Goal: Task Accomplishment & Management: Use online tool/utility

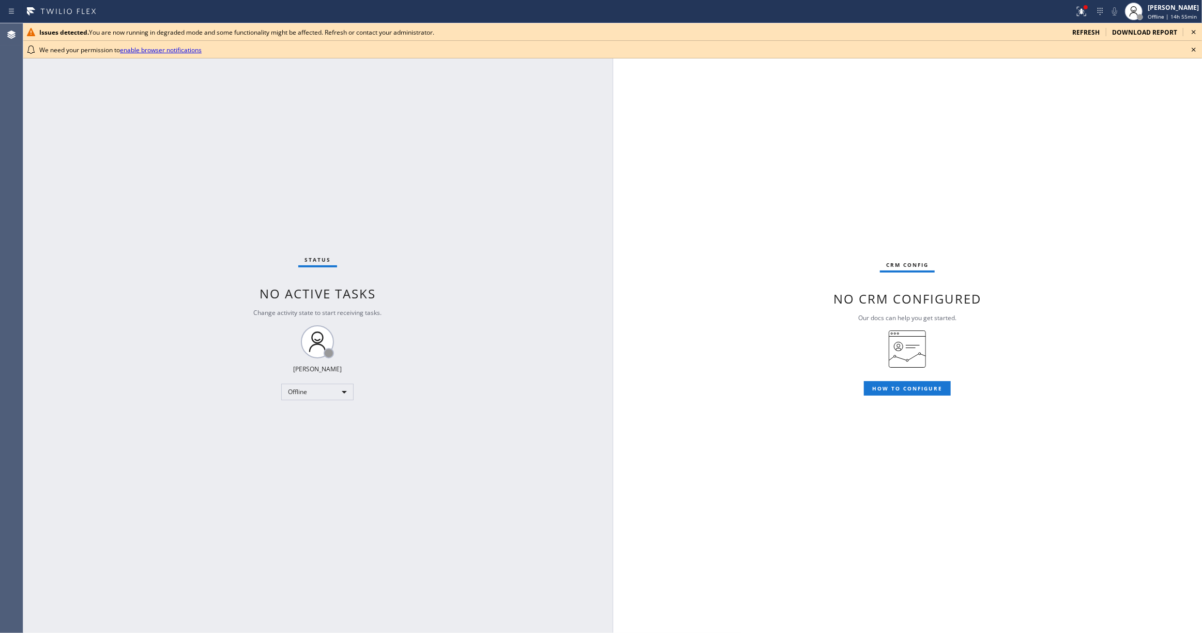
click at [107, 202] on div "Status No active tasks Change activity state to start receiving tasks. Louis Ma…" at bounding box center [318, 328] width 590 height 610
click at [321, 391] on div "Offline" at bounding box center [317, 392] width 72 height 17
click at [306, 429] on li "Unavailable" at bounding box center [317, 431] width 70 height 12
click at [1196, 49] on icon at bounding box center [1194, 49] width 12 height 12
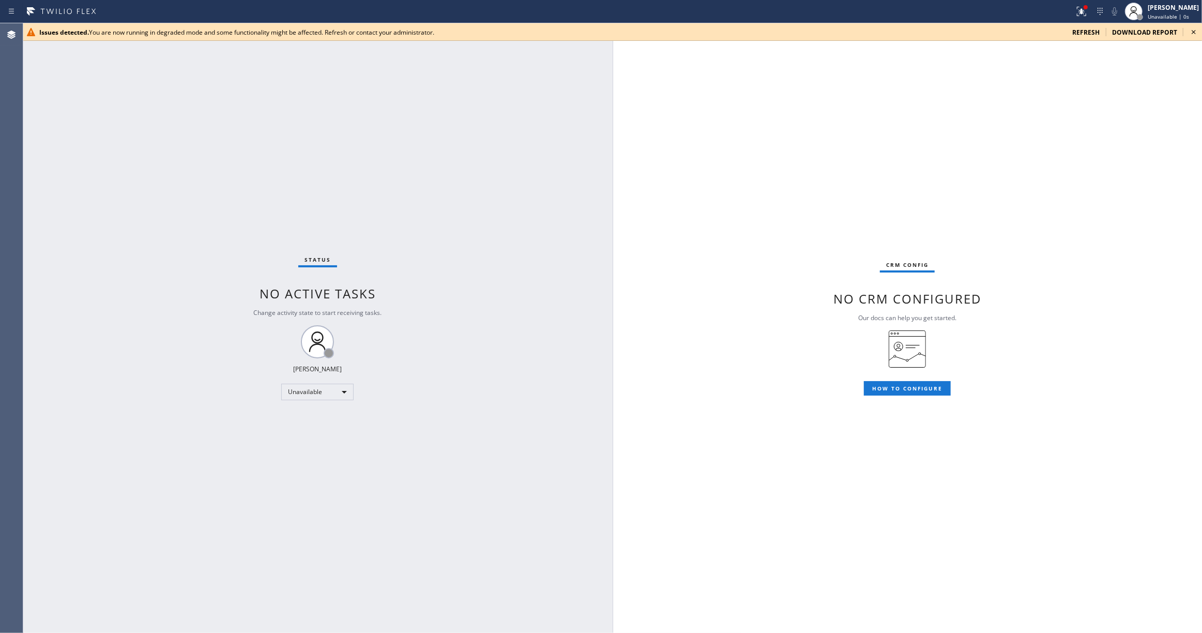
click at [1196, 34] on icon at bounding box center [1194, 32] width 12 height 12
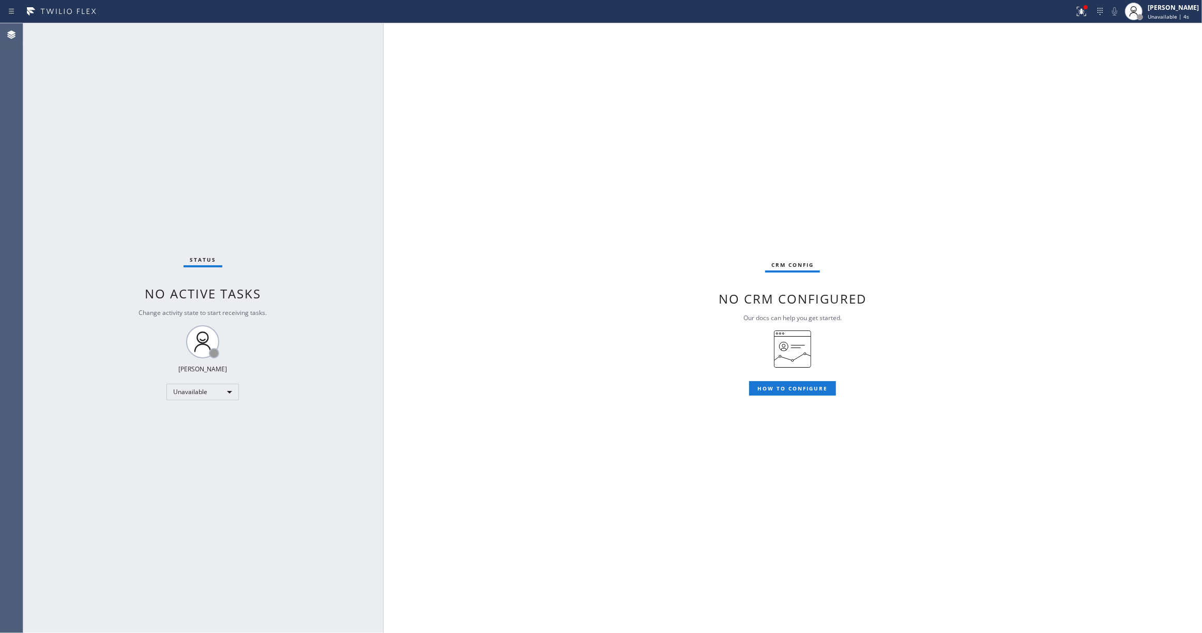
drag, startPoint x: 611, startPoint y: 71, endPoint x: 382, endPoint y: 116, distance: 233.8
click at [383, 116] on div at bounding box center [383, 328] width 0 height 610
drag, startPoint x: 152, startPoint y: 116, endPoint x: 207, endPoint y: 2, distance: 126.7
click at [151, 106] on div "Status No active tasks Change activity state to start receiving tasks. Louis Ma…" at bounding box center [203, 328] width 360 height 610
drag, startPoint x: 195, startPoint y: 474, endPoint x: 649, endPoint y: 218, distance: 521.1
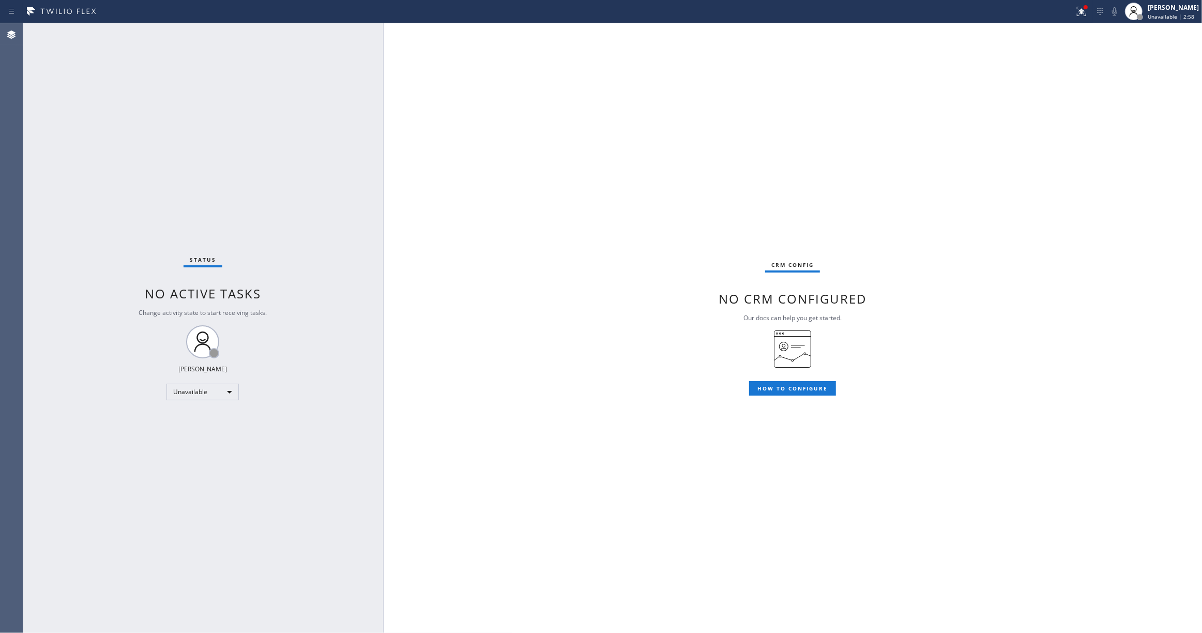
click at [196, 470] on div "Status No active tasks Change activity state to start receiving tasks. Louis Ma…" at bounding box center [203, 328] width 360 height 610
click at [67, 201] on div "Status No active tasks Change activity state to start receiving tasks. Louis Ma…" at bounding box center [203, 328] width 360 height 610
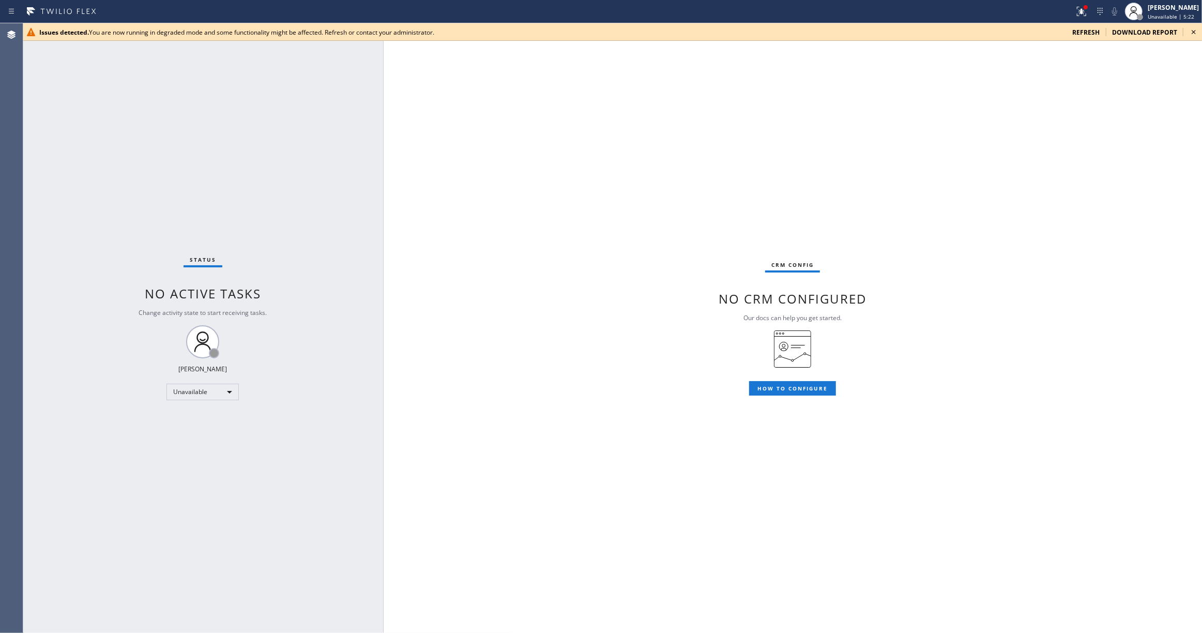
click at [180, 600] on div "Status No active tasks Change activity state to start receiving tasks. Louis Ma…" at bounding box center [203, 328] width 360 height 610
click at [321, 576] on div "Status No active tasks Change activity state to start receiving tasks. Louis Ma…" at bounding box center [203, 328] width 360 height 610
click at [647, 156] on div "CRM config No CRM configured Our docs can help you get started. HOW TO CONFIGURE" at bounding box center [793, 328] width 819 height 610
click at [1192, 34] on icon at bounding box center [1194, 32] width 4 height 4
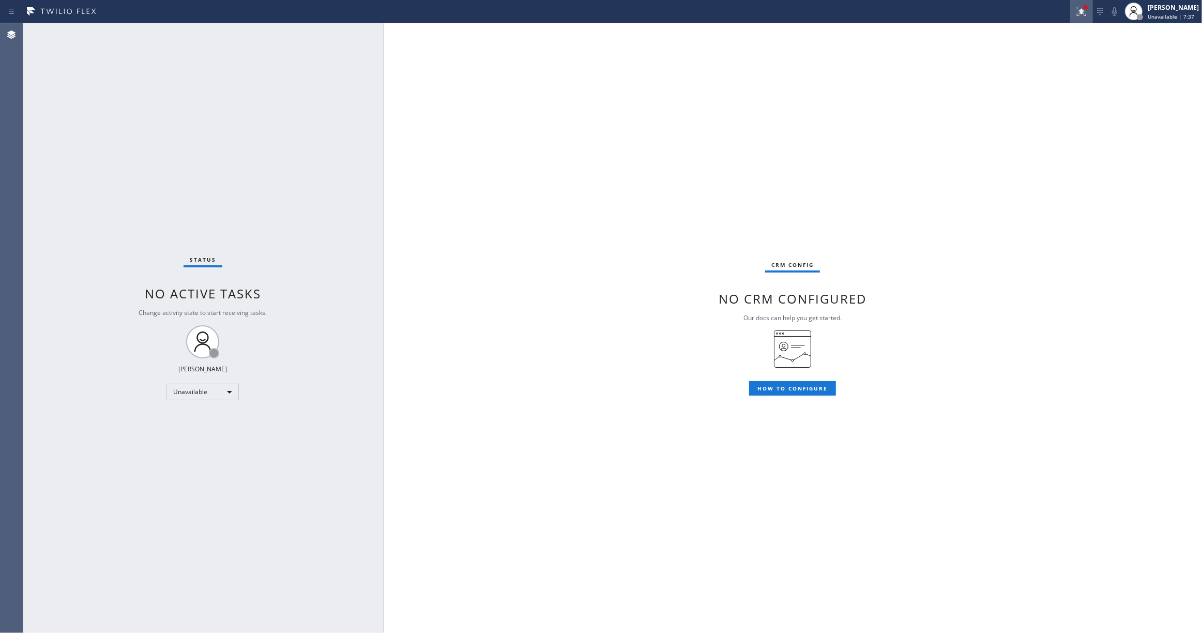
click at [1070, 18] on button at bounding box center [1081, 11] width 23 height 23
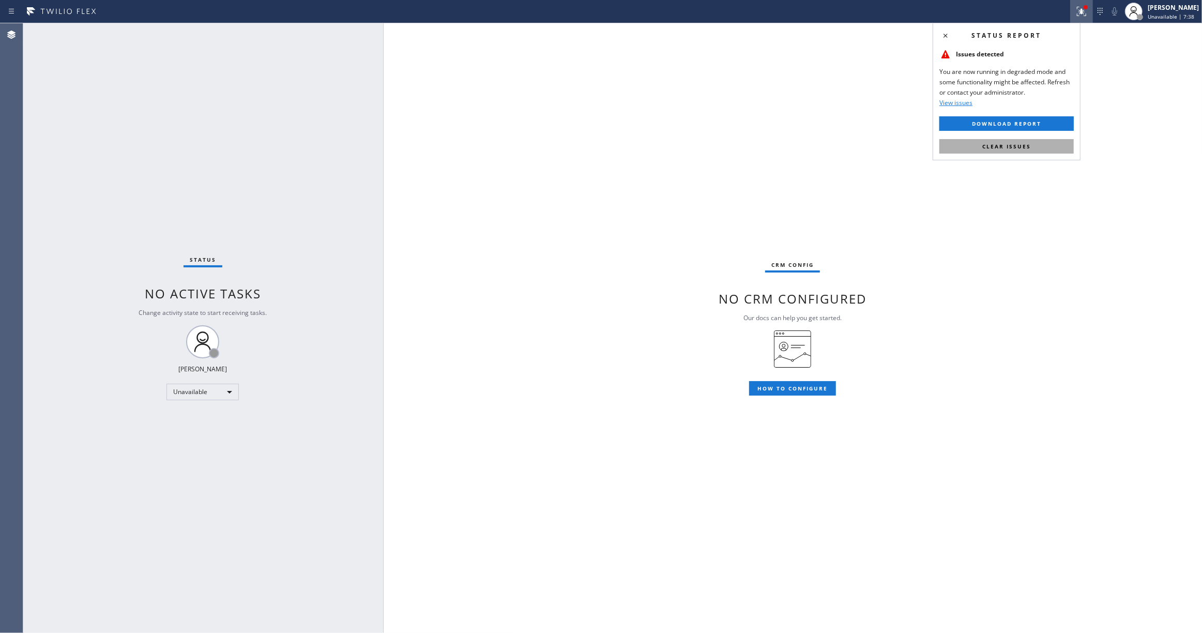
click at [1028, 146] on span "Clear issues" at bounding box center [1006, 146] width 49 height 7
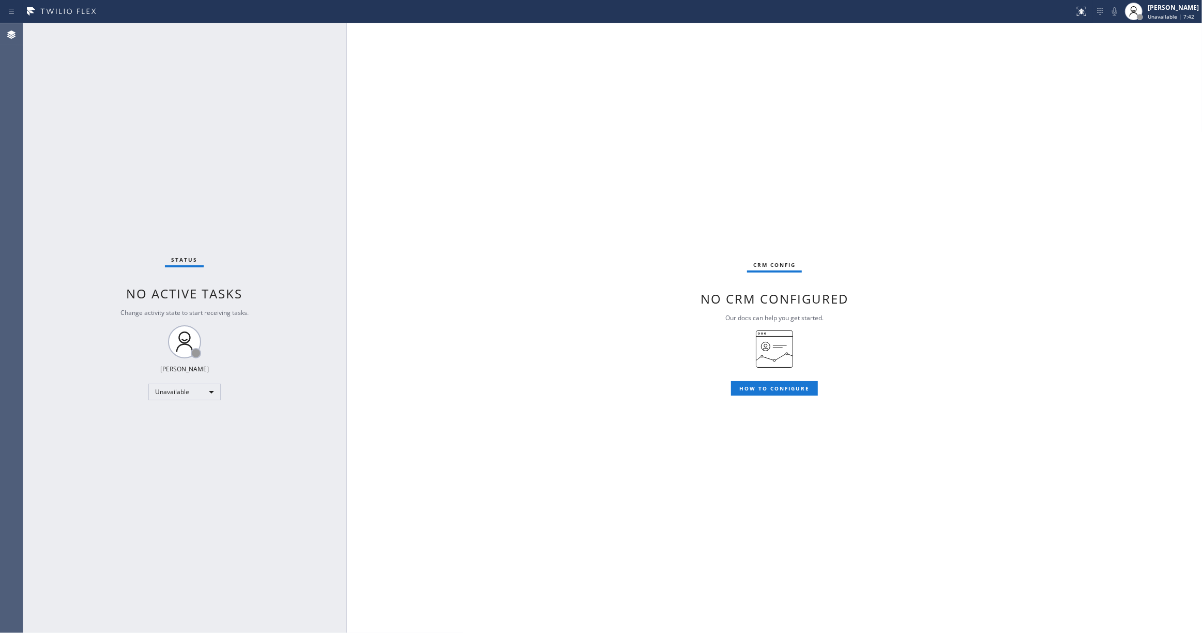
drag, startPoint x: 383, startPoint y: 54, endPoint x: 346, endPoint y: 58, distance: 37.0
click at [346, 58] on div at bounding box center [346, 328] width 0 height 610
click at [682, 166] on div "CRM config No CRM configured Our docs can help you get started. HOW TO CONFIGURE" at bounding box center [775, 328] width 856 height 610
click at [1094, 10] on icon at bounding box center [1100, 11] width 12 height 12
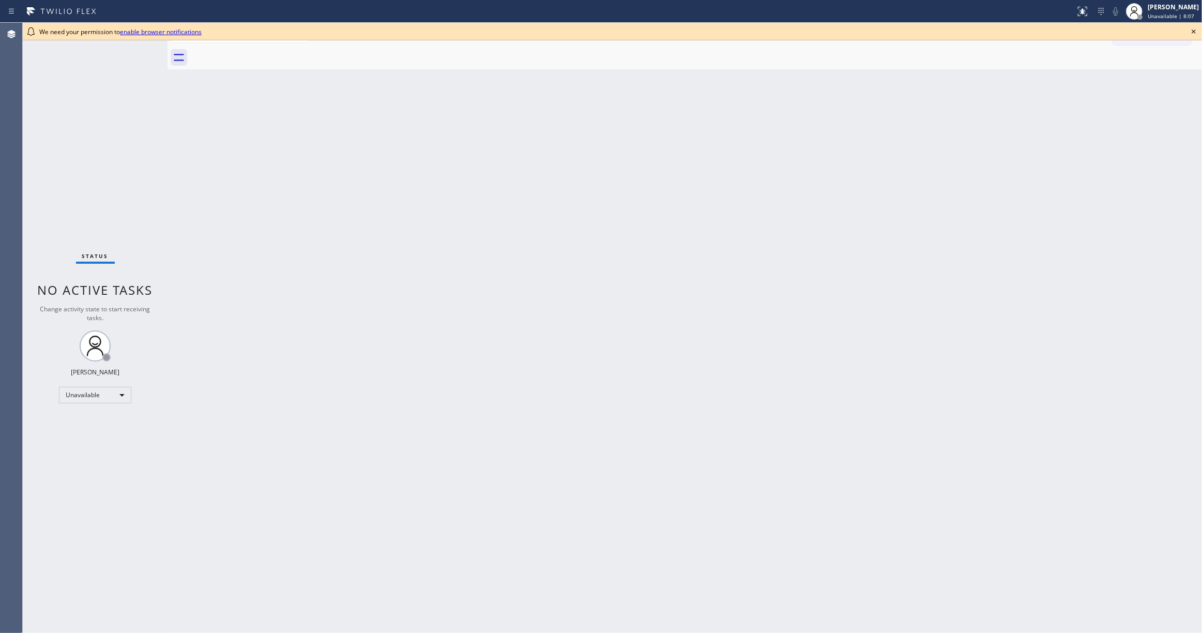
drag, startPoint x: 716, startPoint y: 423, endPoint x: 1008, endPoint y: 189, distance: 374.4
click at [716, 423] on div "Back to Dashboard Change Sender ID Customers Technicians Select a contact Outbo…" at bounding box center [685, 328] width 1035 height 610
click at [1194, 29] on icon at bounding box center [1194, 31] width 12 height 12
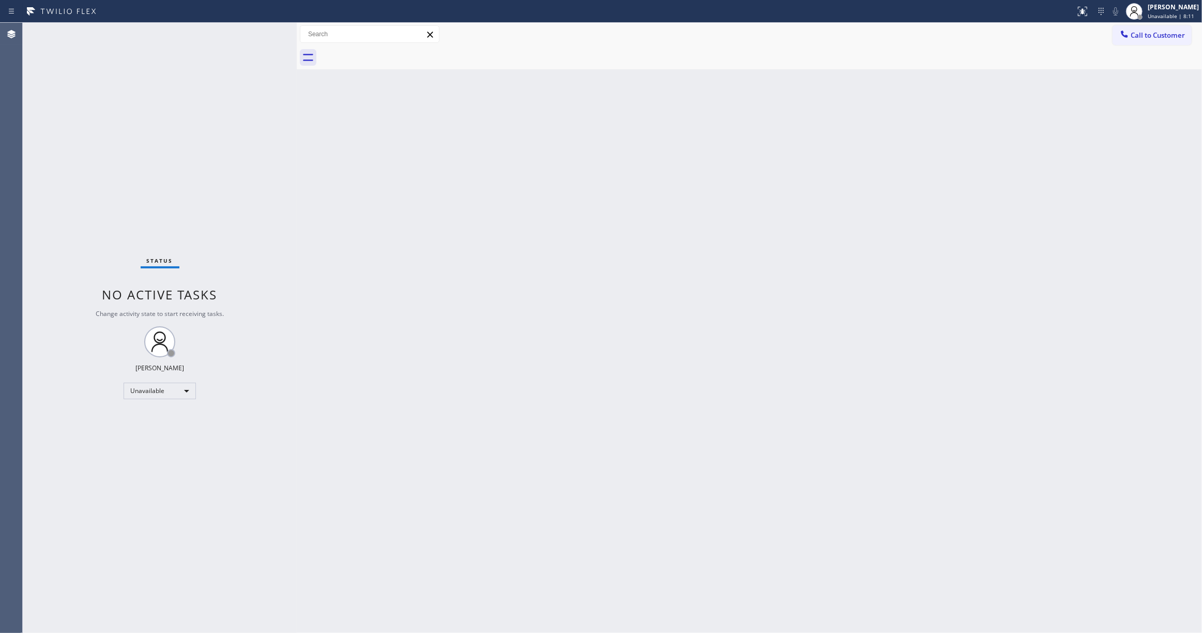
drag, startPoint x: 166, startPoint y: 67, endPoint x: 296, endPoint y: 88, distance: 130.9
click at [297, 88] on div at bounding box center [297, 328] width 0 height 610
click at [1138, 41] on button "Call to Customer" at bounding box center [1152, 35] width 79 height 20
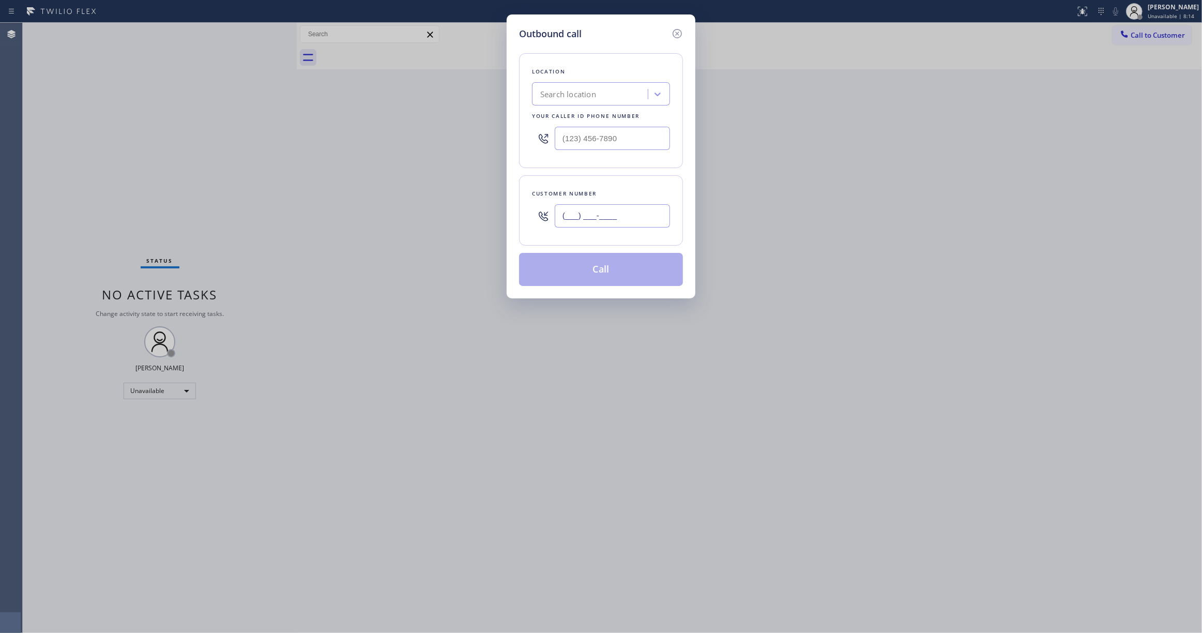
click at [603, 214] on input "(___) ___-____" at bounding box center [612, 215] width 115 height 23
paste input "362) 015-3399"
type input "(362) 015-3399"
click at [617, 139] on input "(___) ___-____" at bounding box center [612, 138] width 115 height 23
paste input "818) 853-9091"
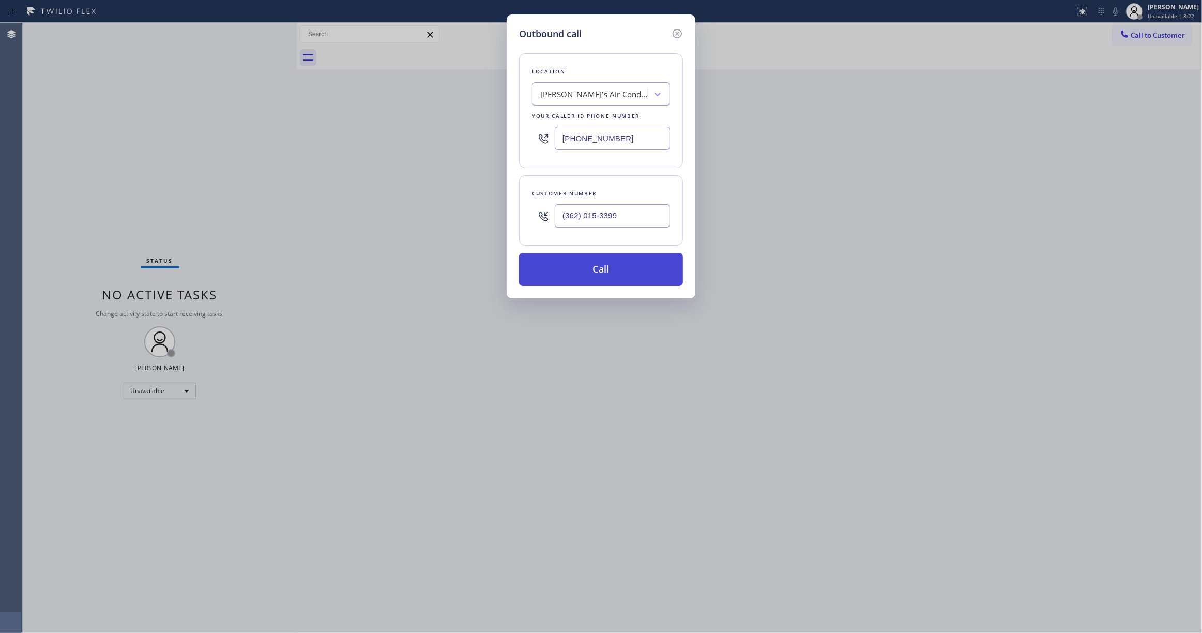
type input "(818) 853-9091"
click at [597, 275] on button "Call" at bounding box center [601, 269] width 164 height 33
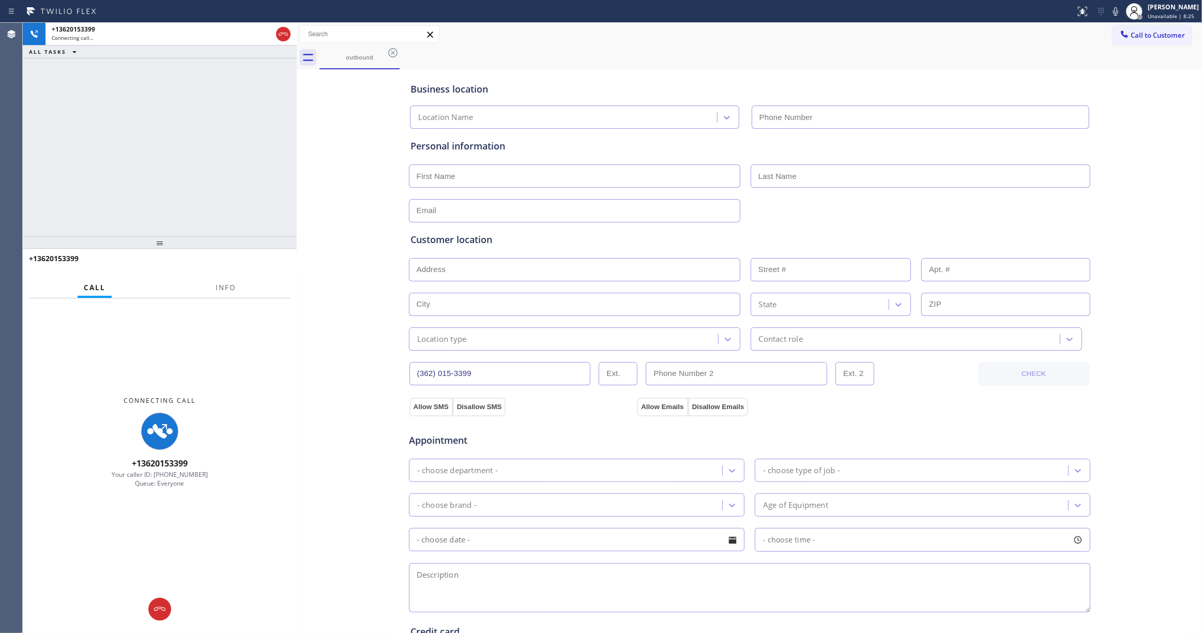
type input "(818) 853-9091"
drag, startPoint x: 42, startPoint y: 310, endPoint x: 109, endPoint y: 262, distance: 82.5
click at [40, 310] on div "Connecting Call +13620153399 Your caller ID: +18188539091 Queue: Everyone" at bounding box center [160, 441] width 274 height 287
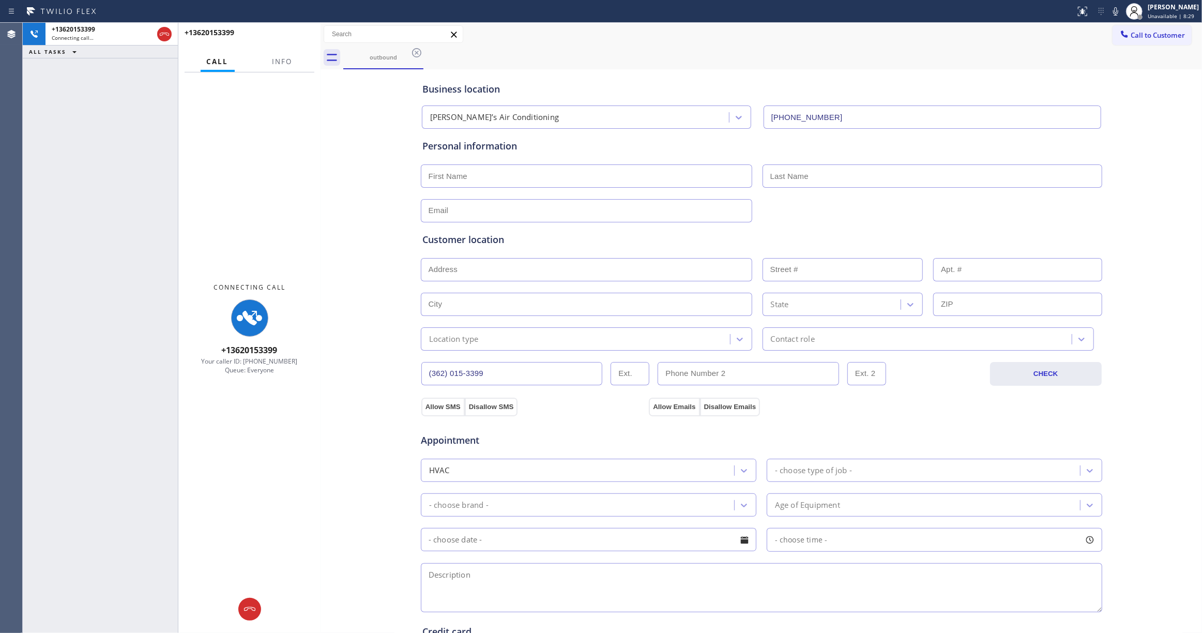
drag, startPoint x: 295, startPoint y: 195, endPoint x: 318, endPoint y: 197, distance: 23.9
click at [321, 197] on div at bounding box center [321, 328] width 0 height 610
click at [279, 63] on span "Info" at bounding box center [282, 61] width 20 height 9
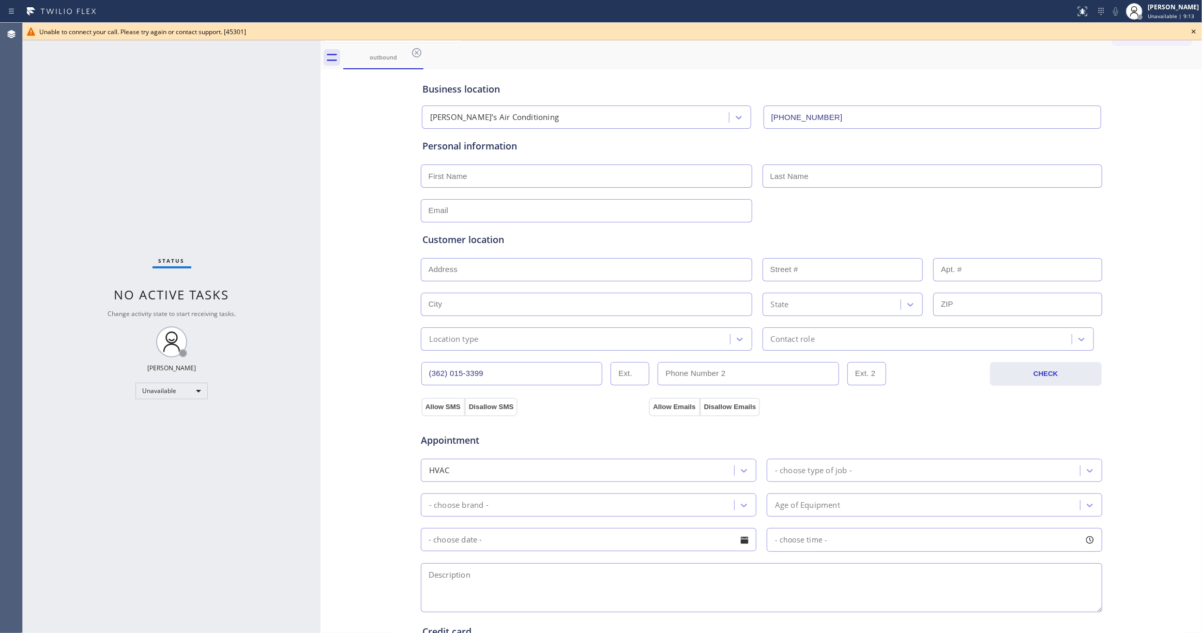
click at [58, 571] on div "Status No active tasks Change activity state to start receiving tasks. Louis Ma…" at bounding box center [172, 328] width 298 height 610
click at [414, 52] on icon at bounding box center [416, 53] width 12 height 12
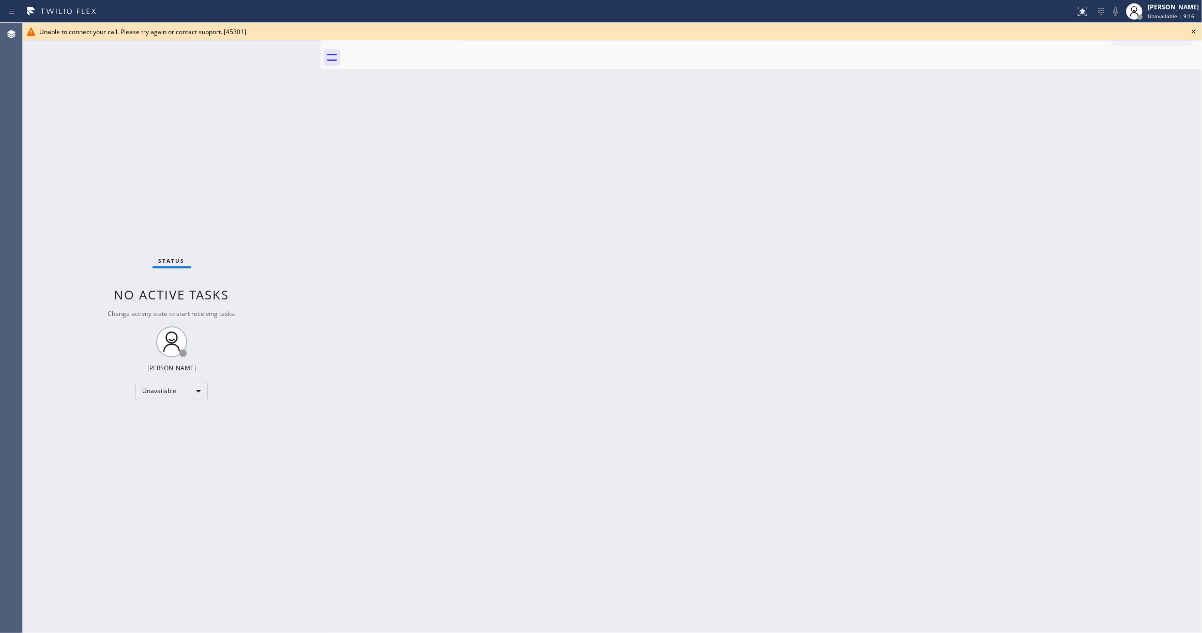
click at [1196, 27] on icon at bounding box center [1194, 31] width 12 height 12
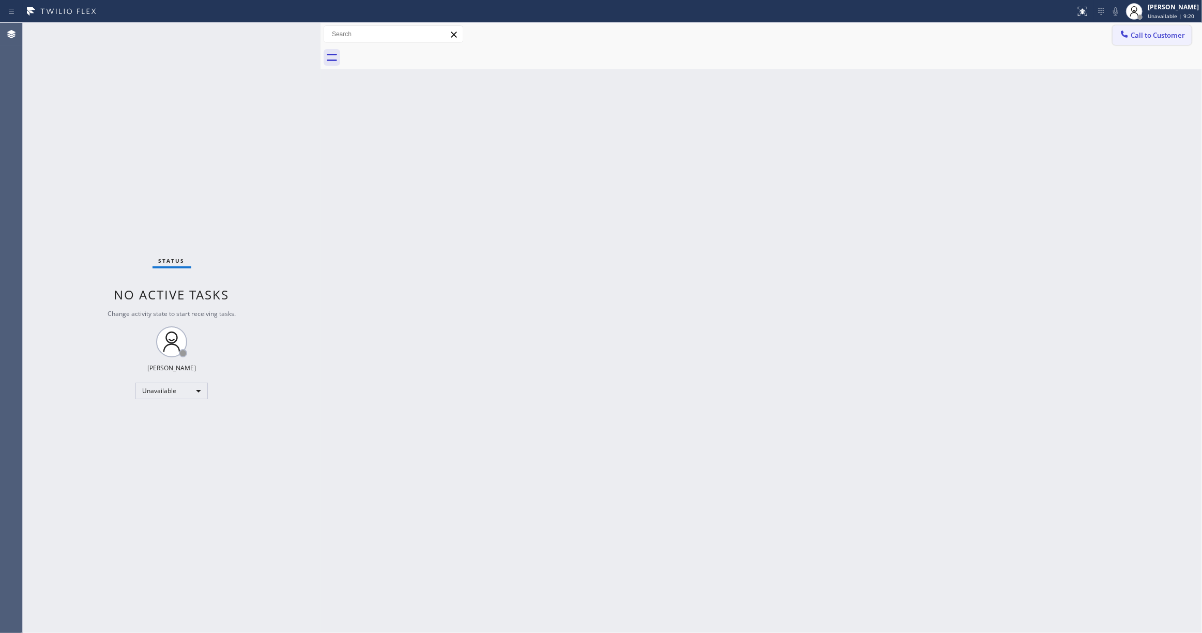
click at [1134, 38] on span "Call to Customer" at bounding box center [1158, 35] width 54 height 9
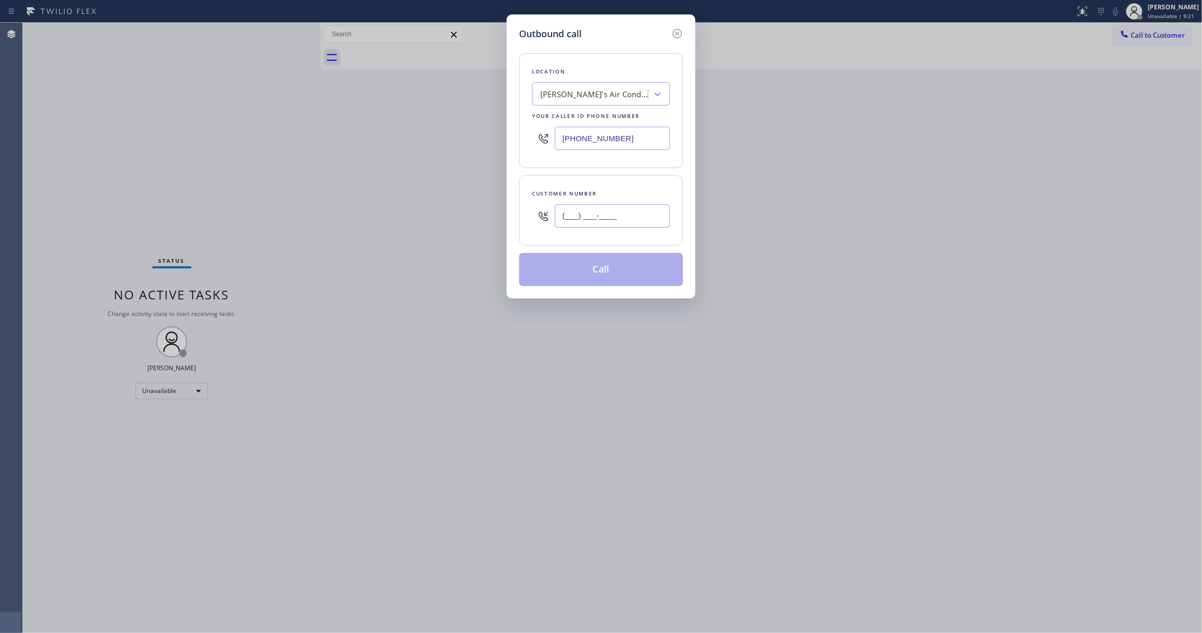
click at [636, 217] on input "(___) ___-____" at bounding box center [612, 215] width 115 height 23
paste input "362) 015-3399"
type input "(362) 015-3399"
click at [617, 267] on button "Call" at bounding box center [601, 269] width 164 height 33
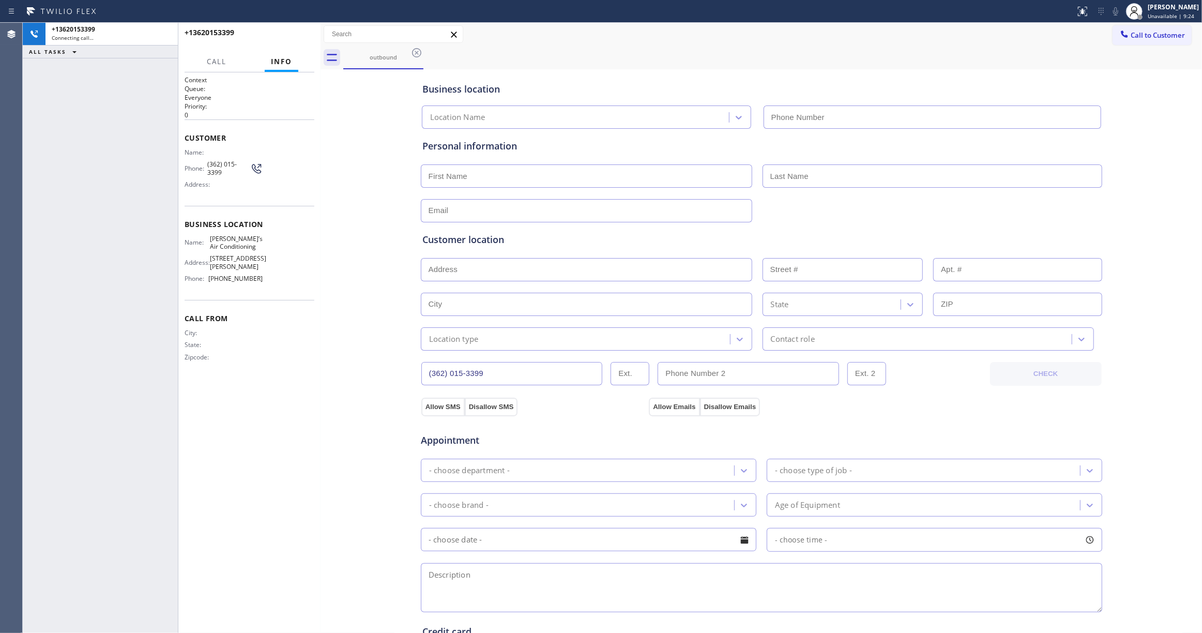
type input "(818) 853-9091"
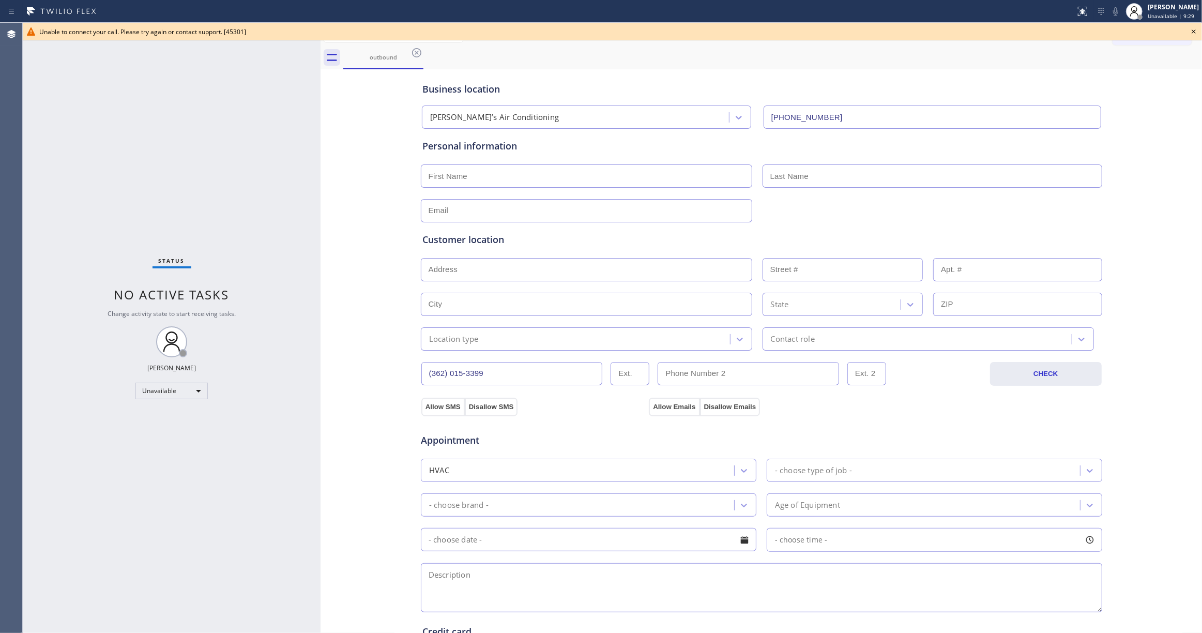
click at [418, 52] on icon at bounding box center [416, 53] width 12 height 12
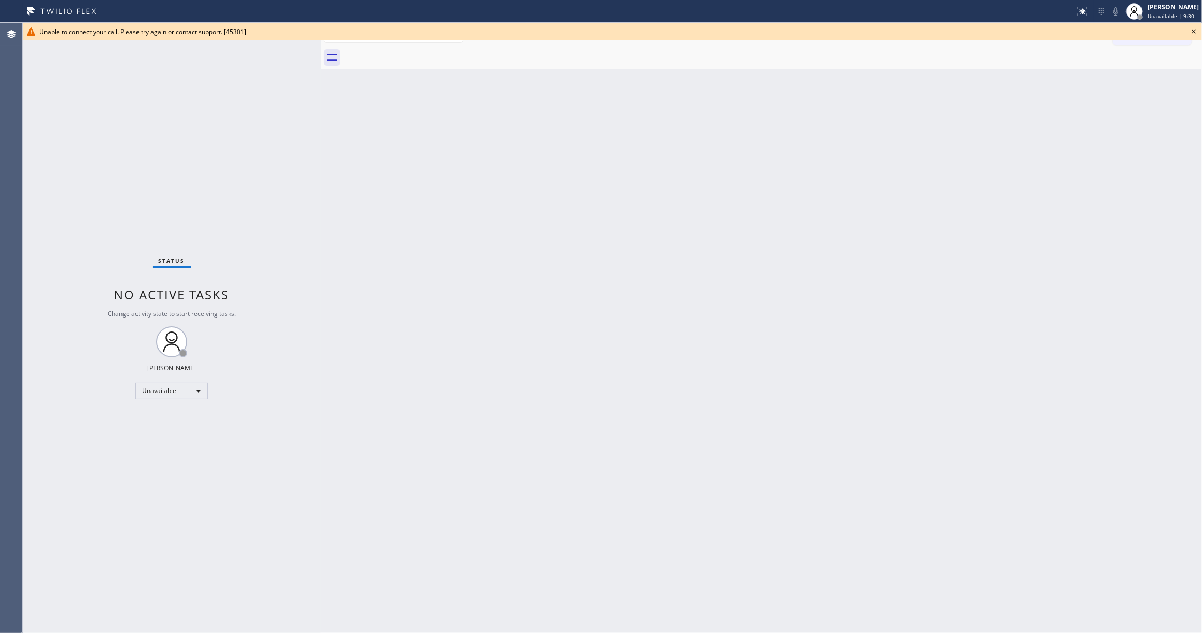
click at [1196, 32] on icon at bounding box center [1194, 31] width 12 height 12
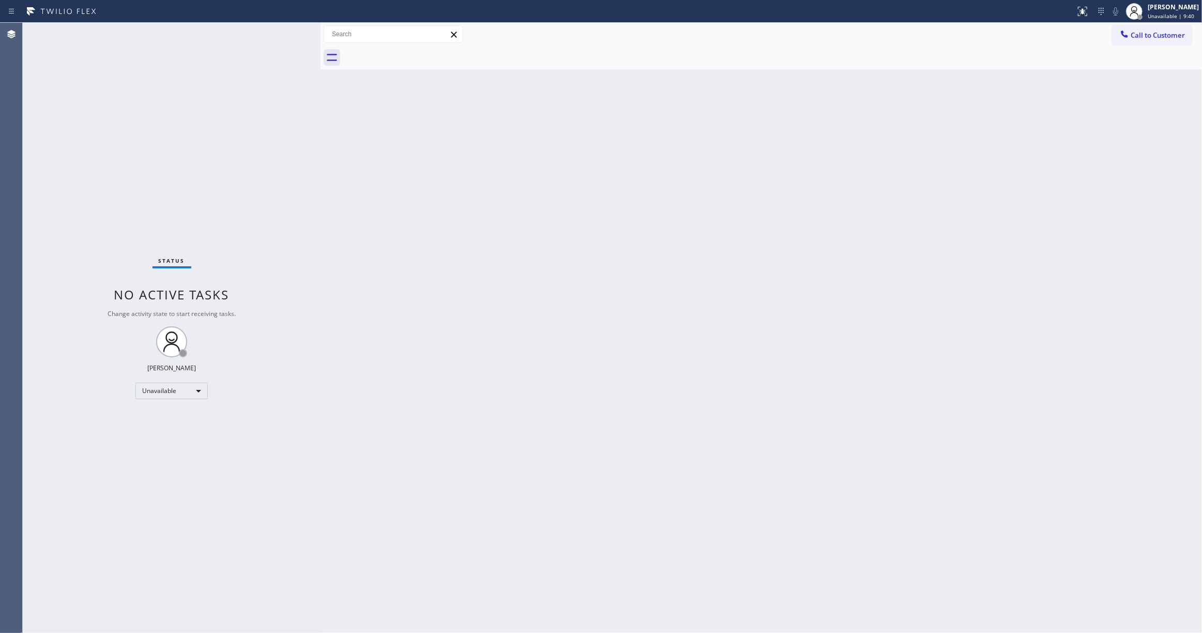
click at [527, 363] on div "Back to Dashboard Change Sender ID Customers Technicians Select a contact Outbo…" at bounding box center [761, 328] width 881 height 610
click at [190, 175] on div "Status No active tasks Change activity state to start receiving tasks. Louis Ma…" at bounding box center [172, 328] width 298 height 610
click at [126, 170] on div "Status No active tasks Change activity state to start receiving tasks. Louis Ma…" at bounding box center [172, 328] width 298 height 610
click at [183, 589] on div "Status No active tasks Change activity state to start receiving tasks. Louis Ma…" at bounding box center [172, 328] width 298 height 610
click at [202, 480] on div "Status No active tasks Change activity state to start receiving tasks. Louis Ma…" at bounding box center [172, 328] width 298 height 610
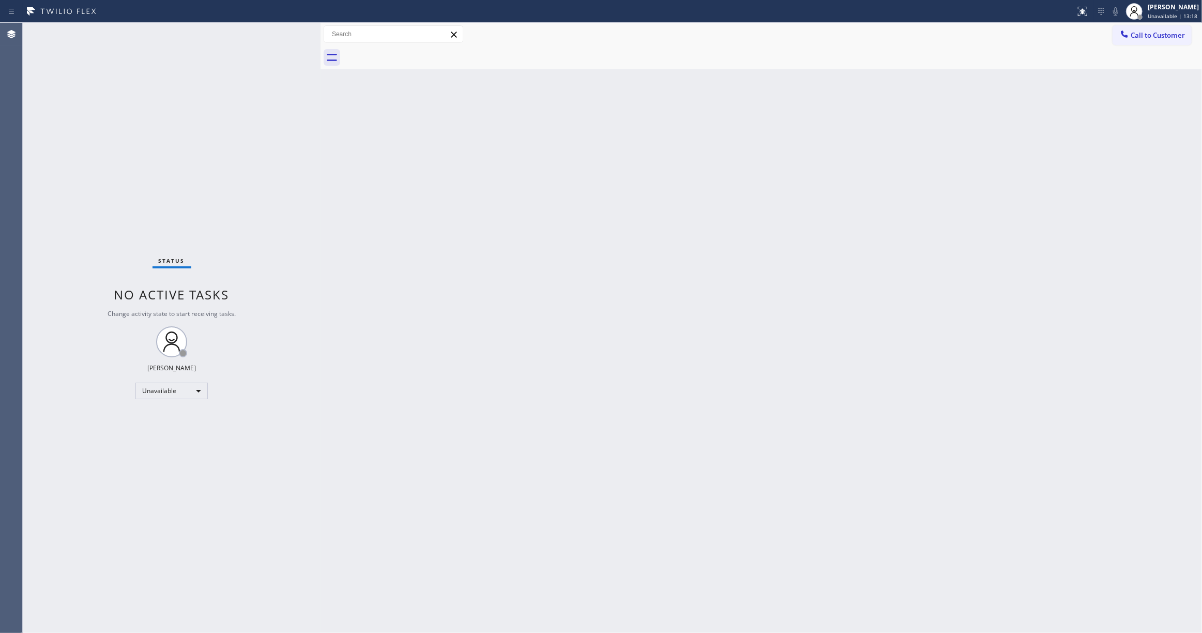
drag, startPoint x: 153, startPoint y: 596, endPoint x: 162, endPoint y: 480, distance: 116.2
click at [151, 594] on div "Status No active tasks Change activity state to start receiving tasks. Louis Ma…" at bounding box center [172, 328] width 298 height 610
click at [925, 246] on div "Back to Dashboard Change Sender ID Customers Technicians Select a contact Outbo…" at bounding box center [761, 328] width 881 height 610
click at [1150, 38] on span "Call to Customer" at bounding box center [1158, 35] width 54 height 9
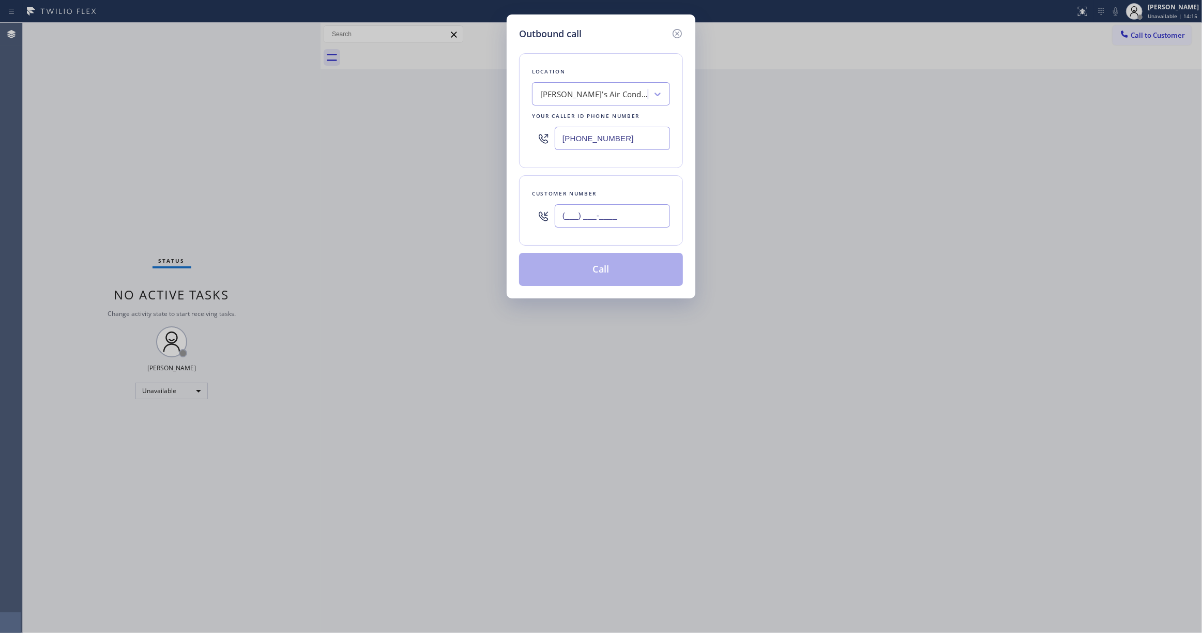
click at [594, 216] on input "(___) ___-____" at bounding box center [612, 215] width 115 height 23
paste input "917) 656-7817"
type input "(917) 656-7817"
paste input "929) 242-4394"
drag, startPoint x: 643, startPoint y: 141, endPoint x: 374, endPoint y: 141, distance: 268.8
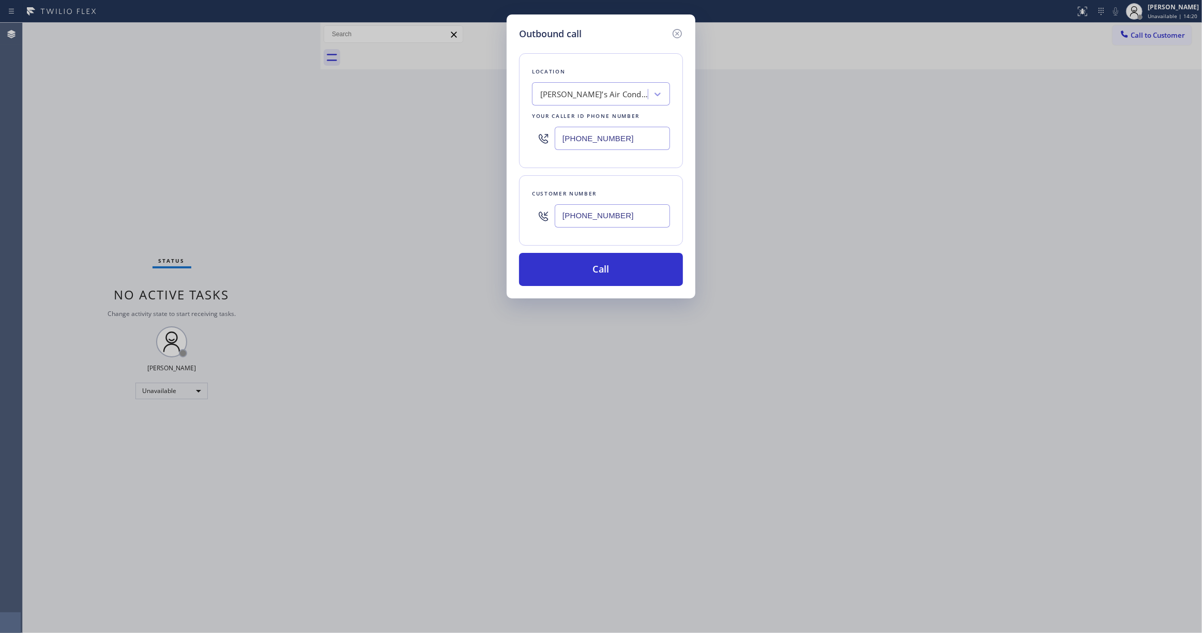
click at [374, 141] on div "Outbound call Location Andre’s Air Conditioning Your caller id phone number (81…" at bounding box center [601, 316] width 1202 height 633
type input "(929) 242-4394"
click at [621, 269] on button "Call" at bounding box center [601, 269] width 164 height 33
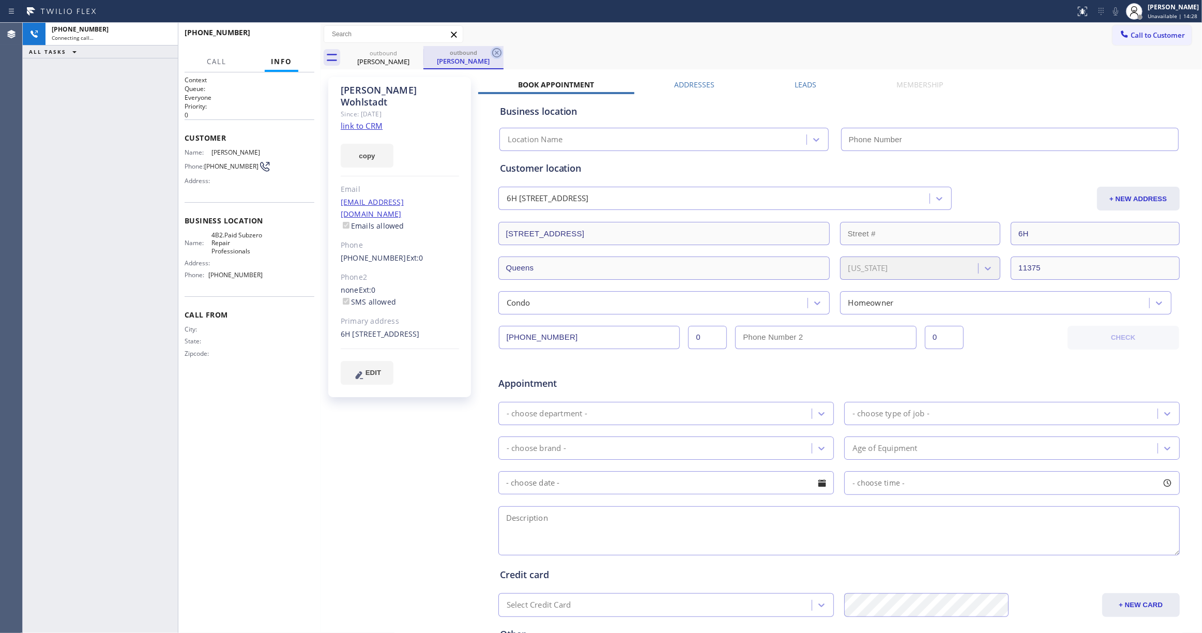
click at [499, 51] on icon at bounding box center [497, 53] width 12 height 12
type input "(929) 242-4394"
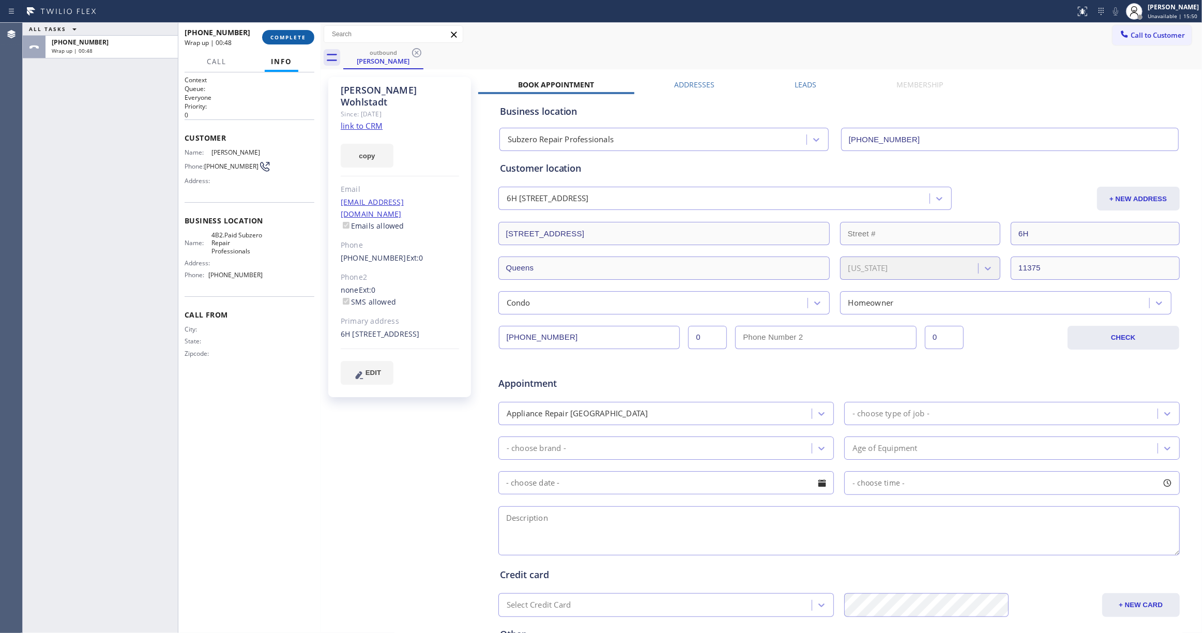
click at [291, 34] on span "COMPLETE" at bounding box center [288, 37] width 36 height 7
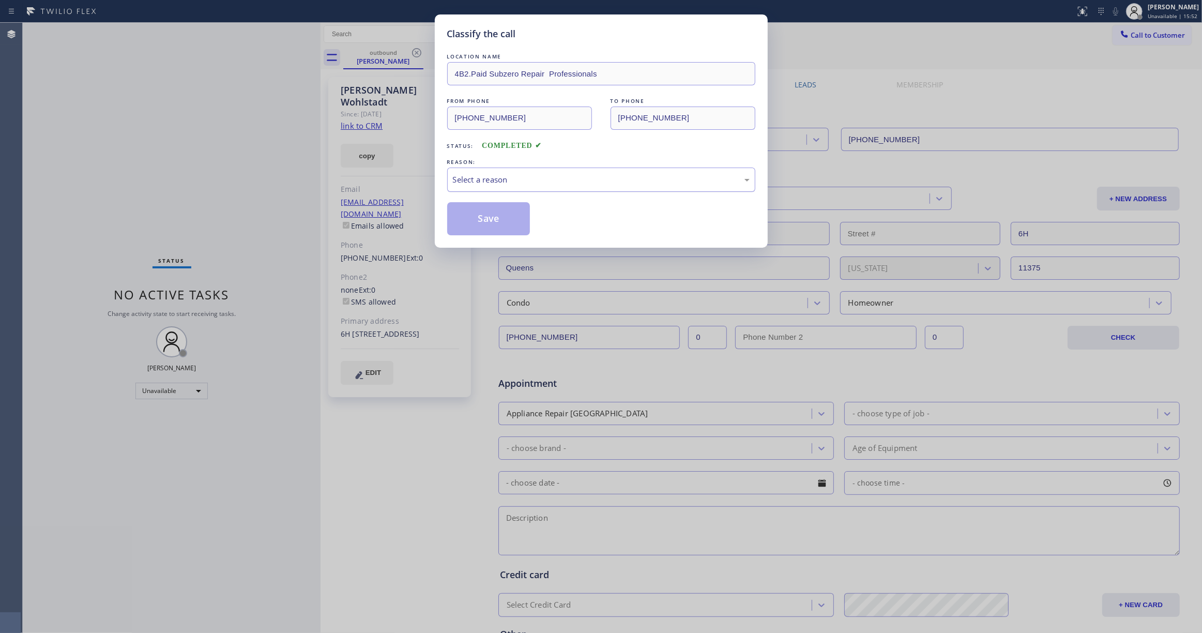
click at [475, 183] on div "Select a reason" at bounding box center [601, 180] width 297 height 12
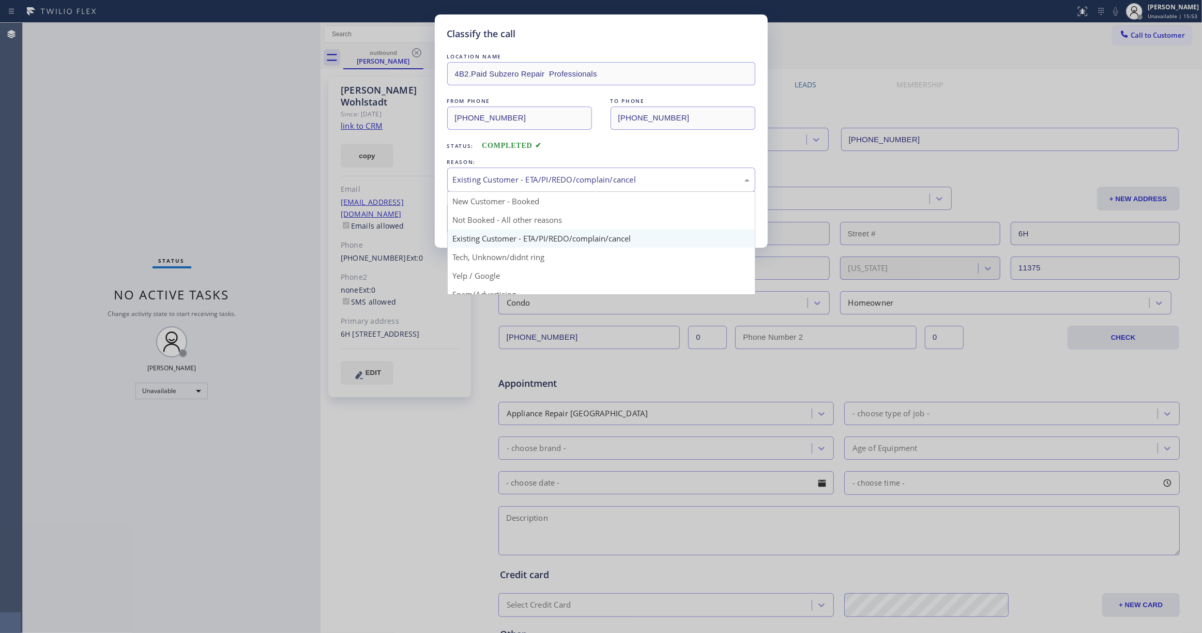
click at [475, 180] on div "Existing Customer - ETA/PI/REDO/complain/cancel" at bounding box center [601, 180] width 297 height 12
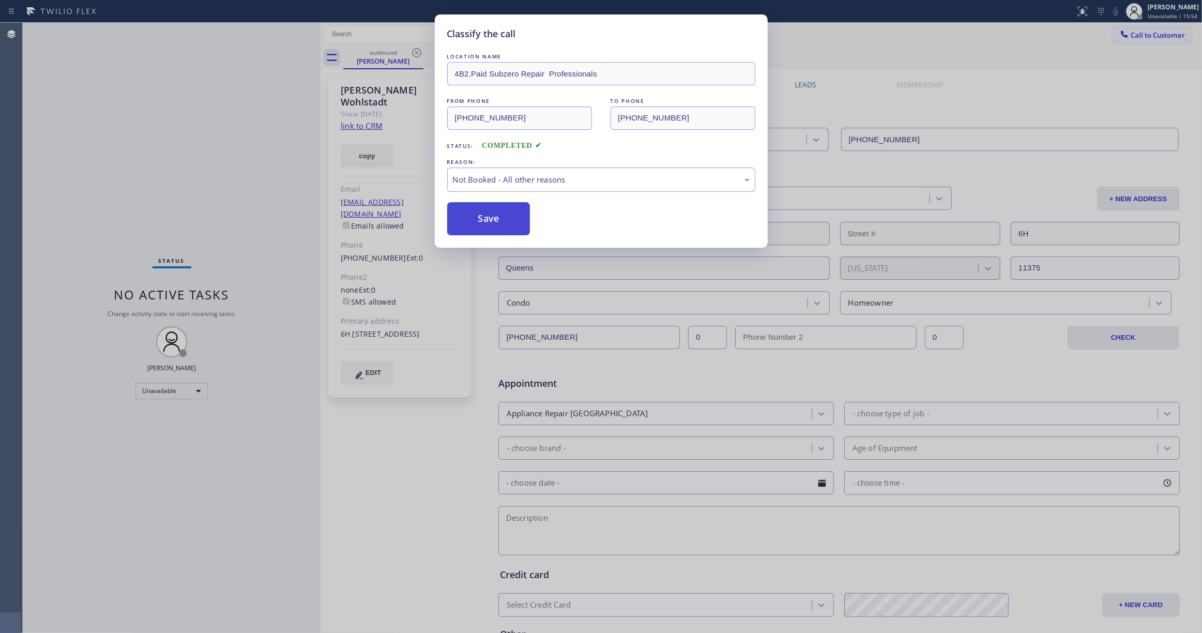
click at [485, 221] on button "Save" at bounding box center [488, 218] width 83 height 33
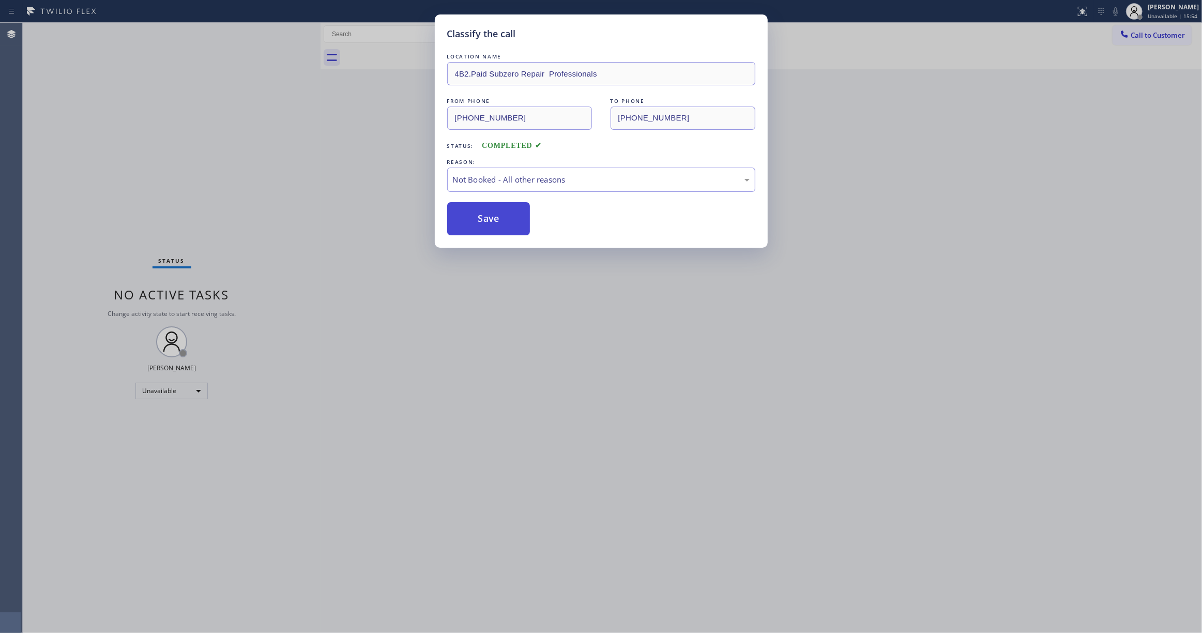
click at [485, 221] on button "Save" at bounding box center [488, 218] width 83 height 33
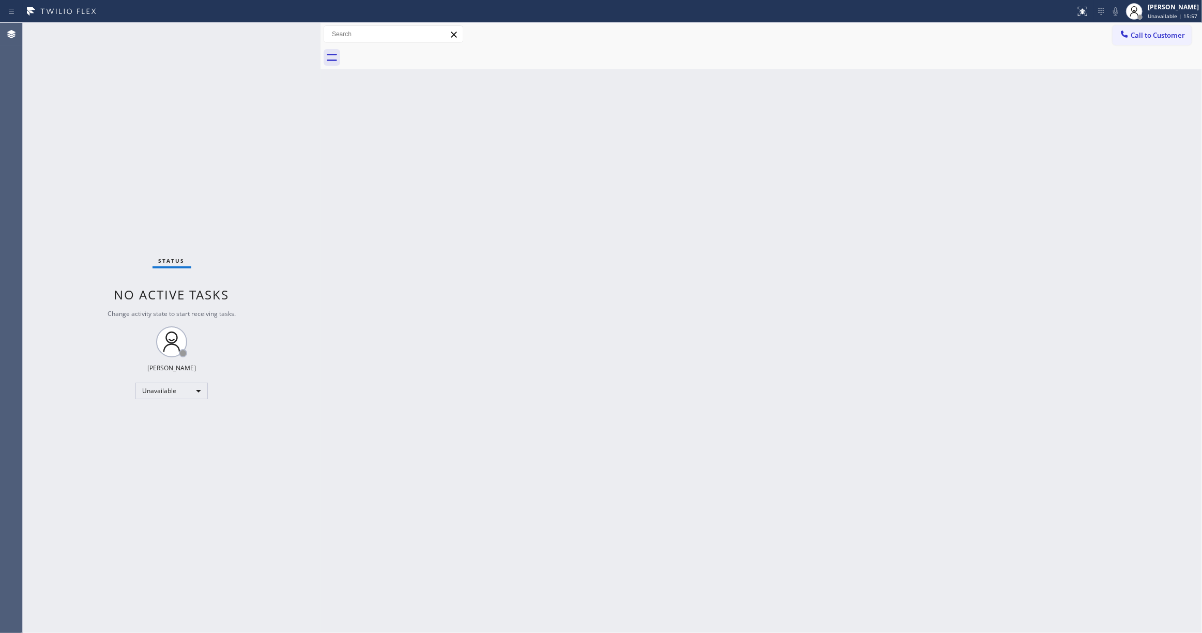
click at [824, 218] on div "Back to Dashboard Change Sender ID Customers Technicians Select a contact Outbo…" at bounding box center [761, 328] width 881 height 610
click at [1158, 35] on span "Call to Customer" at bounding box center [1158, 35] width 54 height 9
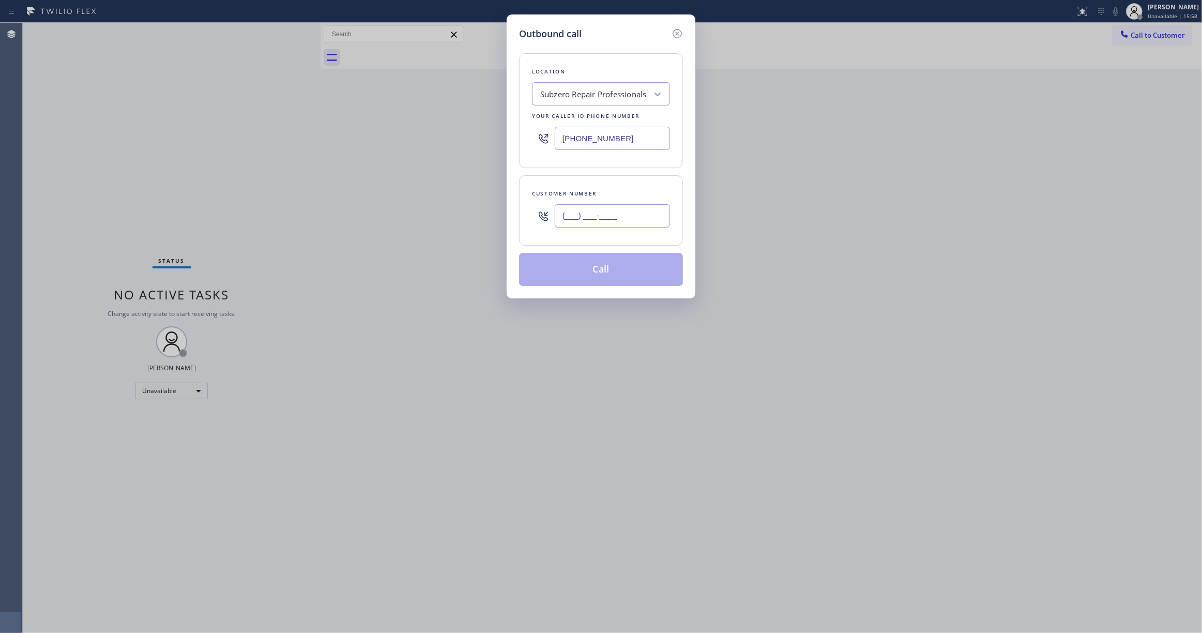
click at [615, 220] on input "(___) ___-____" at bounding box center [612, 215] width 115 height 23
paste input "917) 587-7375"
type input "(917) 587-7375"
drag, startPoint x: 642, startPoint y: 136, endPoint x: 300, endPoint y: 137, distance: 341.2
click at [300, 137] on div "Outbound call Location Subzero Repair Professionals Your caller id phone number…" at bounding box center [601, 316] width 1202 height 633
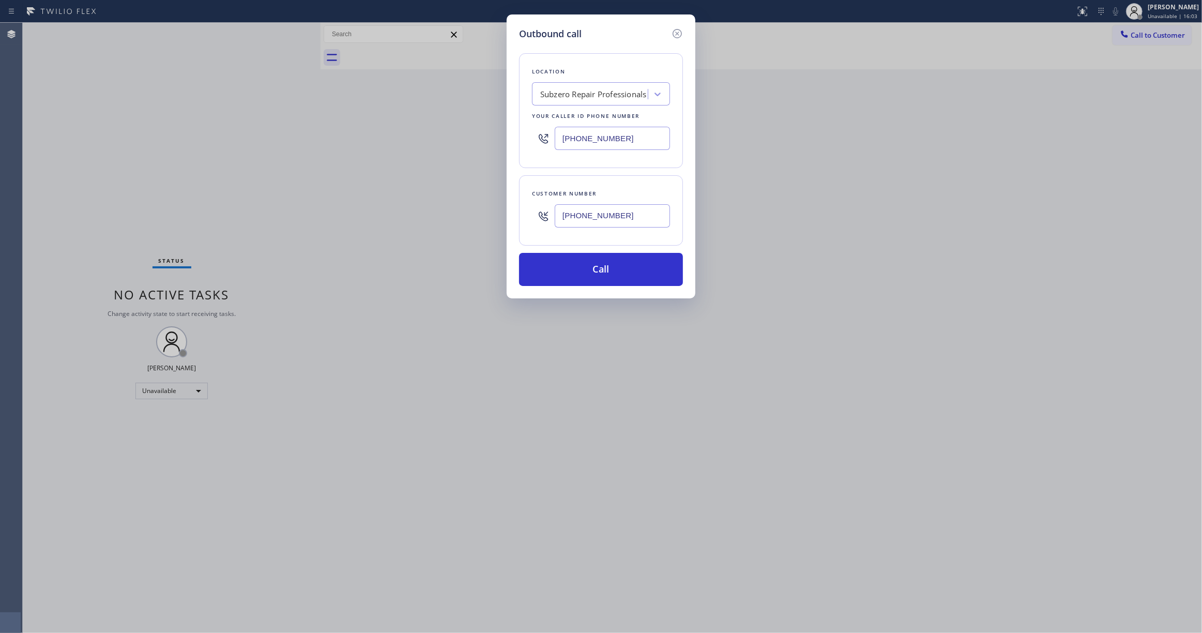
paste input "646) 960-3410"
type input "(646) 960-3410"
click at [629, 276] on button "Call" at bounding box center [601, 269] width 164 height 33
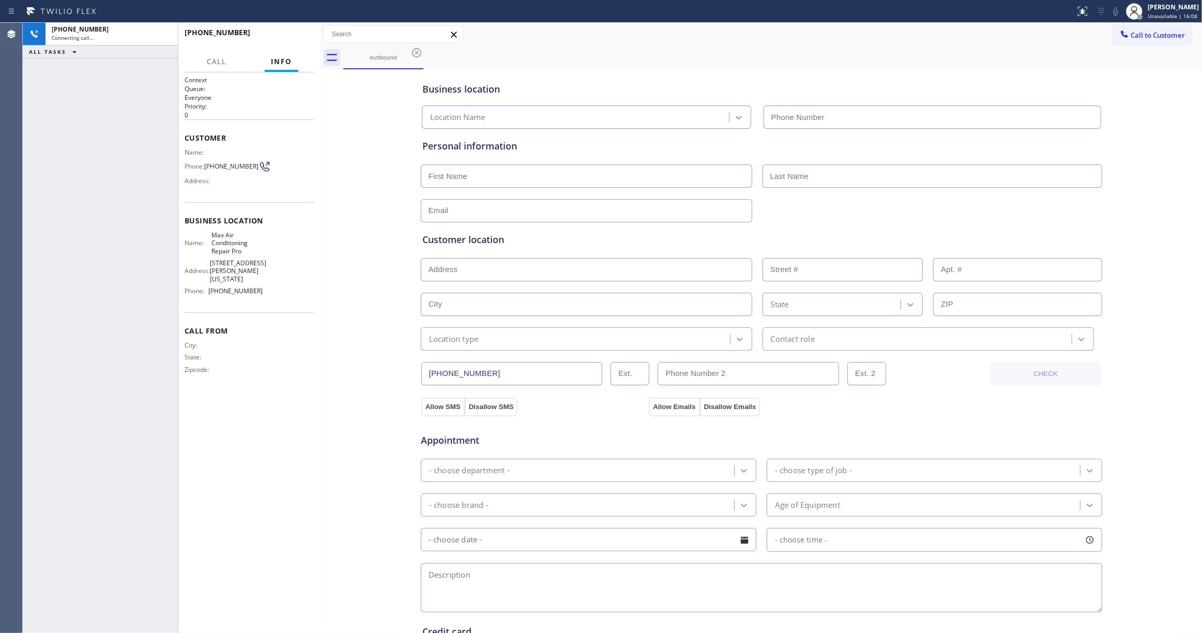
type input "(646) 960-3410"
click at [39, 325] on div "+19175877375 Connecting call… ALL TASKS ALL TASKS ACTIVE TASKS TASKS IN WRAP UP" at bounding box center [100, 328] width 155 height 610
click at [52, 468] on div "+19175877375 Connecting call… ALL TASKS ALL TASKS ACTIVE TASKS TASKS IN WRAP UP" at bounding box center [100, 328] width 155 height 610
click at [56, 204] on div "+19175877375 Connecting call… ALL TASKS ALL TASKS ACTIVE TASKS TASKS IN WRAP UP" at bounding box center [100, 328] width 155 height 610
click at [292, 38] on span "HANG UP" at bounding box center [291, 37] width 32 height 7
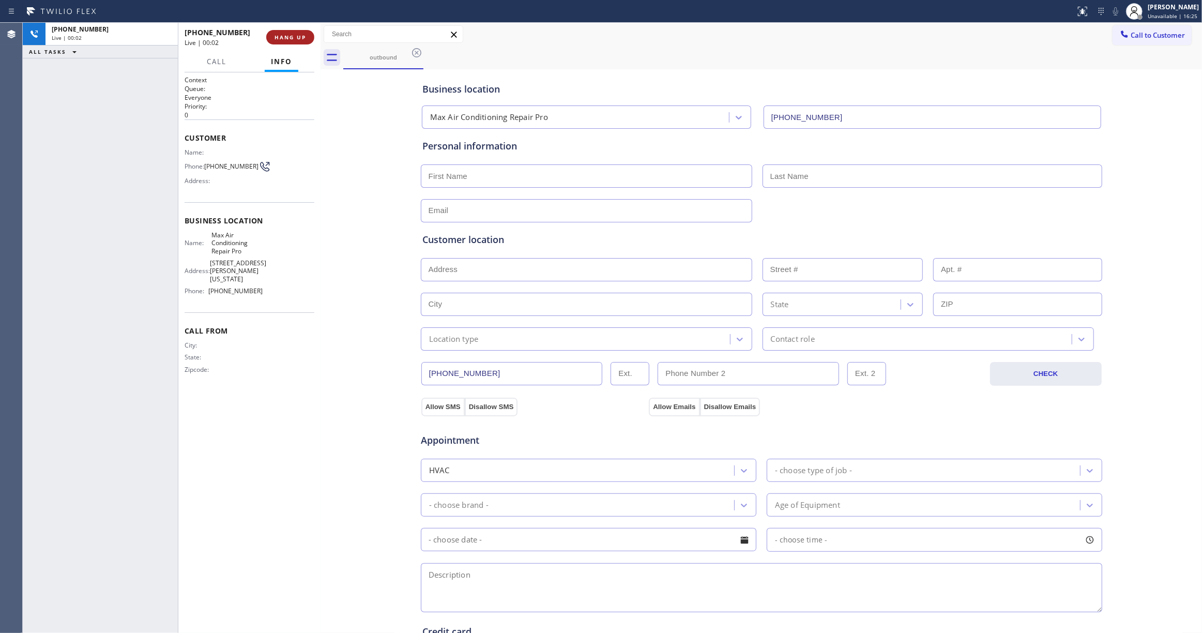
click at [292, 38] on span "HANG UP" at bounding box center [291, 37] width 32 height 7
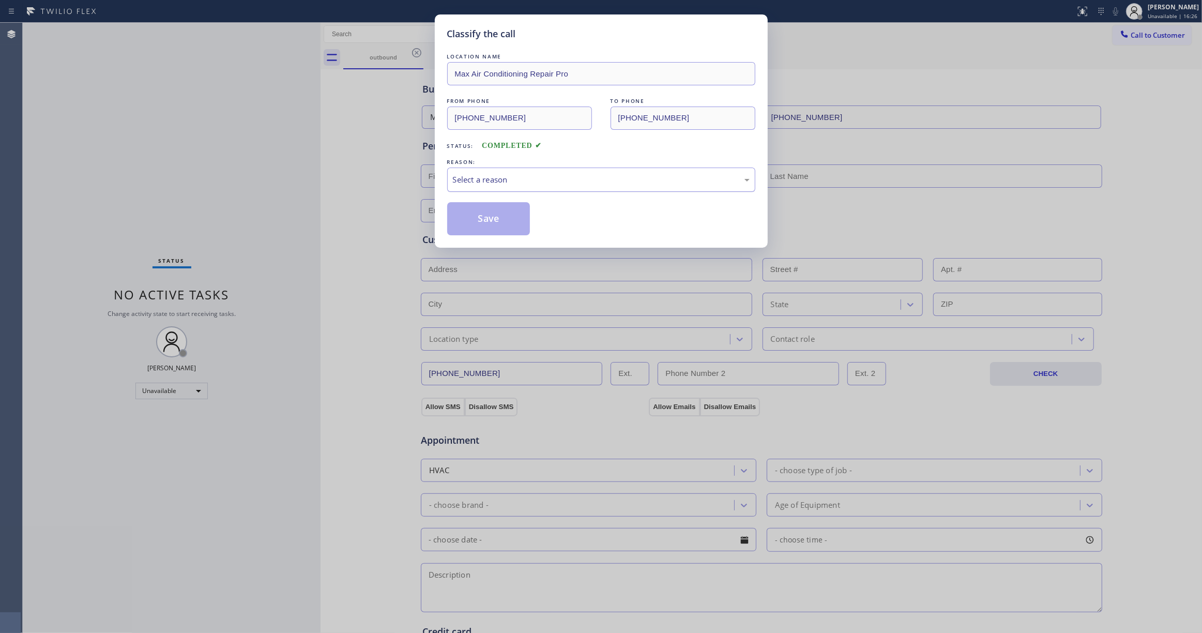
click at [505, 185] on div "Select a reason" at bounding box center [601, 180] width 297 height 12
click at [483, 219] on button "Save" at bounding box center [488, 218] width 83 height 33
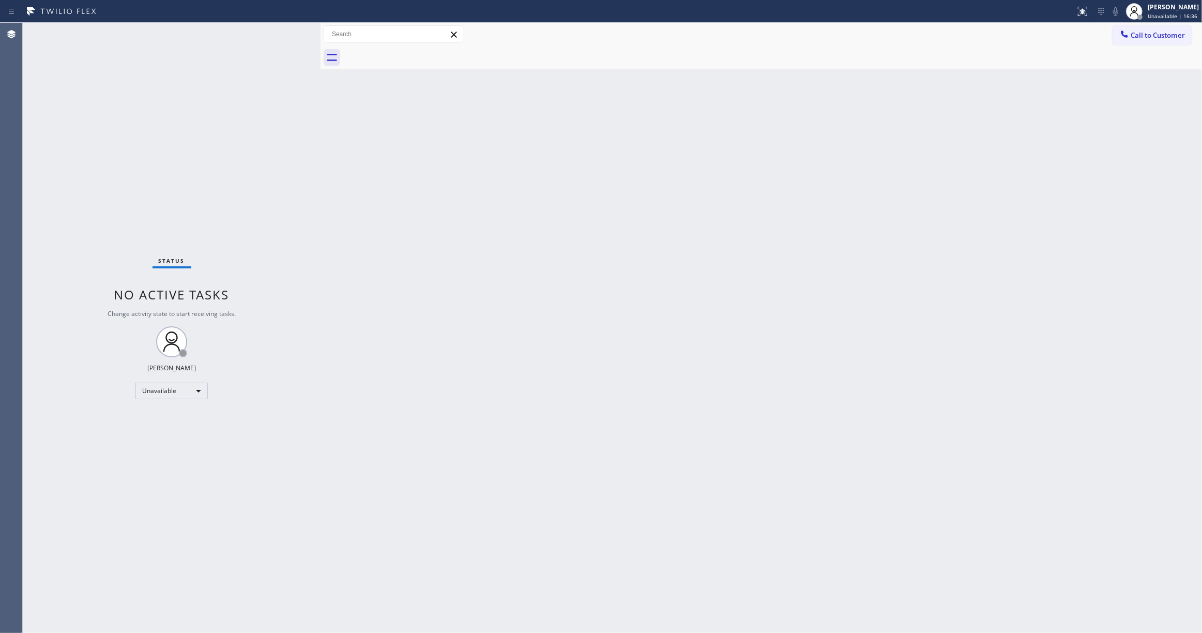
click at [154, 174] on div "Status No active tasks Change activity state to start receiving tasks. Louis Ma…" at bounding box center [172, 328] width 298 height 610
click at [51, 594] on div "Status No active tasks Change activity state to start receiving tasks. Louis Ma…" at bounding box center [172, 328] width 298 height 610
click at [165, 135] on div "Status No active tasks Change activity state to start receiving tasks. Louis Ma…" at bounding box center [172, 328] width 298 height 610
click at [194, 183] on div "Status No active tasks Change activity state to start receiving tasks. Louis Ma…" at bounding box center [172, 328] width 298 height 610
click at [160, 580] on div "Status No active tasks Change activity state to start receiving tasks. Louis Ma…" at bounding box center [172, 328] width 298 height 610
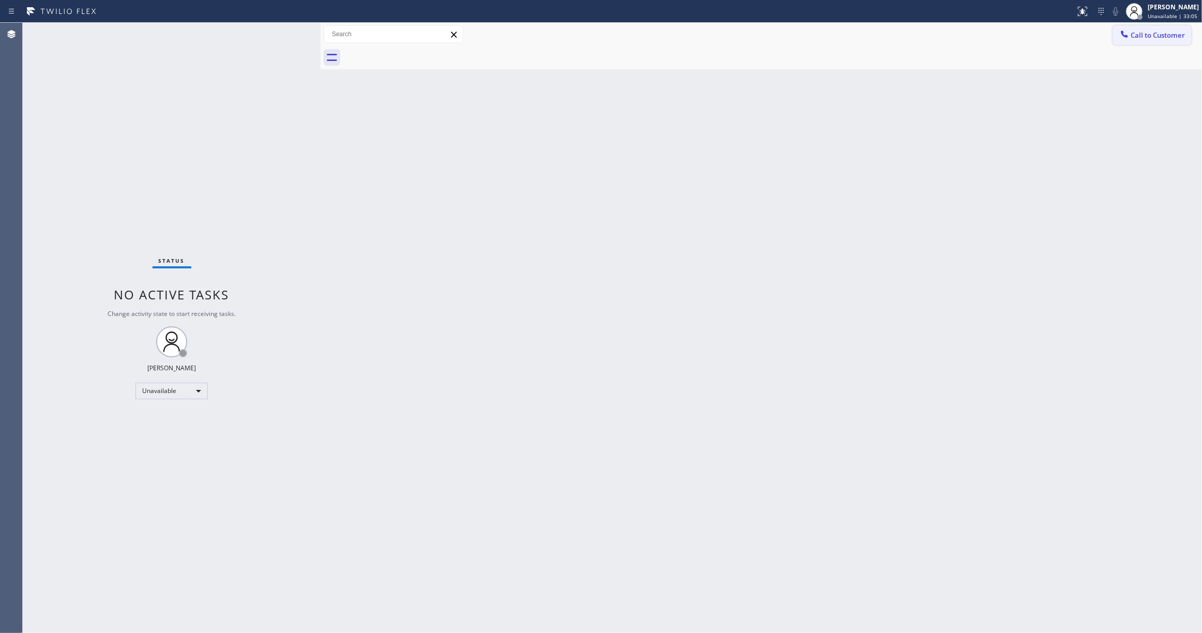
click at [1152, 36] on span "Call to Customer" at bounding box center [1158, 35] width 54 height 9
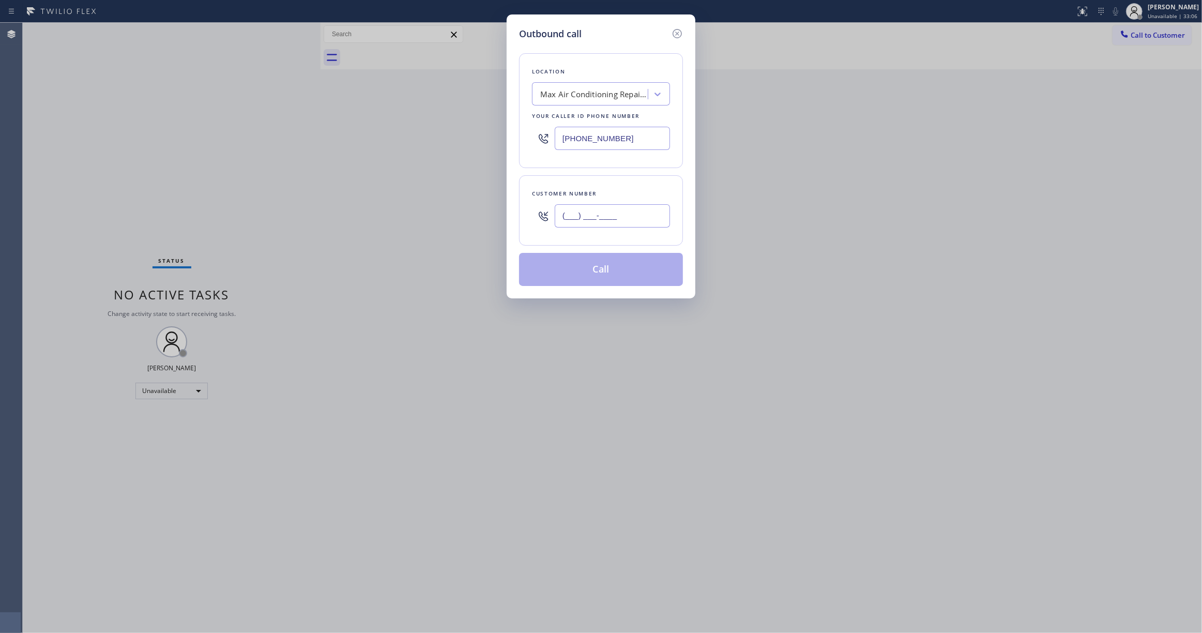
click at [586, 221] on input "(___) ___-____" at bounding box center [612, 215] width 115 height 23
paste input "362) 015-3399"
type input "(362) 015-3399"
drag, startPoint x: 648, startPoint y: 143, endPoint x: 357, endPoint y: 129, distance: 291.4
click at [357, 129] on div "Outbound call Location Max Air Conditioning Repair Pro Your caller id phone num…" at bounding box center [601, 316] width 1202 height 633
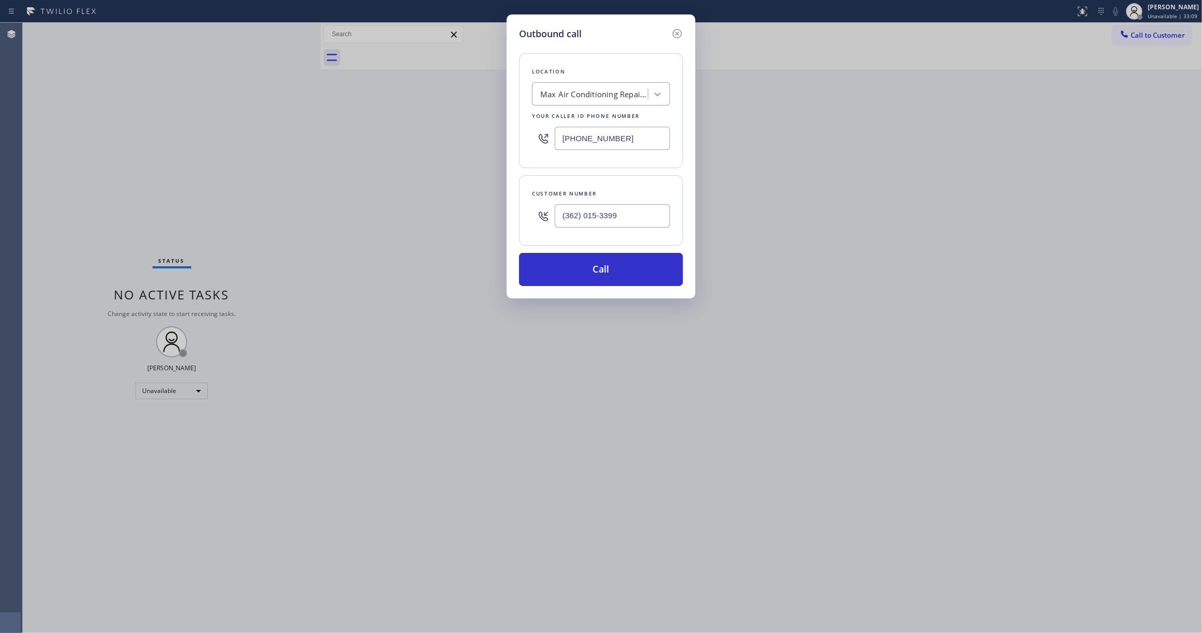
paste input "818) 853-9091"
type input "(818) 853-9091"
drag, startPoint x: 635, startPoint y: 217, endPoint x: 451, endPoint y: 216, distance: 184.1
click at [451, 216] on div "Outbound call Location Andre’s Air Conditioning Your caller id phone number (81…" at bounding box center [601, 316] width 1202 height 633
click at [594, 276] on button "Call" at bounding box center [601, 269] width 164 height 33
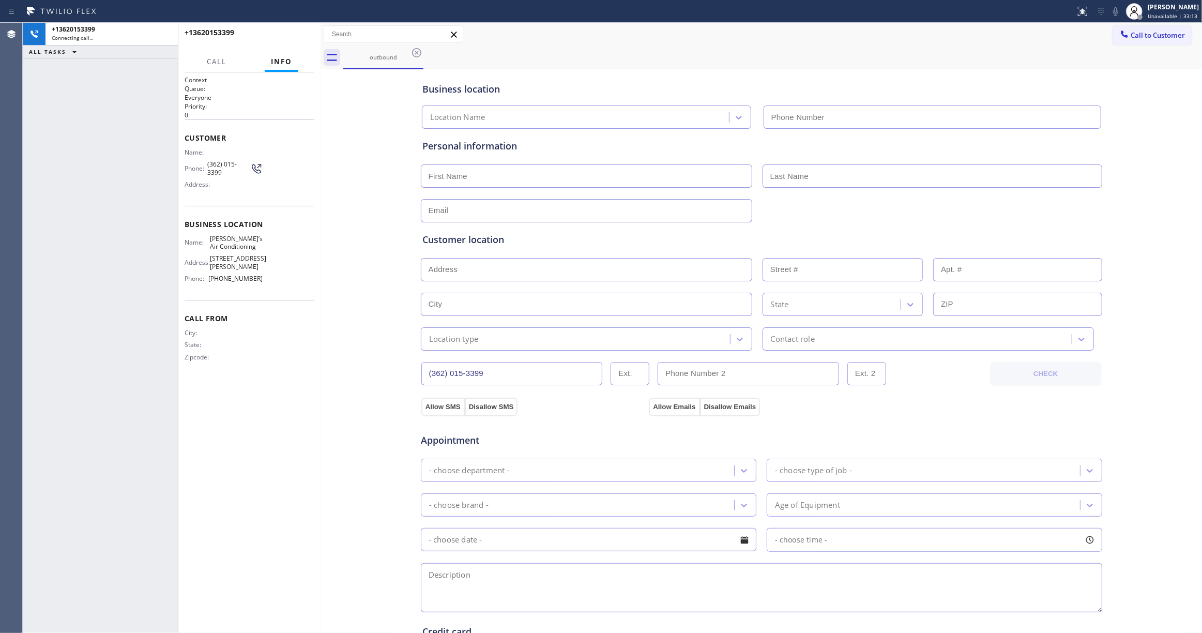
type input "(818) 853-9091"
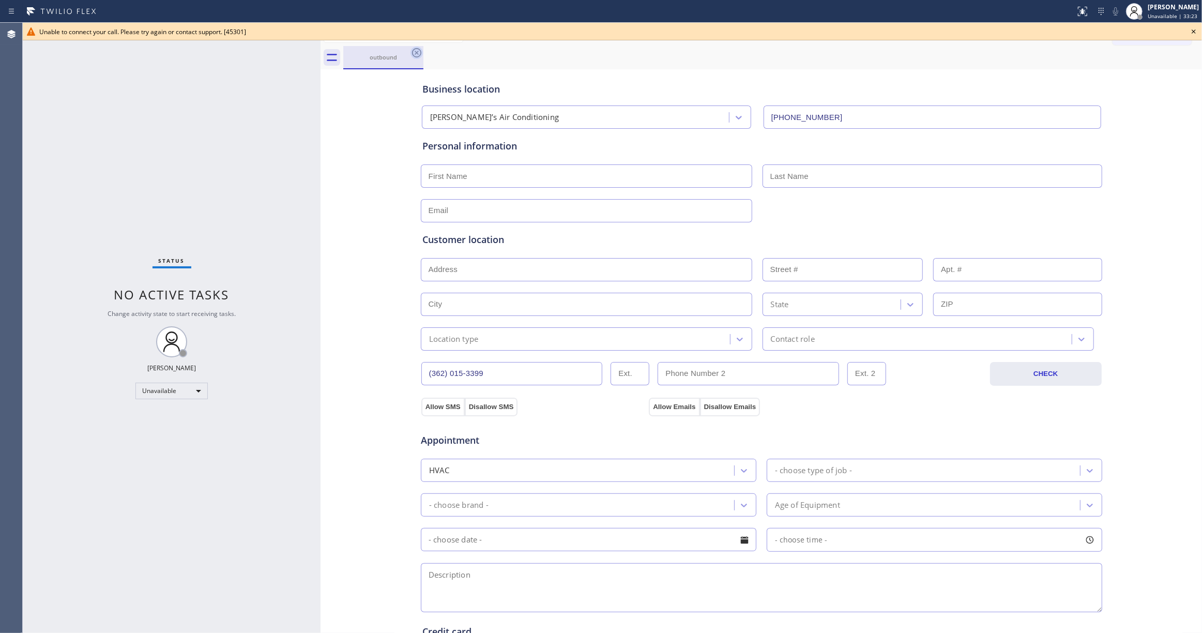
click at [416, 52] on icon at bounding box center [416, 52] width 9 height 9
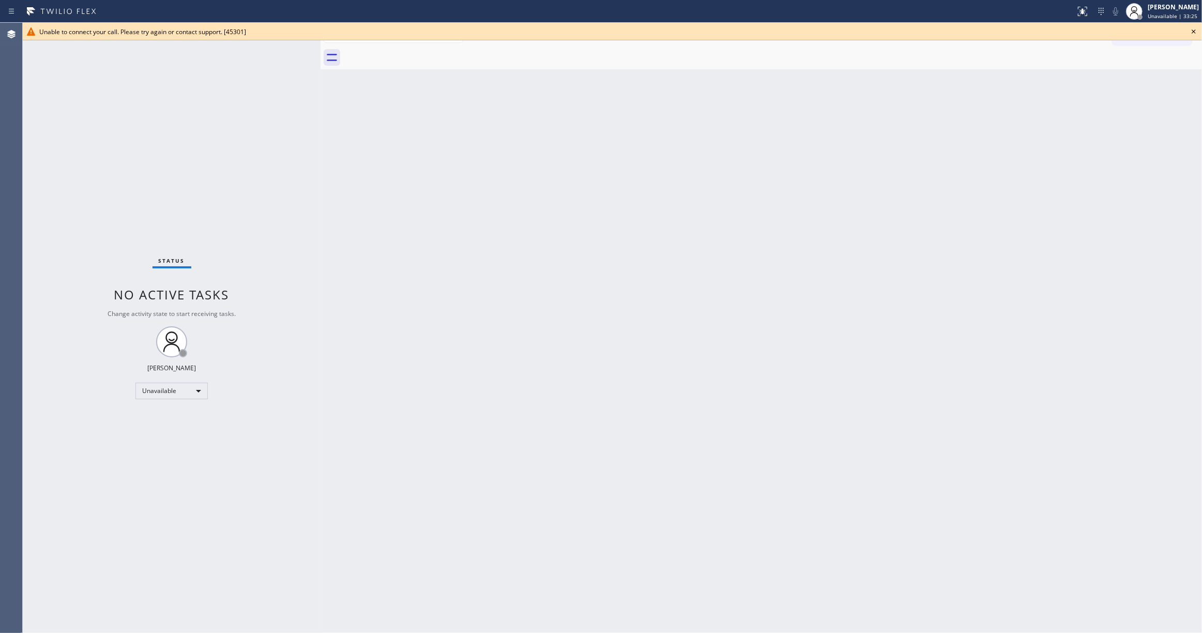
click at [1196, 29] on icon at bounding box center [1194, 31] width 12 height 12
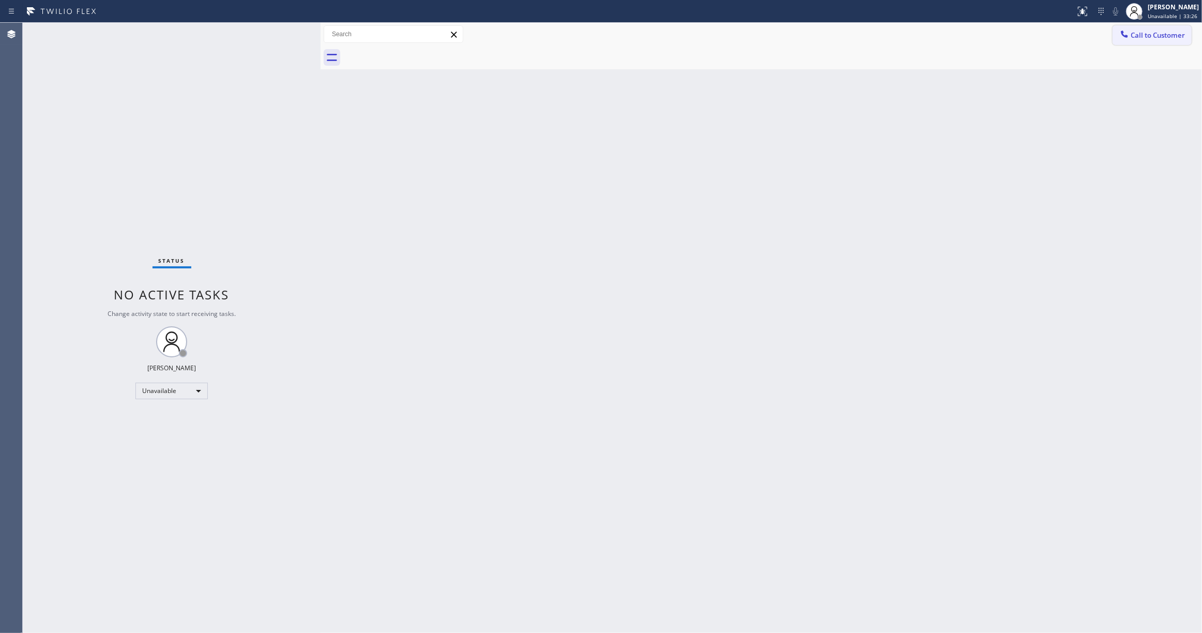
click at [1167, 40] on button "Call to Customer" at bounding box center [1152, 35] width 79 height 20
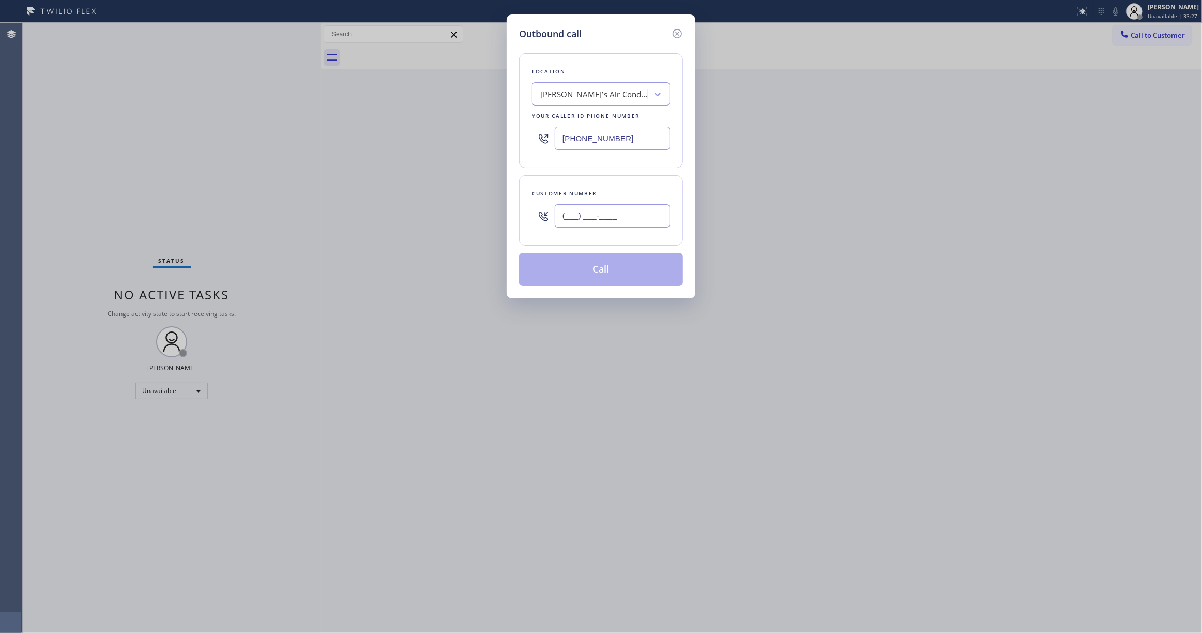
click at [604, 214] on input "(___) ___-____" at bounding box center [612, 215] width 115 height 23
paste input "362) 015-3399"
type input "(362) 015-3399"
click at [614, 270] on button "Call" at bounding box center [601, 269] width 164 height 33
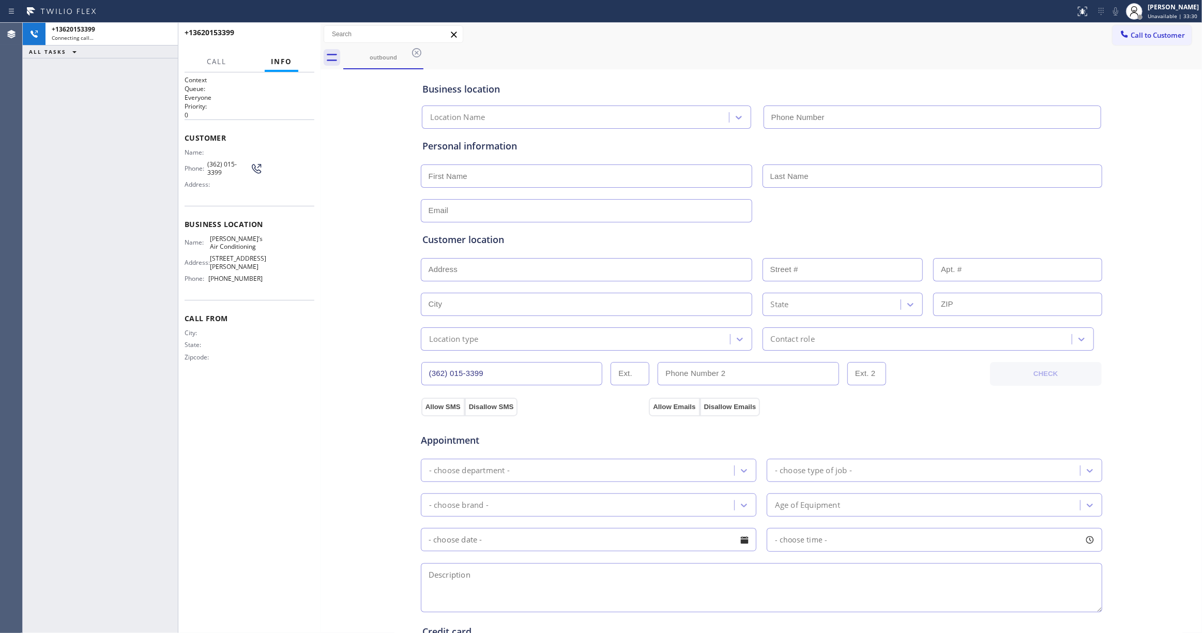
type input "(818) 853-9091"
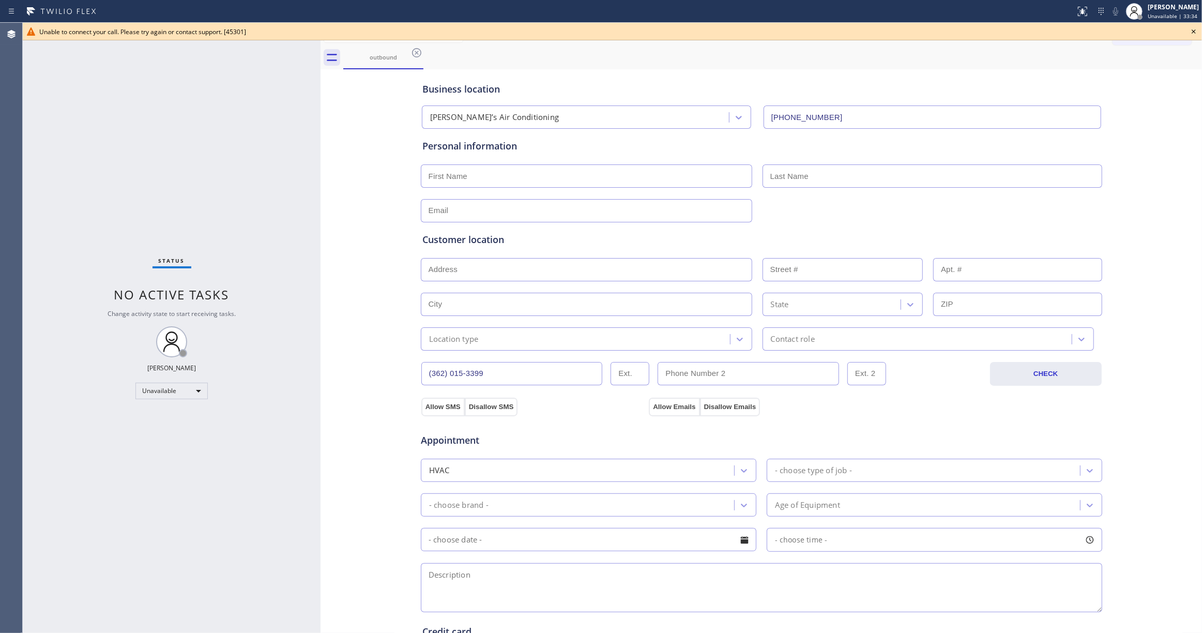
click at [39, 229] on div "Status No active tasks Change activity state to start receiving tasks. Louis Ma…" at bounding box center [172, 328] width 298 height 610
click at [418, 52] on icon at bounding box center [416, 53] width 12 height 12
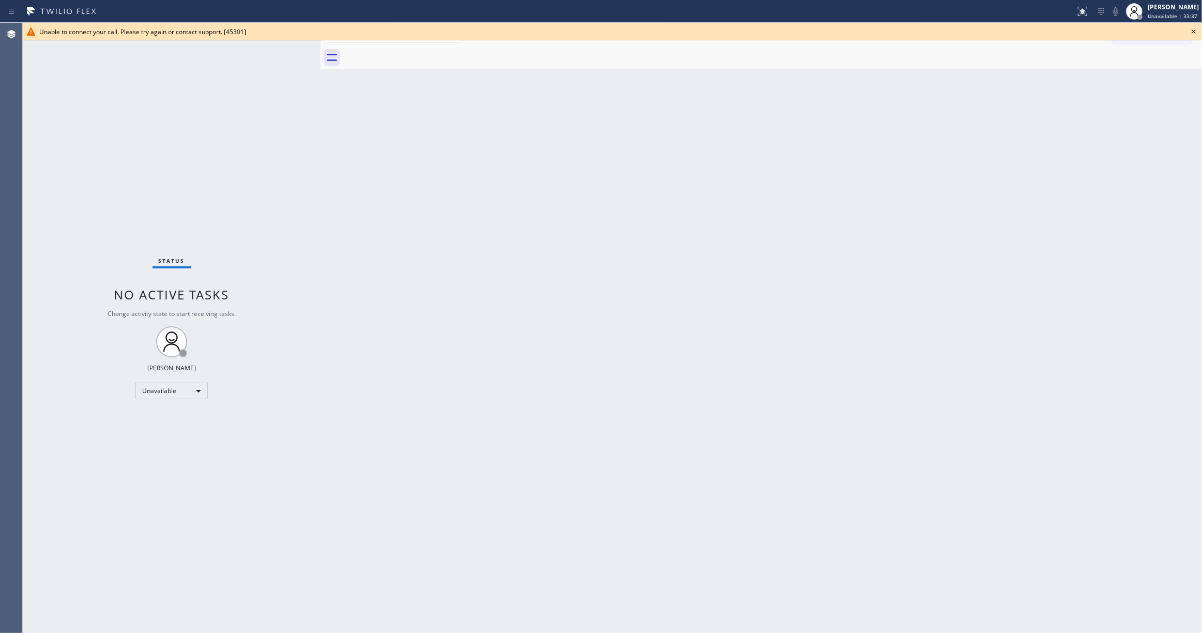
click at [1196, 31] on icon at bounding box center [1194, 31] width 12 height 12
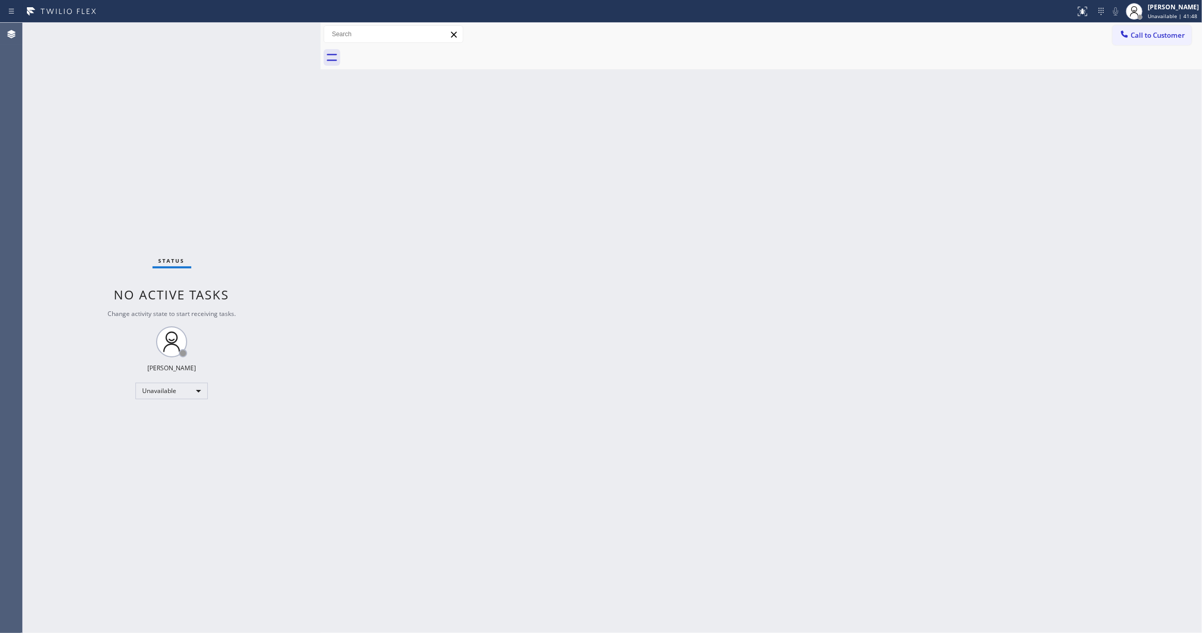
click at [38, 114] on div "Status No active tasks Change activity state to start receiving tasks. Louis Ma…" at bounding box center [172, 328] width 298 height 610
drag, startPoint x: 869, startPoint y: 220, endPoint x: 1024, endPoint y: 127, distance: 180.9
click at [885, 209] on div "Back to Dashboard Change Sender ID Customers Technicians Select a contact Outbo…" at bounding box center [761, 328] width 881 height 610
drag, startPoint x: 1185, startPoint y: 36, endPoint x: 1179, endPoint y: 38, distance: 5.9
click at [1184, 36] on span "Call to Customer" at bounding box center [1158, 35] width 54 height 9
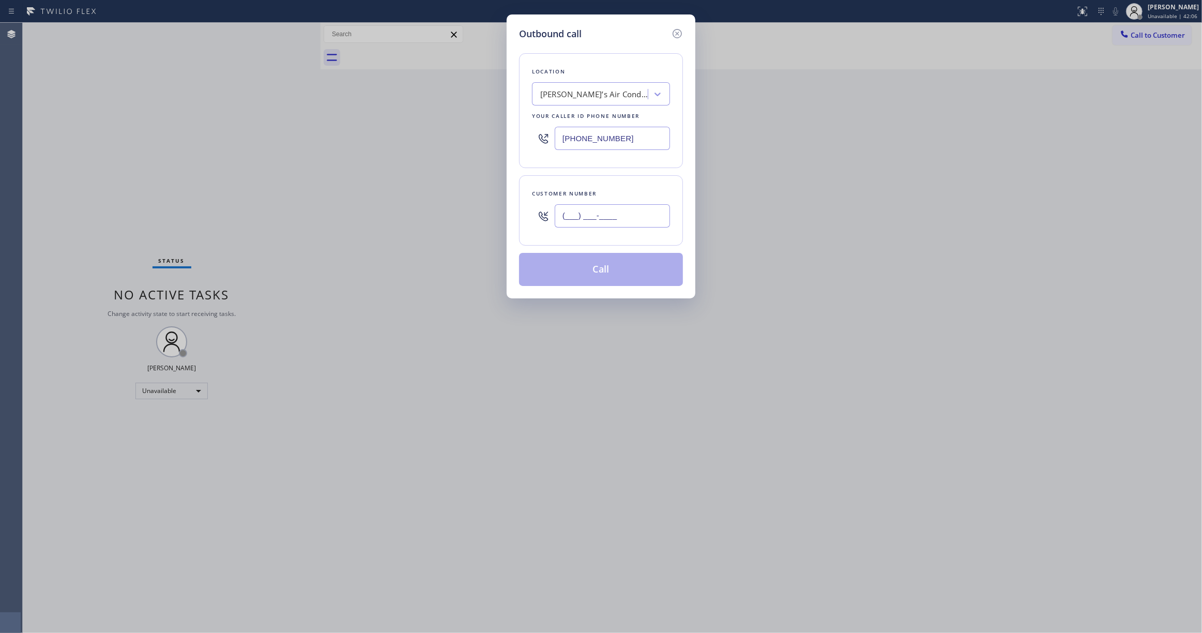
click at [616, 217] on input "(___) ___-____" at bounding box center [612, 215] width 115 height 23
paste input "986) 231-1781"
type input "(986) 231-1781"
drag, startPoint x: 638, startPoint y: 136, endPoint x: 418, endPoint y: 141, distance: 220.3
click at [418, 141] on div "Outbound call Location Andre’s Air Conditioning Your caller id phone number (81…" at bounding box center [601, 316] width 1202 height 633
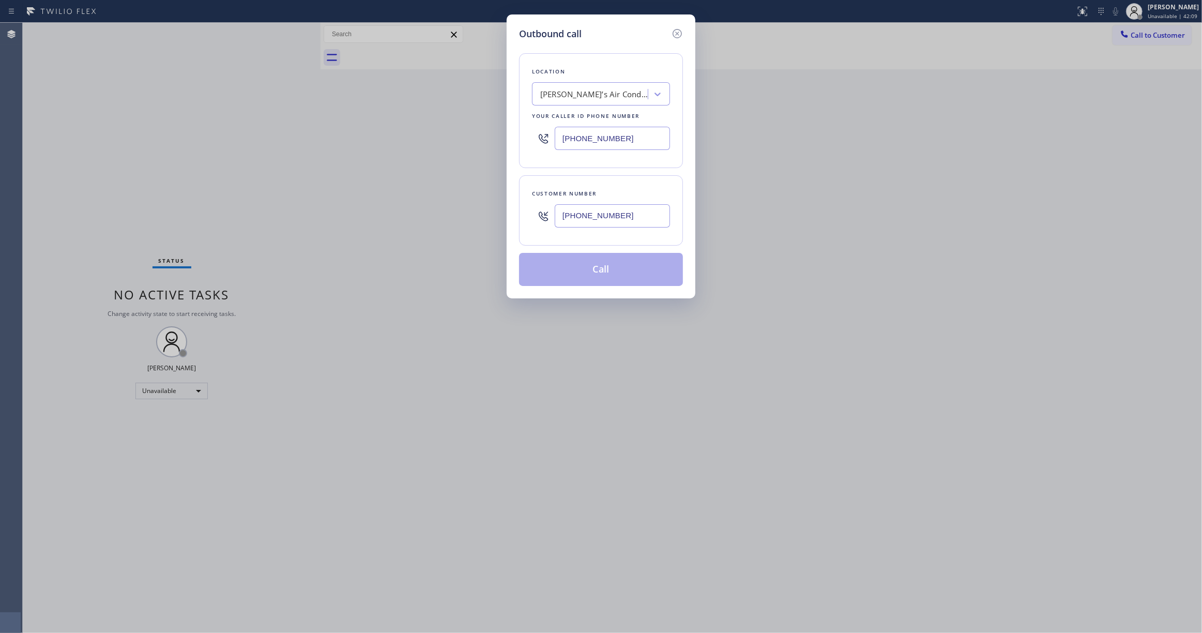
paste input "929) 605-4414"
drag, startPoint x: 652, startPoint y: 218, endPoint x: 489, endPoint y: 218, distance: 163.4
click at [489, 218] on div "Outbound call Location Andre’s Air Conditioning Your caller id phone number (92…" at bounding box center [601, 316] width 1202 height 633
drag, startPoint x: 67, startPoint y: 234, endPoint x: 119, endPoint y: 209, distance: 58.0
click at [66, 234] on div "Outbound call Location Andre’s Air Conditioning Your caller id phone number (92…" at bounding box center [601, 316] width 1202 height 633
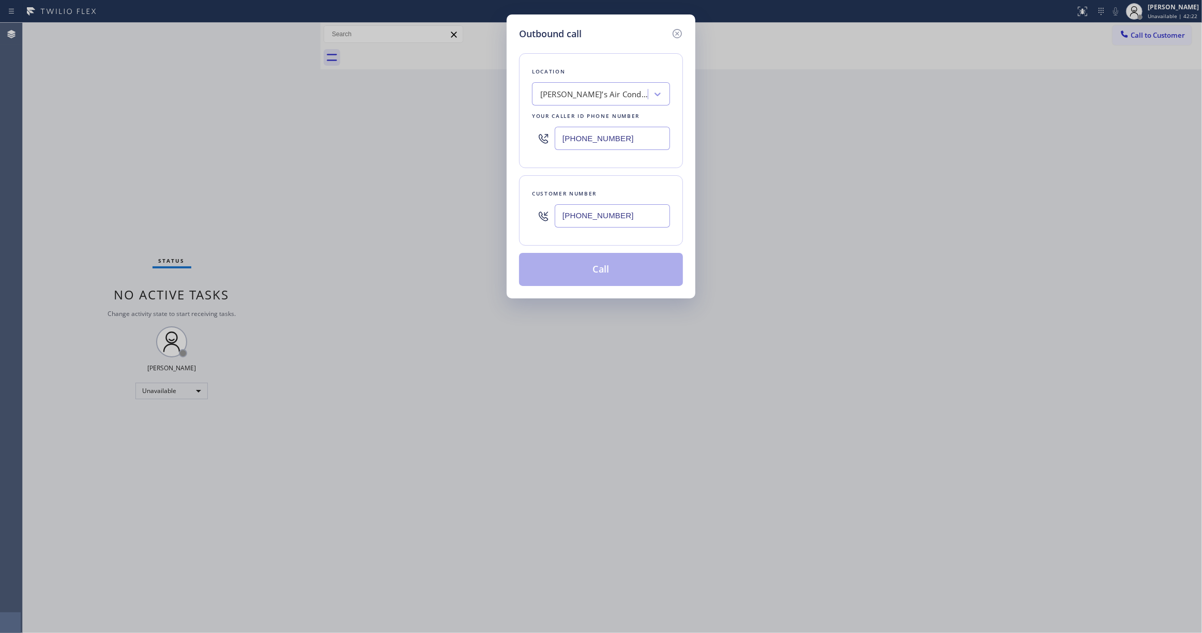
drag, startPoint x: 637, startPoint y: 216, endPoint x: 498, endPoint y: 216, distance: 139.1
click at [498, 216] on div "Outbound call Location Andre’s Air Conditioning Your caller id phone number (92…" at bounding box center [601, 316] width 1202 height 633
click at [533, 222] on div at bounding box center [543, 216] width 23 height 34
click at [534, 239] on div "Customer number (986) 231-1781" at bounding box center [601, 210] width 164 height 70
click at [565, 282] on button "Call" at bounding box center [601, 269] width 164 height 33
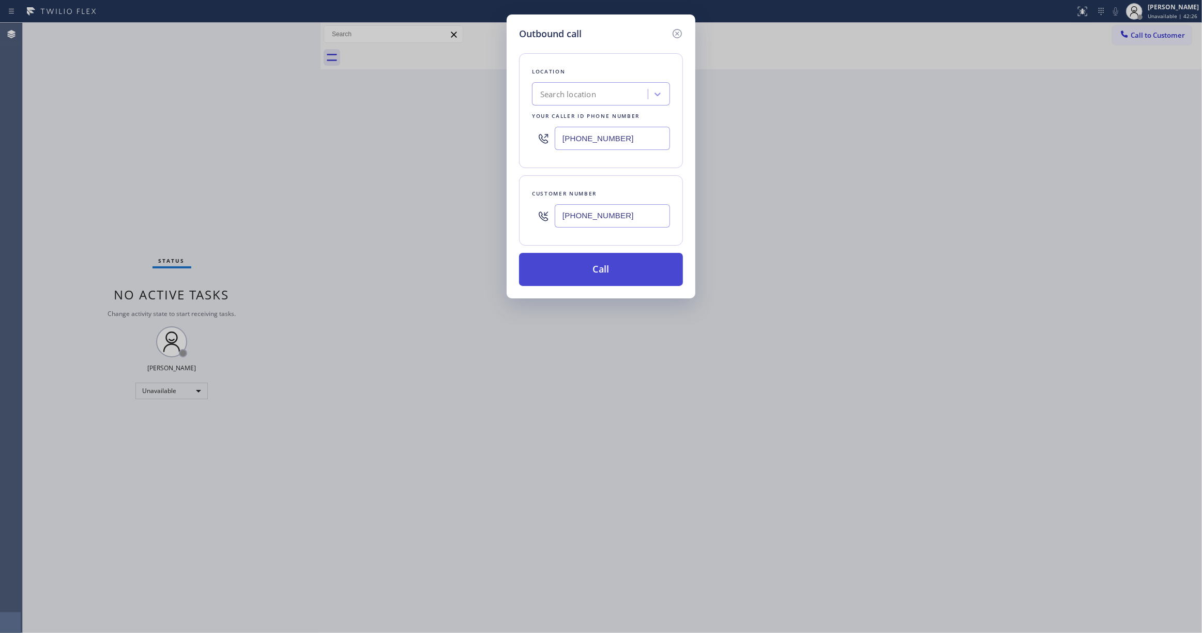
type input "(818) 853-9091"
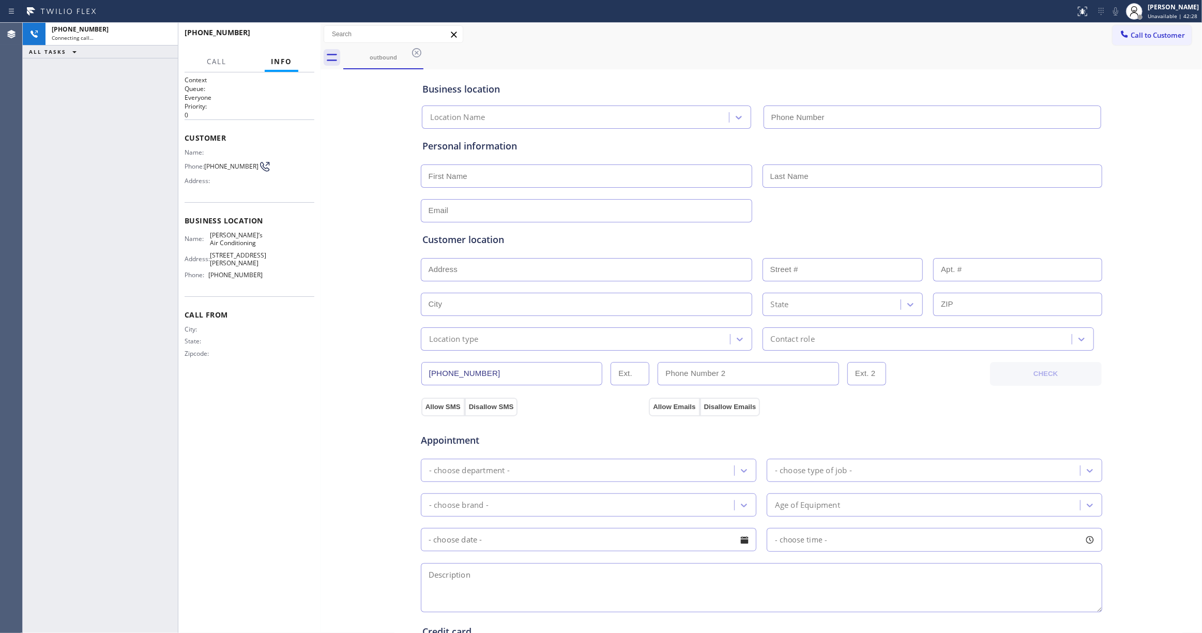
type input "(818) 853-9091"
click at [304, 38] on span "HANG UP" at bounding box center [291, 37] width 32 height 7
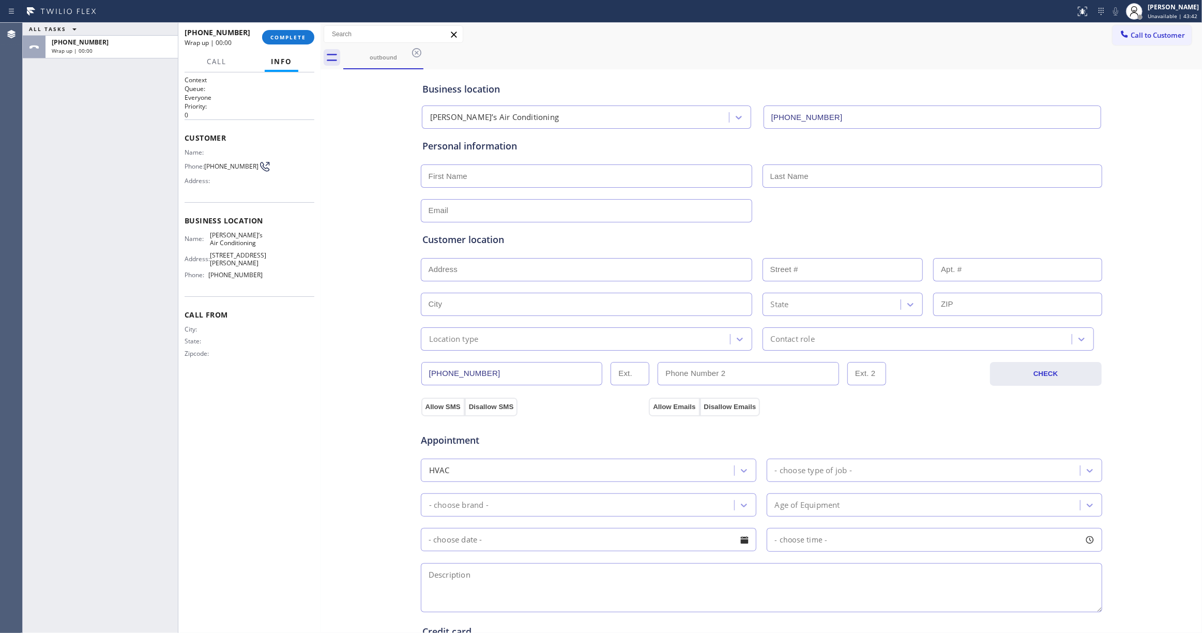
click at [217, 170] on span "(986) 231-1781" at bounding box center [231, 166] width 54 height 8
copy div "(986) 231-1781"
click at [283, 32] on button "COMPLETE" at bounding box center [288, 37] width 52 height 14
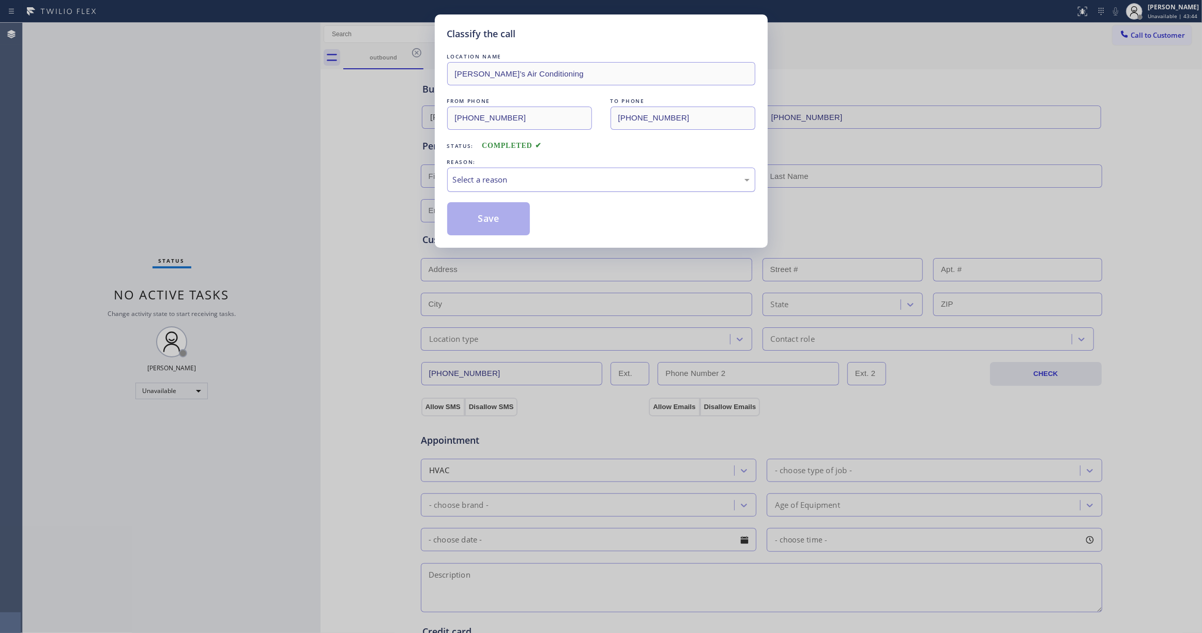
click at [482, 179] on div "Select a reason" at bounding box center [601, 180] width 297 height 12
click at [486, 211] on button "Save" at bounding box center [488, 218] width 83 height 33
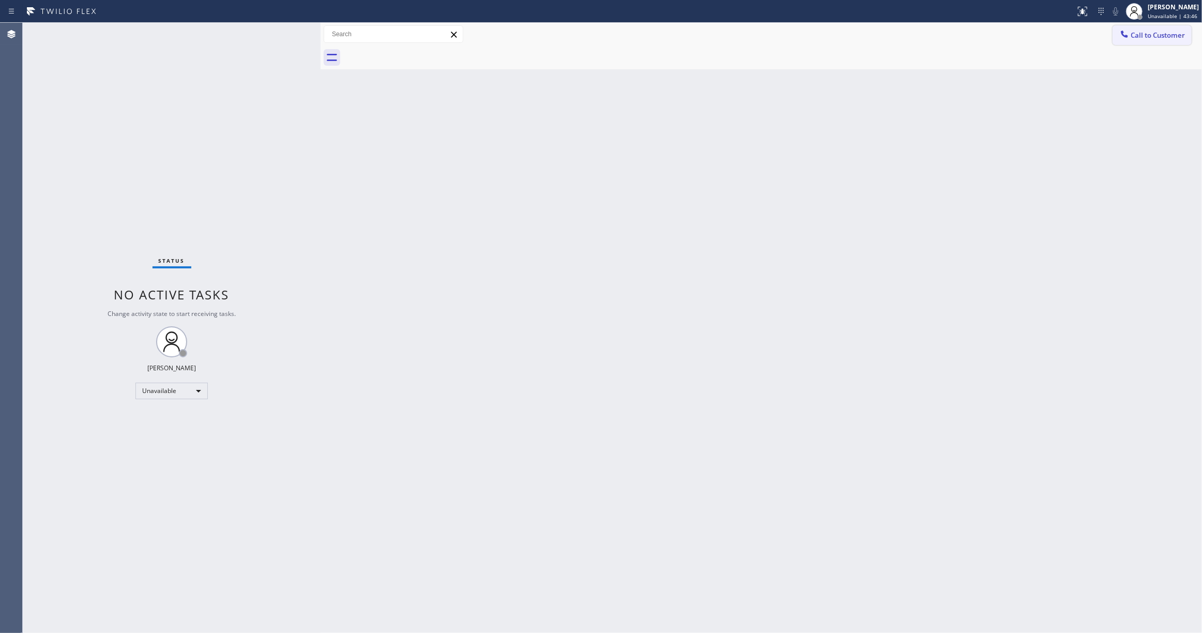
click at [1167, 37] on span "Call to Customer" at bounding box center [1158, 35] width 54 height 9
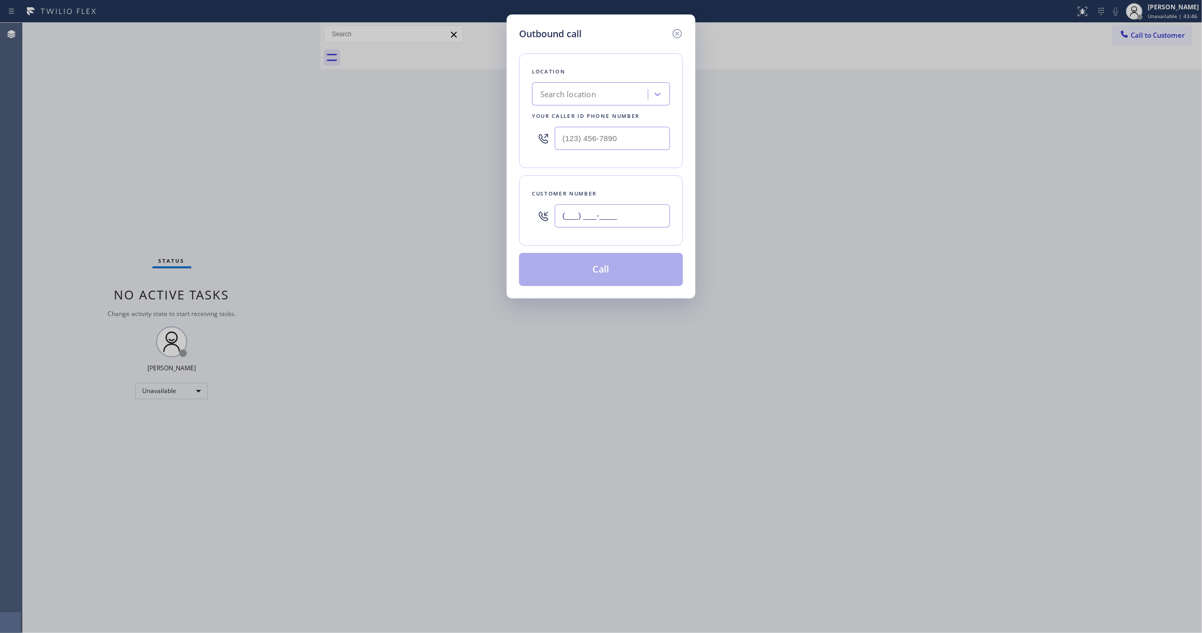
click at [606, 220] on input "(___) ___-____" at bounding box center [612, 215] width 115 height 23
paste input "986) 231-1781"
type input "(986) 231-1781"
click at [598, 94] on div "Search location" at bounding box center [591, 94] width 113 height 18
click at [606, 145] on input "(___) ___-____" at bounding box center [612, 138] width 115 height 23
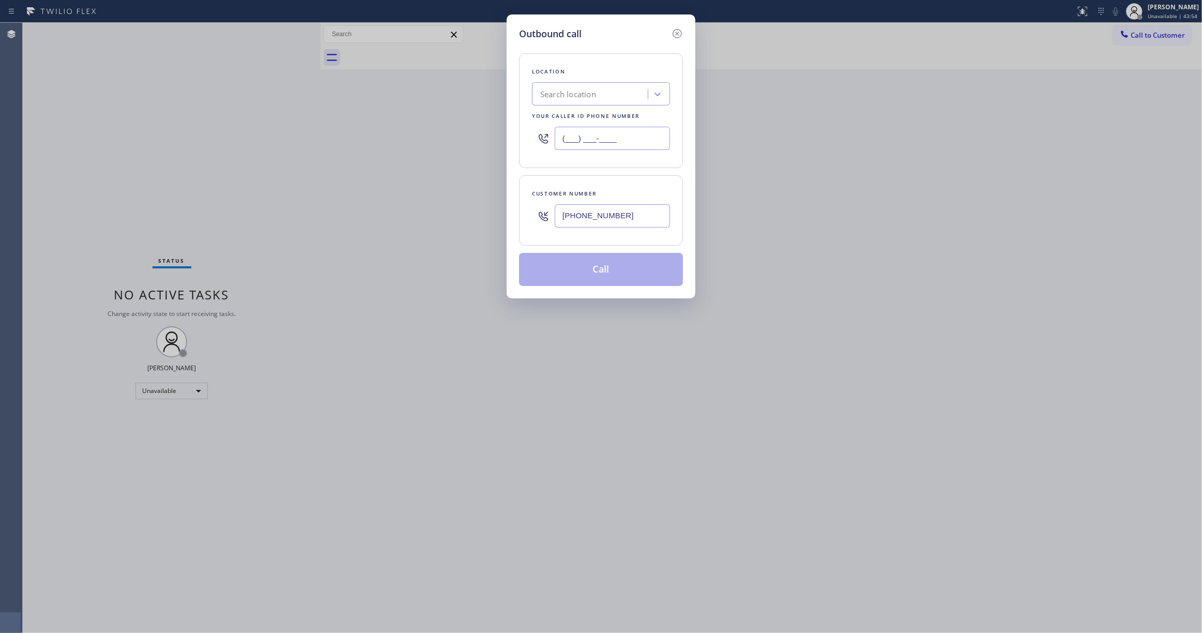
paste input "929) 605-4414"
type input "(929) 605-4414"
drag, startPoint x: 643, startPoint y: 220, endPoint x: 489, endPoint y: 220, distance: 154.1
click at [489, 220] on div "Outbound call Location Metro Heating Repair Astoria Your caller id phone number…" at bounding box center [601, 316] width 1202 height 633
click at [565, 258] on button "Call" at bounding box center [601, 269] width 164 height 33
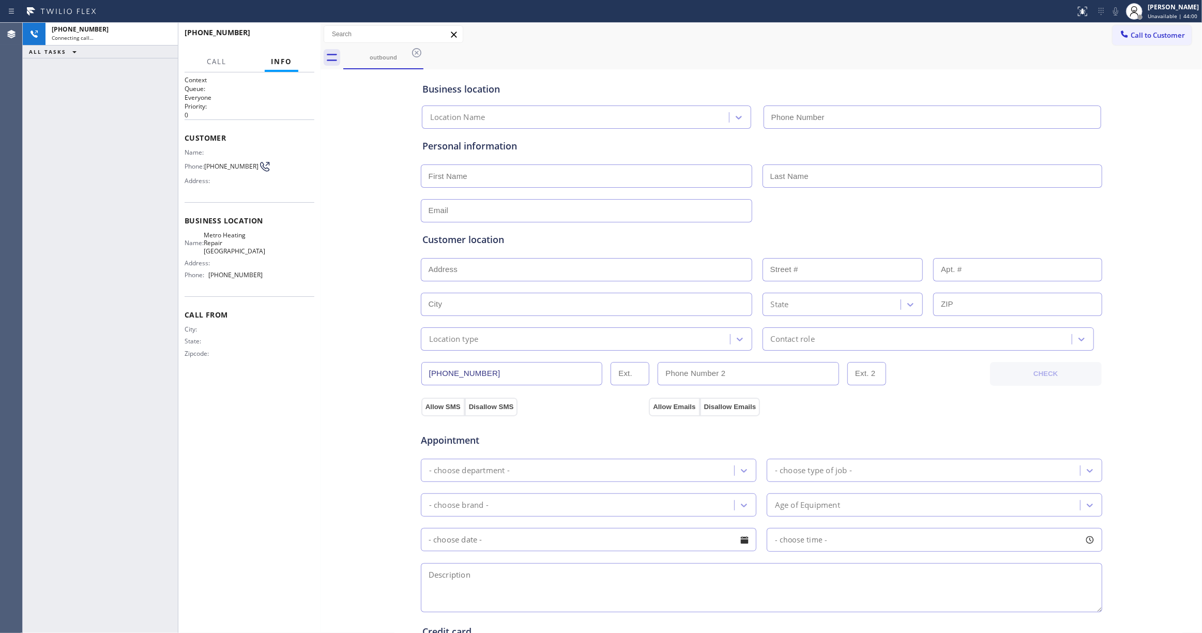
type input "(929) 605-4414"
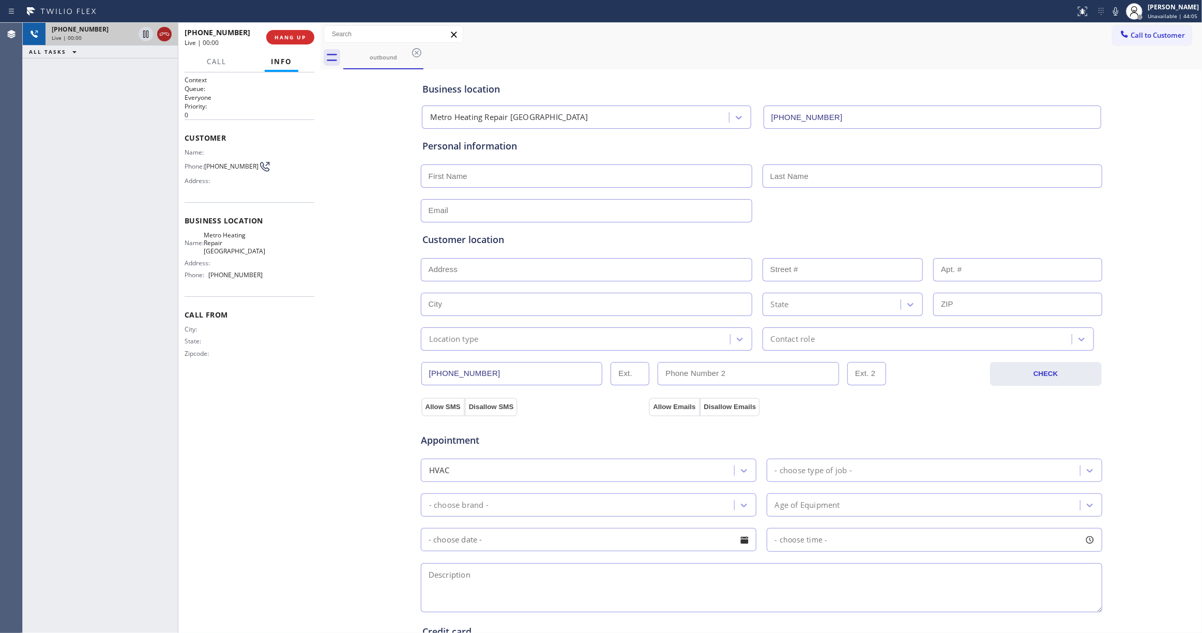
click at [164, 34] on icon at bounding box center [164, 34] width 9 height 3
click at [291, 34] on span "HANG UP" at bounding box center [291, 37] width 32 height 7
click at [284, 36] on span "COMPLETE" at bounding box center [288, 37] width 36 height 7
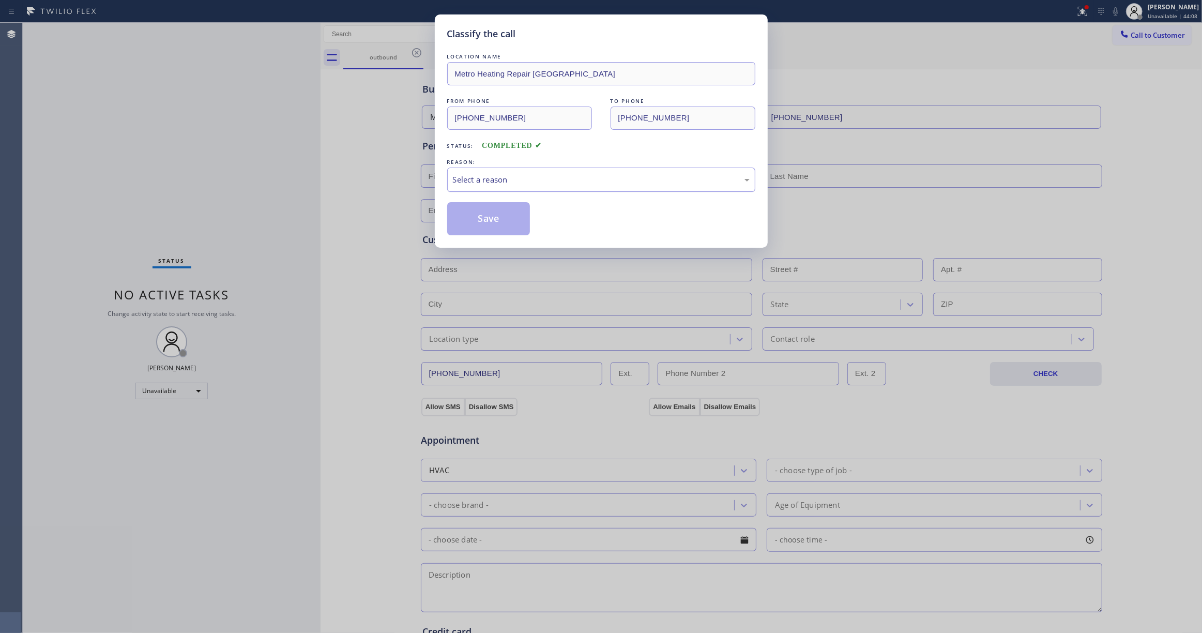
click at [485, 174] on div "Select a reason" at bounding box center [601, 180] width 297 height 12
click at [479, 218] on button "Save" at bounding box center [488, 218] width 83 height 33
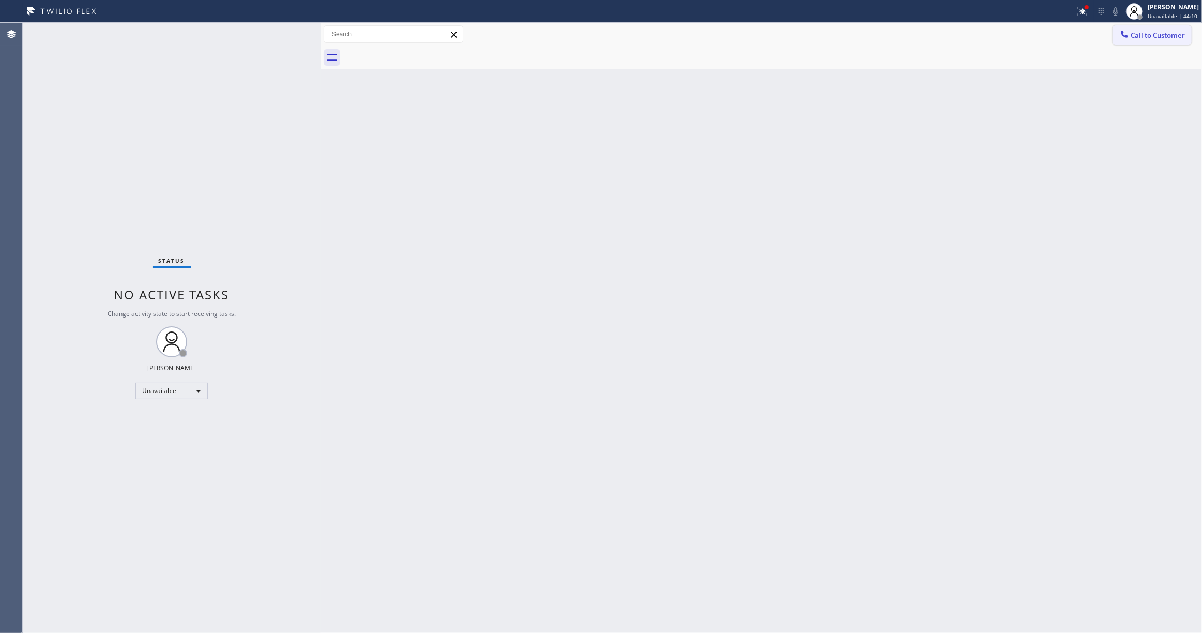
click at [1142, 35] on span "Call to Customer" at bounding box center [1158, 35] width 54 height 9
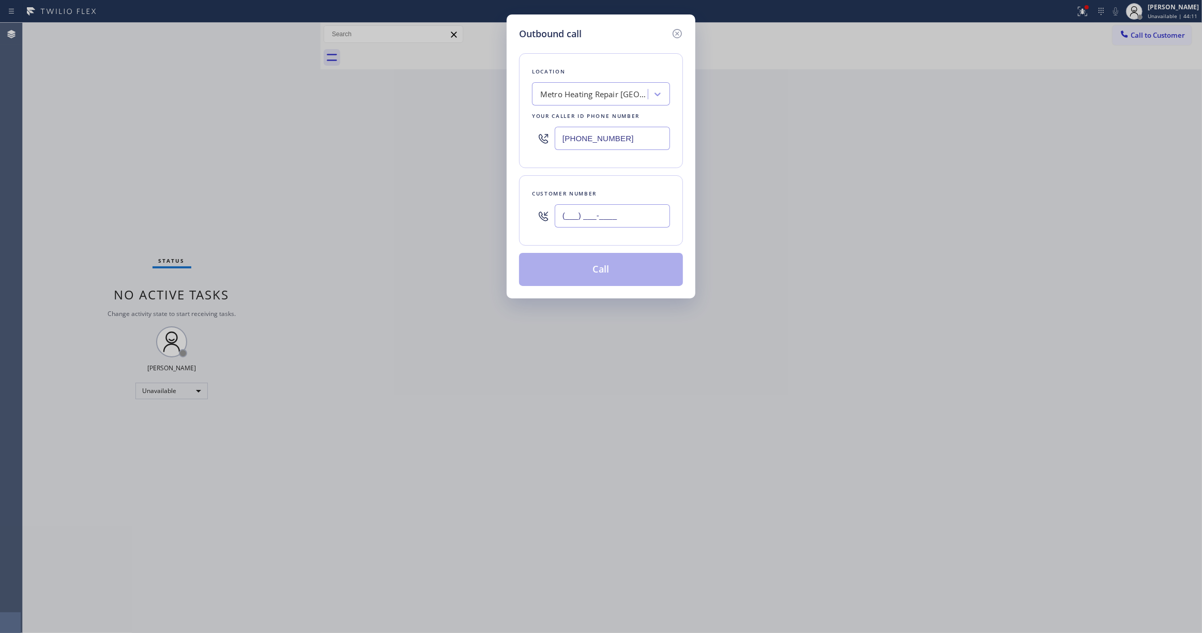
click at [565, 218] on input "(___) ___-____" at bounding box center [612, 215] width 115 height 23
paste input "986) 231-1781"
type input "(986) 231-1781"
click at [621, 260] on button "Call" at bounding box center [601, 269] width 164 height 33
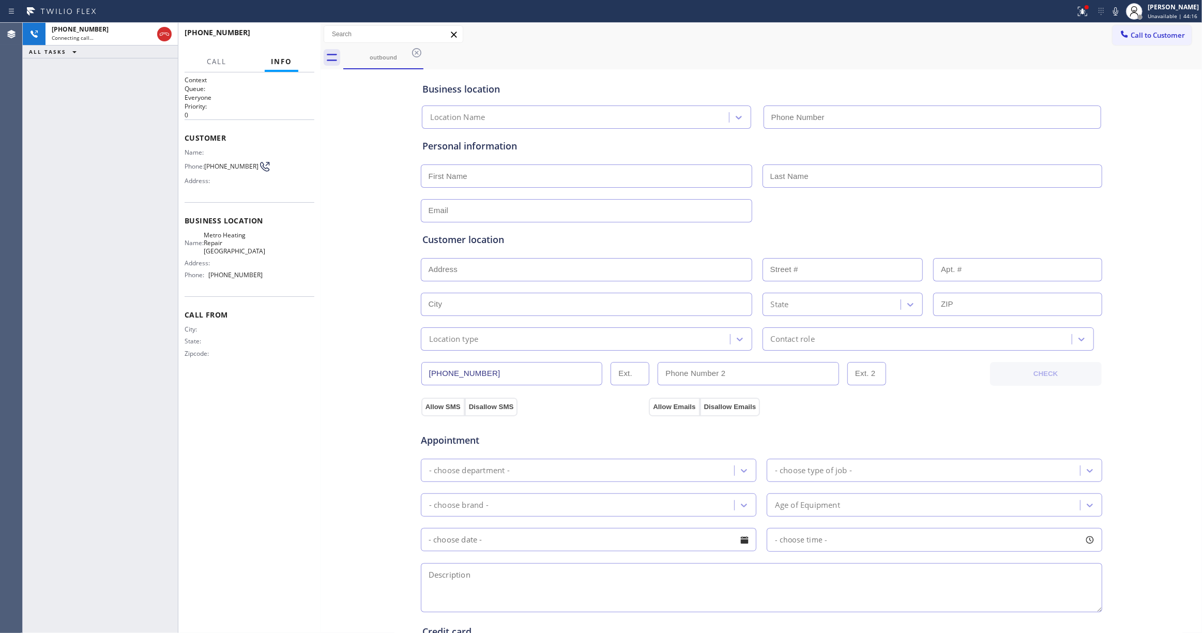
type input "(929) 605-4414"
drag, startPoint x: 54, startPoint y: 582, endPoint x: 93, endPoint y: 393, distance: 192.8
click at [53, 565] on div "+19862311781 Live | 00:01 ALL TASKS ALL TASKS ACTIVE TASKS TASKS IN WRAP UP" at bounding box center [100, 328] width 155 height 610
click at [296, 39] on span "HANG UP" at bounding box center [291, 37] width 32 height 7
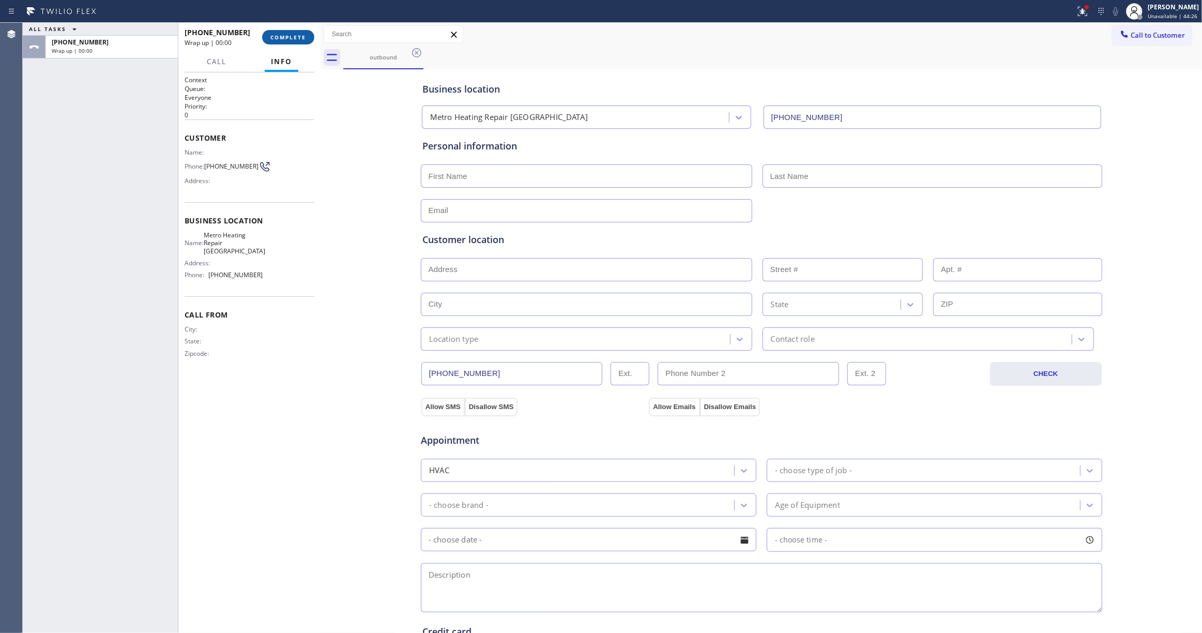
click at [296, 40] on button "COMPLETE" at bounding box center [288, 37] width 52 height 14
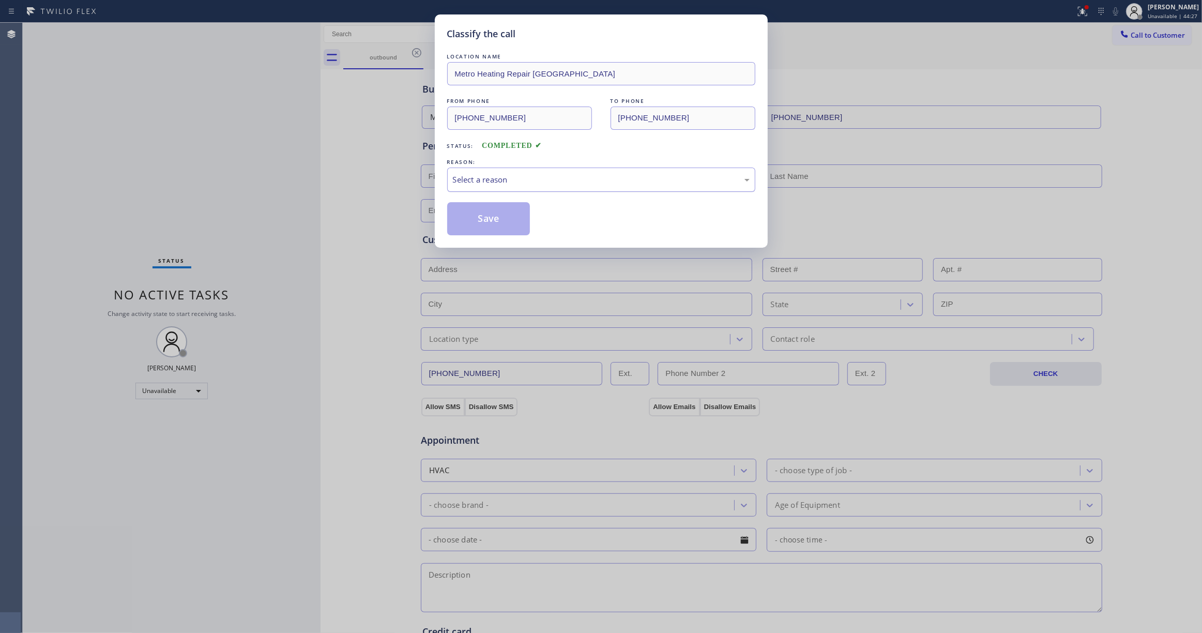
click at [472, 178] on div "Select a reason" at bounding box center [601, 180] width 297 height 12
click at [474, 224] on button "Save" at bounding box center [488, 218] width 83 height 33
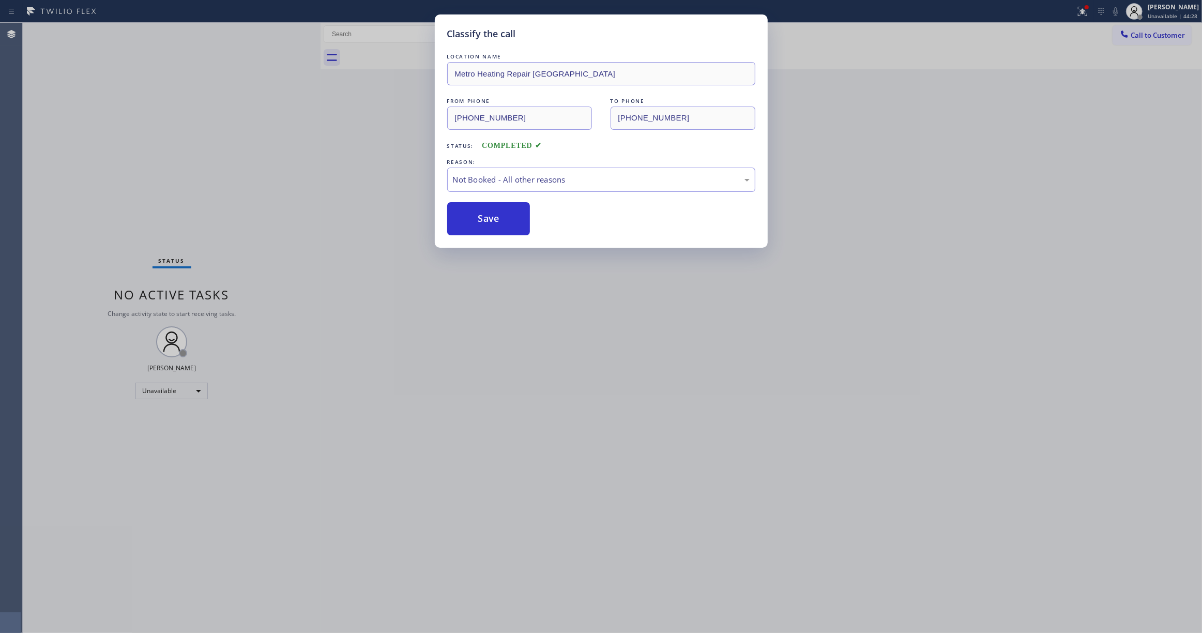
drag, startPoint x: 474, startPoint y: 224, endPoint x: 863, endPoint y: 149, distance: 397.0
click at [474, 224] on button "Save" at bounding box center [488, 218] width 83 height 33
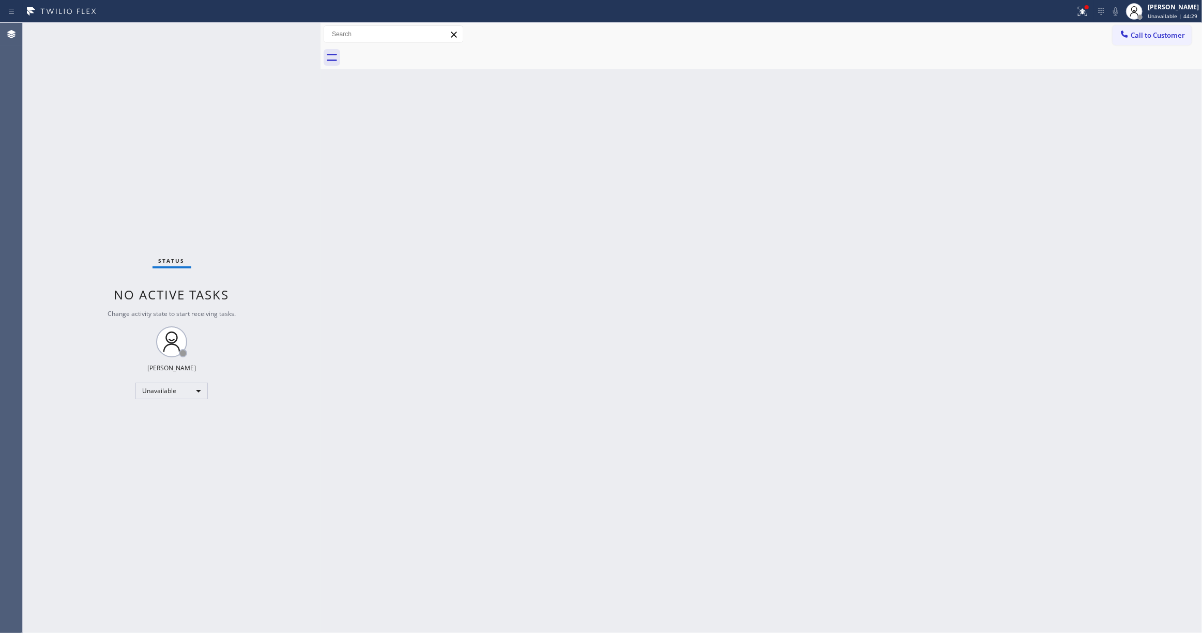
drag, startPoint x: 1154, startPoint y: 34, endPoint x: 662, endPoint y: 203, distance: 520.4
click at [1152, 34] on span "Call to Customer" at bounding box center [1158, 35] width 54 height 9
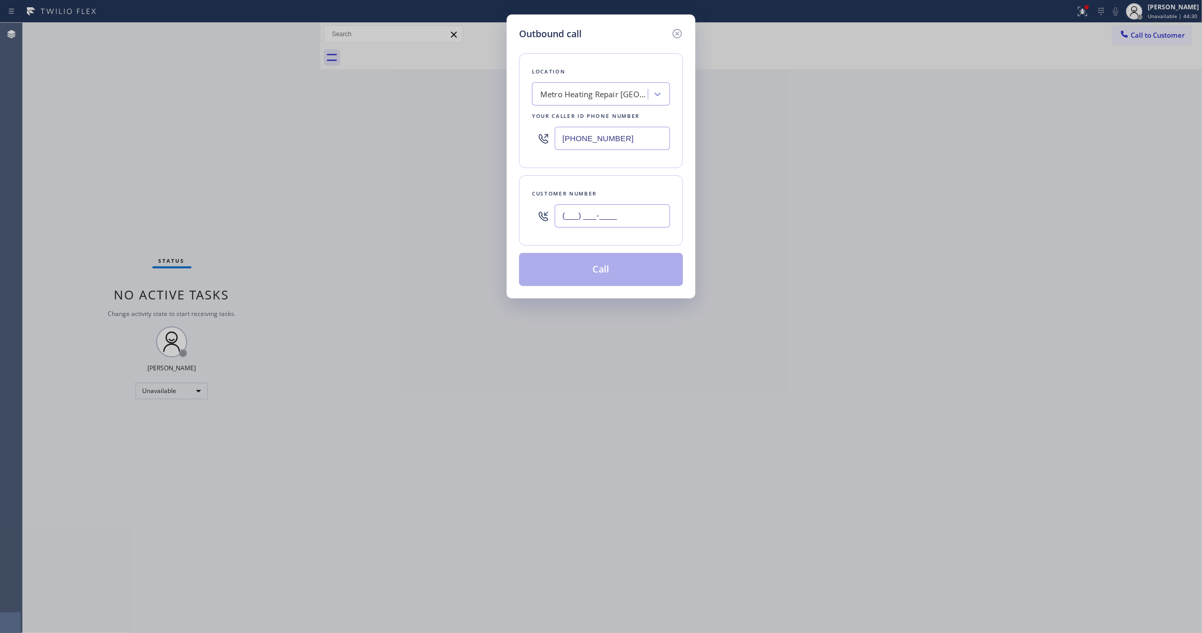
click at [625, 220] on input "(___) ___-____" at bounding box center [612, 215] width 115 height 23
paste input "986) 231-1781"
type input "(986) 231-1781"
click at [583, 273] on button "Call" at bounding box center [601, 269] width 164 height 33
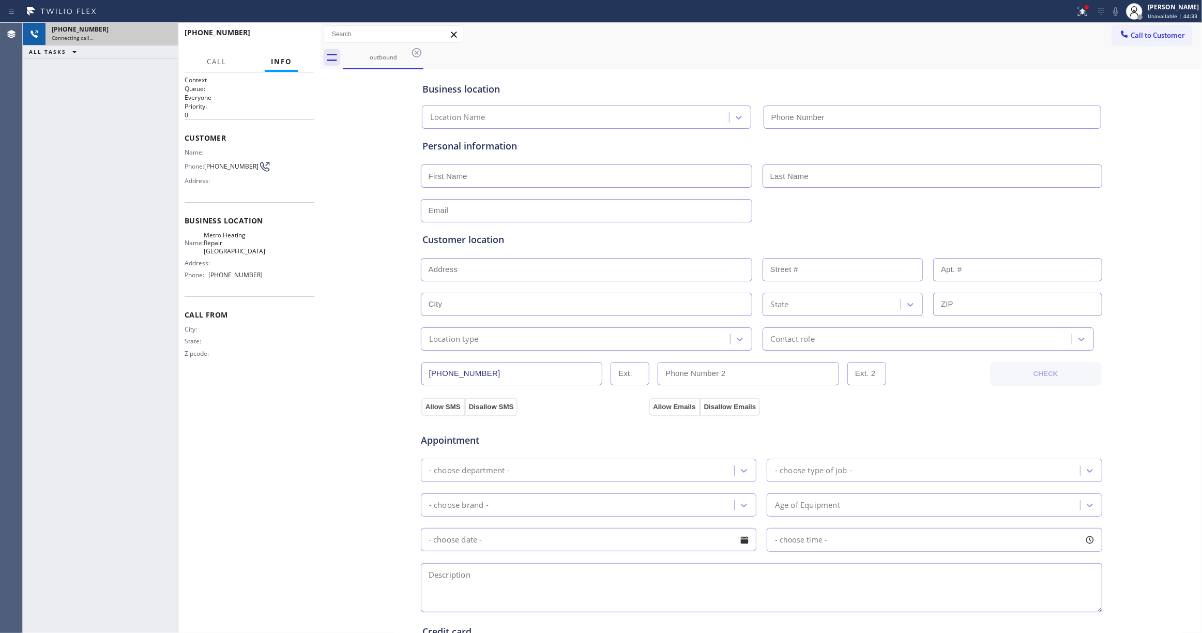
type input "(929) 605-4414"
click at [166, 36] on icon at bounding box center [164, 34] width 12 height 12
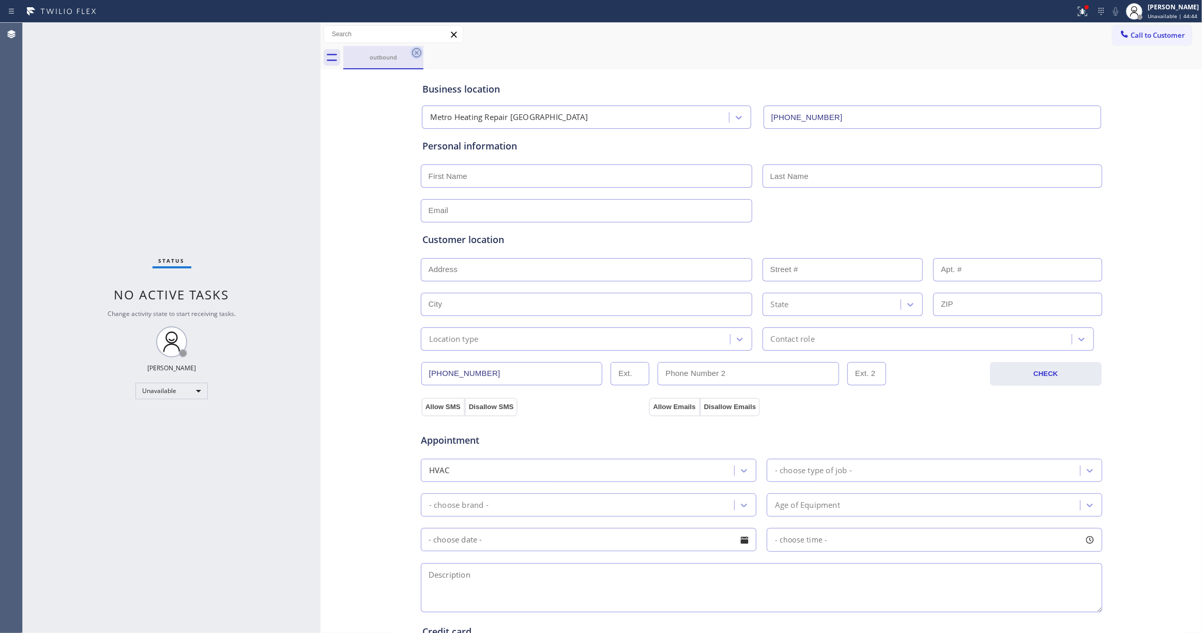
click at [414, 49] on icon at bounding box center [416, 52] width 9 height 9
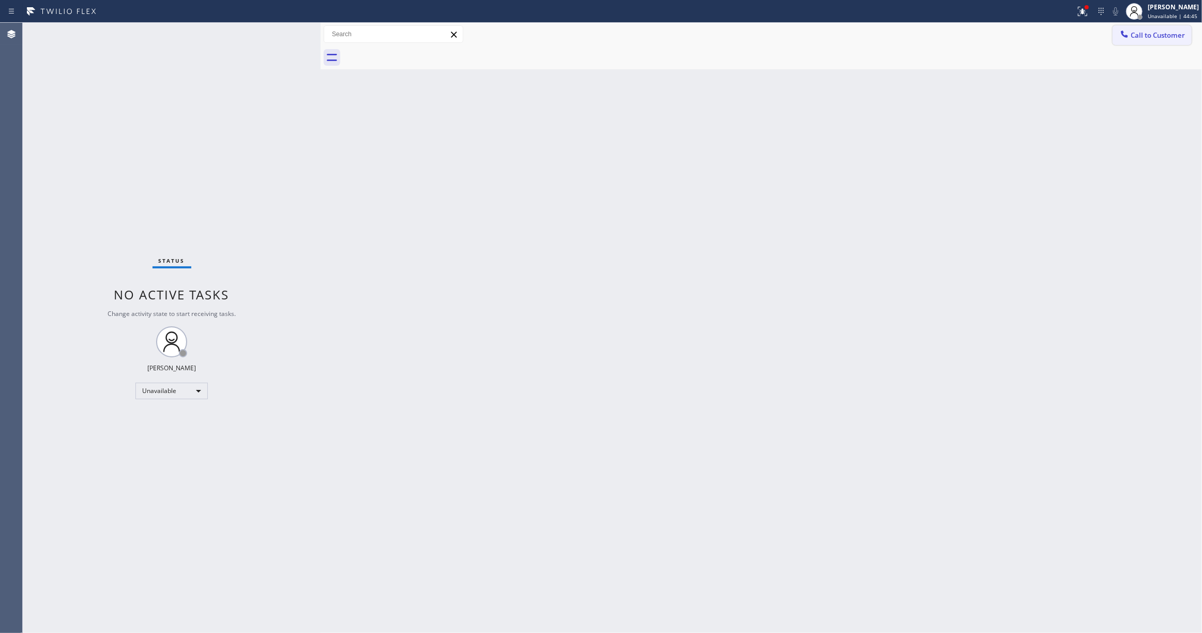
click at [1168, 40] on button "Call to Customer" at bounding box center [1152, 35] width 79 height 20
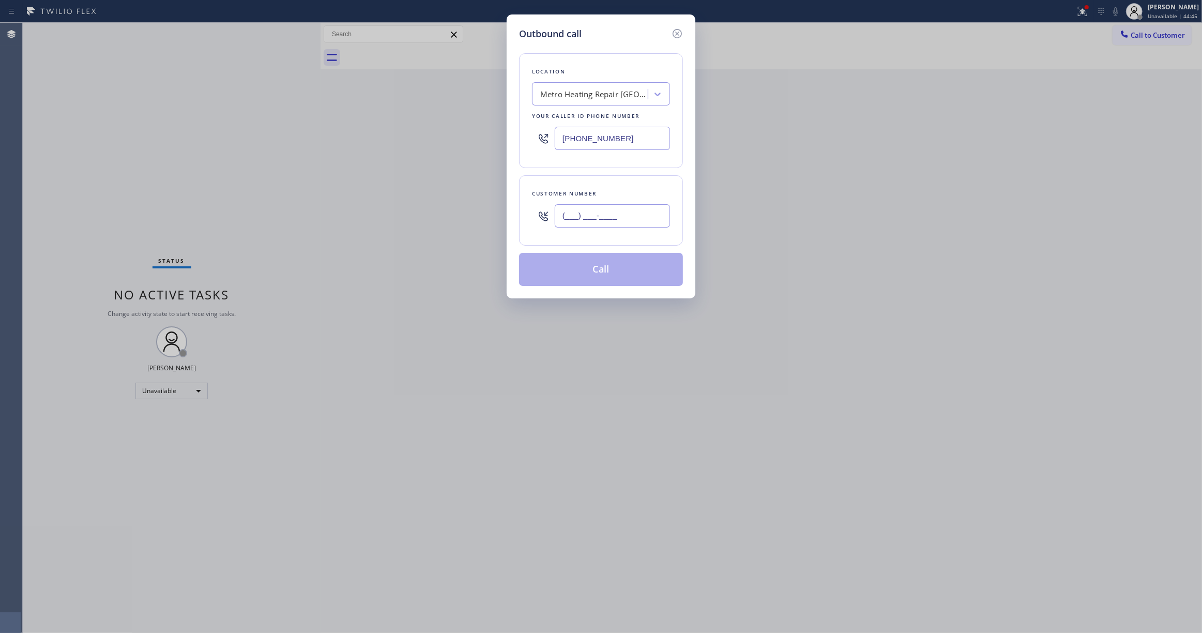
click at [585, 215] on input "(___) ___-____" at bounding box center [612, 215] width 115 height 23
paste input "986) 231-1781"
type input "(986) 231-1781"
click at [596, 278] on button "Call" at bounding box center [601, 269] width 164 height 33
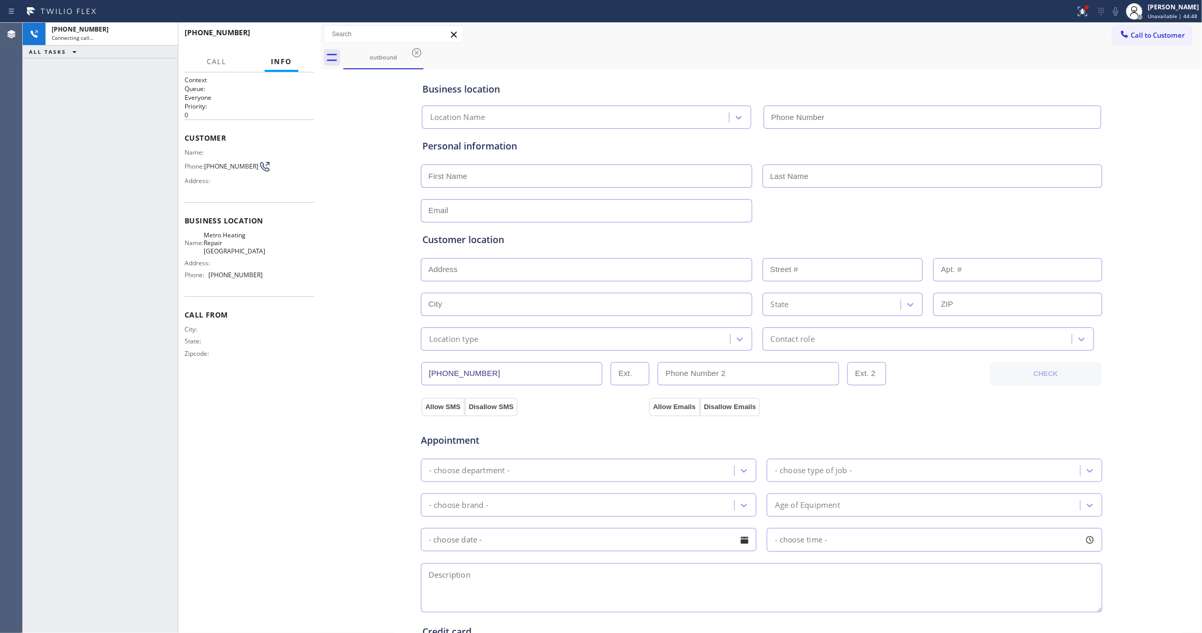
type input "(929) 605-4414"
drag, startPoint x: 51, startPoint y: 280, endPoint x: 89, endPoint y: 1, distance: 282.4
click at [51, 270] on div "+19862311781 Live | 00:00 ALL TASKS ALL TASKS ACTIVE TASKS TASKS IN WRAP UP" at bounding box center [100, 328] width 155 height 610
drag, startPoint x: 282, startPoint y: 27, endPoint x: 282, endPoint y: 42, distance: 15.5
click at [282, 29] on div "+19862311781 Live | 00:00 HANG UP" at bounding box center [250, 37] width 130 height 27
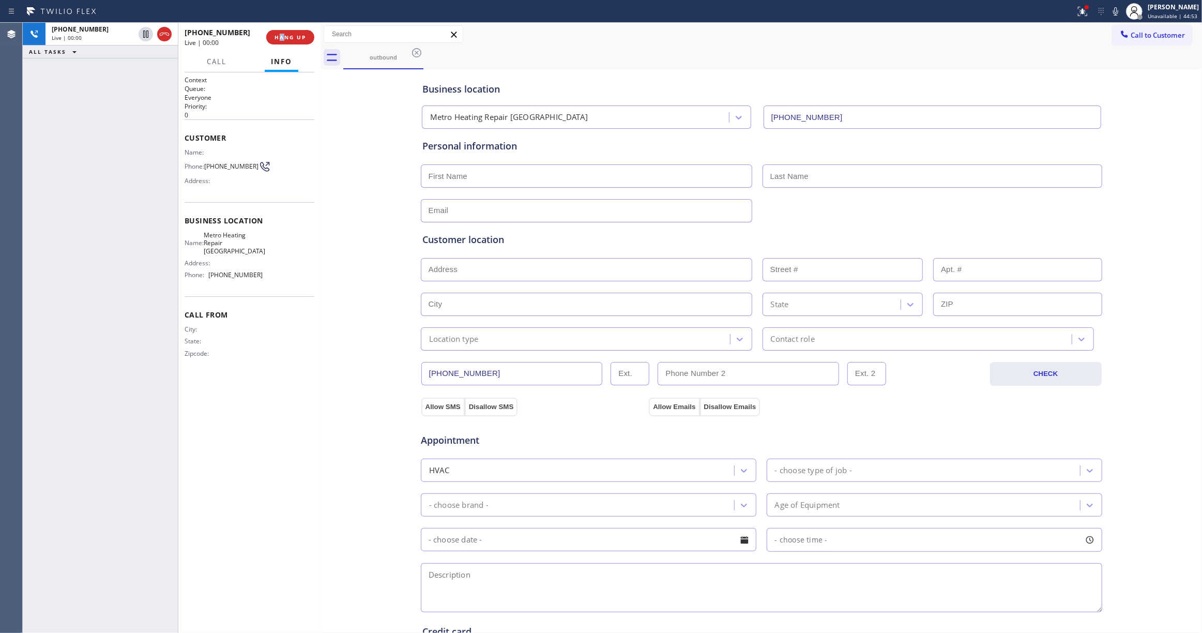
click at [282, 48] on div "+19862311781 Live | 00:00 HANG UP" at bounding box center [250, 37] width 130 height 27
click at [281, 44] on div "+19862311781 Live | 00:01 HANG UP" at bounding box center [250, 37] width 130 height 27
drag, startPoint x: 281, startPoint y: 44, endPoint x: 277, endPoint y: 38, distance: 7.0
click at [281, 43] on button "HANG UP" at bounding box center [290, 37] width 48 height 14
click at [277, 38] on span "HANG UP" at bounding box center [291, 37] width 32 height 7
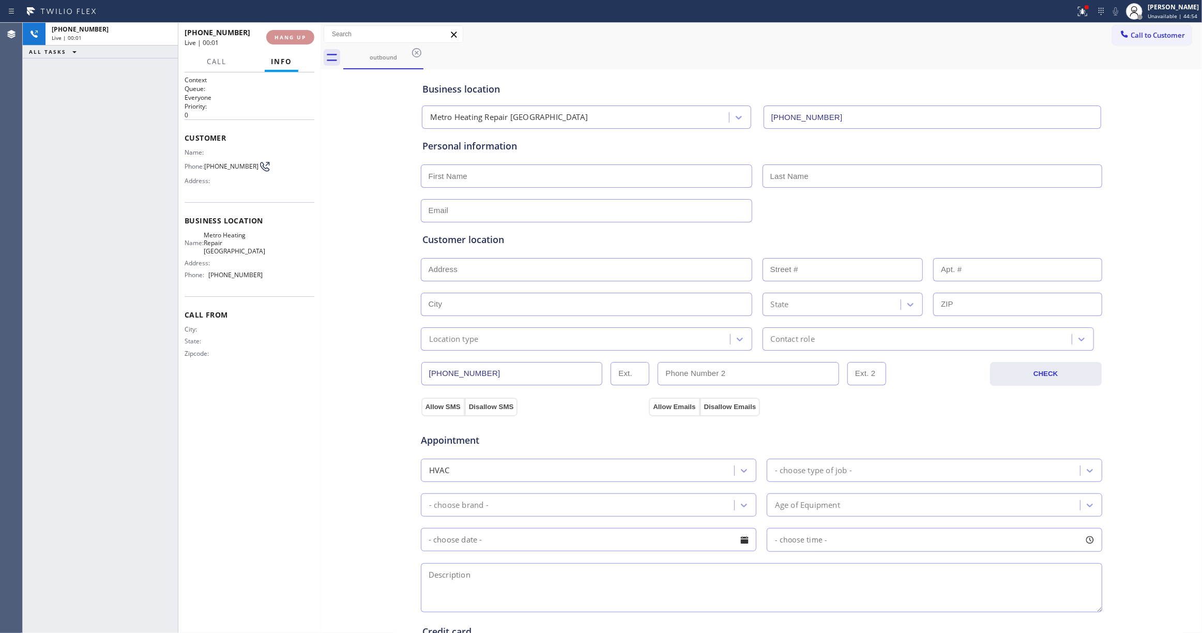
click at [278, 37] on span "HANG UP" at bounding box center [291, 37] width 32 height 7
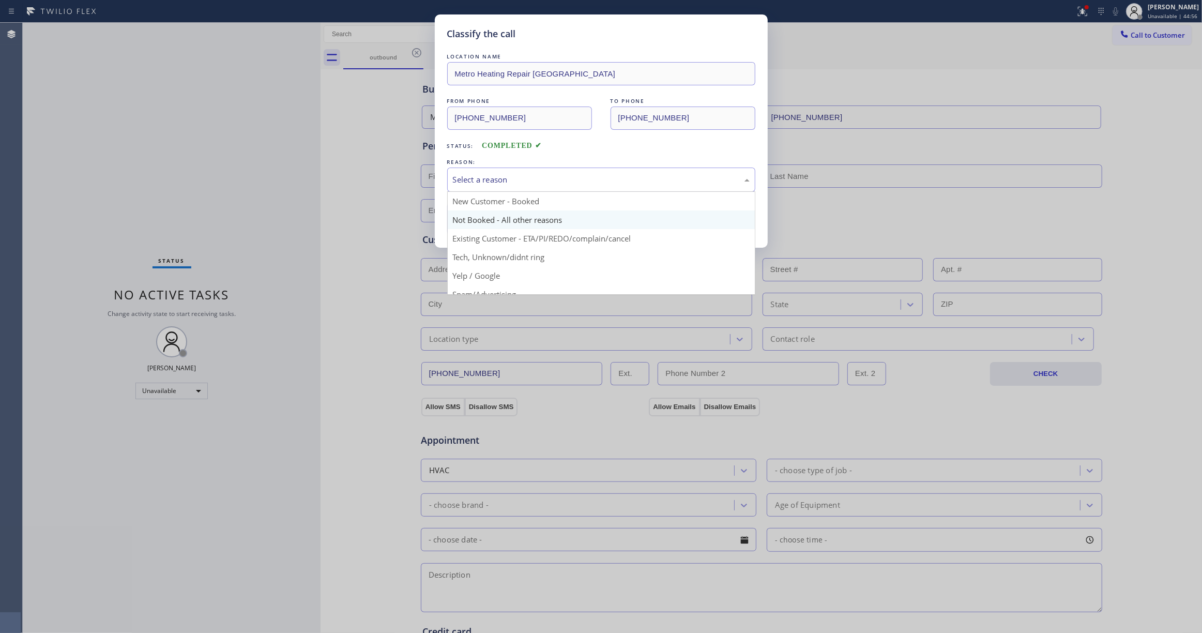
drag, startPoint x: 511, startPoint y: 186, endPoint x: 489, endPoint y: 227, distance: 46.7
click at [508, 186] on div "Select a reason" at bounding box center [601, 180] width 297 height 12
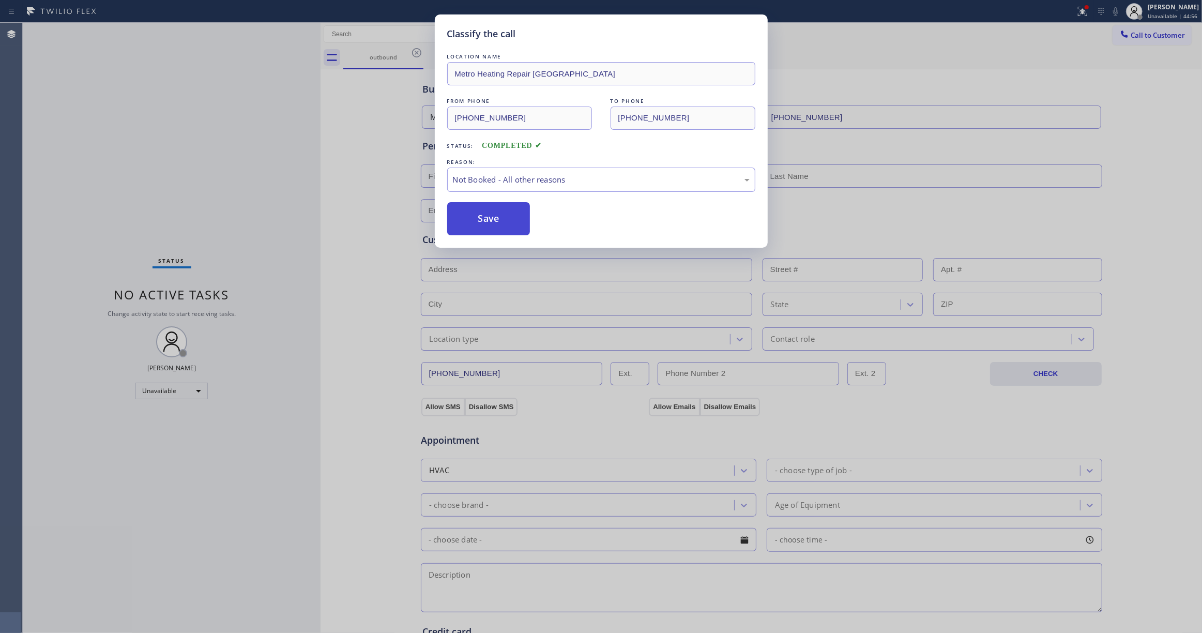
click at [485, 221] on button "Save" at bounding box center [488, 218] width 83 height 33
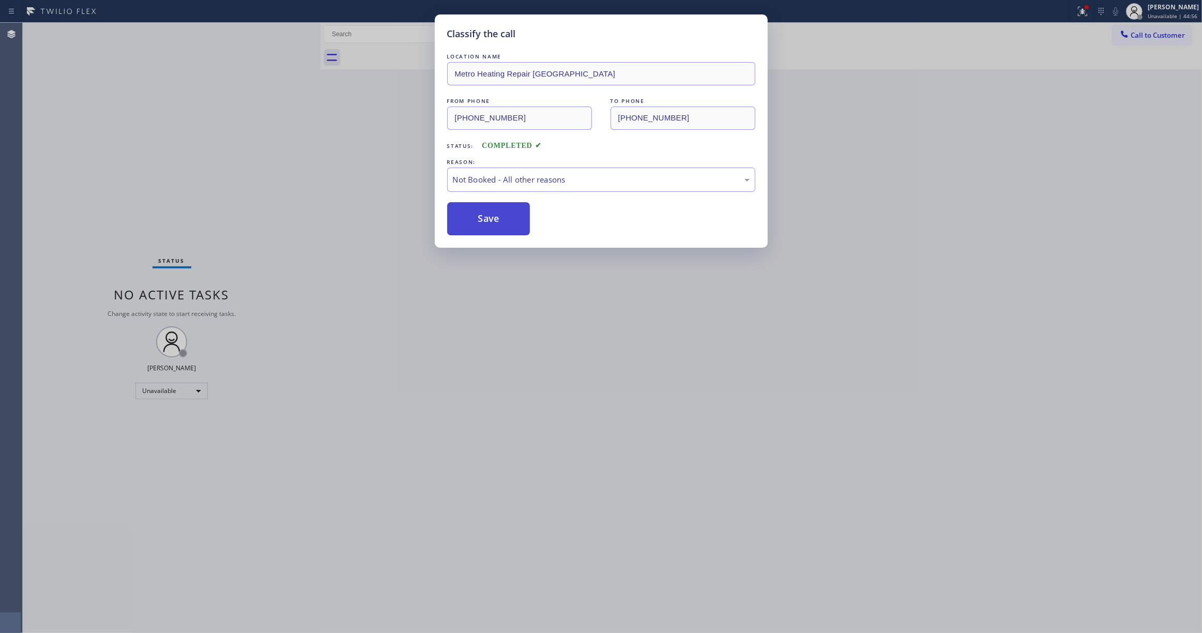
drag, startPoint x: 485, startPoint y: 221, endPoint x: 8, endPoint y: 245, distance: 477.3
click at [482, 220] on button "Save" at bounding box center [488, 218] width 83 height 33
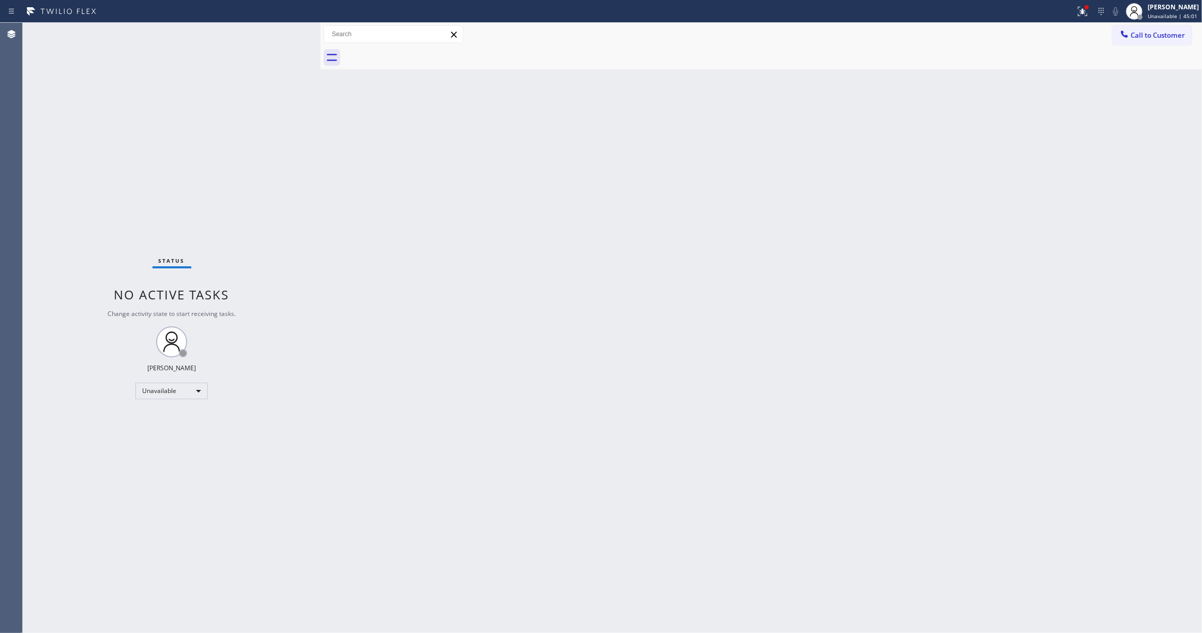
drag, startPoint x: 640, startPoint y: 201, endPoint x: 1147, endPoint y: 63, distance: 525.0
click at [648, 192] on div "Back to Dashboard Change Sender ID Customers Technicians Select a contact Outbo…" at bounding box center [761, 328] width 881 height 610
click at [1144, 34] on span "Call to Customer" at bounding box center [1158, 35] width 54 height 9
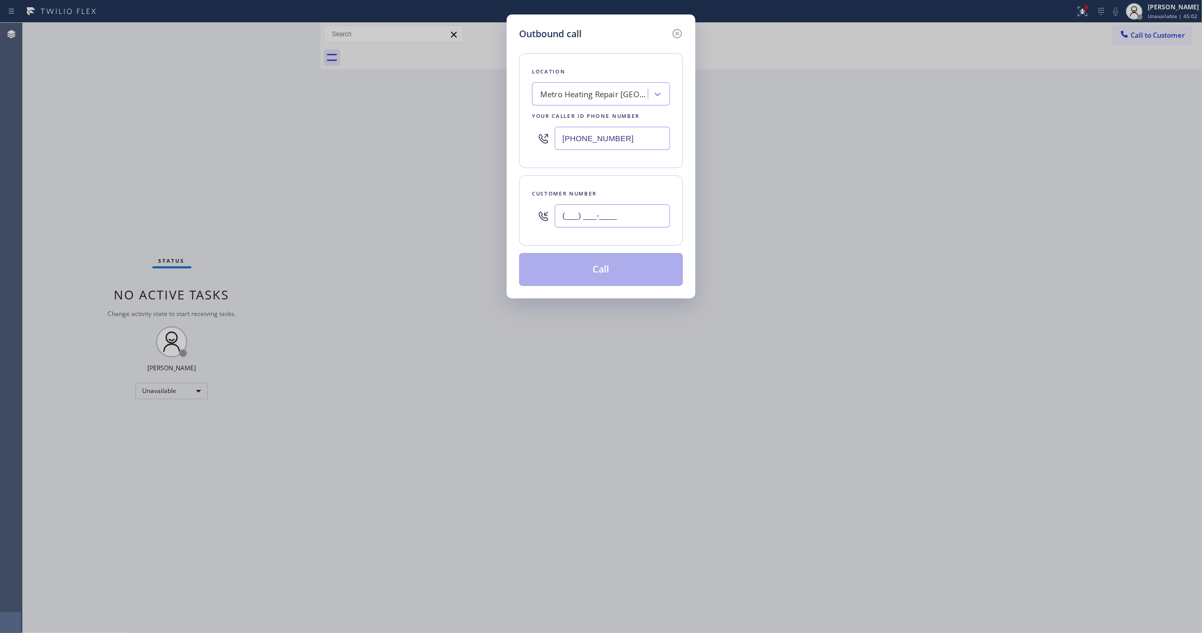
click at [559, 226] on input "(___) ___-____" at bounding box center [612, 215] width 115 height 23
paste input "619) 319-0993"
type input "(619) 319-0993"
click at [1070, 11] on div "Outbound call Location Metro Heating Repair Astoria Your caller id phone number…" at bounding box center [601, 316] width 1202 height 633
drag, startPoint x: 641, startPoint y: 139, endPoint x: 226, endPoint y: 131, distance: 414.7
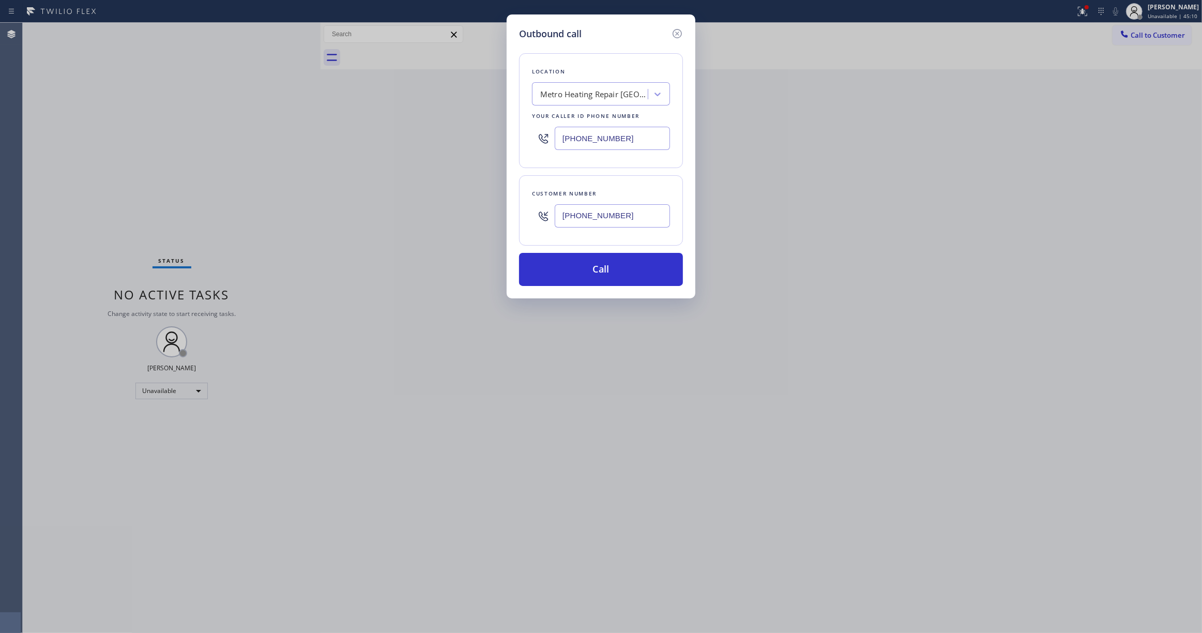
click at [227, 131] on div "Outbound call Location Metro Heating Repair Astoria Your caller id phone number…" at bounding box center [601, 316] width 1202 height 633
paste input "619) 313-6941"
type input "(619) 313-6941"
drag, startPoint x: 648, startPoint y: 216, endPoint x: 397, endPoint y: 208, distance: 250.9
click at [397, 208] on div "Outbound call Location Reese Plumbing & Electrical Company Your caller id phone…" at bounding box center [601, 316] width 1202 height 633
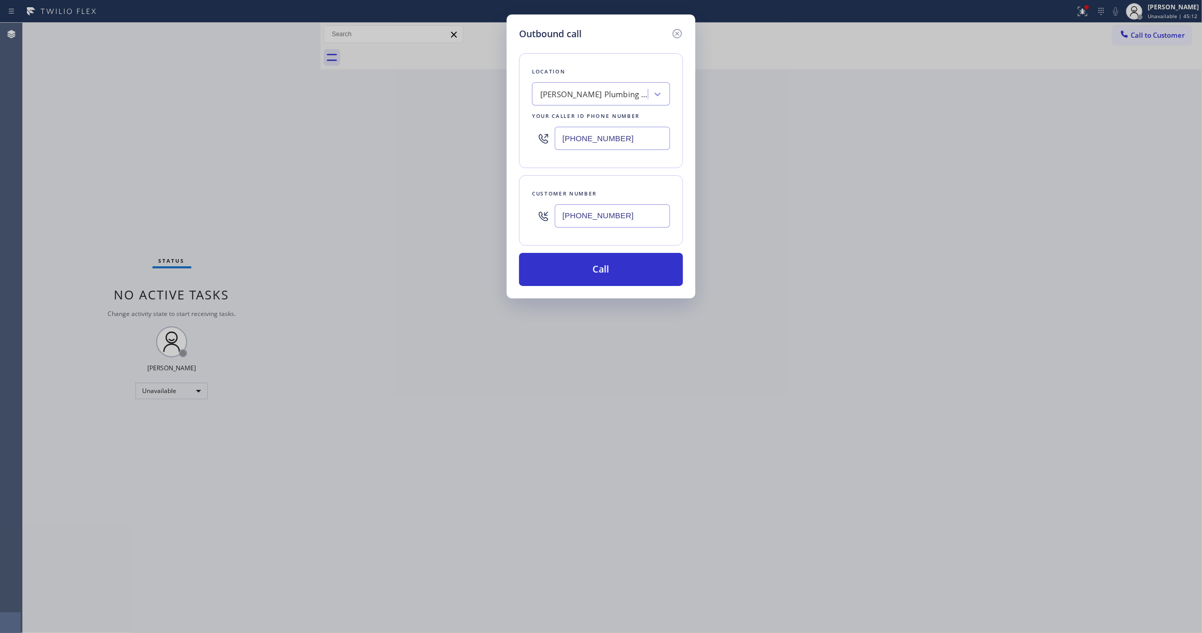
drag, startPoint x: 629, startPoint y: 278, endPoint x: 795, endPoint y: 169, distance: 198.2
click at [629, 278] on button "Call" at bounding box center [601, 269] width 164 height 33
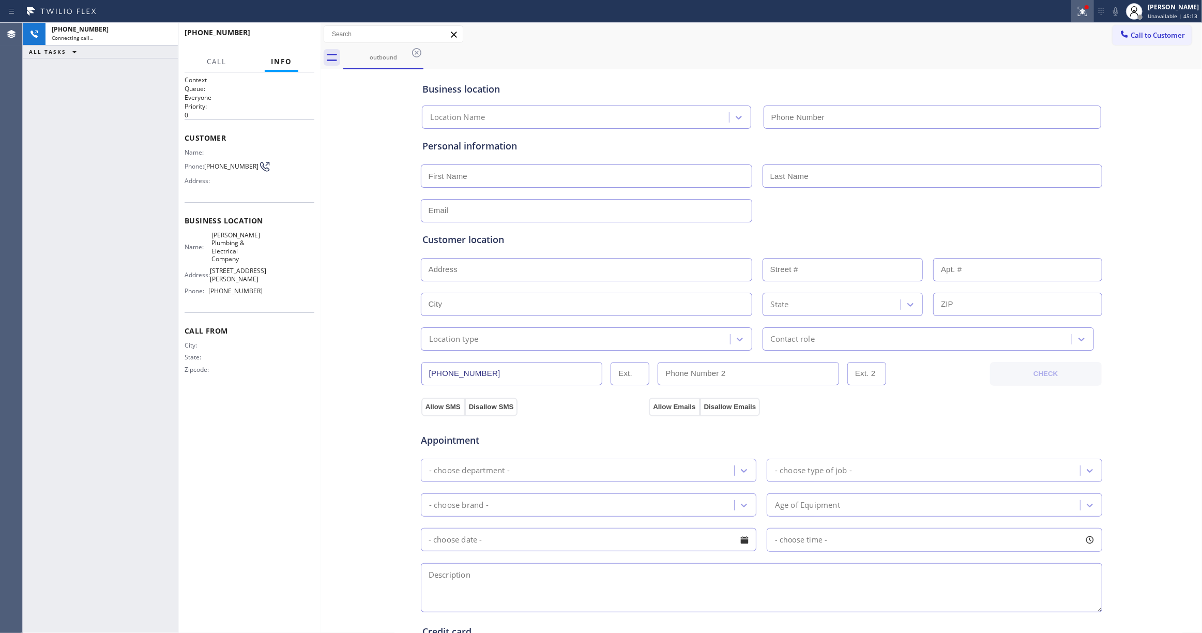
click at [1079, 8] on icon at bounding box center [1082, 10] width 6 height 4
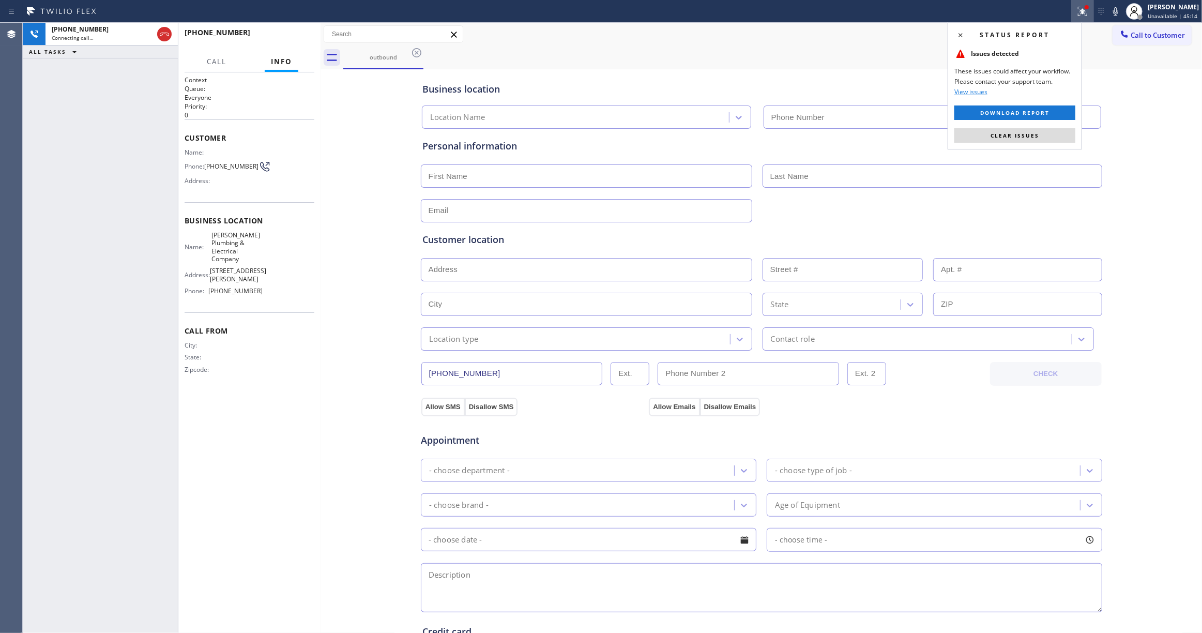
type input "(619) 313-6941"
click at [1047, 127] on div "Status report Issues detected These issues could affect your workflow. Please c…" at bounding box center [1015, 85] width 134 height 127
click at [1046, 131] on button "Clear issues" at bounding box center [1014, 135] width 121 height 14
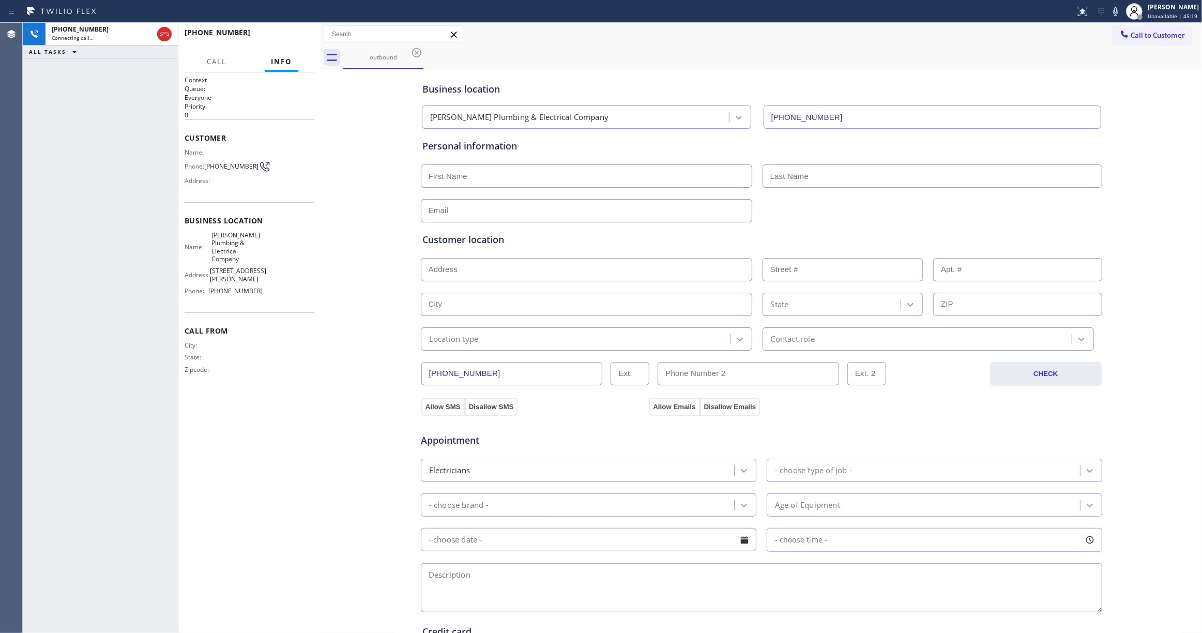
drag, startPoint x: 51, startPoint y: 228, endPoint x: 65, endPoint y: 207, distance: 25.7
click at [51, 228] on div "+16193190993 Connecting call… ALL TASKS ALL TASKS ACTIVE TASKS TASKS IN WRAP UP" at bounding box center [100, 328] width 155 height 610
drag, startPoint x: 227, startPoint y: 172, endPoint x: 205, endPoint y: 163, distance: 24.4
click at [205, 163] on div "Phone: (619) 319-0993" at bounding box center [224, 166] width 78 height 12
copy div "(619) 319-0993"
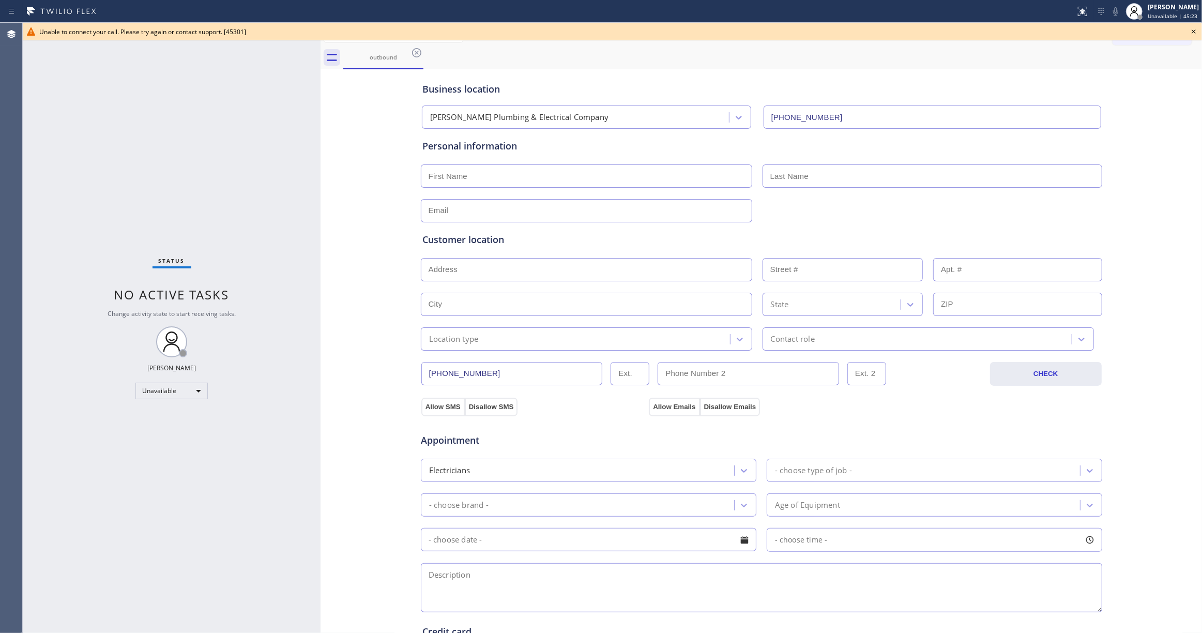
click at [1193, 33] on icon at bounding box center [1194, 31] width 12 height 12
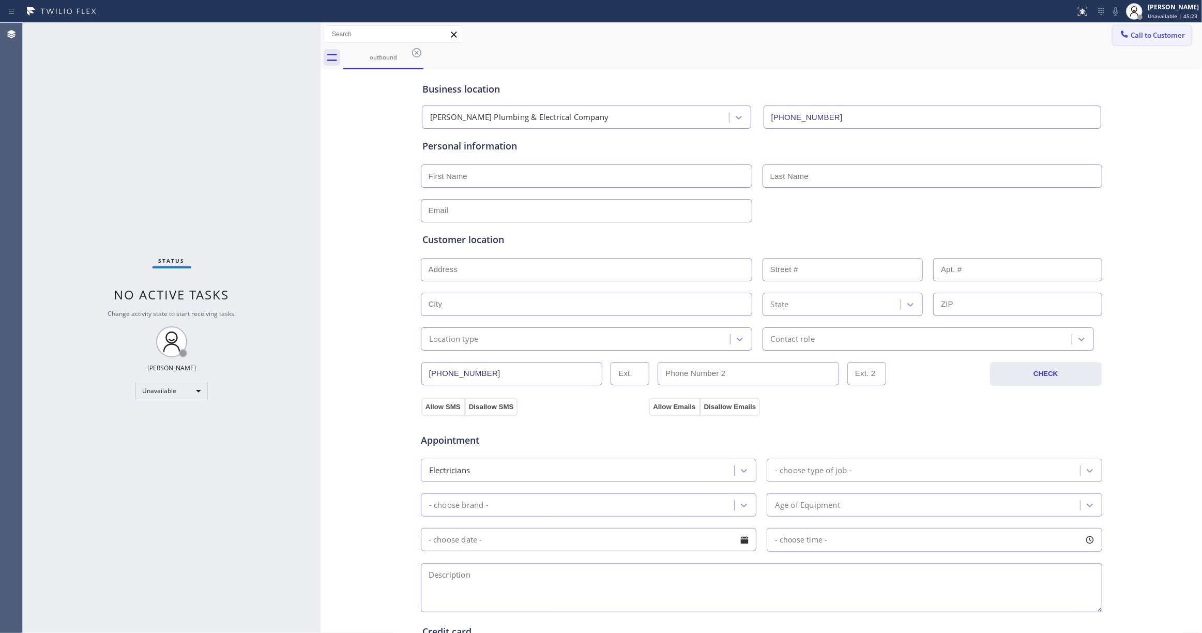
click at [1147, 40] on button "Call to Customer" at bounding box center [1152, 35] width 79 height 20
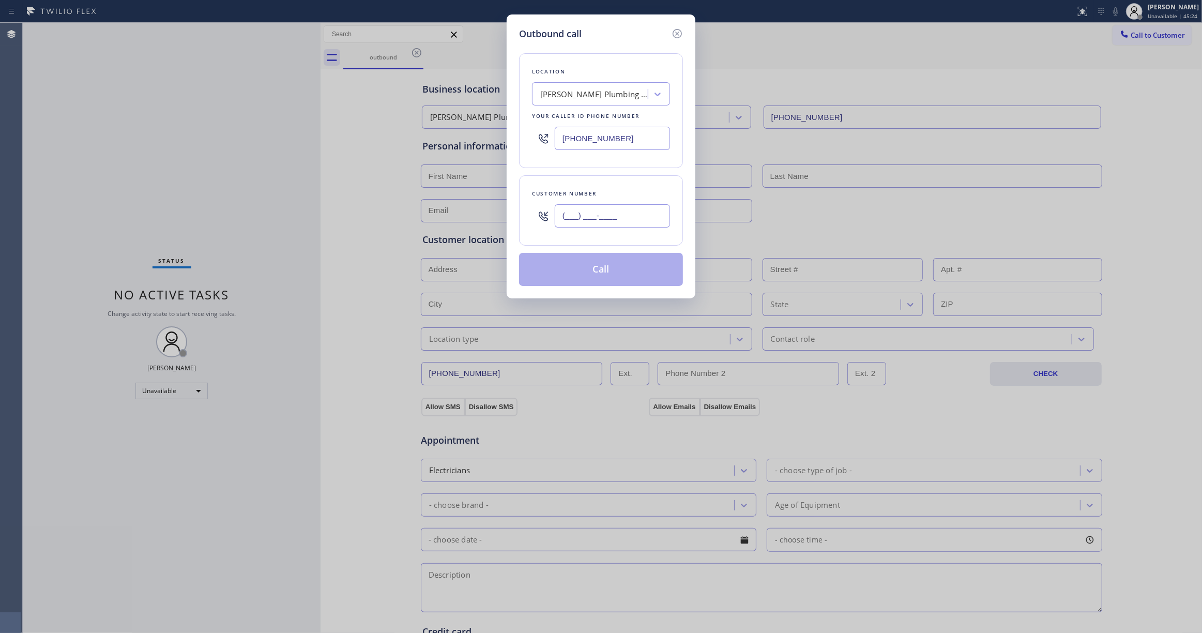
click at [586, 214] on input "(___) ___-____" at bounding box center [612, 215] width 115 height 23
paste input "619) 319-0993"
type input "(619) 319-0993"
click at [566, 276] on button "Call" at bounding box center [601, 269] width 164 height 33
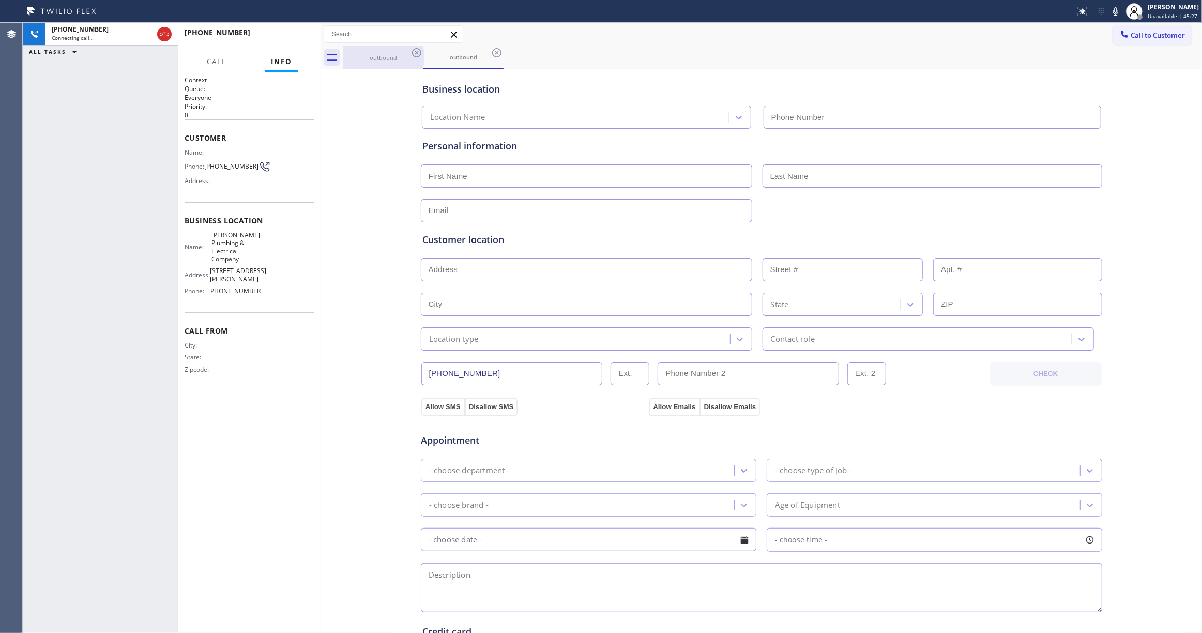
click at [418, 51] on icon at bounding box center [416, 53] width 12 height 12
click at [424, 56] on div "outbound" at bounding box center [463, 57] width 78 height 8
type input "(619) 313-6941"
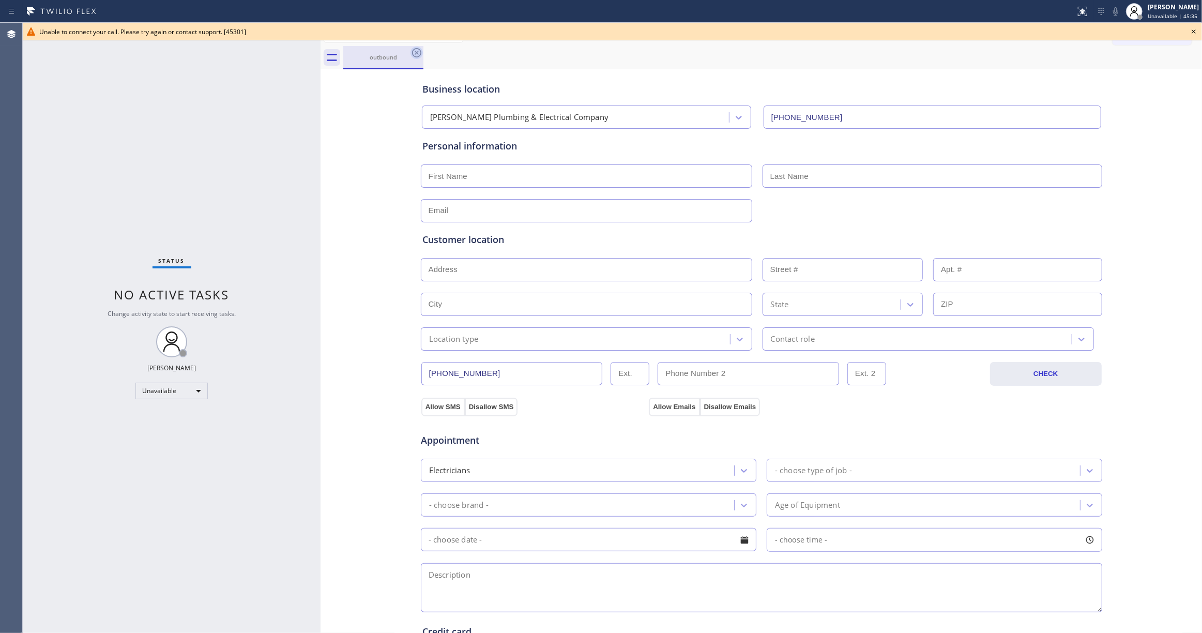
click at [416, 55] on icon at bounding box center [416, 53] width 12 height 12
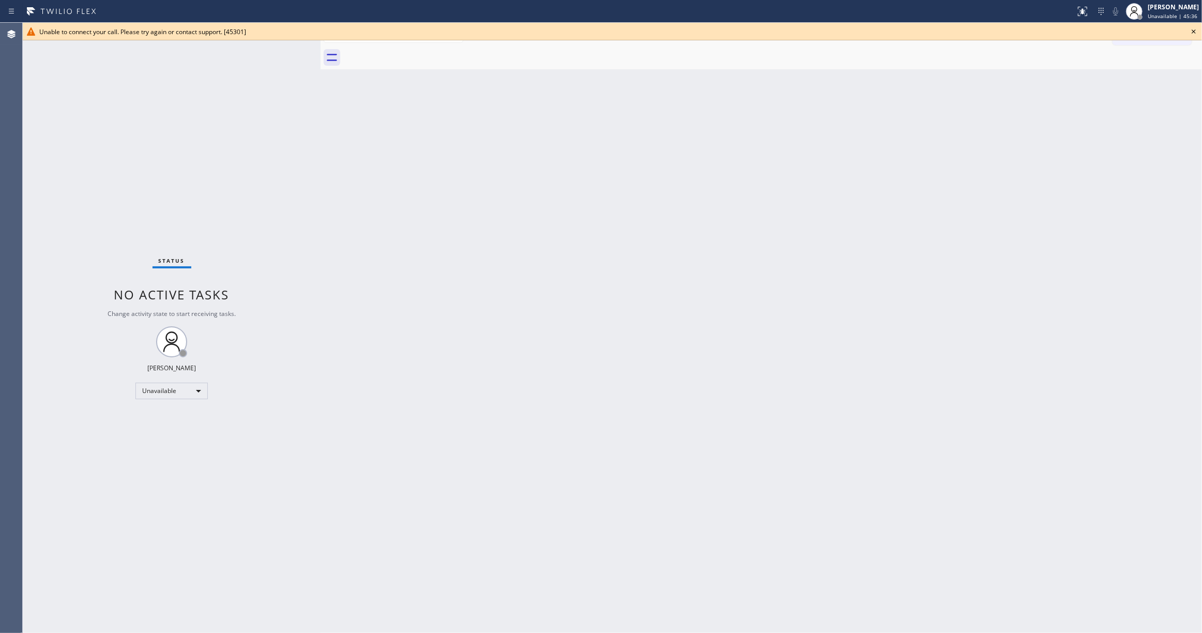
click at [1196, 32] on icon at bounding box center [1194, 31] width 12 height 12
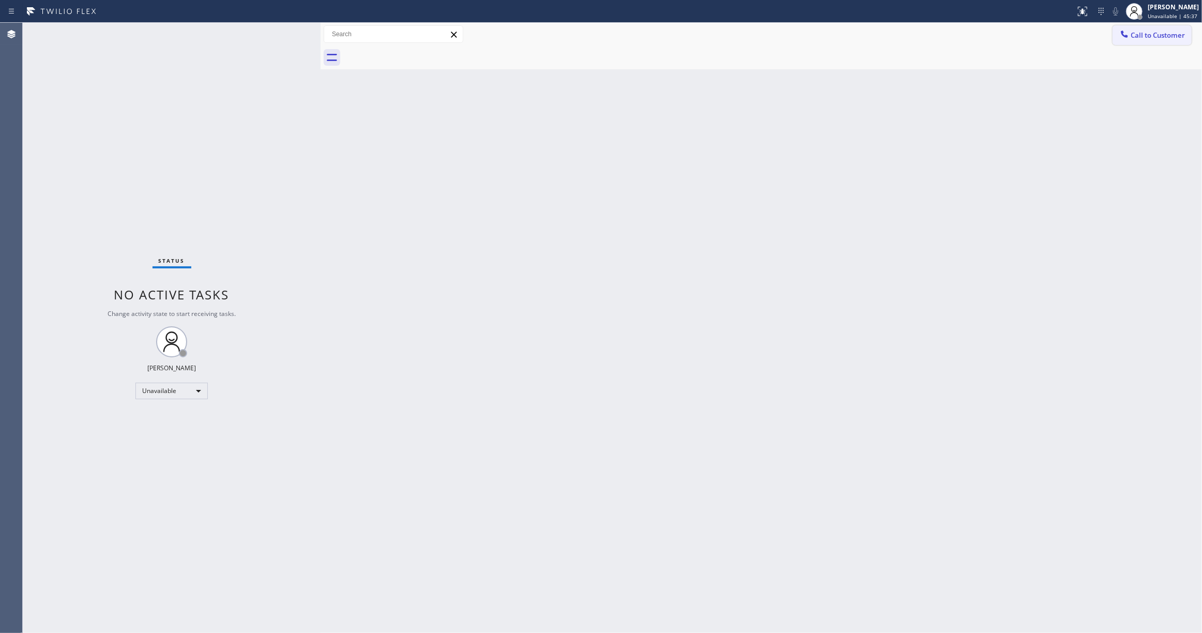
click at [1147, 40] on button "Call to Customer" at bounding box center [1152, 35] width 79 height 20
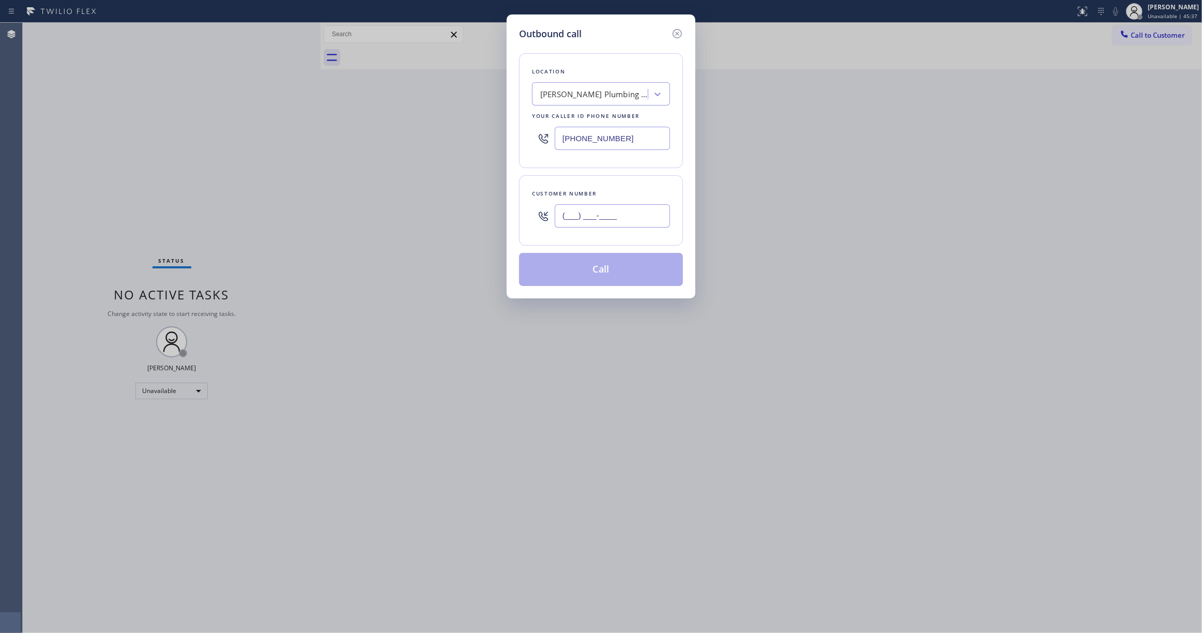
click at [604, 219] on input "(___) ___-____" at bounding box center [612, 215] width 115 height 23
paste input "619) 319-0993"
type input "(619) 319-0993"
click at [581, 271] on button "Call" at bounding box center [601, 269] width 164 height 33
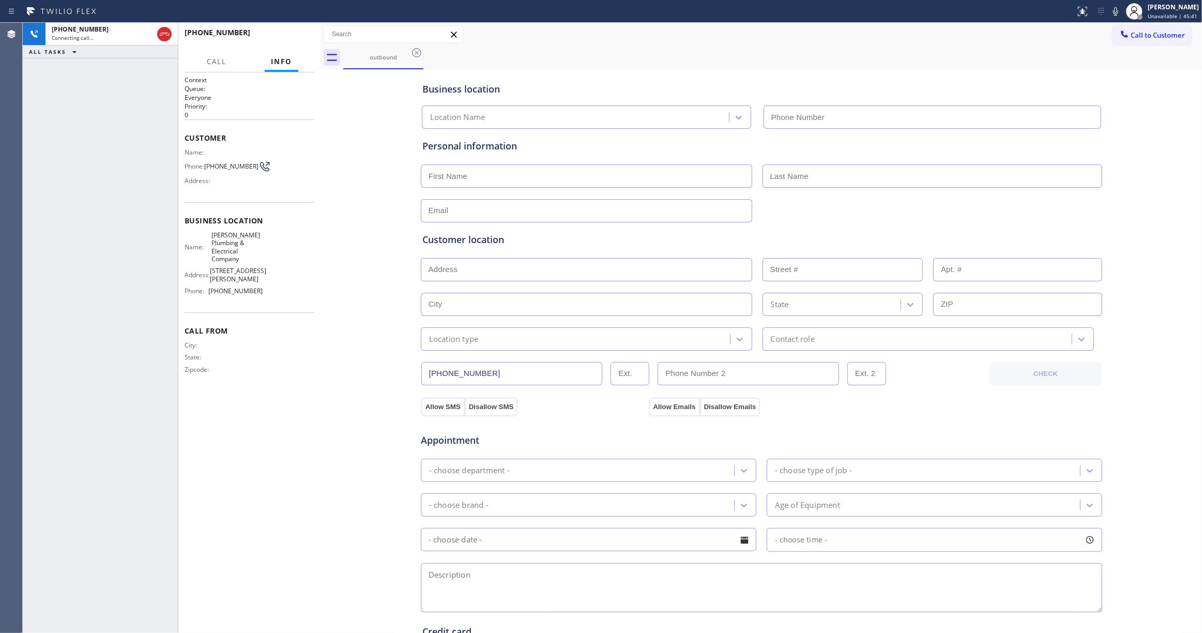
type input "(619) 313-6941"
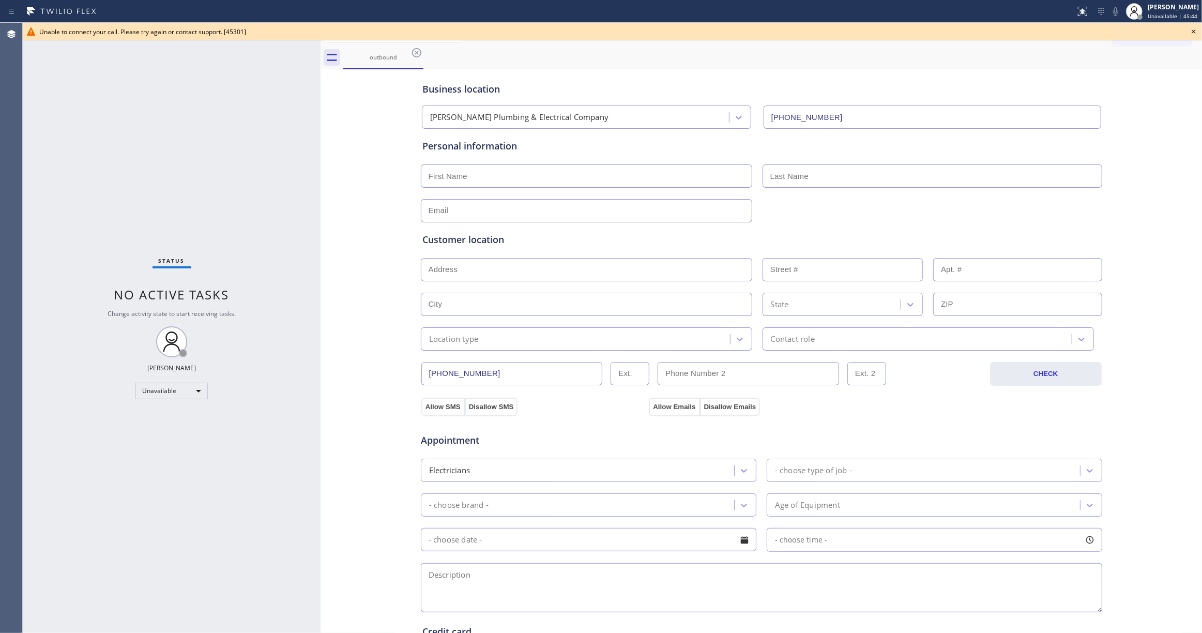
click at [1194, 34] on icon at bounding box center [1194, 31] width 12 height 12
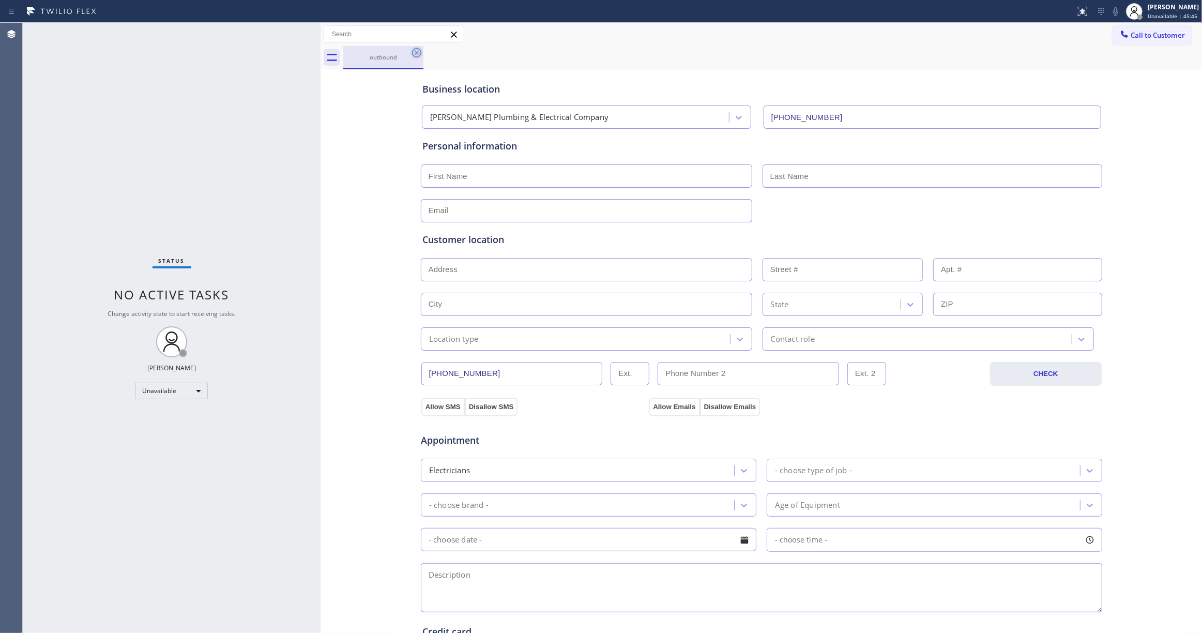
click at [412, 52] on icon at bounding box center [416, 52] width 9 height 9
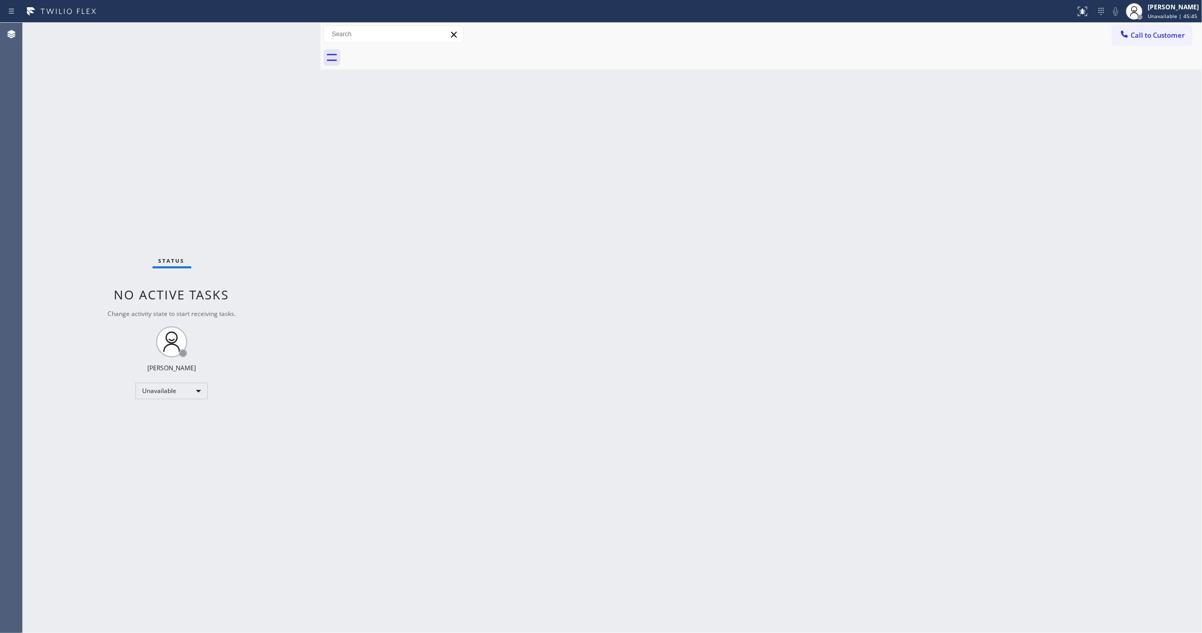
click at [1157, 34] on span "Call to Customer" at bounding box center [1158, 35] width 54 height 9
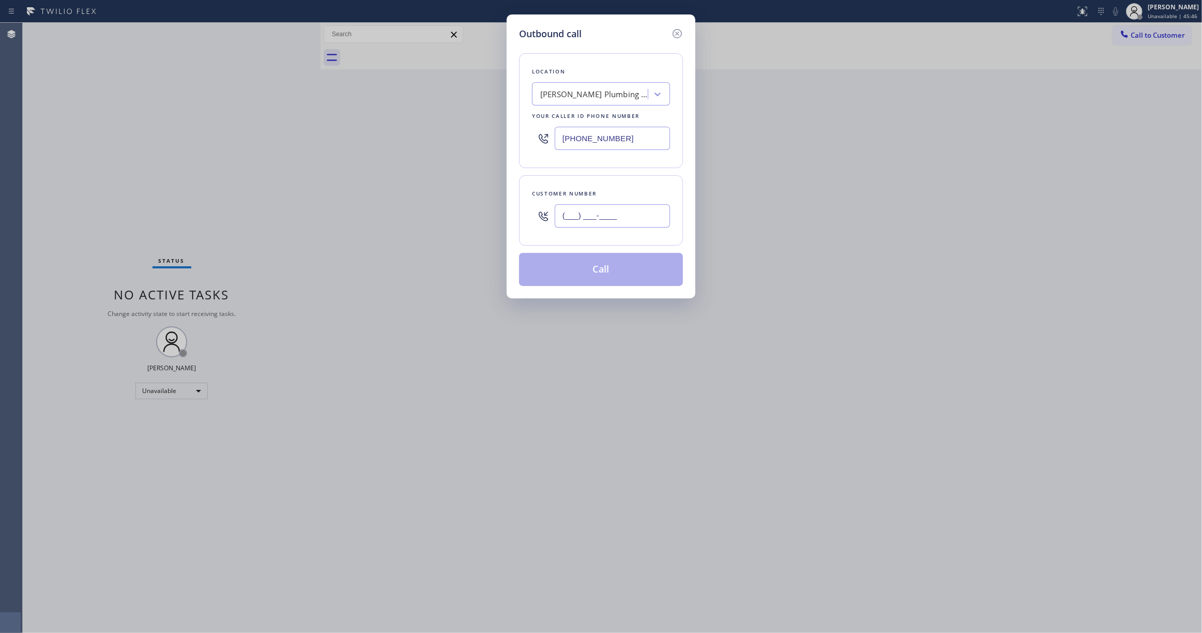
click at [592, 215] on input "(___) ___-____" at bounding box center [612, 215] width 115 height 23
paste input "619) 319-0993"
type input "(619) 319-0993"
click at [598, 267] on button "Call" at bounding box center [601, 269] width 164 height 33
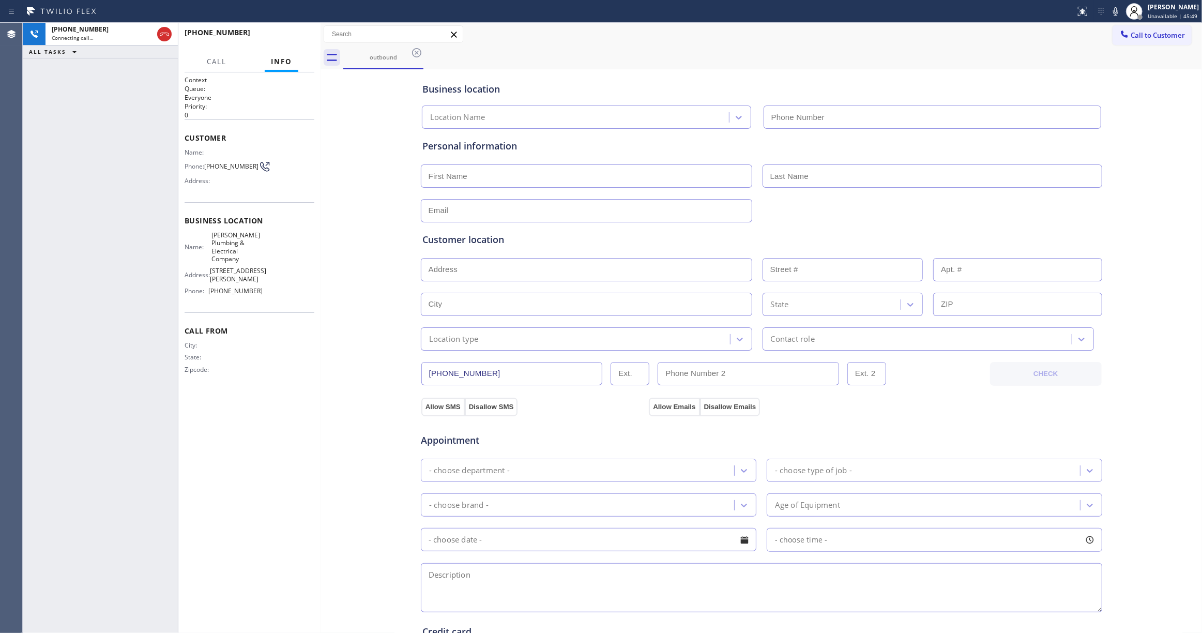
type input "(619) 313-6941"
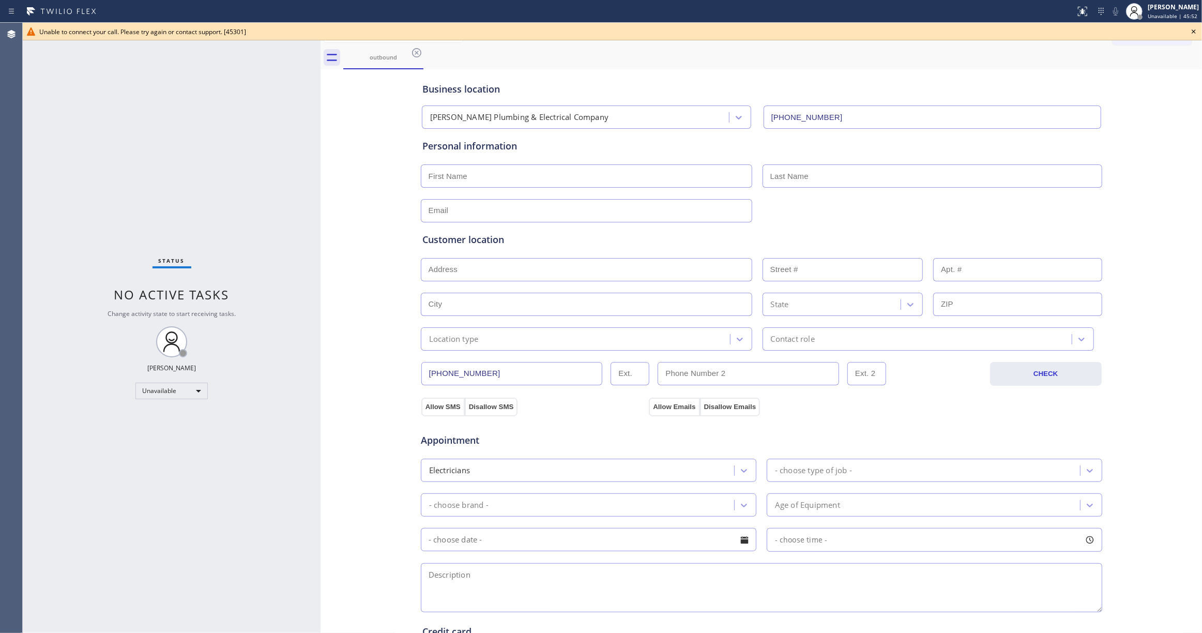
click at [1196, 27] on icon at bounding box center [1194, 31] width 12 height 12
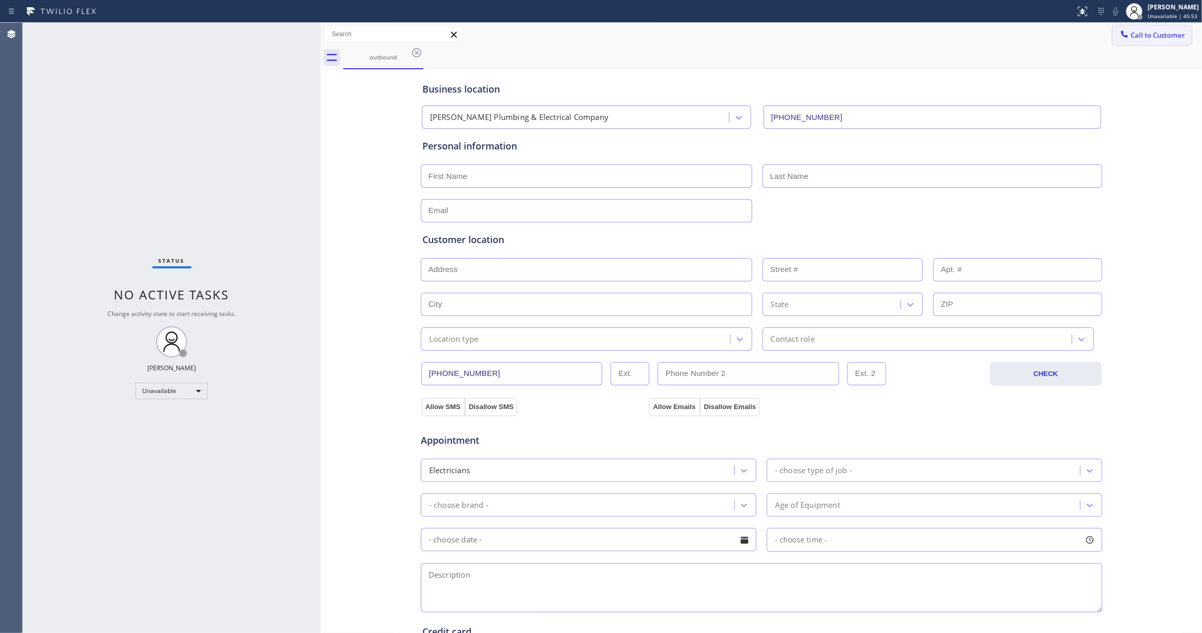
click at [1161, 44] on button "Call to Customer" at bounding box center [1152, 35] width 79 height 20
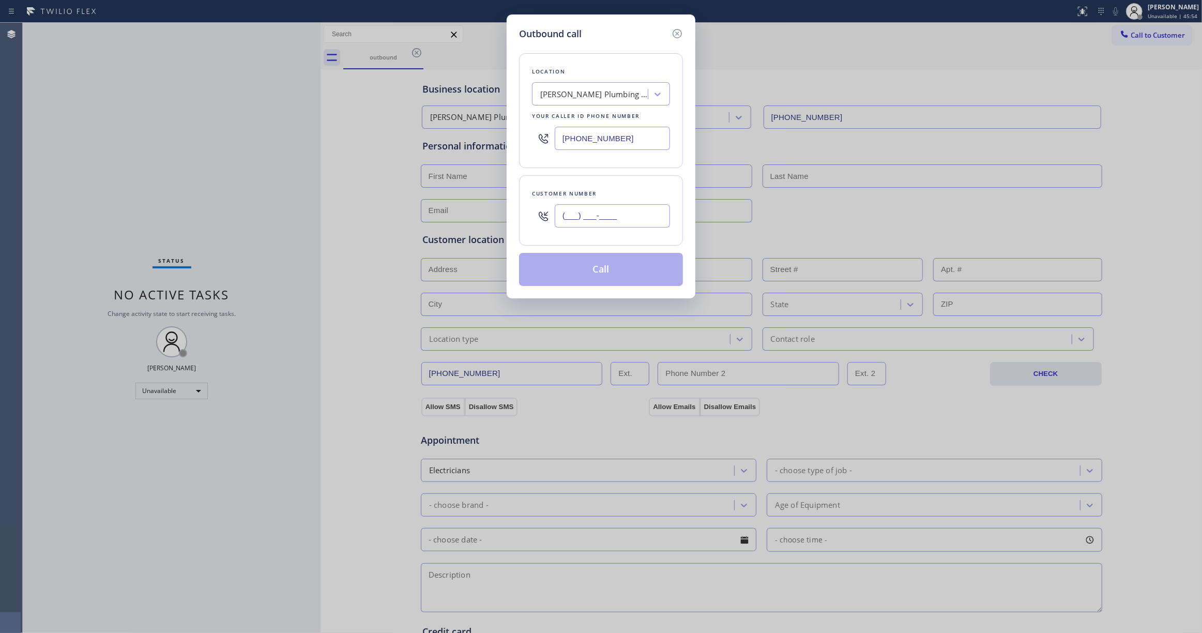
click at [592, 220] on input "(___) ___-____" at bounding box center [612, 215] width 115 height 23
paste input "619) 319-0993"
type input "(619) 319-0993"
click at [612, 269] on button "Call" at bounding box center [601, 269] width 164 height 33
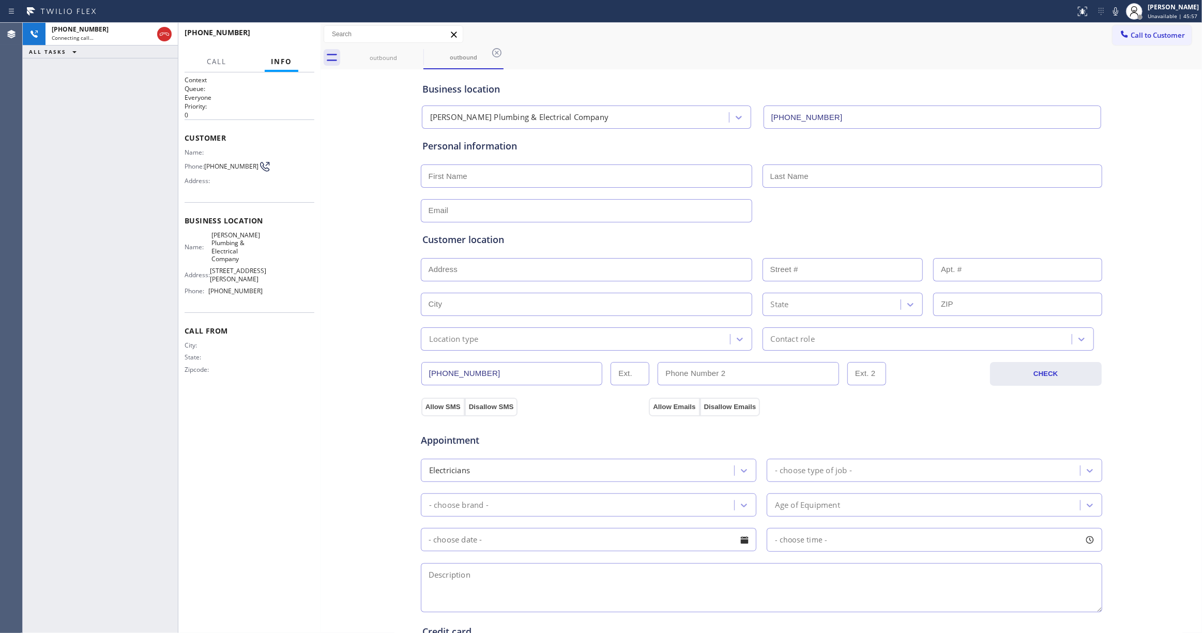
type input "(619) 313-6941"
click at [0, 0] on icon at bounding box center [0, 0] width 0 height 0
click at [379, 58] on div "outbound" at bounding box center [383, 58] width 78 height 8
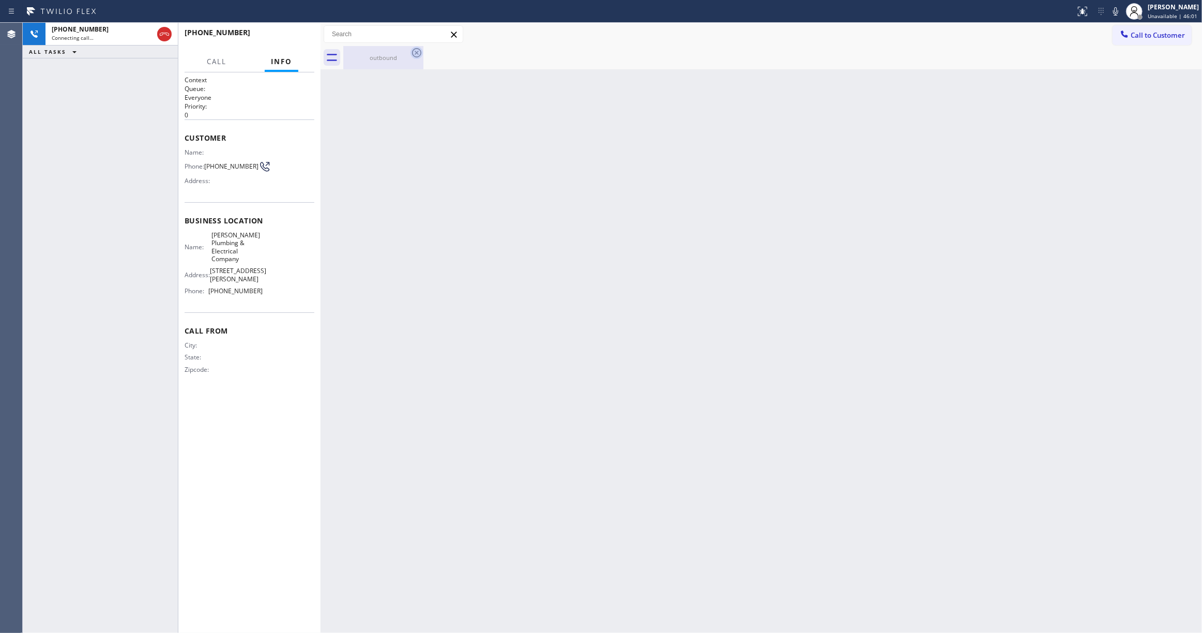
click at [418, 52] on icon at bounding box center [416, 52] width 9 height 9
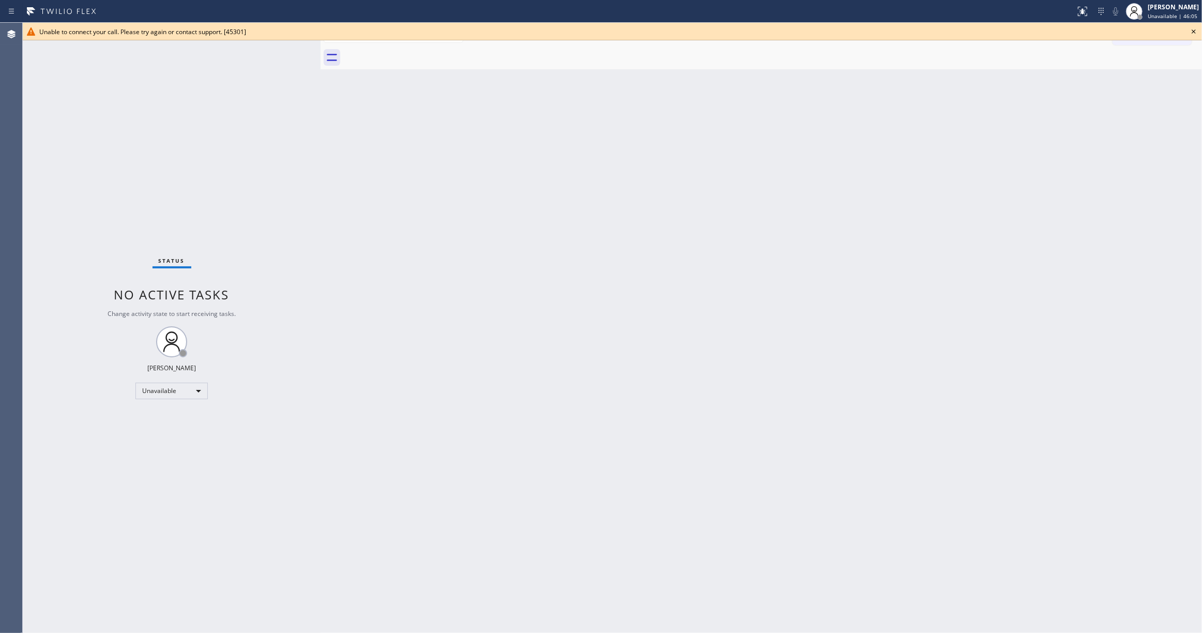
click at [1193, 30] on icon at bounding box center [1194, 31] width 12 height 12
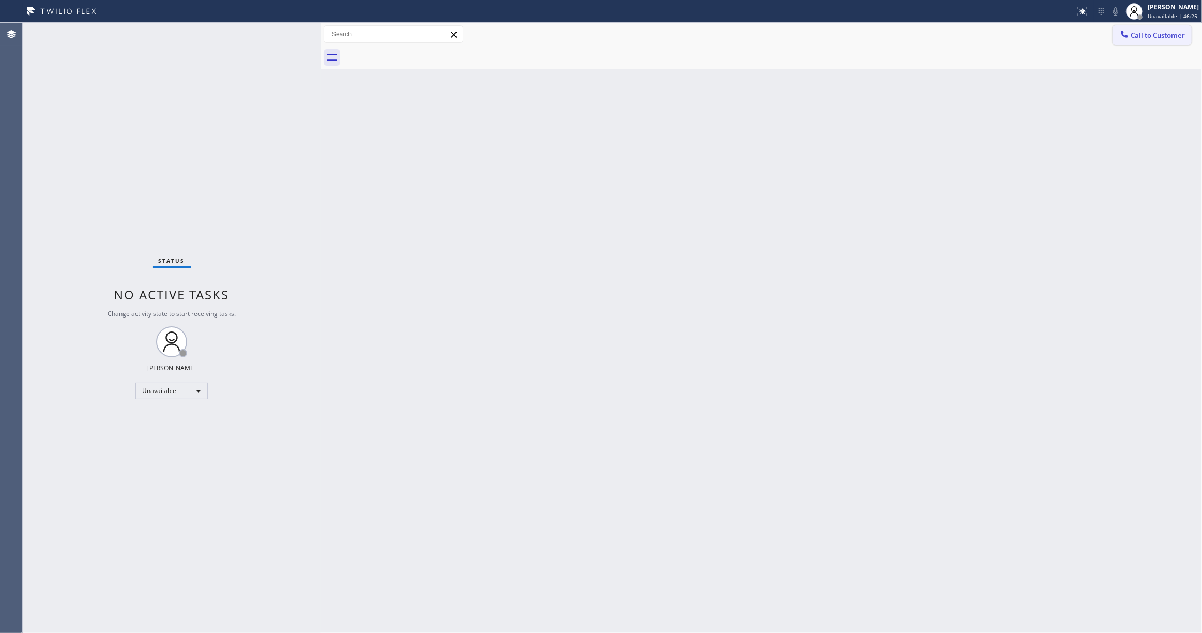
click at [1168, 29] on button "Call to Customer" at bounding box center [1152, 35] width 79 height 20
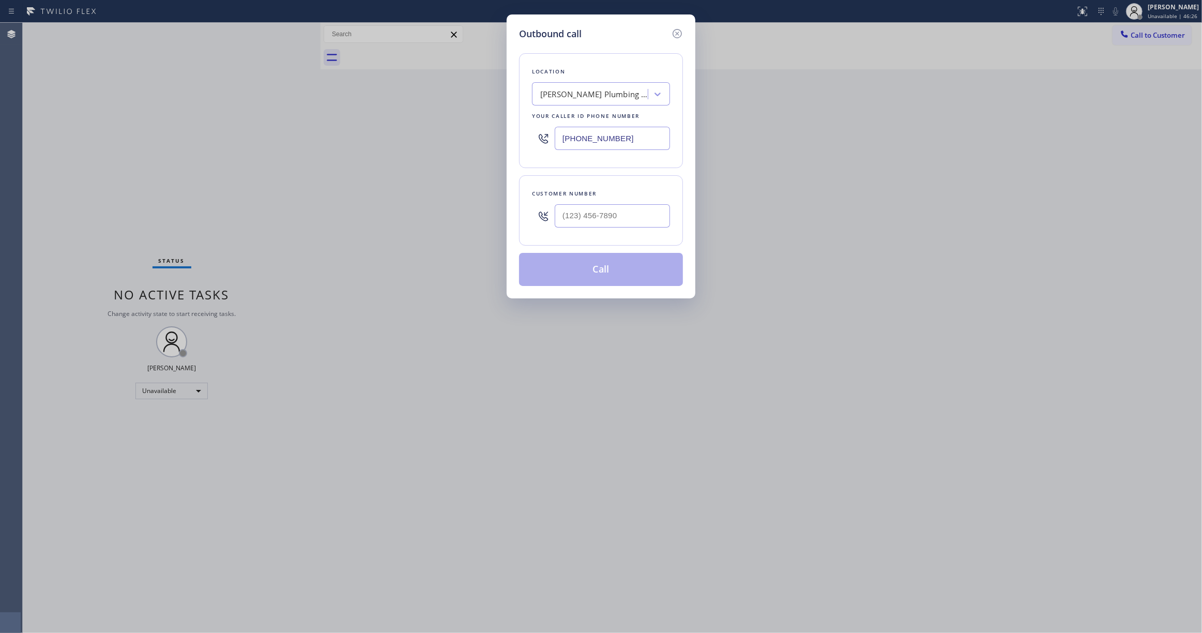
drag, startPoint x: 632, startPoint y: 133, endPoint x: 201, endPoint y: 175, distance: 433.2
click at [134, 137] on div "Outbound call Location Reese Plumbing & Electrical Company Your caller id phone…" at bounding box center [601, 316] width 1202 height 633
paste input "760) 388-9800"
type input "(760) 388-9800"
click at [584, 220] on input "(___) ___-____" at bounding box center [612, 215] width 115 height 23
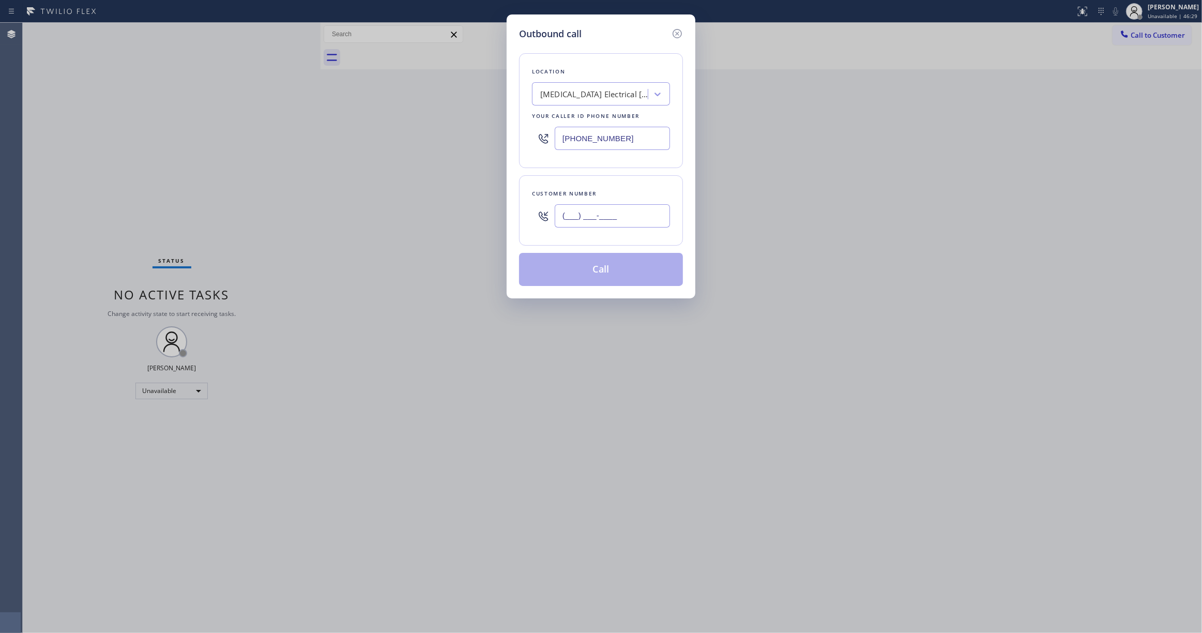
paste input "442) 241-9300"
type input "(442) 241-9300"
click at [590, 270] on button "Call" at bounding box center [601, 269] width 164 height 33
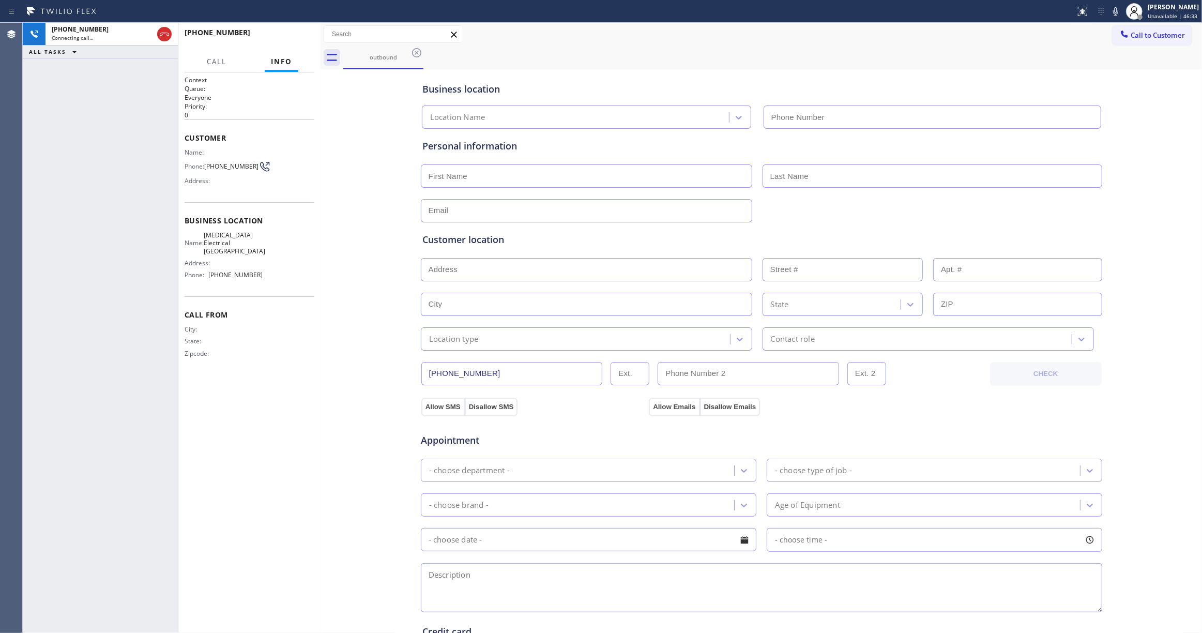
type input "(760) 388-9800"
click at [59, 91] on div "+14422419300 Connecting call… ALL TASKS ALL TASKS ACTIVE TASKS TASKS IN WRAP UP" at bounding box center [100, 328] width 155 height 610
click at [220, 170] on span "(442) 241-9300" at bounding box center [231, 166] width 54 height 8
click at [219, 169] on span "(442) 241-9300" at bounding box center [231, 166] width 54 height 8
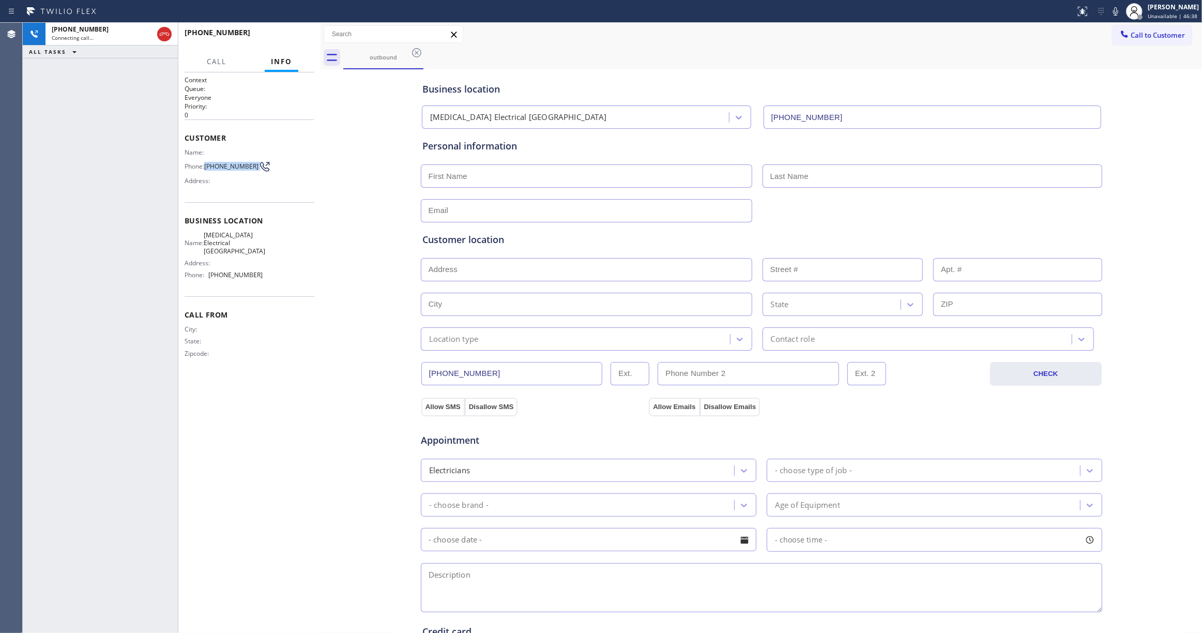
copy div "(442) 241-9300"
click at [286, 36] on span "HANG UP" at bounding box center [291, 37] width 32 height 7
click at [286, 36] on span "COMPLETE" at bounding box center [288, 37] width 36 height 7
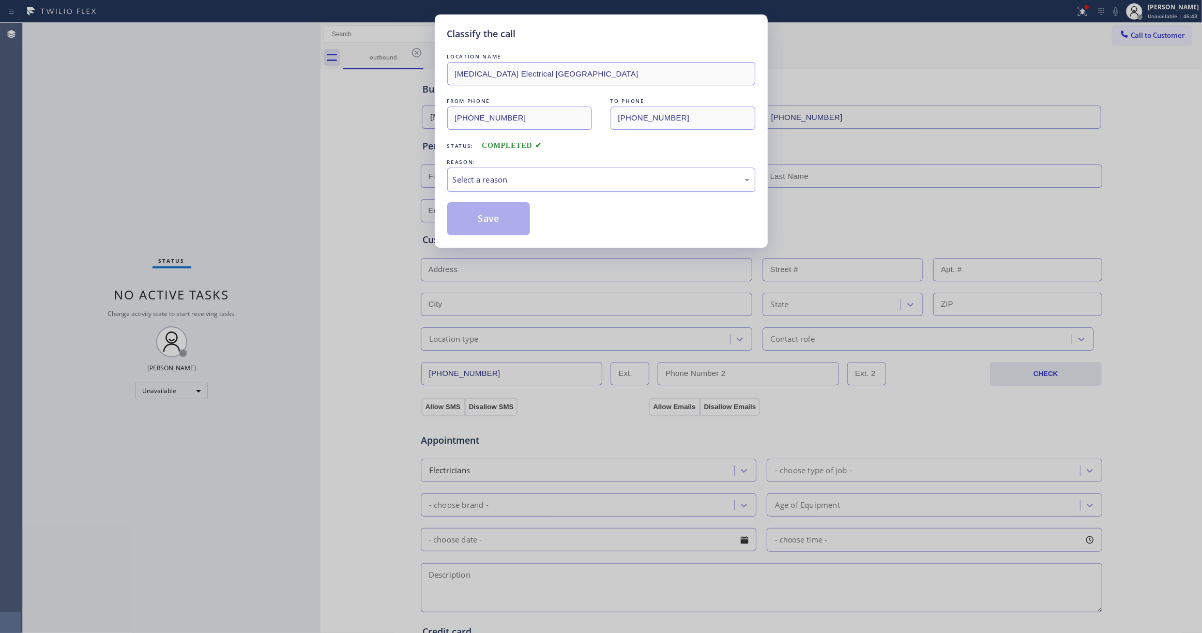
click at [455, 179] on div "Select a reason" at bounding box center [601, 180] width 297 height 12
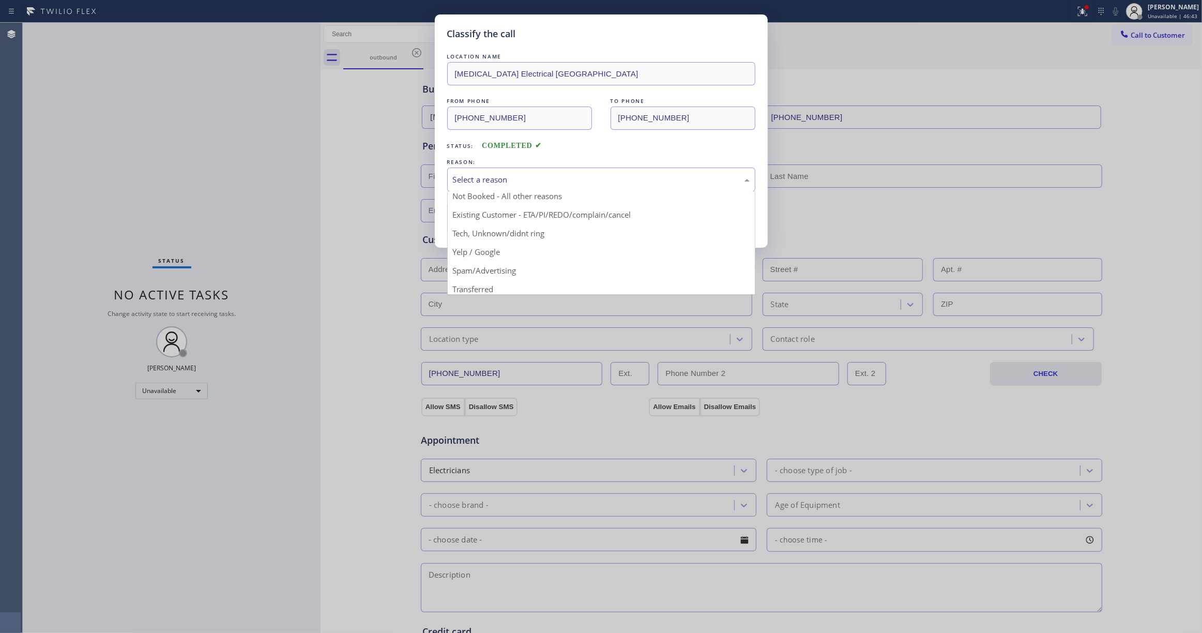
scroll to position [65, 0]
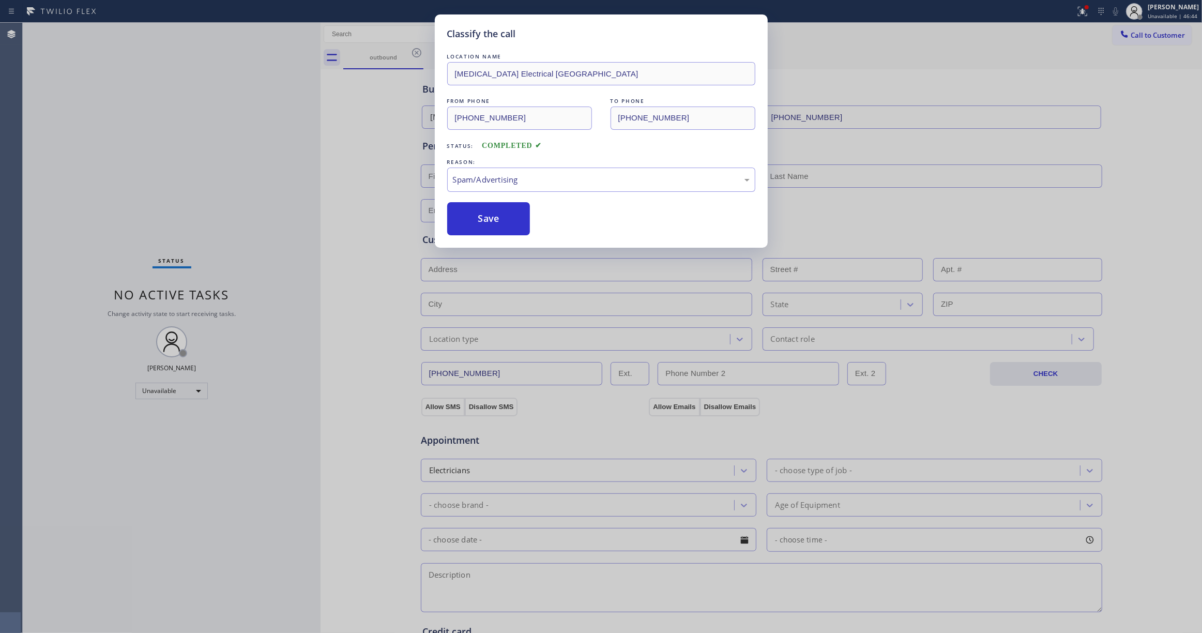
click at [476, 226] on button "Save" at bounding box center [488, 218] width 83 height 33
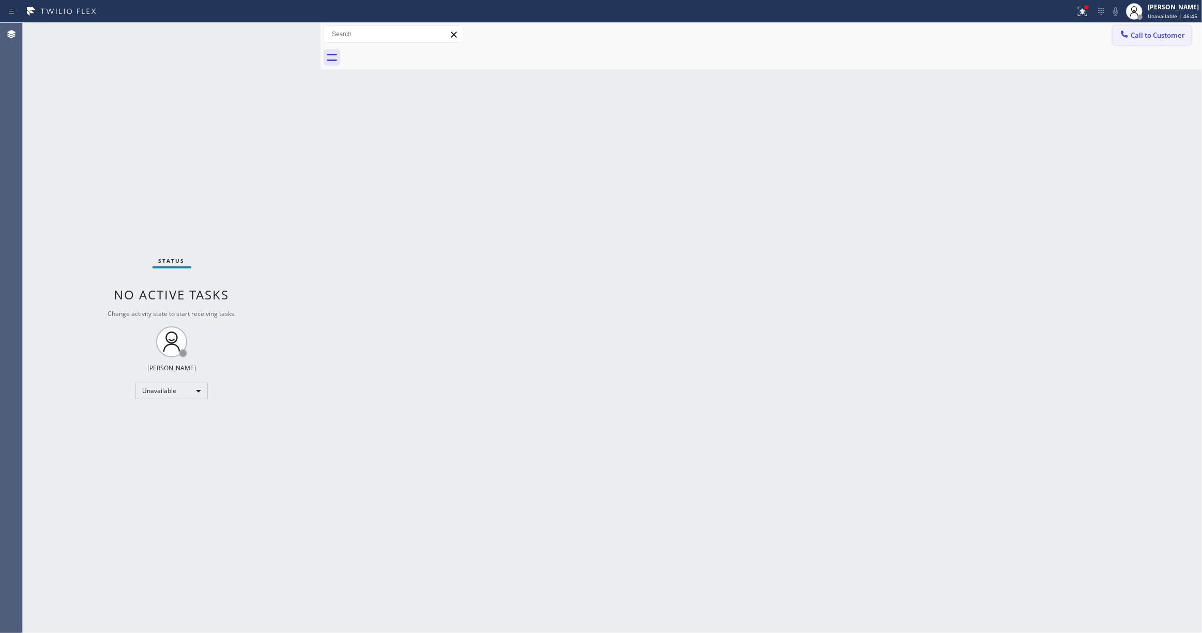
click at [1150, 40] on button "Call to Customer" at bounding box center [1152, 35] width 79 height 20
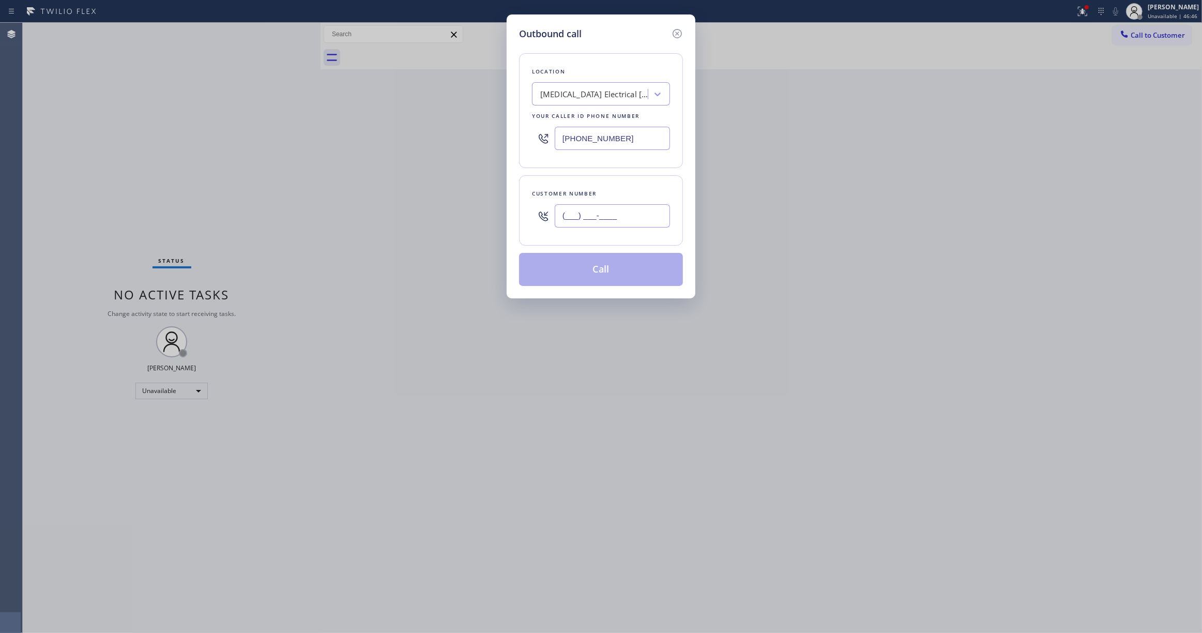
click at [632, 216] on input "(___) ___-____" at bounding box center [612, 215] width 115 height 23
paste input "442) 241-9300"
type input "(442) 241-9300"
click at [617, 278] on button "Call" at bounding box center [601, 269] width 164 height 33
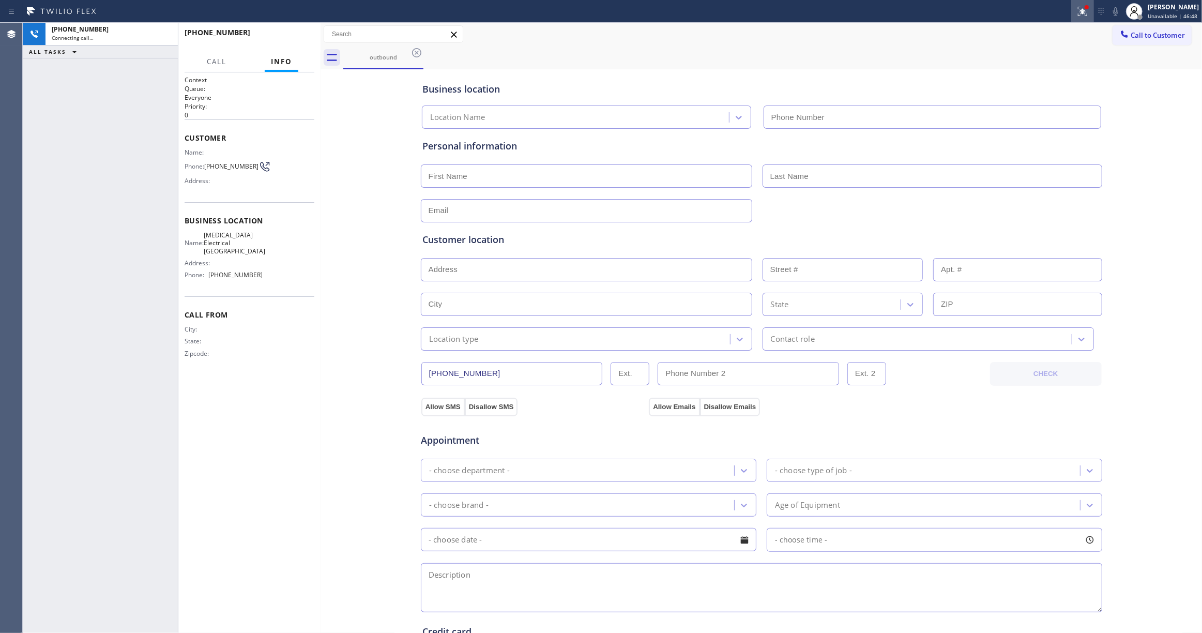
click at [1078, 13] on icon at bounding box center [1082, 11] width 9 height 9
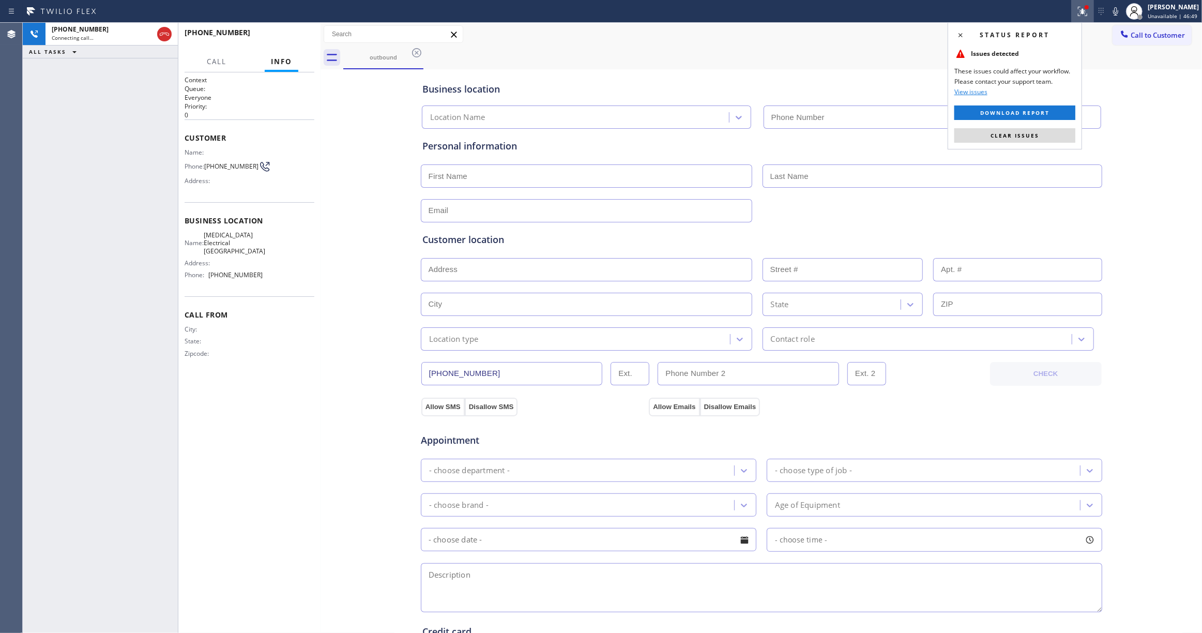
click at [1022, 135] on span "Clear issues" at bounding box center [1015, 135] width 49 height 7
type input "(760) 388-9800"
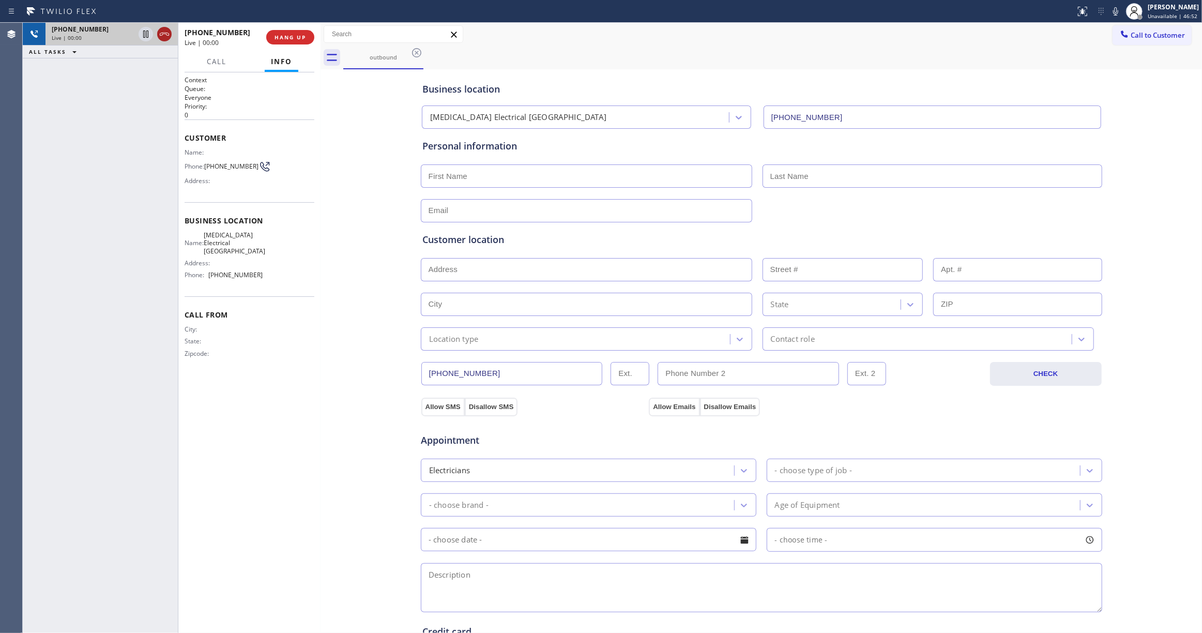
click at [164, 34] on icon at bounding box center [164, 34] width 9 height 3
click at [311, 38] on button "HANG UP" at bounding box center [290, 37] width 48 height 14
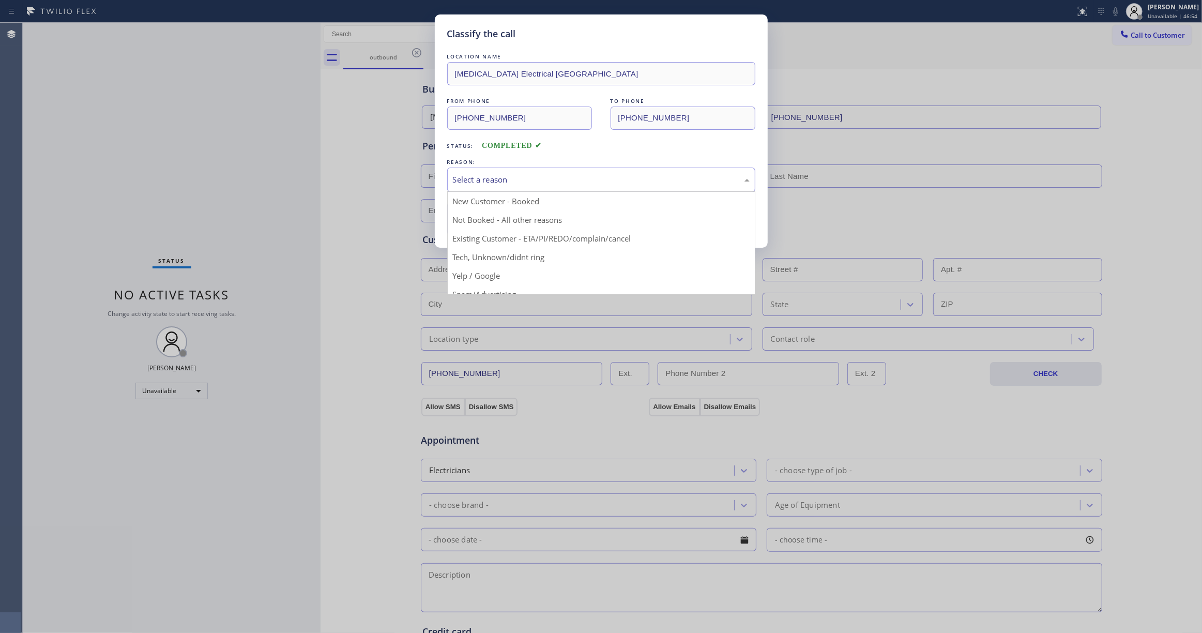
click at [468, 185] on div "Select a reason" at bounding box center [601, 180] width 297 height 12
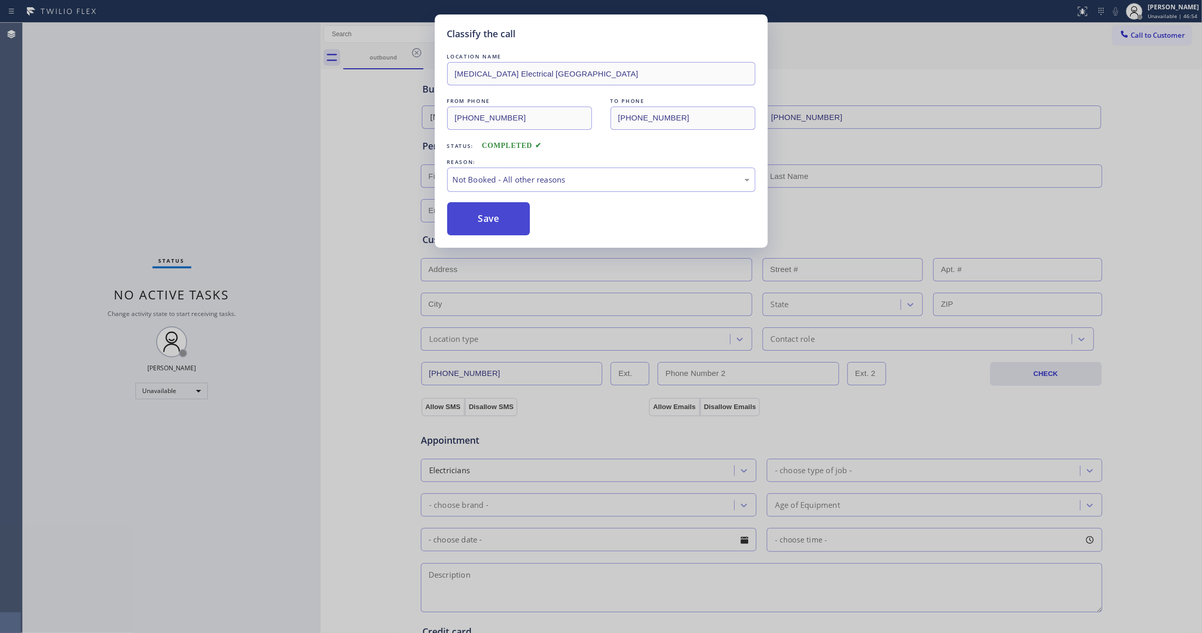
click at [473, 213] on button "Save" at bounding box center [488, 218] width 83 height 33
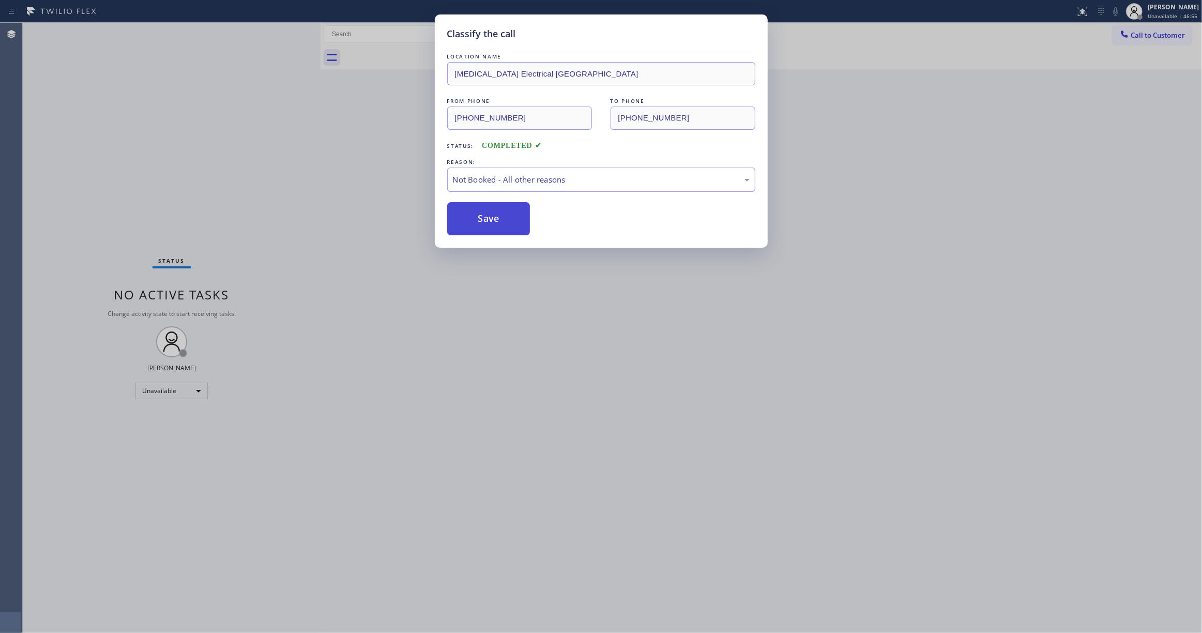
click at [473, 213] on button "Save" at bounding box center [488, 218] width 83 height 33
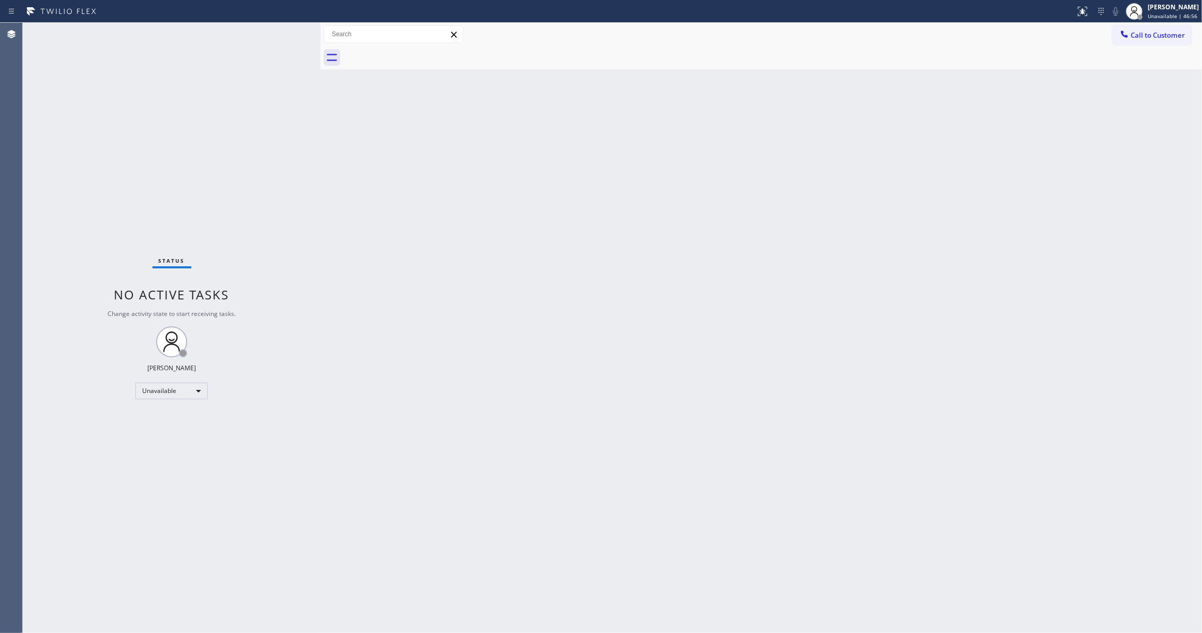
click at [1172, 35] on span "Call to Customer" at bounding box center [1158, 35] width 54 height 9
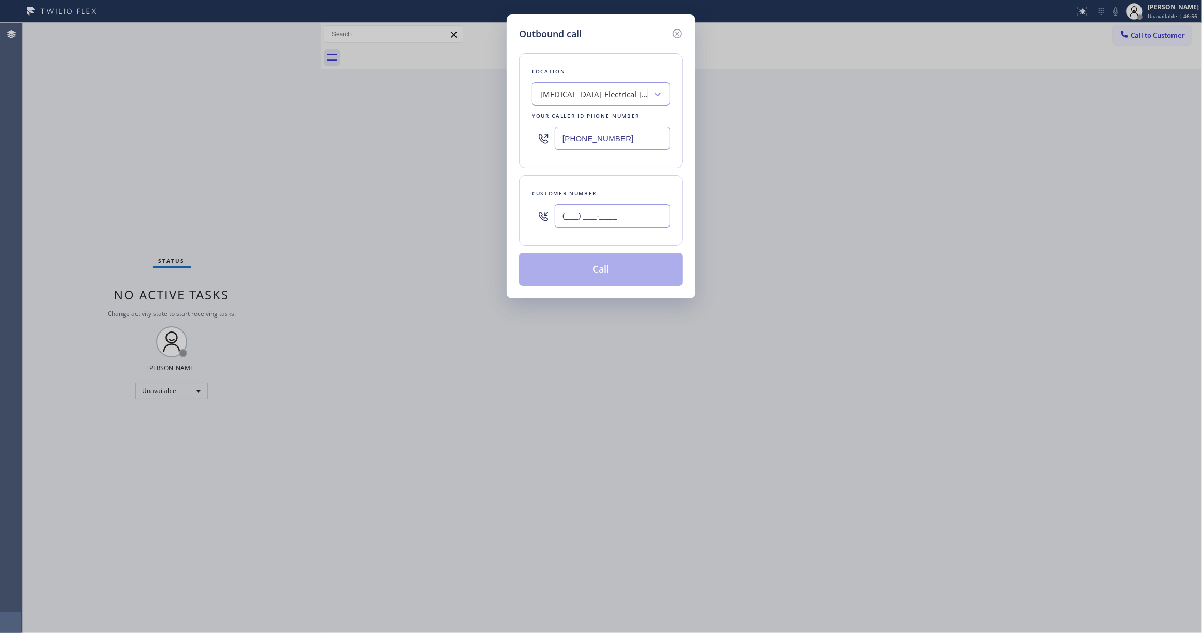
click at [631, 220] on input "(___) ___-____" at bounding box center [612, 215] width 115 height 23
paste input "442) 241-9300"
type input "(442) 241-9300"
click at [617, 276] on button "Call" at bounding box center [601, 269] width 164 height 33
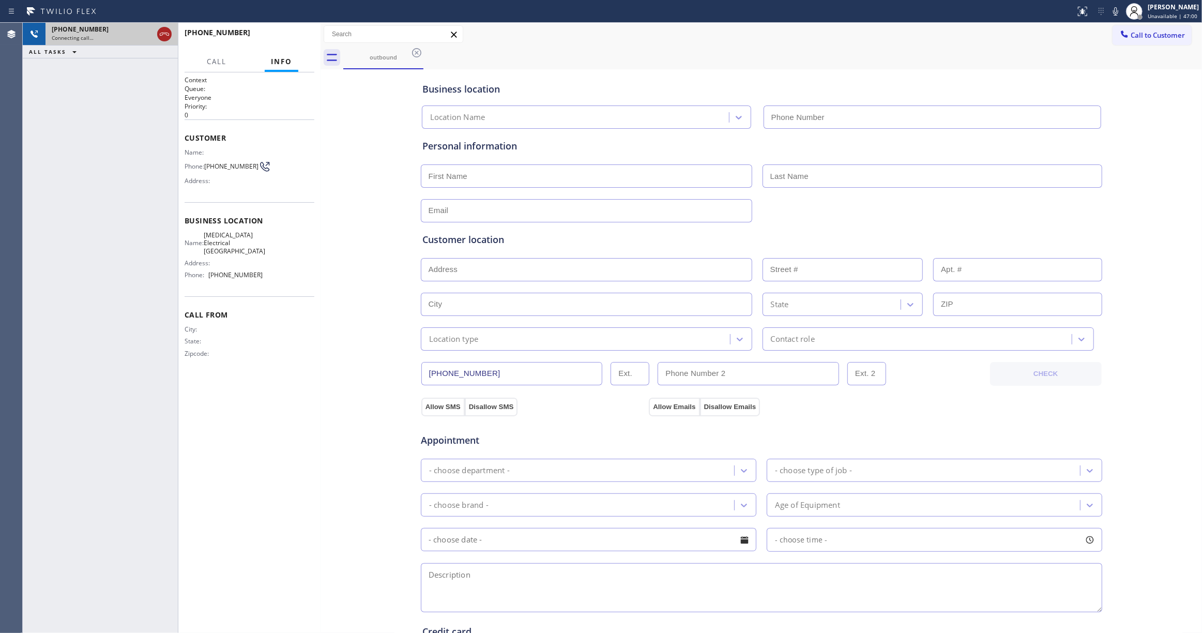
type input "(760) 388-9800"
click at [164, 29] on icon at bounding box center [164, 34] width 12 height 12
click at [305, 24] on div "+14422419300 Live | 00:00 HANG UP" at bounding box center [250, 37] width 130 height 27
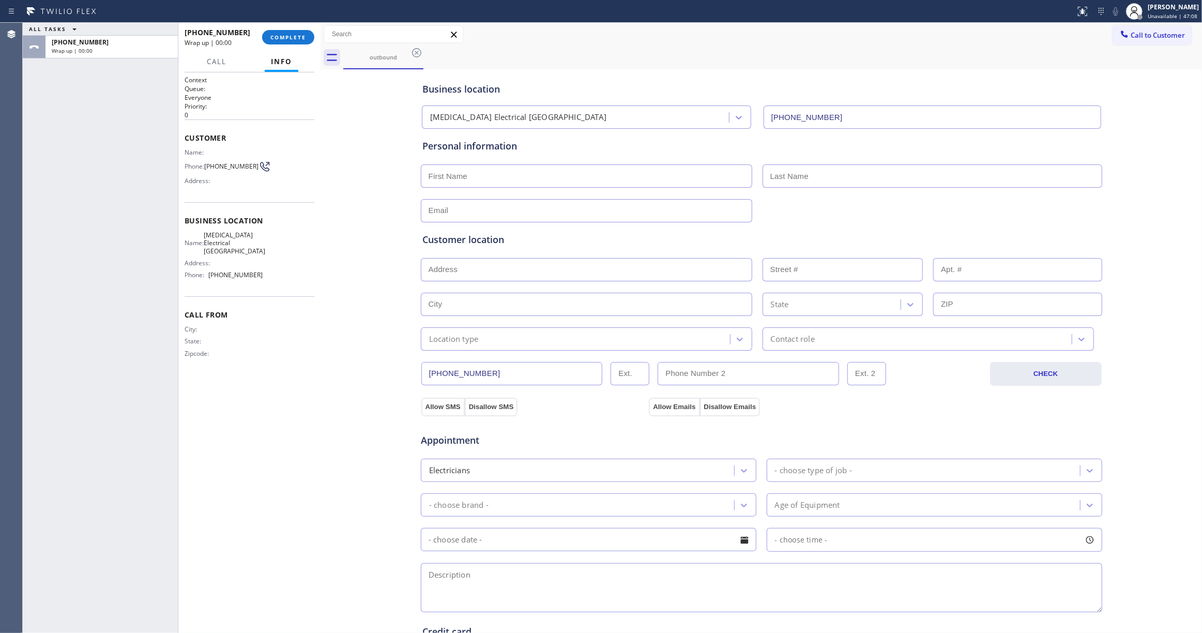
drag, startPoint x: 303, startPoint y: 33, endPoint x: 299, endPoint y: 50, distance: 17.1
click at [302, 34] on button "COMPLETE" at bounding box center [288, 37] width 52 height 14
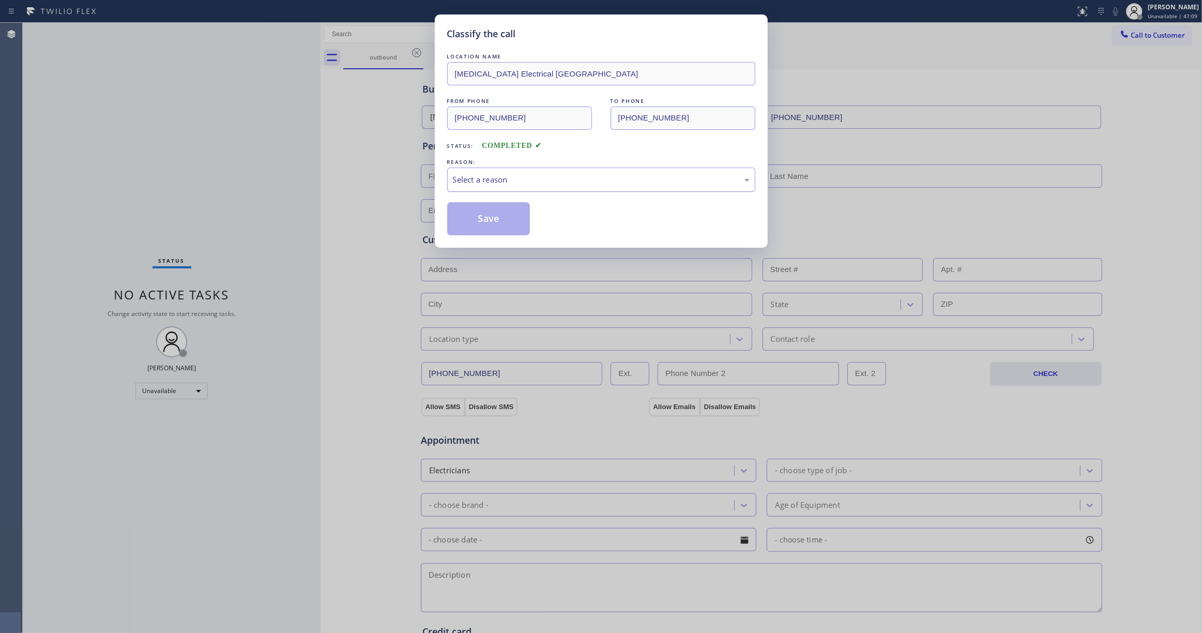
click at [464, 178] on div "Select a reason" at bounding box center [601, 180] width 297 height 12
click at [484, 219] on button "Save" at bounding box center [488, 218] width 83 height 33
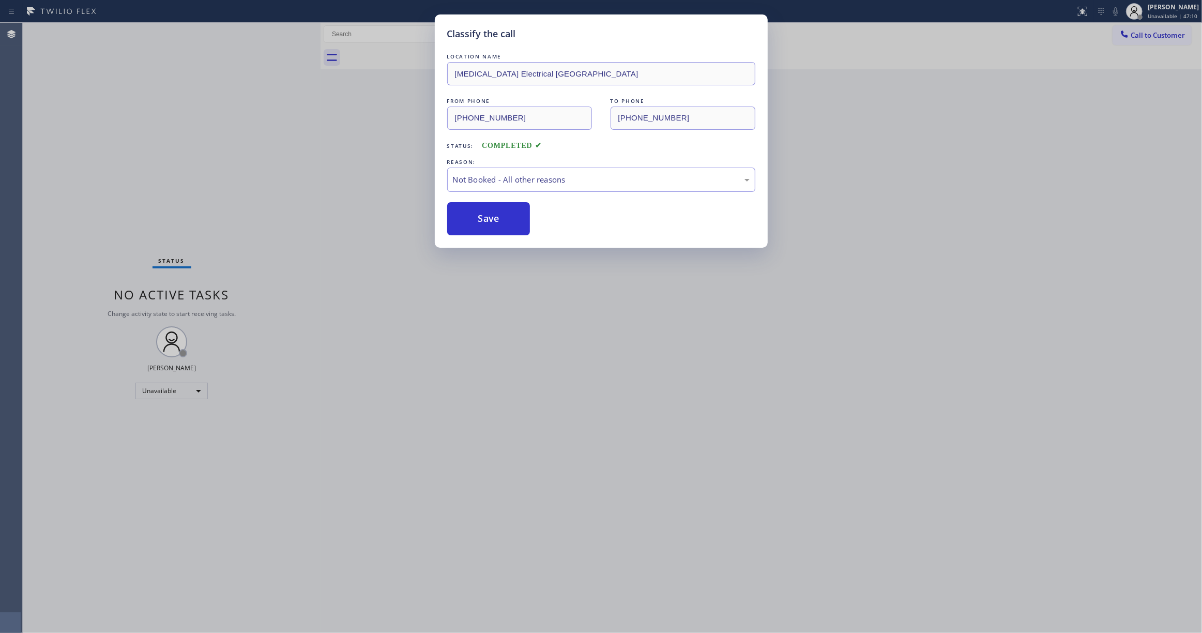
drag, startPoint x: 484, startPoint y: 219, endPoint x: 1099, endPoint y: 73, distance: 631.3
click at [489, 215] on button "Save" at bounding box center [488, 218] width 83 height 33
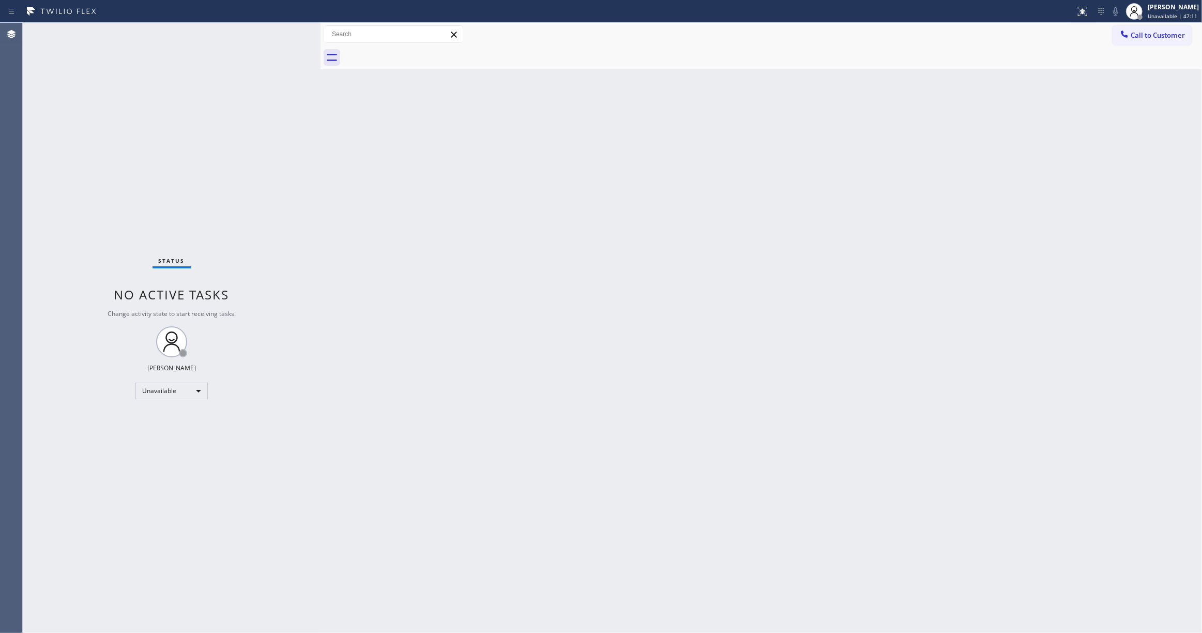
click at [1157, 38] on span "Call to Customer" at bounding box center [1158, 35] width 54 height 9
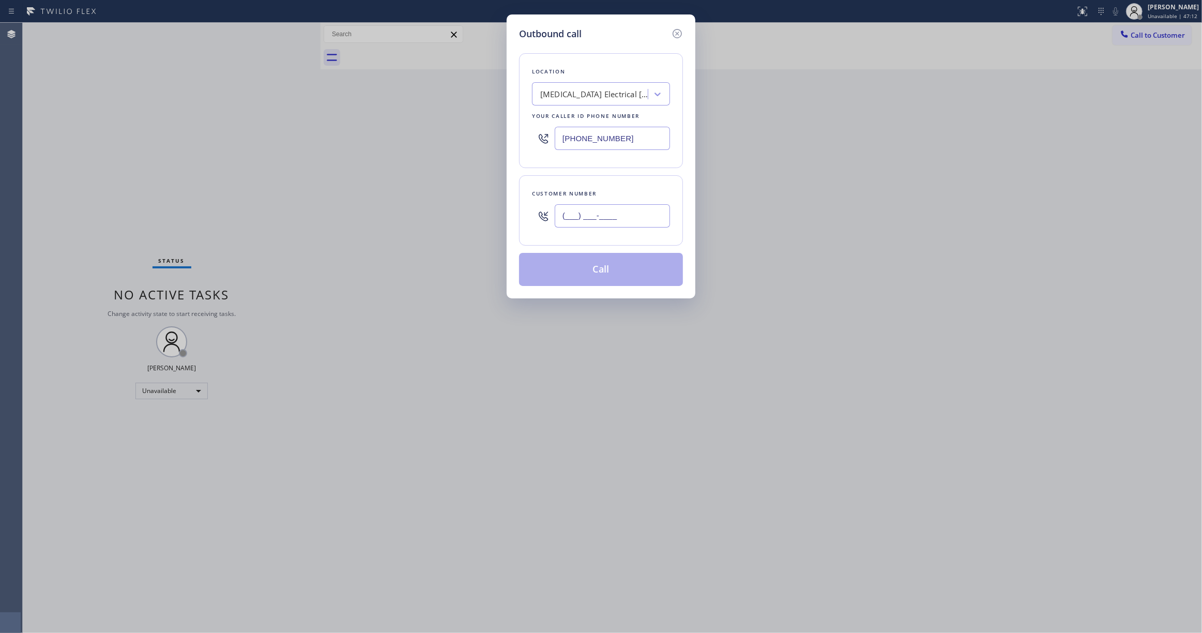
click at [590, 213] on input "(___) ___-____" at bounding box center [612, 215] width 115 height 23
paste input "442) 241-9300"
type input "(442) 241-9300"
click at [602, 265] on button "Call" at bounding box center [601, 269] width 164 height 33
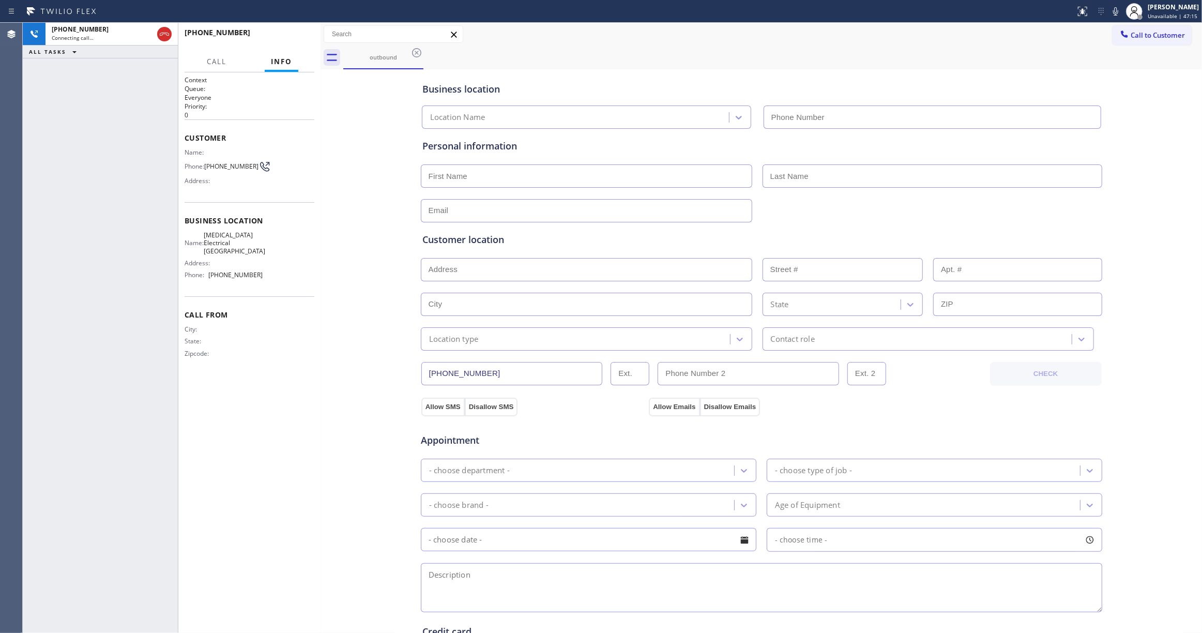
type input "(760) 388-9800"
drag, startPoint x: 161, startPoint y: 34, endPoint x: 304, endPoint y: 39, distance: 142.8
click at [161, 34] on icon at bounding box center [164, 34] width 12 height 12
click at [299, 36] on span "HANG UP" at bounding box center [291, 37] width 32 height 7
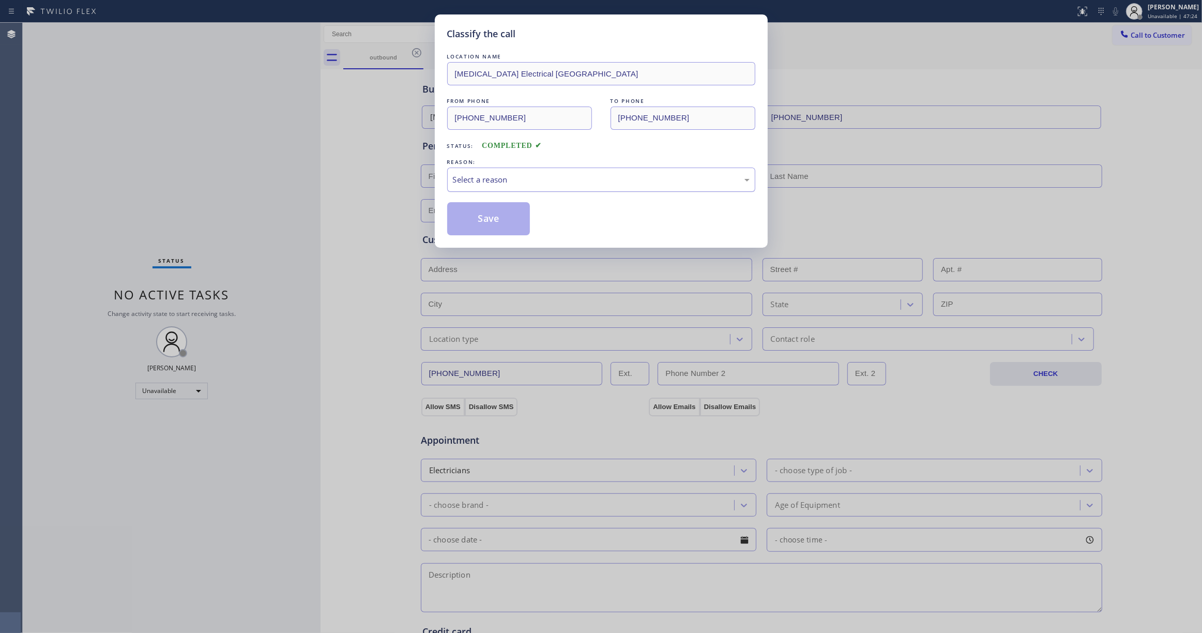
click at [473, 184] on div "Select a reason" at bounding box center [601, 180] width 297 height 12
click at [479, 218] on button "Save" at bounding box center [488, 218] width 83 height 33
drag, startPoint x: 479, startPoint y: 218, endPoint x: 538, endPoint y: 207, distance: 59.9
click at [479, 216] on button "Save" at bounding box center [488, 218] width 83 height 33
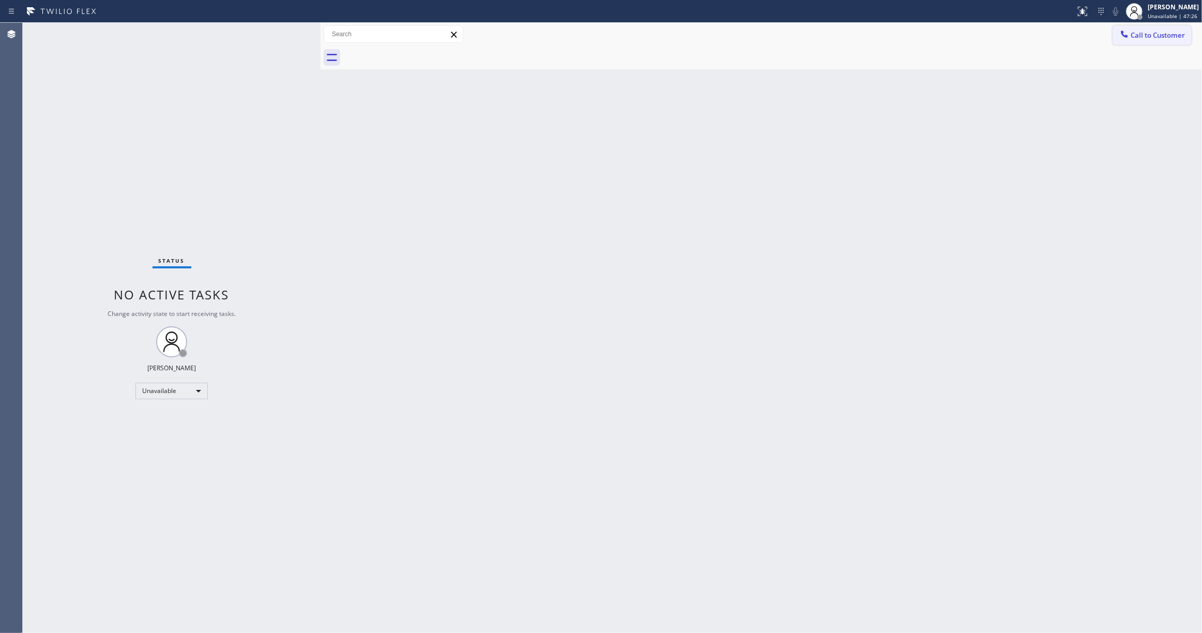
click at [1144, 38] on span "Call to Customer" at bounding box center [1158, 35] width 54 height 9
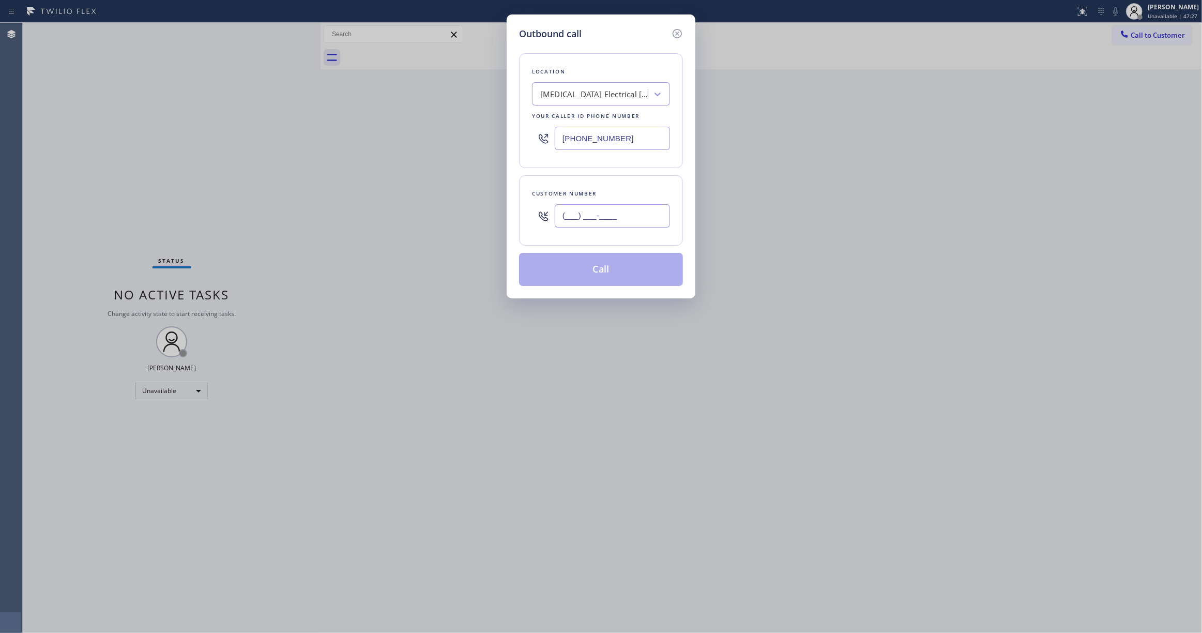
click at [609, 218] on input "(___) ___-____" at bounding box center [612, 215] width 115 height 23
paste input "442) 241-9300"
type input "(442) 241-9300"
click at [607, 269] on button "Call" at bounding box center [601, 269] width 164 height 33
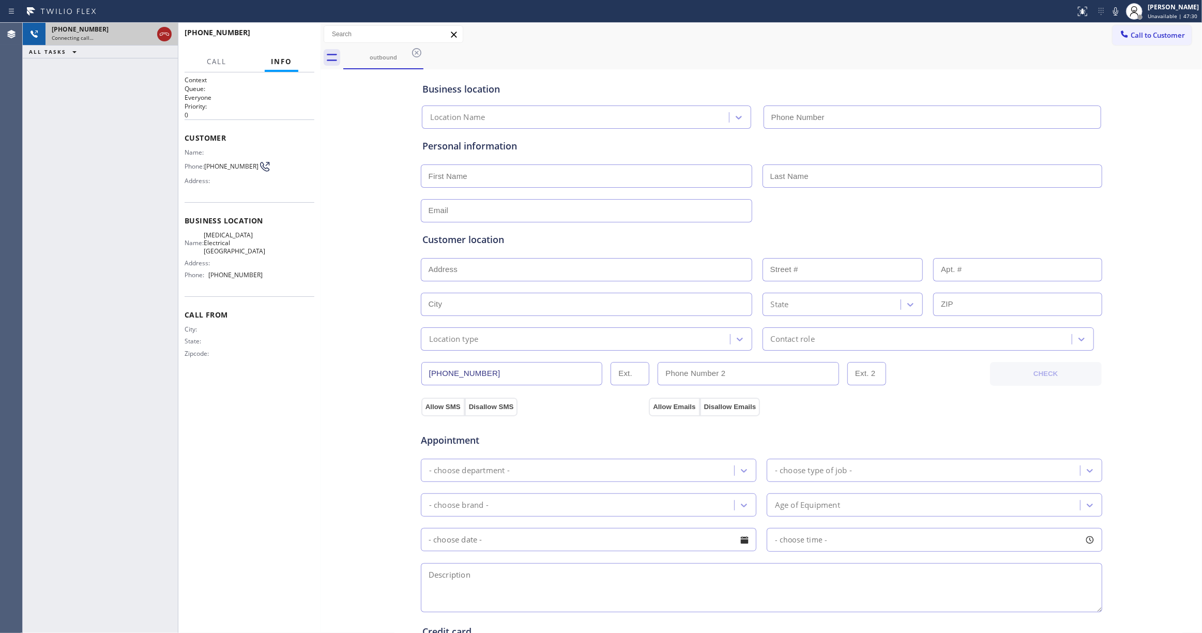
type input "(760) 388-9800"
click at [166, 35] on icon at bounding box center [164, 34] width 12 height 12
click at [270, 34] on button "HANG UP" at bounding box center [290, 37] width 48 height 14
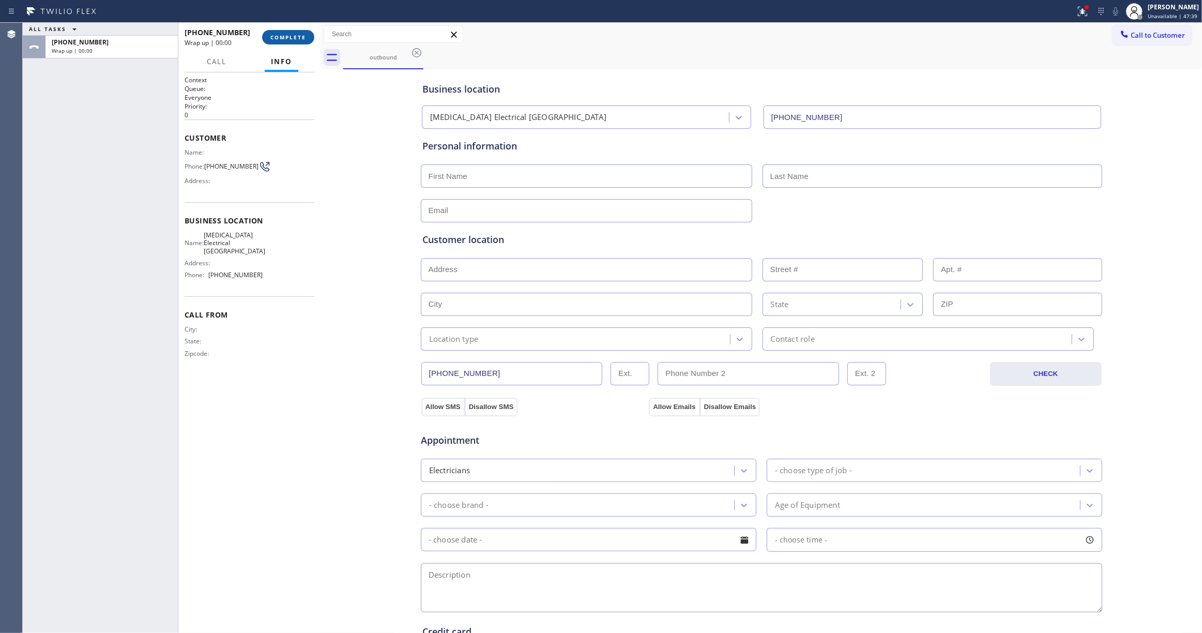
click at [295, 39] on span "COMPLETE" at bounding box center [288, 37] width 36 height 7
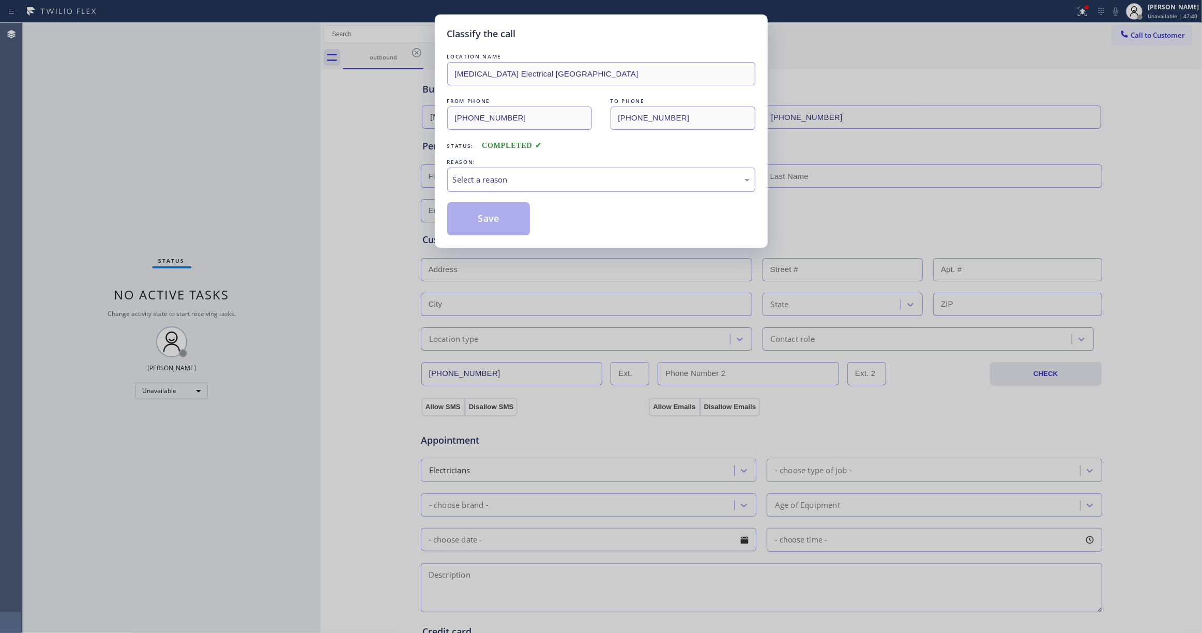
click at [480, 176] on div "Select a reason" at bounding box center [601, 180] width 297 height 12
click at [487, 219] on button "Save" at bounding box center [488, 218] width 83 height 33
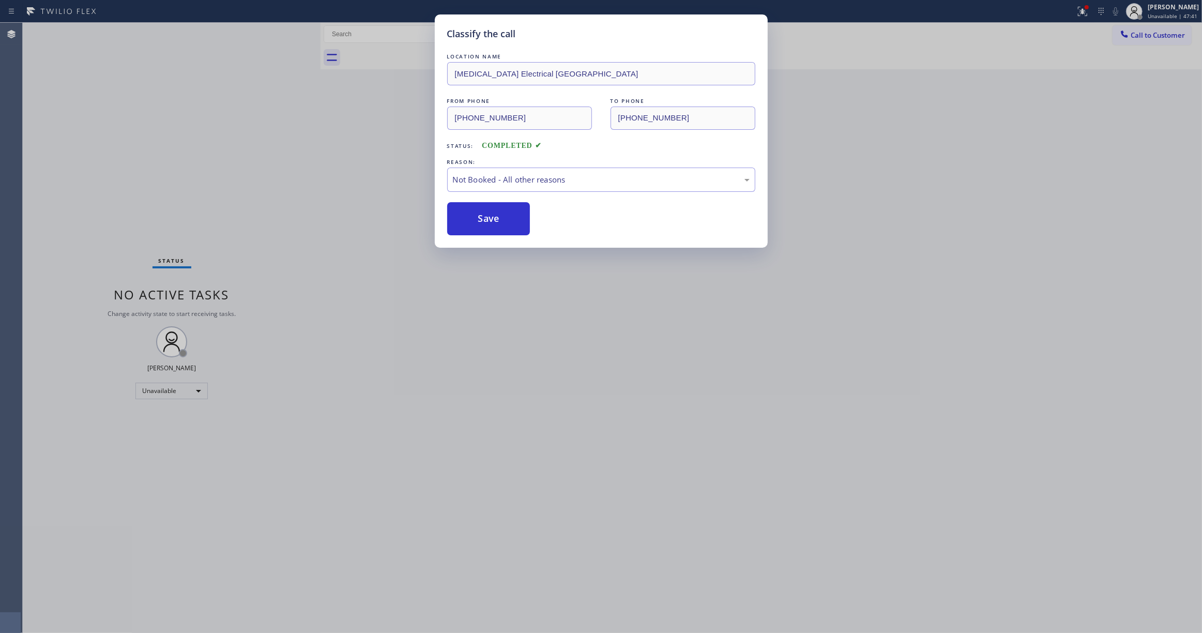
drag, startPoint x: 487, startPoint y: 219, endPoint x: 13, endPoint y: 165, distance: 477.1
click at [486, 219] on button "Save" at bounding box center [488, 218] width 83 height 33
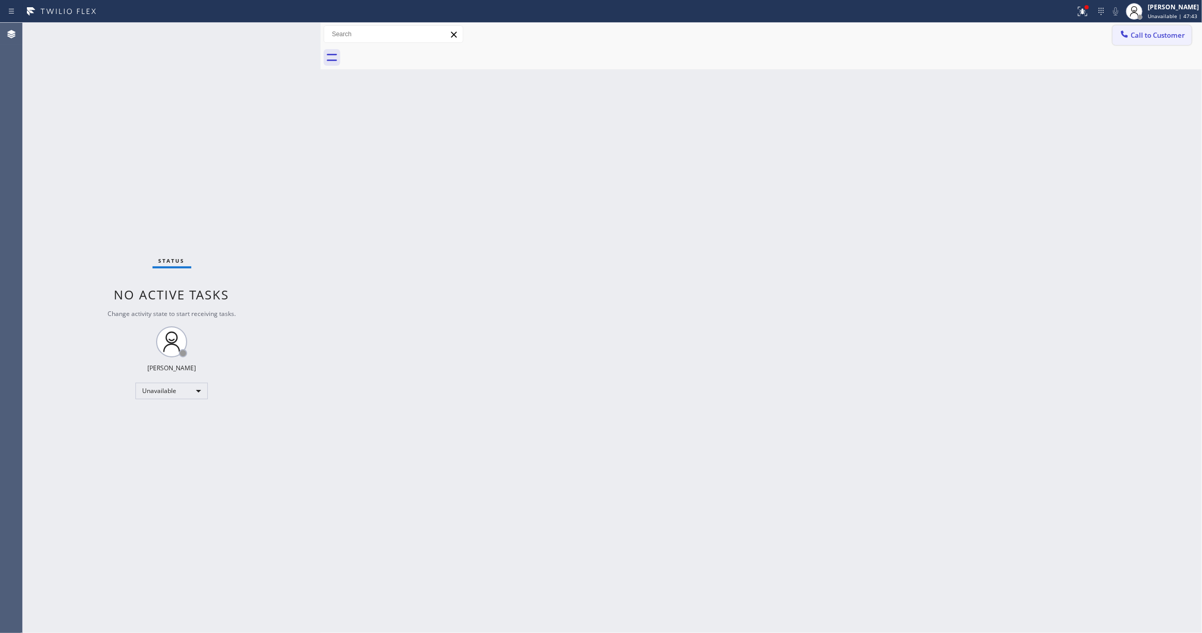
click at [1153, 38] on span "Call to Customer" at bounding box center [1158, 35] width 54 height 9
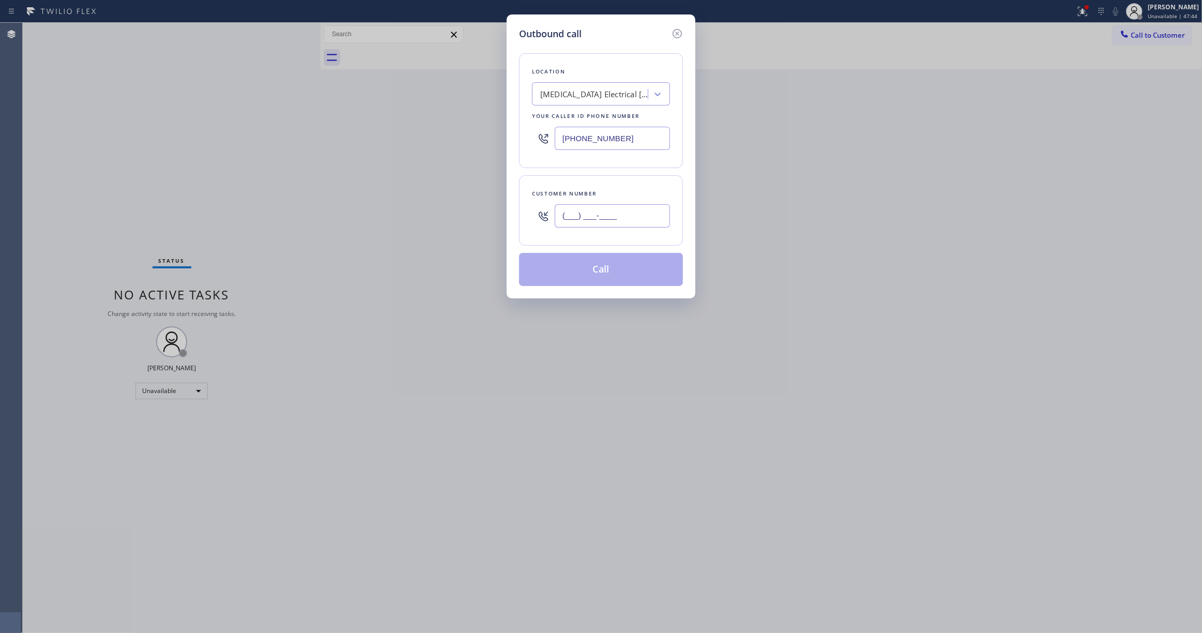
click at [594, 211] on input "(___) ___-____" at bounding box center [612, 215] width 115 height 23
paste input "442) 241-9300"
type input "(442) 241-9300"
click at [582, 270] on button "Call" at bounding box center [601, 269] width 164 height 33
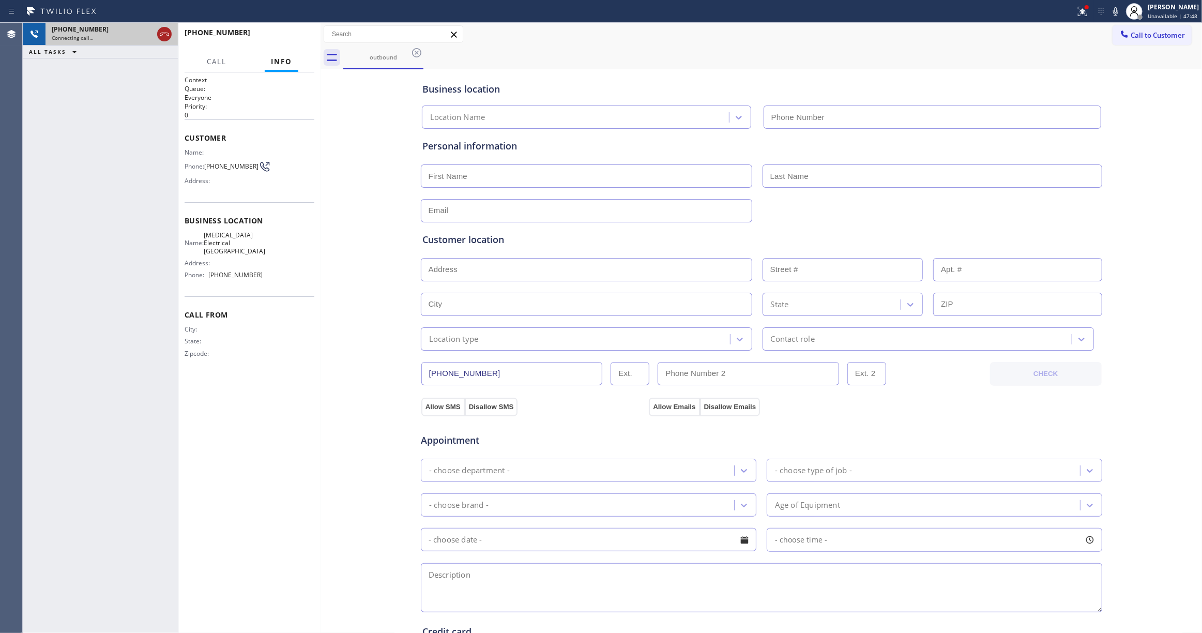
type input "(760) 388-9800"
click at [161, 32] on icon at bounding box center [164, 34] width 12 height 12
click at [296, 36] on span "HANG UP" at bounding box center [291, 37] width 32 height 7
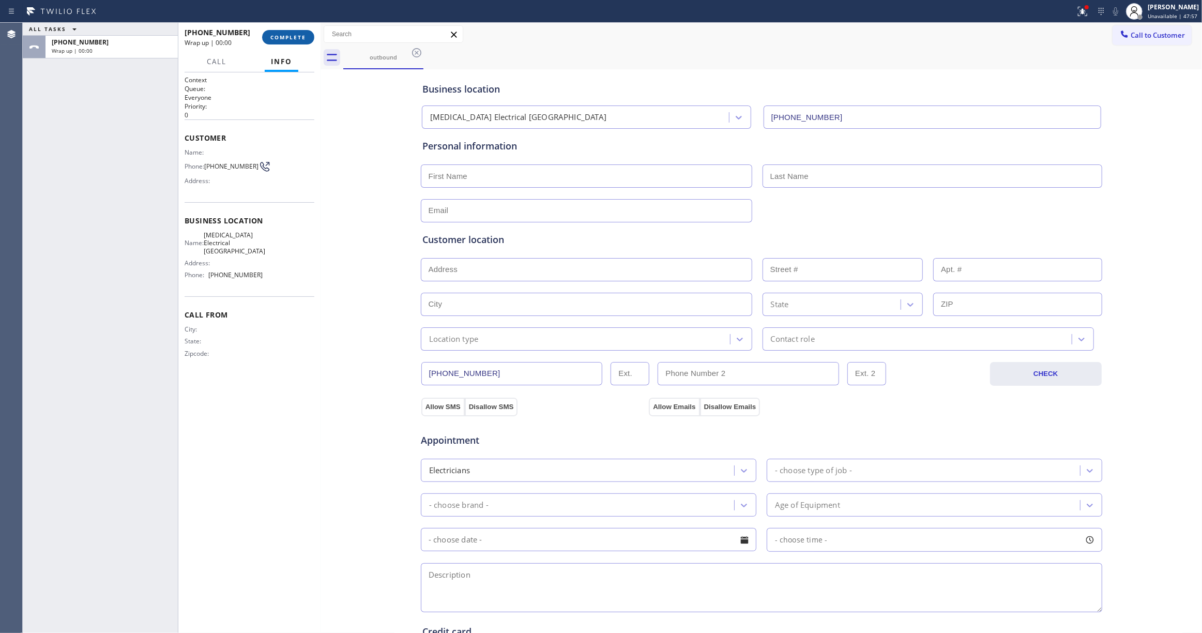
click at [294, 40] on span "COMPLETE" at bounding box center [288, 37] width 36 height 7
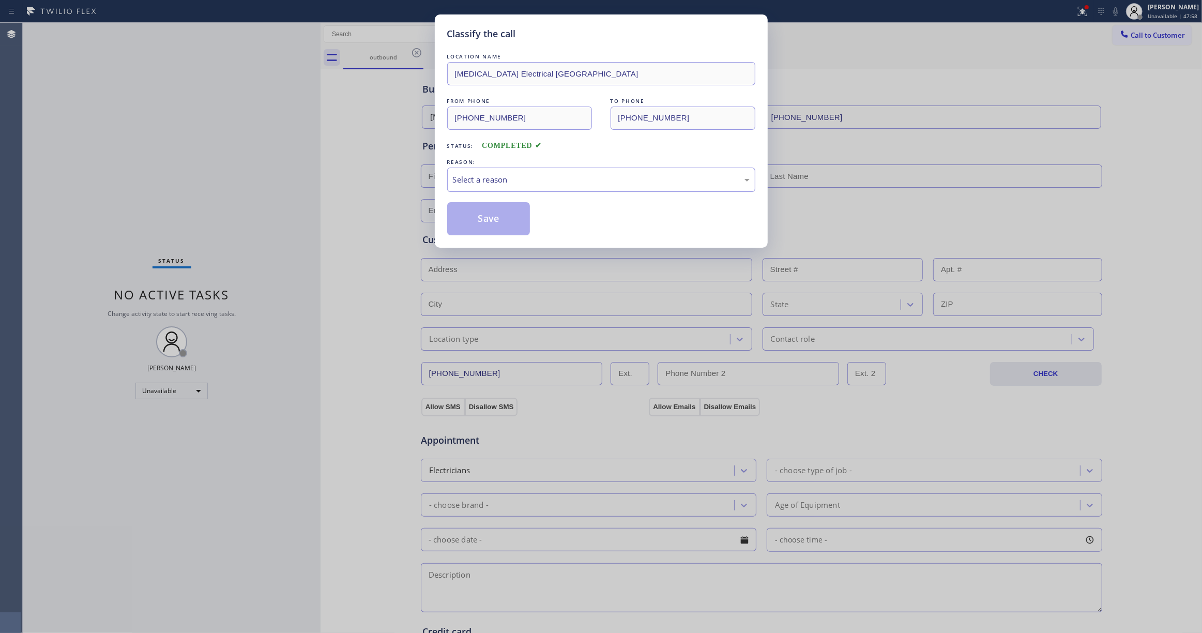
click at [486, 179] on div "Select a reason" at bounding box center [601, 180] width 297 height 12
click at [469, 214] on button "Save" at bounding box center [488, 218] width 83 height 33
drag, startPoint x: 469, startPoint y: 214, endPoint x: 462, endPoint y: 213, distance: 7.8
click at [467, 213] on button "Save" at bounding box center [488, 218] width 83 height 33
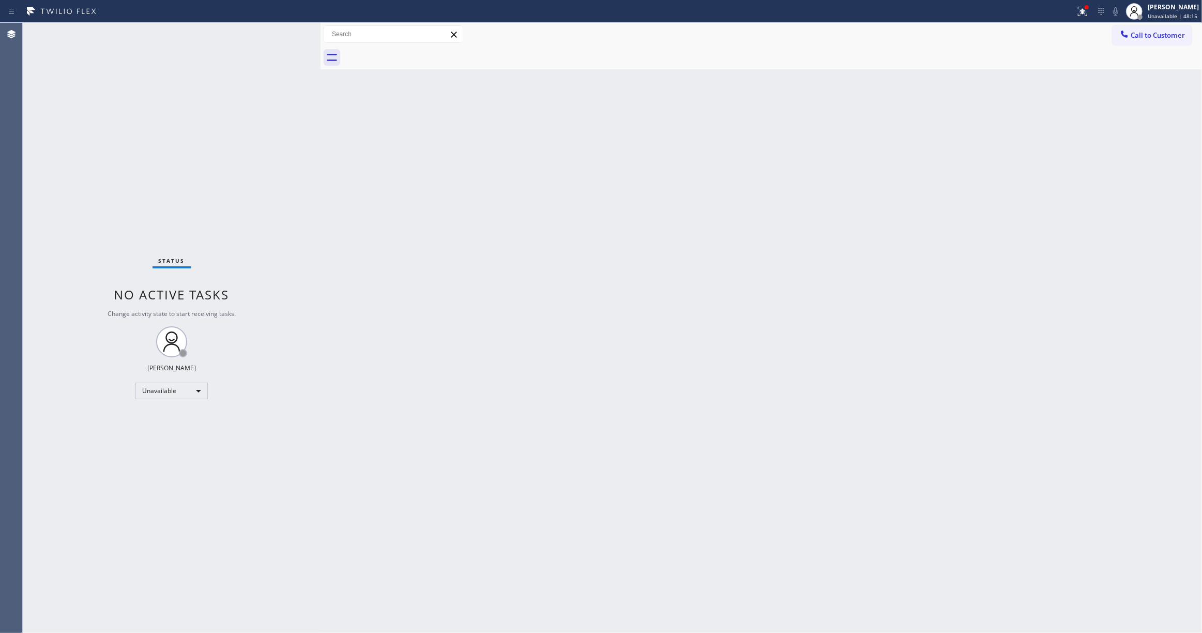
drag, startPoint x: 575, startPoint y: 154, endPoint x: 910, endPoint y: 67, distance: 345.6
click at [577, 154] on div "Back to Dashboard Change Sender ID Customers Technicians Select a contact Outbo…" at bounding box center [761, 328] width 881 height 610
click at [1153, 35] on span "Call to Customer" at bounding box center [1158, 35] width 54 height 9
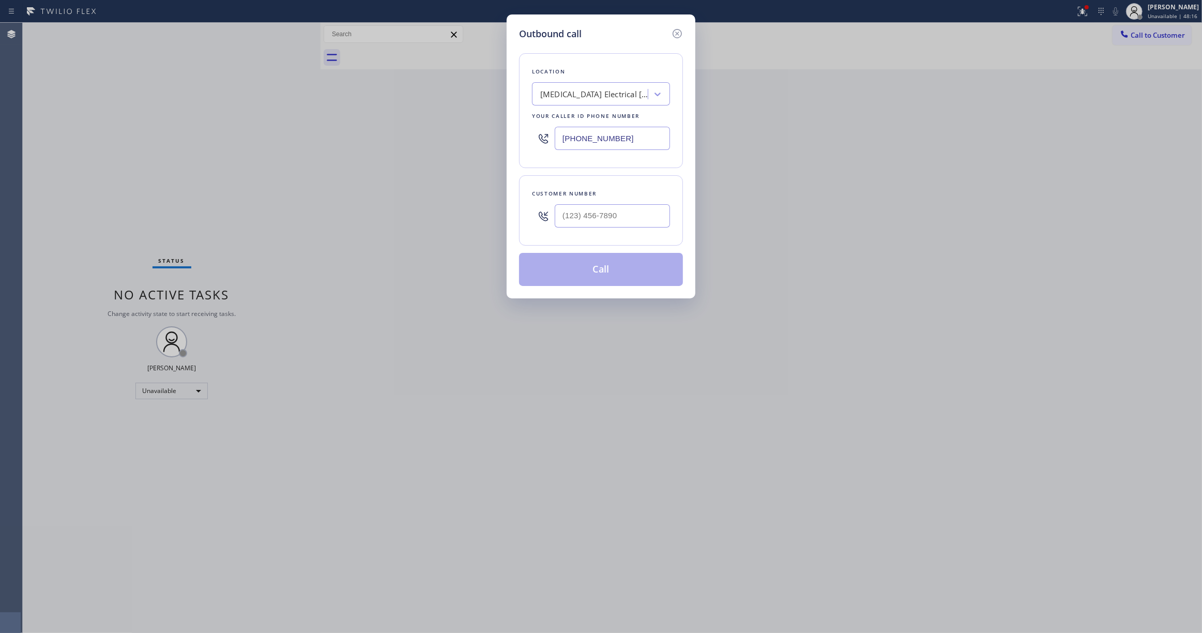
drag, startPoint x: 621, startPoint y: 132, endPoint x: 267, endPoint y: 127, distance: 354.2
click at [169, 125] on div "Outbound call Location High Voltage Electrical Palm Springs Your caller id phon…" at bounding box center [601, 316] width 1202 height 633
paste input "470) 782-9857"
type input "(470) 782-9857"
click at [586, 211] on input "(___) ___-____" at bounding box center [612, 215] width 115 height 23
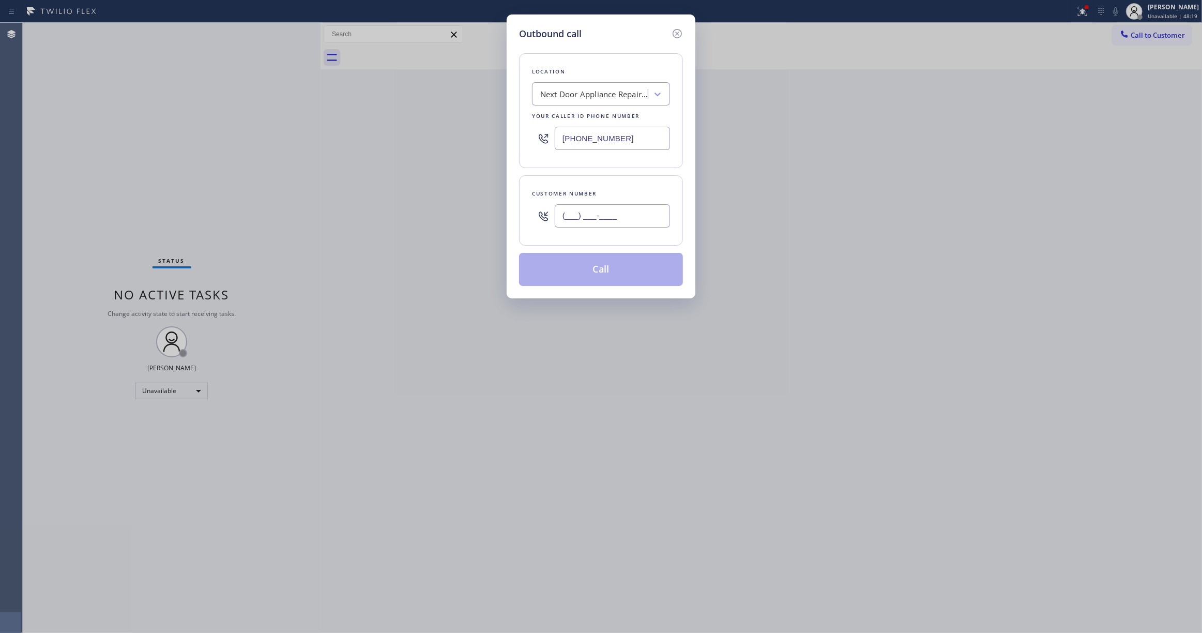
paste input "986) 286-1401"
type input "(986) 286-1401"
click at [571, 277] on button "Call" at bounding box center [601, 269] width 164 height 33
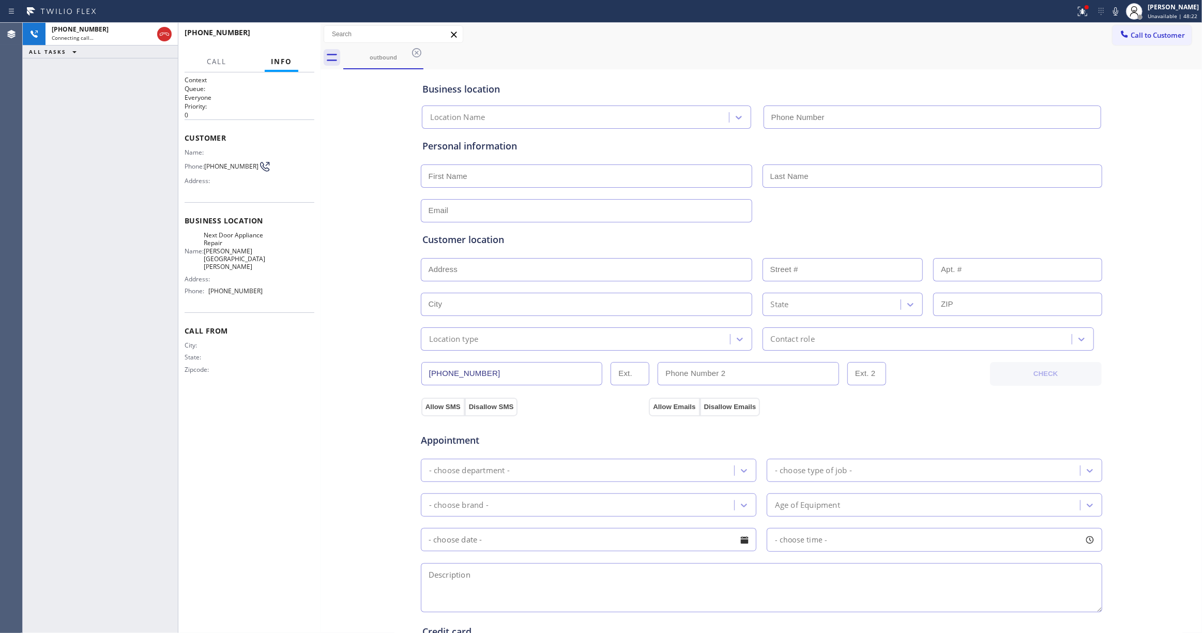
type input "(470) 782-9857"
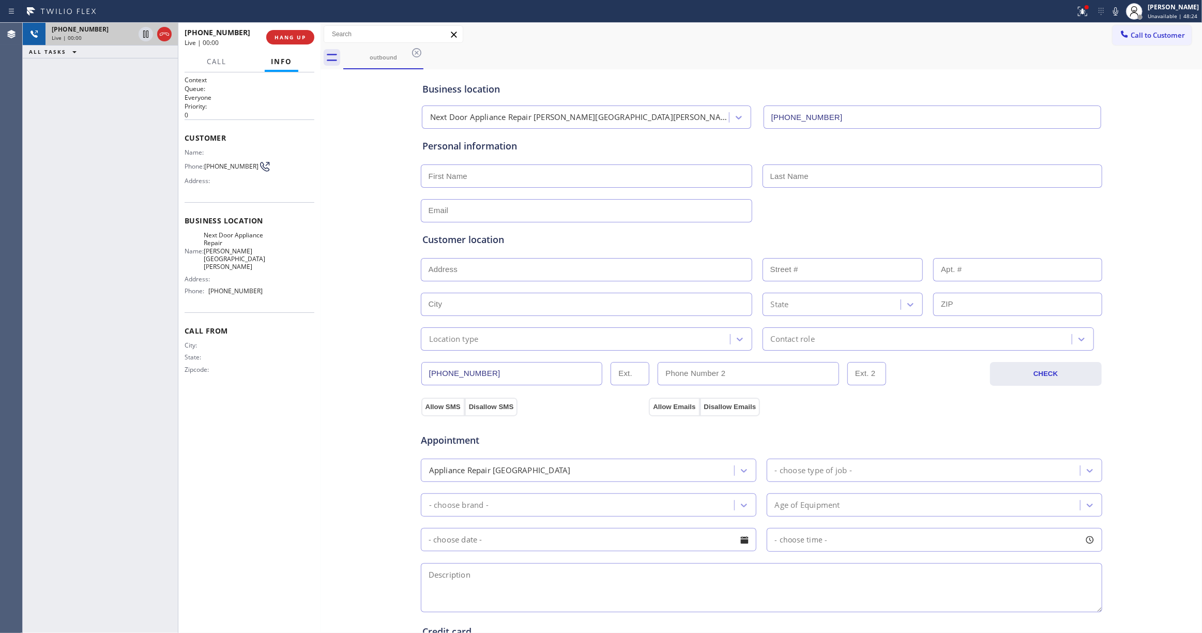
click at [165, 33] on icon at bounding box center [164, 34] width 12 height 12
click at [276, 40] on button "HANG UP" at bounding box center [290, 37] width 48 height 14
click at [285, 32] on button "COMPLETE" at bounding box center [288, 37] width 52 height 14
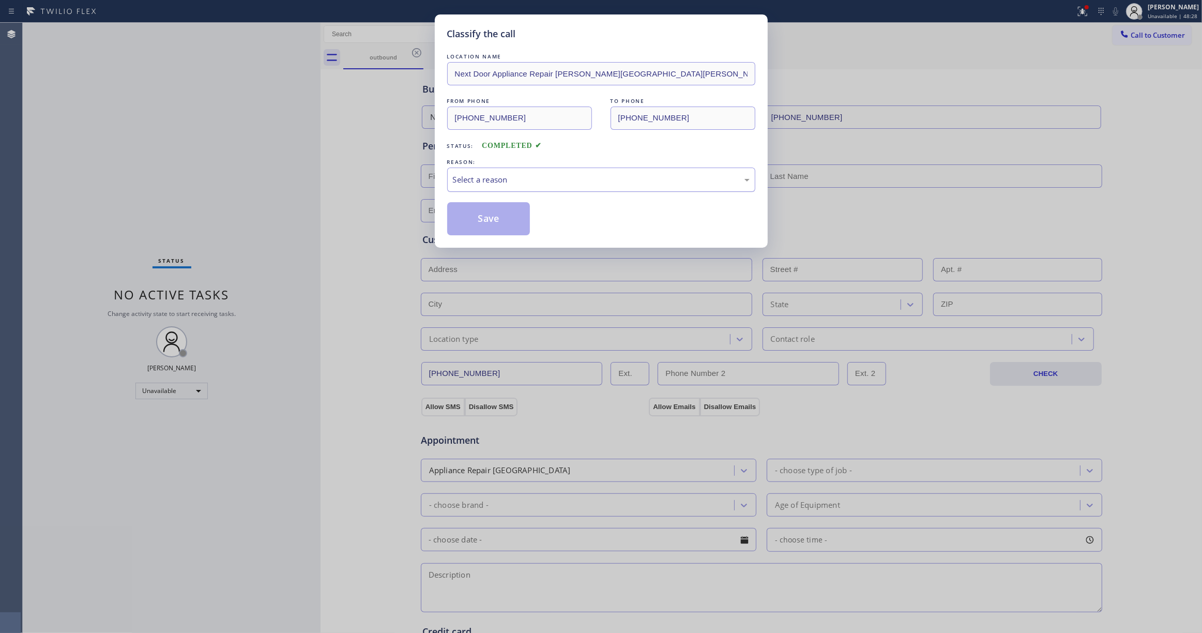
click at [474, 184] on div "Select a reason" at bounding box center [601, 180] width 297 height 12
click at [480, 218] on button "Save" at bounding box center [488, 218] width 83 height 33
drag, startPoint x: 479, startPoint y: 218, endPoint x: 509, endPoint y: 203, distance: 33.8
click at [478, 217] on button "Save" at bounding box center [488, 218] width 83 height 33
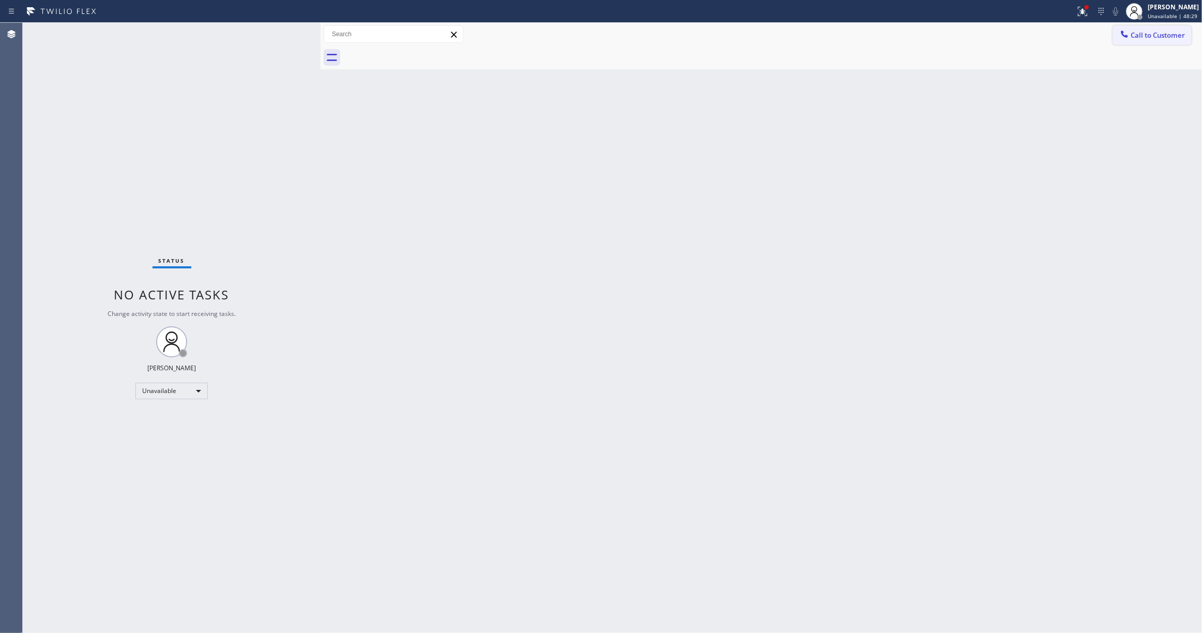
click at [1159, 33] on span "Call to Customer" at bounding box center [1158, 35] width 54 height 9
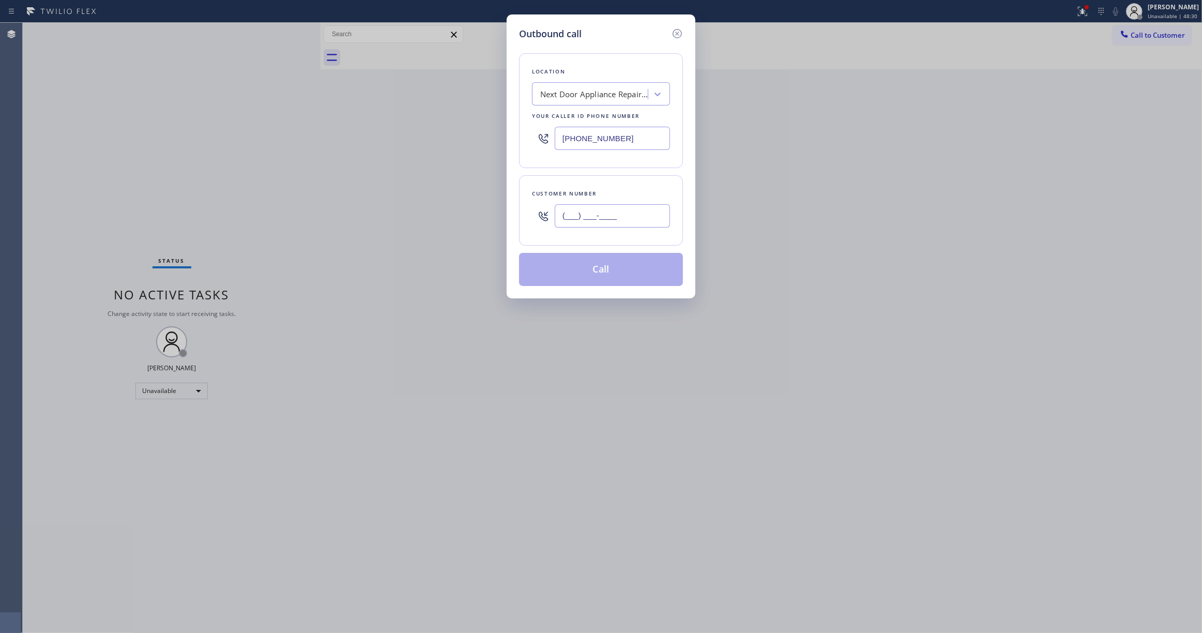
click at [607, 227] on input "(___) ___-____" at bounding box center [612, 215] width 115 height 23
paste input "986) 286-1401"
type input "(986) 286-1401"
click at [575, 278] on button "Call" at bounding box center [601, 269] width 164 height 33
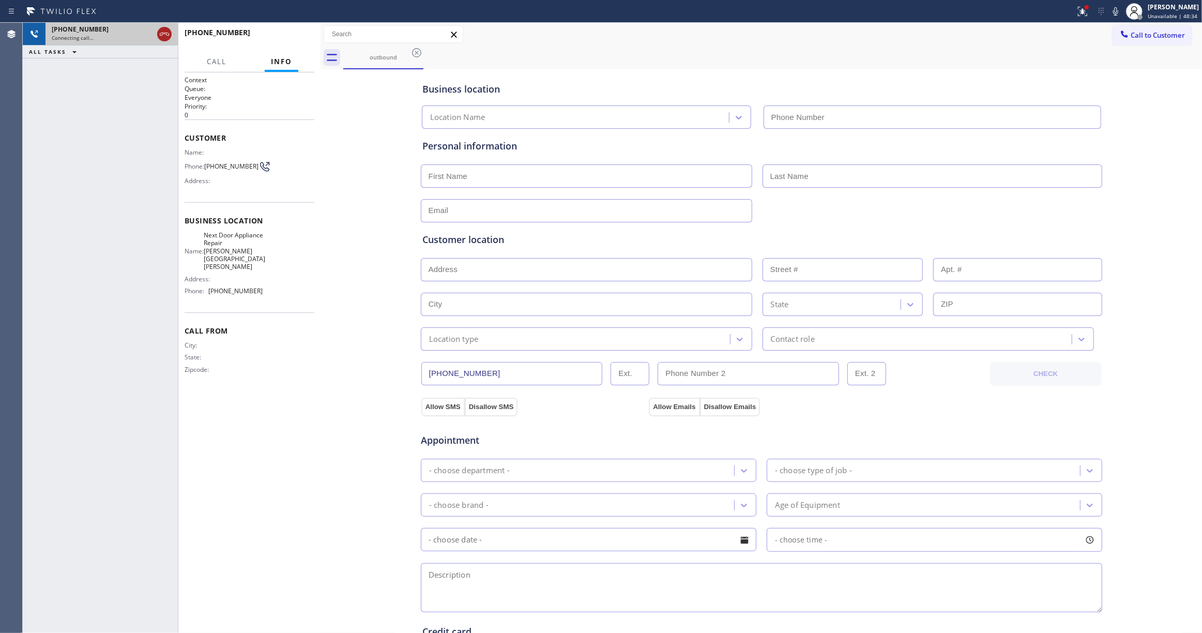
type input "(470) 782-9857"
click at [162, 34] on icon at bounding box center [164, 34] width 12 height 12
click at [309, 31] on button "HANG UP" at bounding box center [290, 37] width 48 height 14
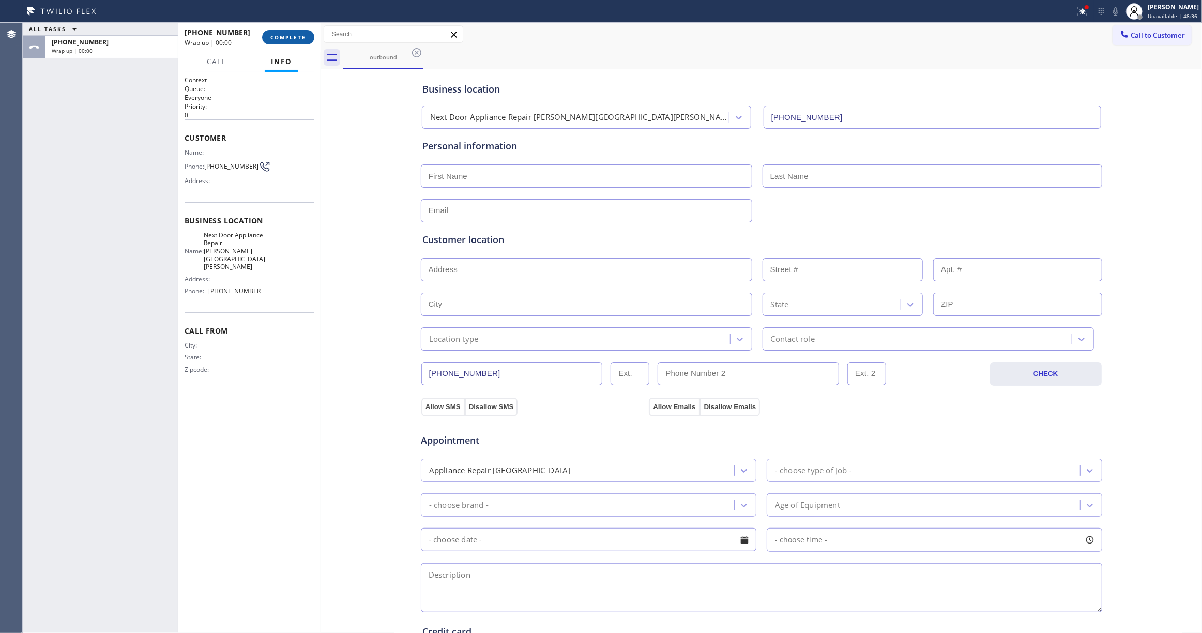
click at [295, 38] on span "COMPLETE" at bounding box center [288, 37] width 36 height 7
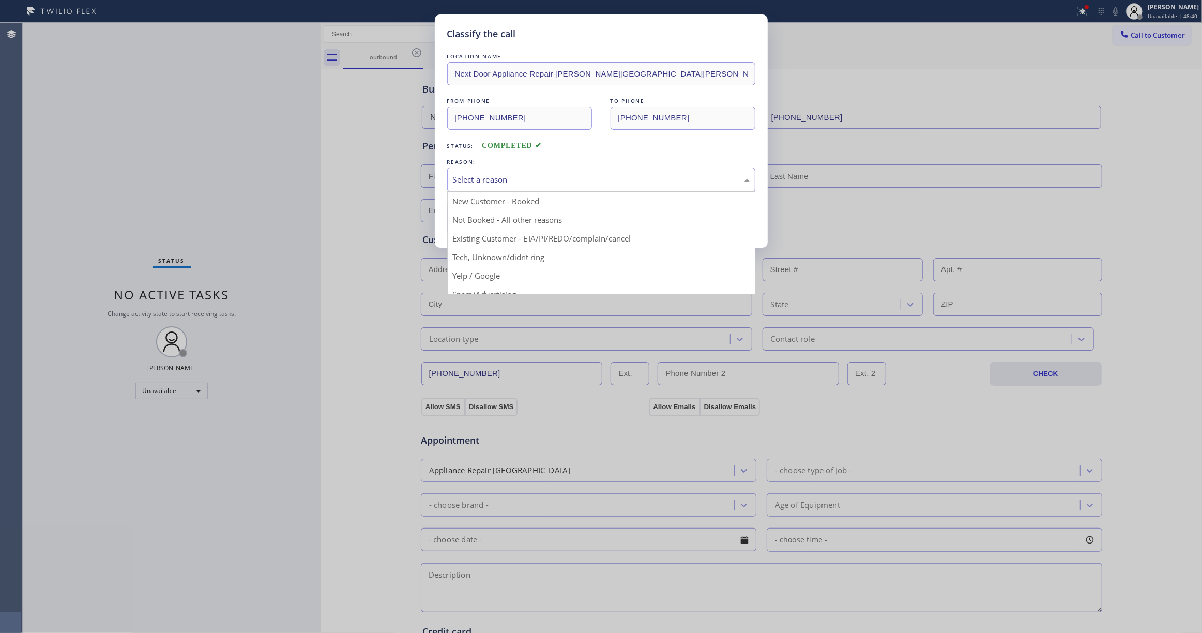
click at [495, 176] on div "Select a reason" at bounding box center [601, 180] width 297 height 12
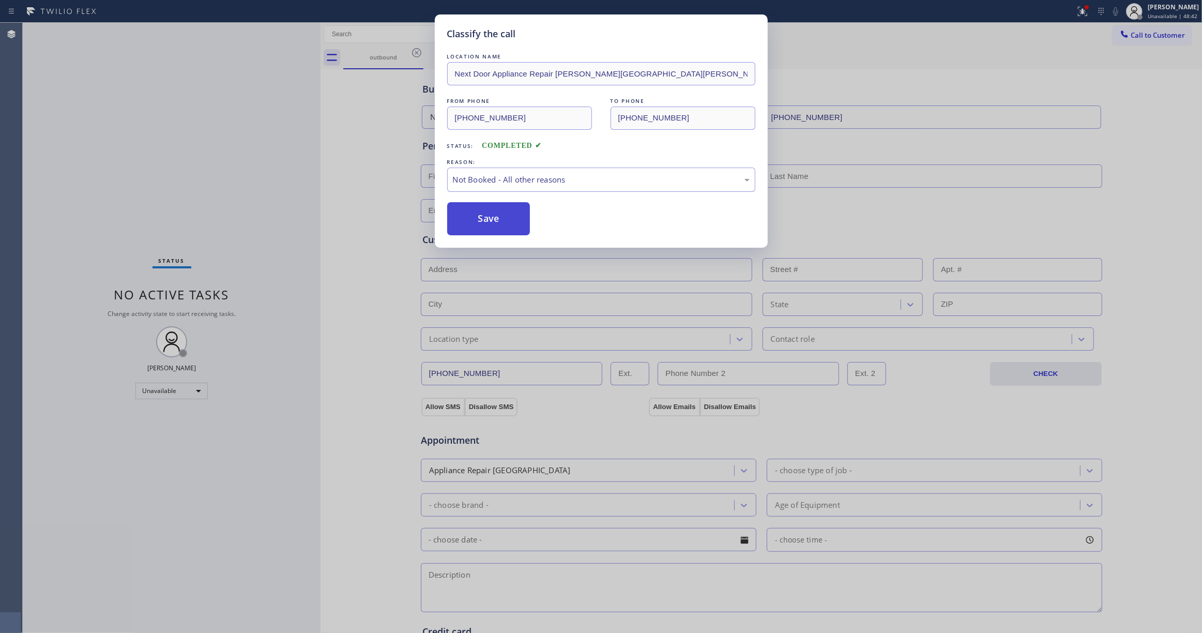
click at [495, 224] on button "Save" at bounding box center [488, 218] width 83 height 33
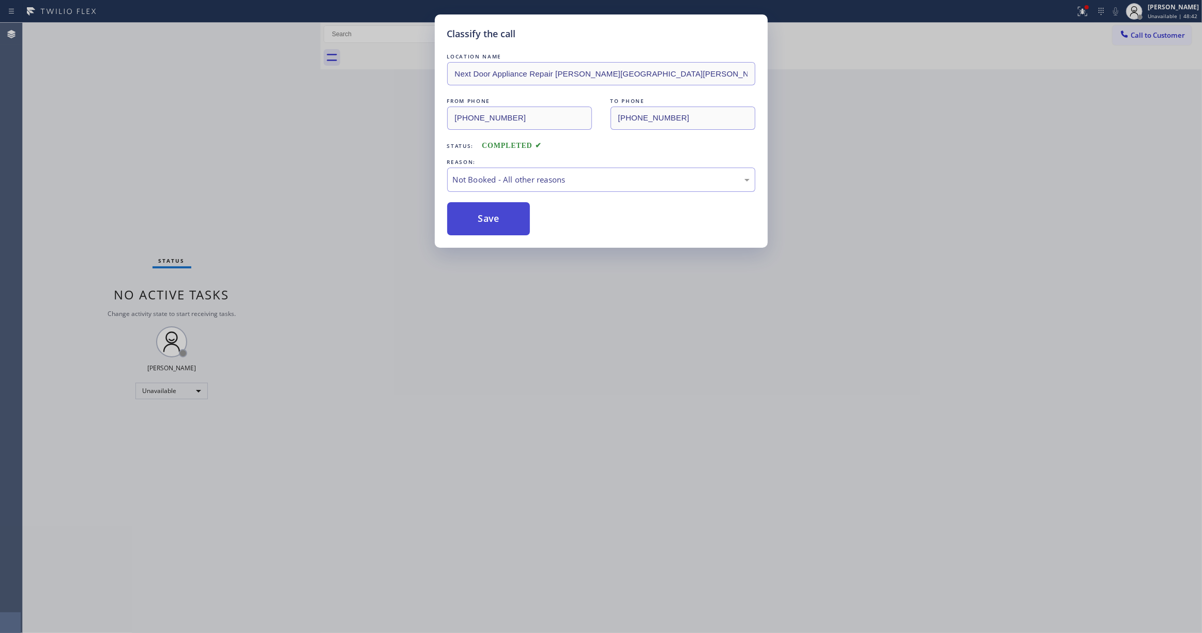
click at [495, 224] on button "Save" at bounding box center [488, 218] width 83 height 33
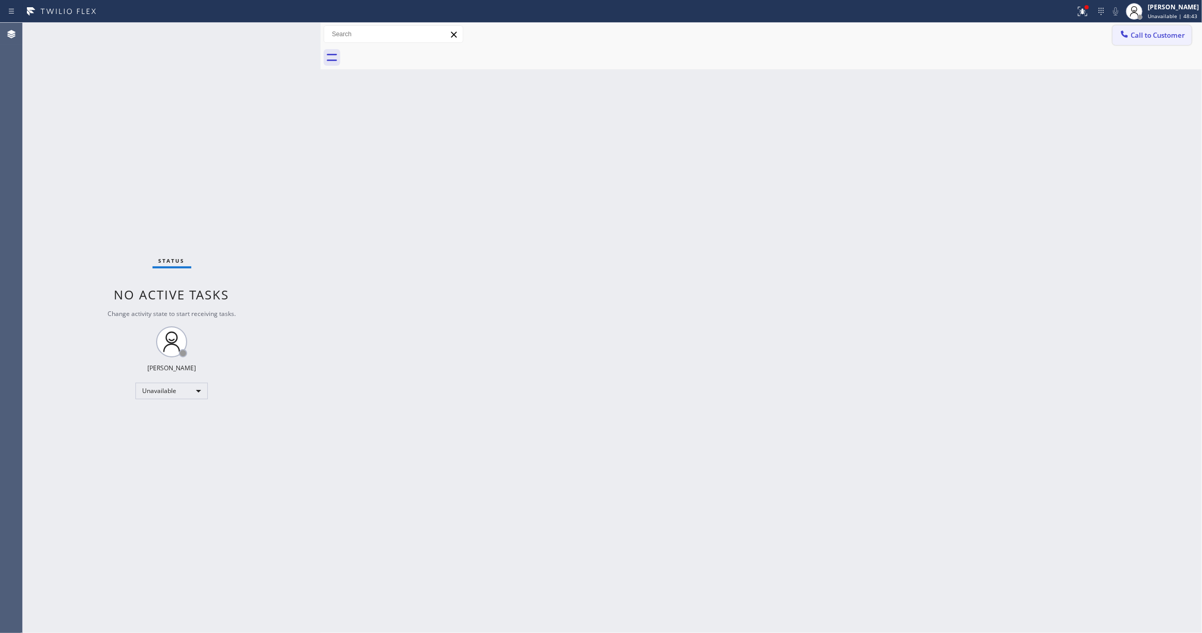
click at [1167, 42] on button "Call to Customer" at bounding box center [1152, 35] width 79 height 20
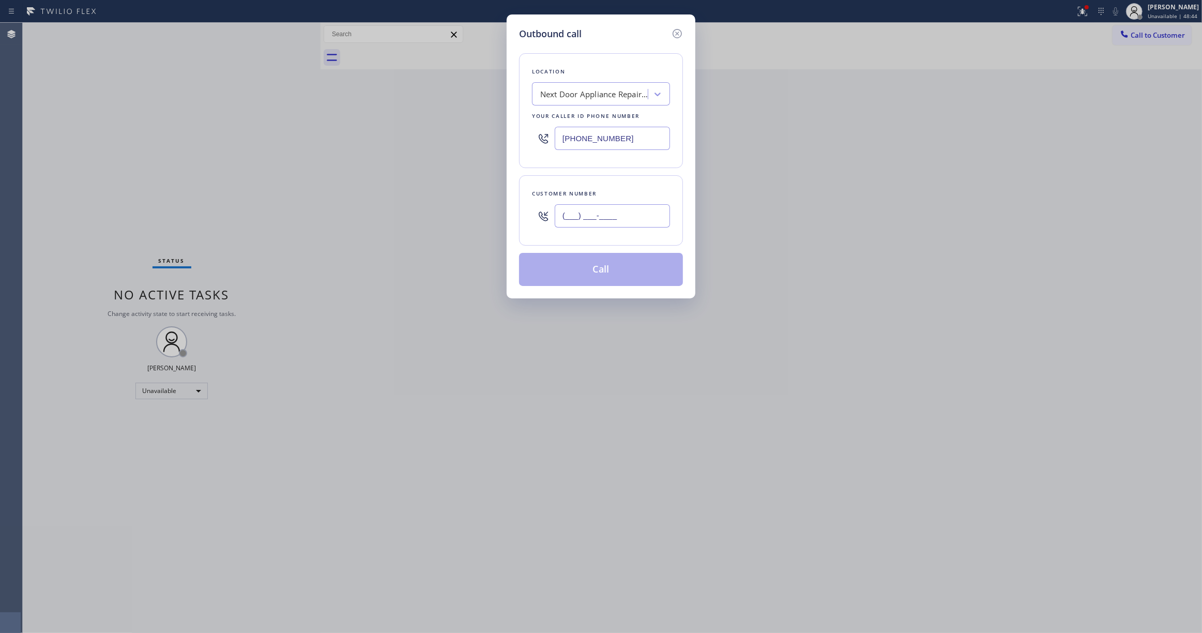
click at [586, 216] on input "(___) ___-____" at bounding box center [612, 215] width 115 height 23
paste input "986) 286-1401"
type input "(986) 286-1401"
click at [592, 273] on button "Call" at bounding box center [601, 269] width 164 height 33
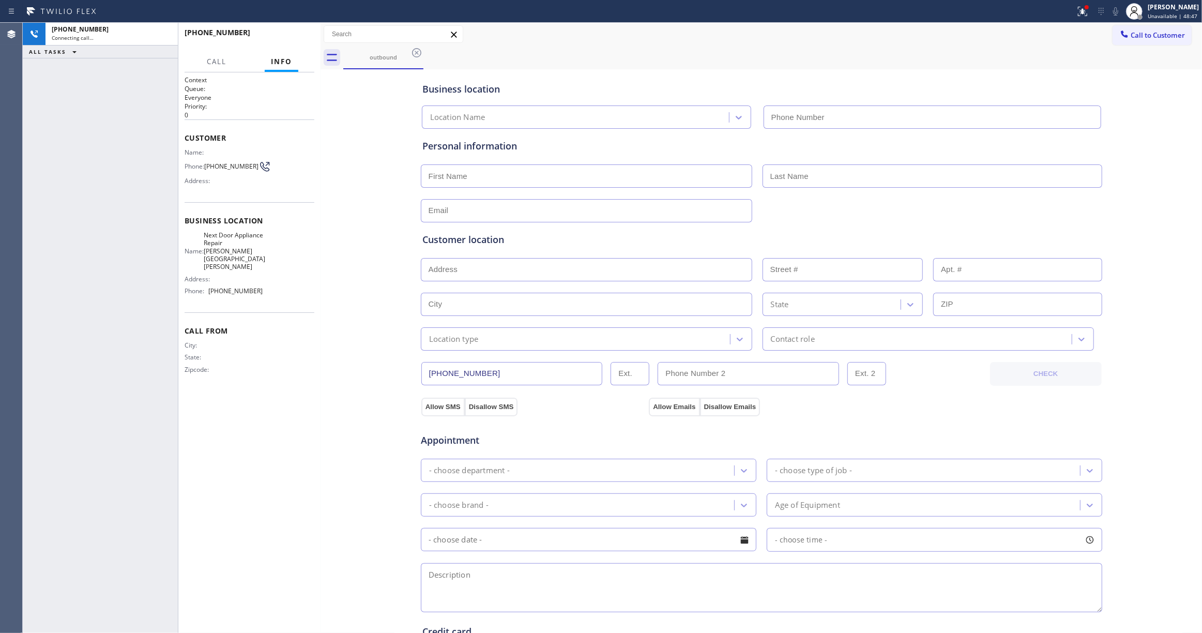
click at [1085, 9] on div at bounding box center [1087, 7] width 4 height 4
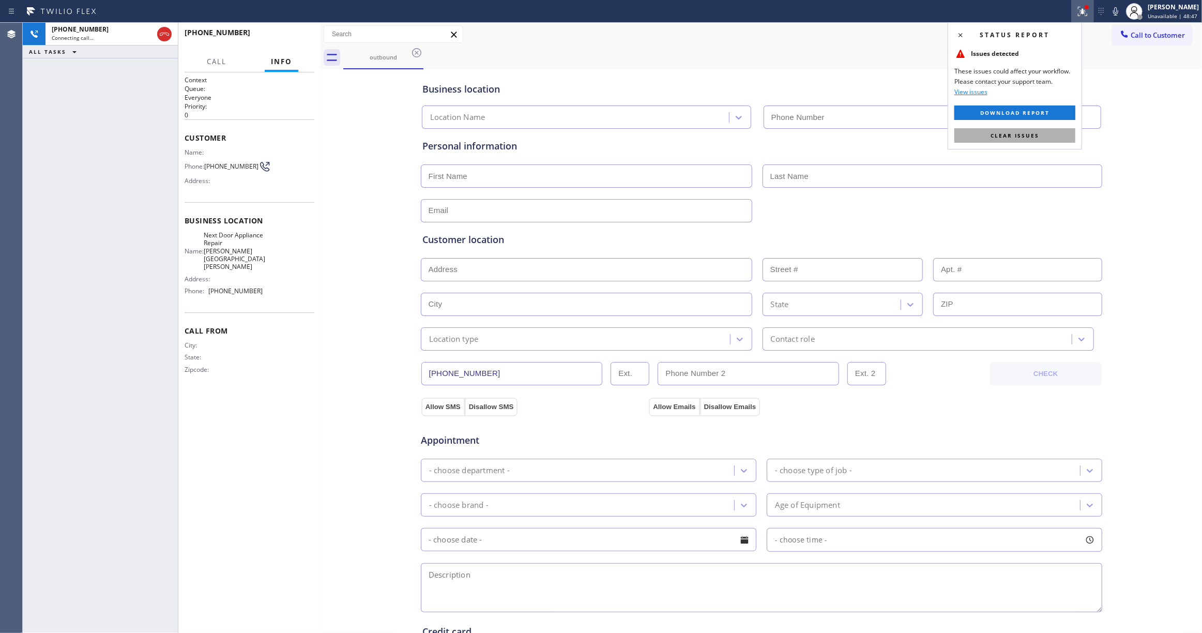
click at [997, 133] on span "Clear issues" at bounding box center [1015, 135] width 49 height 7
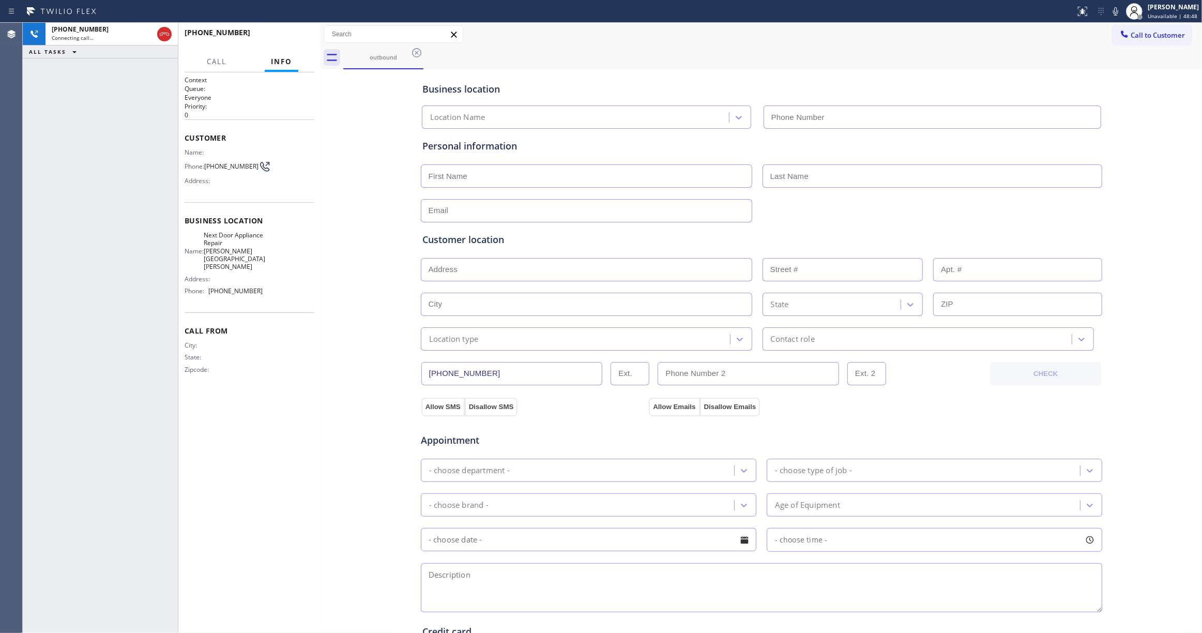
type input "(470) 782-9857"
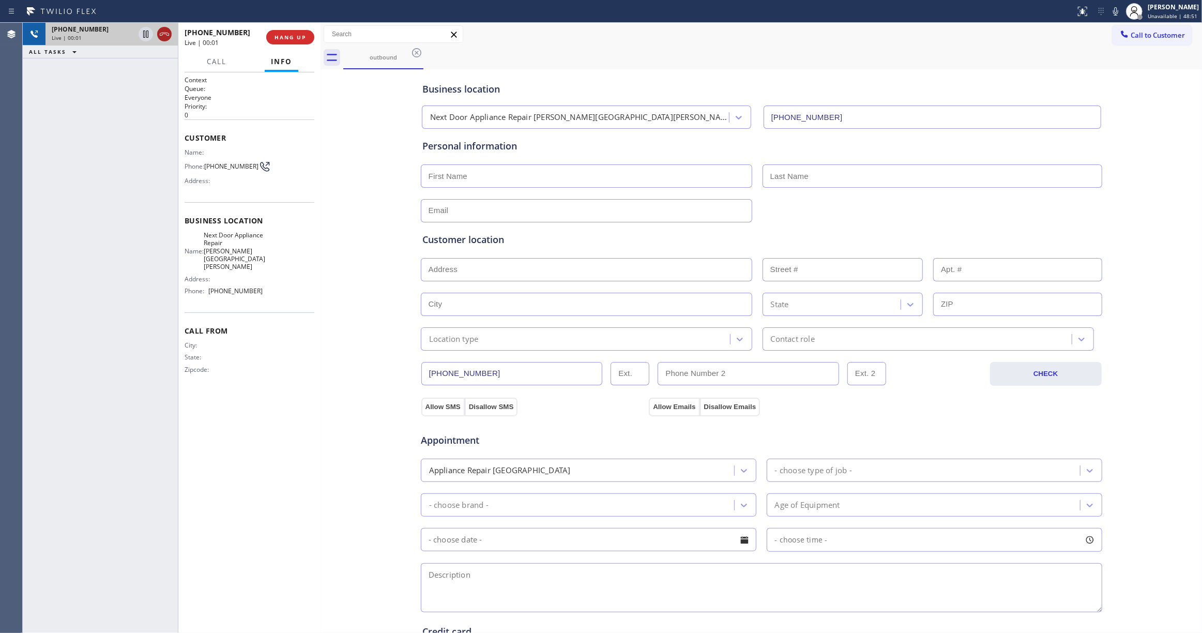
click at [164, 34] on icon at bounding box center [164, 34] width 9 height 3
click at [299, 38] on span "COMPLETE" at bounding box center [288, 37] width 36 height 7
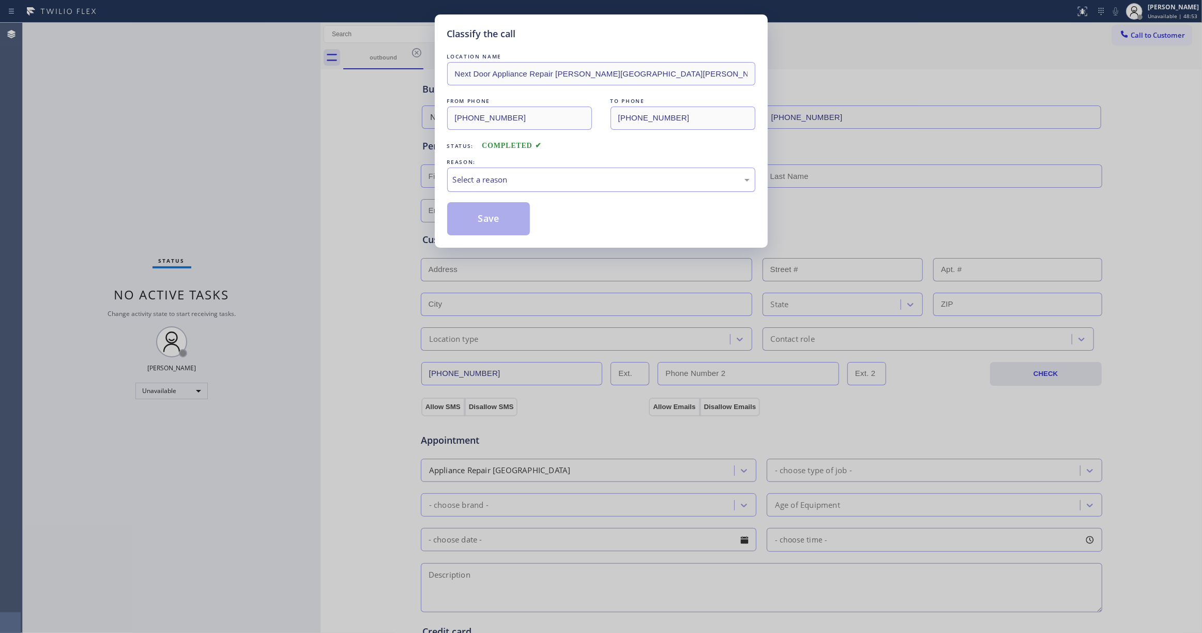
click at [480, 182] on div "Select a reason" at bounding box center [601, 180] width 297 height 12
click at [472, 217] on button "Save" at bounding box center [488, 218] width 83 height 33
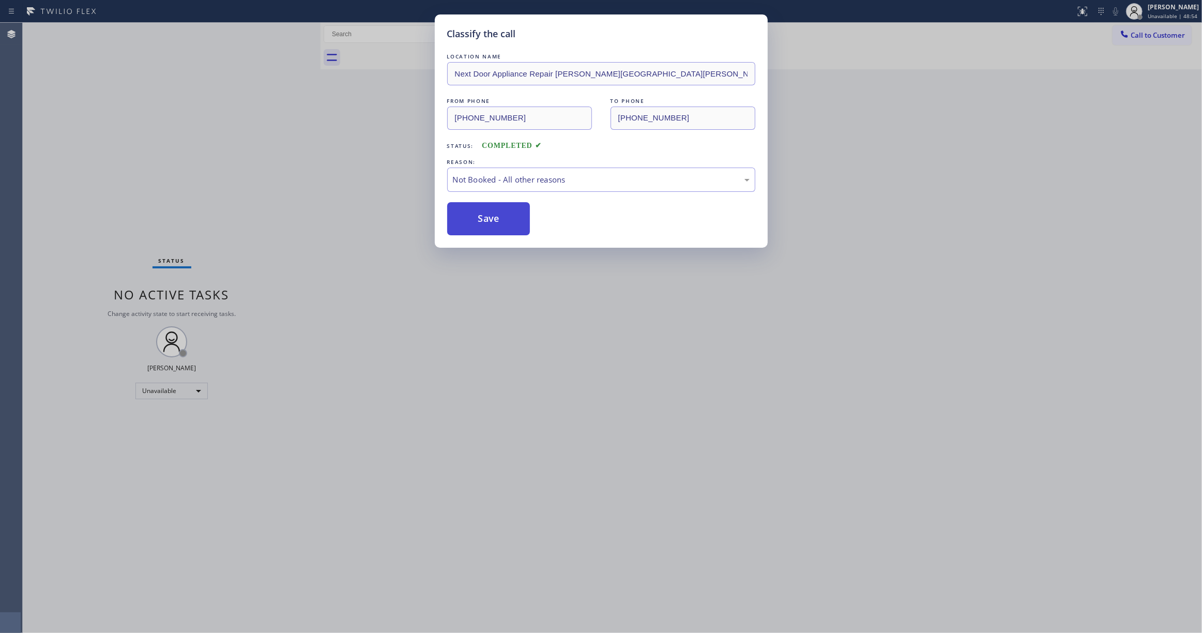
click at [472, 217] on button "Save" at bounding box center [488, 218] width 83 height 33
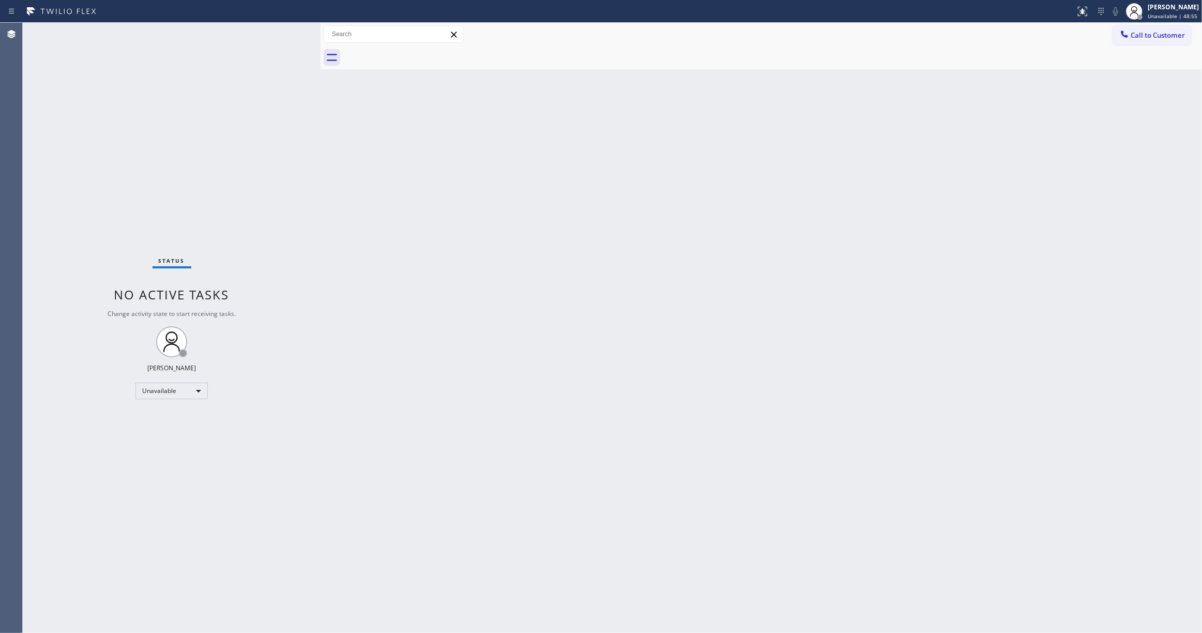
drag, startPoint x: 1165, startPoint y: 37, endPoint x: 1117, endPoint y: 52, distance: 50.4
click at [1165, 37] on span "Call to Customer" at bounding box center [1158, 35] width 54 height 9
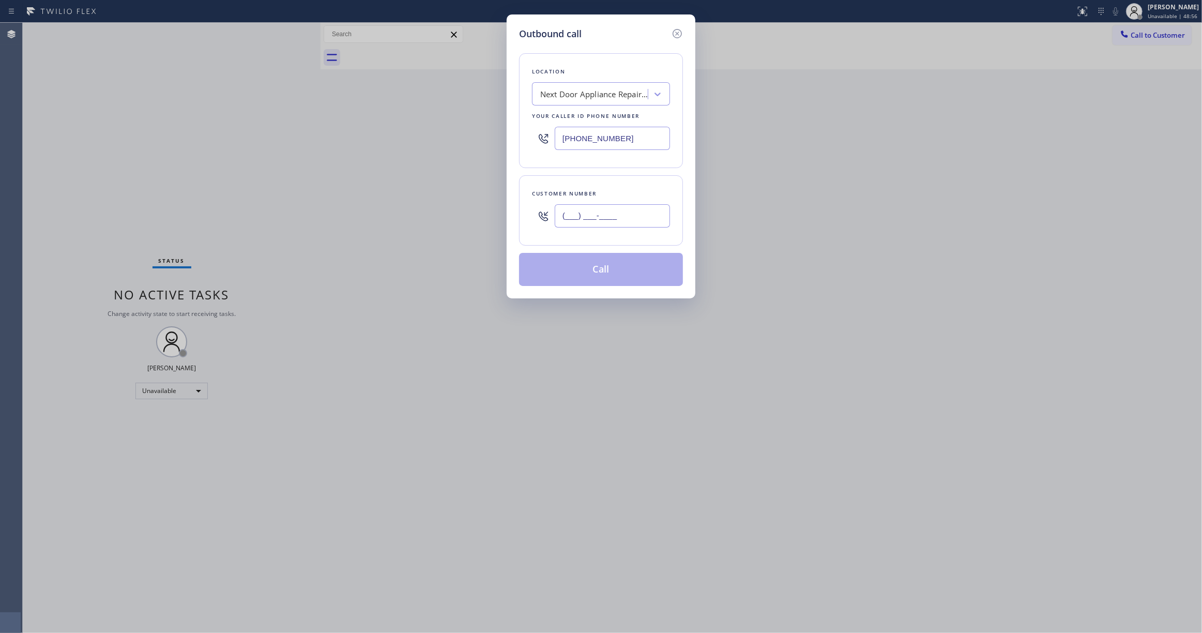
click at [610, 215] on input "(___) ___-____" at bounding box center [612, 215] width 115 height 23
paste input "986) 286-1401"
type input "(986) 286-1401"
click at [578, 271] on button "Call" at bounding box center [601, 269] width 164 height 33
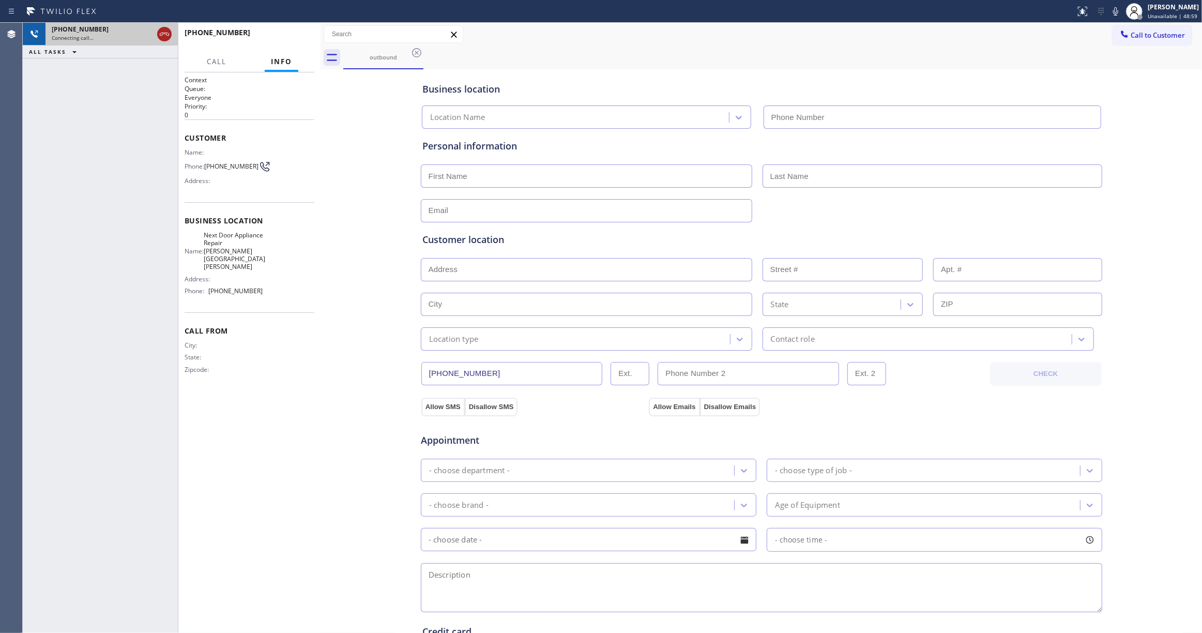
type input "(470) 782-9857"
click at [165, 29] on icon at bounding box center [164, 34] width 12 height 12
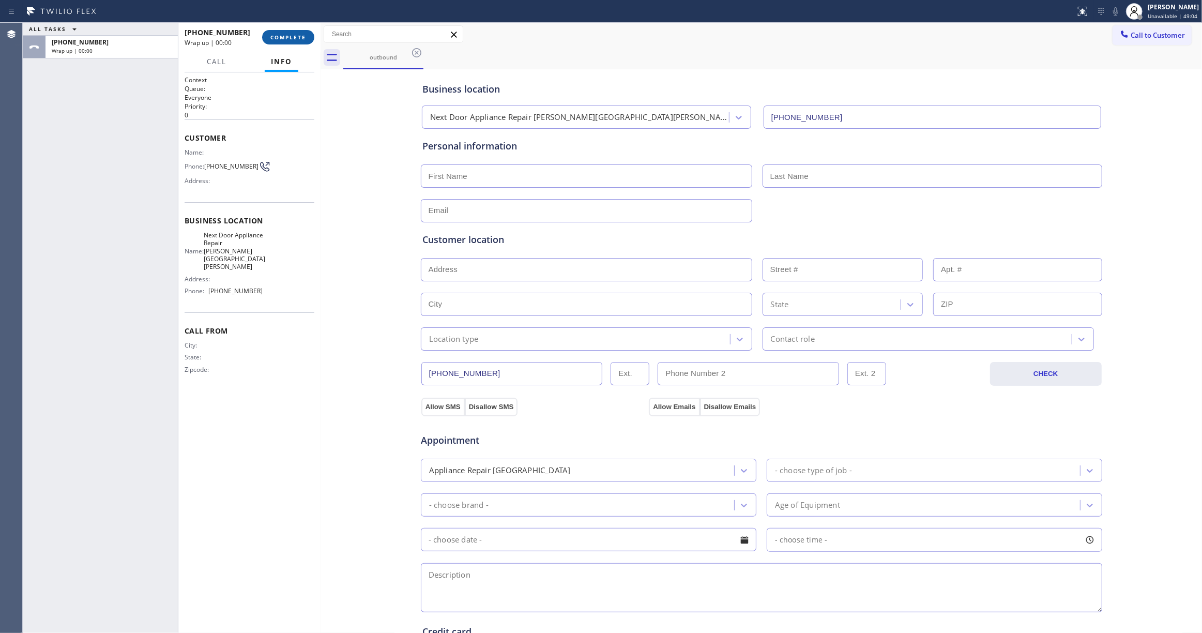
click at [278, 38] on span "COMPLETE" at bounding box center [288, 37] width 36 height 7
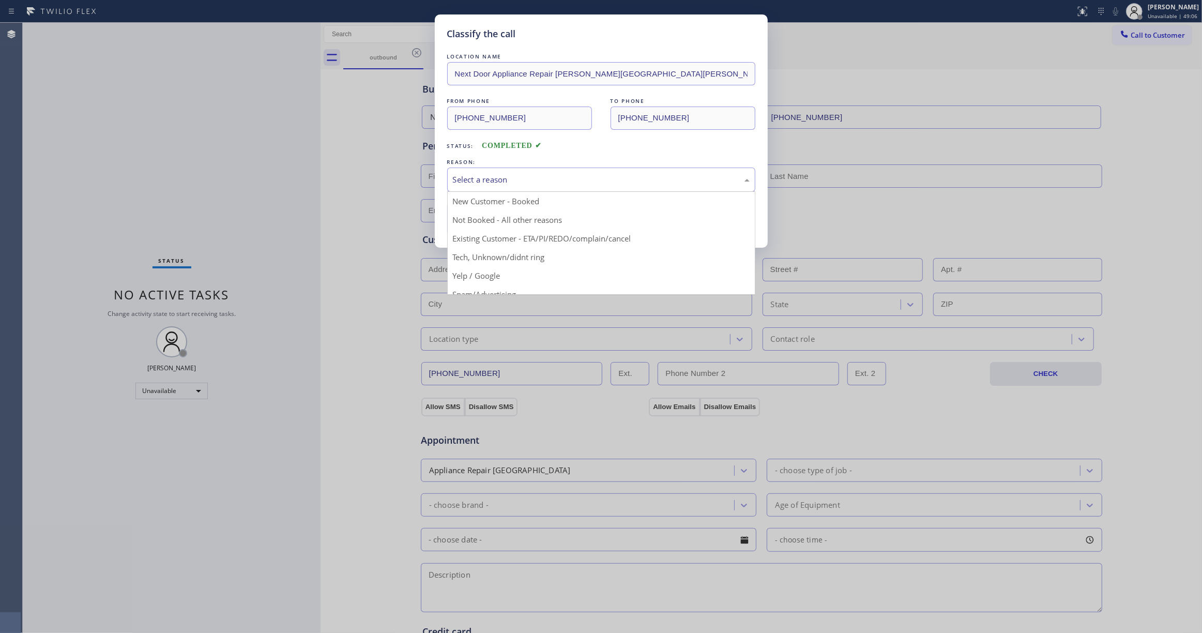
click at [475, 172] on div "Select a reason" at bounding box center [601, 180] width 308 height 24
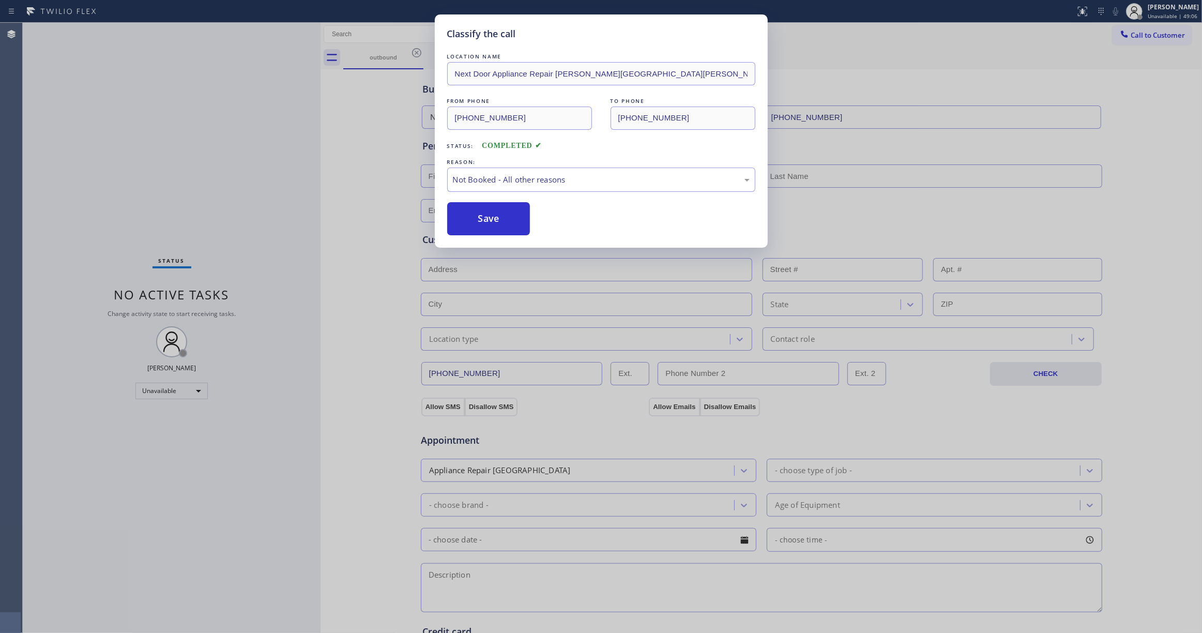
click at [495, 213] on button "Save" at bounding box center [488, 218] width 83 height 33
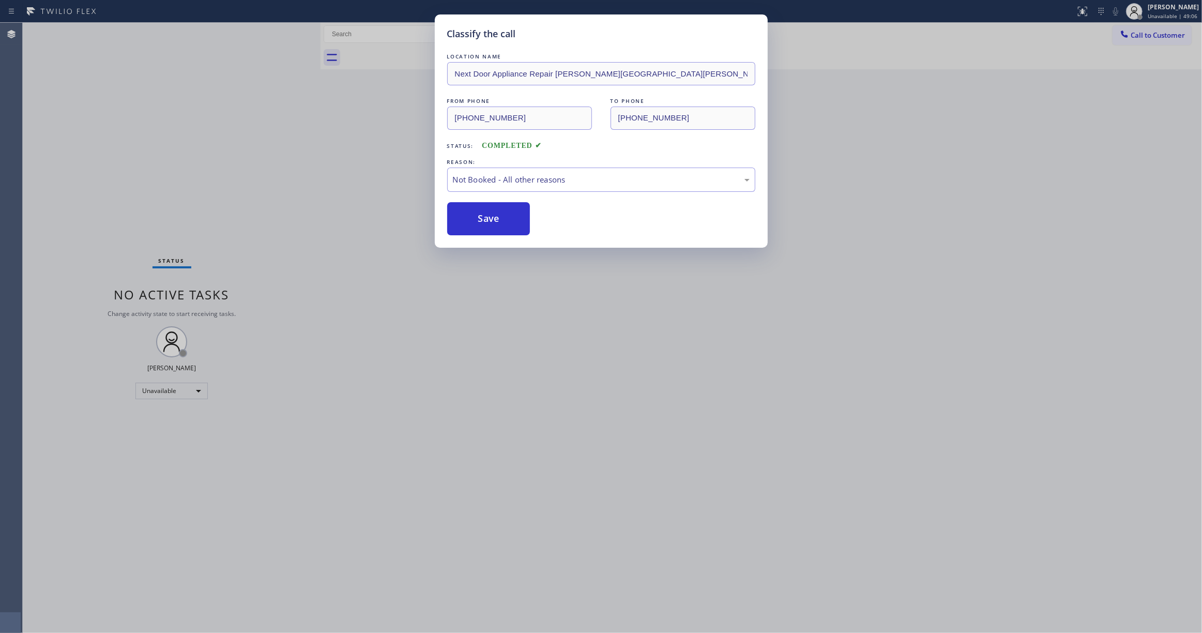
drag, startPoint x: 495, startPoint y: 213, endPoint x: 1059, endPoint y: 80, distance: 579.1
click at [495, 214] on button "Save" at bounding box center [488, 218] width 83 height 33
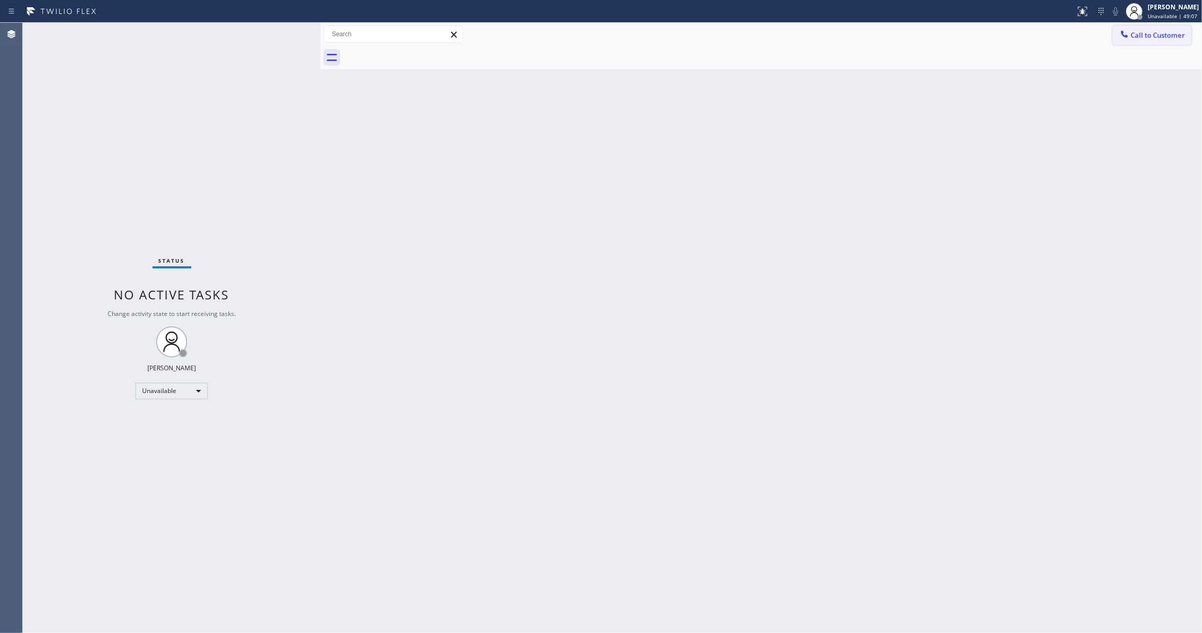
drag, startPoint x: 1150, startPoint y: 36, endPoint x: 745, endPoint y: 135, distance: 417.3
click at [1144, 36] on span "Call to Customer" at bounding box center [1158, 35] width 54 height 9
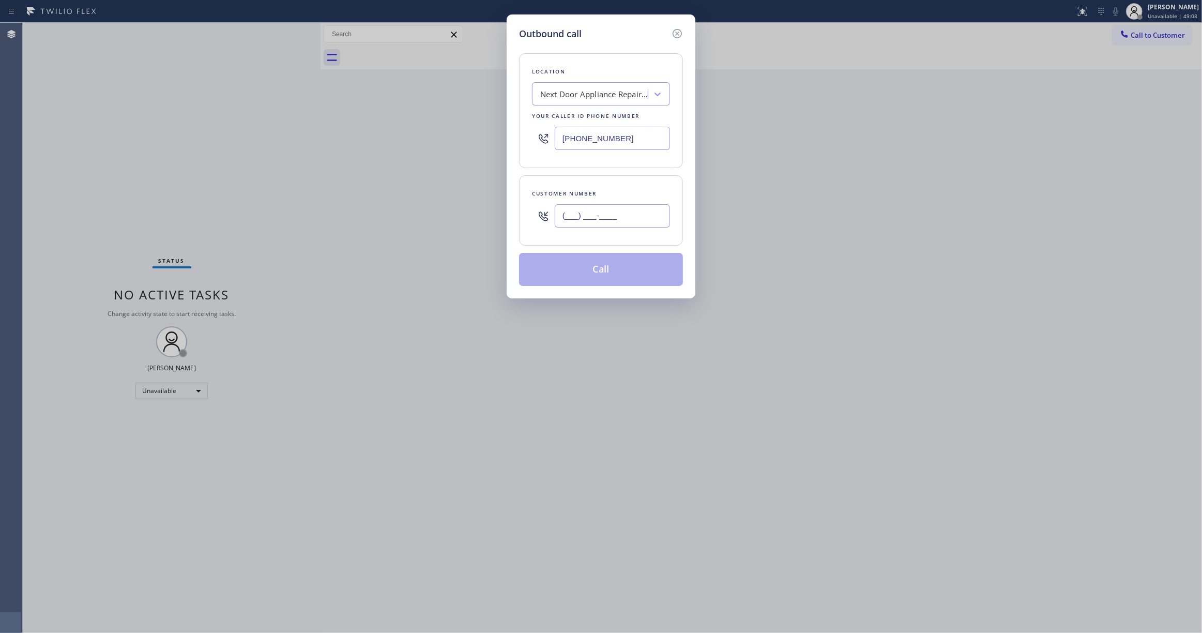
click at [619, 213] on input "(___) ___-____" at bounding box center [612, 215] width 115 height 23
paste input "986) 286-1401"
type input "(986) 286-1401"
click at [623, 274] on button "Call" at bounding box center [601, 269] width 164 height 33
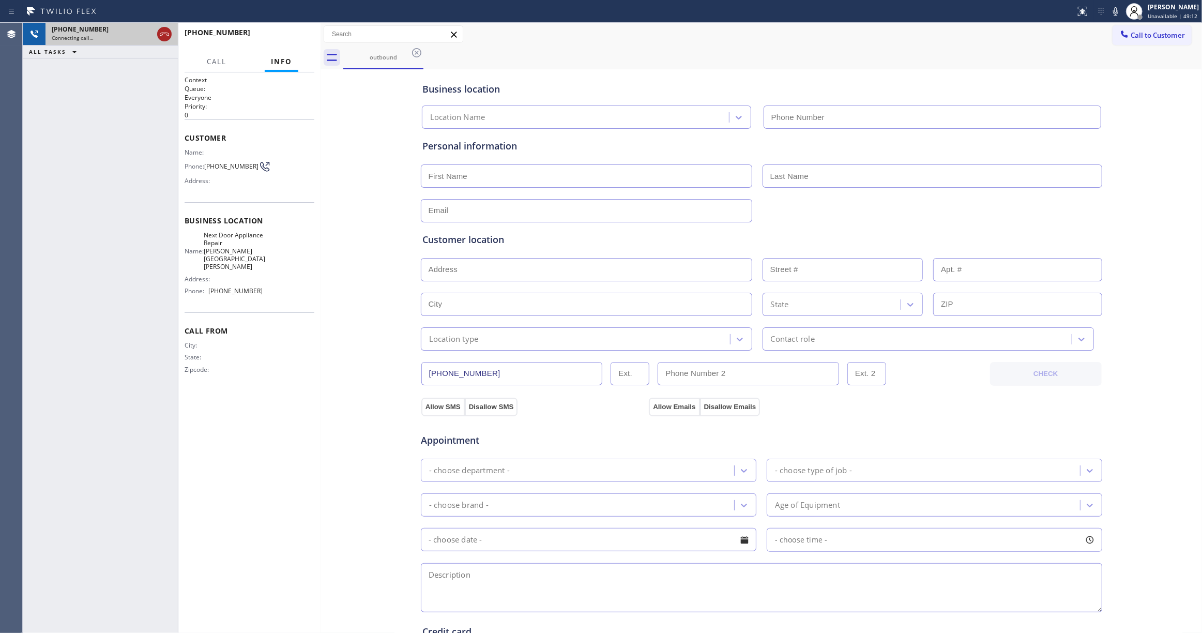
type input "(470) 782-9857"
click at [164, 36] on icon at bounding box center [164, 34] width 12 height 12
click at [285, 32] on button "HANG UP" at bounding box center [290, 37] width 48 height 14
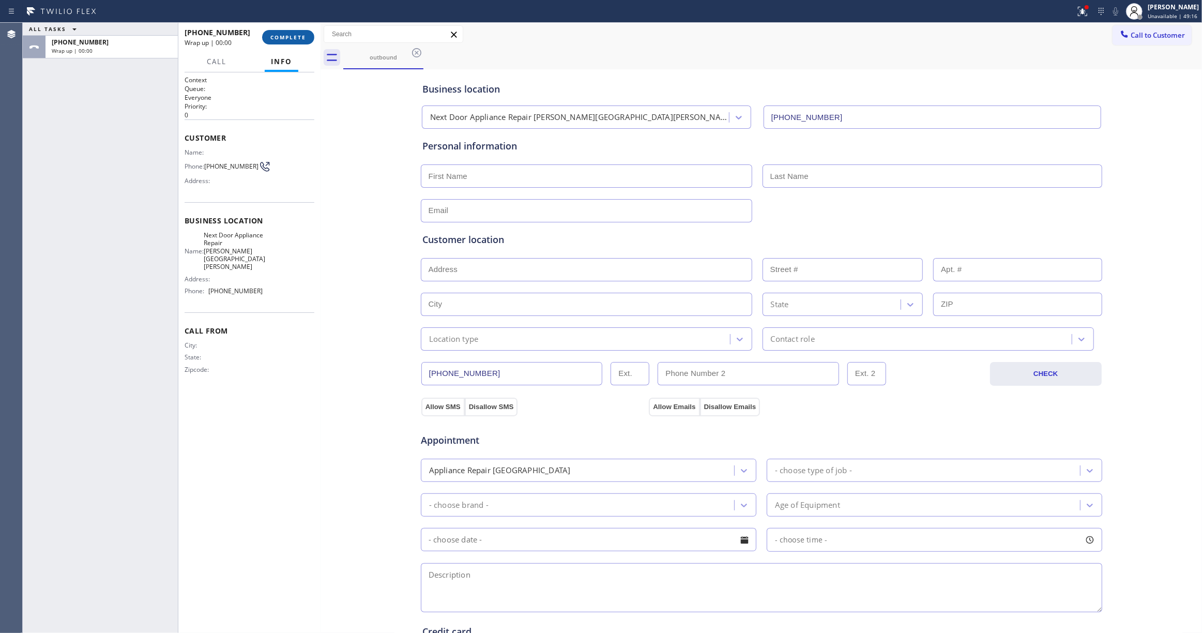
click at [297, 35] on span "COMPLETE" at bounding box center [288, 37] width 36 height 7
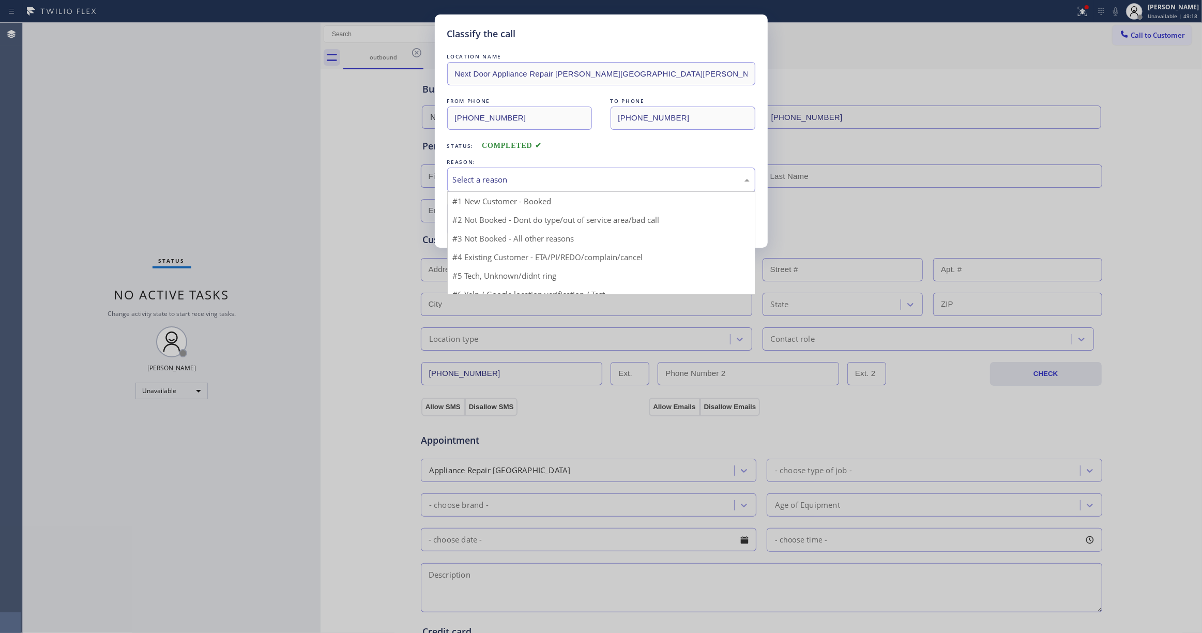
click at [520, 172] on div "Select a reason" at bounding box center [601, 180] width 308 height 24
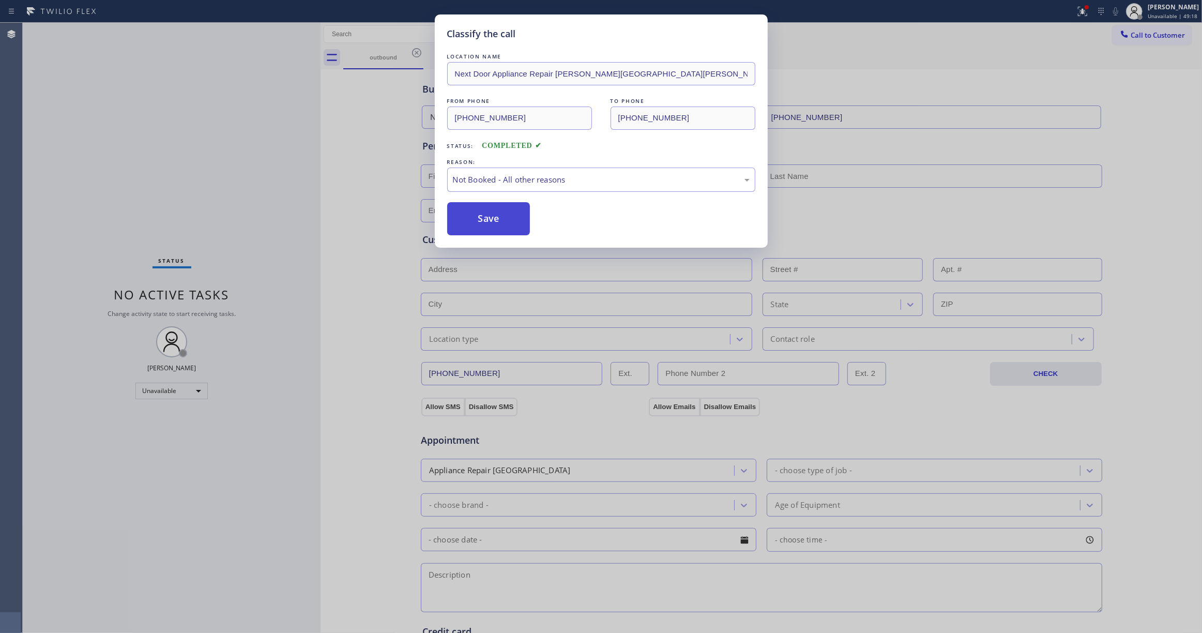
click at [505, 224] on button "Save" at bounding box center [488, 218] width 83 height 33
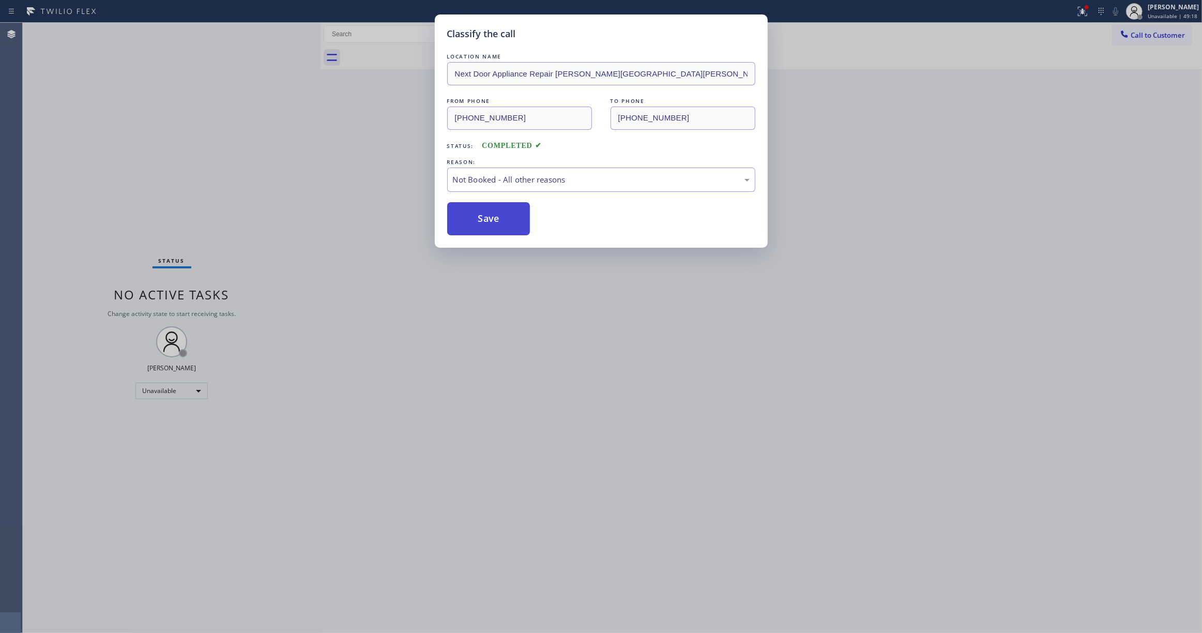
click at [505, 224] on button "Save" at bounding box center [488, 218] width 83 height 33
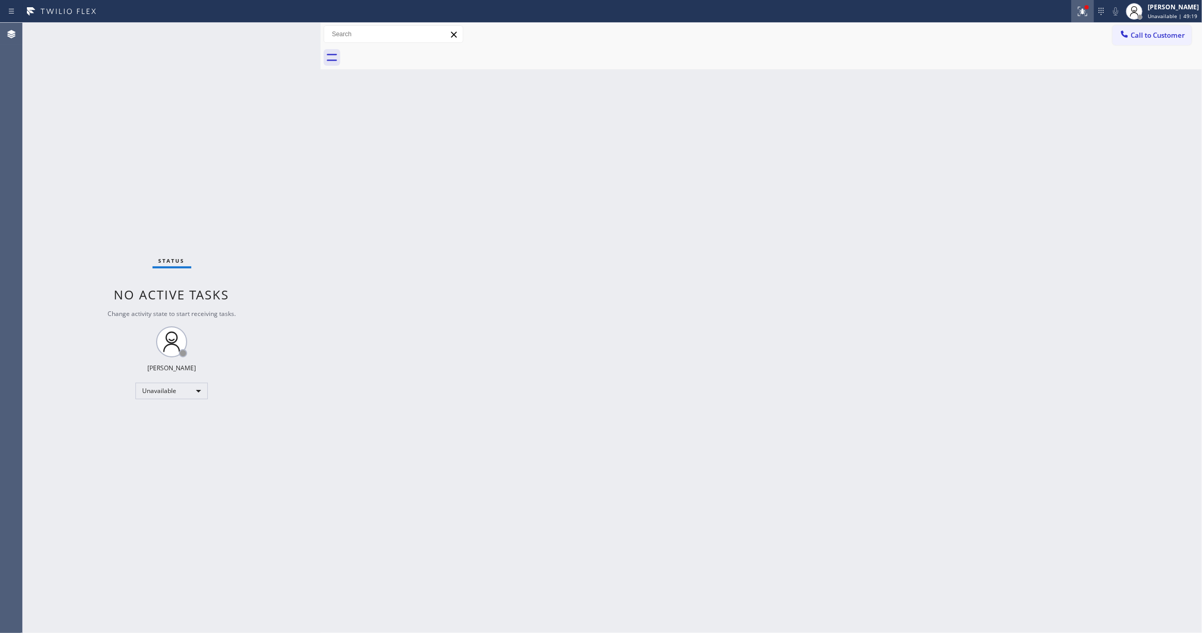
click at [1079, 9] on icon at bounding box center [1082, 10] width 6 height 4
click at [986, 136] on button "Clear issues" at bounding box center [1014, 135] width 121 height 14
click at [1144, 40] on button "Call to Customer" at bounding box center [1152, 35] width 79 height 20
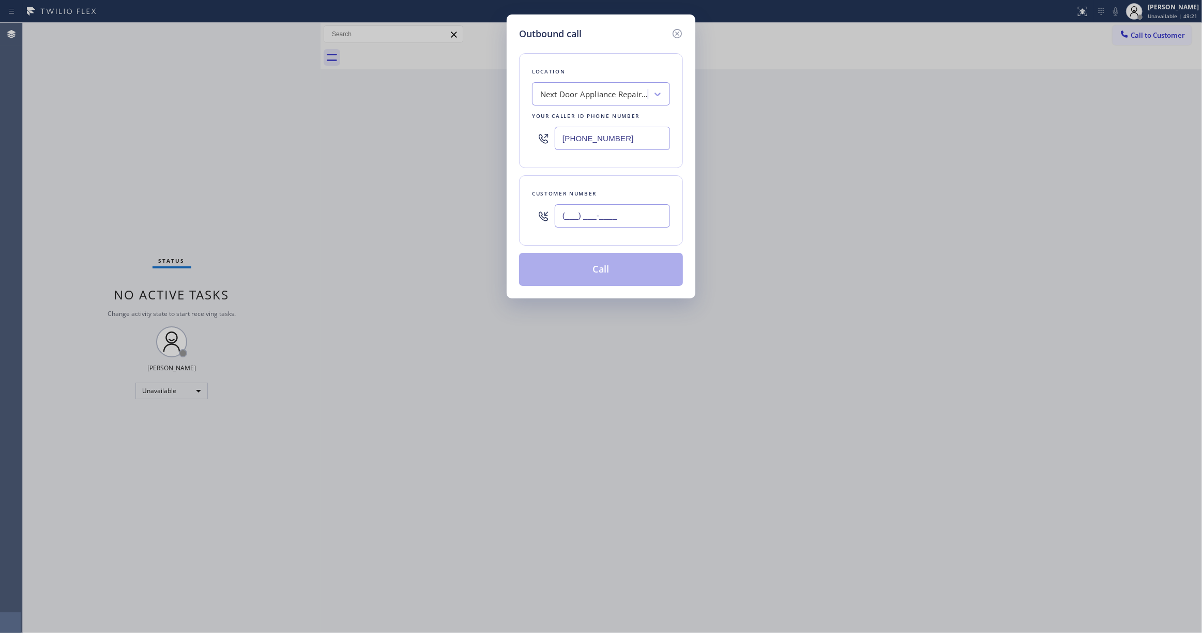
click at [627, 211] on input "(___) ___-____" at bounding box center [612, 215] width 115 height 23
paste input "986) 286-1401"
type input "(986) 286-1401"
click at [565, 273] on button "Call" at bounding box center [601, 269] width 164 height 33
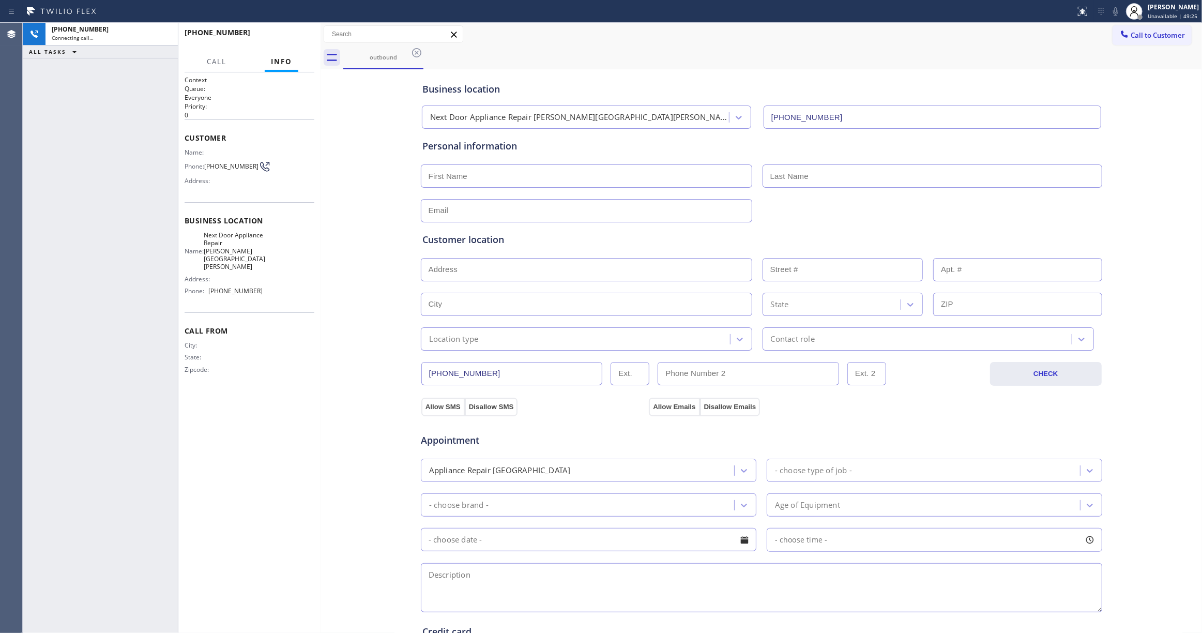
type input "(470) 782-9857"
click at [160, 34] on icon at bounding box center [164, 34] width 12 height 12
click at [168, 33] on icon at bounding box center [164, 34] width 9 height 3
click at [278, 36] on span "HANG UP" at bounding box center [291, 37] width 32 height 7
click at [295, 42] on button "COMPLETE" at bounding box center [288, 37] width 52 height 14
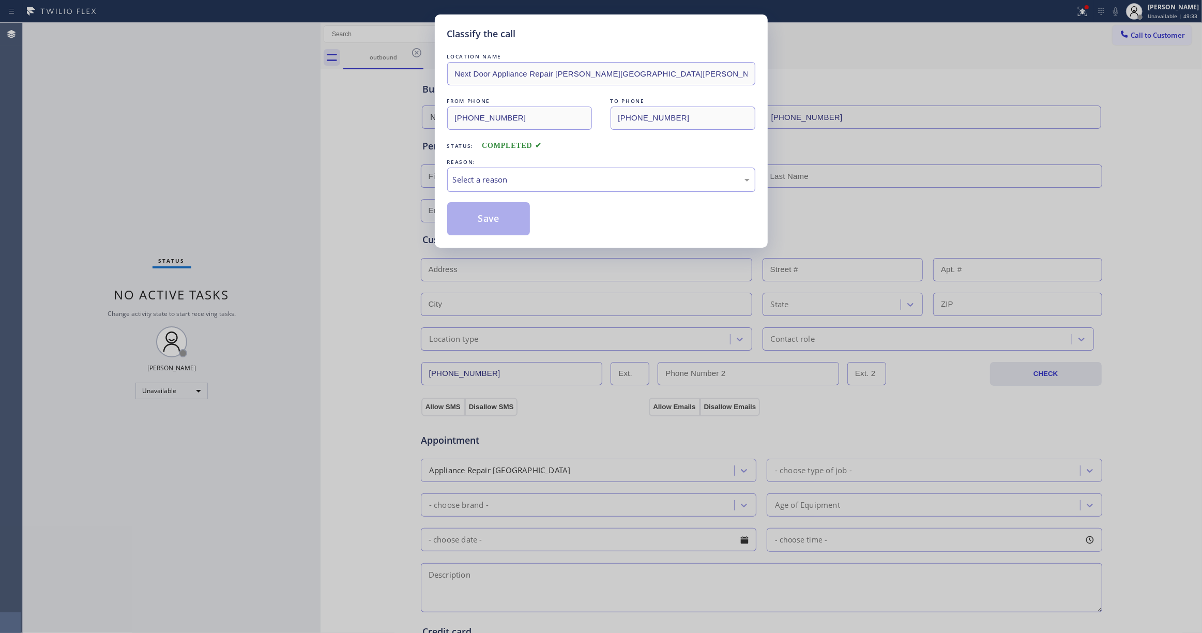
click at [470, 189] on div "Select a reason" at bounding box center [601, 180] width 308 height 24
click at [478, 221] on button "Save" at bounding box center [488, 218] width 83 height 33
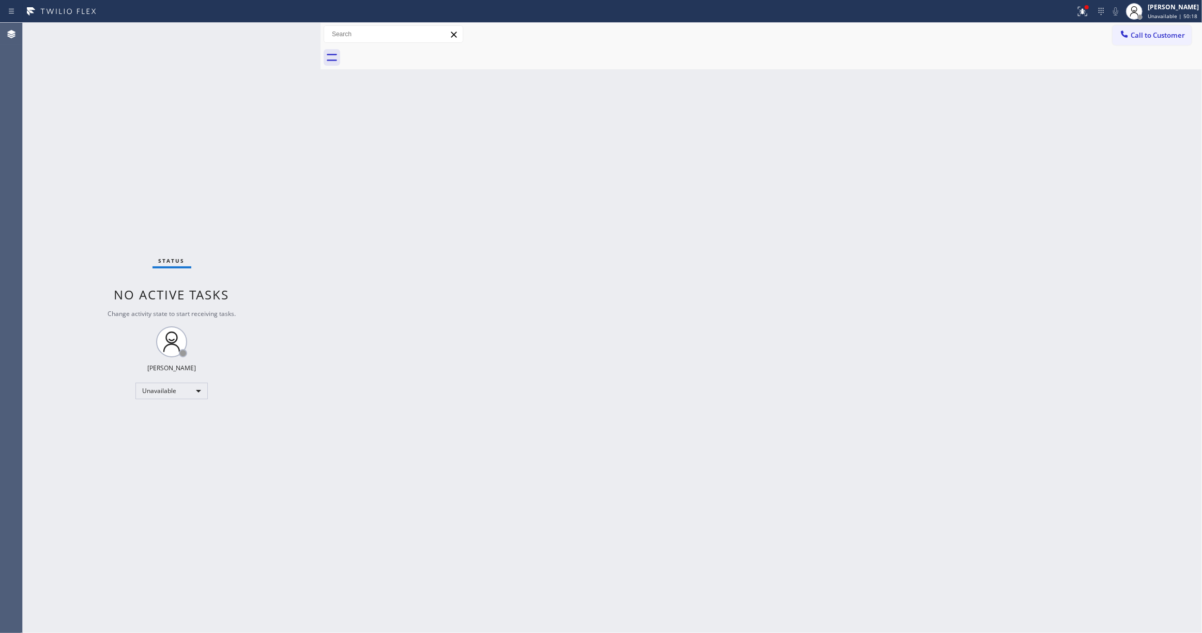
click at [63, 584] on div "Status No active tasks Change activity state to start receiving tasks. Louis Ma…" at bounding box center [172, 328] width 298 height 610
drag, startPoint x: 883, startPoint y: 200, endPoint x: 995, endPoint y: 127, distance: 133.5
click at [890, 187] on div "Back to Dashboard Change Sender ID Customers Technicians Select a contact Outbo…" at bounding box center [761, 328] width 881 height 610
click at [1159, 40] on button "Call to Customer" at bounding box center [1152, 35] width 79 height 20
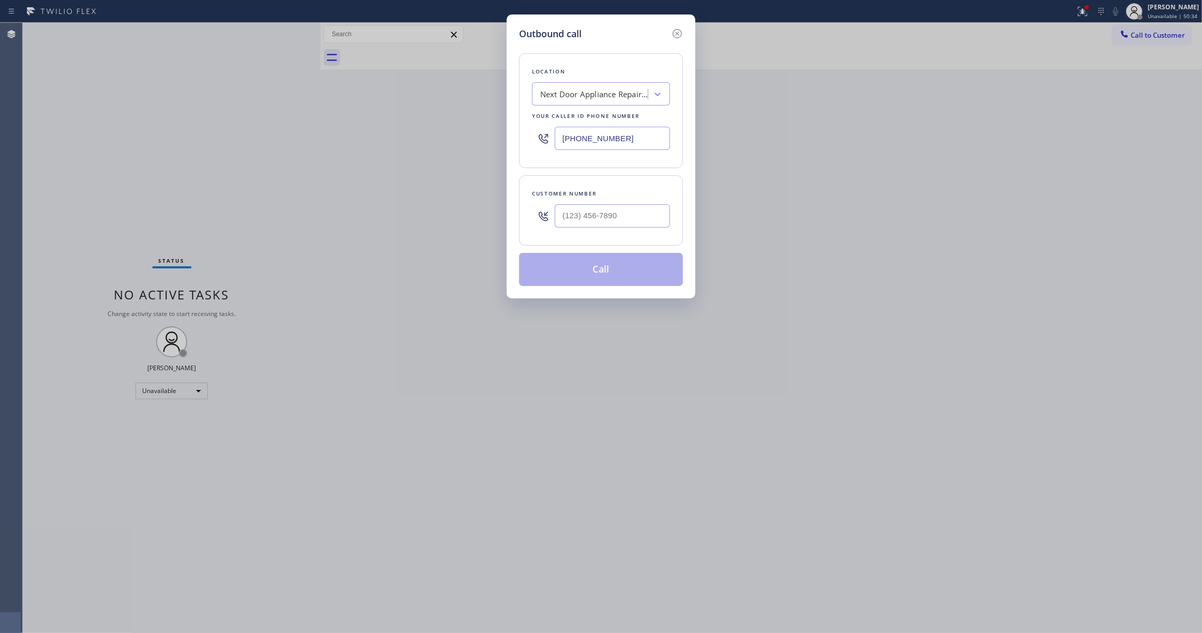
drag, startPoint x: 634, startPoint y: 139, endPoint x: 131, endPoint y: 182, distance: 504.9
click at [132, 154] on div "Outbound call Location Next Door Appliance Repair Castleberry Hill Your caller …" at bounding box center [601, 316] width 1202 height 633
paste input "754) 205-3356"
type input "(754) 205-3356"
click at [627, 211] on input "(___) ___-____" at bounding box center [612, 215] width 115 height 23
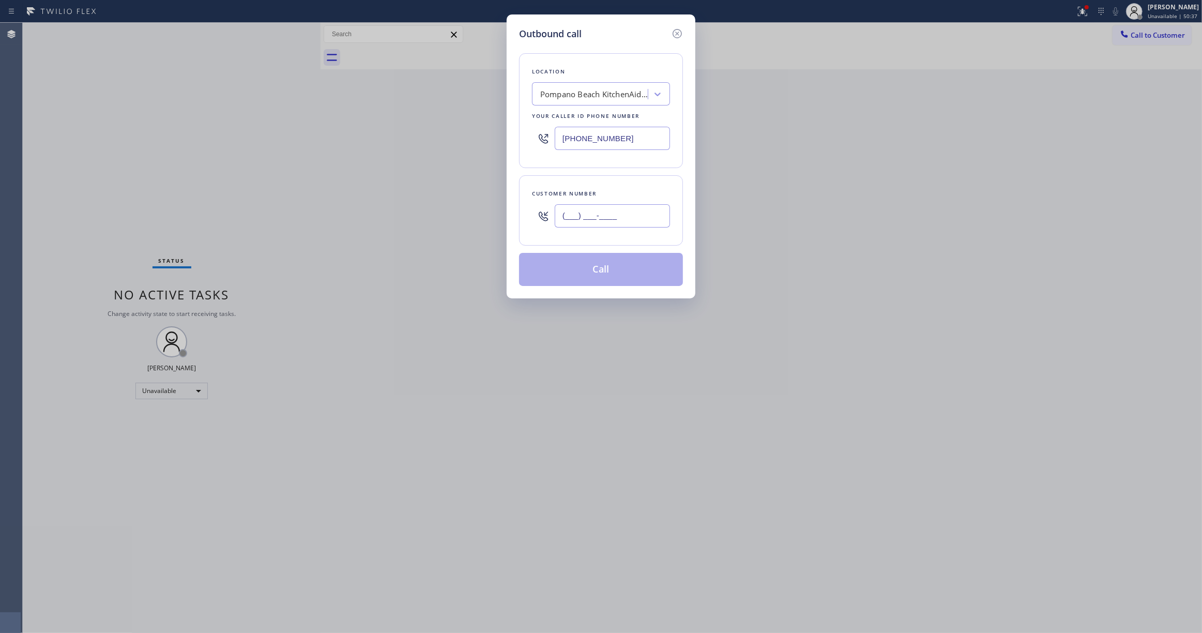
paste input "707) 626-4696"
type input "(707) 626-4696"
click at [598, 271] on button "Call" at bounding box center [601, 269] width 164 height 33
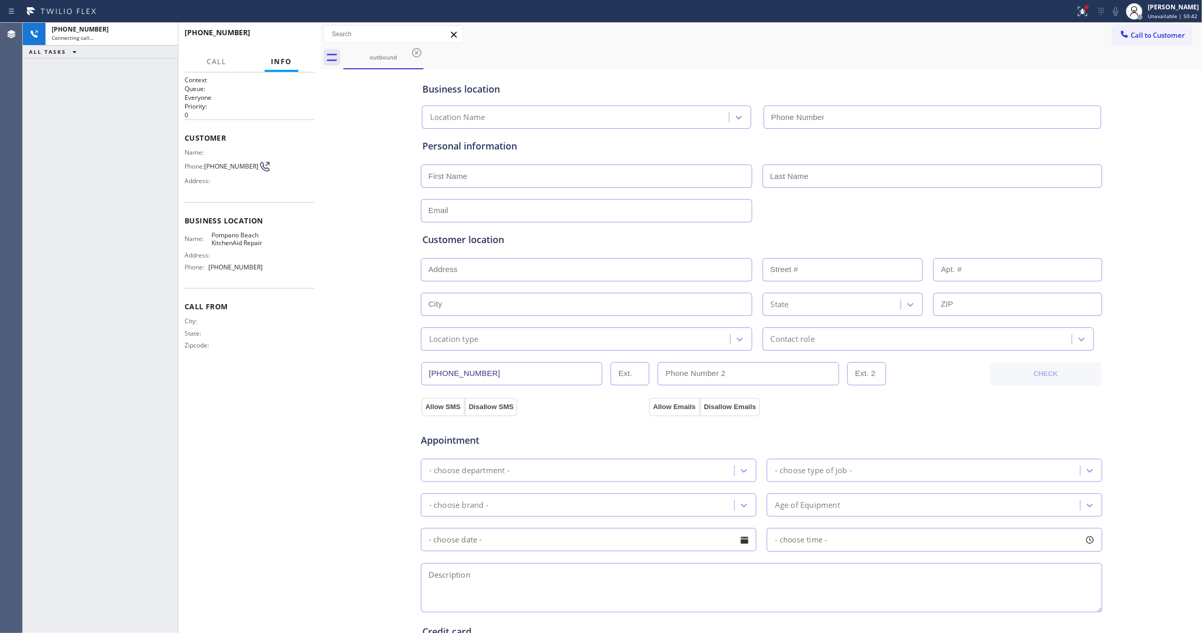
type input "(754) 205-3356"
click at [299, 38] on span "HANG UP" at bounding box center [291, 37] width 32 height 7
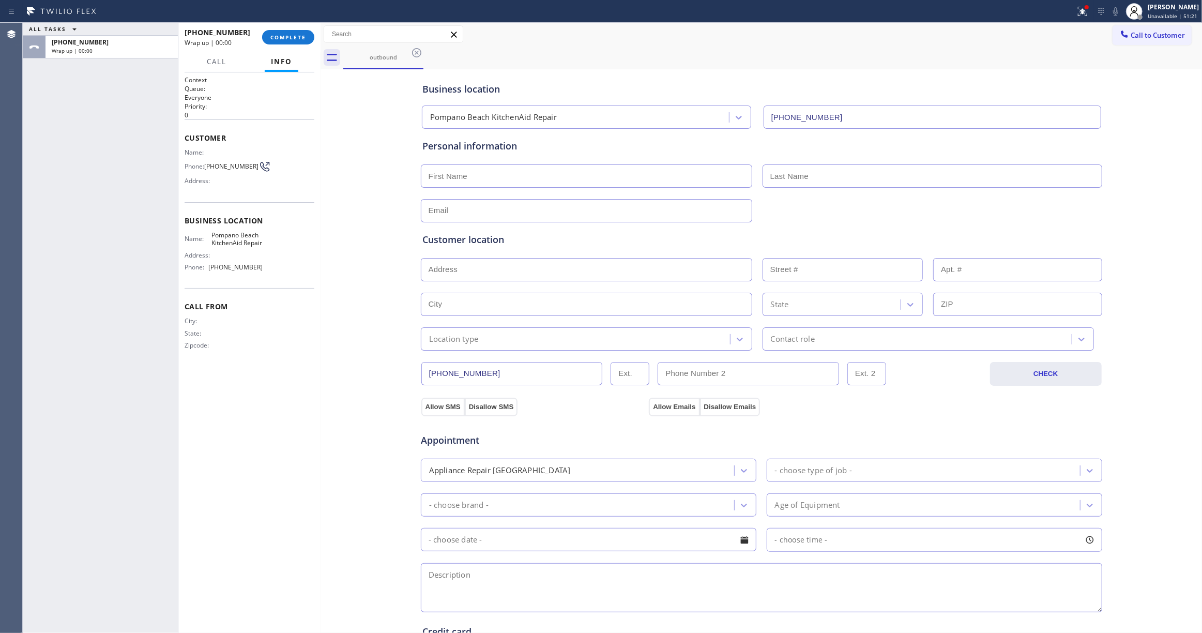
click at [251, 40] on div "Wrap up | 00:00" at bounding box center [220, 42] width 70 height 9
click at [282, 38] on span "COMPLETE" at bounding box center [288, 37] width 36 height 7
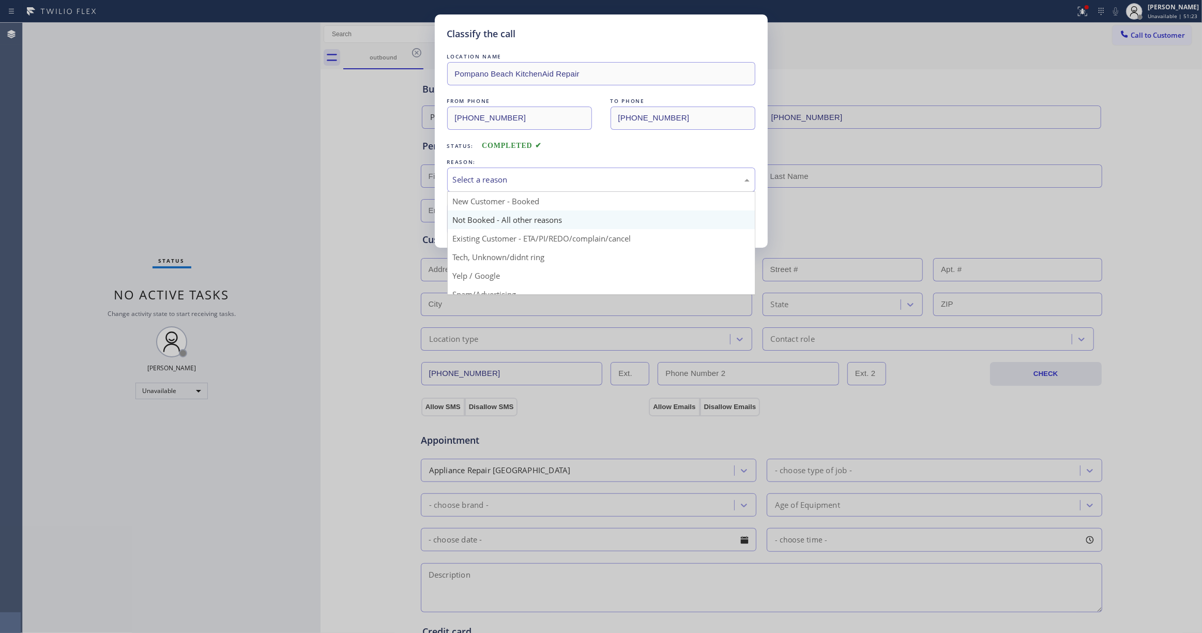
drag, startPoint x: 477, startPoint y: 176, endPoint x: 495, endPoint y: 226, distance: 53.5
click at [478, 178] on div "Select a reason" at bounding box center [601, 180] width 297 height 12
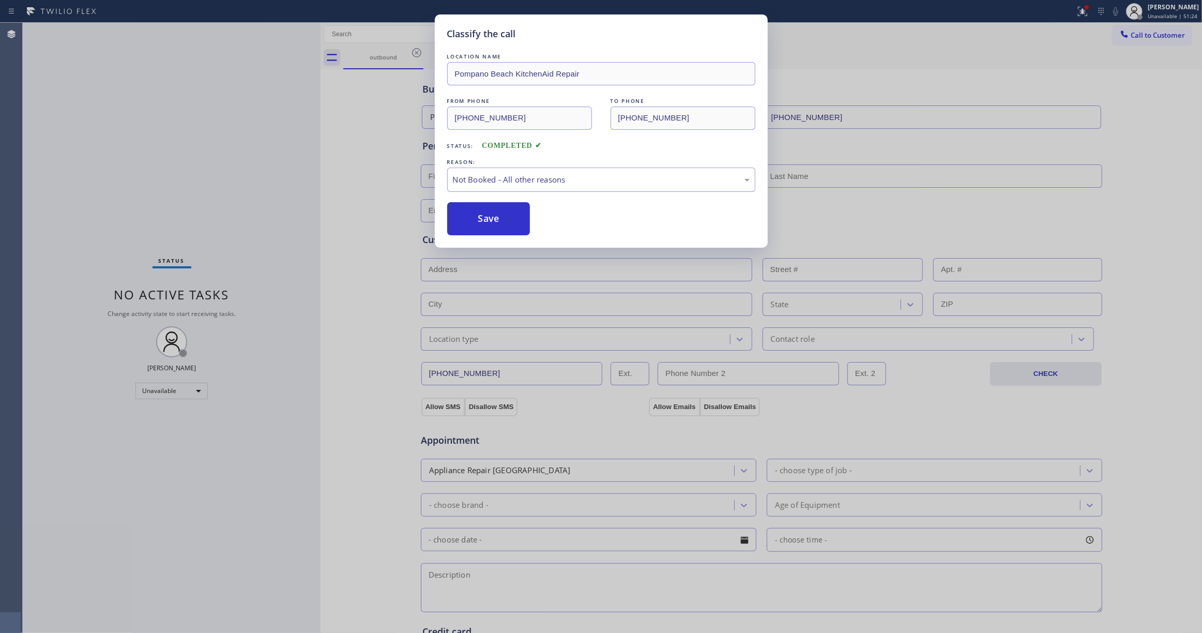
click at [488, 224] on button "Save" at bounding box center [488, 218] width 83 height 33
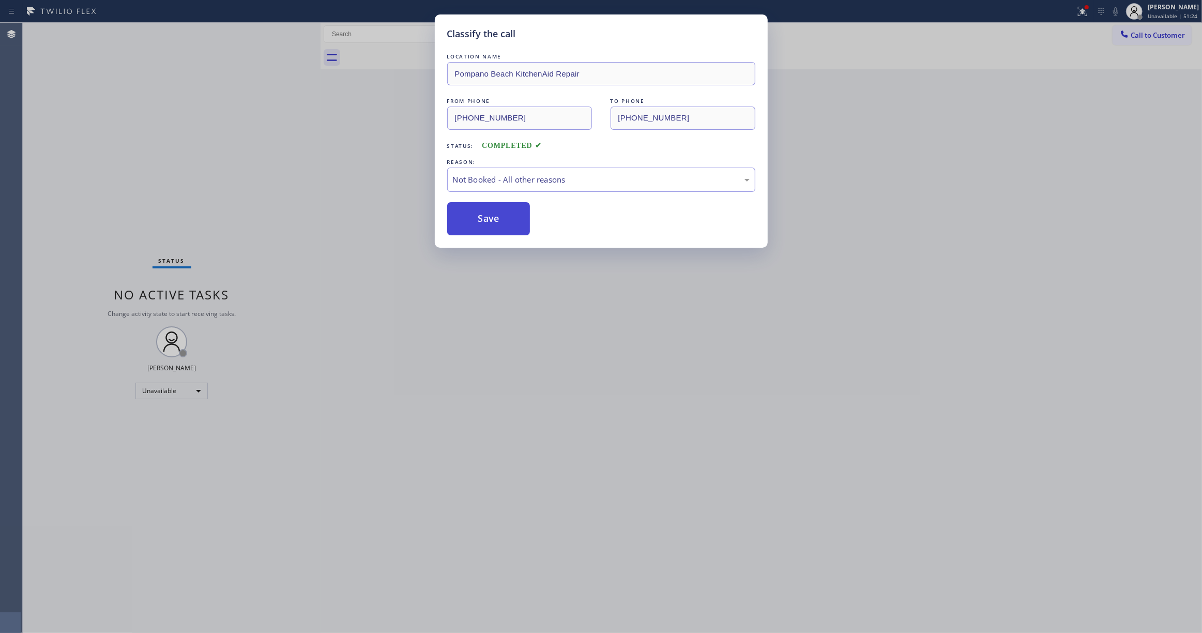
click at [487, 222] on button "Save" at bounding box center [488, 218] width 83 height 33
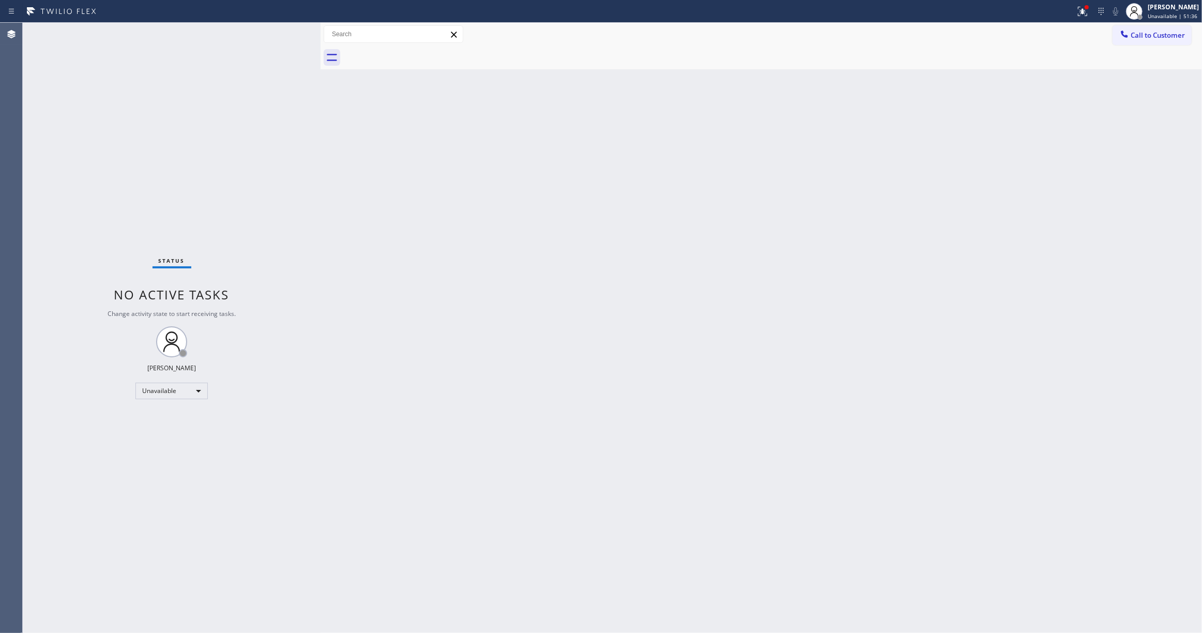
drag, startPoint x: 497, startPoint y: 194, endPoint x: 481, endPoint y: 21, distance: 173.9
click at [492, 144] on div "Back to Dashboard Change Sender ID Customers Technicians Select a contact Outbo…" at bounding box center [761, 328] width 881 height 610
drag, startPoint x: 878, startPoint y: 202, endPoint x: 981, endPoint y: 116, distance: 133.6
click at [889, 185] on div "Back to Dashboard Change Sender ID Customers Technicians Select a contact Outbo…" at bounding box center [761, 328] width 881 height 610
click at [1156, 38] on span "Call to Customer" at bounding box center [1158, 35] width 54 height 9
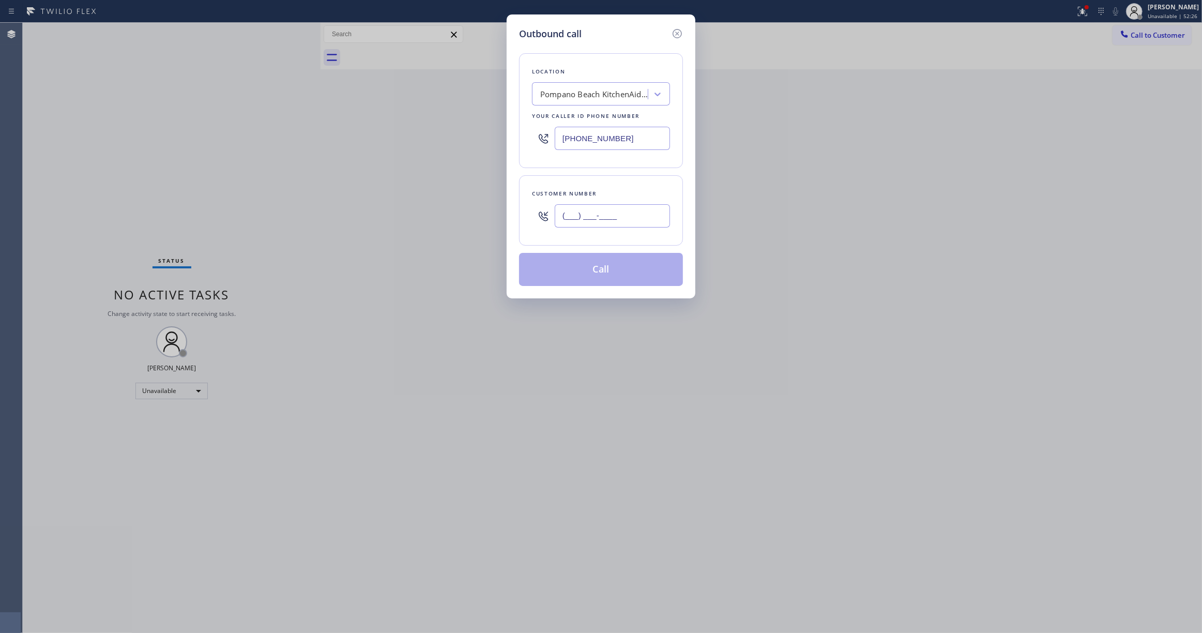
click at [603, 212] on input "(___) ___-____" at bounding box center [612, 215] width 115 height 23
paste input "312) 889-0256"
type input "(312) 889-0256"
drag, startPoint x: 645, startPoint y: 142, endPoint x: 379, endPoint y: 192, distance: 270.5
click at [219, 140] on div "Outbound call Location Pompano Beach KitchenAid Repair Your caller id phone num…" at bounding box center [601, 316] width 1202 height 633
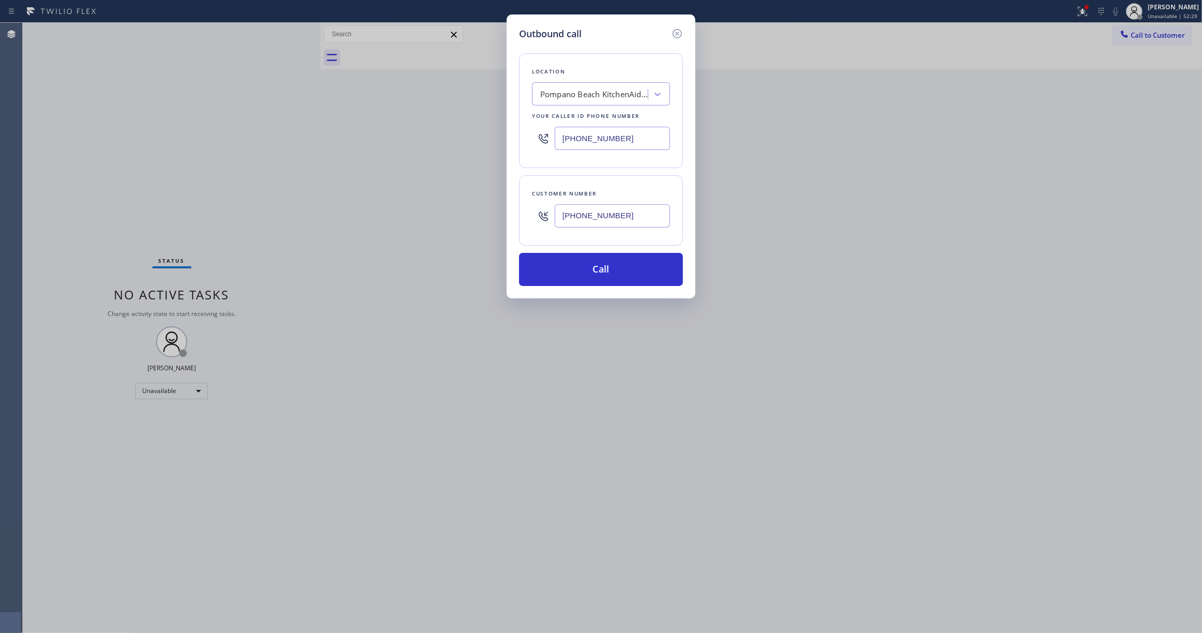
paste input "73) 830-4668"
type input "(773) 830-4668"
click at [584, 263] on button "Call" at bounding box center [601, 269] width 164 height 33
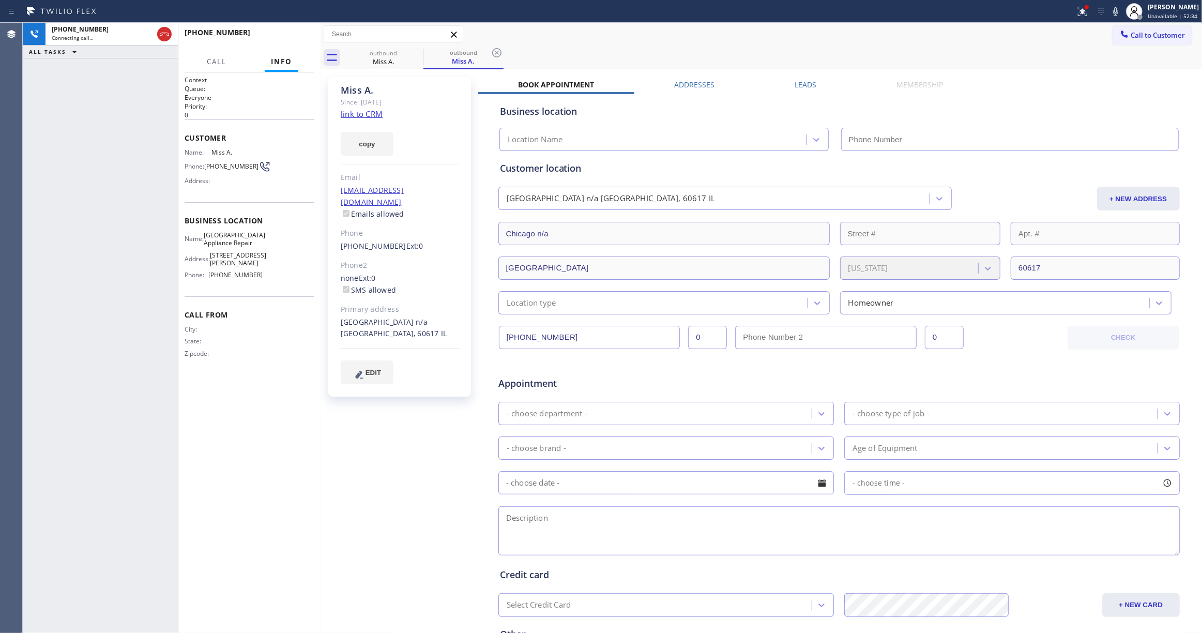
type input "(773) 830-4668"
click at [1076, 15] on icon at bounding box center [1082, 11] width 12 height 12
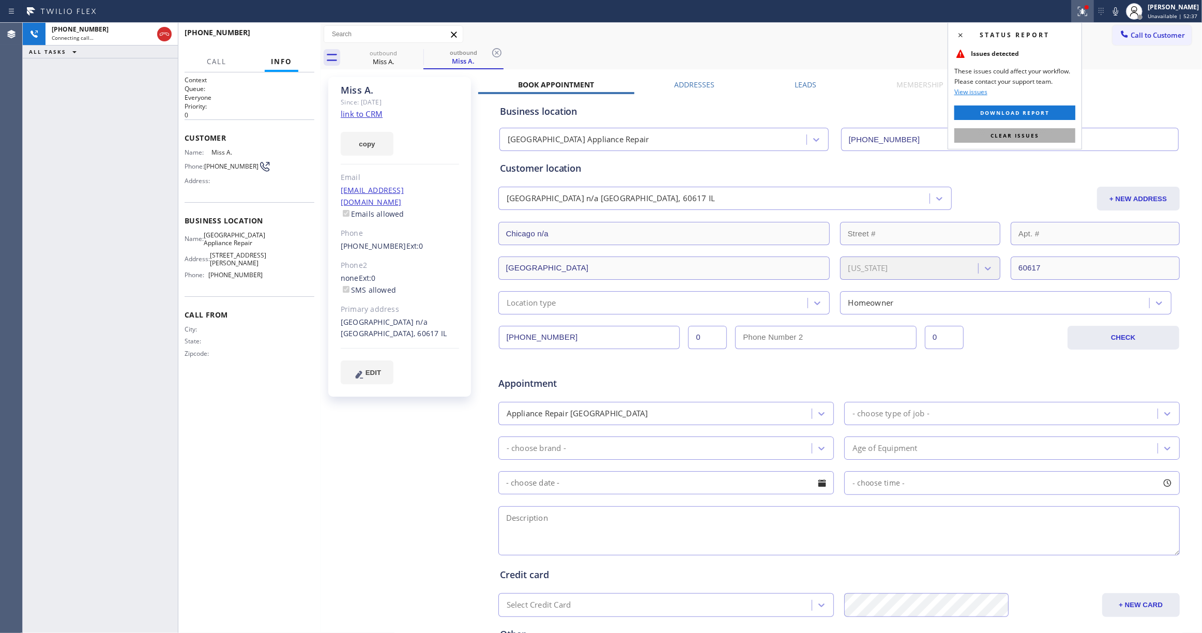
click at [1062, 135] on button "Clear issues" at bounding box center [1014, 135] width 121 height 14
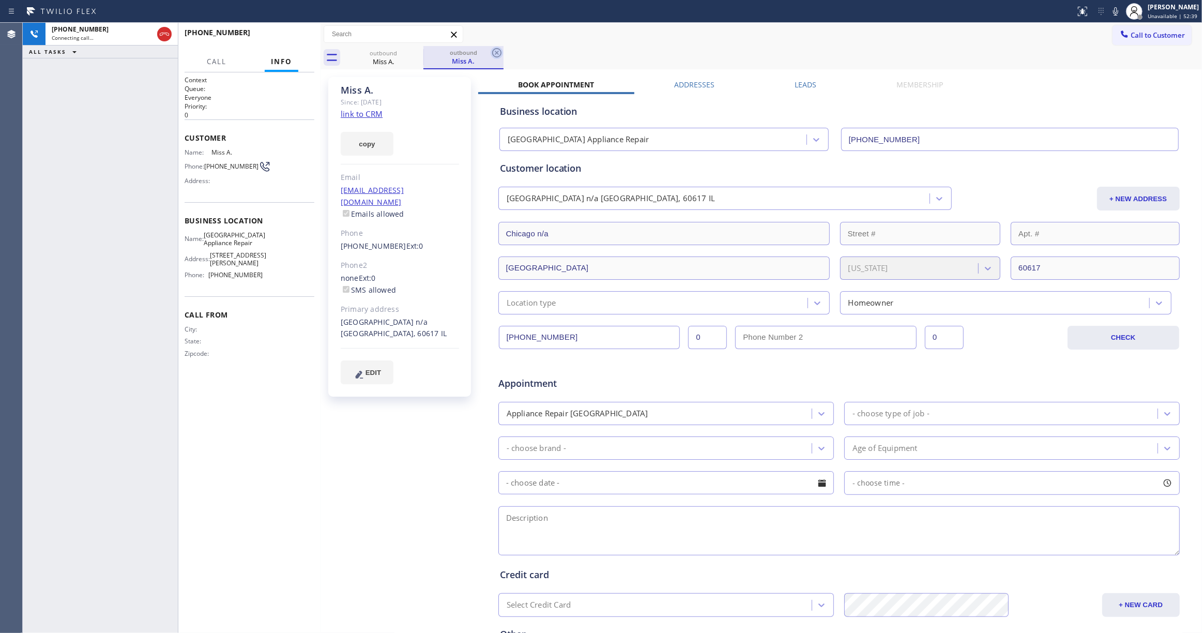
click at [495, 52] on icon at bounding box center [497, 53] width 12 height 12
click at [297, 36] on span "HANG UP" at bounding box center [291, 37] width 32 height 7
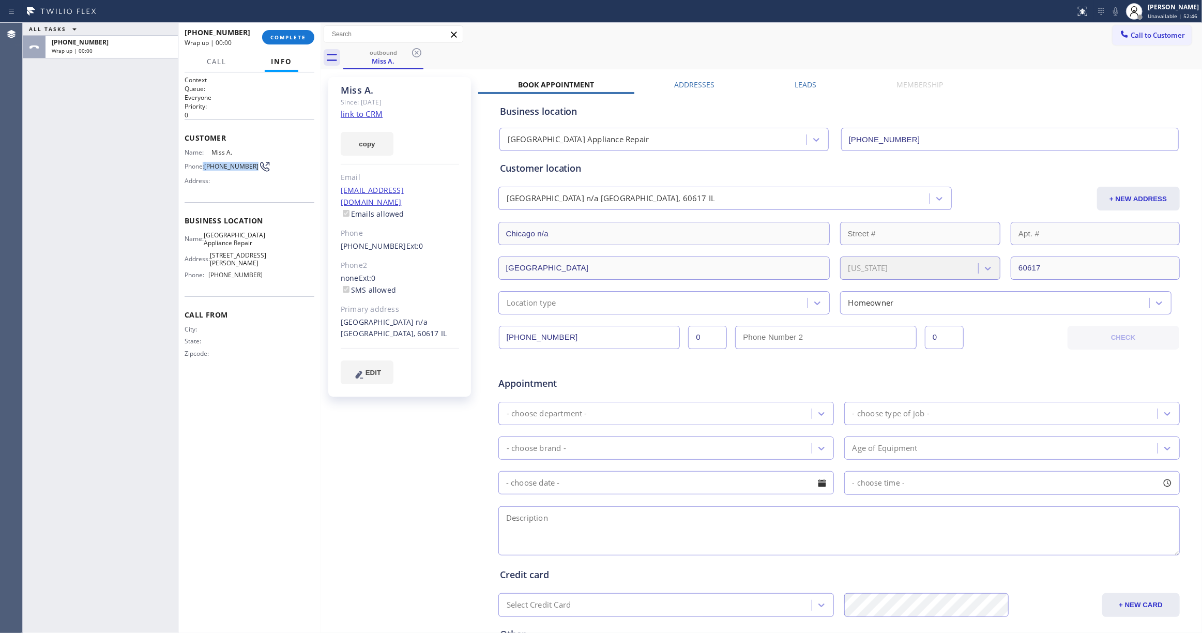
drag, startPoint x: 222, startPoint y: 175, endPoint x: 203, endPoint y: 170, distance: 19.3
click at [203, 170] on div "Phone: (312) 889-0256" at bounding box center [224, 166] width 78 height 12
copy div ": (312) 889-0256"
click at [296, 36] on span "COMPLETE" at bounding box center [288, 37] width 36 height 7
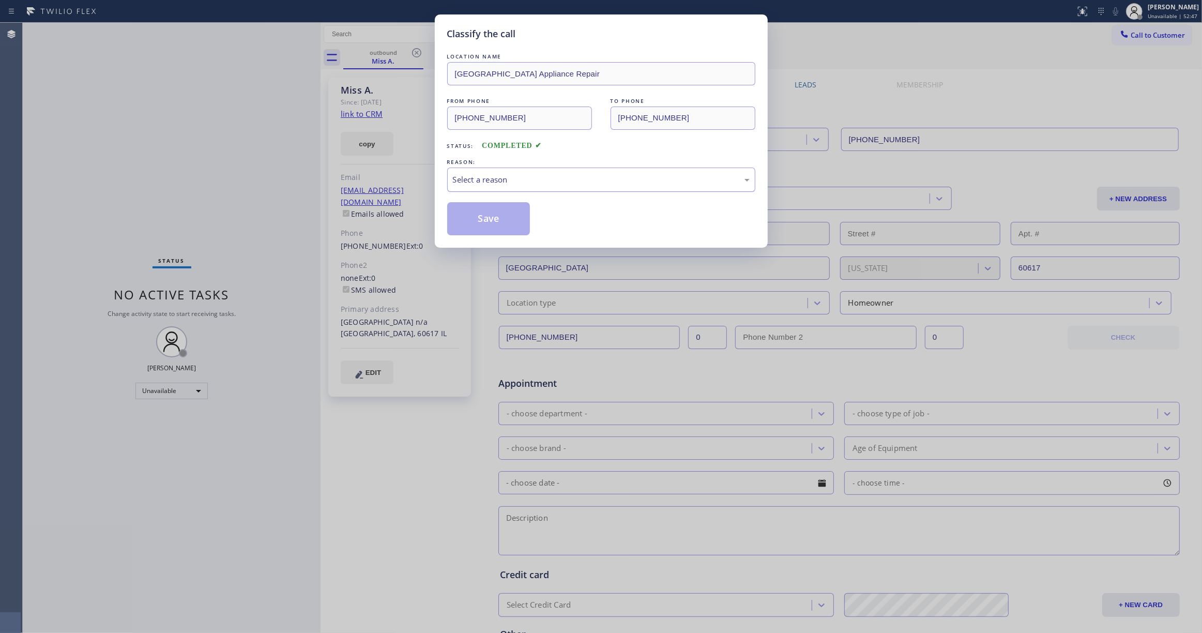
click at [503, 187] on div "Select a reason" at bounding box center [601, 180] width 308 height 24
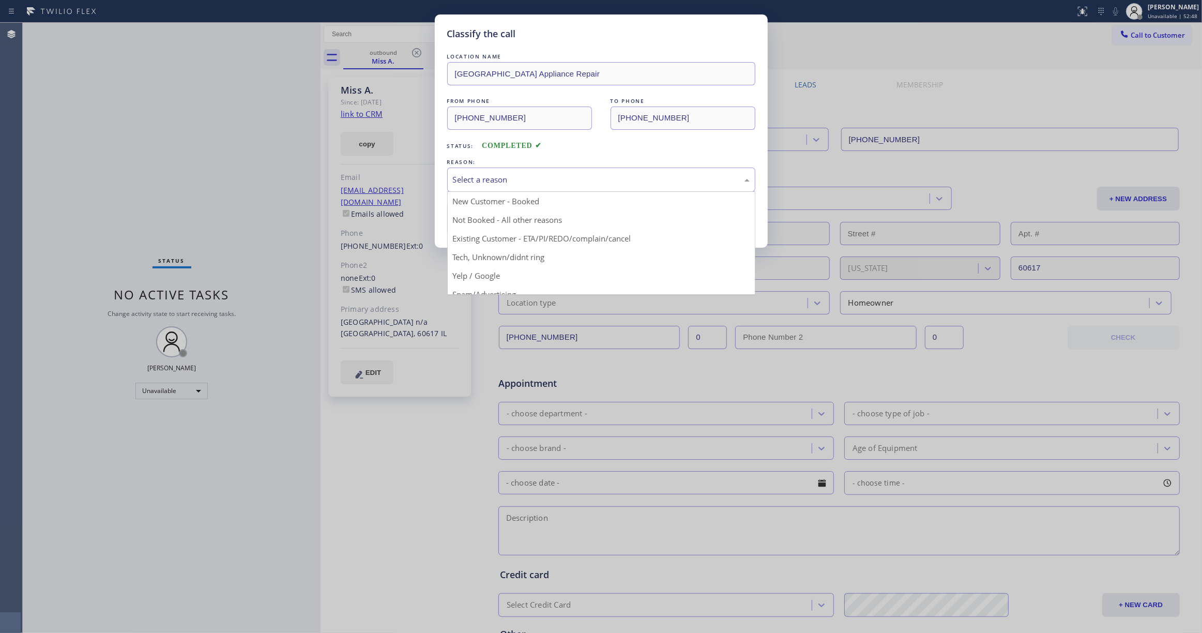
click at [493, 225] on button "Save" at bounding box center [488, 218] width 83 height 33
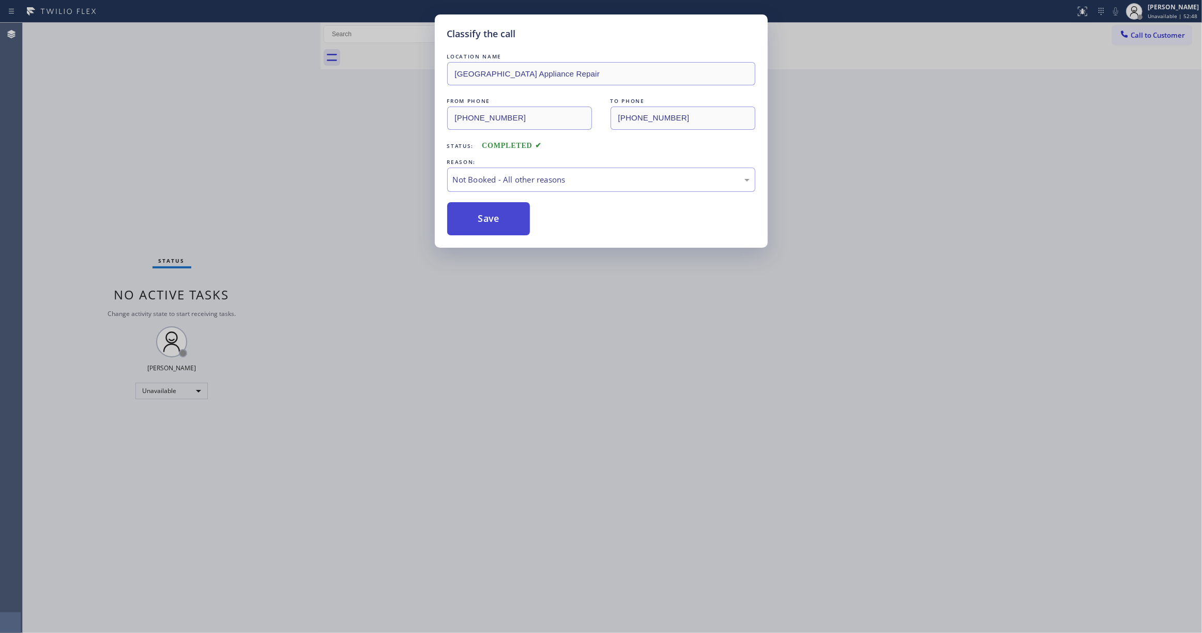
click at [493, 225] on button "Save" at bounding box center [488, 218] width 83 height 33
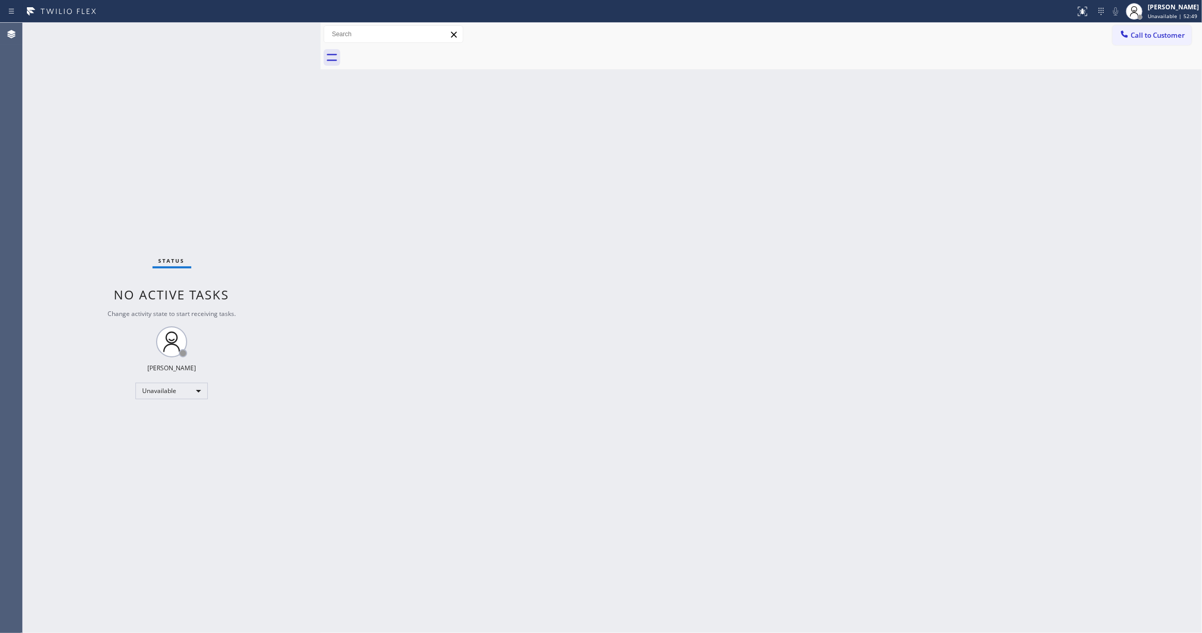
drag, startPoint x: 1171, startPoint y: 28, endPoint x: 922, endPoint y: 116, distance: 263.9
click at [1170, 29] on button "Call to Customer" at bounding box center [1152, 35] width 79 height 20
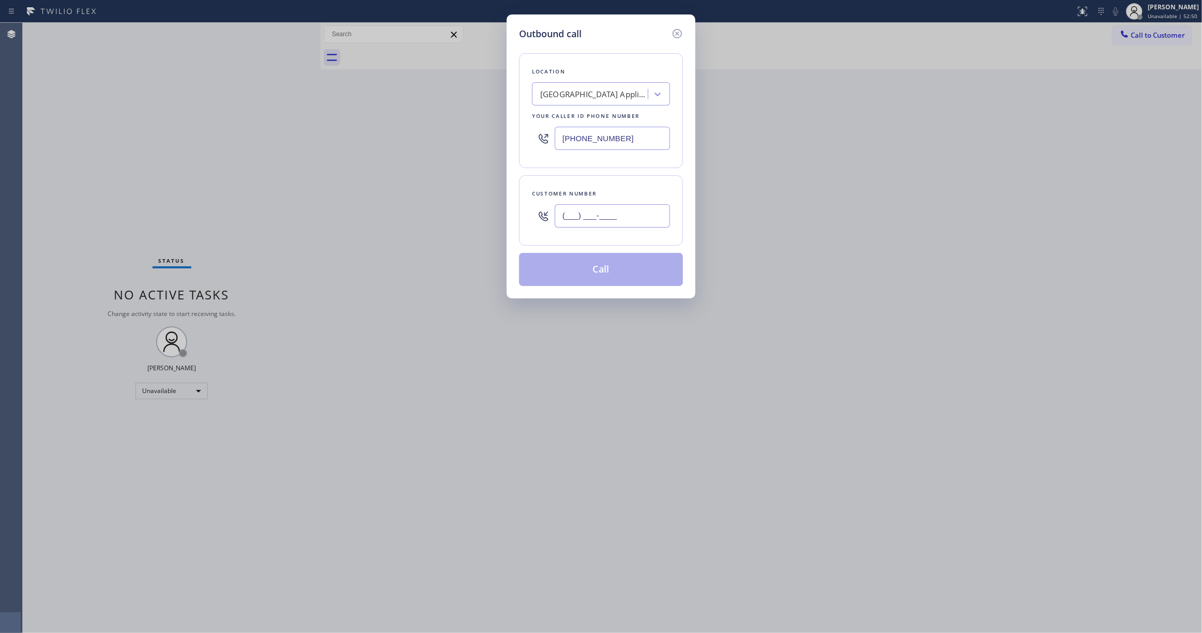
click at [601, 208] on input "(___) ___-____" at bounding box center [612, 215] width 115 height 23
paste input "312) 889-0256"
type input "(312) 889-0256"
click at [594, 278] on button "Call" at bounding box center [601, 269] width 164 height 33
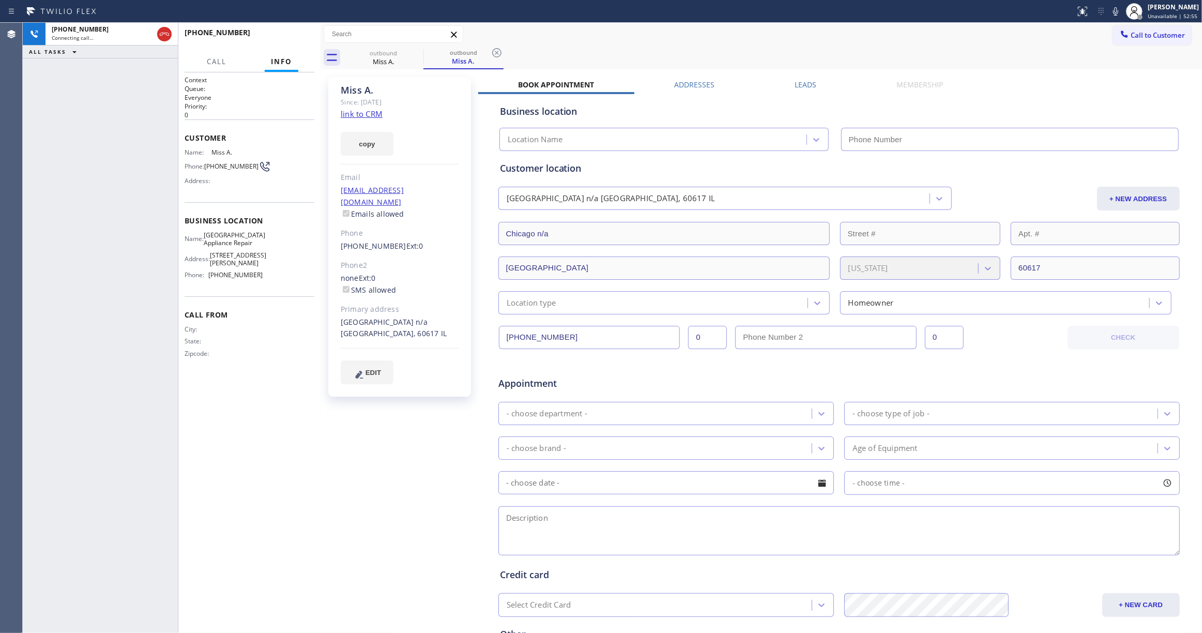
type input "(773) 830-4668"
click at [498, 52] on icon at bounding box center [497, 53] width 12 height 12
click at [282, 35] on span "HANG UP" at bounding box center [291, 37] width 32 height 7
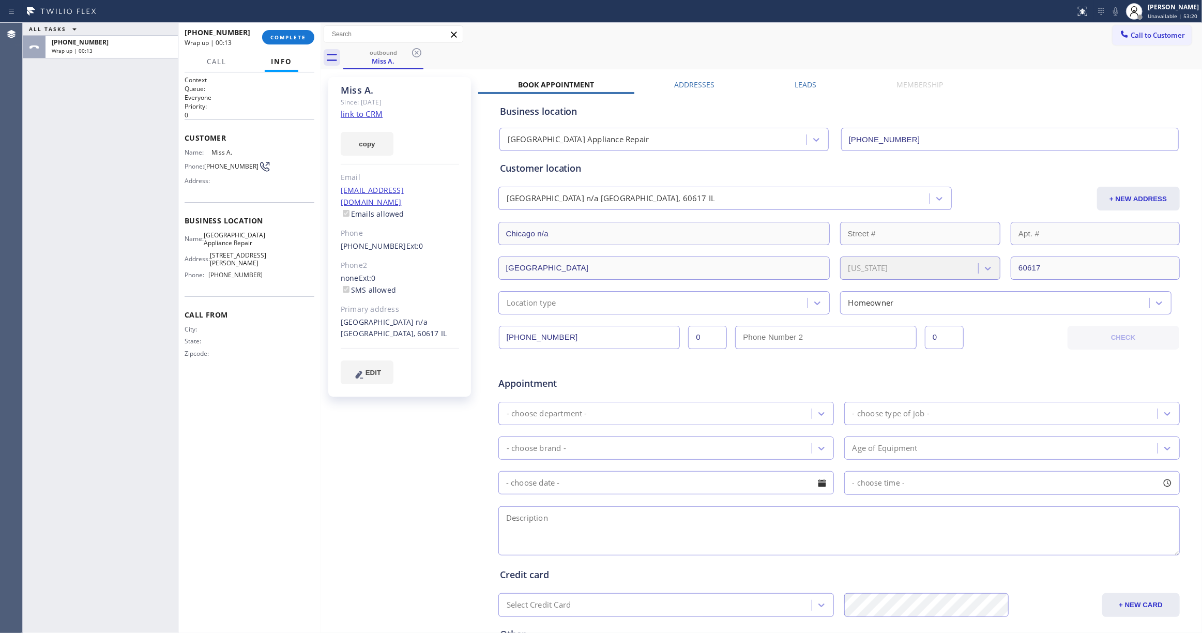
click at [71, 295] on div "ALL TASKS ALL TASKS ACTIVE TASKS TASKS IN WRAP UP +13128890256 Wrap up | 00:13" at bounding box center [100, 328] width 155 height 610
click at [281, 42] on button "COMPLETE" at bounding box center [288, 37] width 52 height 14
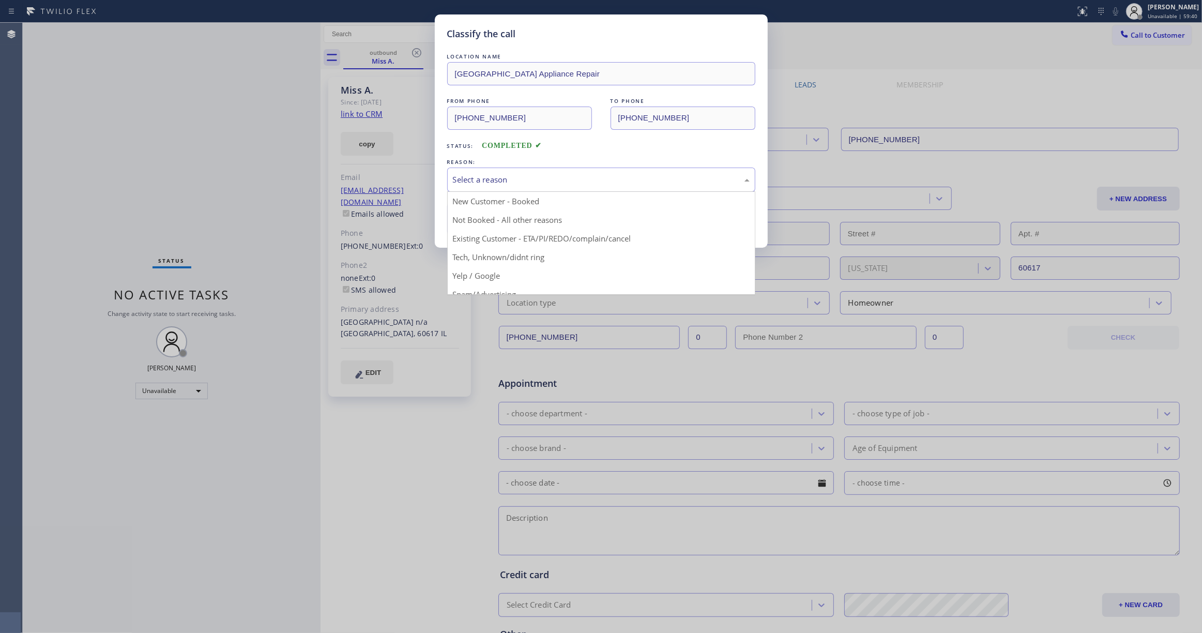
click at [569, 176] on div "Select a reason" at bounding box center [601, 180] width 297 height 12
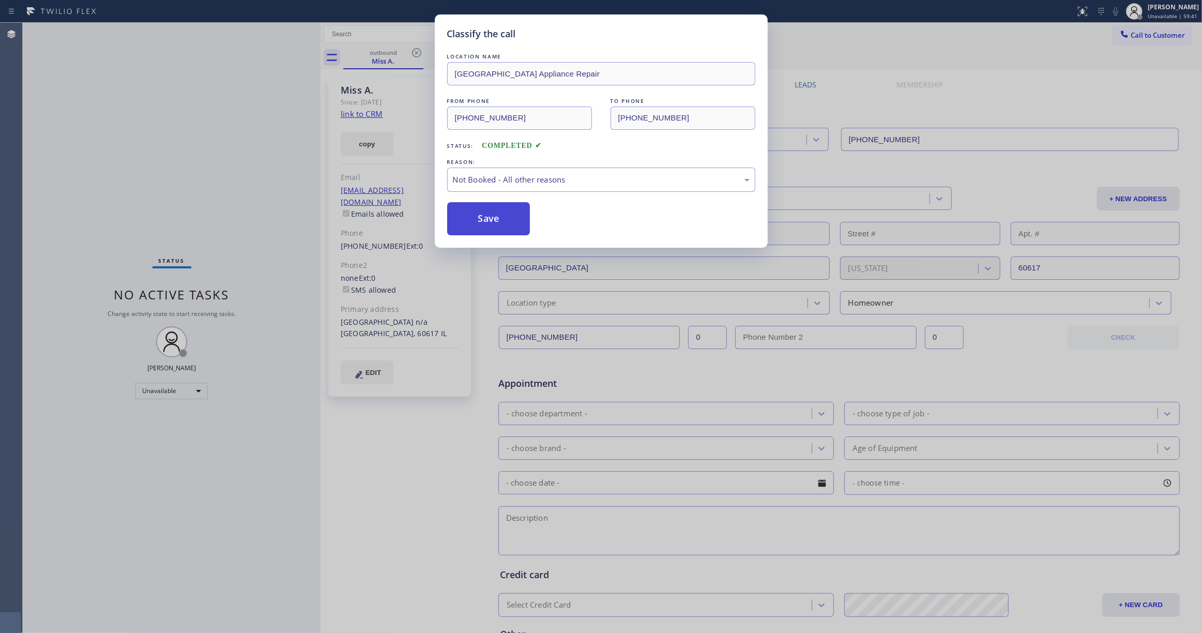
click at [482, 214] on button "Save" at bounding box center [488, 218] width 83 height 33
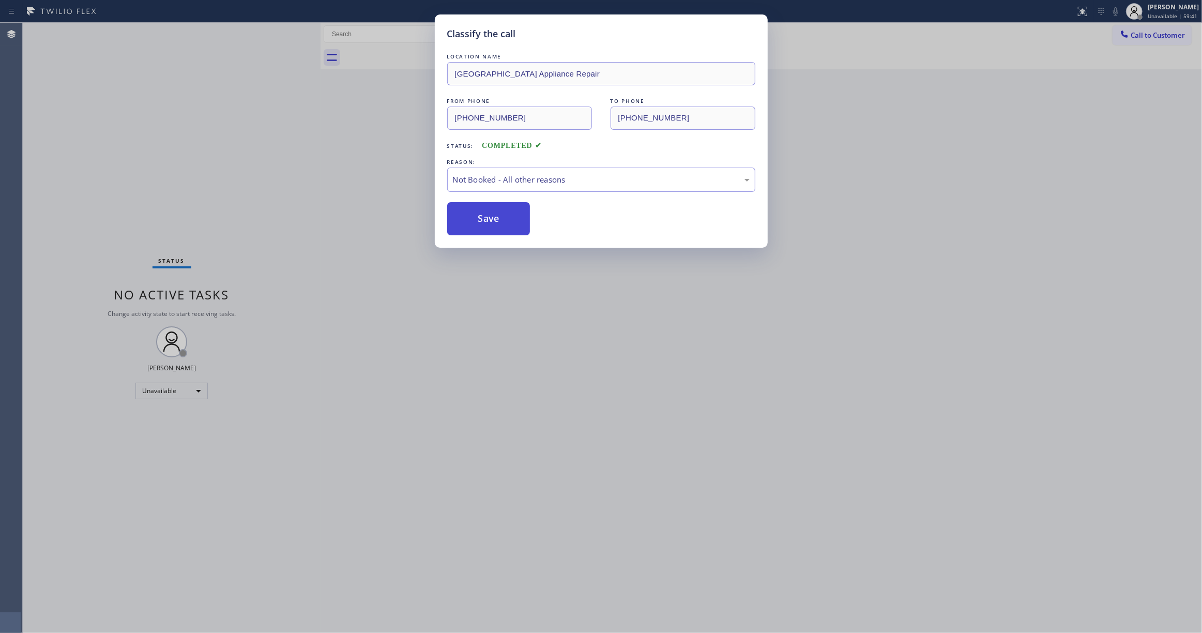
click at [482, 214] on button "Save" at bounding box center [488, 218] width 83 height 33
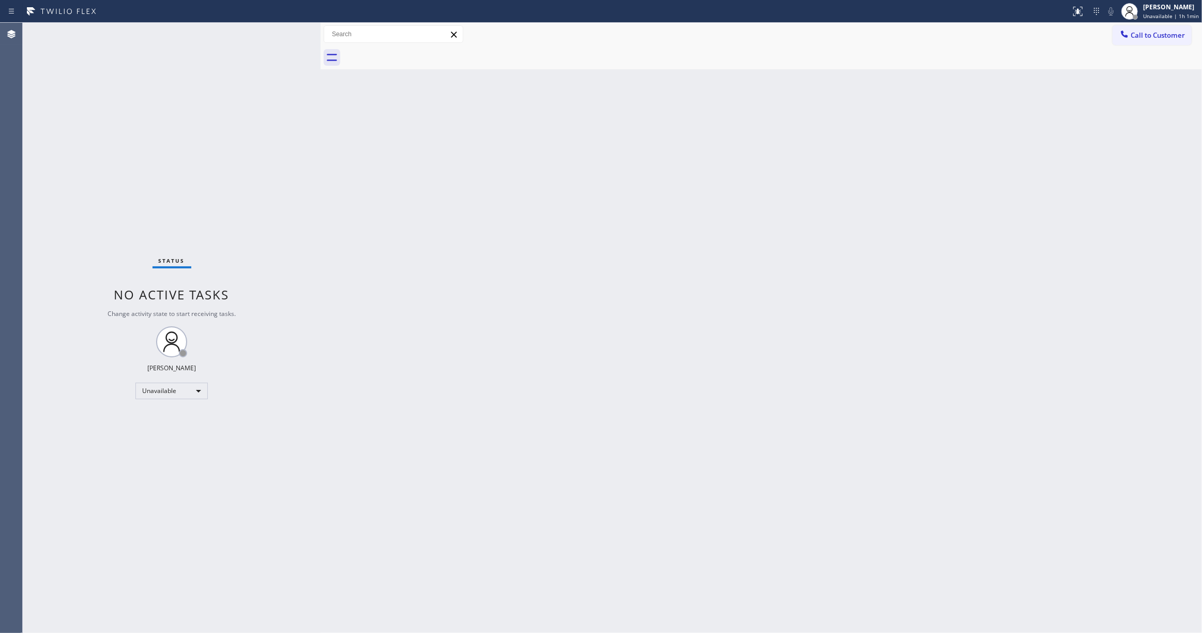
drag, startPoint x: 186, startPoint y: 596, endPoint x: 470, endPoint y: 7, distance: 653.5
click at [201, 577] on div "Status No active tasks Change activity state to start receiving tasks. Louis Ma…" at bounding box center [172, 328] width 298 height 610
drag, startPoint x: 142, startPoint y: 109, endPoint x: 230, endPoint y: 9, distance: 133.0
click at [142, 107] on div "Status No active tasks Change activity state to start receiving tasks. Louis Ma…" at bounding box center [172, 328] width 298 height 610
click at [146, 153] on div "Status No active tasks Change activity state to start receiving tasks. Louis Ma…" at bounding box center [172, 328] width 298 height 610
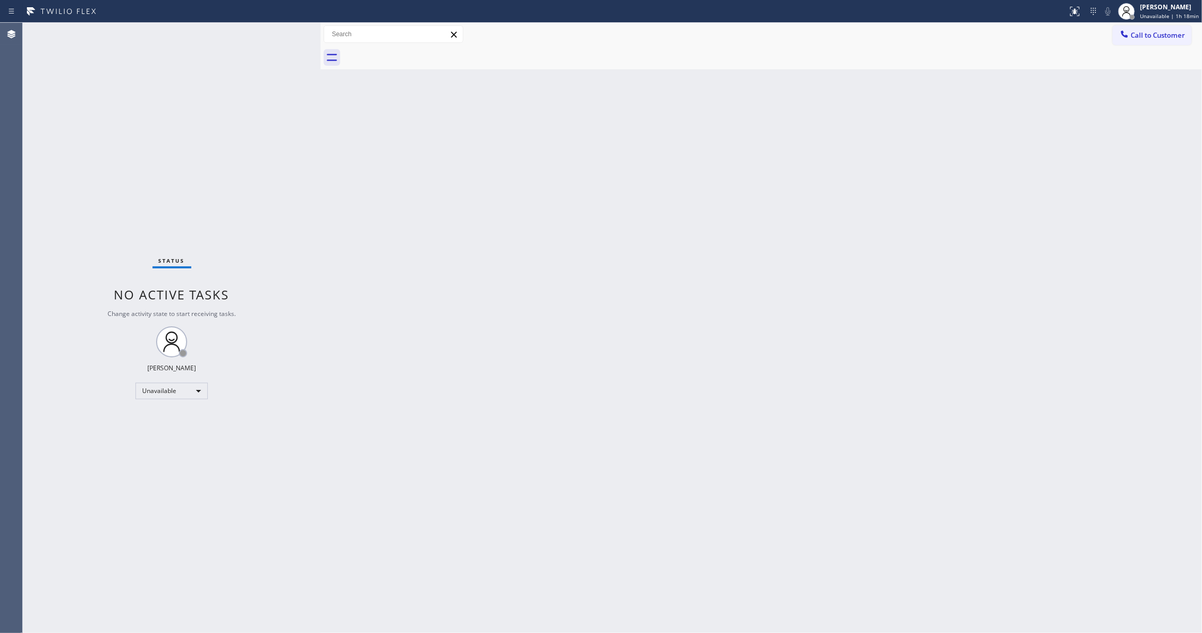
click at [136, 156] on div "Status No active tasks Change activity state to start receiving tasks. Louis Ma…" at bounding box center [172, 328] width 298 height 610
click at [112, 589] on div "Status No active tasks Change activity state to start receiving tasks. Louis Ma…" at bounding box center [172, 328] width 298 height 610
drag, startPoint x: 118, startPoint y: 252, endPoint x: 654, endPoint y: 257, distance: 536.2
click at [718, 258] on div "Back to Dashboard Change Sender ID Customers Technicians Select a contact Outbo…" at bounding box center [761, 328] width 881 height 610
drag, startPoint x: 178, startPoint y: 613, endPoint x: 210, endPoint y: 623, distance: 33.8
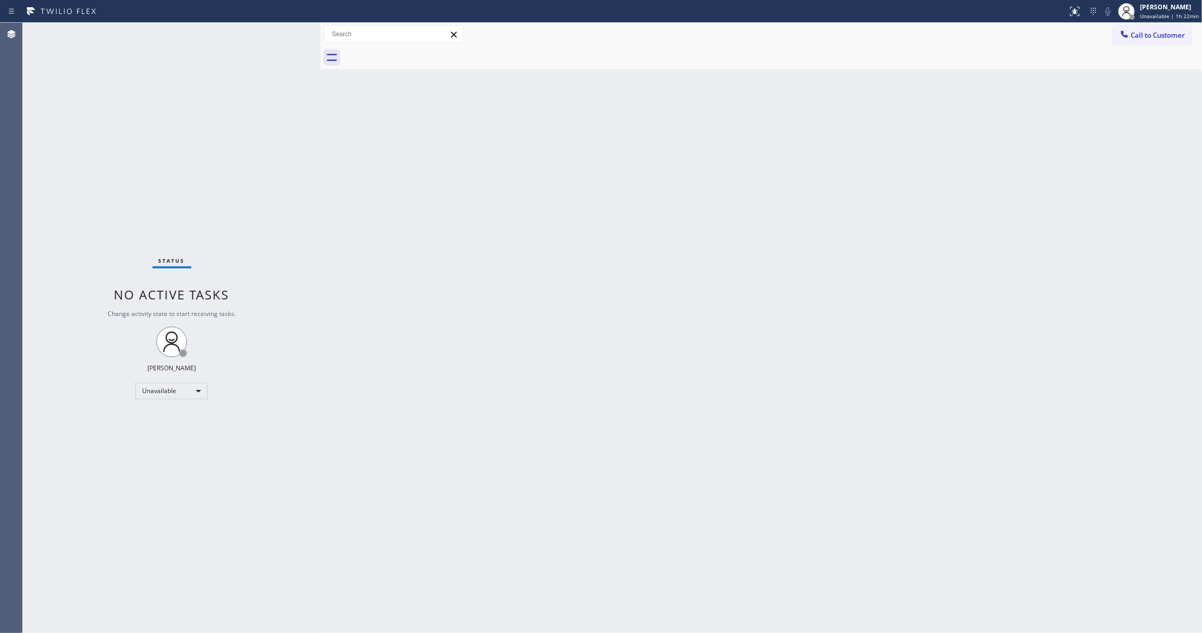
click at [178, 613] on div "Status No active tasks Change activity state to start receiving tasks. Louis Ma…" at bounding box center [172, 328] width 298 height 610
click at [56, 475] on div "Status No active tasks Change activity state to start receiving tasks. Louis Ma…" at bounding box center [172, 328] width 298 height 610
click at [137, 569] on div "Status No active tasks Change activity state to start receiving tasks. Louis Ma…" at bounding box center [172, 328] width 298 height 610
click at [120, 583] on div "Status No active tasks Change activity state to start receiving tasks. Louis Ma…" at bounding box center [172, 328] width 298 height 610
click at [1156, 38] on span "Call to Customer" at bounding box center [1158, 35] width 54 height 9
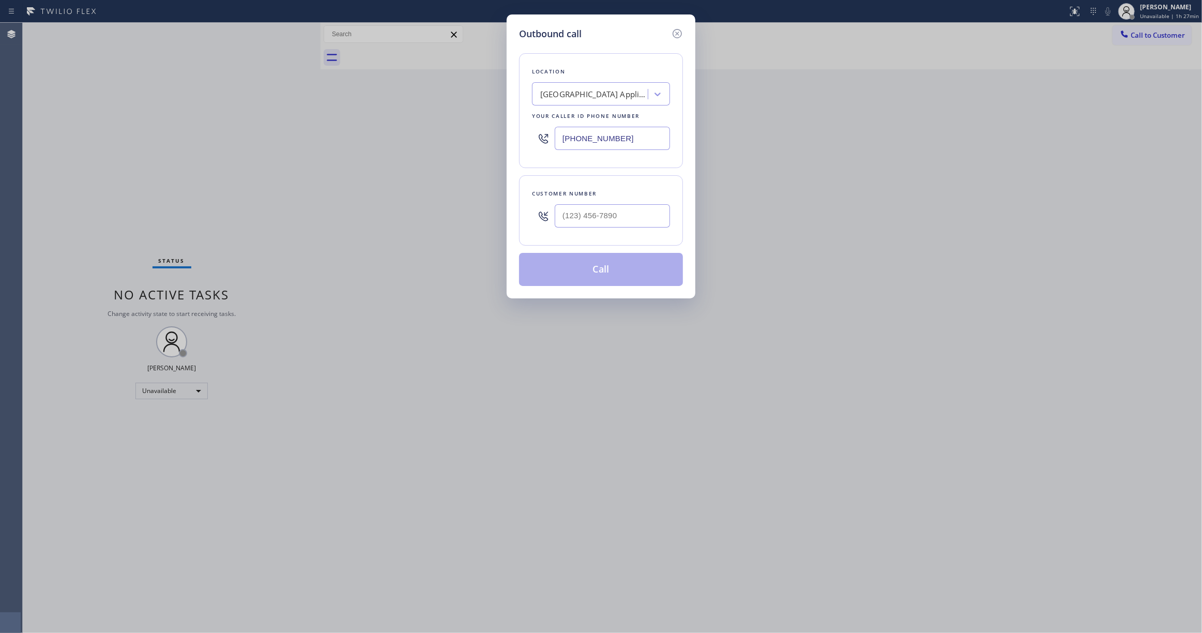
drag, startPoint x: 651, startPoint y: 137, endPoint x: 176, endPoint y: 131, distance: 475.7
click at [217, 136] on div "Outbound call Location Calumet Heights Appliance Repair Your caller id phone nu…" at bounding box center [601, 316] width 1202 height 633
paste input "800) 568-8664"
type input "(800) 568-8664"
click at [622, 216] on input "(___) ___-____" at bounding box center [612, 215] width 115 height 23
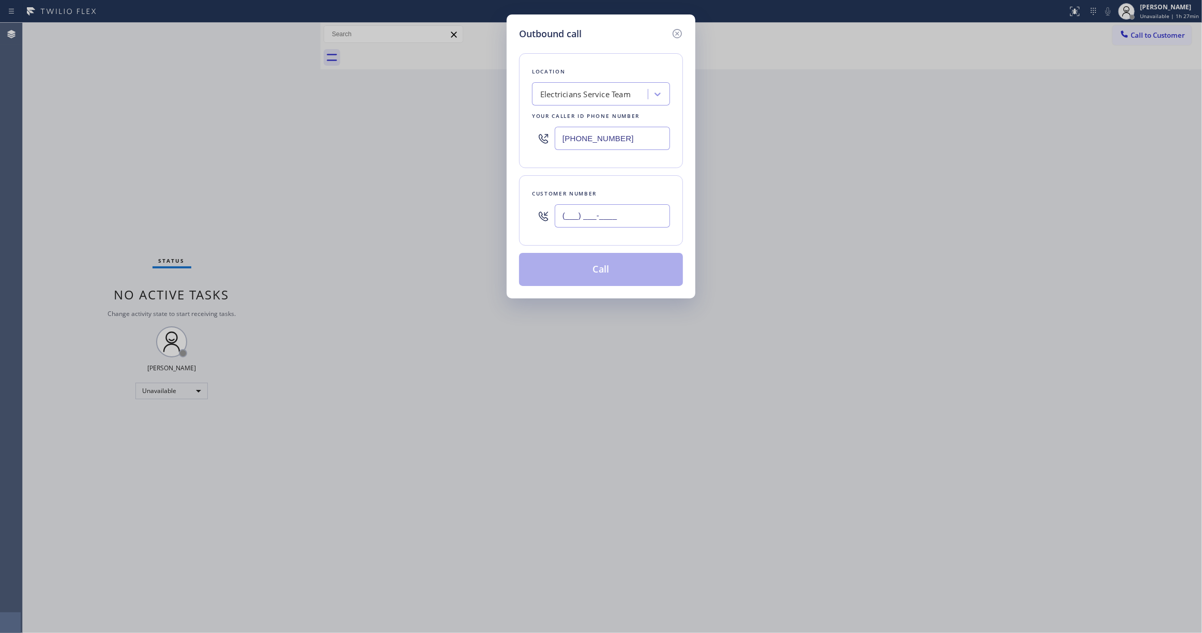
paste input "206) 809-7218"
type input "(206) 809-7218"
click at [574, 272] on button "Call" at bounding box center [601, 269] width 164 height 33
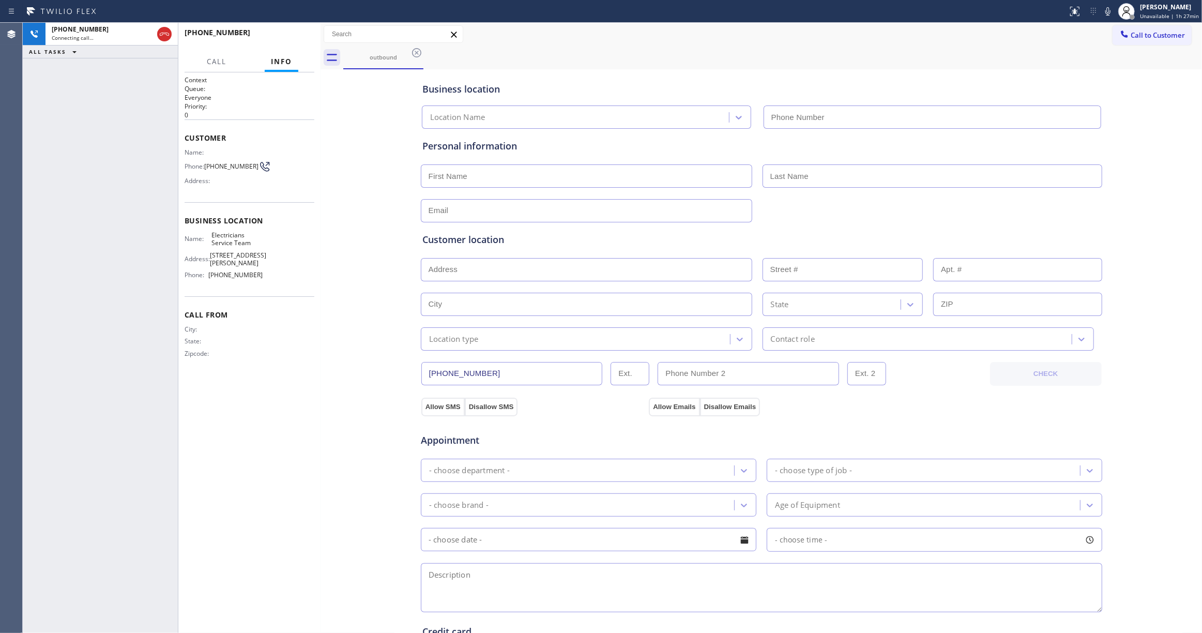
type input "(800) 568-8664"
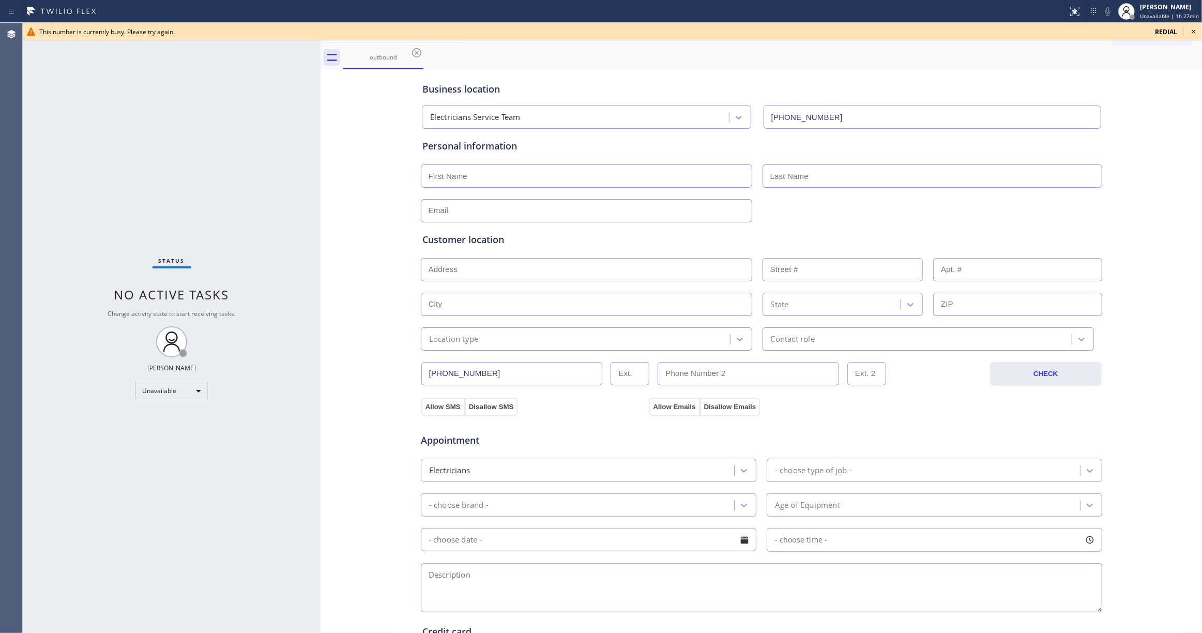
click at [51, 195] on div "Status No active tasks Change activity state to start receiving tasks. Louis Ma…" at bounding box center [172, 328] width 298 height 610
click at [1191, 33] on icon at bounding box center [1194, 31] width 12 height 12
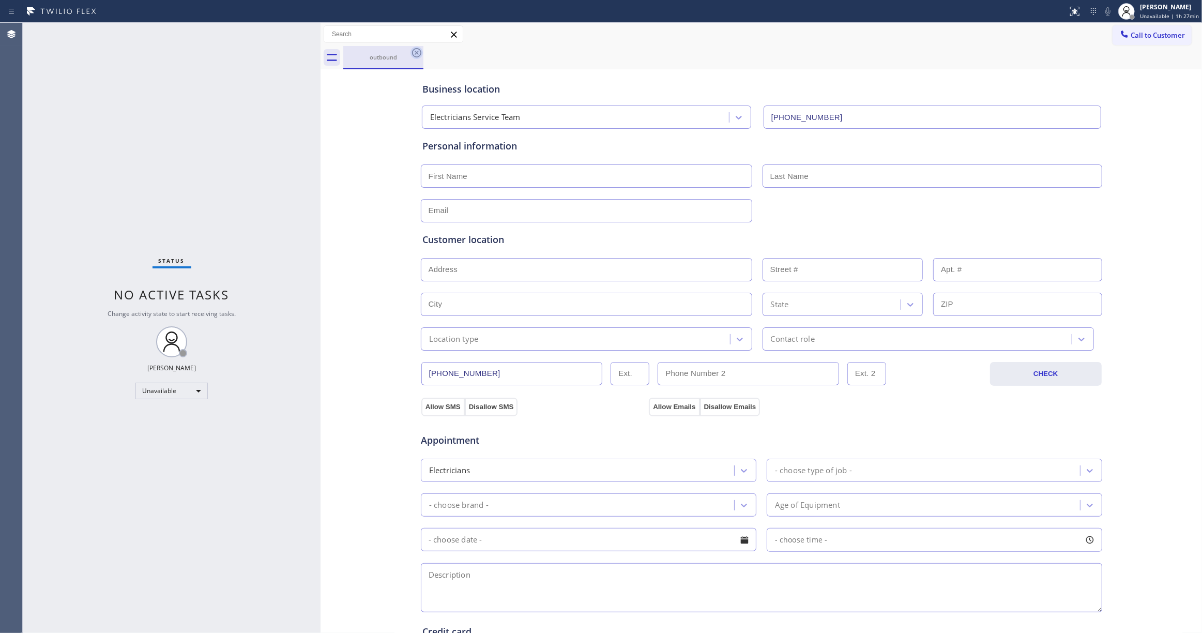
click at [418, 48] on icon at bounding box center [416, 53] width 12 height 12
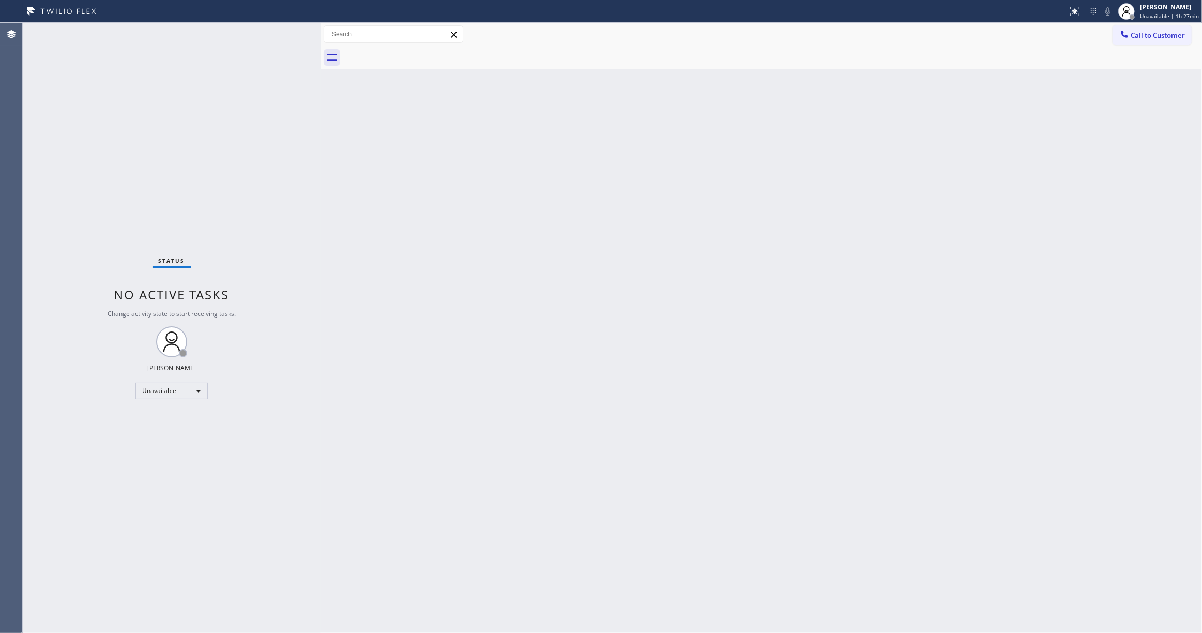
drag, startPoint x: 1061, startPoint y: 224, endPoint x: 1171, endPoint y: 154, distance: 130.2
click at [1087, 209] on div "Back to Dashboard Change Sender ID Customers Technicians Select a contact Outbo…" at bounding box center [761, 328] width 881 height 610
click at [1162, 38] on span "Call to Customer" at bounding box center [1158, 35] width 54 height 9
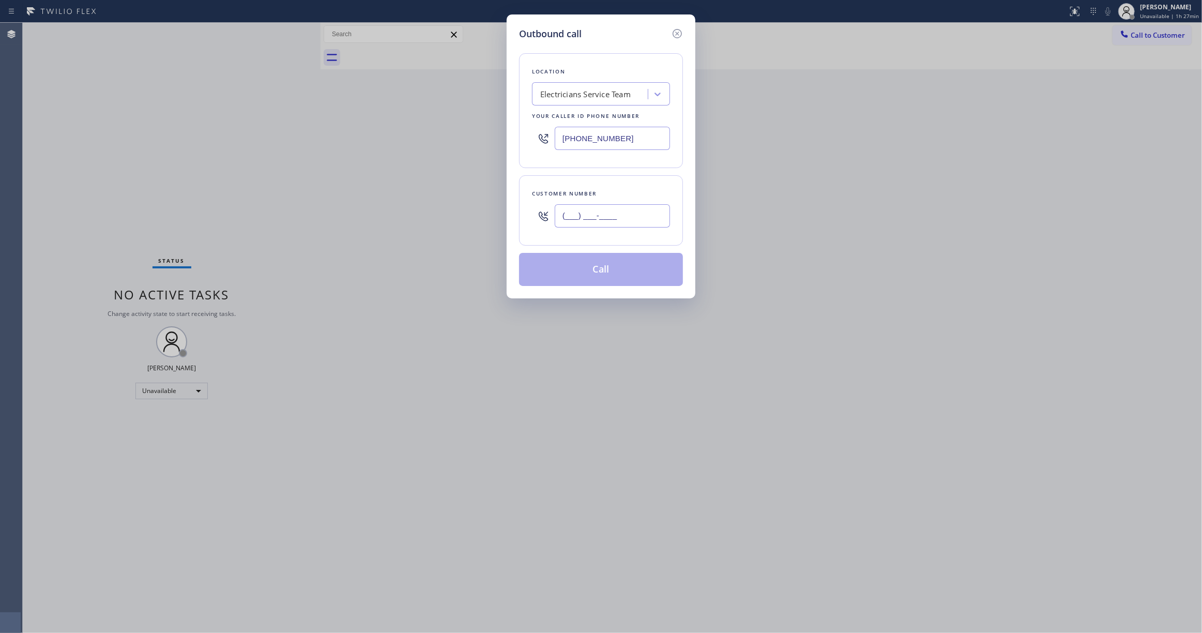
click at [580, 218] on input "(___) ___-____" at bounding box center [612, 215] width 115 height 23
paste input "707) 626-4696"
type input "(707) 626-4696"
drag, startPoint x: 633, startPoint y: 139, endPoint x: 271, endPoint y: 133, distance: 361.9
click at [271, 133] on div "Outbound call Location Electricians Service Team Your caller id phone number (8…" at bounding box center [601, 316] width 1202 height 633
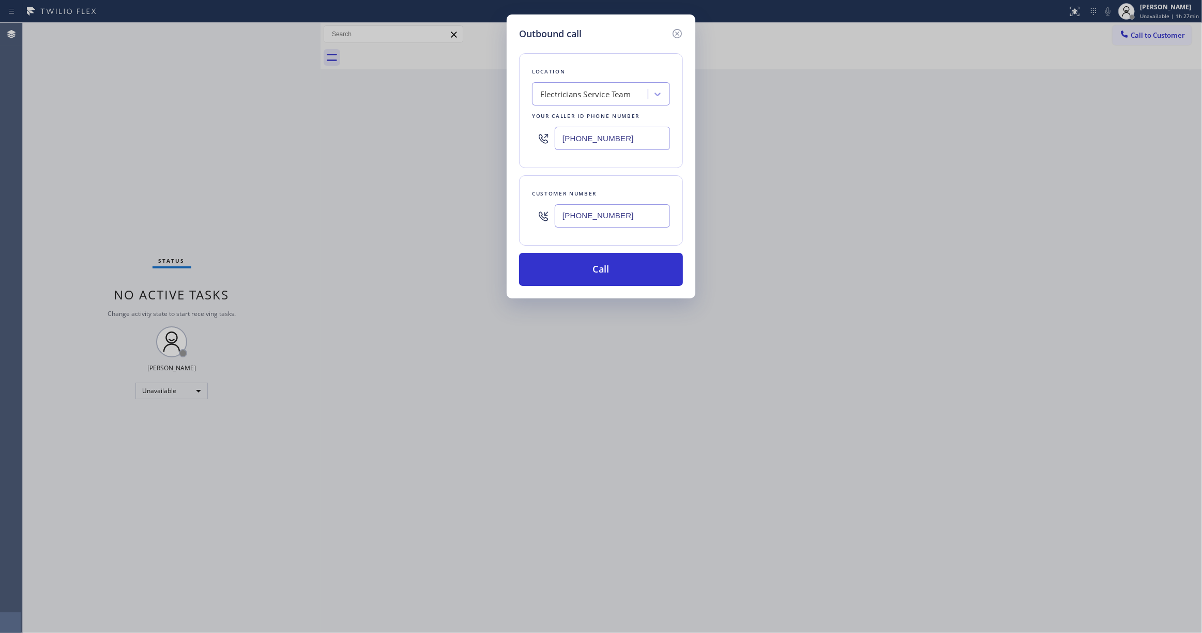
paste input "754) 205-3356"
type input "(754) 205-3356"
drag, startPoint x: 651, startPoint y: 217, endPoint x: 434, endPoint y: 206, distance: 217.4
click at [434, 206] on div "Outbound call Location Pompano Beach KitchenAid Repair Your caller id phone num…" at bounding box center [601, 316] width 1202 height 633
click at [575, 267] on button "Call" at bounding box center [601, 269] width 164 height 33
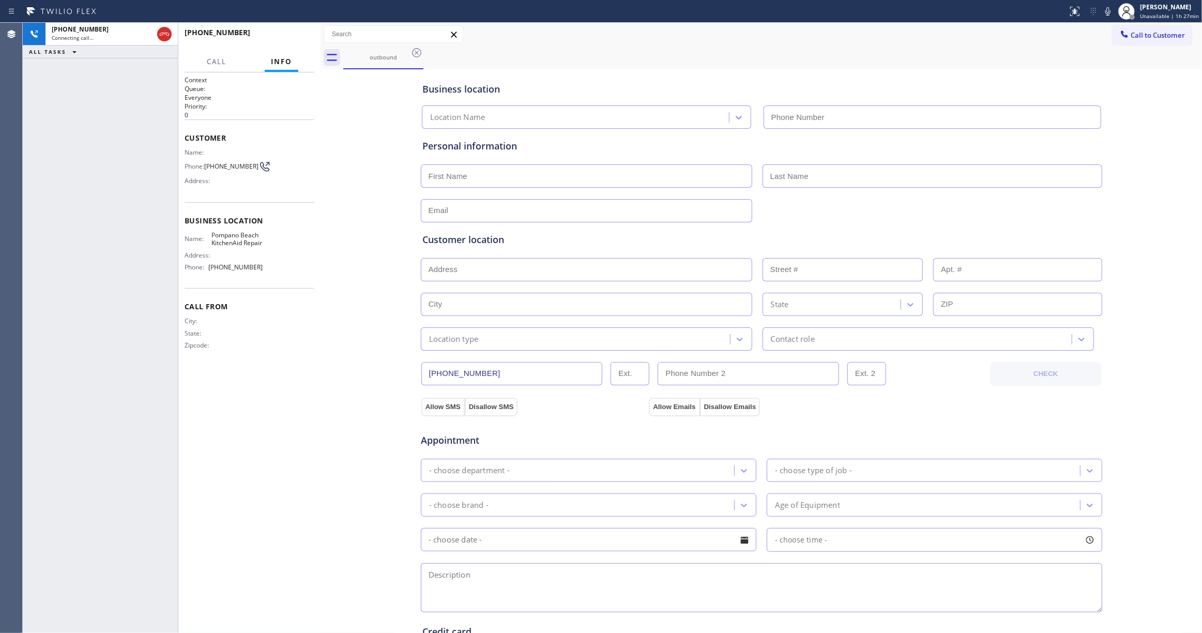
type input "(754) 205-3356"
click at [55, 220] on div "+17076264696 Connecting call… ALL TASKS ALL TASKS ACTIVE TASKS TASKS IN WRAP UP" at bounding box center [100, 328] width 155 height 610
click at [340, 437] on div "Business location Pompano Beach KitchenAid Repair (754) 205-3356 Personal infor…" at bounding box center [761, 425] width 876 height 706
click at [291, 36] on span "HANG UP" at bounding box center [291, 37] width 32 height 7
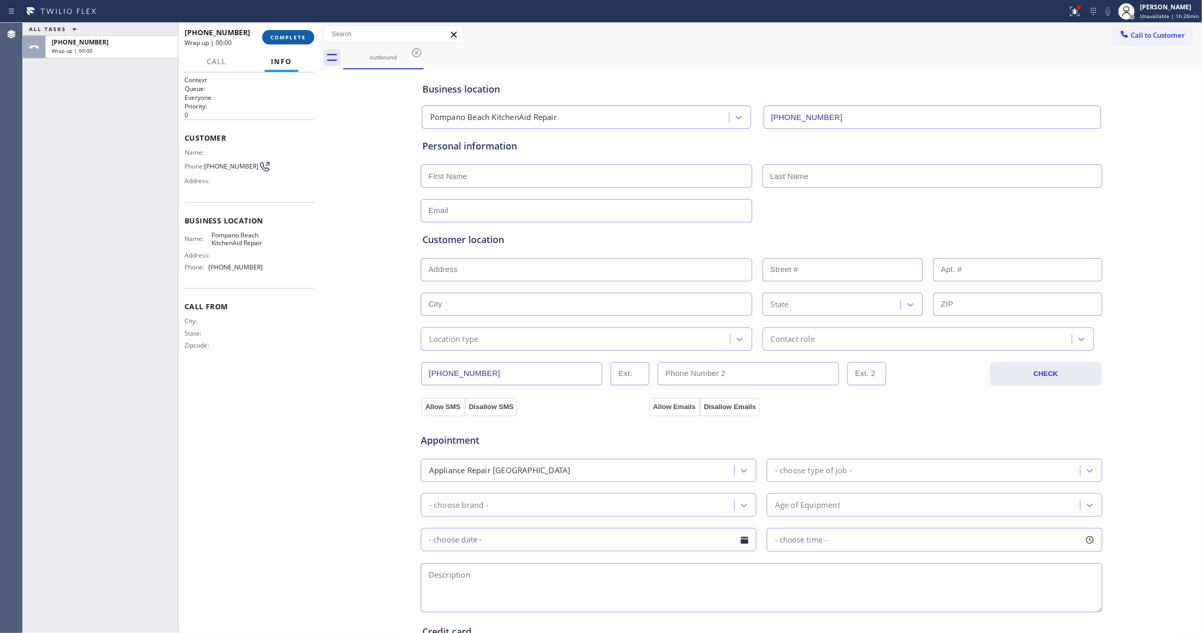
click at [288, 32] on button "COMPLETE" at bounding box center [288, 37] width 52 height 14
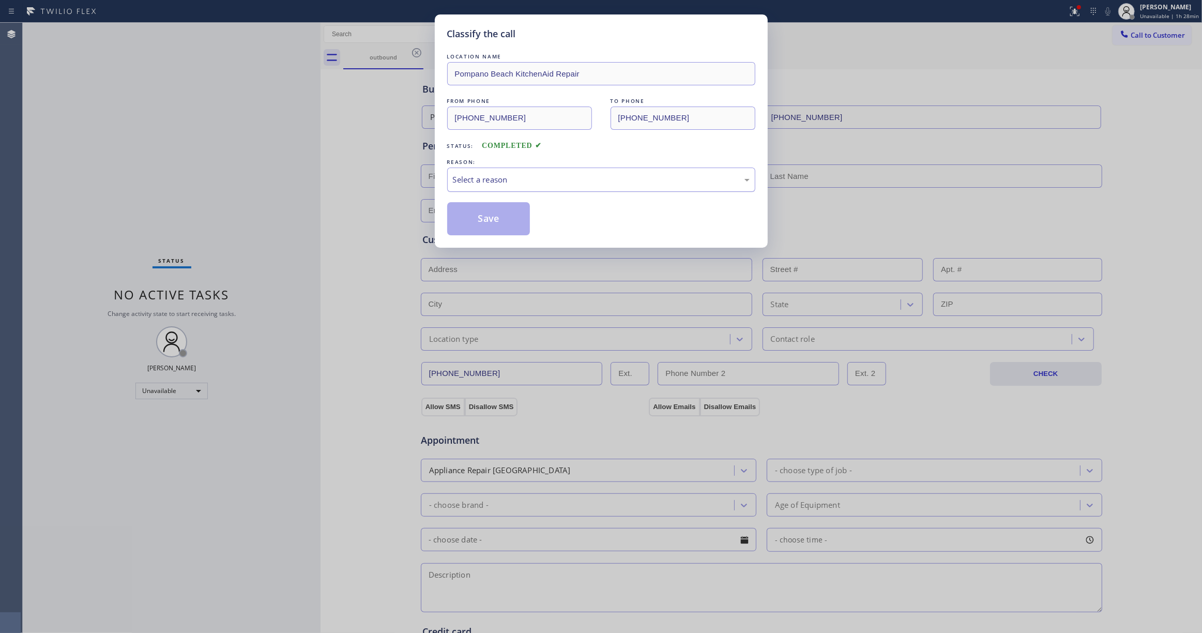
click at [486, 181] on div "Select a reason" at bounding box center [601, 180] width 297 height 12
click at [485, 222] on button "Save" at bounding box center [488, 218] width 83 height 33
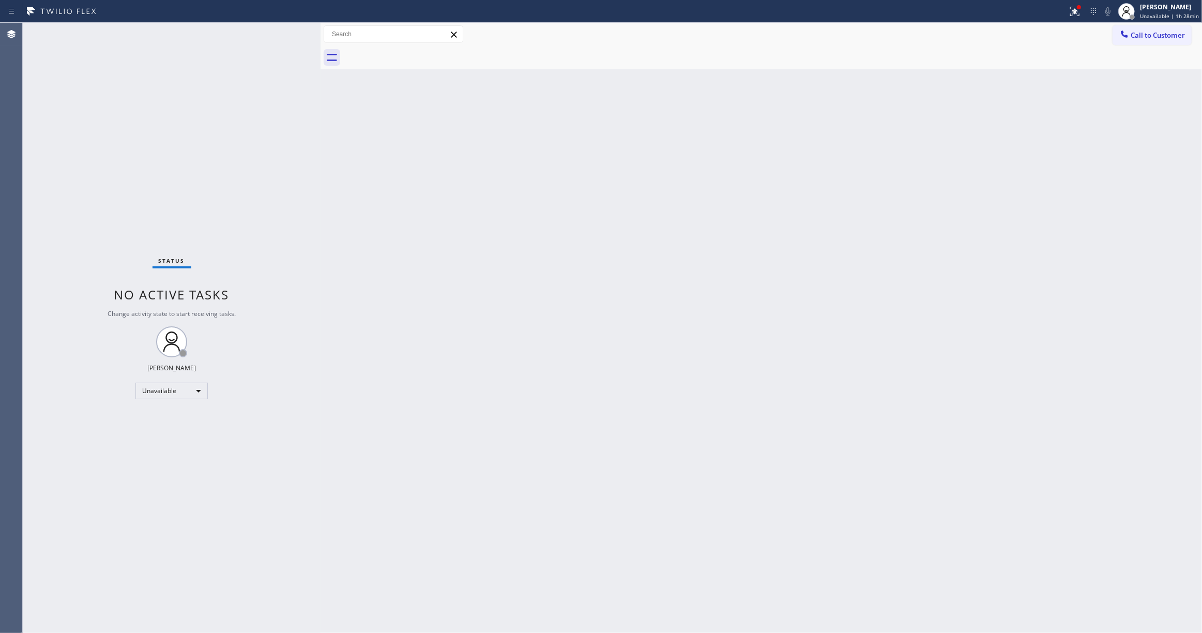
drag, startPoint x: 931, startPoint y: 221, endPoint x: 1084, endPoint y: 79, distance: 208.9
click at [948, 199] on div "Back to Dashboard Change Sender ID Customers Technicians Select a contact Outbo…" at bounding box center [761, 328] width 881 height 610
click at [1166, 34] on span "Call to Customer" at bounding box center [1158, 35] width 54 height 9
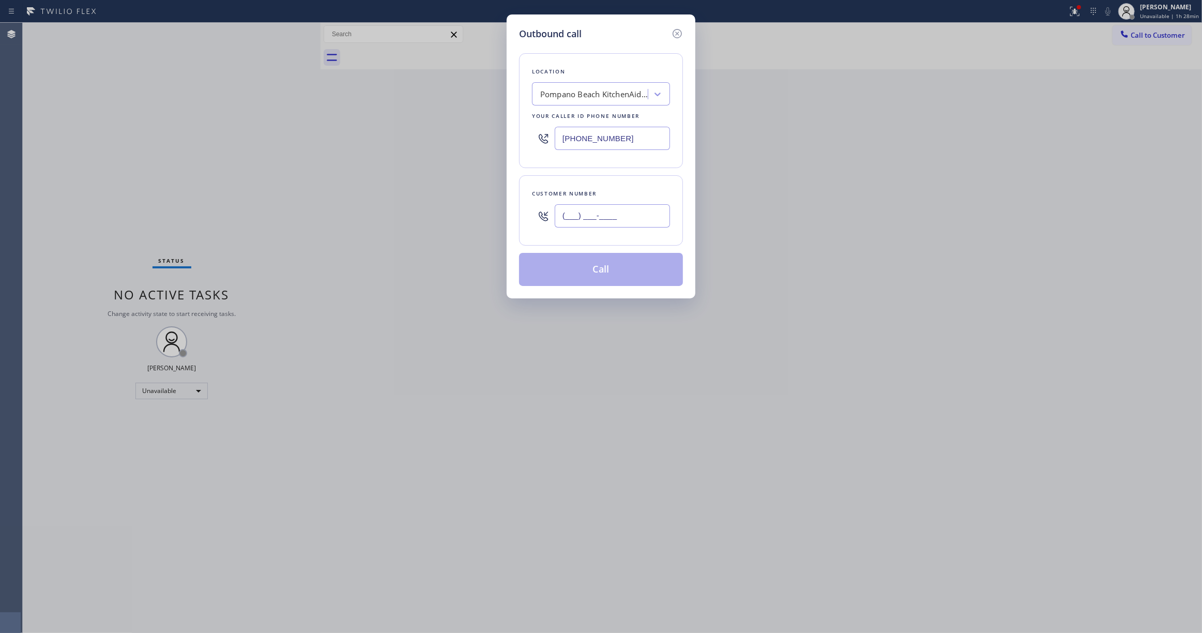
click at [578, 205] on input "(___) ___-____" at bounding box center [612, 215] width 115 height 23
paste input "312) 889-0256"
type input "(312) 889-0256"
drag, startPoint x: 456, startPoint y: 127, endPoint x: 263, endPoint y: 141, distance: 193.9
click at [264, 139] on div "Outbound call Location Pompano Beach KitchenAid Repair Your caller id phone num…" at bounding box center [601, 316] width 1202 height 633
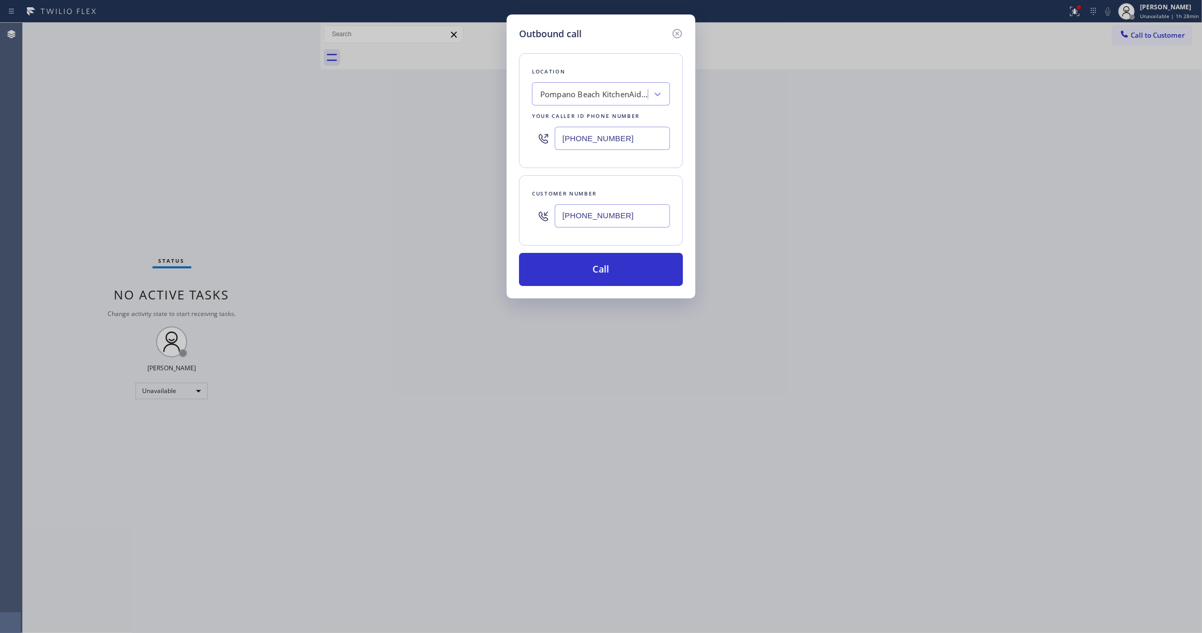
paste input "73) 830-4668"
type input "(773) 830-4668"
click at [584, 267] on button "Call" at bounding box center [601, 269] width 164 height 33
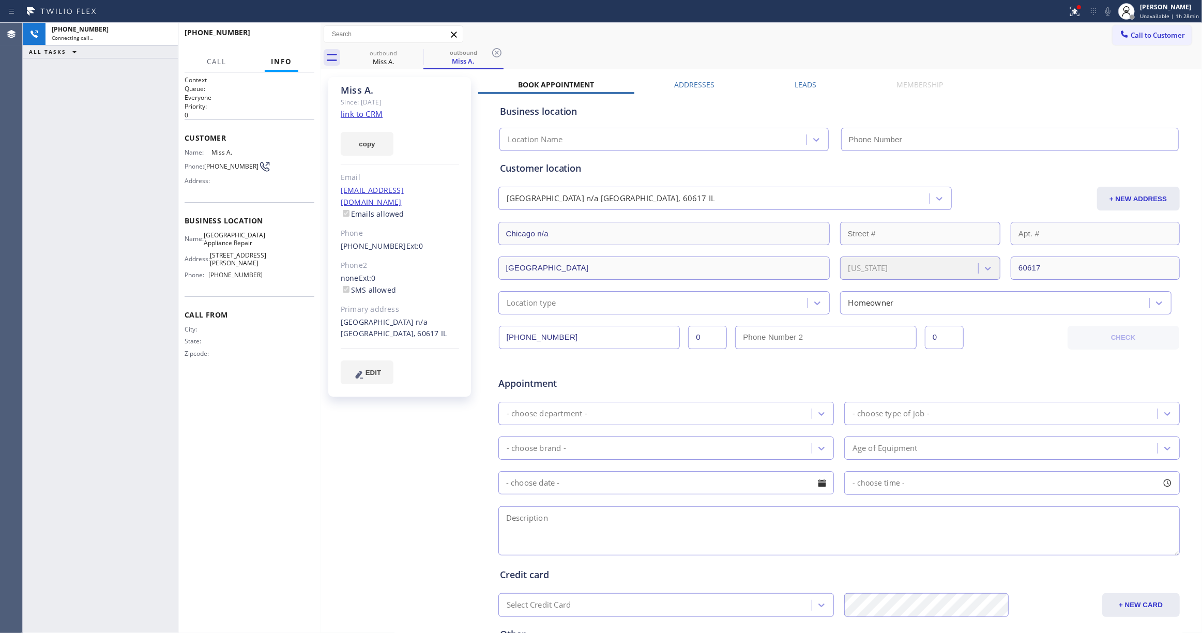
type input "(773) 830-4668"
drag, startPoint x: 54, startPoint y: 277, endPoint x: 197, endPoint y: 114, distance: 216.9
click at [54, 276] on div "+13128890256 Connecting call… ALL TASKS ALL TASKS ACTIVE TASKS TASKS IN WRAP UP" at bounding box center [100, 328] width 155 height 610
click at [496, 53] on icon at bounding box center [496, 52] width 9 height 9
click at [367, 113] on link "link to CRM" at bounding box center [362, 114] width 42 height 10
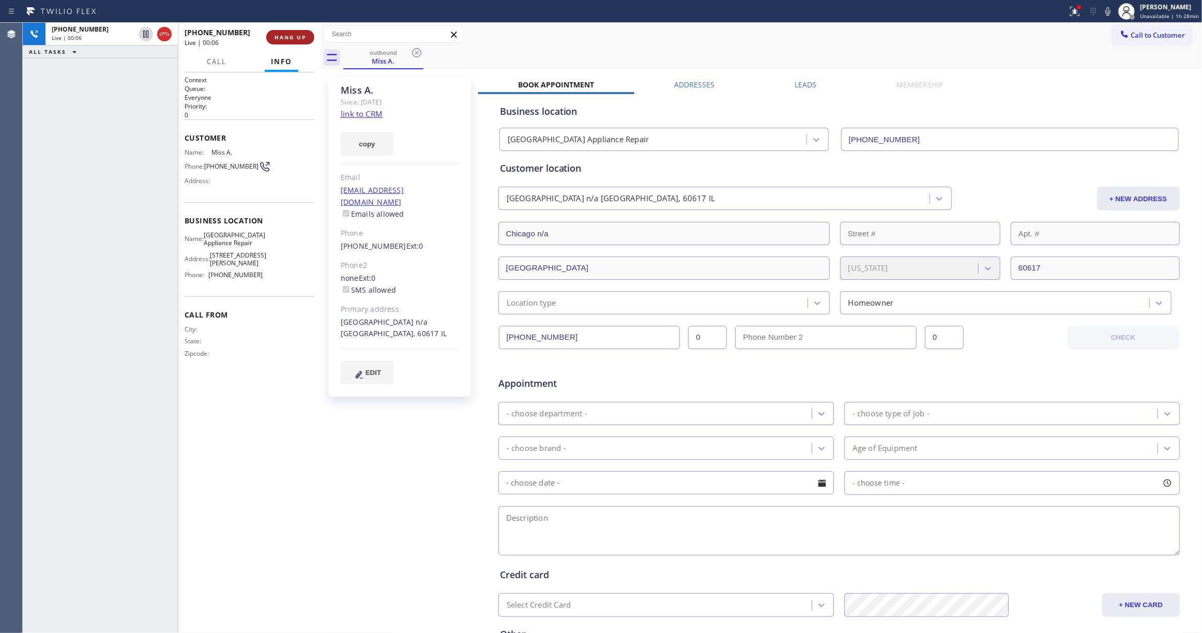
click at [293, 34] on span "HANG UP" at bounding box center [291, 37] width 32 height 7
click at [270, 38] on span "COMPLETE" at bounding box center [288, 37] width 36 height 7
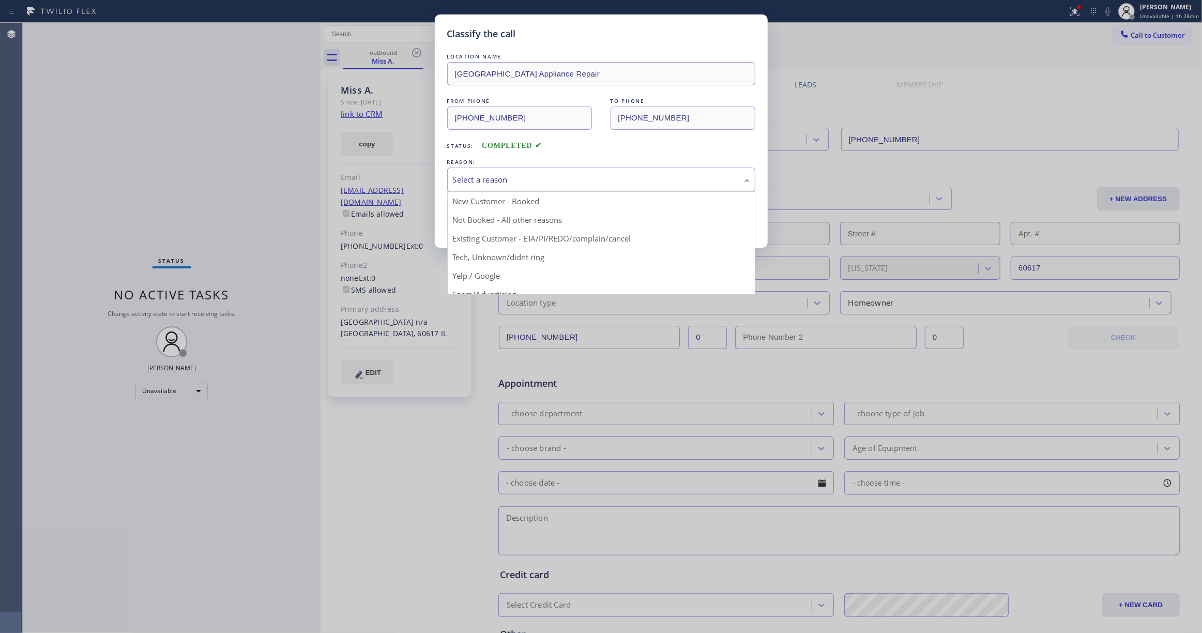
click at [488, 183] on div "Select a reason" at bounding box center [601, 180] width 297 height 12
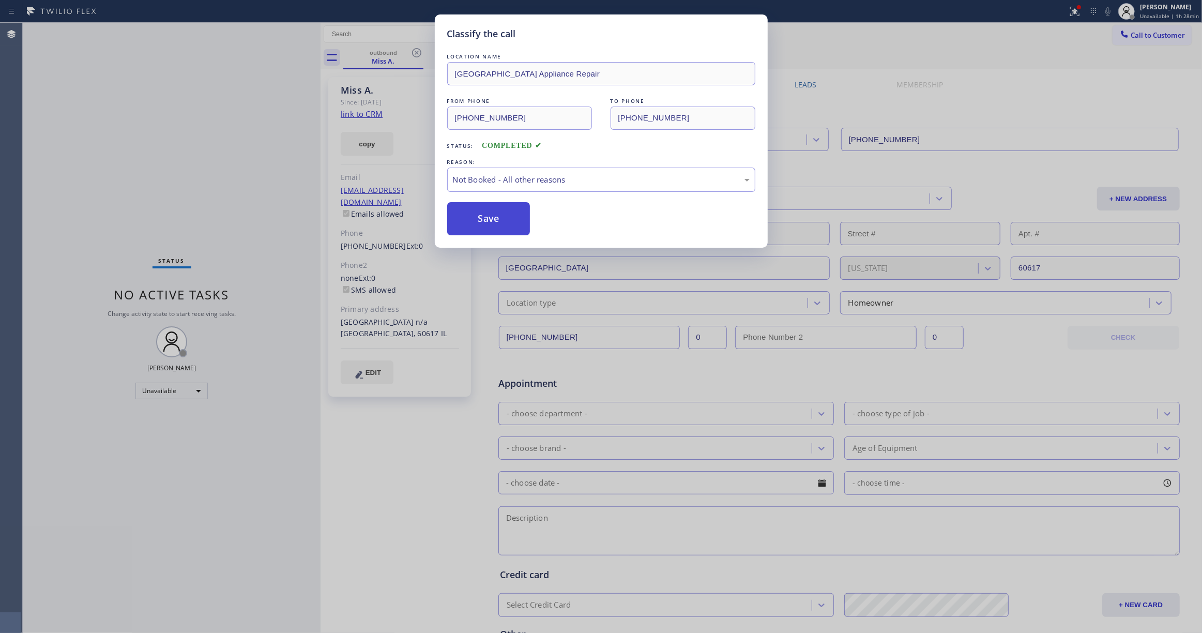
click at [483, 219] on button "Save" at bounding box center [488, 218] width 83 height 33
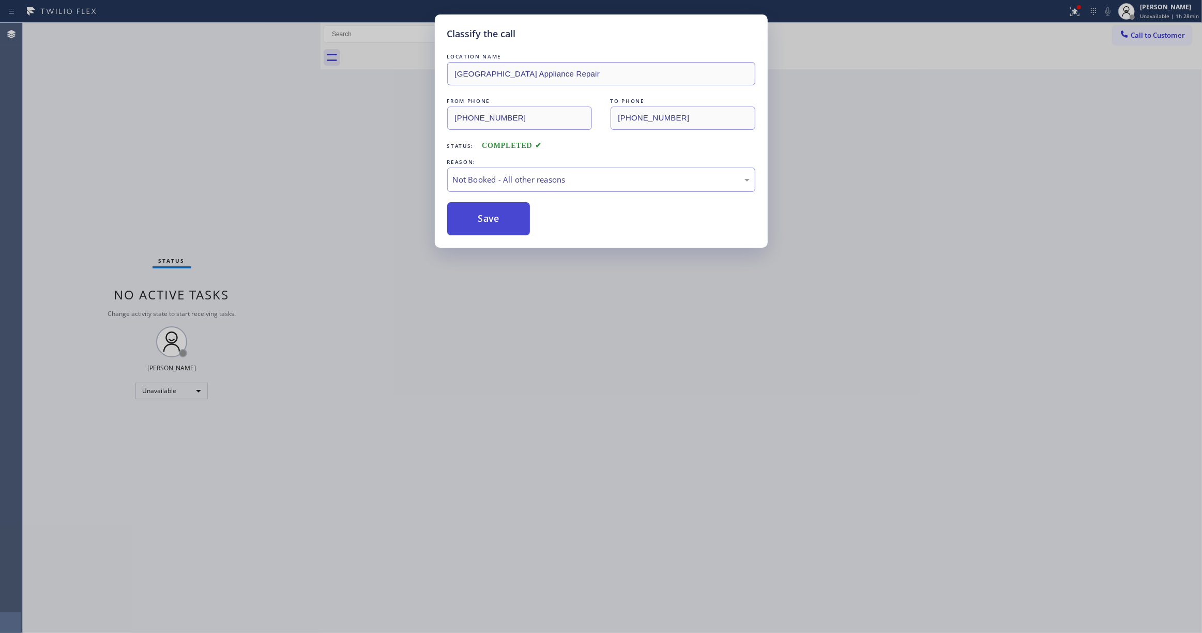
click at [483, 219] on button "Save" at bounding box center [488, 218] width 83 height 33
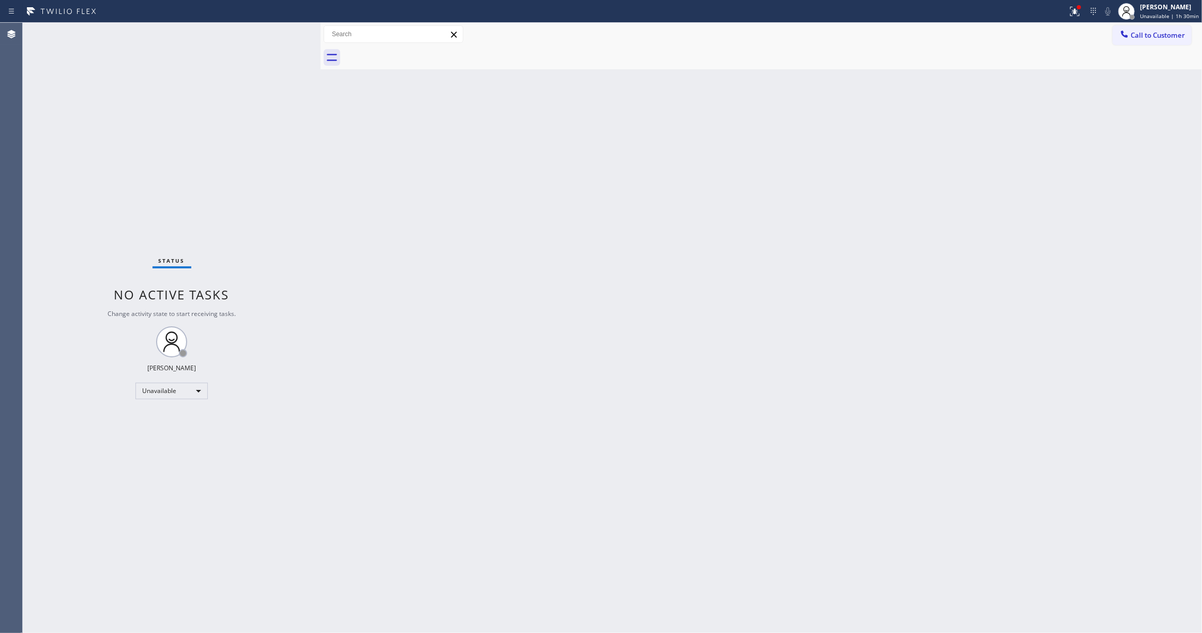
click at [174, 580] on div "Status No active tasks Change activity state to start receiving tasks. Louis Ma…" at bounding box center [172, 328] width 298 height 610
drag, startPoint x: 131, startPoint y: 538, endPoint x: 443, endPoint y: 262, distance: 416.8
click at [128, 528] on div "Status No active tasks Change activity state to start receiving tasks. Louis Ma…" at bounding box center [172, 328] width 298 height 610
drag, startPoint x: 1150, startPoint y: 40, endPoint x: 792, endPoint y: 139, distance: 371.5
click at [1150, 40] on button "Call to Customer" at bounding box center [1152, 35] width 79 height 20
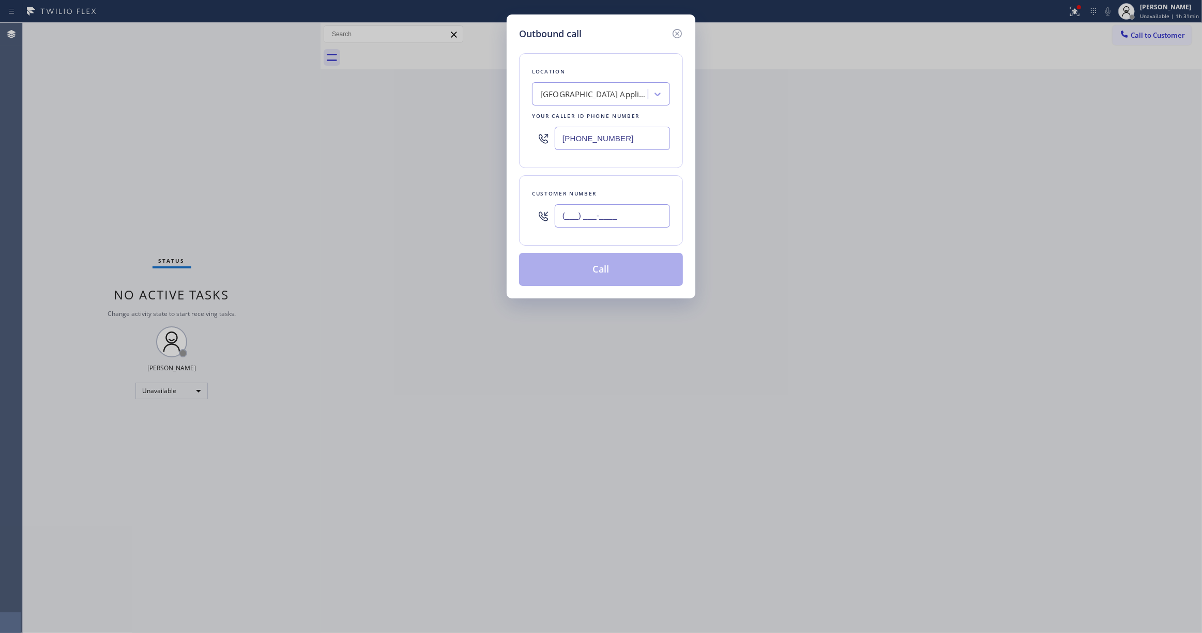
click at [644, 220] on input "(___) ___-____" at bounding box center [612, 215] width 115 height 23
paste input "817) 623-1047"
type input "(817) 623-1047"
click at [575, 101] on div "Calumet Heights Appliance Repair" at bounding box center [591, 94] width 113 height 18
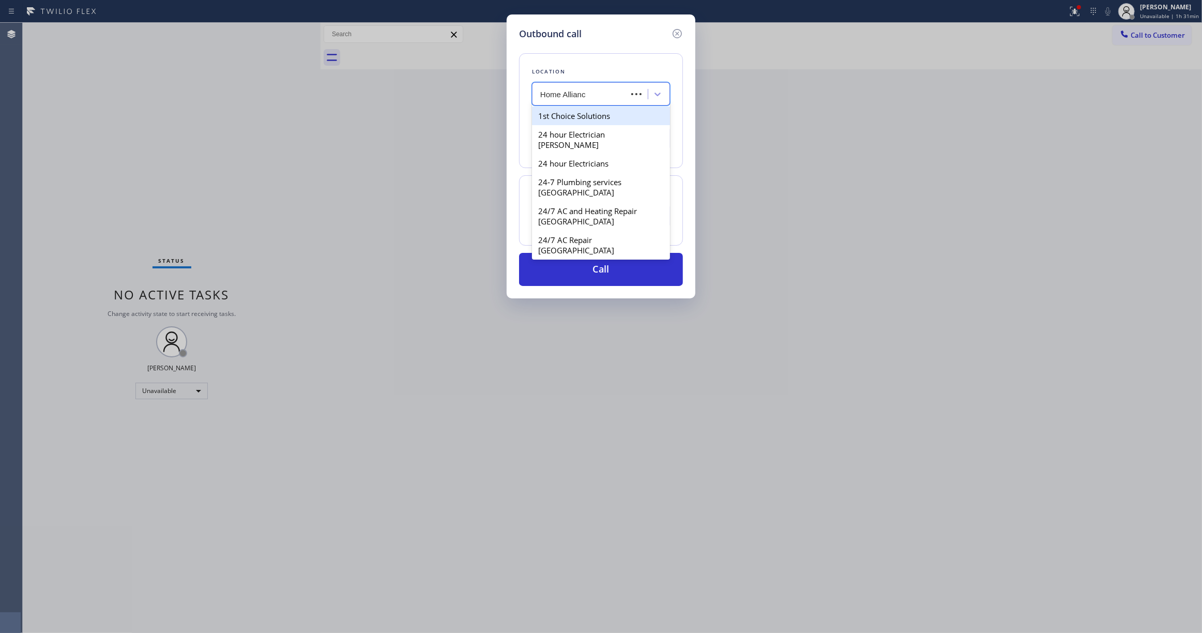
type input "Home Alliance"
click at [579, 122] on div "Home Alliance" at bounding box center [601, 116] width 138 height 19
type input "(877) 777-0796"
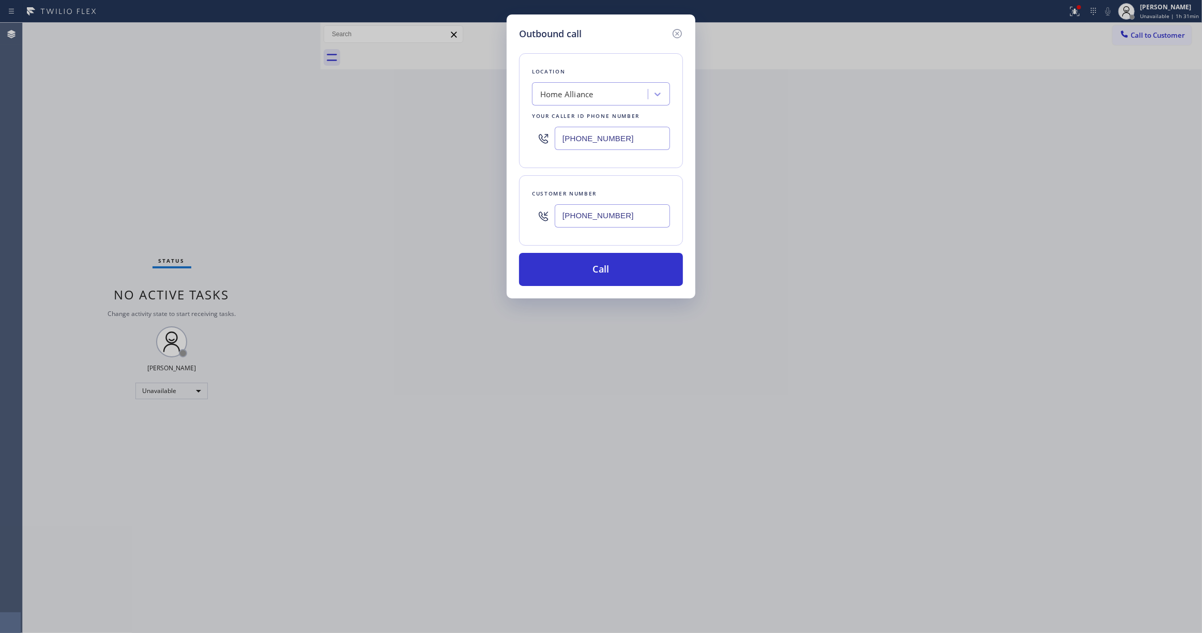
drag, startPoint x: 637, startPoint y: 221, endPoint x: 520, endPoint y: 219, distance: 116.9
click at [520, 219] on div "Customer number (817) 623-1047" at bounding box center [601, 210] width 164 height 70
click at [558, 276] on button "Call" at bounding box center [601, 269] width 164 height 33
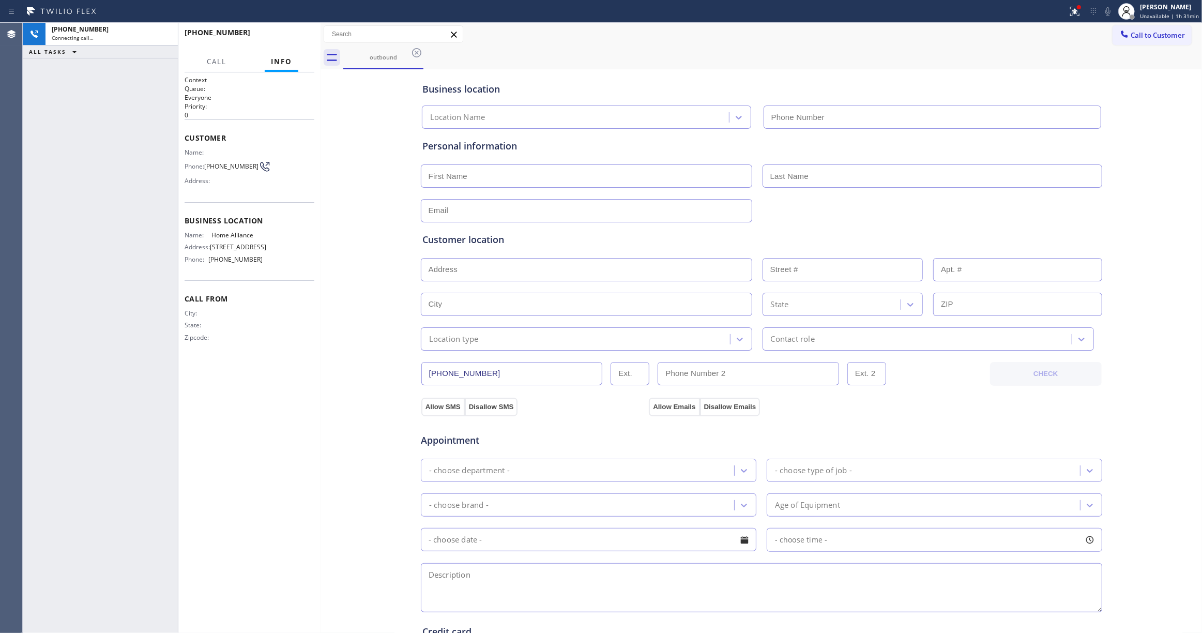
type input "(877) 777-0796"
click at [288, 34] on span "HANG UP" at bounding box center [291, 37] width 32 height 7
click at [288, 34] on span "COMPLETE" at bounding box center [288, 37] width 36 height 7
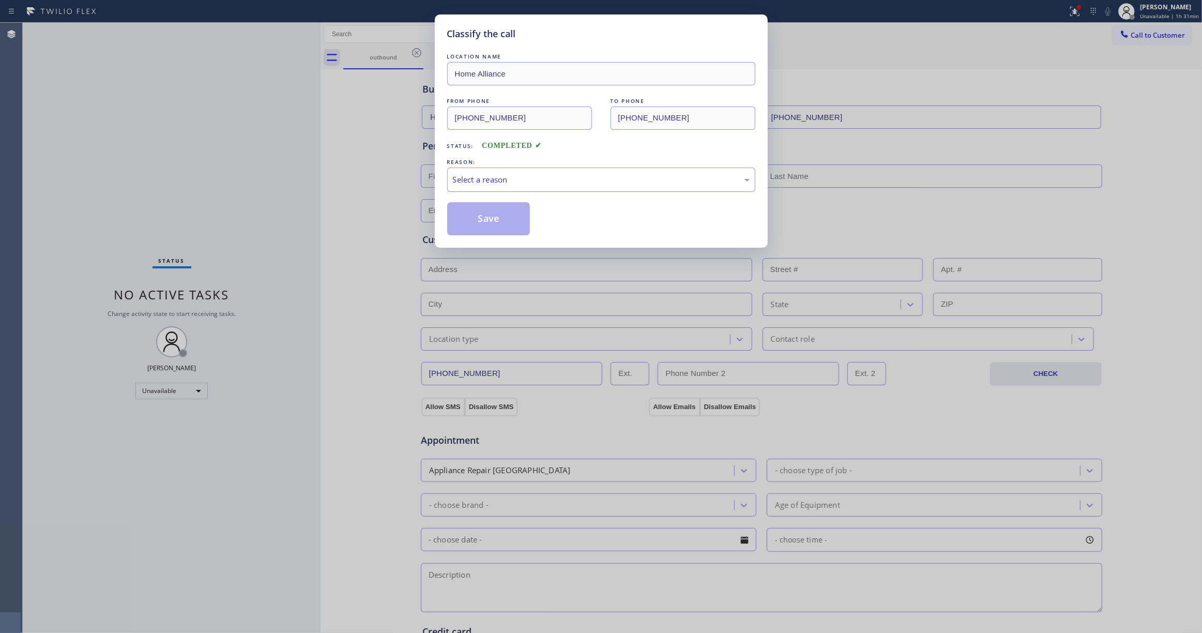
click at [465, 185] on div "Select a reason" at bounding box center [601, 180] width 297 height 12
click at [478, 222] on button "Save" at bounding box center [488, 218] width 83 height 33
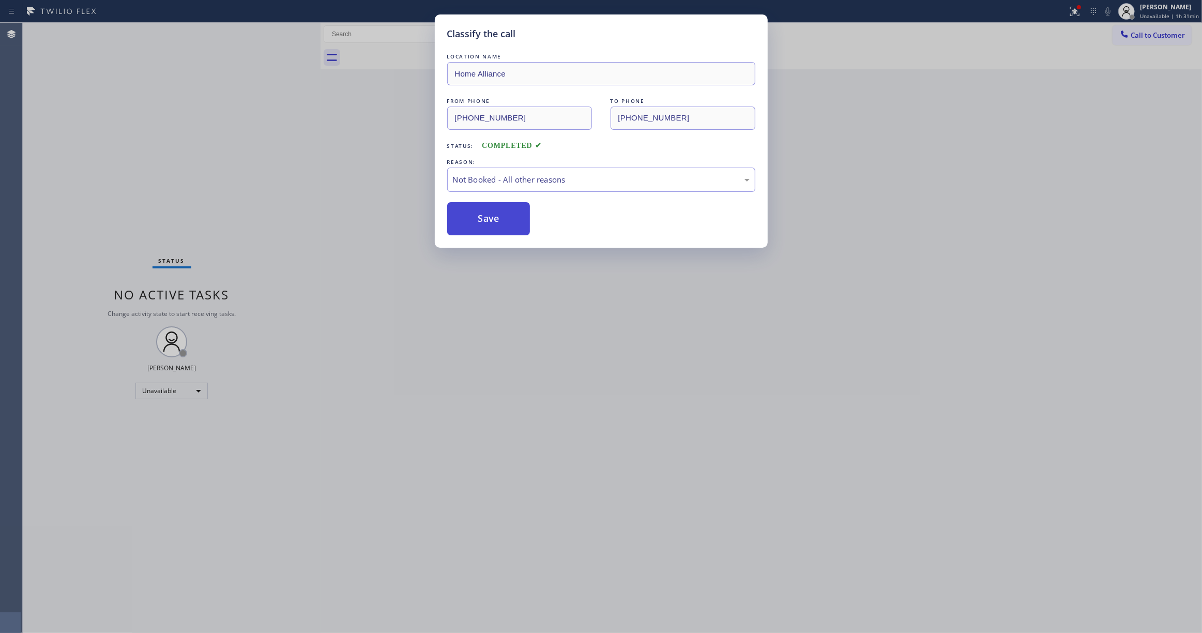
drag, startPoint x: 478, startPoint y: 221, endPoint x: 34, endPoint y: 118, distance: 456.0
click at [478, 220] on button "Save" at bounding box center [488, 218] width 83 height 33
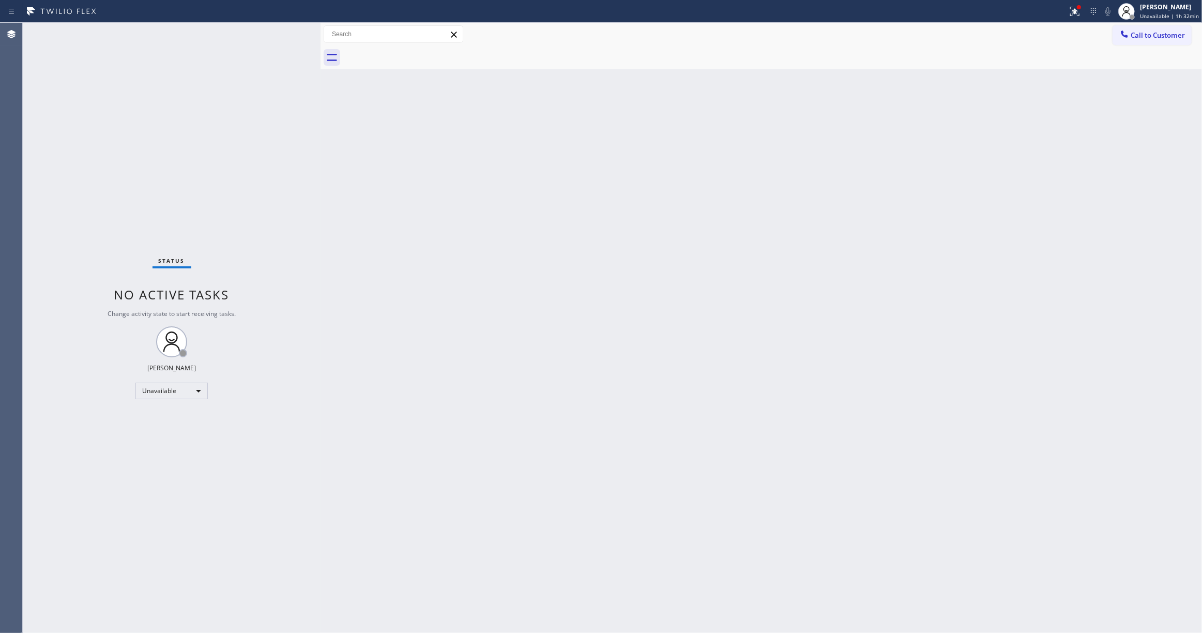
click at [864, 216] on div "Back to Dashboard Change Sender ID Customers Technicians Select a contact Outbo…" at bounding box center [761, 328] width 881 height 610
click at [1161, 36] on span "Call to Customer" at bounding box center [1158, 35] width 54 height 9
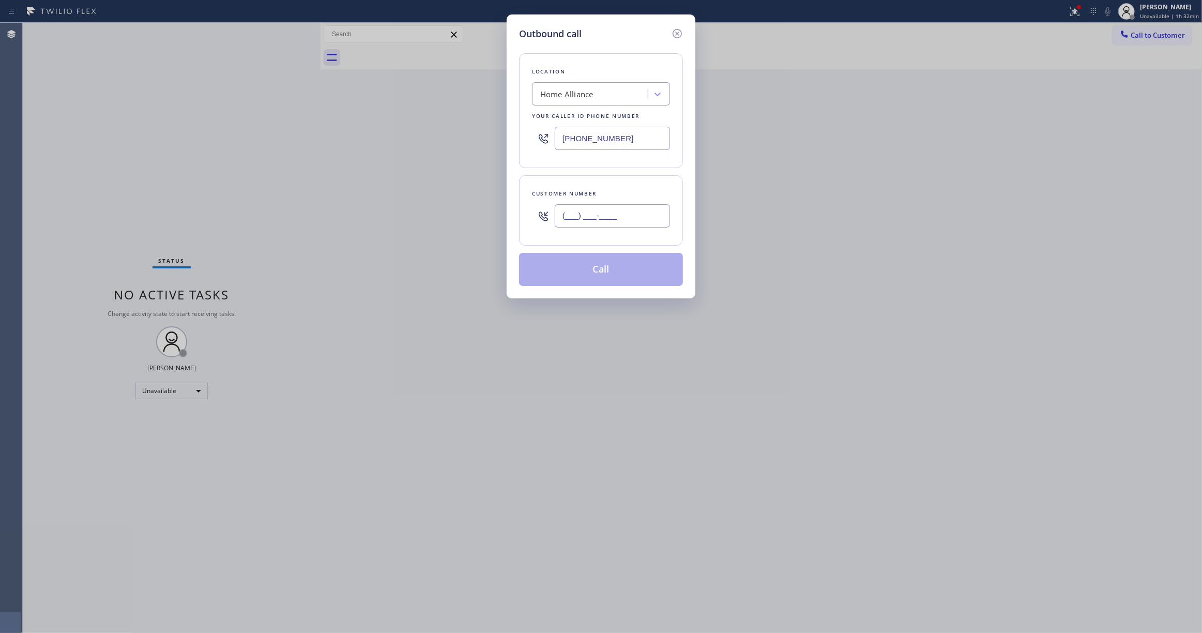
click at [592, 221] on input "(___) ___-____" at bounding box center [612, 215] width 115 height 23
paste input "206) 618-1548"
type input "(206) 618-1548"
drag, startPoint x: 637, startPoint y: 139, endPoint x: 405, endPoint y: 240, distance: 253.3
click at [138, 108] on div "Outbound call Location Home Alliance Your caller id phone number (877) 777-0796…" at bounding box center [601, 316] width 1202 height 633
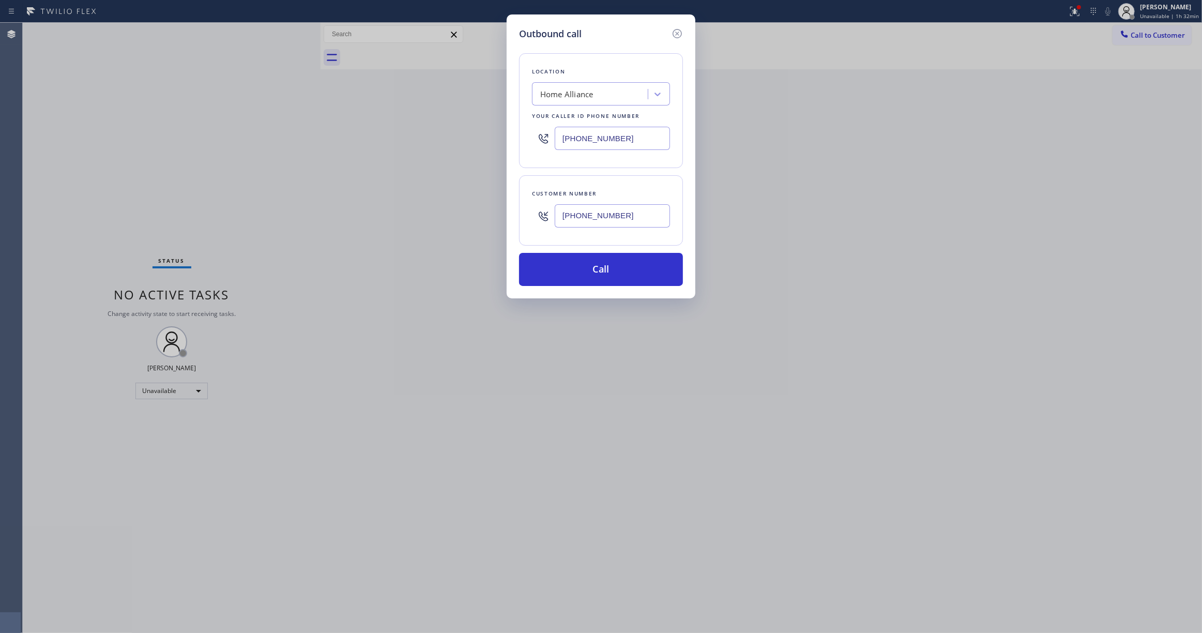
paste input "206) 201-1621"
type input "(206) 201-1621"
drag, startPoint x: 654, startPoint y: 218, endPoint x: 356, endPoint y: 213, distance: 297.8
click at [347, 185] on div "Outbound call Location KitchenAid Appliance Professionals Seattle Your caller i…" at bounding box center [601, 316] width 1202 height 633
click at [592, 278] on button "Call" at bounding box center [601, 269] width 164 height 33
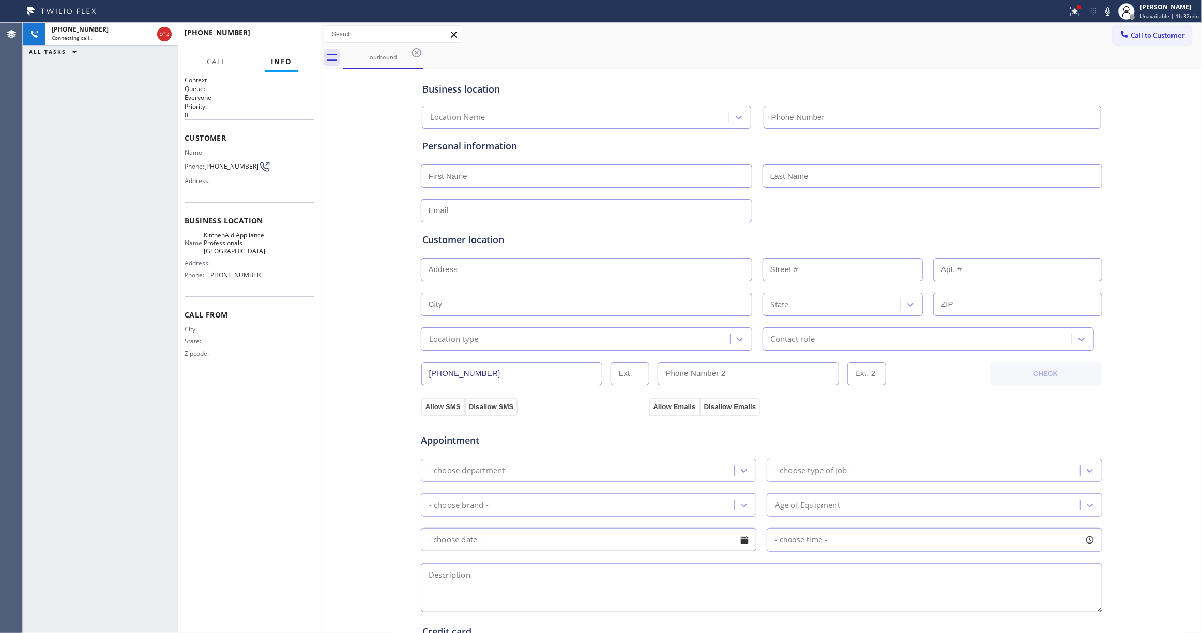
type input "(206) 201-1621"
click at [288, 33] on button "HANG UP" at bounding box center [290, 37] width 48 height 14
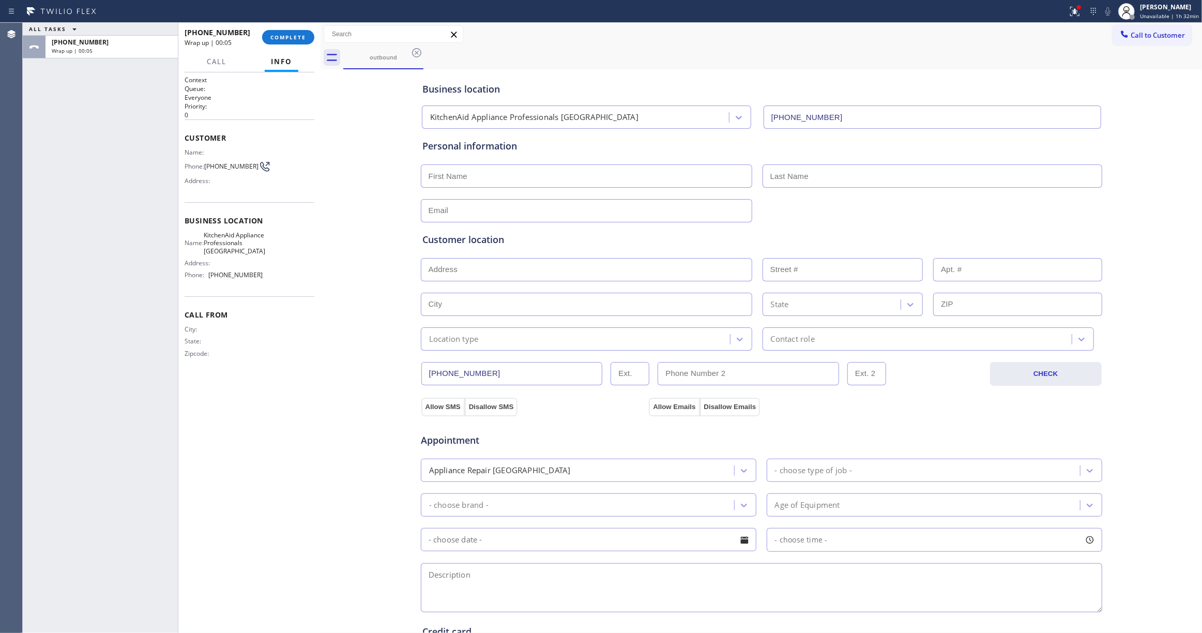
click at [278, 49] on div "+12066181548 Wrap up | 00:05 COMPLETE" at bounding box center [250, 37] width 130 height 27
click at [278, 44] on div "+12066181548 Wrap up | 00:06 COMPLETE" at bounding box center [250, 37] width 130 height 27
click at [290, 45] on div "+12066181548 Wrap up | 00:08 COMPLETE" at bounding box center [250, 37] width 130 height 27
click at [281, 40] on button "COMPLETE" at bounding box center [288, 37] width 52 height 14
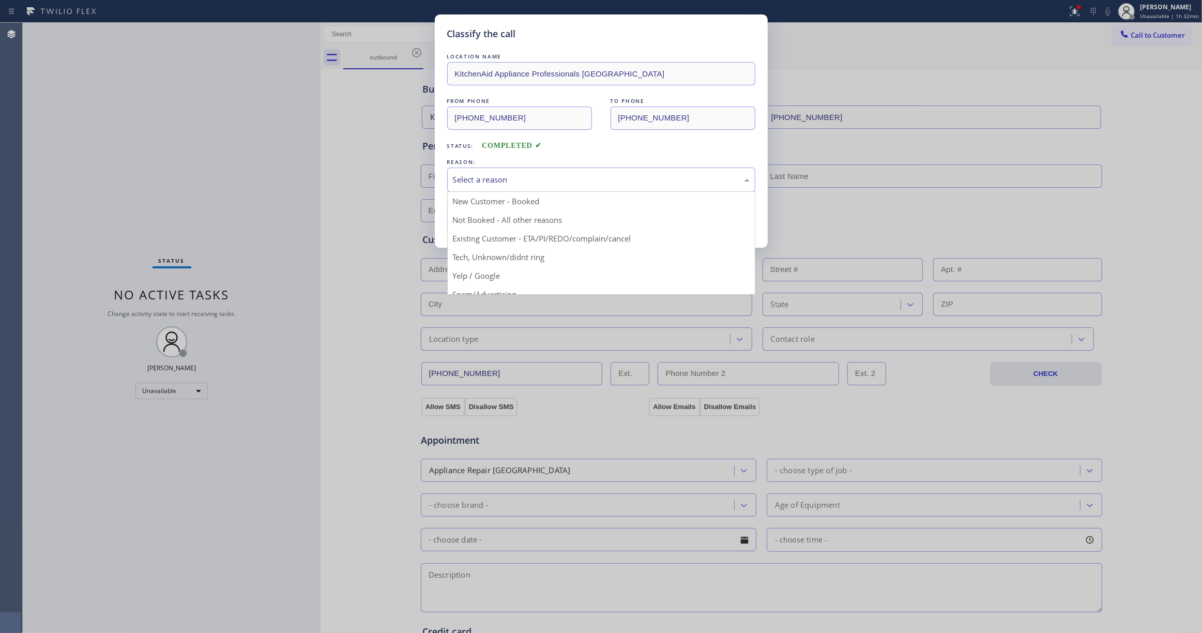
click at [473, 170] on div "Select a reason" at bounding box center [601, 180] width 308 height 24
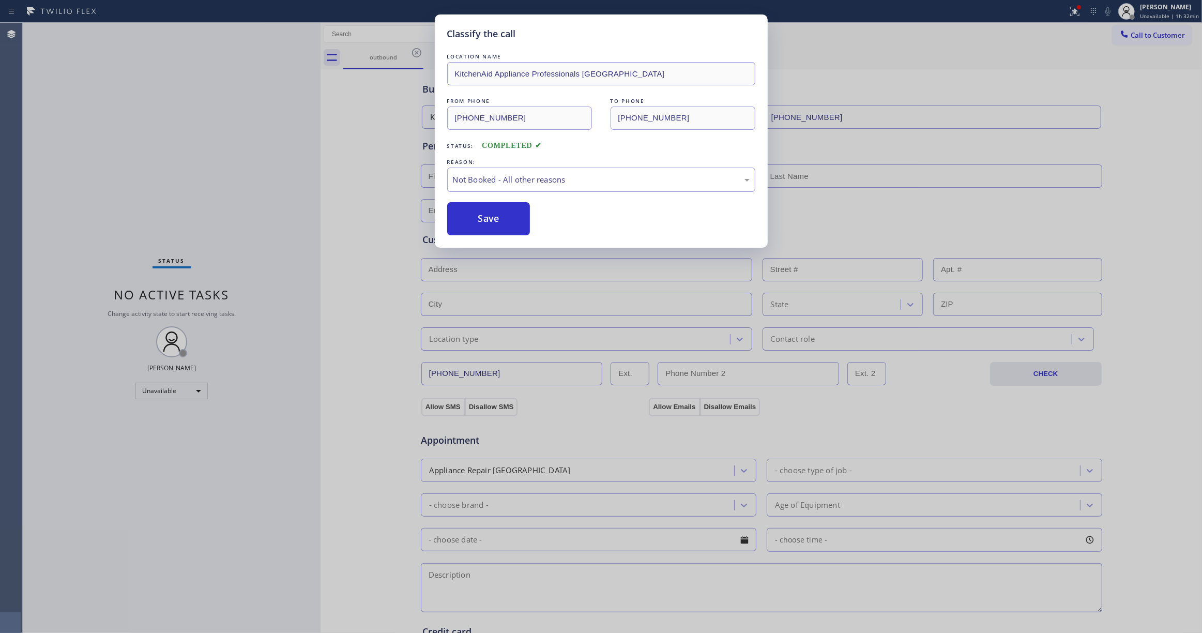
click at [464, 222] on button "Save" at bounding box center [488, 218] width 83 height 33
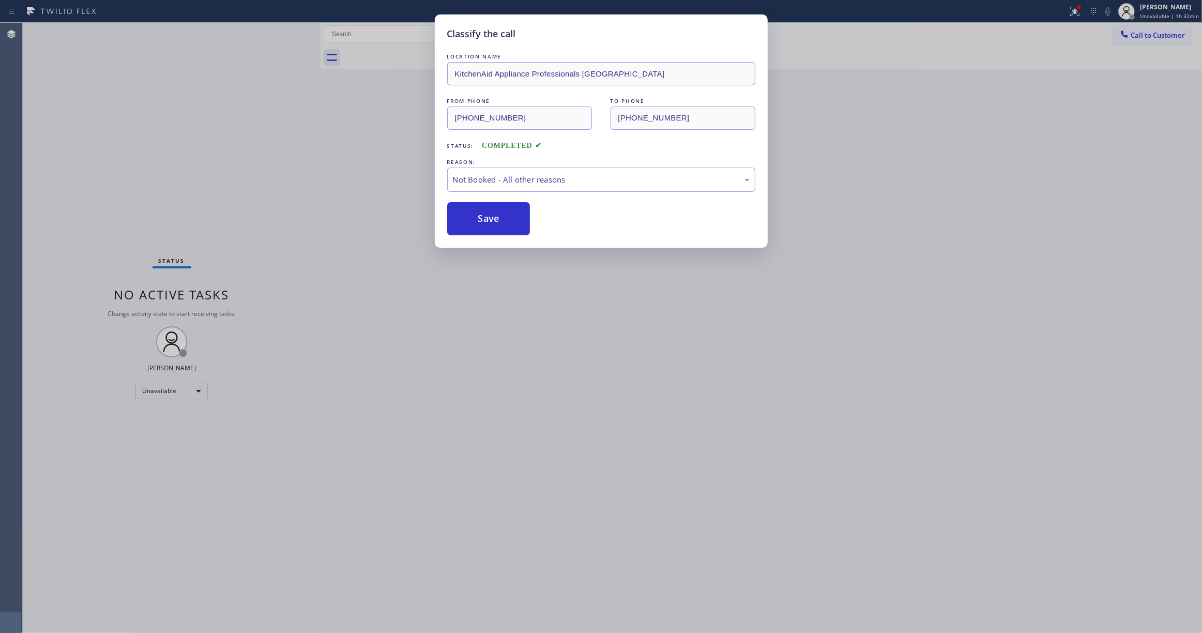
drag, startPoint x: 464, startPoint y: 222, endPoint x: 0, endPoint y: 189, distance: 465.4
click at [463, 222] on button "Save" at bounding box center [488, 218] width 83 height 33
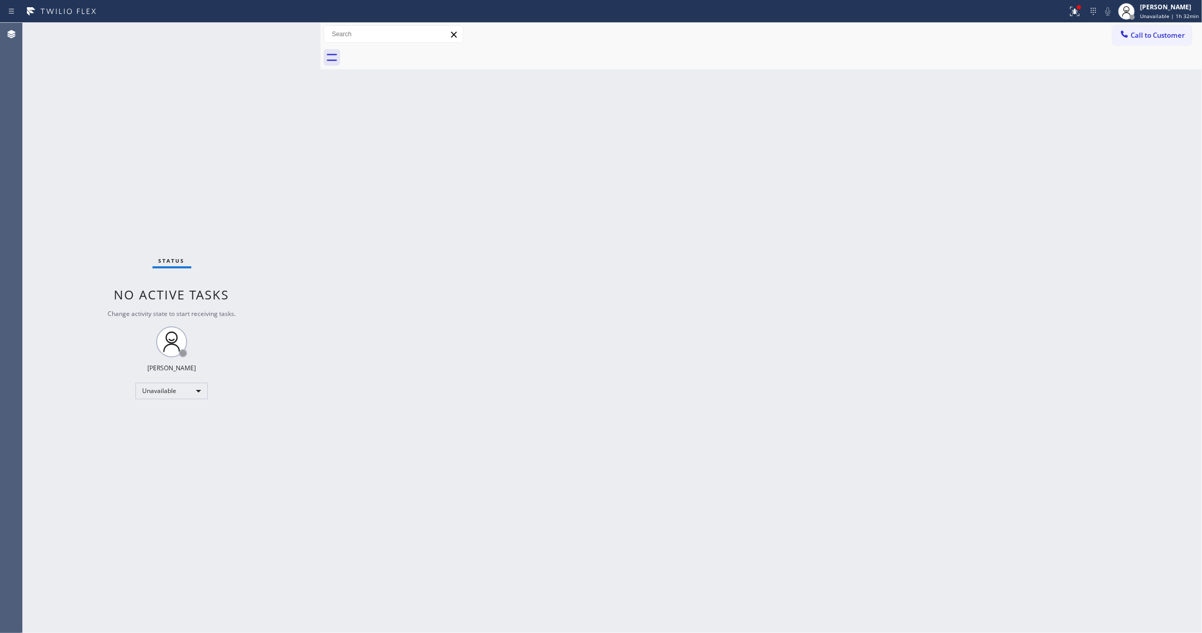
click at [687, 191] on div "Back to Dashboard Change Sender ID Customers Technicians Select a contact Outbo…" at bounding box center [761, 328] width 881 height 610
click at [1154, 33] on span "Call to Customer" at bounding box center [1158, 35] width 54 height 9
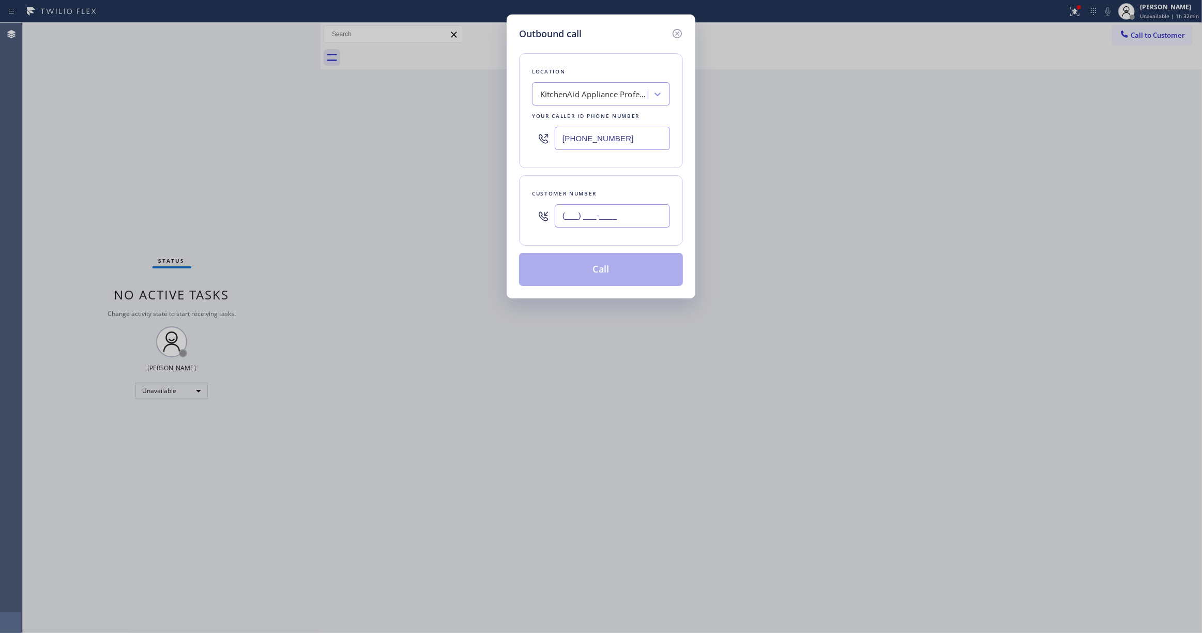
click at [653, 224] on input "(___) ___-____" at bounding box center [612, 215] width 115 height 23
paste input "617) 953-5181"
type input "(617) 953-5181"
click at [580, 92] on div "KitchenAid Appliance Professionals Seattle" at bounding box center [594, 94] width 109 height 12
type input "Home Alliance"
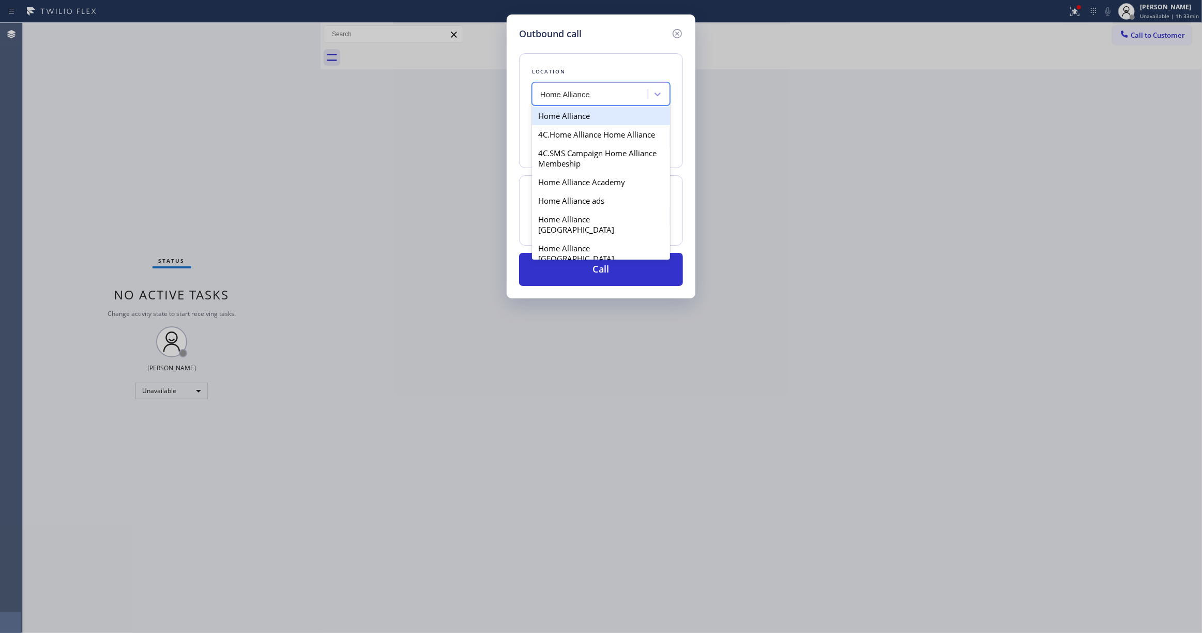
click at [573, 112] on div "Home Alliance" at bounding box center [601, 116] width 138 height 19
type input "(877) 777-0796"
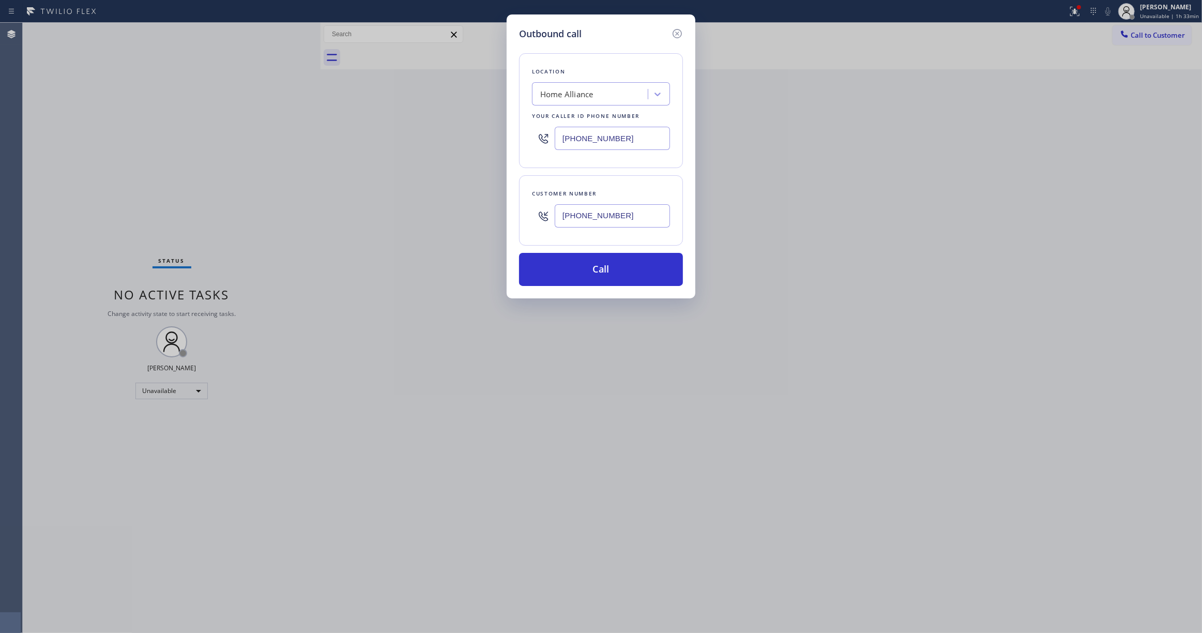
drag, startPoint x: 632, startPoint y: 215, endPoint x: 461, endPoint y: 214, distance: 170.6
click at [461, 214] on div "Outbound call Location Home Alliance Your caller id phone number (877) 777-0796…" at bounding box center [601, 316] width 1202 height 633
click at [613, 273] on button "Call" at bounding box center [601, 269] width 164 height 33
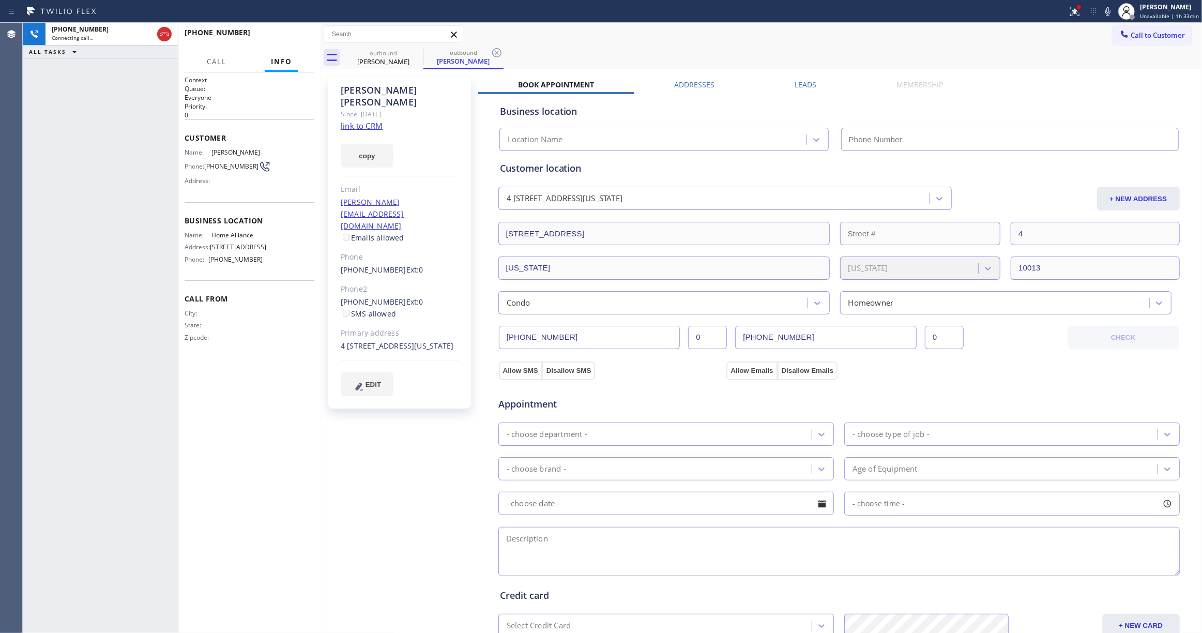
type input "(877) 777-0796"
drag, startPoint x: 40, startPoint y: 121, endPoint x: 203, endPoint y: 47, distance: 179.1
click at [40, 120] on div "+16179535181 Live | 00:01 ALL TASKS ALL TASKS ACTIVE TASKS TASKS IN WRAP UP" at bounding box center [100, 328] width 155 height 610
click at [284, 40] on span "HANG UP" at bounding box center [291, 37] width 32 height 7
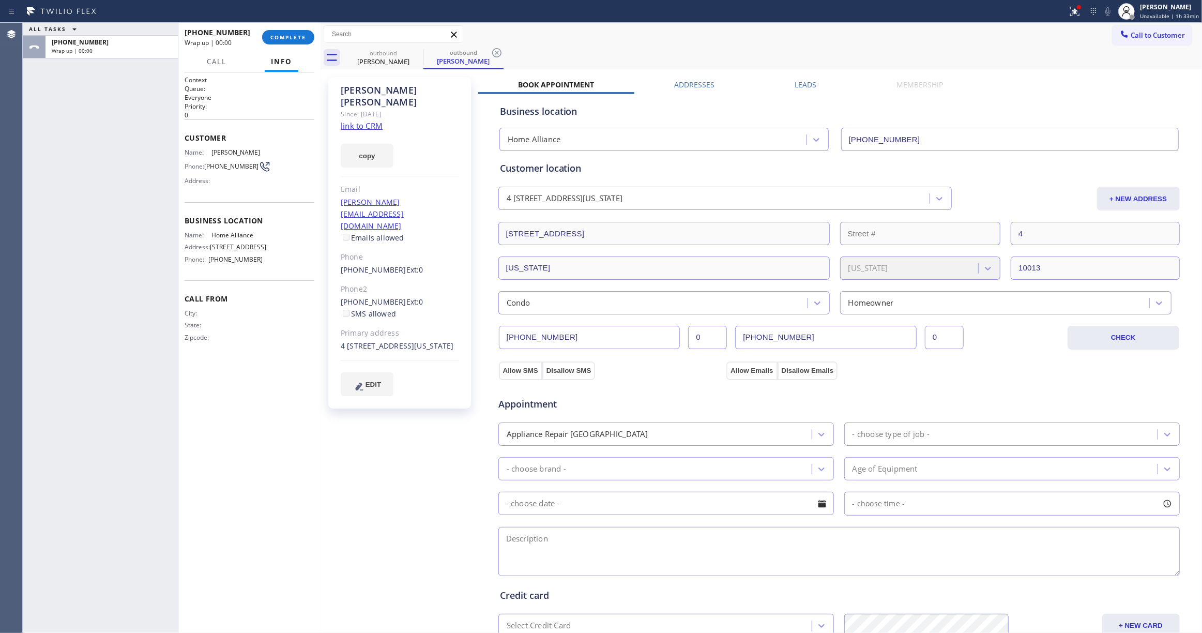
drag, startPoint x: 493, startPoint y: 51, endPoint x: 462, endPoint y: 85, distance: 46.8
click at [494, 51] on icon at bounding box center [497, 53] width 12 height 12
click at [373, 120] on link "link to CRM" at bounding box center [362, 125] width 42 height 10
click at [302, 34] on span "COMPLETE" at bounding box center [288, 37] width 36 height 7
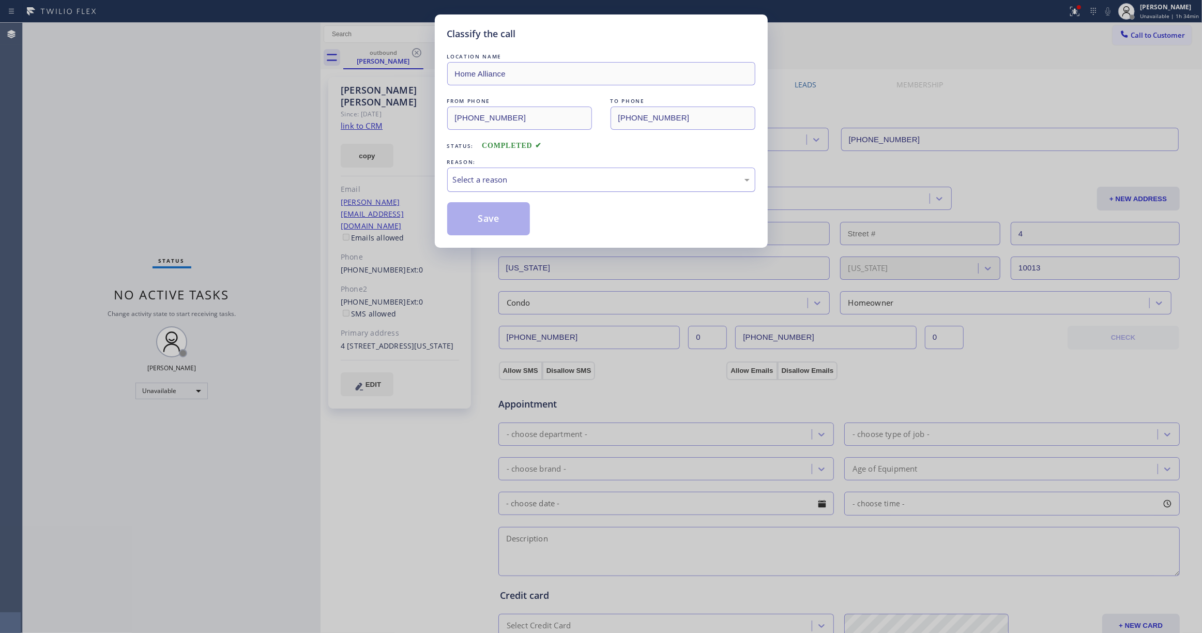
click at [476, 187] on div "Select a reason" at bounding box center [601, 180] width 308 height 24
click at [503, 226] on button "Save" at bounding box center [488, 218] width 83 height 33
click at [501, 226] on button "Save" at bounding box center [488, 218] width 83 height 33
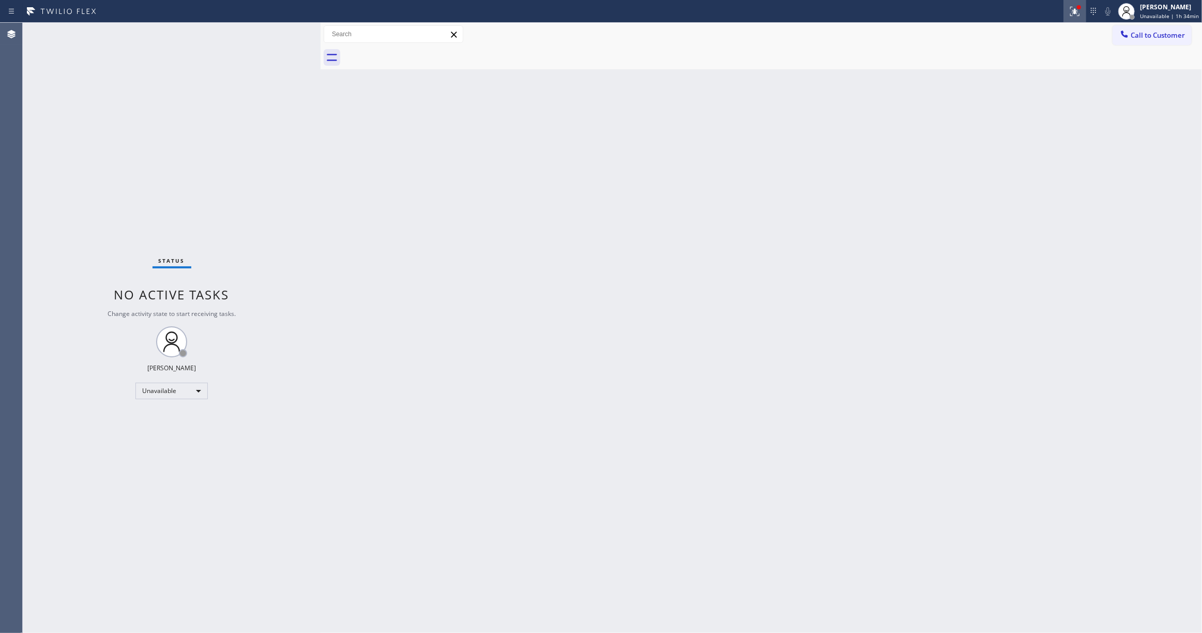
click at [1070, 11] on icon at bounding box center [1073, 10] width 6 height 7
click at [1015, 140] on button "Clear issues" at bounding box center [1014, 135] width 121 height 14
click at [1135, 33] on span "Call to Customer" at bounding box center [1158, 35] width 54 height 9
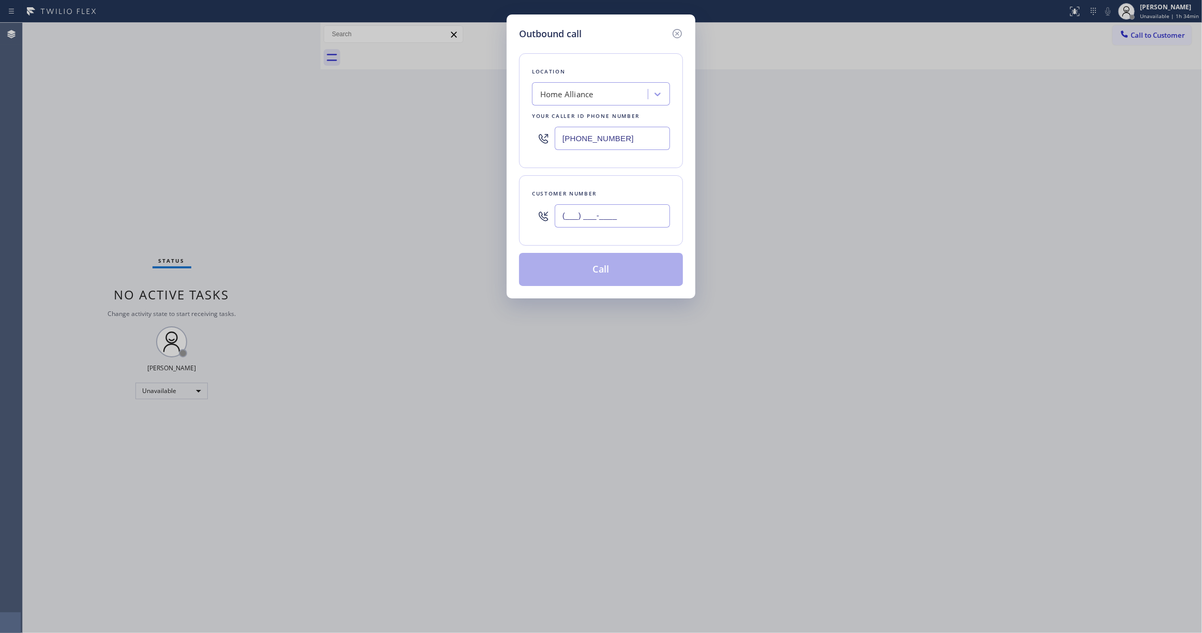
click at [644, 213] on input "(___) ___-____" at bounding box center [612, 215] width 115 height 23
paste input "732) 636-9215"
type input "(732) 636-9215"
drag, startPoint x: 628, startPoint y: 134, endPoint x: 348, endPoint y: 143, distance: 279.3
click at [350, 143] on div "Outbound call Location Home Alliance Your caller id phone number (877) 777-0796…" at bounding box center [601, 316] width 1202 height 633
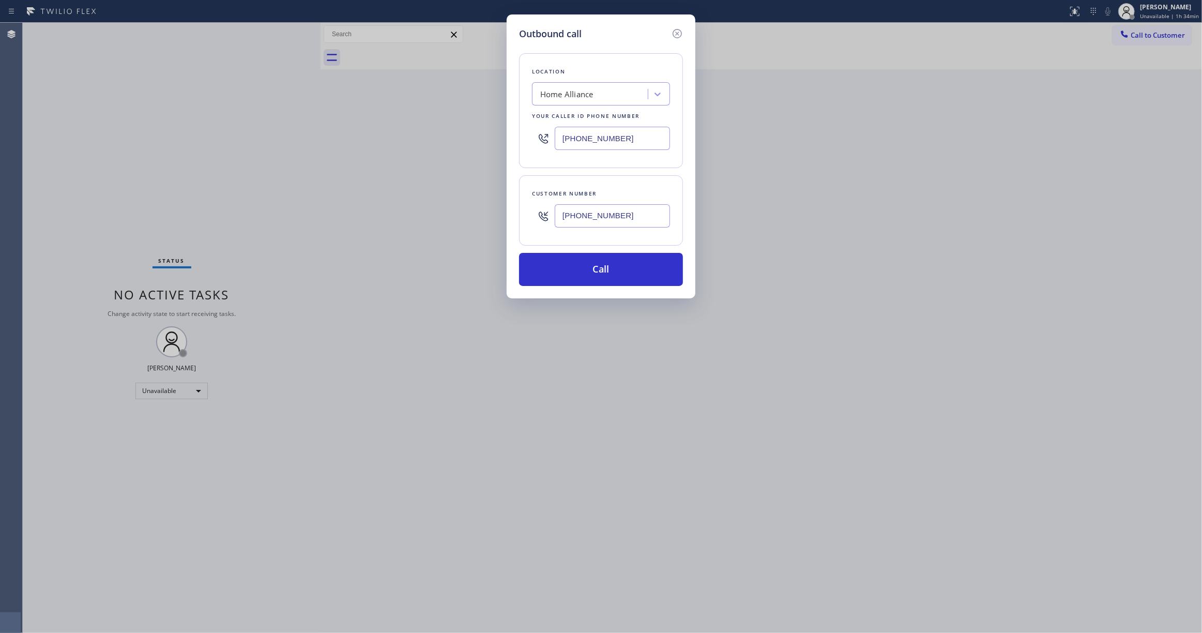
paste input "48) 354-0923"
type input "(848) 354-0923"
click at [571, 273] on button "Call" at bounding box center [601, 269] width 164 height 33
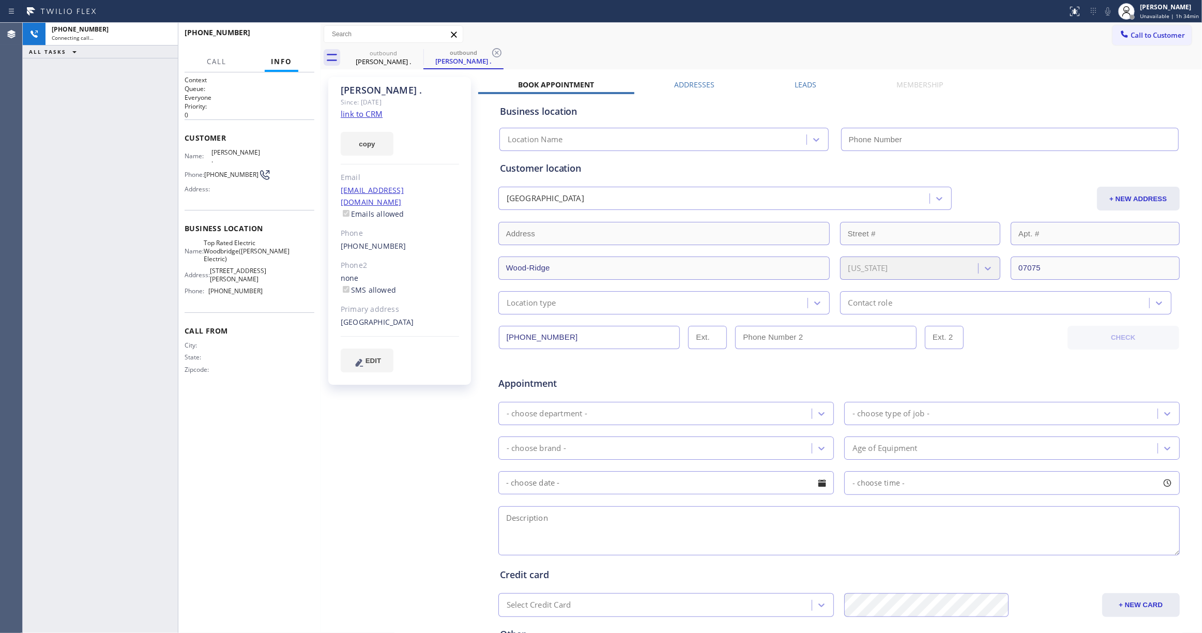
type input "(848) 354-0923"
drag, startPoint x: 51, startPoint y: 282, endPoint x: 70, endPoint y: 174, distance: 109.3
click at [52, 281] on div "+17326369215 Connecting call… ALL TASKS ALL TASKS ACTIVE TASKS TASKS IN WRAP UP" at bounding box center [100, 328] width 155 height 610
click at [497, 54] on icon at bounding box center [497, 53] width 12 height 12
click at [282, 35] on span "HANG UP" at bounding box center [291, 37] width 32 height 7
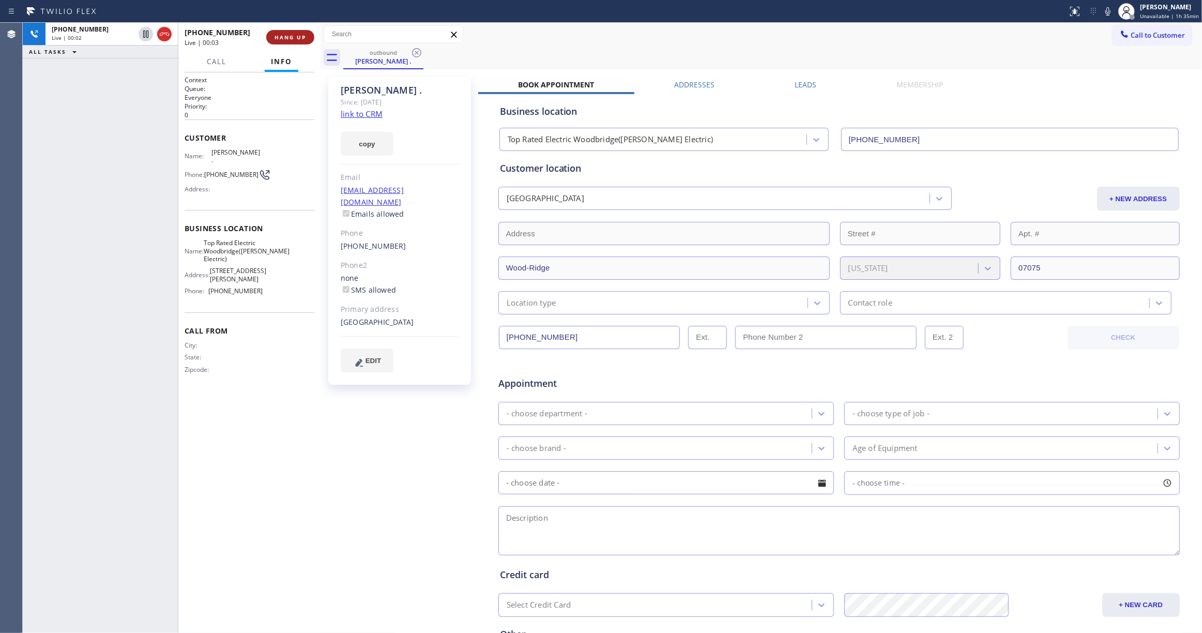
click at [282, 35] on span "HANG UP" at bounding box center [291, 37] width 32 height 7
click at [284, 35] on span "COMPLETE" at bounding box center [288, 37] width 36 height 7
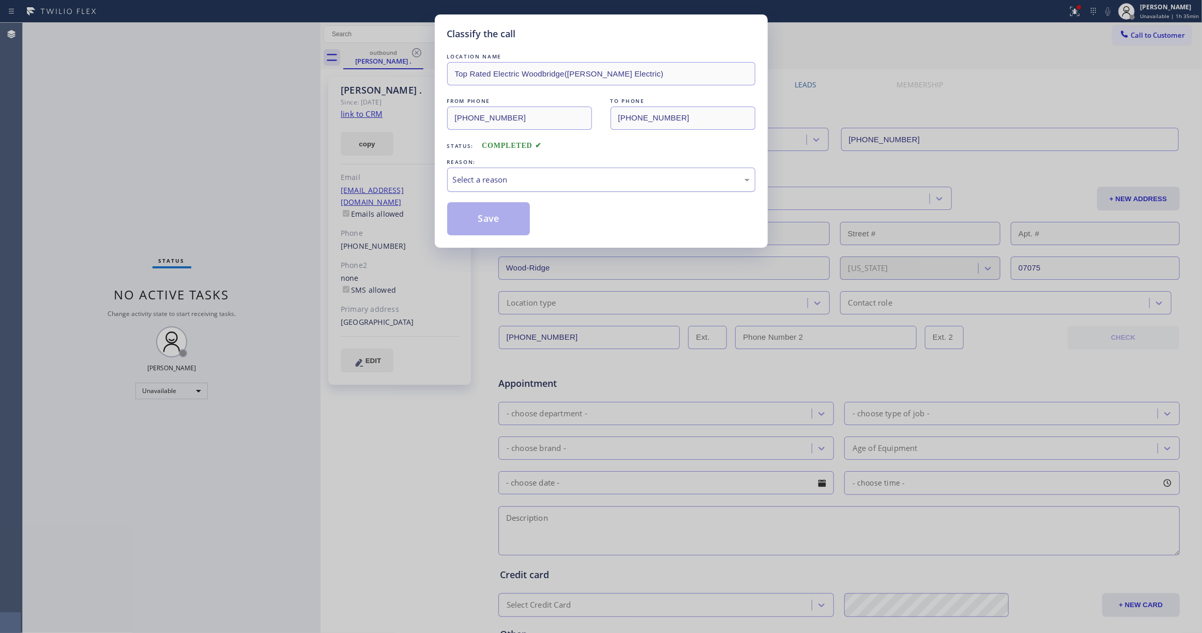
click at [491, 181] on div "Select a reason" at bounding box center [601, 180] width 297 height 12
click at [487, 218] on button "Save" at bounding box center [488, 218] width 83 height 33
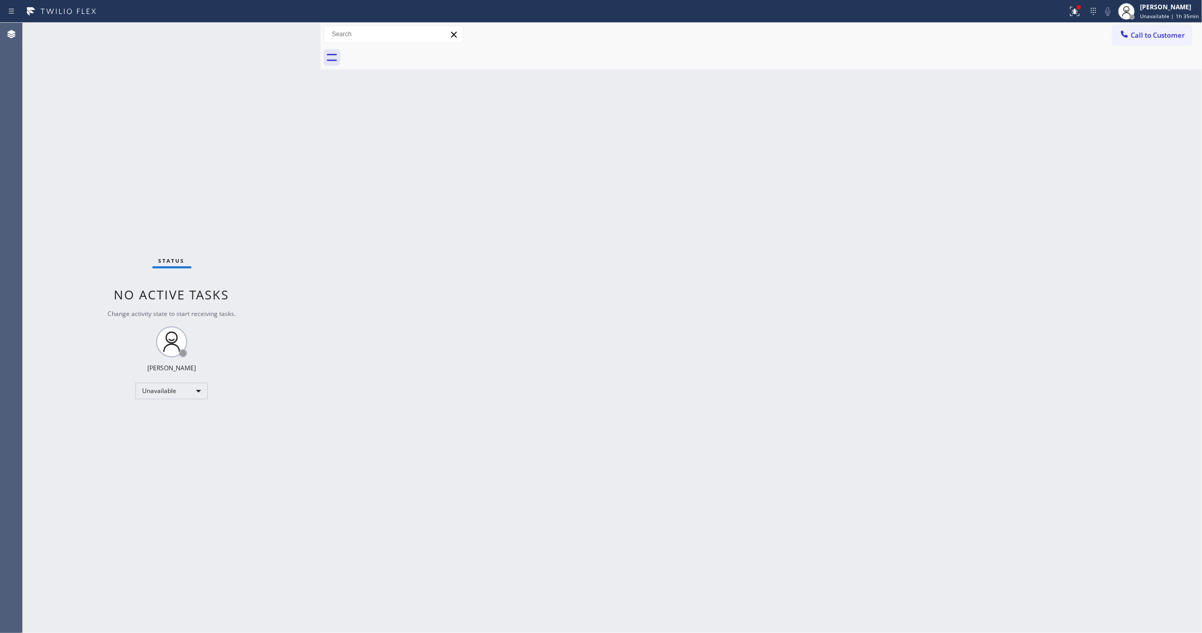
drag, startPoint x: 910, startPoint y: 206, endPoint x: 912, endPoint y: 197, distance: 8.4
click at [910, 205] on div "Back to Dashboard Change Sender ID Customers Technicians Select a contact Outbo…" at bounding box center [761, 328] width 881 height 610
click at [1152, 34] on span "Call to Customer" at bounding box center [1158, 35] width 54 height 9
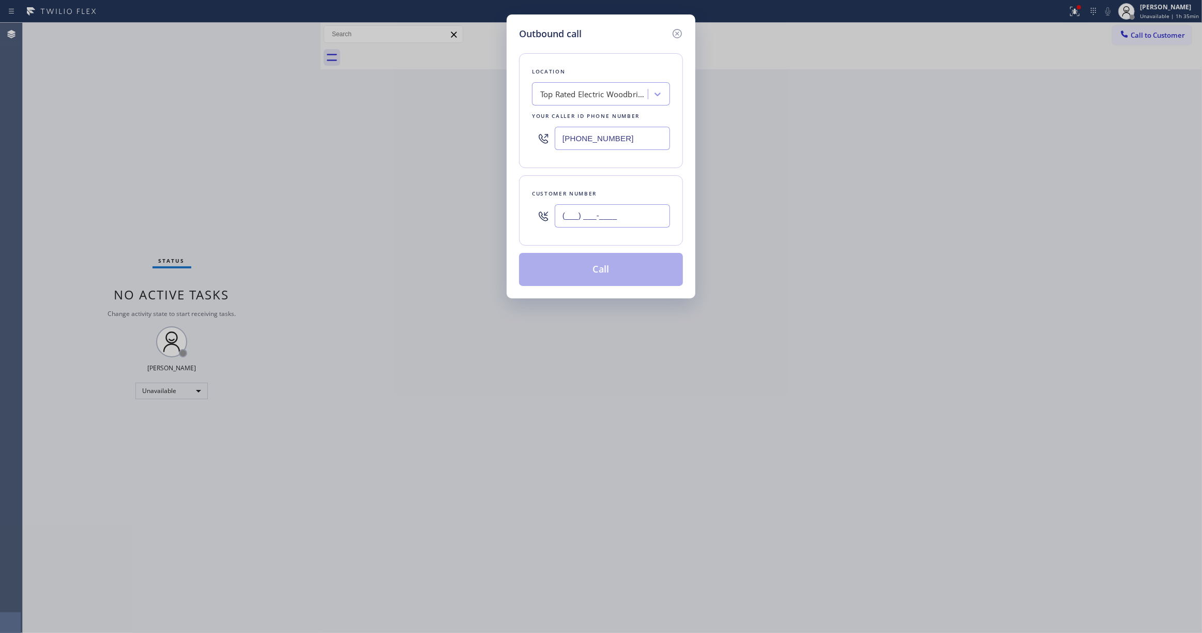
click at [621, 220] on input "(___) ___-____" at bounding box center [612, 215] width 115 height 23
paste input "602) 755-3433"
type input "(602) 755-3433"
drag, startPoint x: 649, startPoint y: 136, endPoint x: 61, endPoint y: 129, distance: 588.4
click at [61, 129] on div "Outbound call Location Top Rated Electric Woodbridge(Michael A Bilyak Electric)…" at bounding box center [601, 316] width 1202 height 633
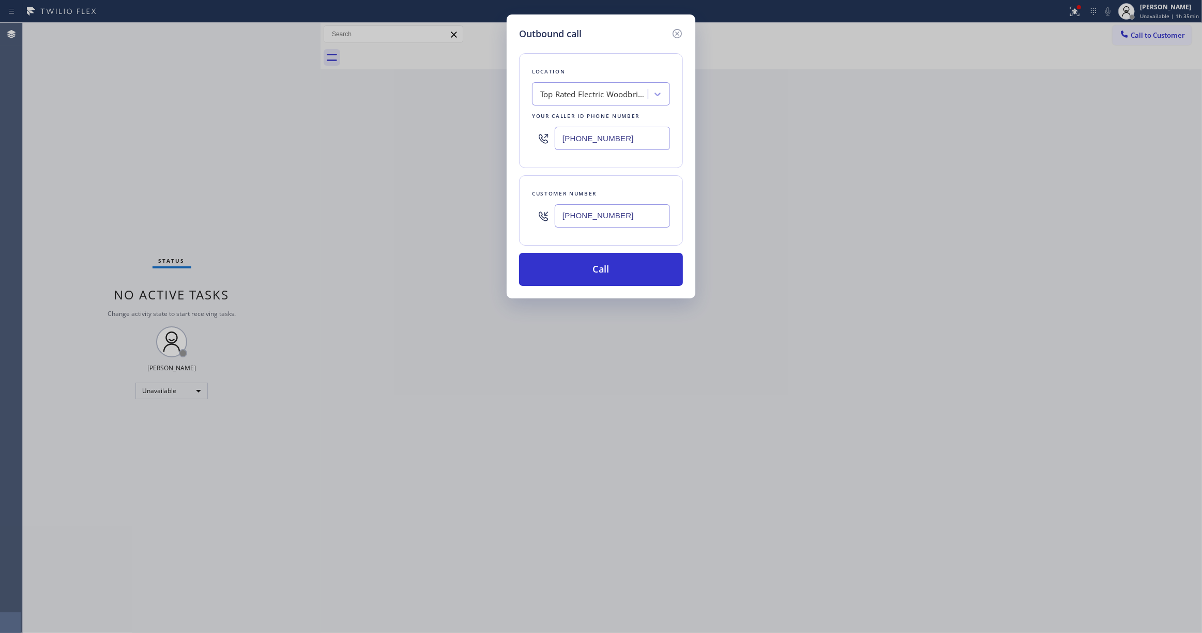
paste input "602) 755-343"
type input "(602) 755-3433"
drag, startPoint x: 638, startPoint y: 217, endPoint x: 227, endPoint y: 219, distance: 410.5
click at [227, 219] on div "Outbound call Location Whirlpool Appliance Repair Co Phoenix Your caller id pho…" at bounding box center [601, 316] width 1202 height 633
paste input "480) 735-9375"
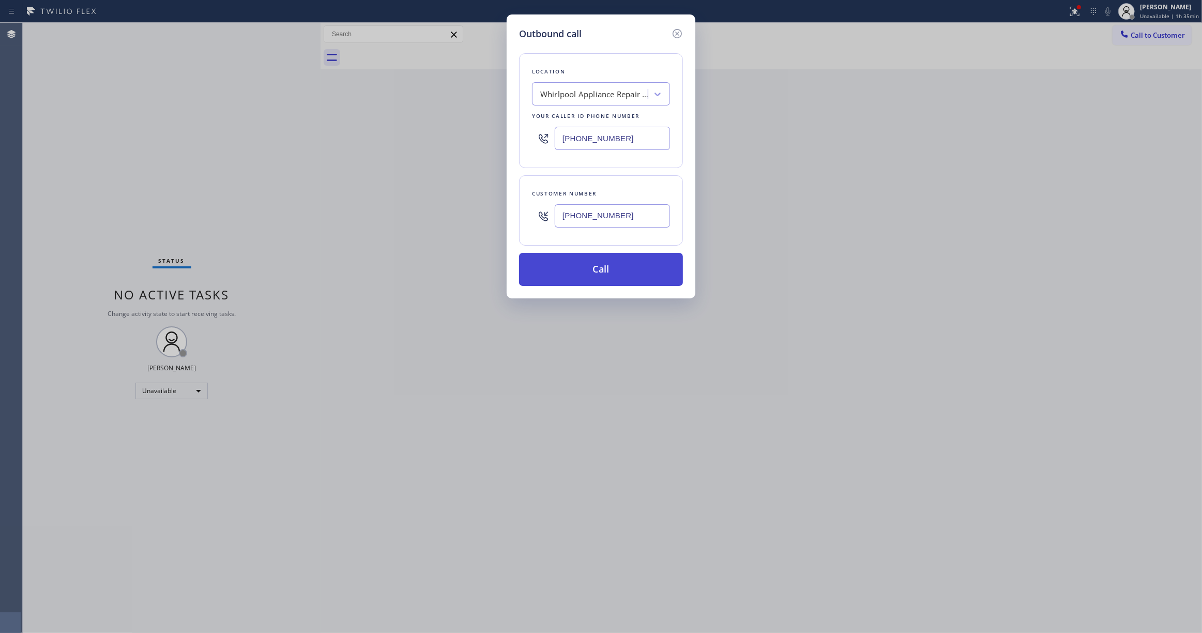
type input "(480) 735-9375"
click at [578, 283] on button "Call" at bounding box center [601, 269] width 164 height 33
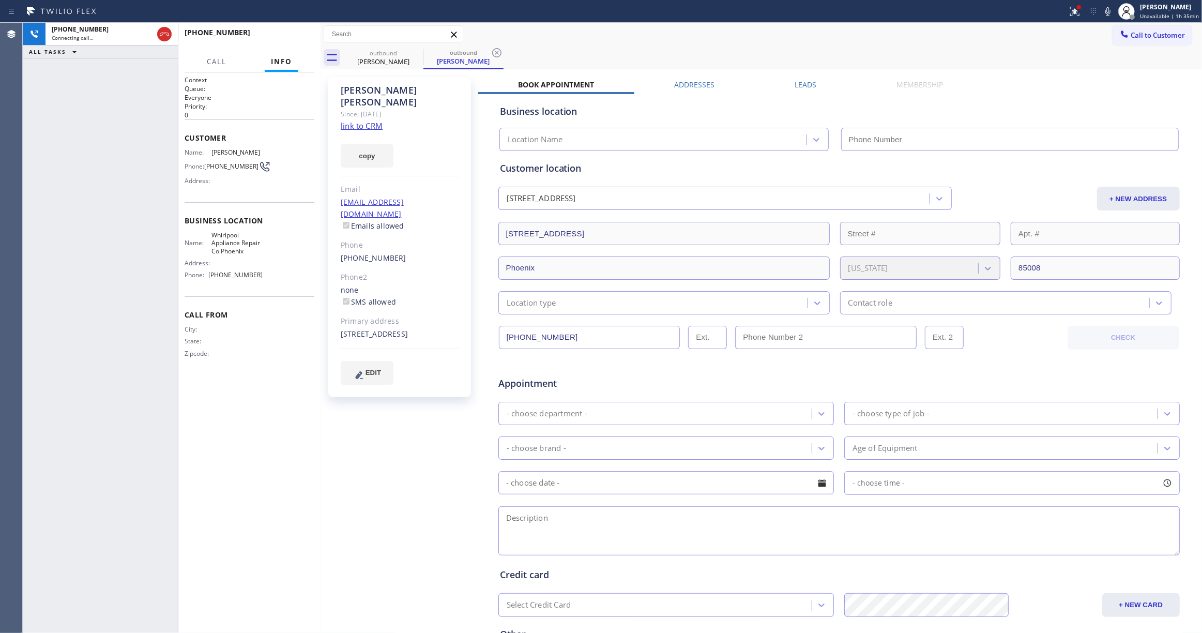
click at [495, 56] on icon at bounding box center [496, 52] width 9 height 9
type input "(602) 755-3433"
click at [372, 120] on link "link to CRM" at bounding box center [362, 125] width 42 height 10
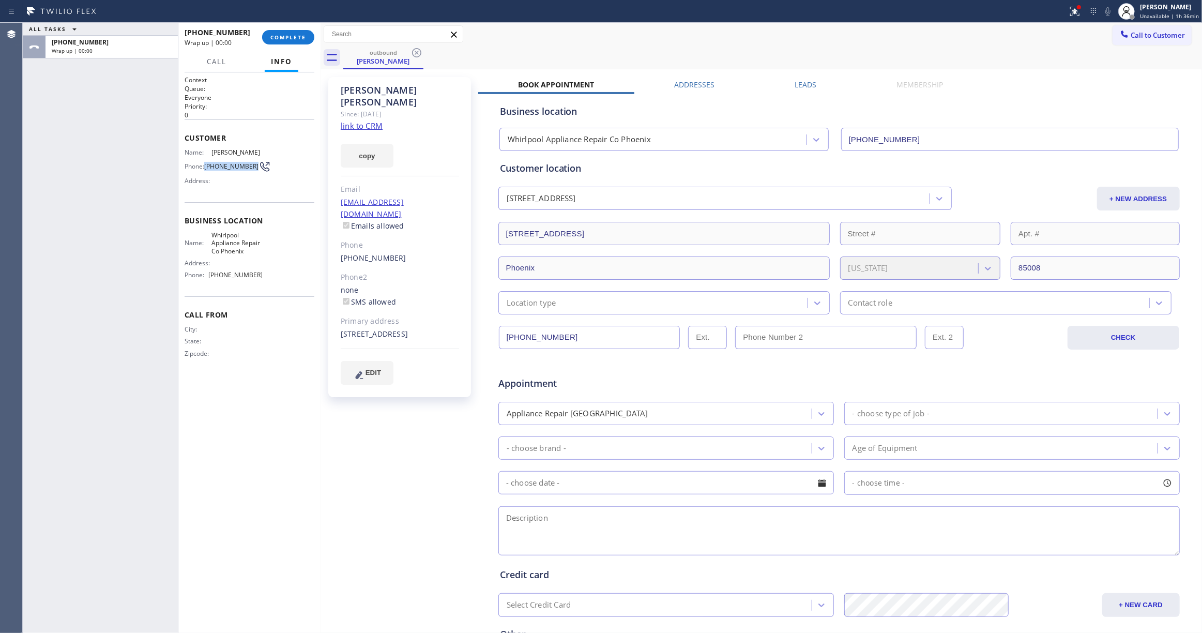
drag, startPoint x: 226, startPoint y: 171, endPoint x: 208, endPoint y: 162, distance: 19.9
click at [208, 162] on span "(480) 735-9375" at bounding box center [231, 166] width 54 height 8
copy span "(480) 735-9375"
click at [292, 32] on button "COMPLETE" at bounding box center [288, 37] width 52 height 14
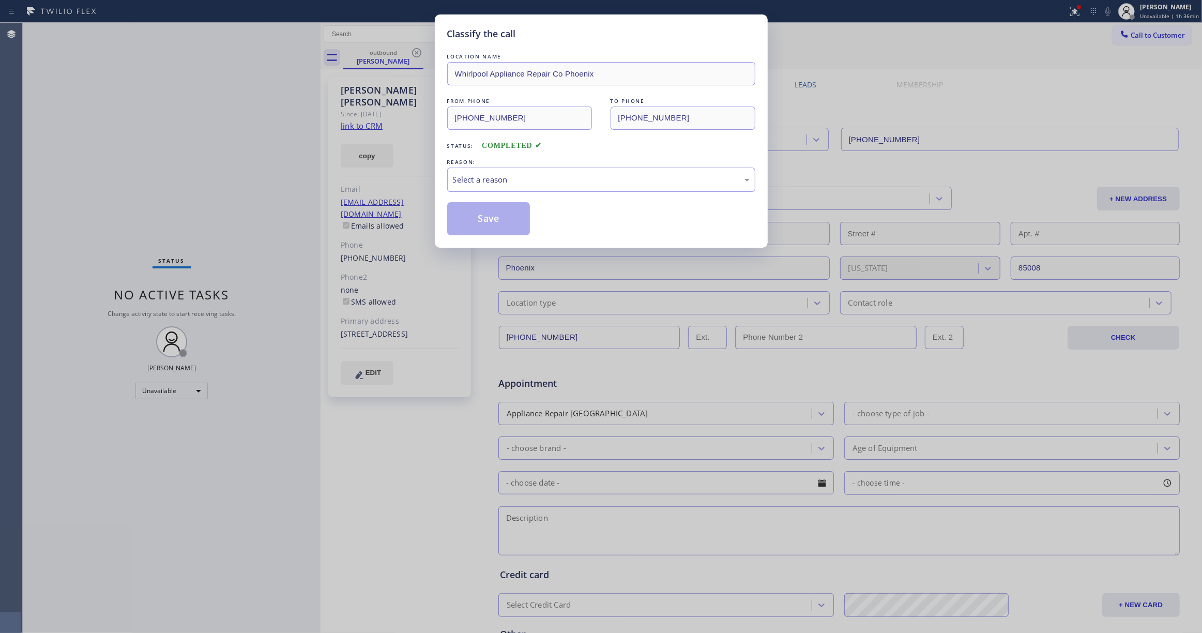
click at [531, 174] on div "Select a reason" at bounding box center [601, 180] width 297 height 12
click at [470, 226] on button "Save" at bounding box center [488, 218] width 83 height 33
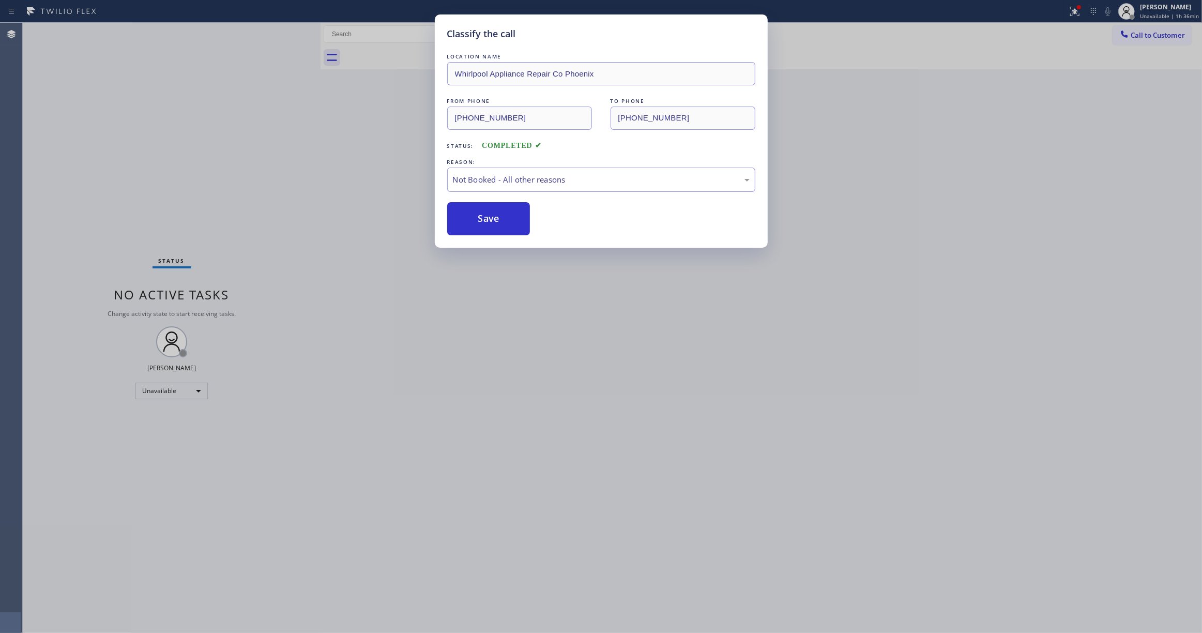
click at [470, 226] on button "Save" at bounding box center [488, 218] width 83 height 33
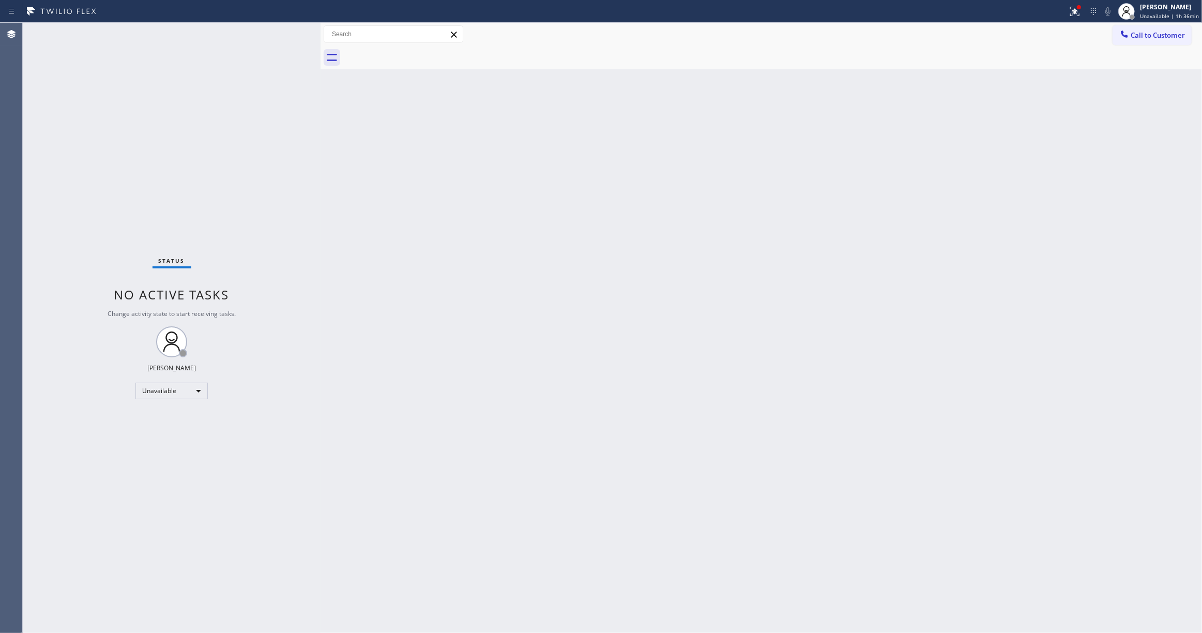
drag, startPoint x: 1161, startPoint y: 37, endPoint x: 695, endPoint y: 216, distance: 499.3
click at [1138, 40] on button "Call to Customer" at bounding box center [1152, 35] width 79 height 20
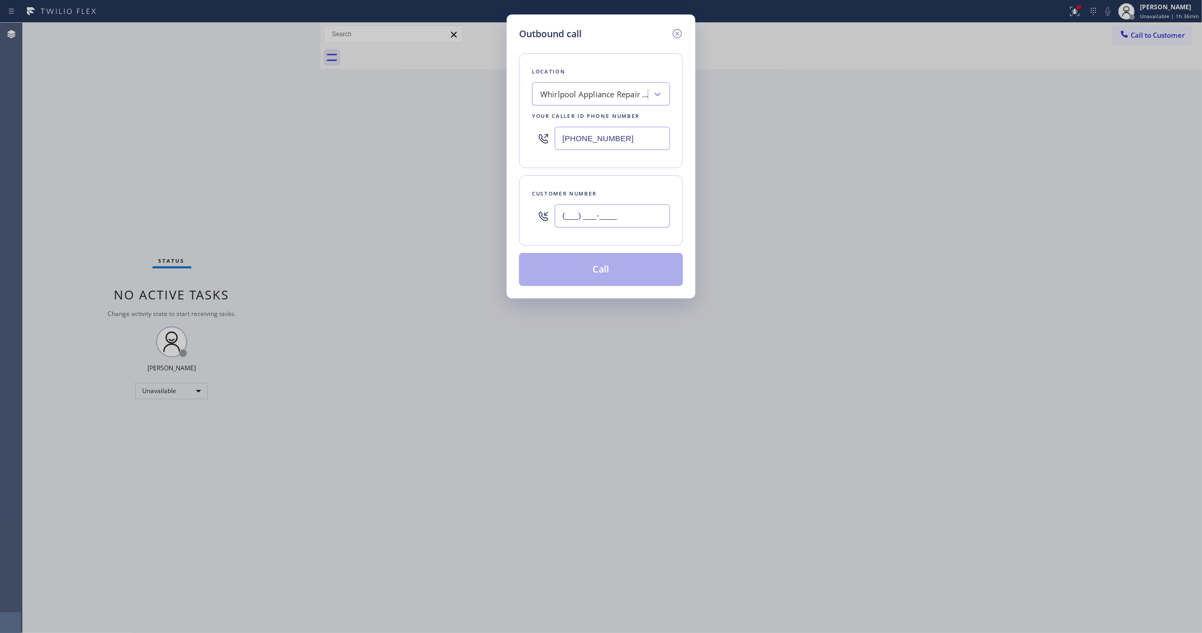
click at [650, 214] on input "(___) ___-____" at bounding box center [612, 215] width 115 height 23
paste input "480) 735-9375"
type input "(480) 735-9375"
click at [580, 96] on div "Whirlpool Appliance Repair Co Phoenix" at bounding box center [594, 94] width 109 height 12
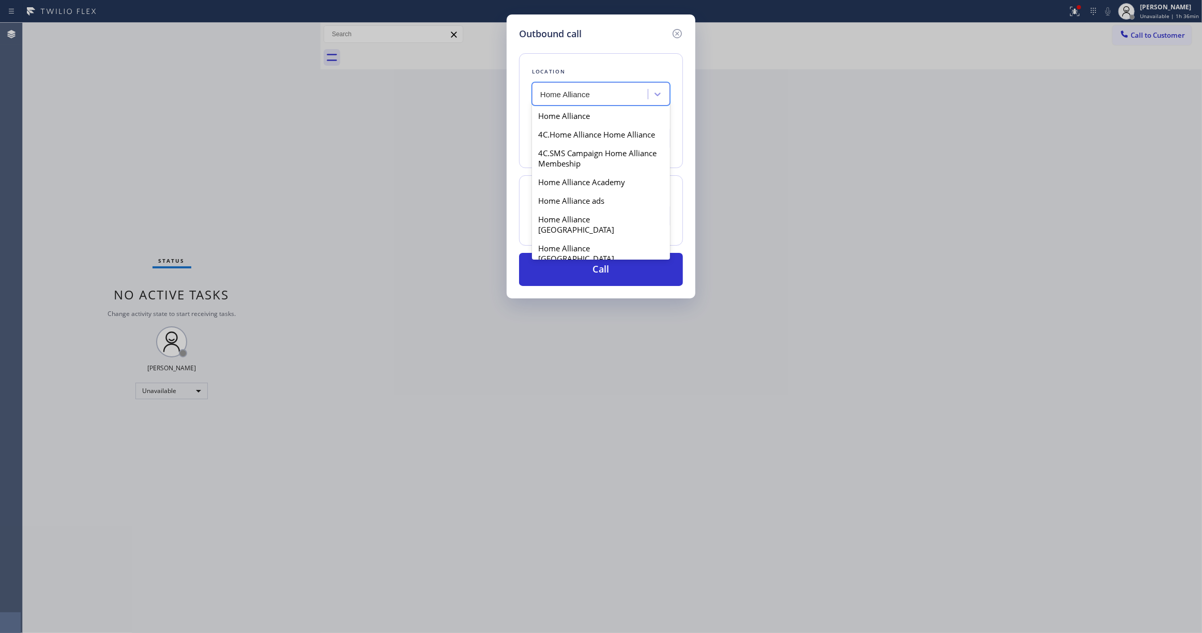
type input "Home Alliance"
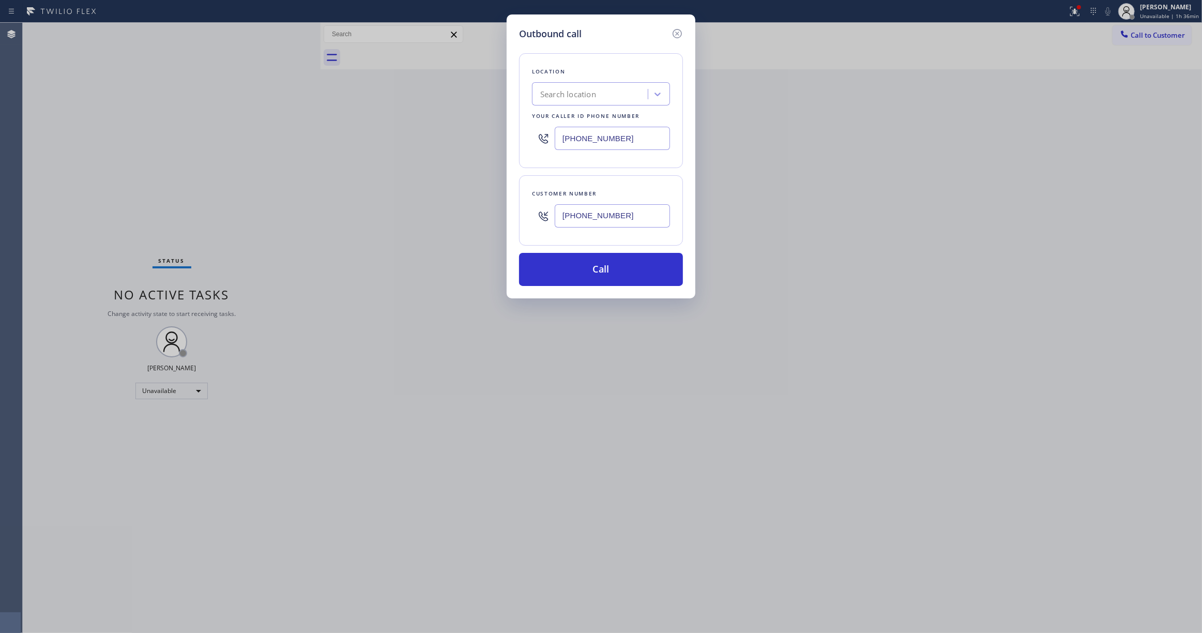
click at [782, 253] on div "Outbound call Location Search location Your caller id phone number (602) 755-34…" at bounding box center [601, 316] width 1202 height 633
click at [582, 89] on div "Search location" at bounding box center [568, 94] width 56 height 12
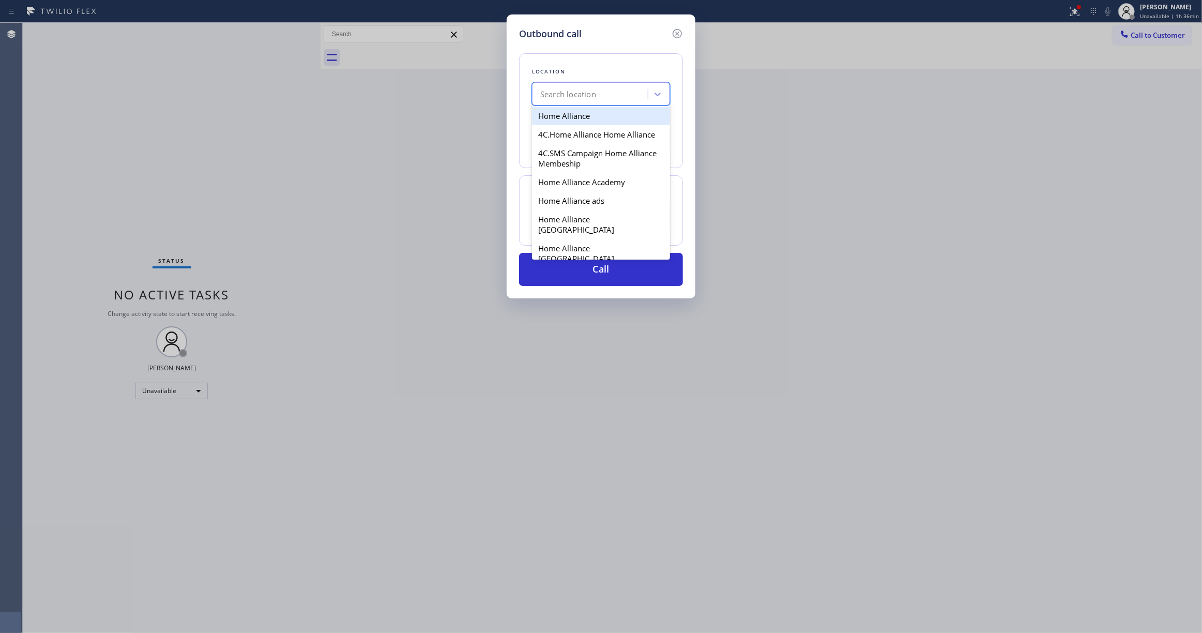
click at [582, 118] on div "Home Alliance" at bounding box center [601, 116] width 138 height 19
type input "(877) 777-0796"
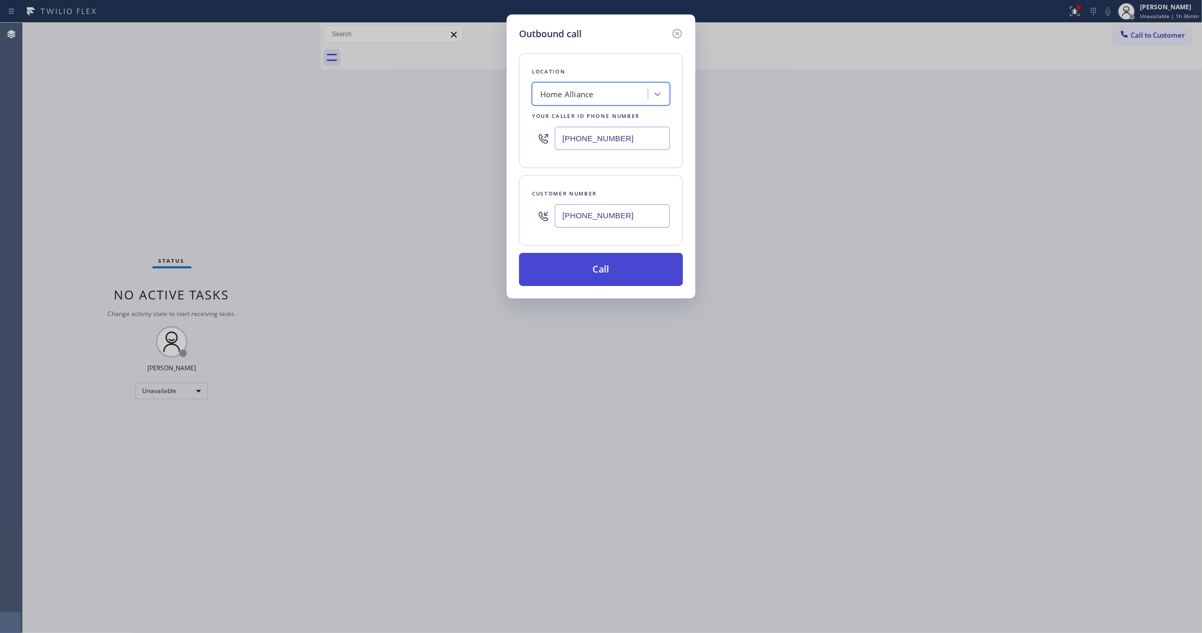
click at [586, 270] on button "Call" at bounding box center [601, 269] width 164 height 33
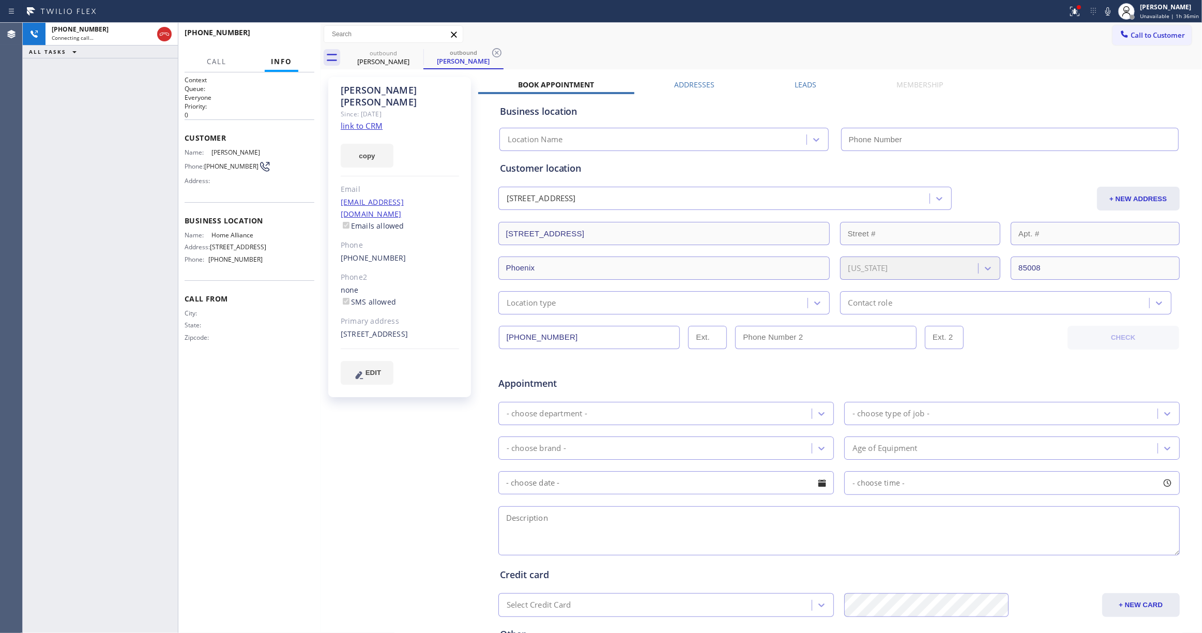
type input "(877) 777-0796"
click at [48, 228] on div "+14807359375 Connecting call… ALL TASKS ALL TASKS ACTIVE TASKS TASKS IN WRAP UP" at bounding box center [100, 328] width 155 height 610
click at [419, 363] on div "Luis Gonzalez Since: 20 may 2020 link to CRM copy Email lgonzalez888@gmail.com …" at bounding box center [400, 407] width 155 height 670
click at [499, 49] on icon at bounding box center [496, 52] width 9 height 9
click at [290, 38] on span "HANG UP" at bounding box center [291, 37] width 32 height 7
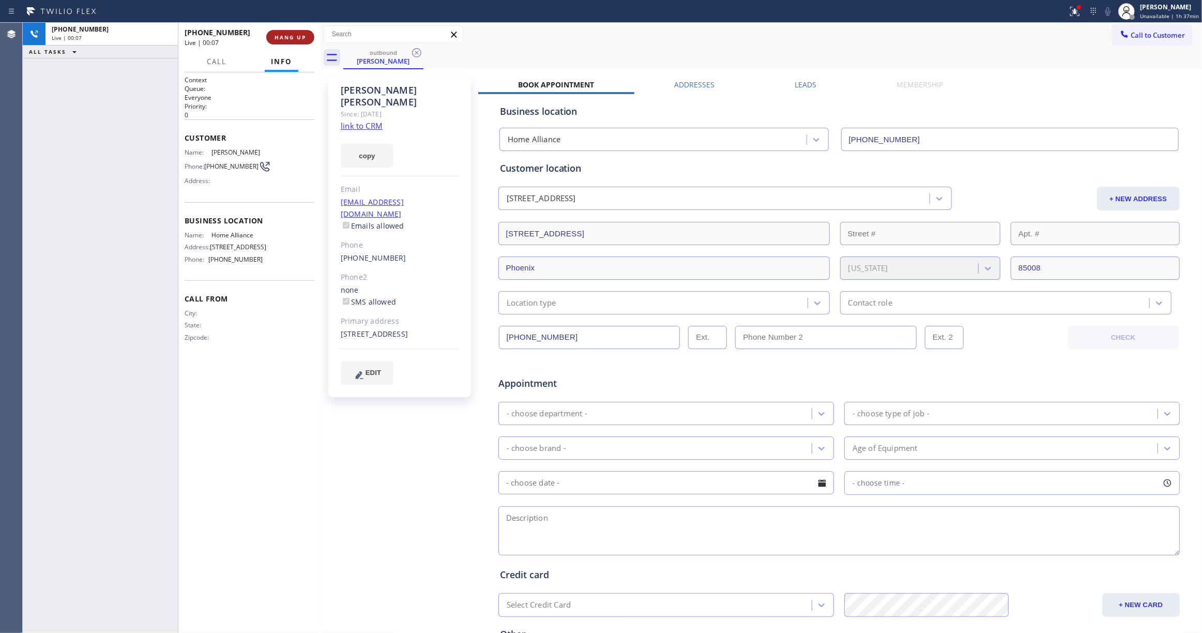
click at [290, 38] on span "HANG UP" at bounding box center [291, 37] width 32 height 7
click at [296, 39] on span "COMPLETE" at bounding box center [288, 37] width 36 height 7
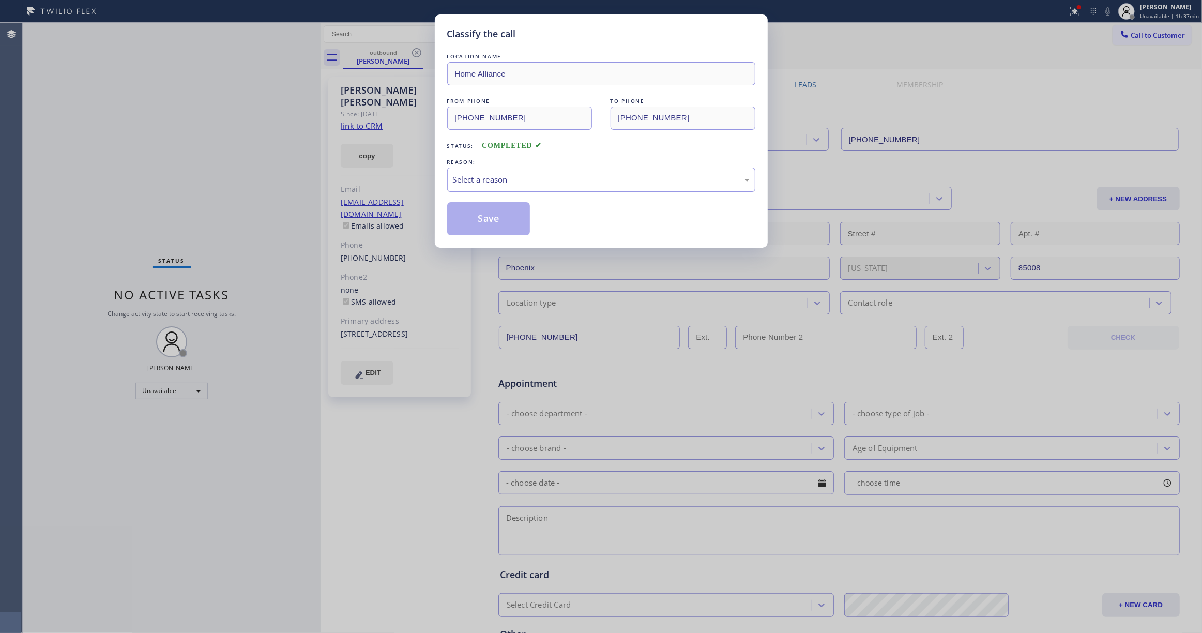
click at [491, 180] on div "Select a reason" at bounding box center [601, 180] width 297 height 12
click at [485, 218] on button "Save" at bounding box center [488, 218] width 83 height 33
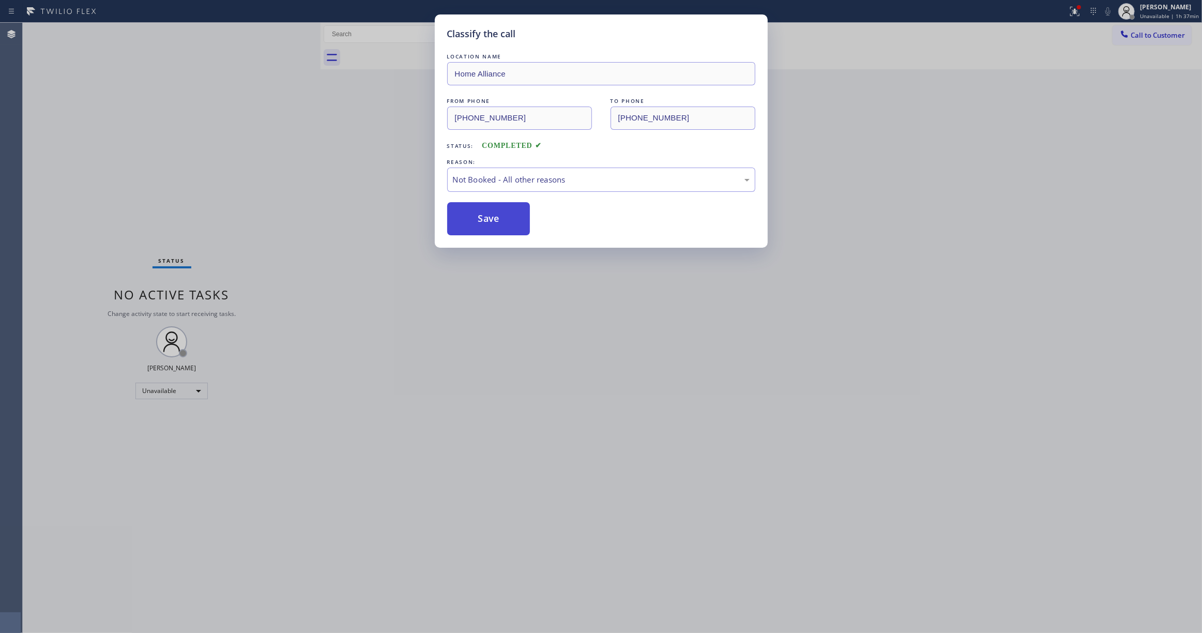
click at [485, 218] on button "Save" at bounding box center [488, 218] width 83 height 33
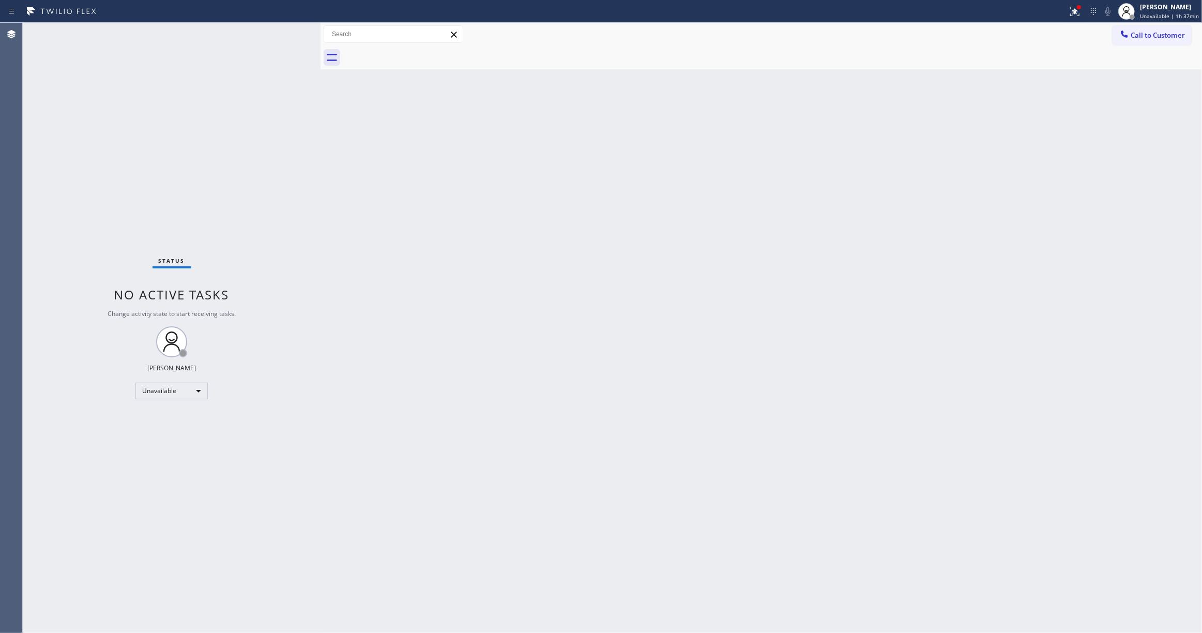
drag, startPoint x: 541, startPoint y: 209, endPoint x: 544, endPoint y: 203, distance: 7.2
click at [541, 209] on div "Back to Dashboard Change Sender ID Customers Technicians Select a contact Outbo…" at bounding box center [761, 328] width 881 height 610
click at [1139, 34] on span "Call to Customer" at bounding box center [1158, 35] width 54 height 9
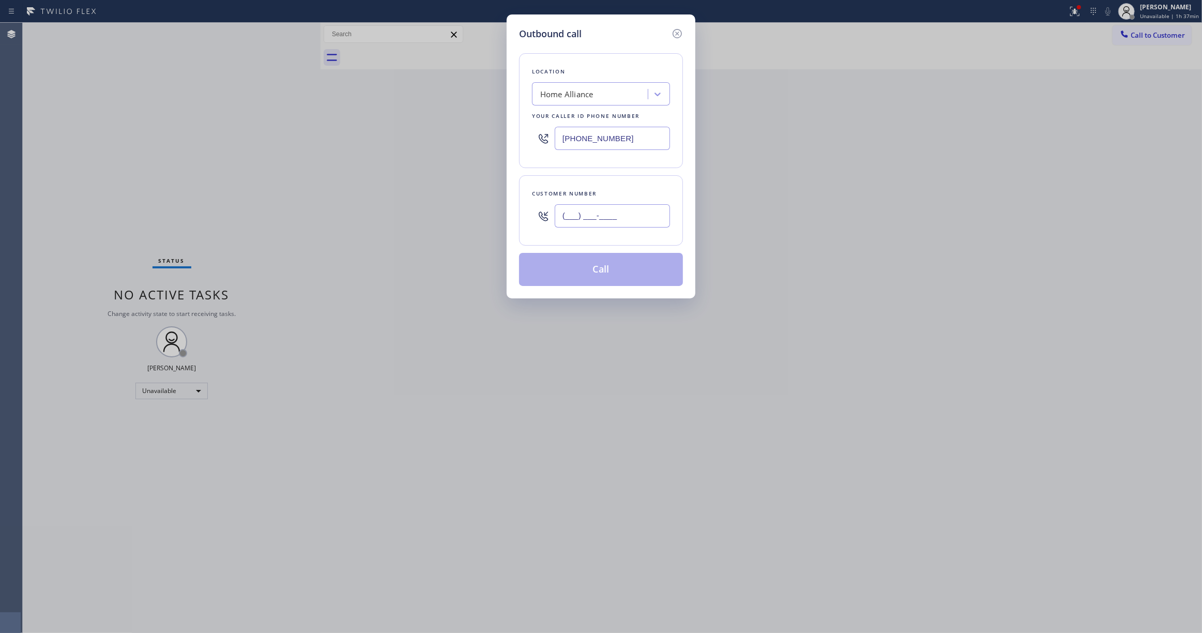
click at [603, 217] on input "(___) ___-____" at bounding box center [612, 215] width 115 height 23
paste input "786) 205-2755"
type input "(786) 205-2755"
click at [588, 276] on button "Call" at bounding box center [601, 269] width 164 height 33
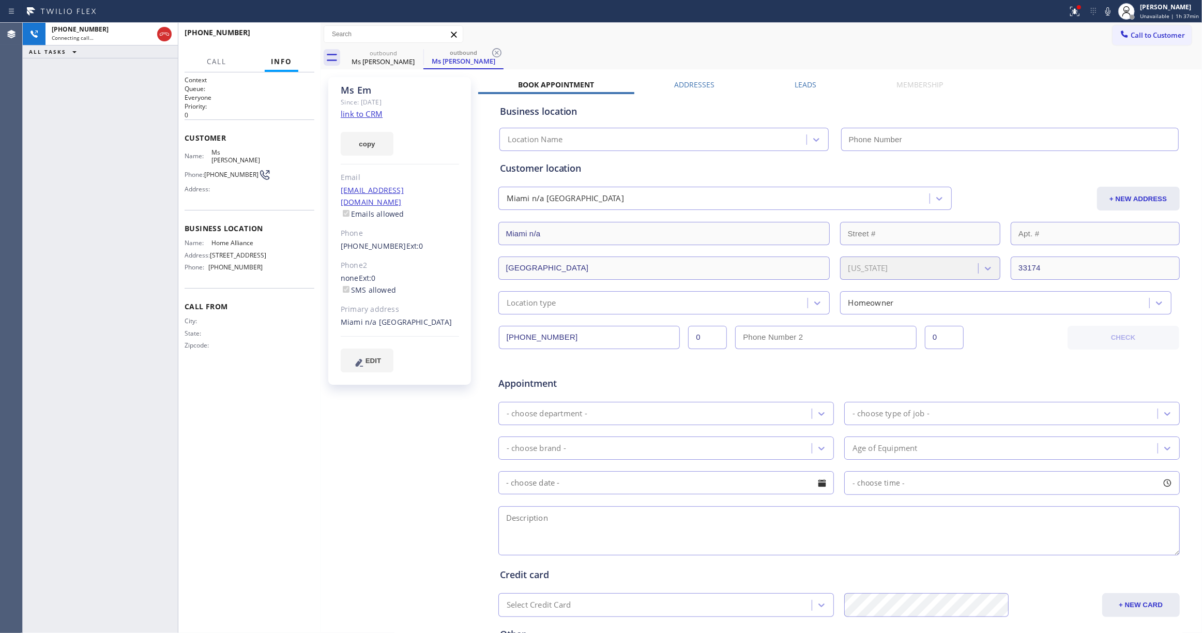
type input "(877) 777-0796"
click at [44, 186] on div "+17862052755 Connecting call… ALL TASKS ALL TASKS ACTIVE TASKS TASKS IN WRAP UP" at bounding box center [100, 328] width 155 height 610
click at [495, 54] on icon at bounding box center [496, 52] width 9 height 9
click at [363, 114] on link "link to CRM" at bounding box center [362, 114] width 42 height 10
click at [282, 36] on span "HANG UP" at bounding box center [291, 37] width 32 height 7
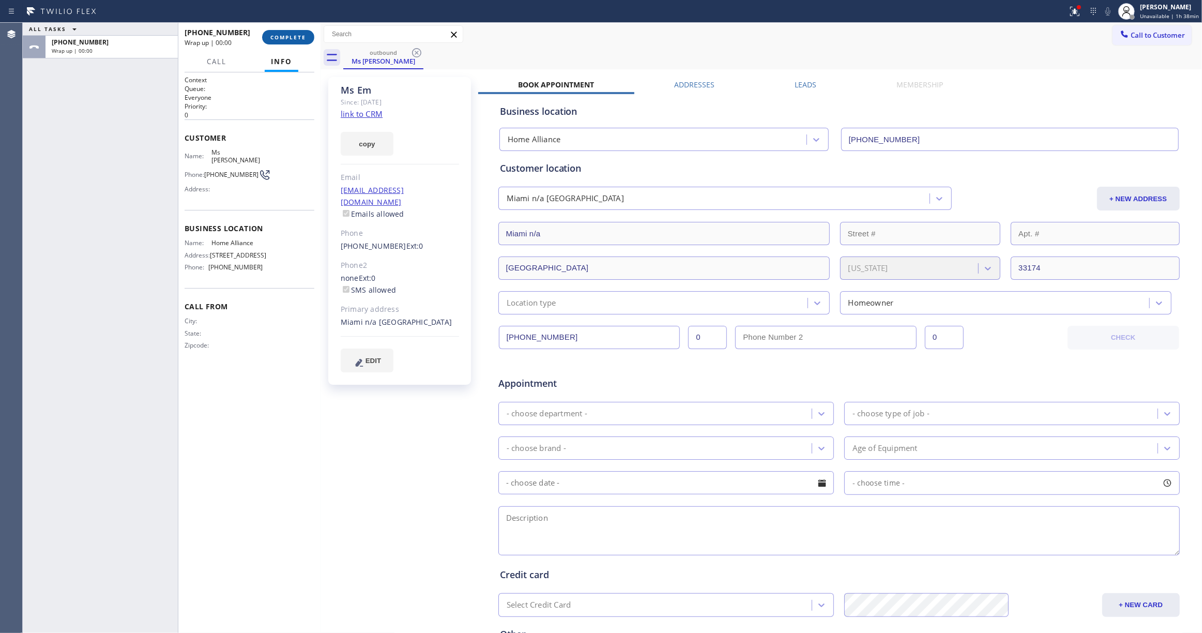
click at [282, 36] on span "COMPLETE" at bounding box center [288, 37] width 36 height 7
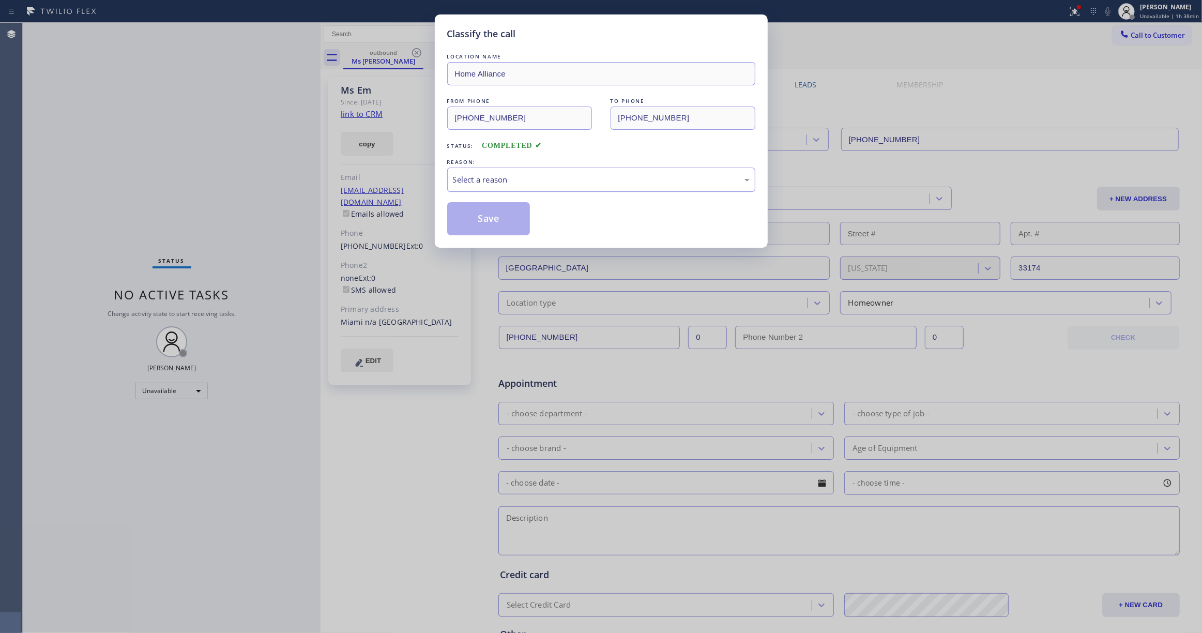
click at [466, 184] on div "Select a reason" at bounding box center [601, 180] width 297 height 12
click at [477, 224] on button "Save" at bounding box center [488, 218] width 83 height 33
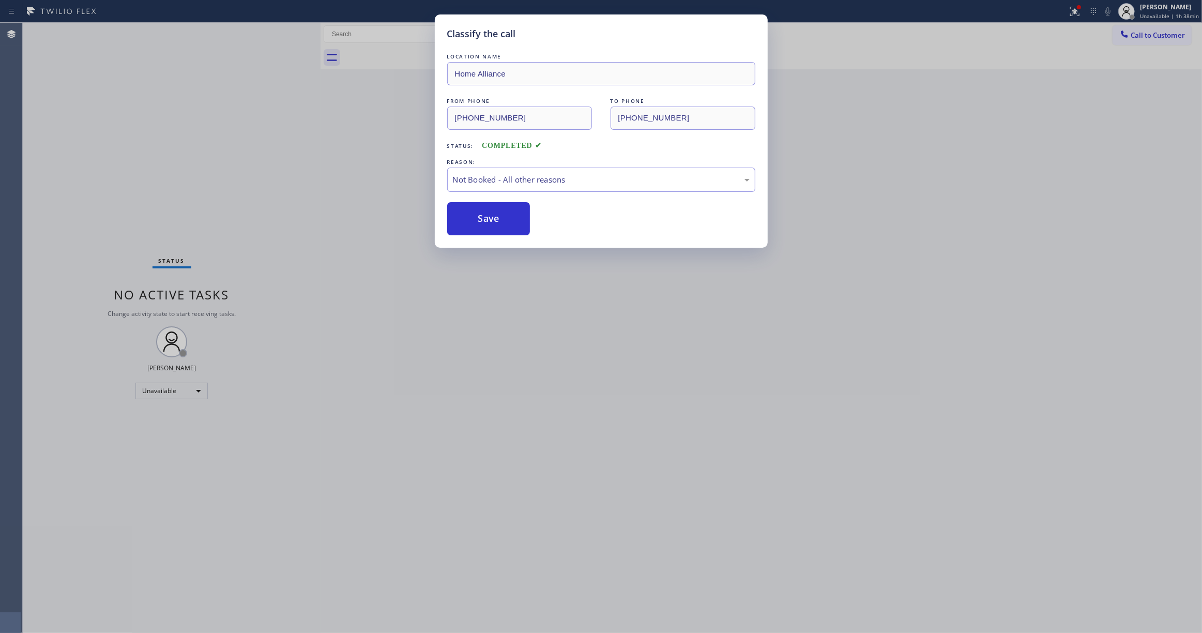
drag, startPoint x: 477, startPoint y: 224, endPoint x: 134, endPoint y: 122, distance: 357.2
click at [476, 224] on button "Save" at bounding box center [488, 218] width 83 height 33
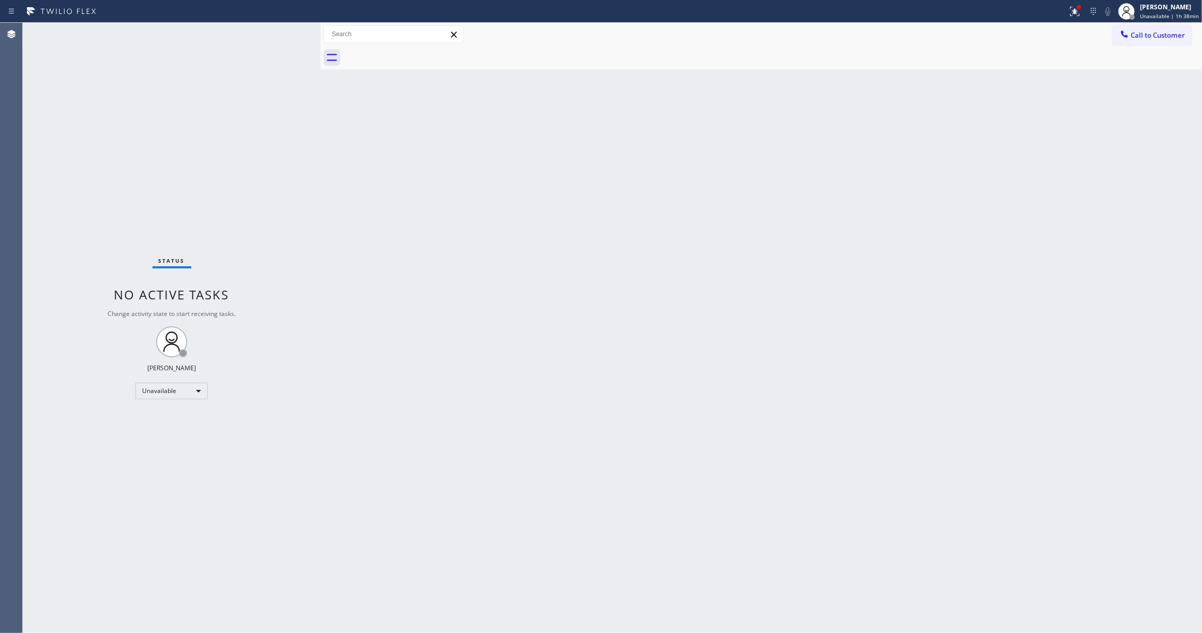
drag, startPoint x: 778, startPoint y: 68, endPoint x: 933, endPoint y: 0, distance: 169.4
click at [815, 48] on div at bounding box center [772, 57] width 859 height 23
click at [1154, 32] on span "Call to Customer" at bounding box center [1158, 35] width 54 height 9
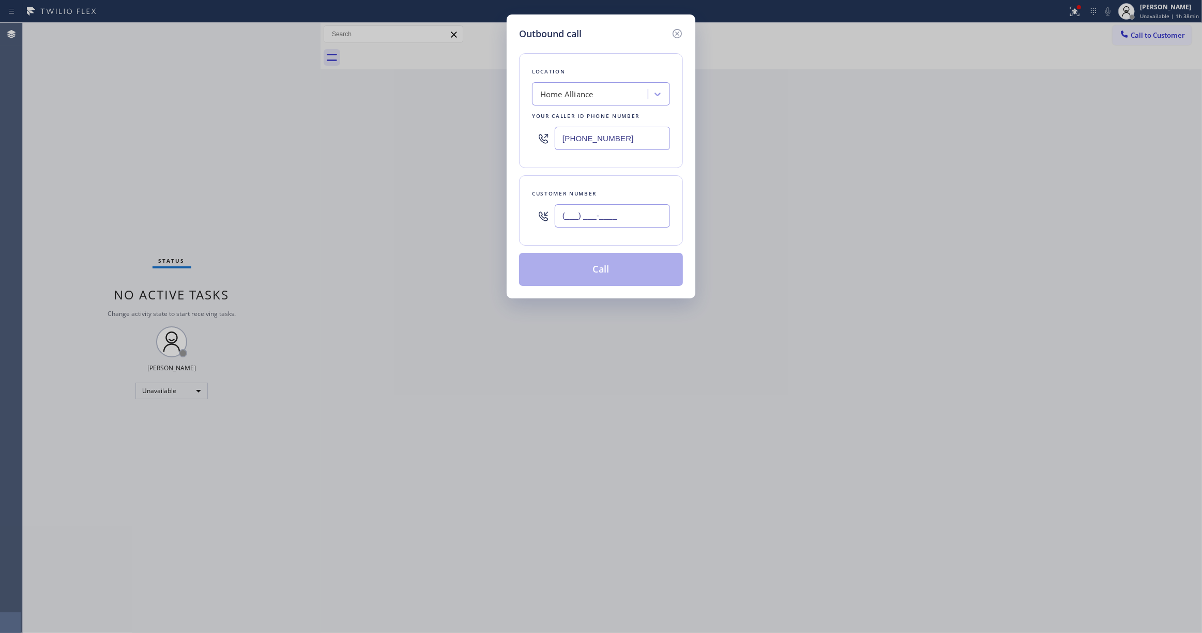
click at [598, 210] on input "(___) ___-____" at bounding box center [612, 215] width 115 height 23
paste input "917) 830-4394"
type input "(917) 830-4394"
drag, startPoint x: 648, startPoint y: 139, endPoint x: 320, endPoint y: 138, distance: 328.8
click at [263, 122] on div "Outbound call Location Home Alliance Your caller id phone number (877) 777-0796…" at bounding box center [601, 316] width 1202 height 633
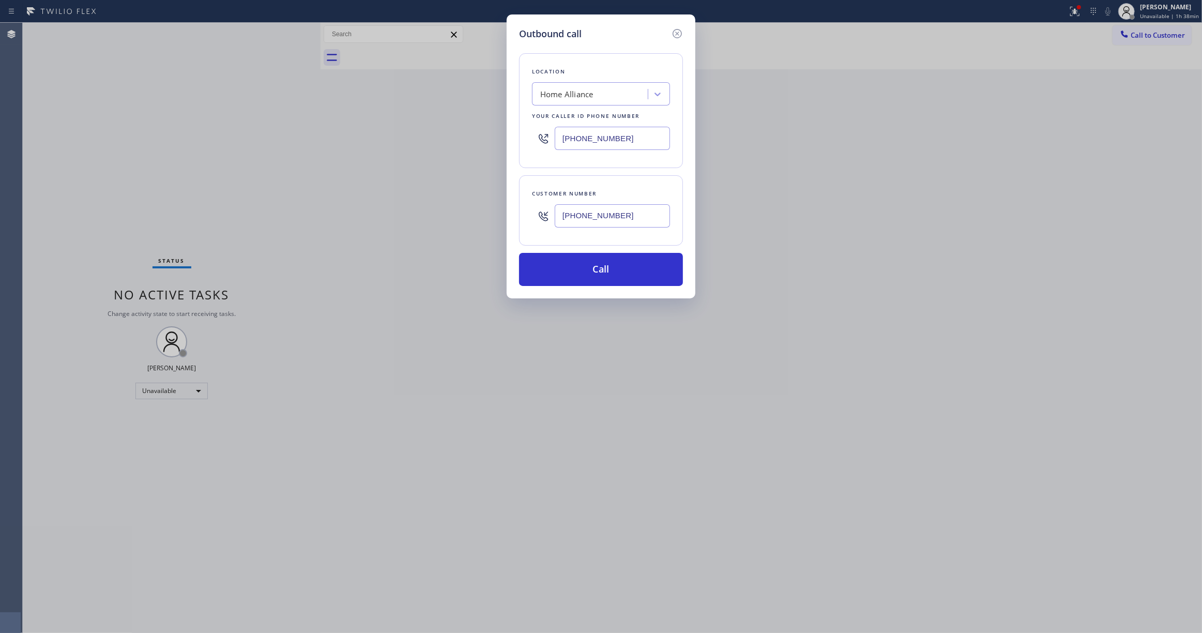
paste input "55) 999-4417"
type input "(855) 999-4417"
click at [553, 273] on button "Call" at bounding box center [601, 269] width 164 height 33
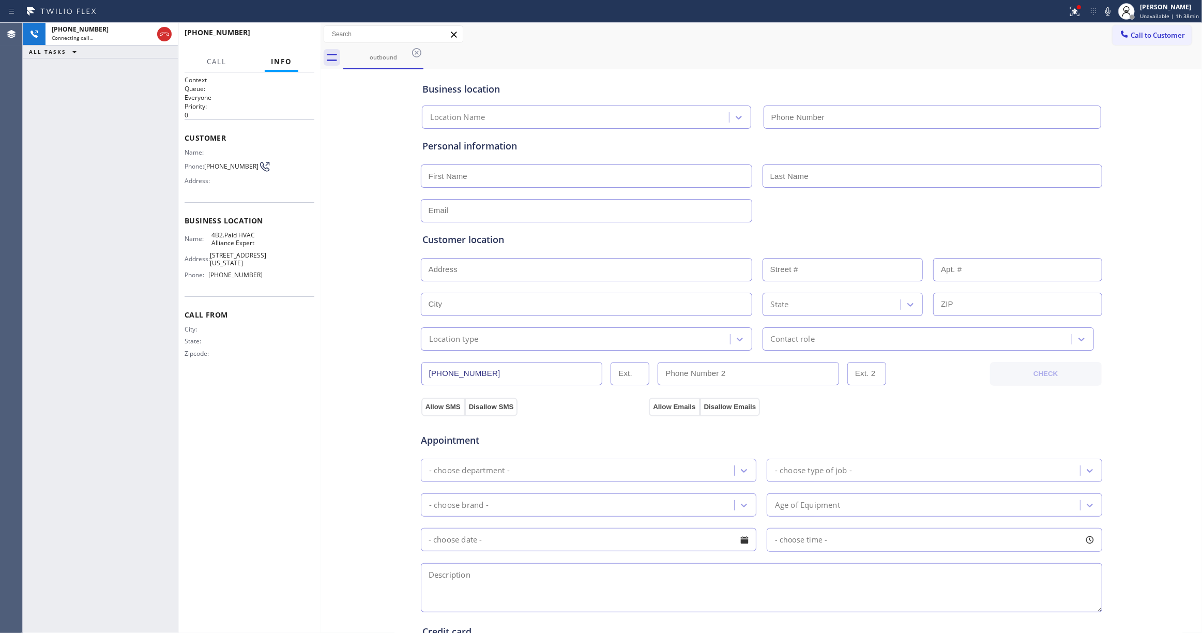
type input "(855) 999-4417"
click at [159, 31] on icon at bounding box center [164, 34] width 12 height 12
drag, startPoint x: 59, startPoint y: 133, endPoint x: 225, endPoint y: 75, distance: 176.1
click at [59, 133] on div "ALL TASKS ALL TASKS ACTIVE TASKS TASKS IN WRAP UP +19178304394 Wrap up | 00:03" at bounding box center [100, 328] width 155 height 610
click at [282, 36] on span "COMPLETE" at bounding box center [288, 37] width 36 height 7
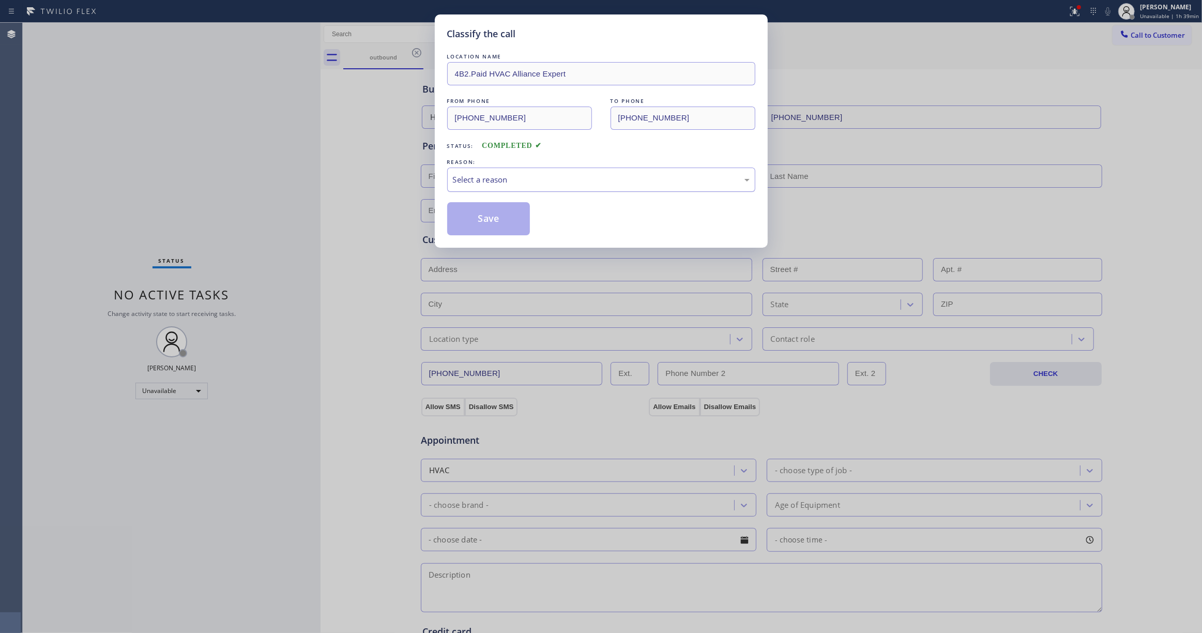
click at [484, 178] on div "Select a reason" at bounding box center [601, 180] width 297 height 12
drag, startPoint x: 484, startPoint y: 221, endPoint x: 476, endPoint y: 220, distance: 7.9
click at [484, 220] on button "Save" at bounding box center [488, 218] width 83 height 33
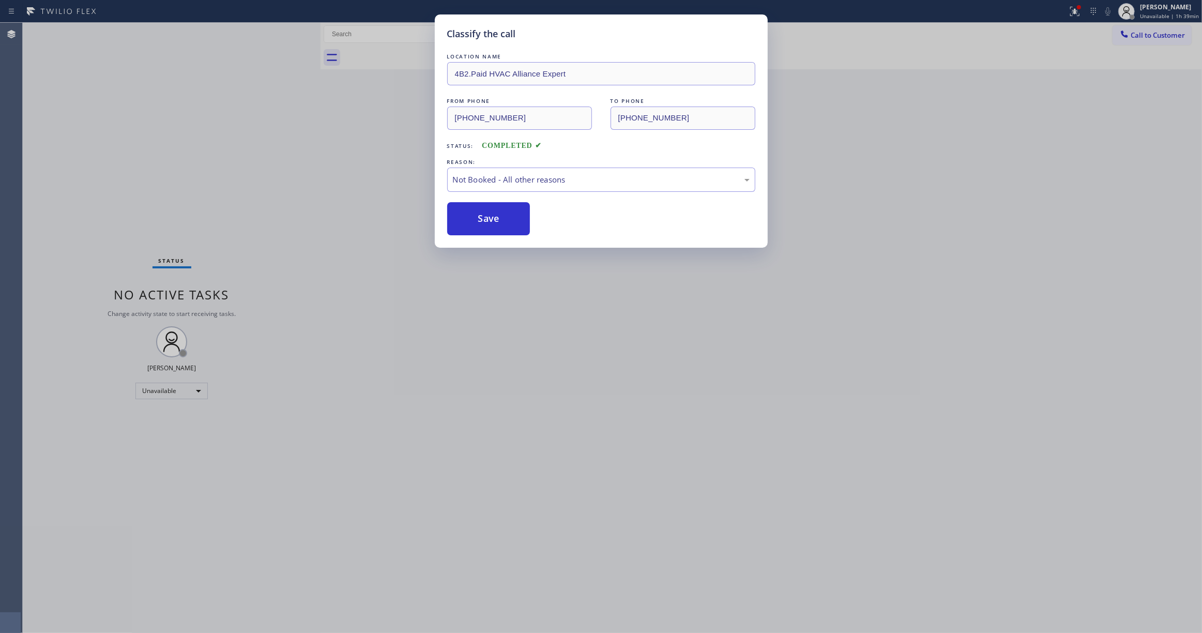
drag, startPoint x: 476, startPoint y: 220, endPoint x: 3, endPoint y: 109, distance: 486.4
click at [420, 220] on div "Classify the call LOCATION NAME 4B2.Paid HVAC Alliance Expert FROM PHONE (855) …" at bounding box center [601, 316] width 1202 height 633
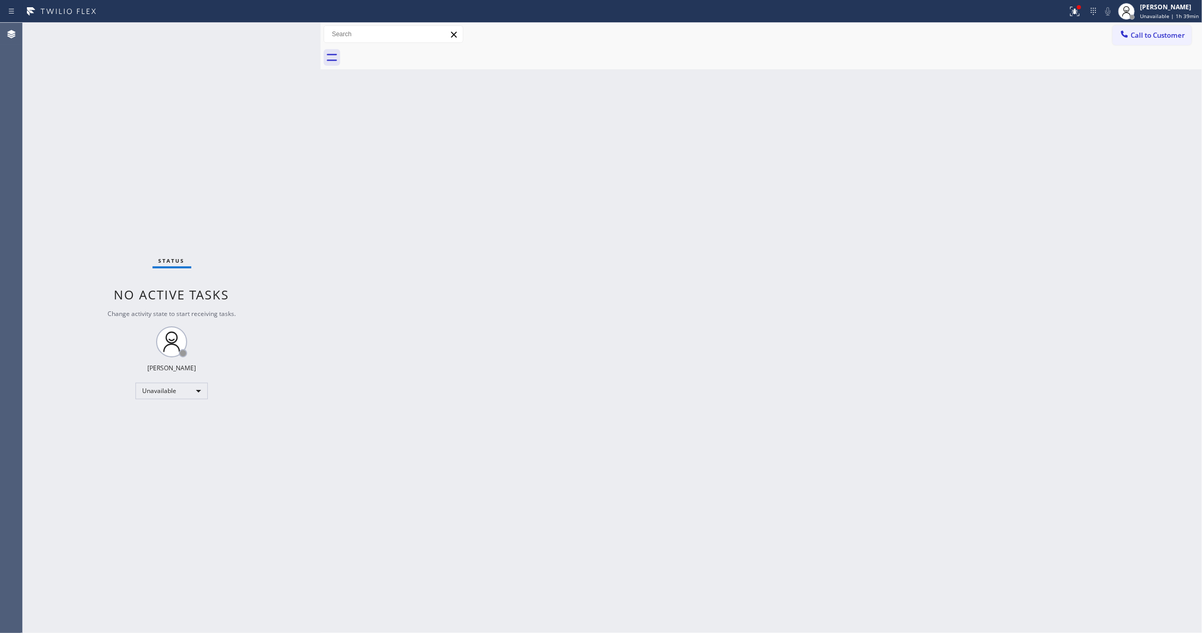
drag, startPoint x: 633, startPoint y: 130, endPoint x: 696, endPoint y: 98, distance: 70.5
click at [668, 107] on div "Back to Dashboard Change Sender ID Customers Technicians Select a contact Outbo…" at bounding box center [761, 328] width 881 height 610
drag, startPoint x: 1172, startPoint y: 38, endPoint x: 1017, endPoint y: 71, distance: 157.6
click at [1169, 38] on span "Call to Customer" at bounding box center [1158, 35] width 54 height 9
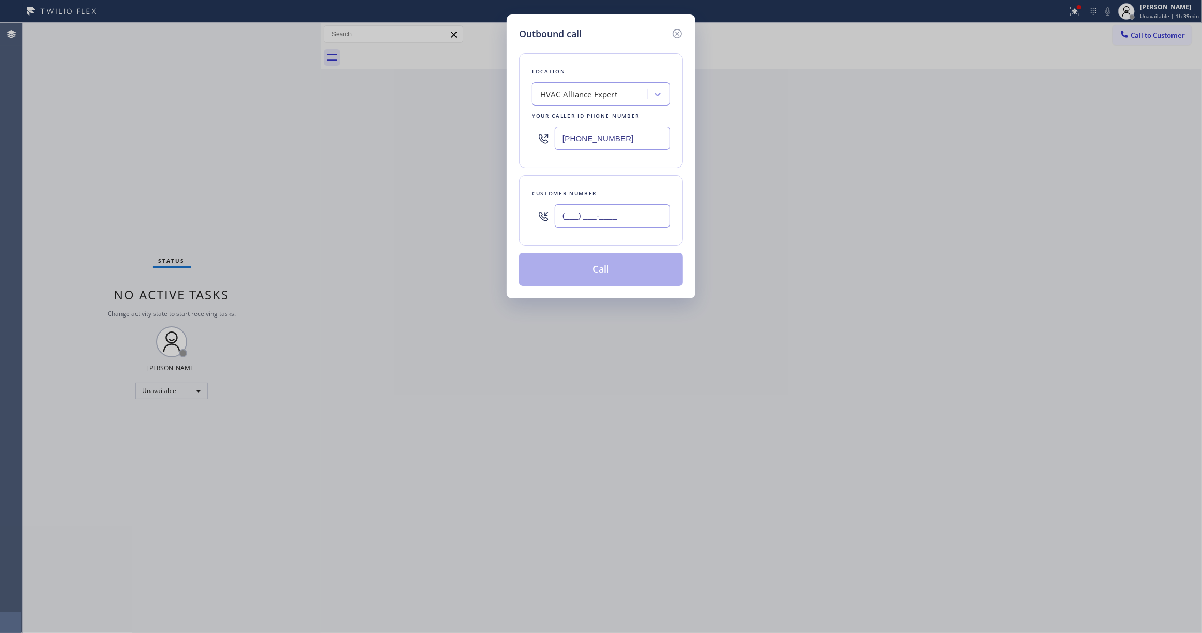
click at [633, 218] on input "(___) ___-____" at bounding box center [612, 215] width 115 height 23
paste input "518) 569-1553"
type input "(518) 569-1553"
drag, startPoint x: 656, startPoint y: 137, endPoint x: 208, endPoint y: 146, distance: 448.3
click at [188, 137] on div "Outbound call Location HVAC Alliance Expert Your caller id phone number (855) 9…" at bounding box center [601, 316] width 1202 height 633
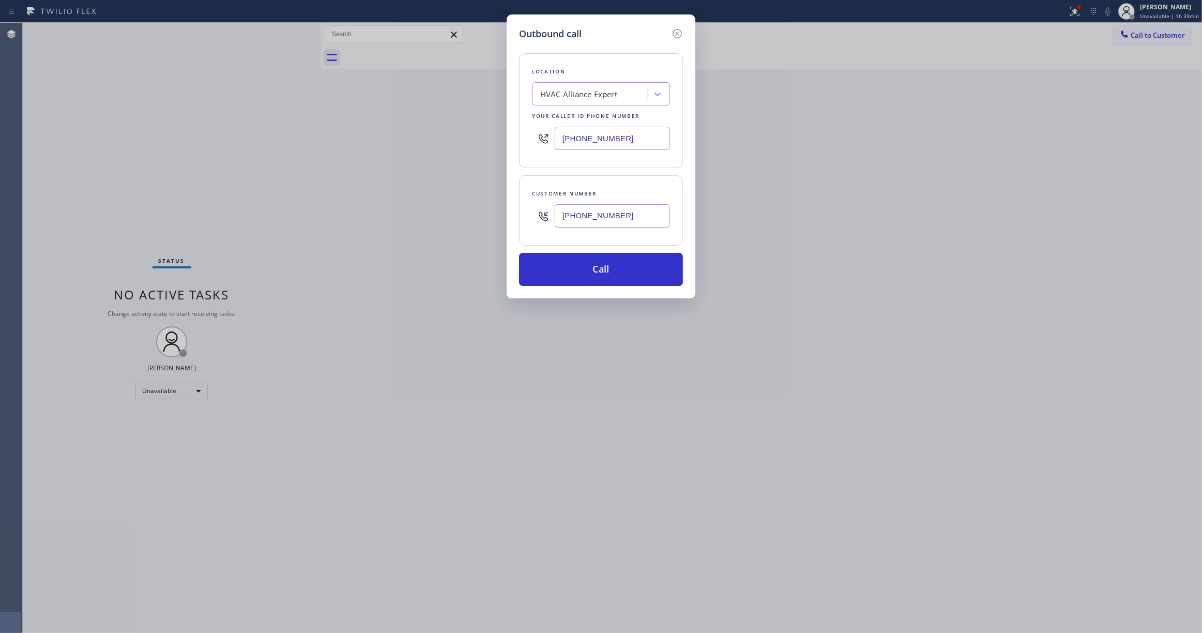
paste input "929) 415-8272"
type input "(929) 415-8272"
click at [613, 273] on button "Call" at bounding box center [601, 269] width 164 height 33
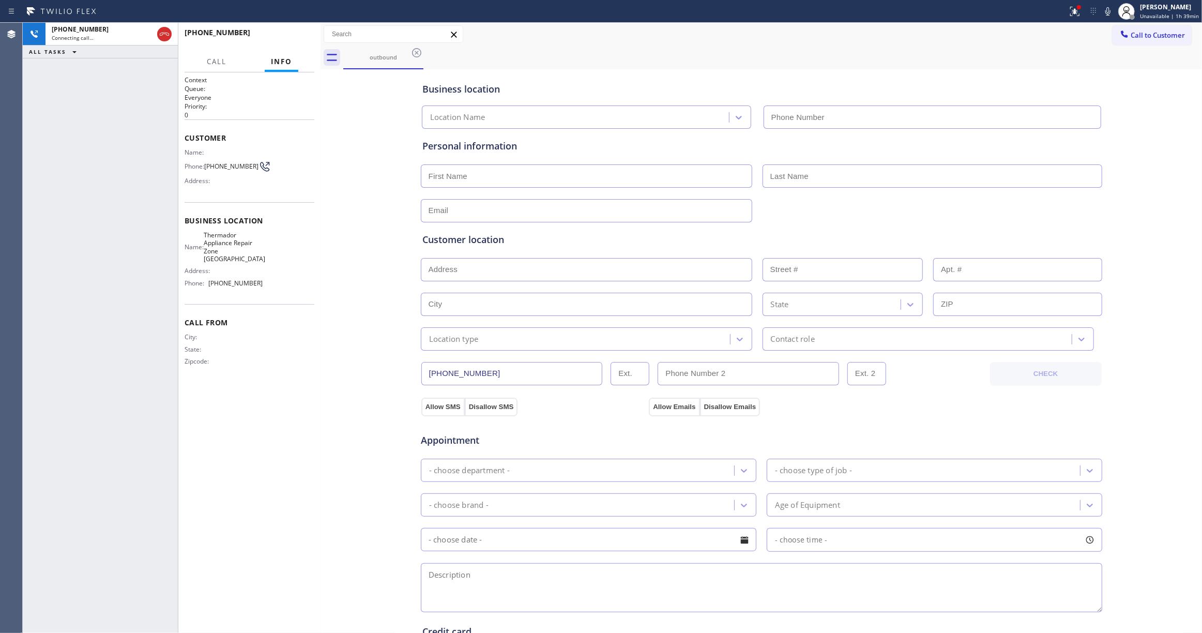
type input "(929) 415-8272"
click at [292, 36] on span "HANG UP" at bounding box center [291, 37] width 32 height 7
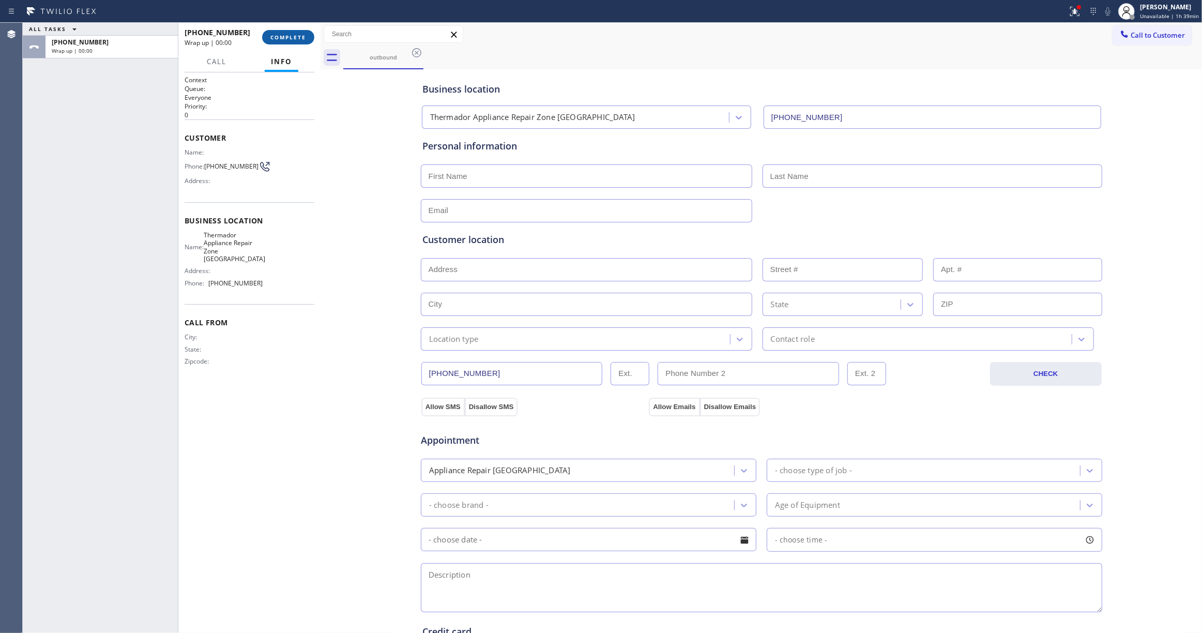
click at [292, 36] on span "COMPLETE" at bounding box center [288, 37] width 36 height 7
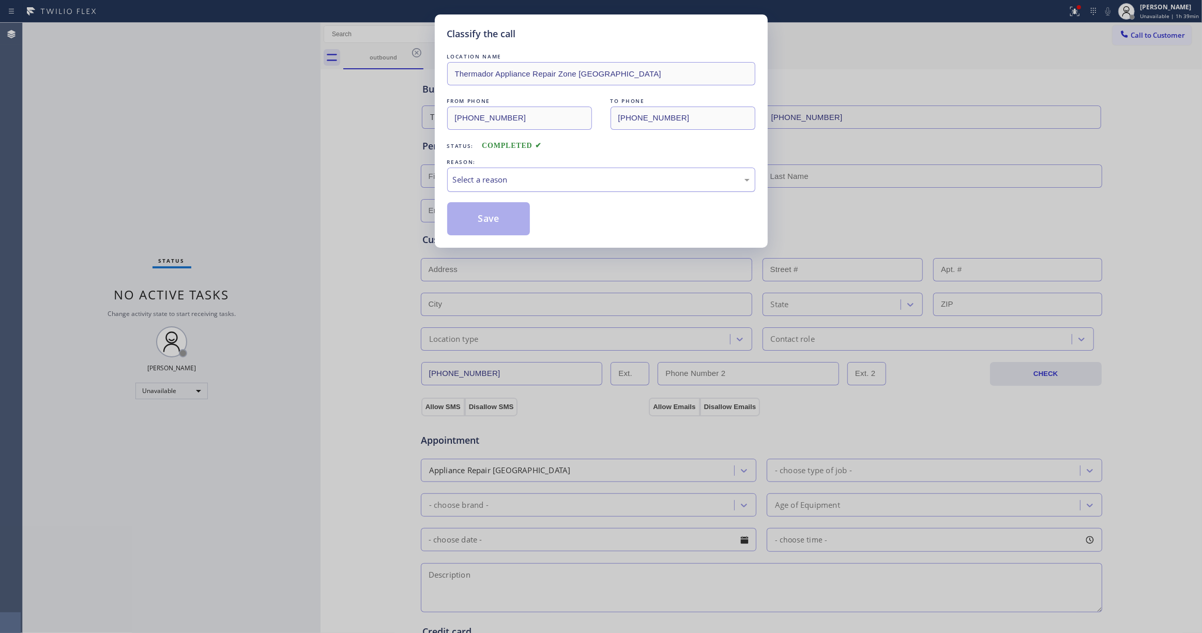
click at [480, 185] on div "Select a reason" at bounding box center [601, 180] width 297 height 12
click at [481, 222] on button "Save" at bounding box center [488, 218] width 83 height 33
click at [482, 222] on button "Save" at bounding box center [488, 218] width 83 height 33
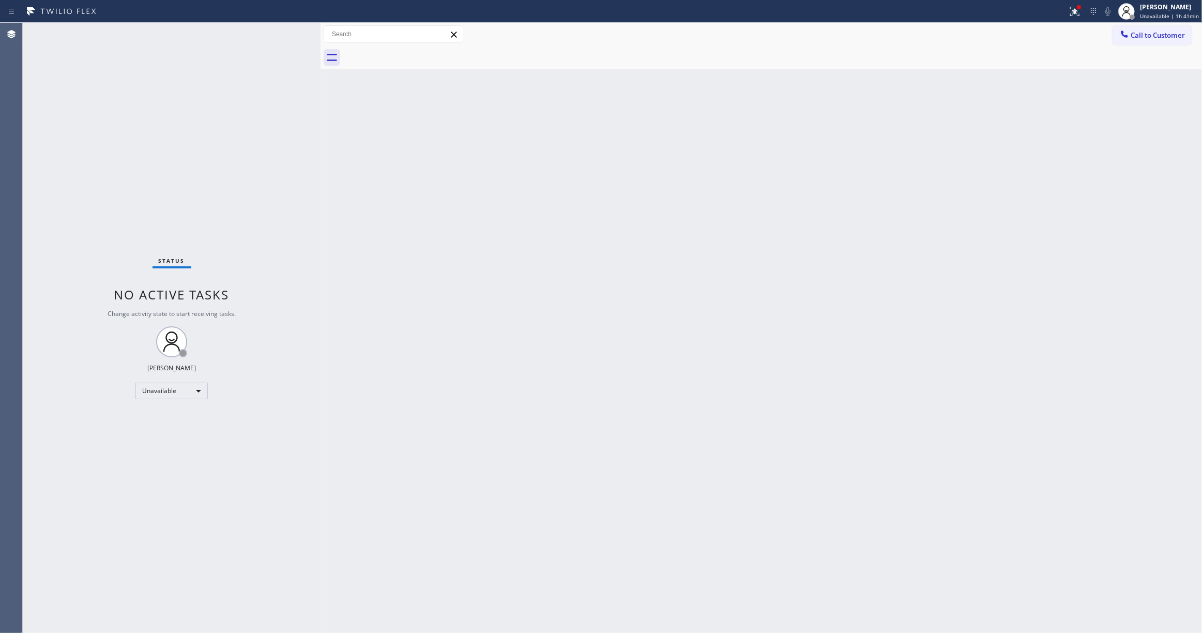
click at [53, 106] on div "Status No active tasks Change activity state to start receiving tasks. Louis Ma…" at bounding box center [172, 328] width 298 height 610
click at [1070, 16] on icon at bounding box center [1075, 11] width 12 height 12
click at [1041, 135] on button "Clear issues" at bounding box center [1014, 135] width 121 height 14
click at [908, 224] on div "Back to Dashboard Change Sender ID Customers Technicians Select a contact Outbo…" at bounding box center [761, 328] width 881 height 610
click at [1156, 38] on span "Call to Customer" at bounding box center [1158, 35] width 54 height 9
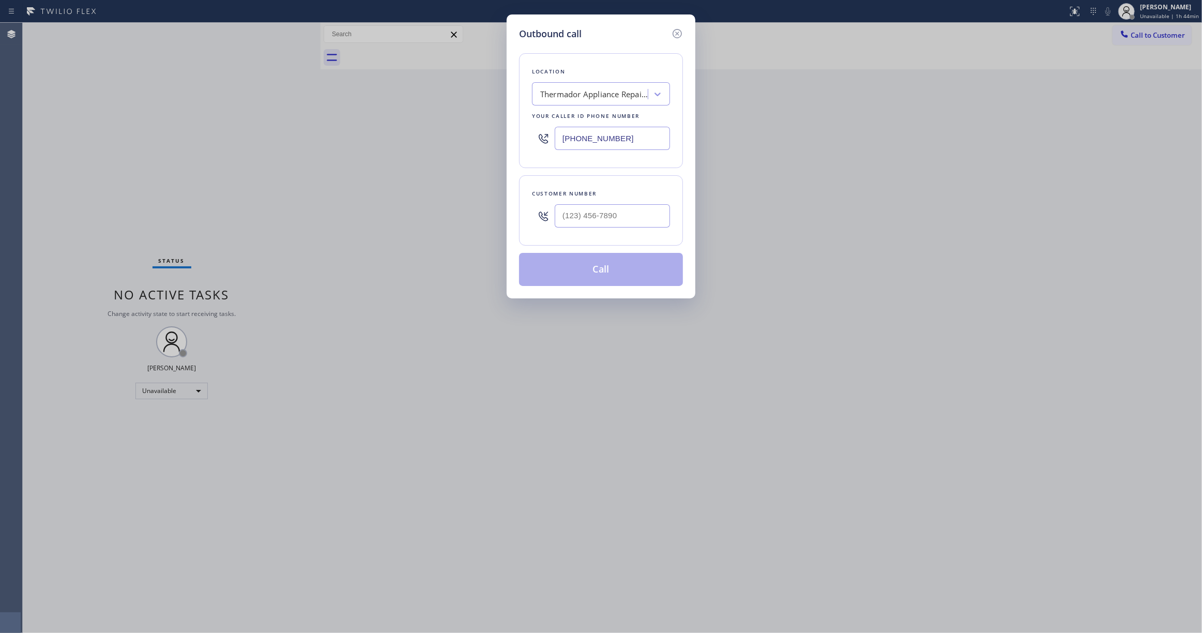
click at [580, 245] on div "Customer number" at bounding box center [601, 210] width 164 height 70
click at [625, 216] on input "(___) ___-____" at bounding box center [612, 215] width 115 height 23
paste input "518) 569-1553"
type input "(518) 569-1553"
click at [603, 276] on button "Call" at bounding box center [601, 269] width 164 height 33
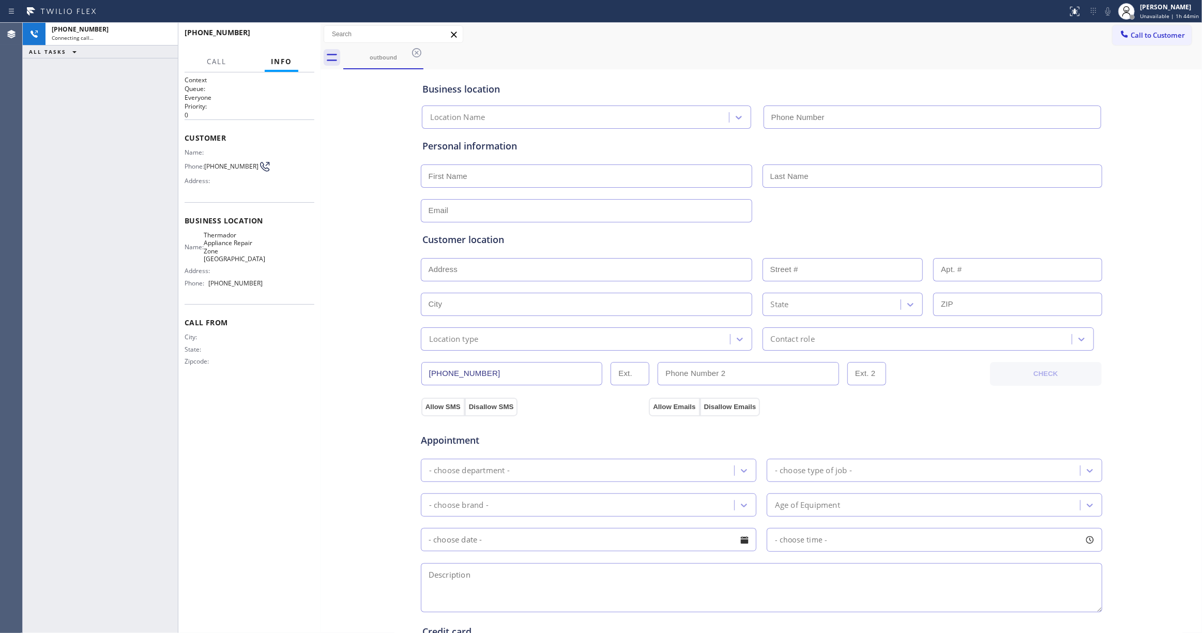
type input "(929) 415-8272"
click at [67, 211] on div "+15185691553 Live | 00:00 ALL TASKS ALL TASKS ACTIVE TASKS TASKS IN WRAP UP" at bounding box center [100, 328] width 155 height 610
click at [296, 32] on button "HANG UP" at bounding box center [290, 37] width 48 height 14
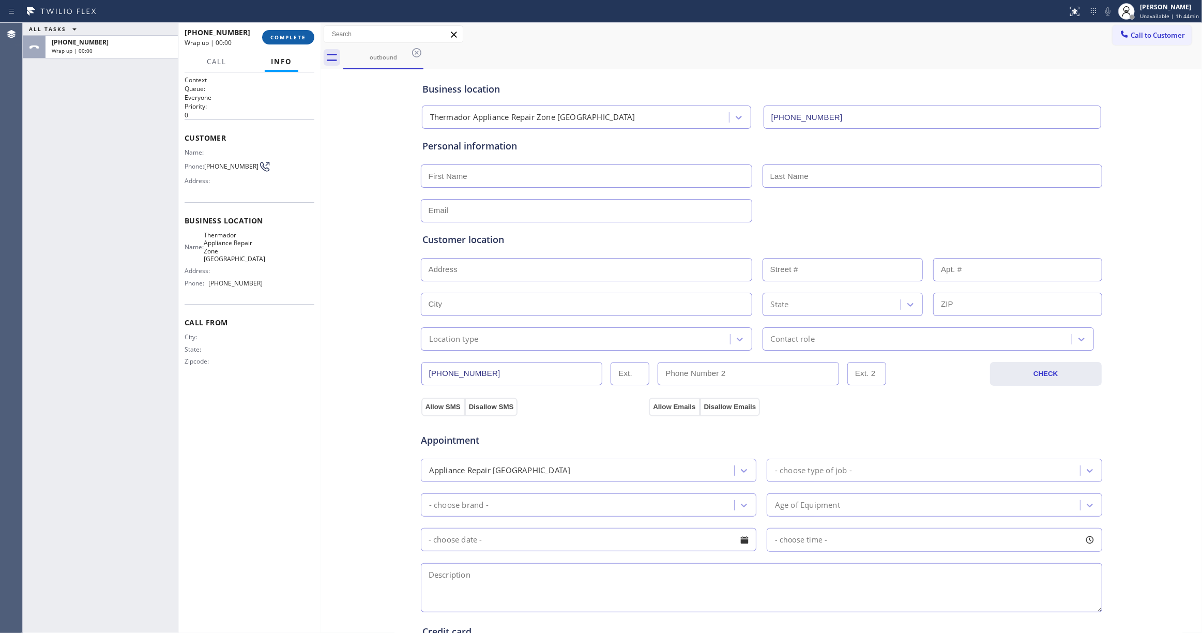
click at [297, 34] on span "COMPLETE" at bounding box center [288, 37] width 36 height 7
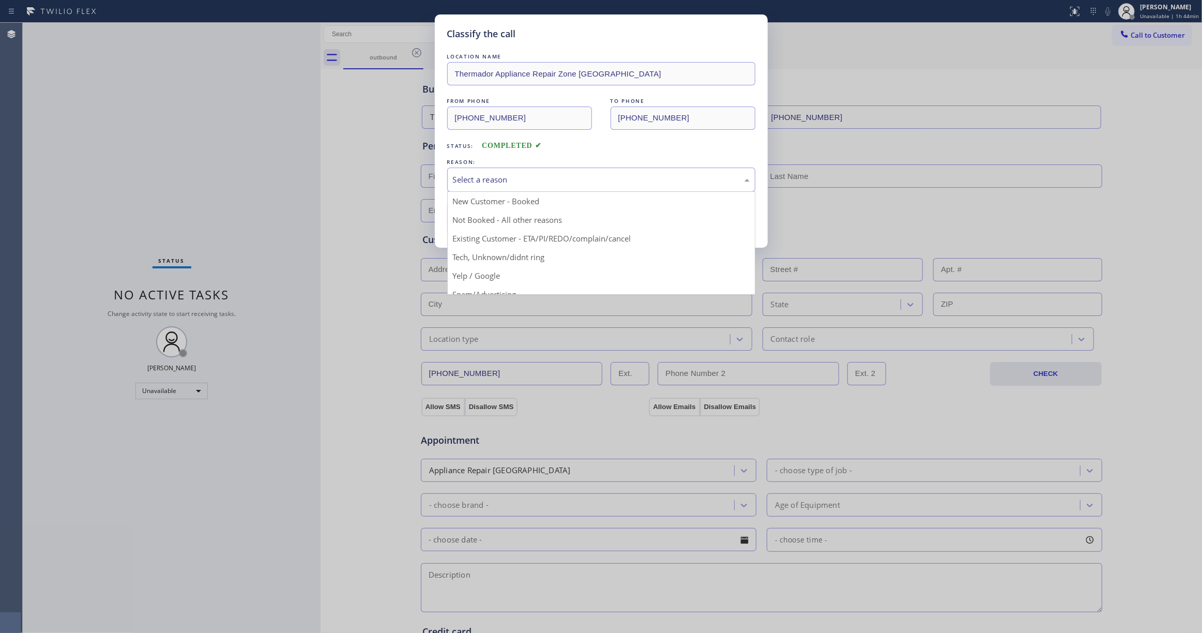
click at [498, 181] on div "Select a reason" at bounding box center [601, 180] width 297 height 12
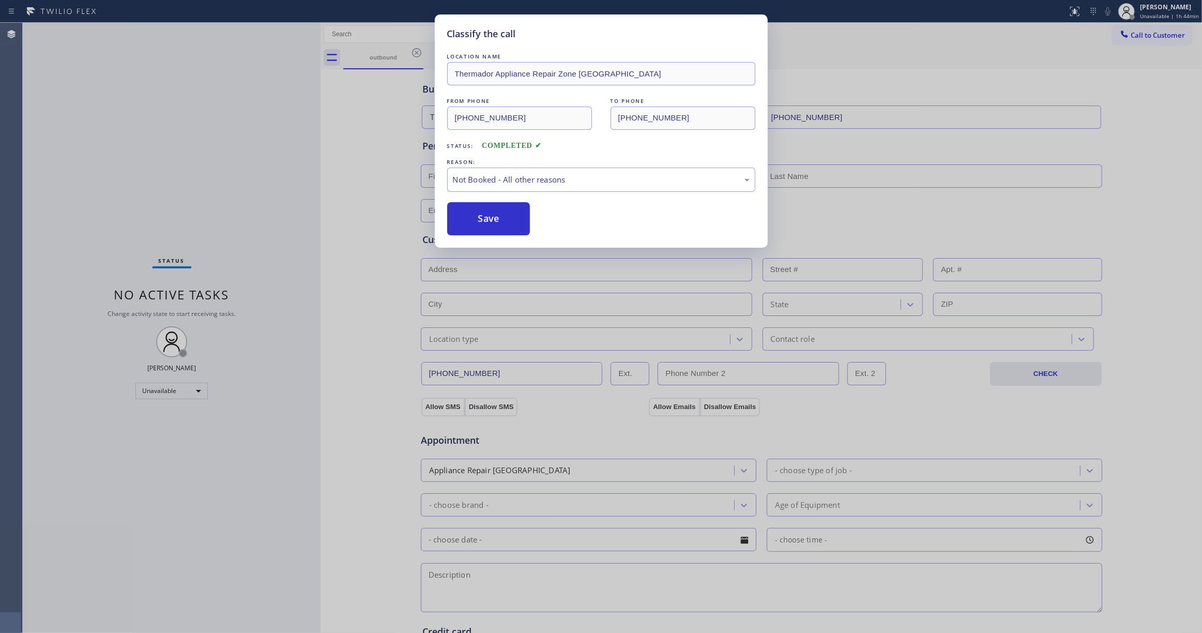
click at [495, 218] on button "Save" at bounding box center [488, 218] width 83 height 33
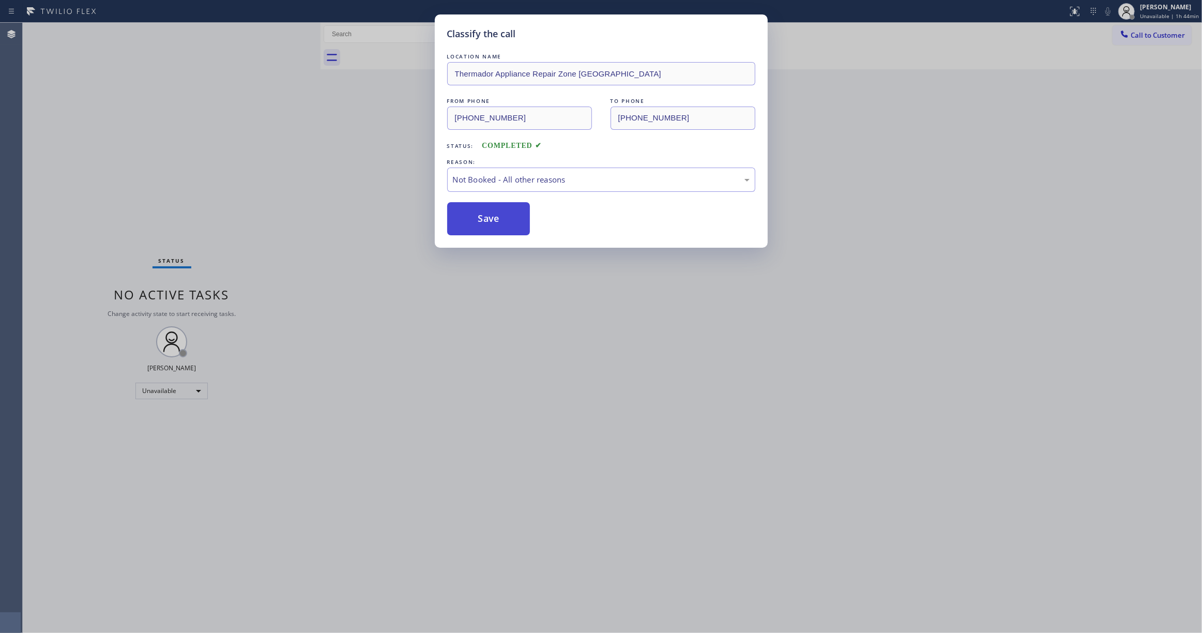
click at [495, 217] on button "Save" at bounding box center [488, 218] width 83 height 33
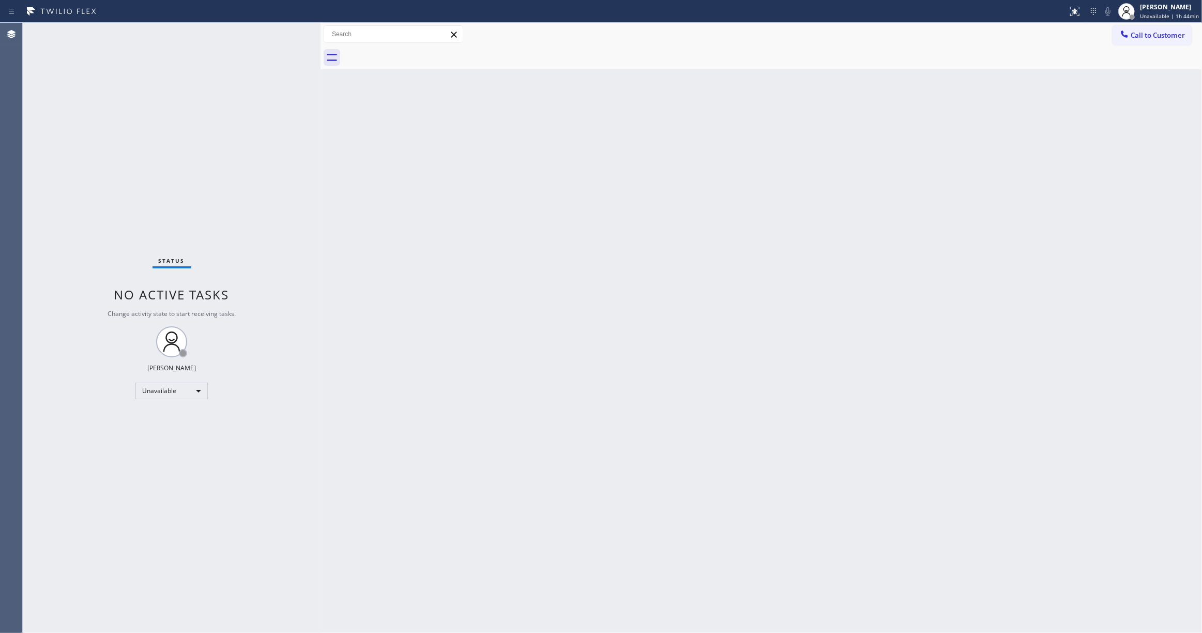
click at [717, 176] on div "Back to Dashboard Change Sender ID Customers Technicians Select a contact Outbo…" at bounding box center [761, 328] width 881 height 610
click at [1156, 36] on span "Call to Customer" at bounding box center [1158, 35] width 54 height 9
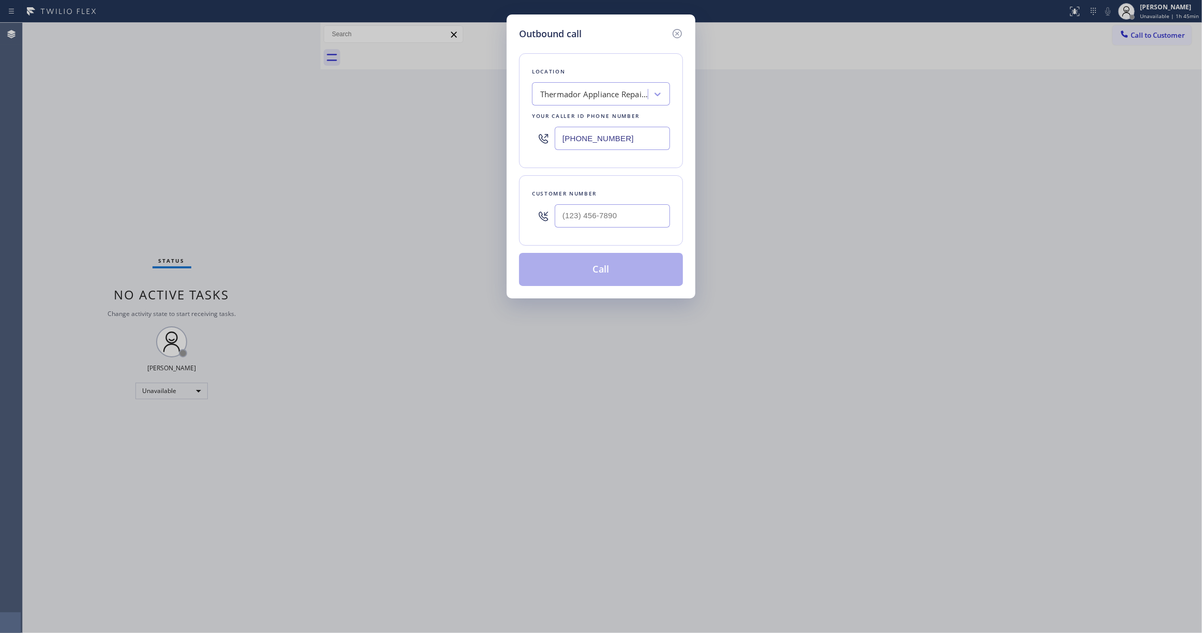
drag, startPoint x: 640, startPoint y: 135, endPoint x: 141, endPoint y: 149, distance: 499.1
click at [146, 135] on div "Outbound call Location Thermador Appliance Repair Zone Jamaica Your caller id p…" at bounding box center [601, 316] width 1202 height 633
paste input "661) 368-9097"
type input "(661) 368-9097"
click at [601, 211] on input "(___) ___-____" at bounding box center [612, 215] width 115 height 23
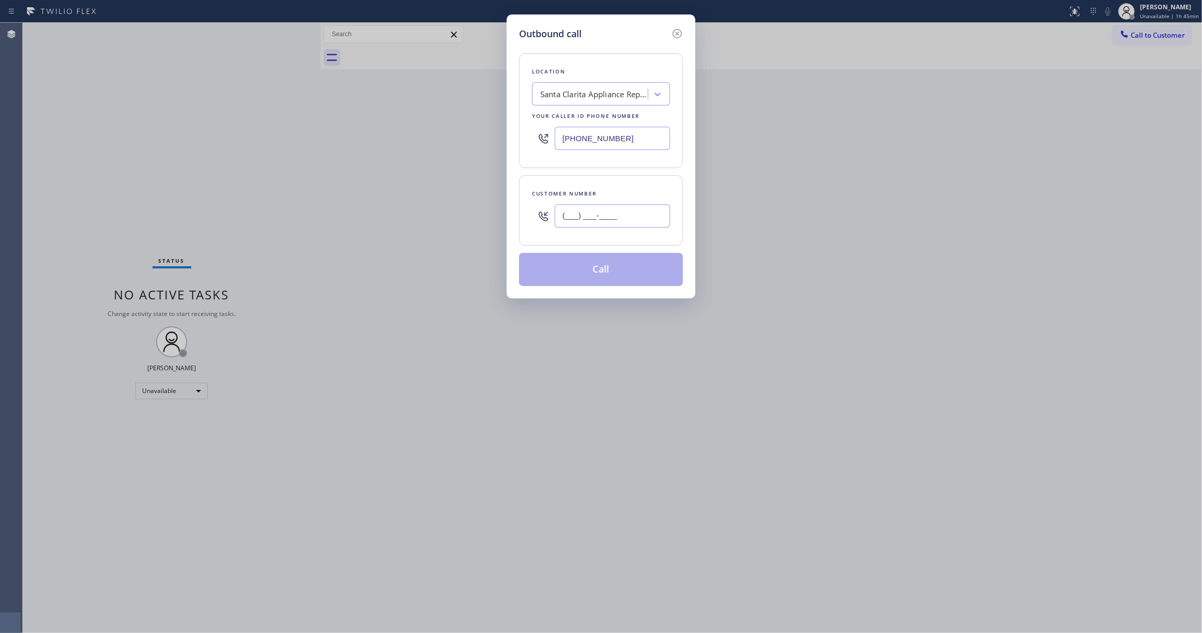
paste input "619) 933-326"
click at [565, 217] on input "(619) 933-326_" at bounding box center [612, 215] width 115 height 23
drag, startPoint x: 651, startPoint y: 220, endPoint x: 233, endPoint y: 220, distance: 418.8
click at [234, 211] on div "Outbound call Location Santa Clarita Appliance Repair Your caller id phone numb…" at bounding box center [601, 316] width 1202 height 633
paste input "61) 993-3326"
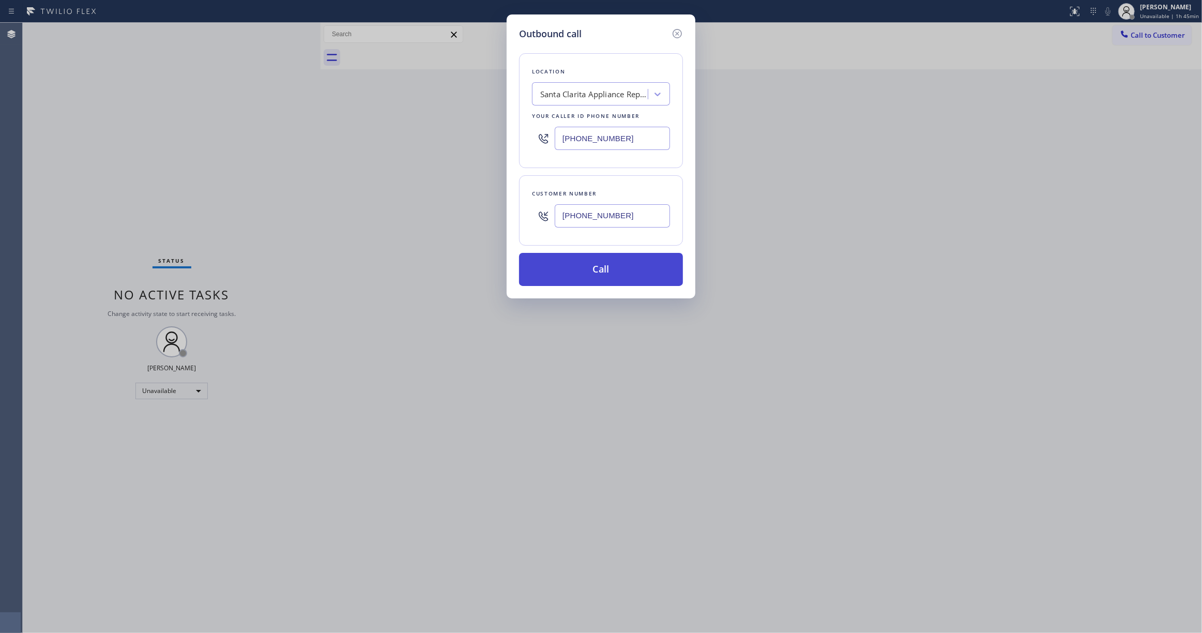
type input "(661) 993-3326"
click at [591, 271] on button "Call" at bounding box center [601, 269] width 164 height 33
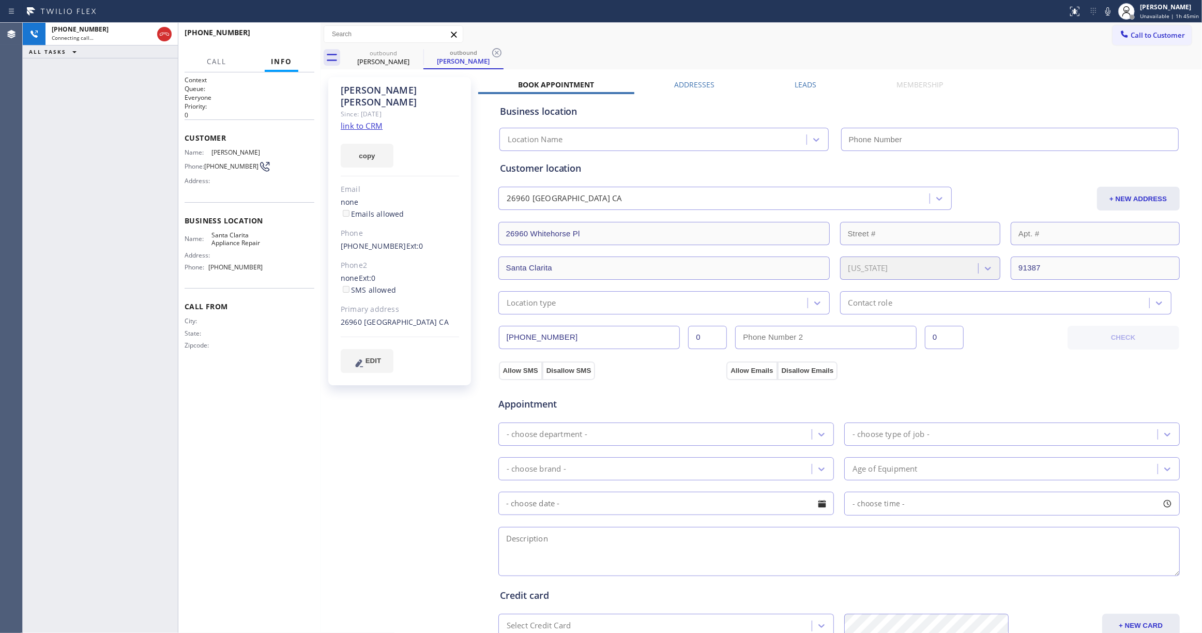
type input "(661) 368-9097"
click at [37, 220] on div "+16619933326 Live | 00:00 ALL TASKS ALL TASKS ACTIVE TASKS TASKS IN WRAP UP" at bounding box center [100, 328] width 155 height 610
click at [497, 51] on icon at bounding box center [497, 53] width 12 height 12
click at [368, 120] on link "link to CRM" at bounding box center [362, 125] width 42 height 10
click at [296, 37] on span "HANG UP" at bounding box center [291, 37] width 32 height 7
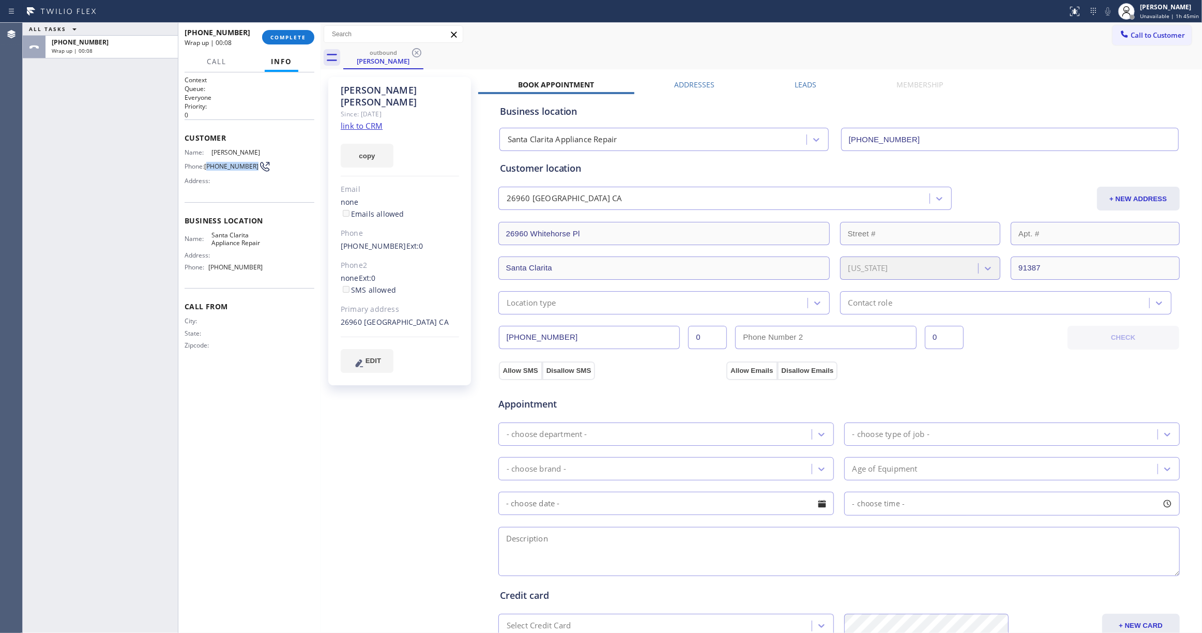
drag, startPoint x: 228, startPoint y: 174, endPoint x: 210, endPoint y: 169, distance: 19.0
click at [210, 169] on span "(661) 993-3326" at bounding box center [231, 166] width 54 height 8
copy span "661) 993-3326"
click at [291, 36] on span "COMPLETE" at bounding box center [288, 37] width 36 height 7
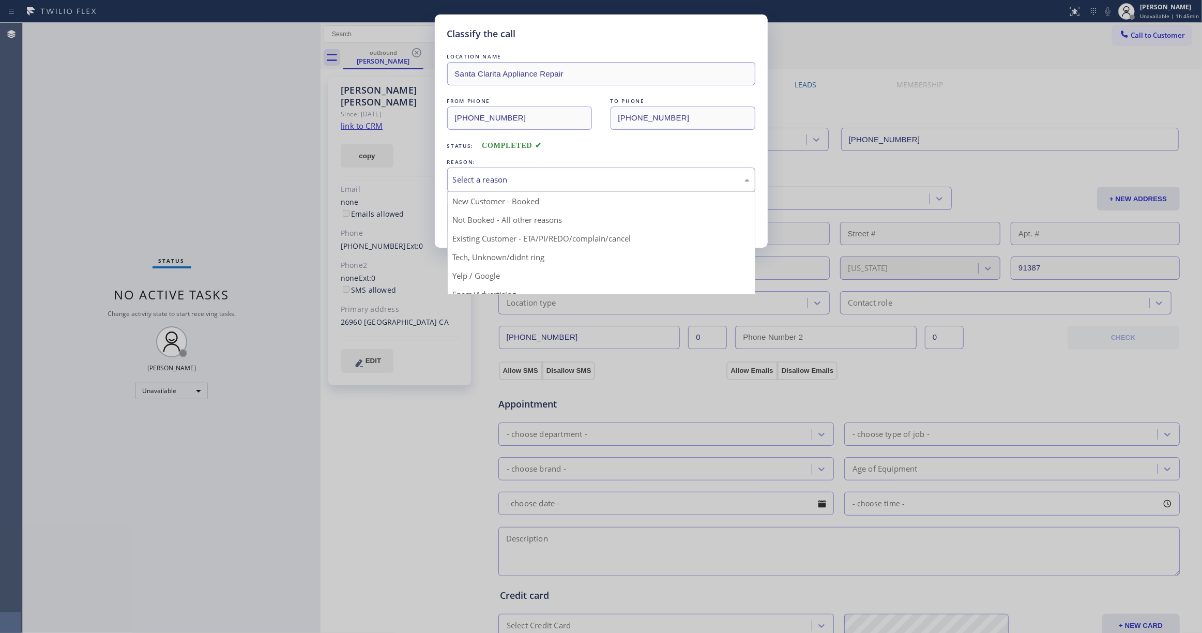
click at [544, 180] on div "Select a reason" at bounding box center [601, 180] width 297 height 12
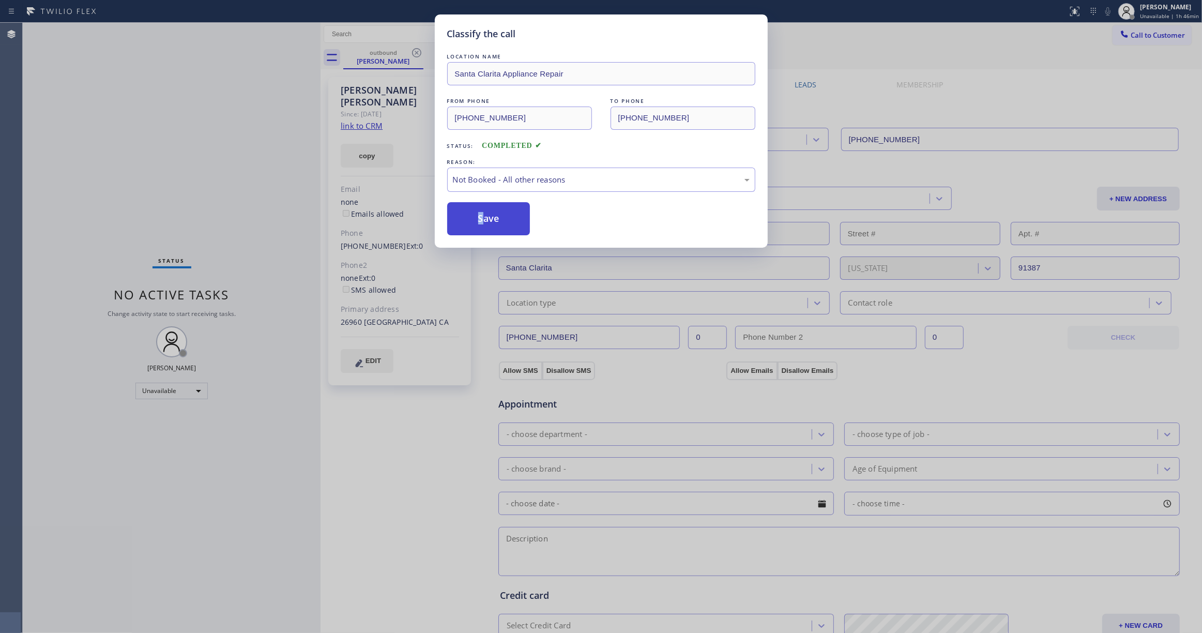
click at [480, 225] on button "Save" at bounding box center [488, 218] width 83 height 33
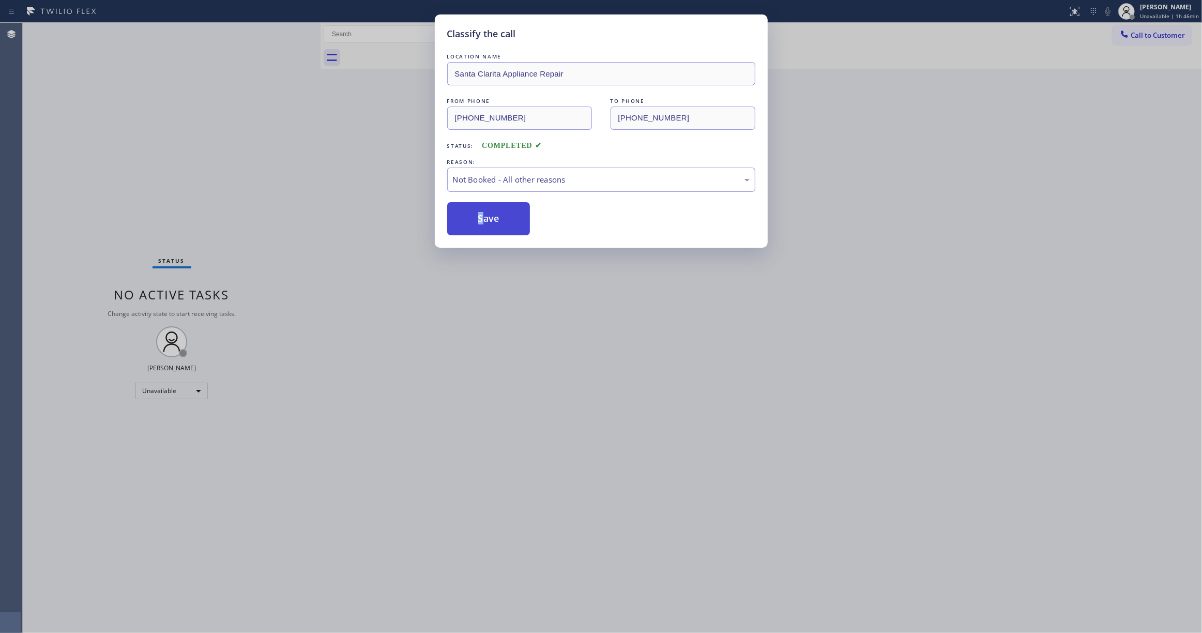
click at [480, 224] on button "Save" at bounding box center [488, 218] width 83 height 33
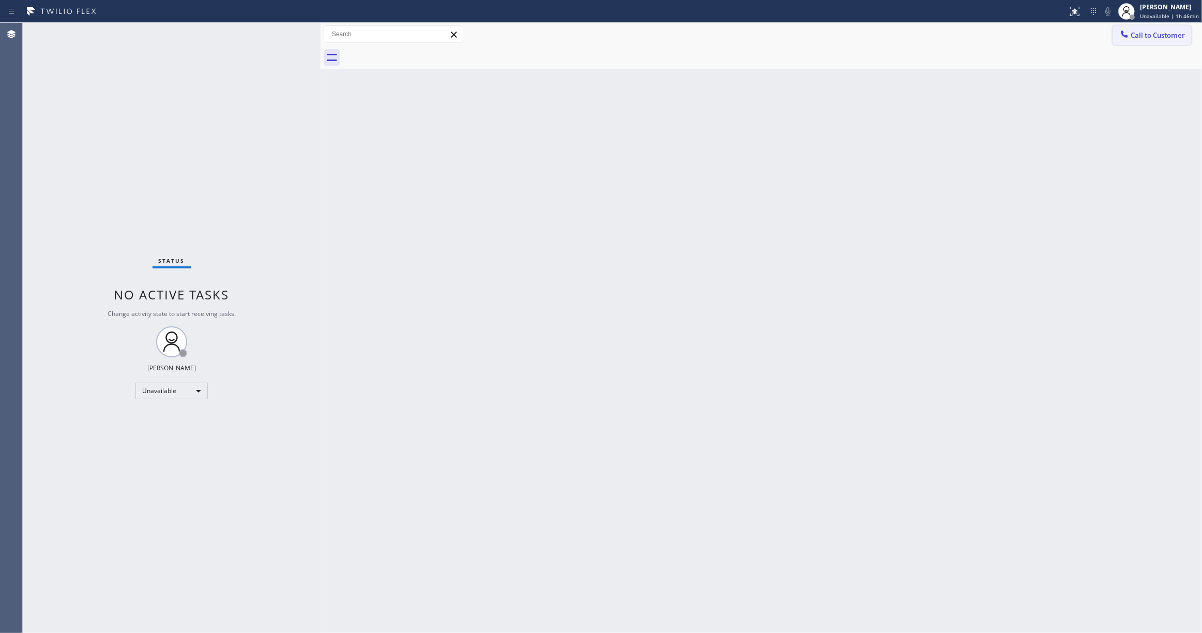
click at [1153, 35] on span "Call to Customer" at bounding box center [1158, 35] width 54 height 9
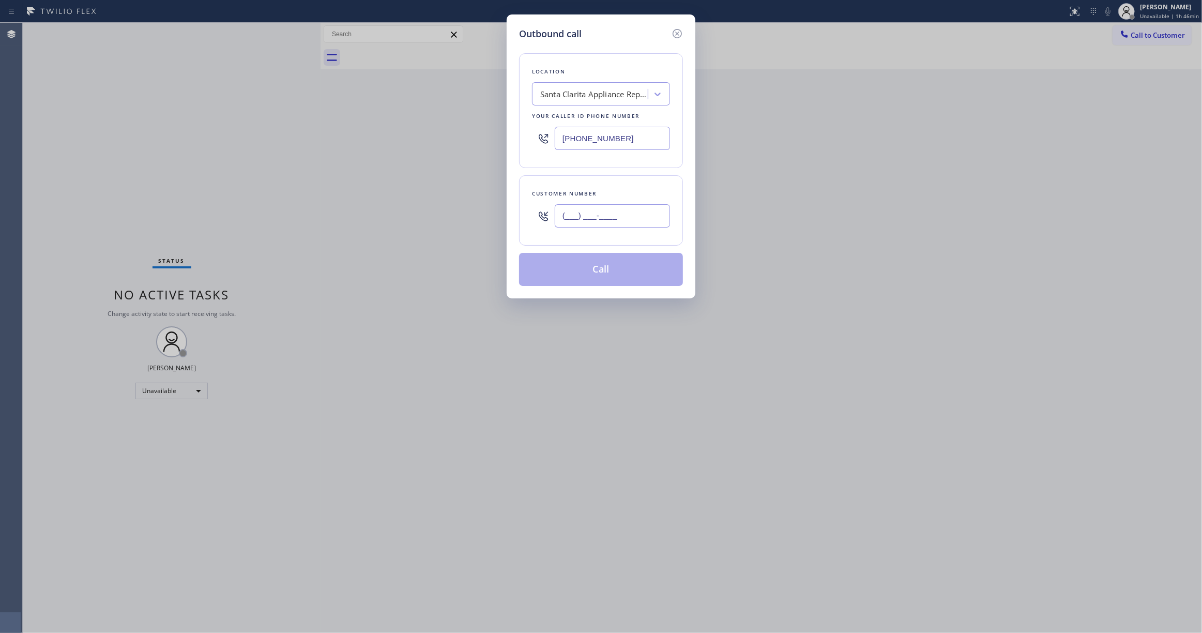
click at [617, 216] on input "(___) ___-____" at bounding box center [612, 215] width 115 height 23
paste input "661) 993-3326"
type input "(661) 993-3326"
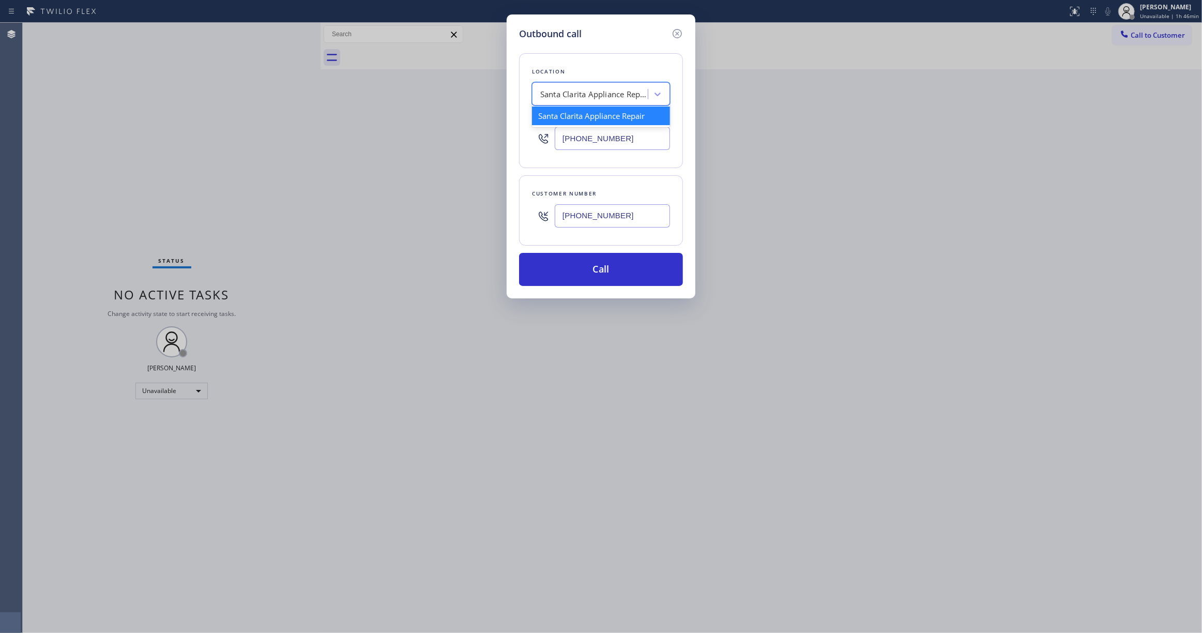
click at [569, 94] on div "Santa Clarita Appliance Repair" at bounding box center [594, 94] width 109 height 12
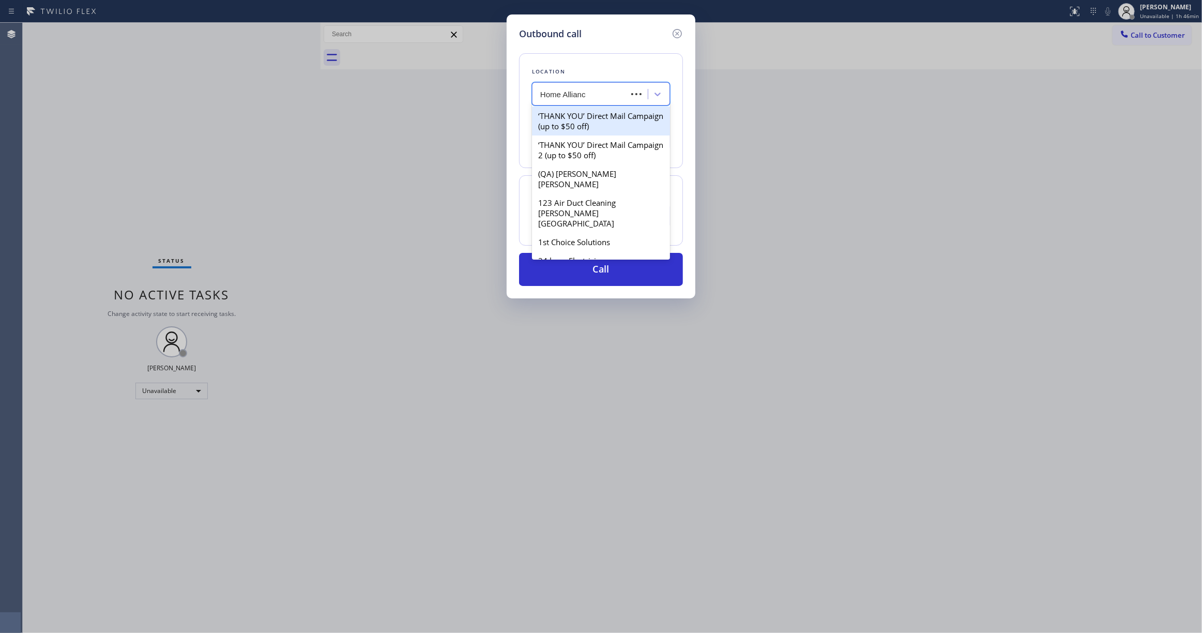
type input "Home Alliance"
click at [577, 114] on div "Home Alliance" at bounding box center [601, 116] width 138 height 19
type input "(877) 777-0796"
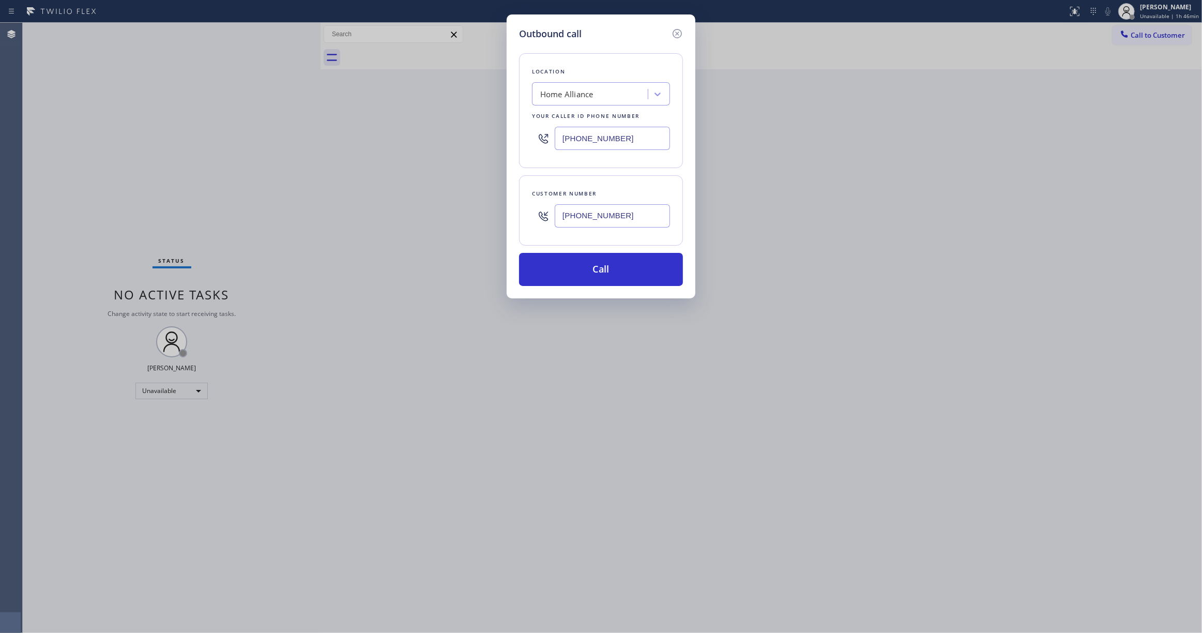
drag, startPoint x: 641, startPoint y: 216, endPoint x: 504, endPoint y: 214, distance: 137.5
click at [504, 214] on div "Outbound call Location Home Alliance Your caller id phone number (877) 777-0796…" at bounding box center [601, 316] width 1202 height 633
click at [583, 277] on button "Call" at bounding box center [601, 269] width 164 height 33
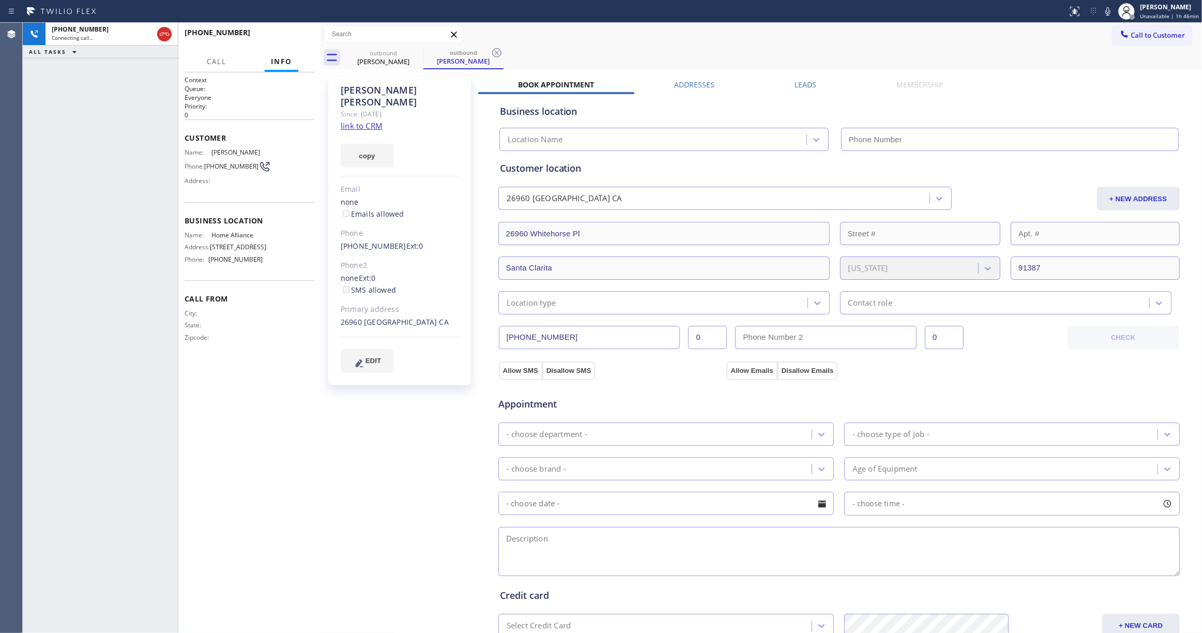
type input "(877) 777-0796"
click at [58, 507] on div "+16619933326 Live | 00:03 ALL TASKS ALL TASKS ACTIVE TASKS TASKS IN WRAP UP" at bounding box center [100, 328] width 155 height 610
click at [495, 53] on icon at bounding box center [497, 53] width 12 height 12
click at [370, 120] on link "link to CRM" at bounding box center [362, 125] width 42 height 10
click at [292, 35] on span "HANG UP" at bounding box center [291, 37] width 32 height 7
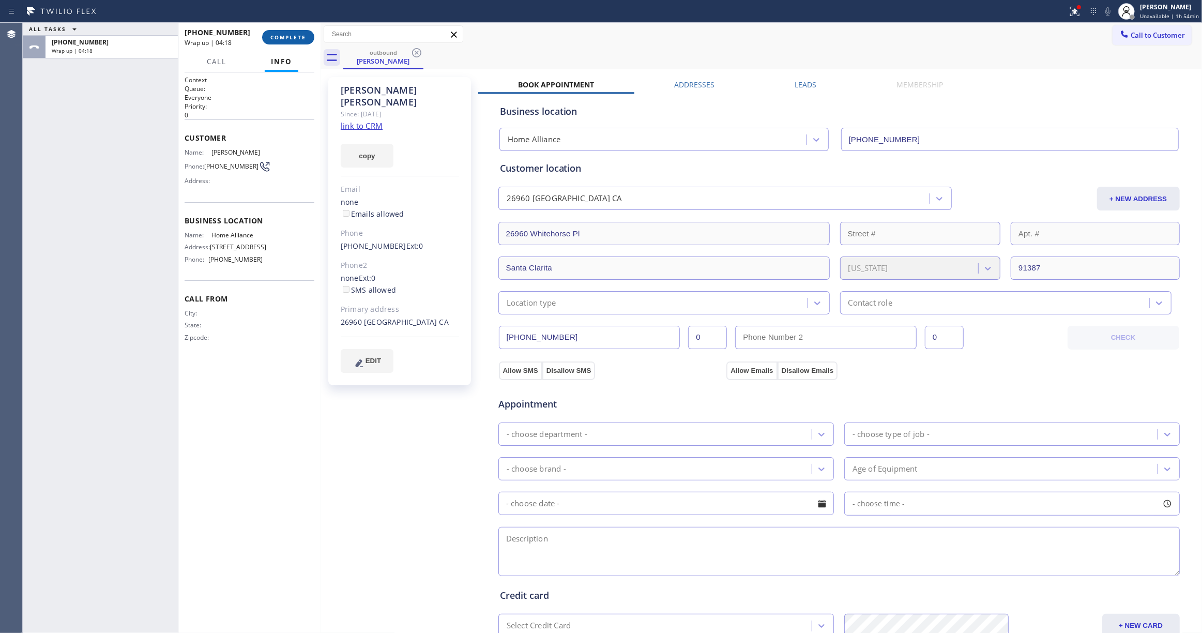
click at [276, 35] on span "COMPLETE" at bounding box center [288, 37] width 36 height 7
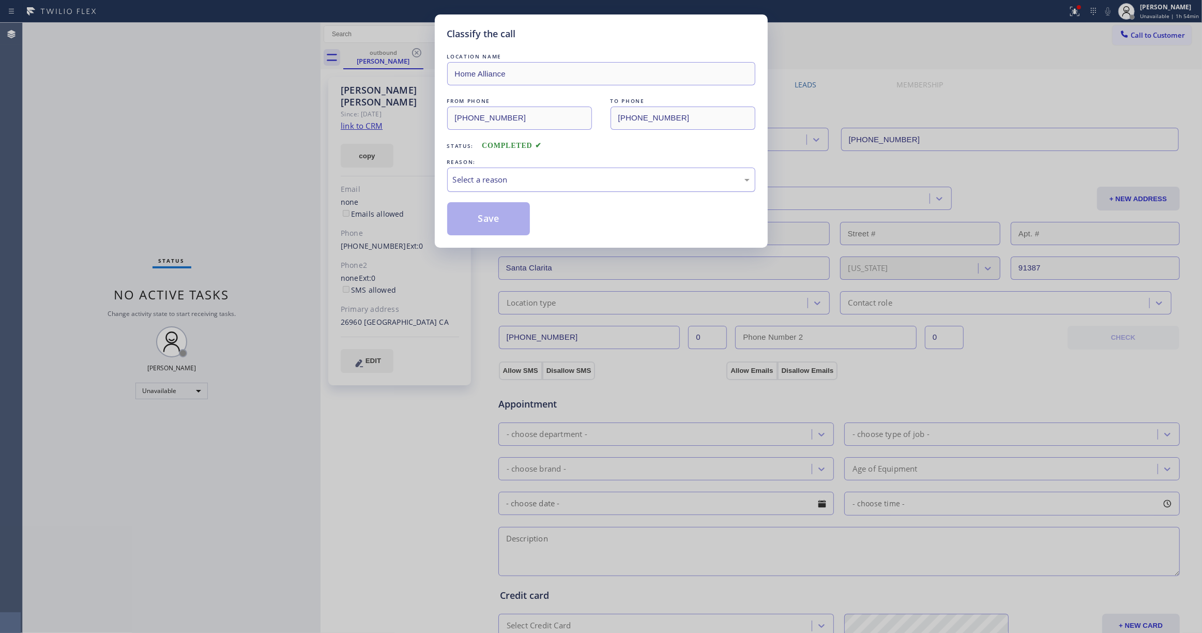
click at [489, 179] on div "Select a reason" at bounding box center [601, 180] width 297 height 12
drag, startPoint x: 495, startPoint y: 226, endPoint x: 474, endPoint y: 222, distance: 21.2
click at [492, 224] on button "Save" at bounding box center [488, 218] width 83 height 33
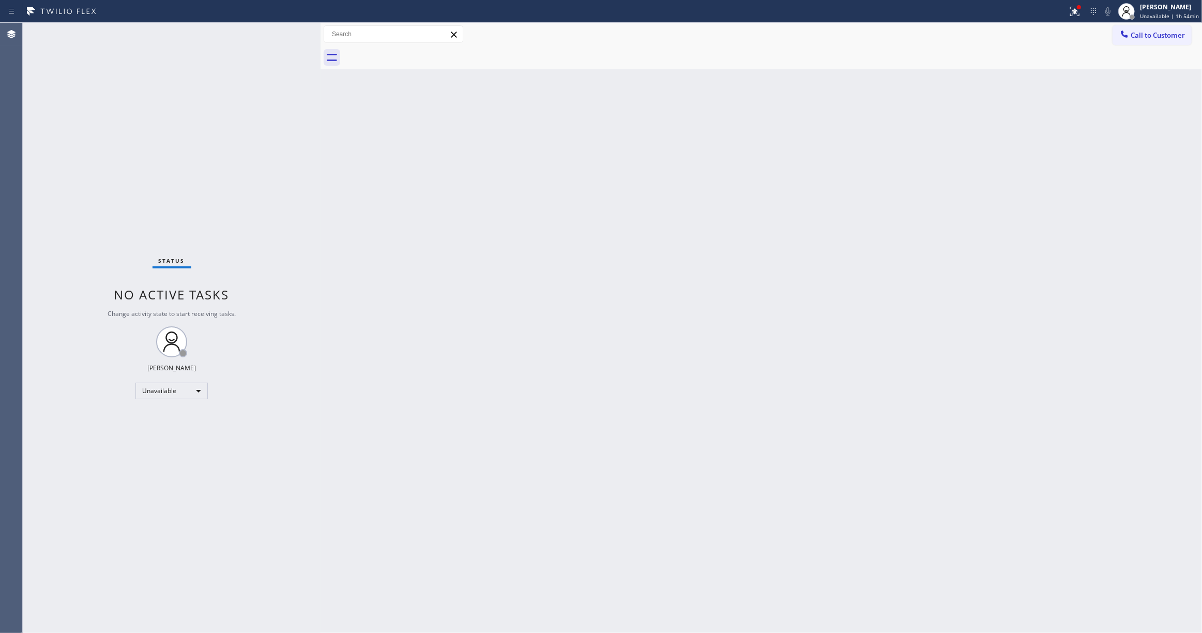
drag, startPoint x: 741, startPoint y: 214, endPoint x: 927, endPoint y: 79, distance: 230.2
click at [741, 204] on div "Back to Dashboard Change Sender ID Customers Technicians Select a contact Outbo…" at bounding box center [761, 328] width 881 height 610
drag, startPoint x: 1162, startPoint y: 35, endPoint x: 955, endPoint y: 114, distance: 221.4
click at [1160, 35] on span "Call to Customer" at bounding box center [1158, 35] width 54 height 9
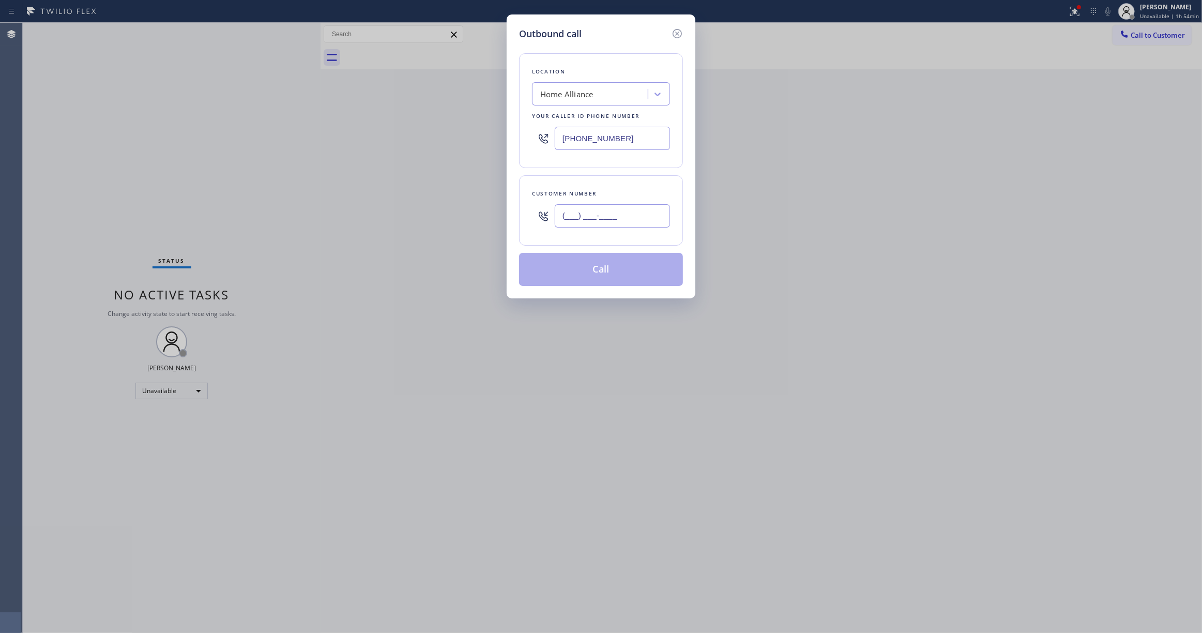
click at [603, 214] on input "(___) ___-____" at bounding box center [612, 215] width 115 height 23
paste input "301) 525-2288"
type input "(301) 525-2288"
click at [599, 269] on button "Call" at bounding box center [601, 269] width 164 height 33
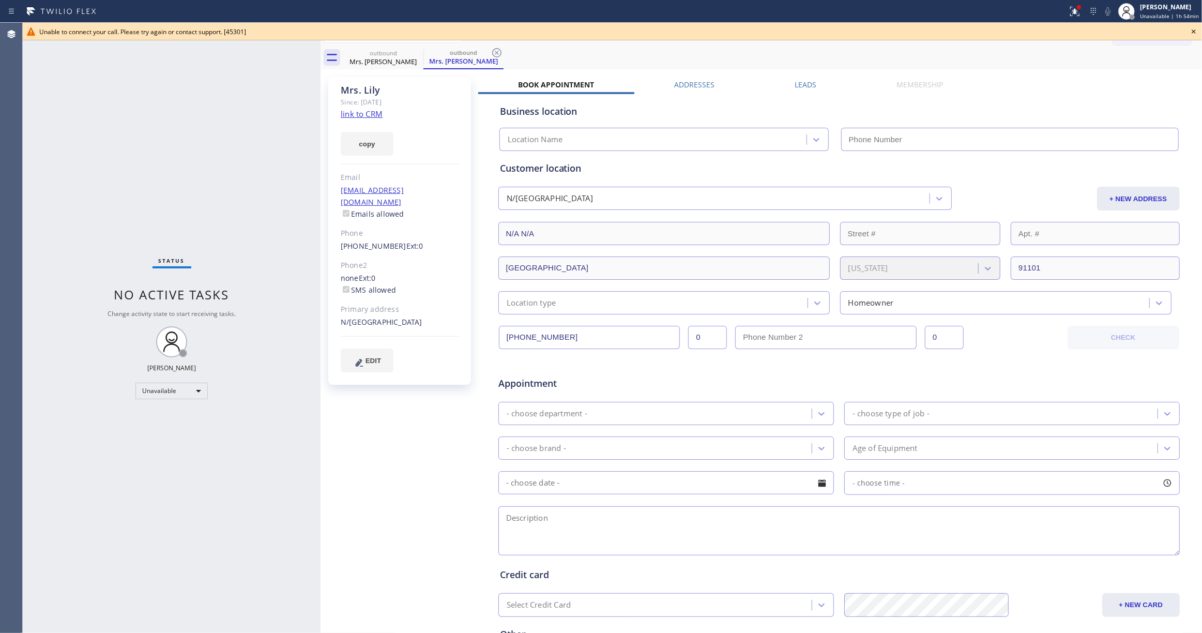
type input "(877) 777-0796"
click at [1194, 31] on icon at bounding box center [1194, 31] width 12 height 12
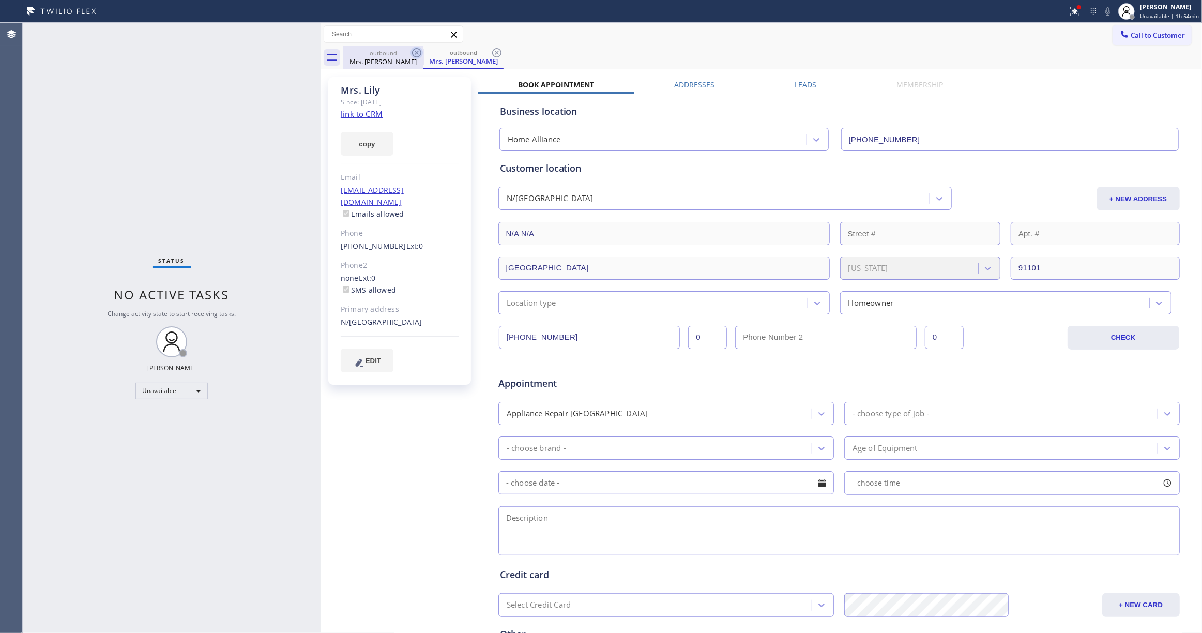
drag, startPoint x: 497, startPoint y: 54, endPoint x: 420, endPoint y: 57, distance: 77.1
click at [495, 54] on icon at bounding box center [496, 52] width 9 height 9
click at [416, 54] on icon at bounding box center [416, 52] width 9 height 9
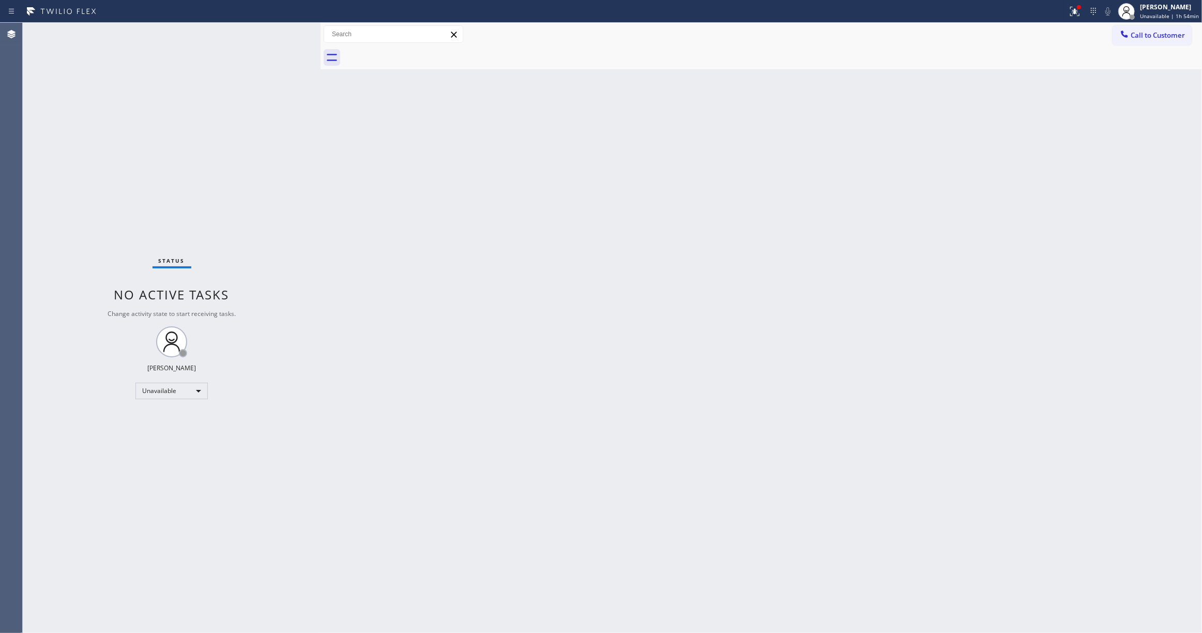
click at [1011, 162] on div "Back to Dashboard Change Sender ID Customers Technicians Select a contact Outbo…" at bounding box center [761, 328] width 881 height 610
click at [1176, 37] on span "Call to Customer" at bounding box center [1158, 35] width 54 height 9
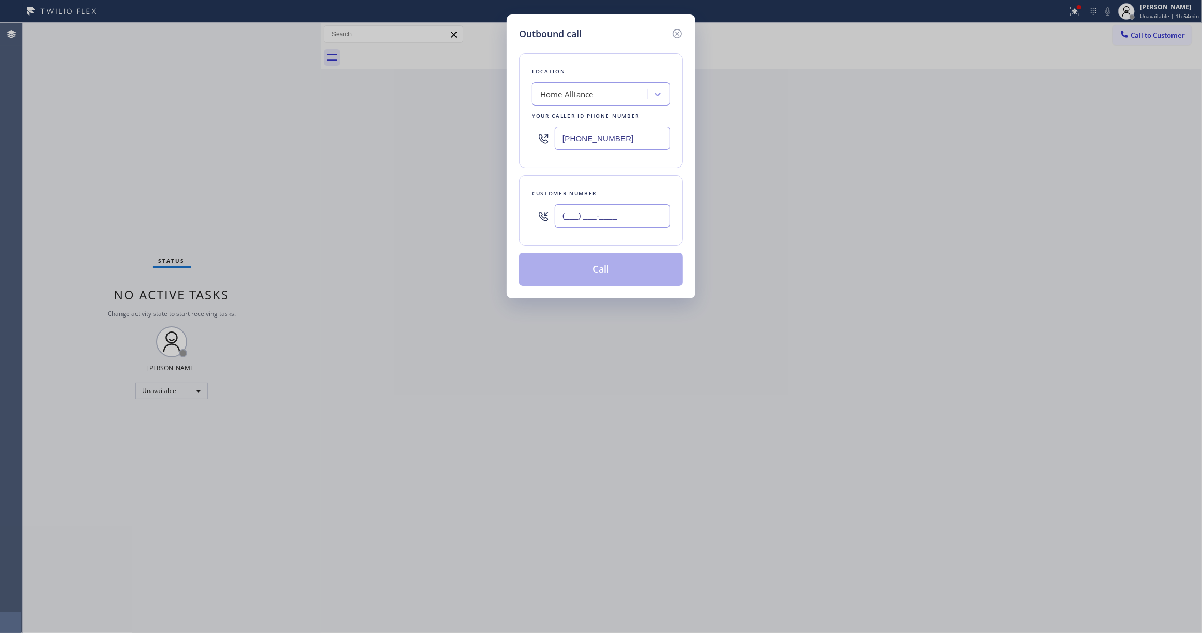
click at [630, 220] on input "(___) ___-____" at bounding box center [612, 215] width 115 height 23
paste input "301) 525-2288"
type input "(301) 525-2288"
click at [596, 269] on button "Call" at bounding box center [601, 269] width 164 height 33
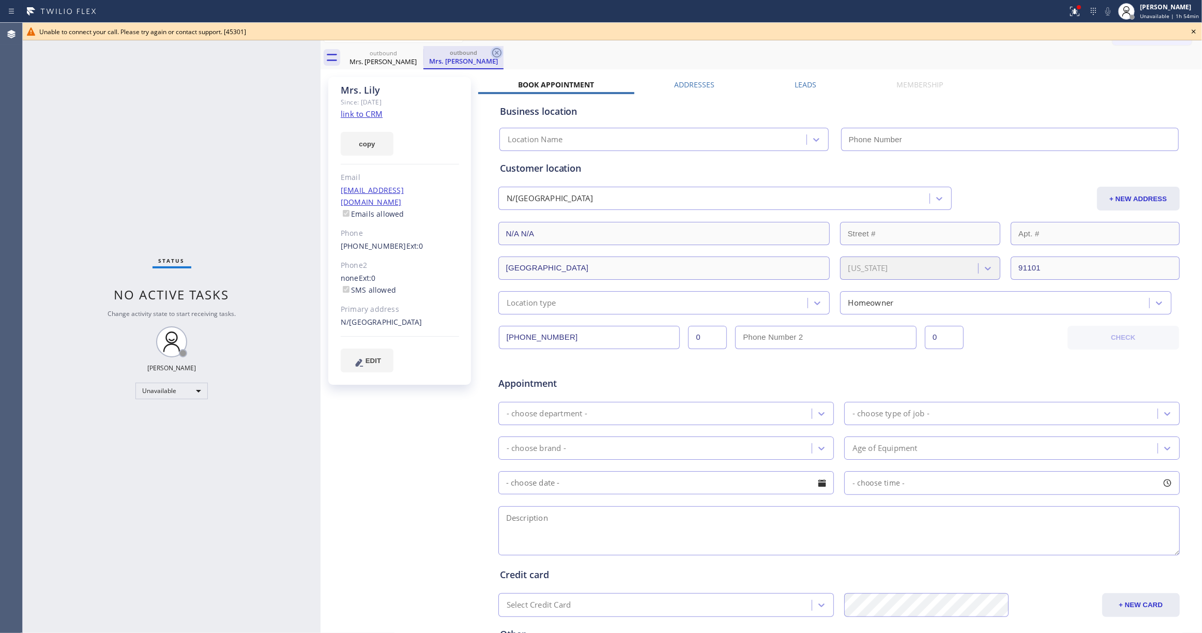
click at [497, 52] on icon at bounding box center [496, 52] width 9 height 9
type input "(877) 777-0796"
click at [1194, 29] on icon at bounding box center [1194, 31] width 12 height 12
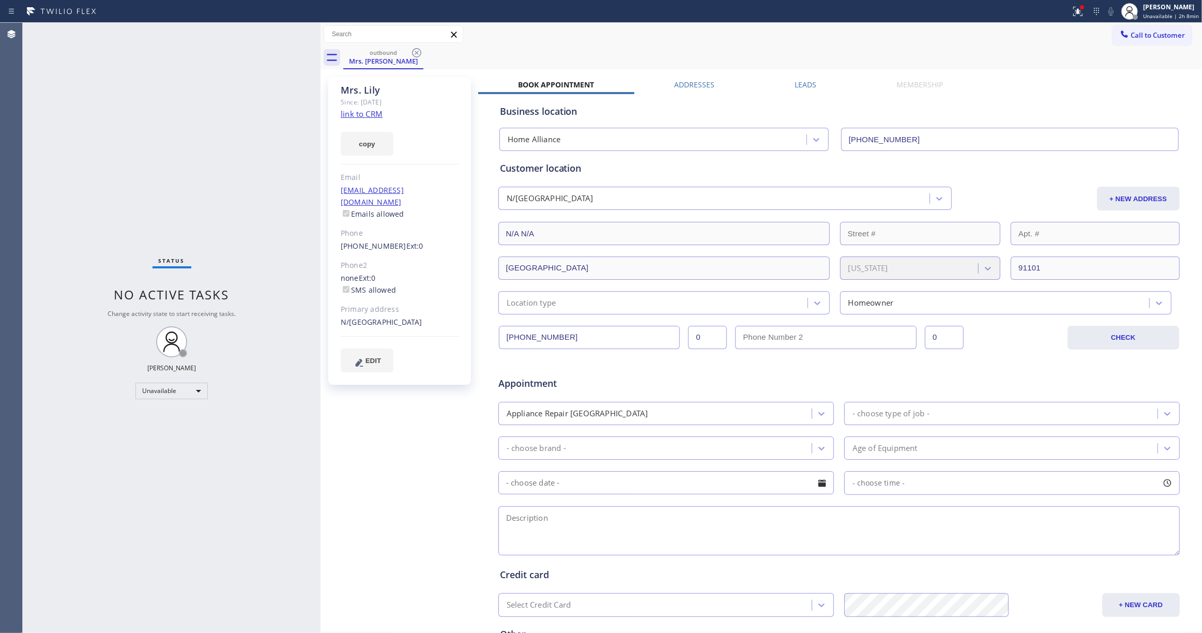
drag, startPoint x: 185, startPoint y: 139, endPoint x: 406, endPoint y: 26, distance: 248.3
click at [195, 126] on div "Status No active tasks Change activity state to start receiving tasks. Louis Ma…" at bounding box center [172, 328] width 298 height 610
click at [416, 53] on icon at bounding box center [416, 53] width 12 height 12
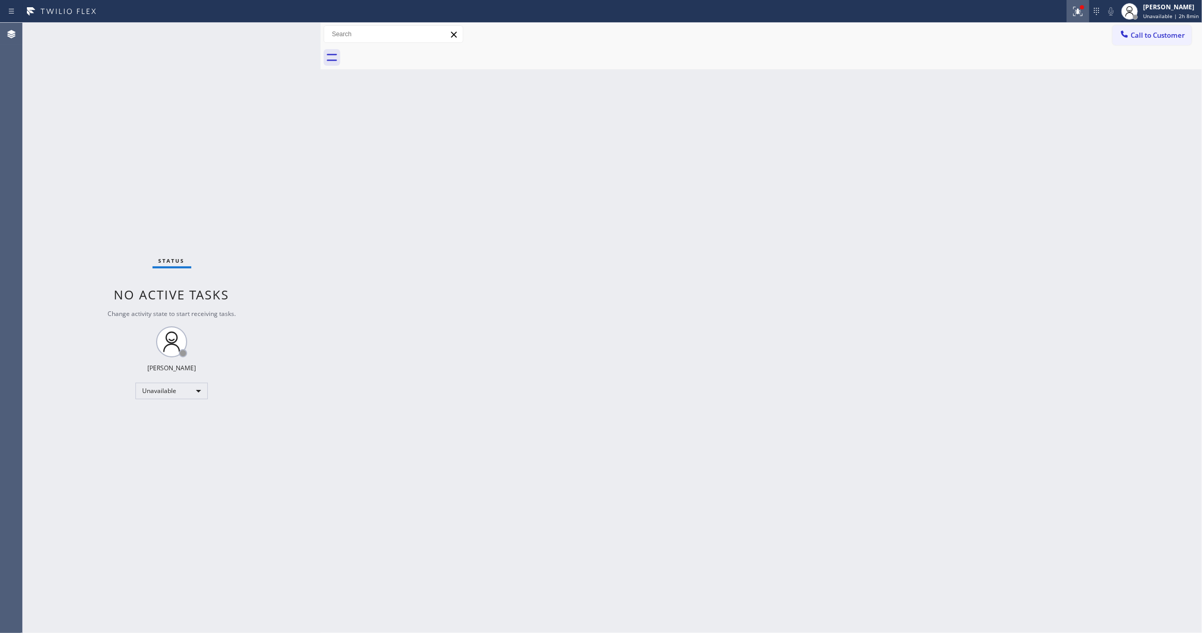
click at [1072, 13] on icon at bounding box center [1078, 11] width 12 height 12
click at [979, 135] on button "Clear issue" at bounding box center [1014, 135] width 121 height 14
click at [1159, 38] on span "Call to Customer" at bounding box center [1158, 35] width 54 height 9
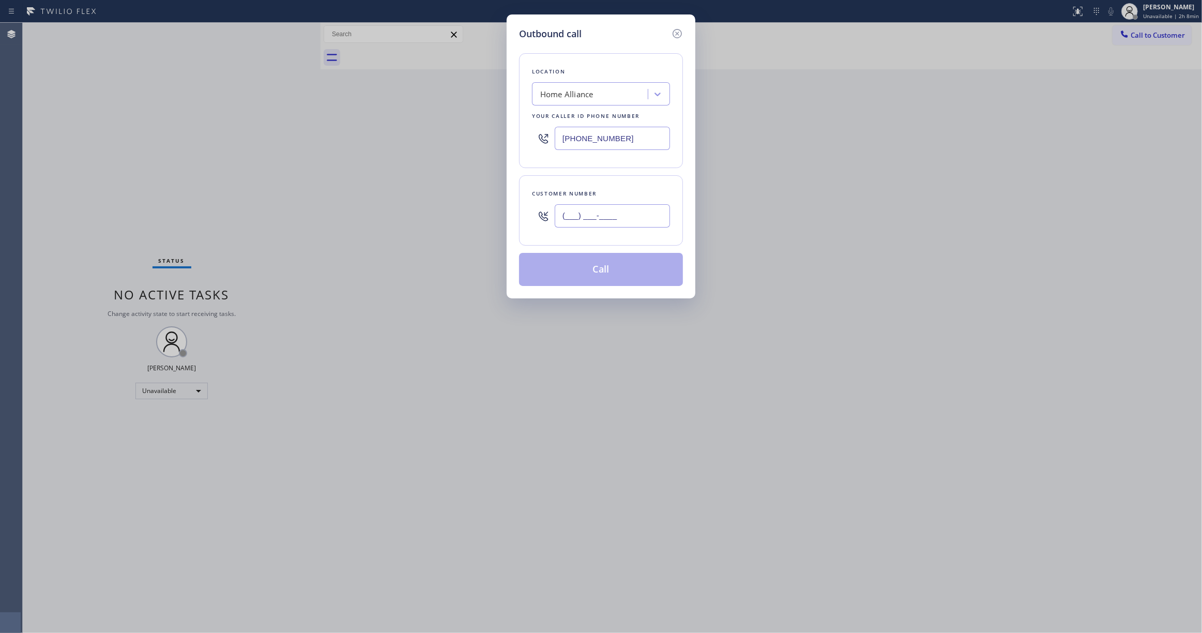
click at [592, 216] on input "(___) ___-____" at bounding box center [612, 215] width 115 height 23
paste input "301) 525-2288"
type input "(301) 525-2288"
click at [615, 274] on button "Call" at bounding box center [601, 269] width 164 height 33
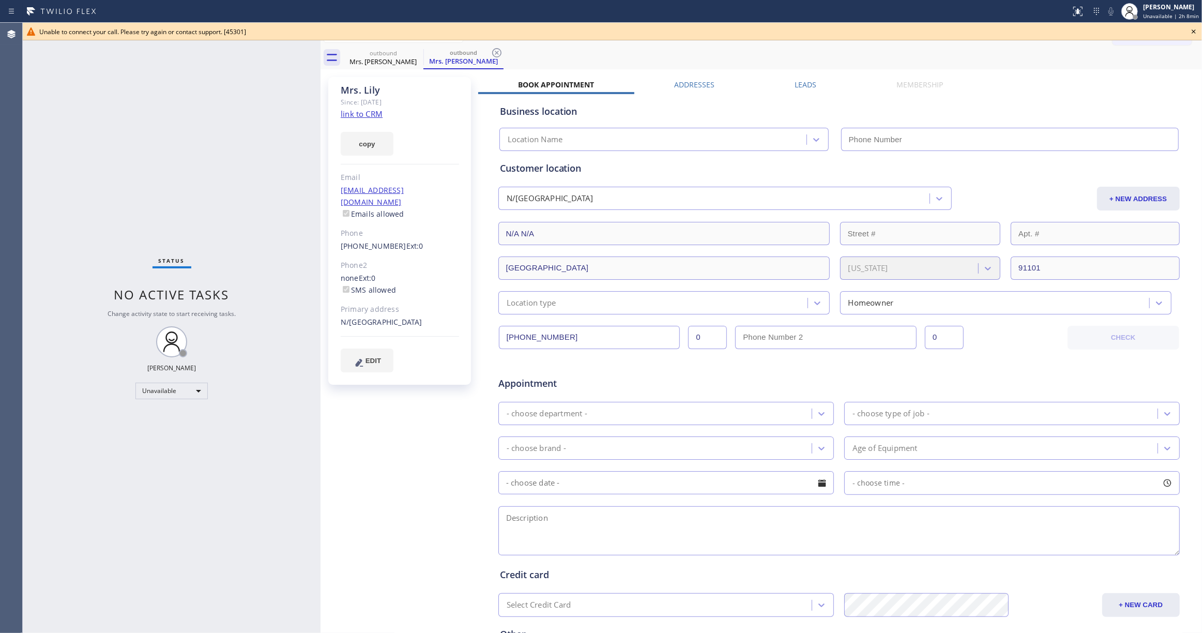
type input "(877) 777-0796"
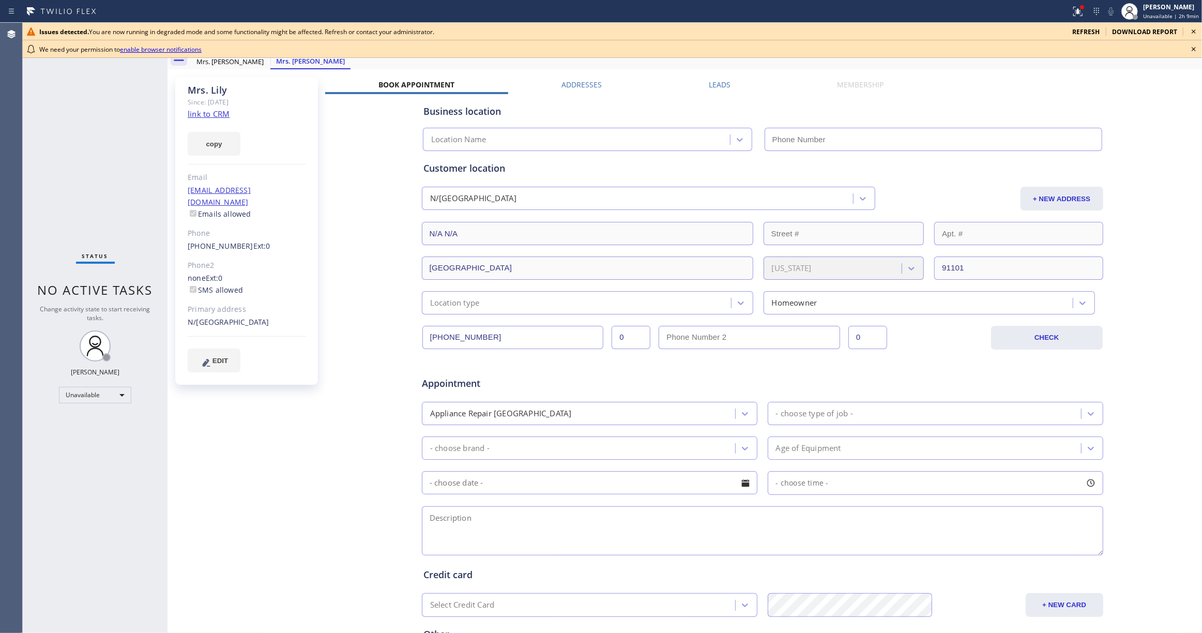
type input "(877) 777-0796"
click at [1194, 31] on icon at bounding box center [1194, 31] width 4 height 4
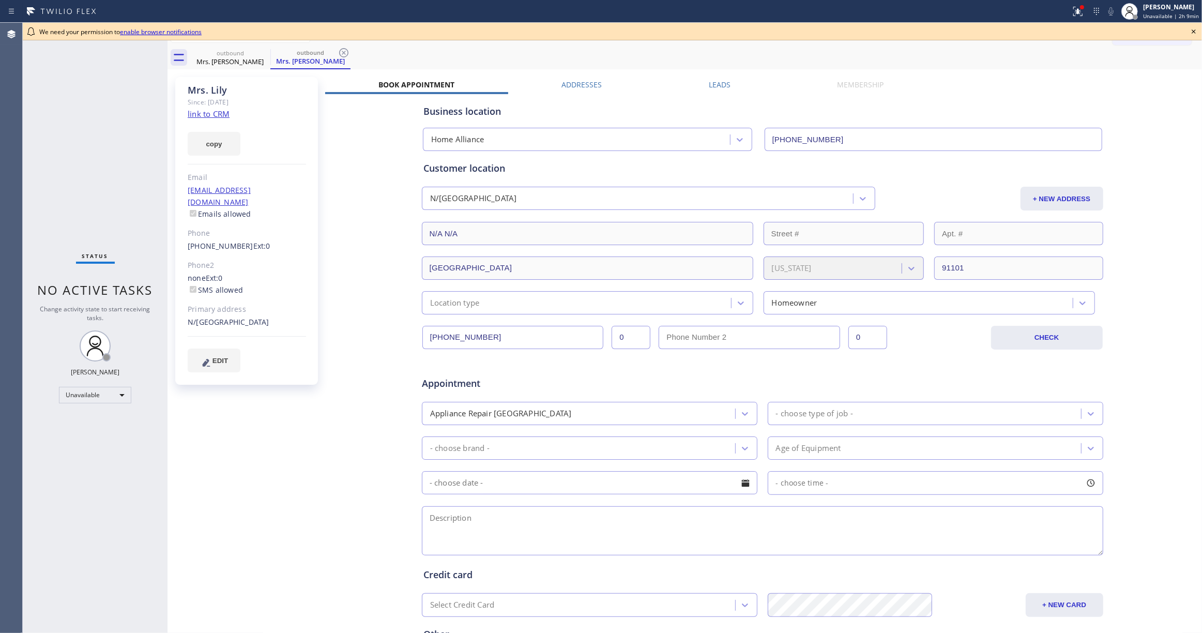
click at [1191, 34] on icon at bounding box center [1194, 31] width 12 height 12
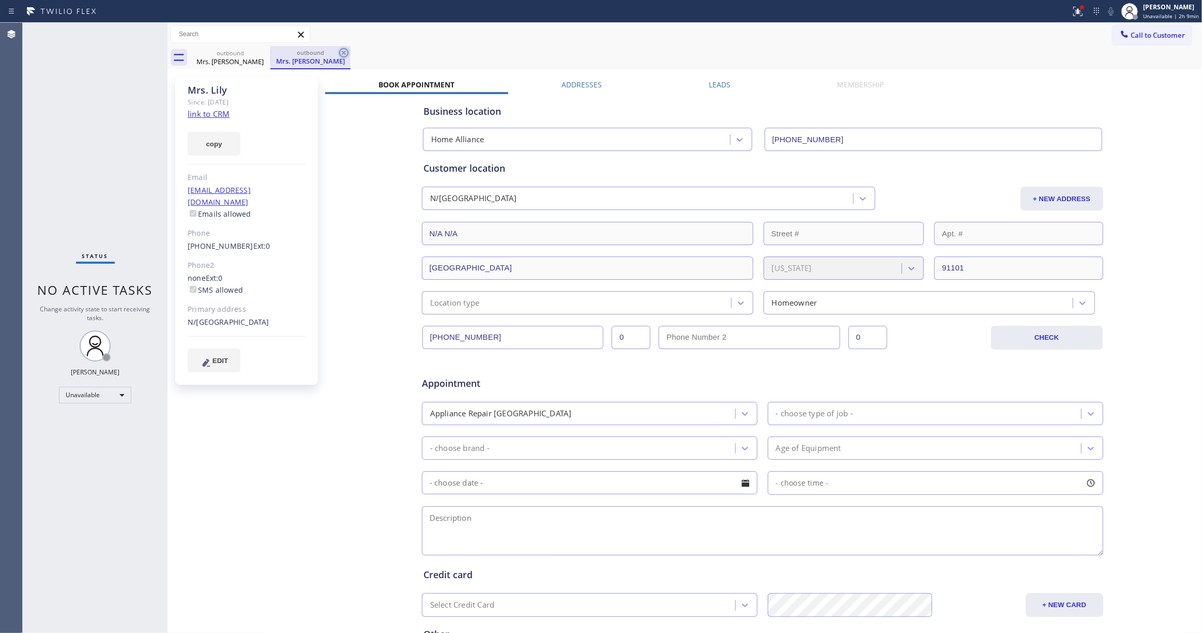
drag, startPoint x: 344, startPoint y: 52, endPoint x: 309, endPoint y: 54, distance: 35.2
click at [344, 52] on icon at bounding box center [344, 53] width 12 height 12
click at [265, 56] on icon at bounding box center [263, 53] width 12 height 12
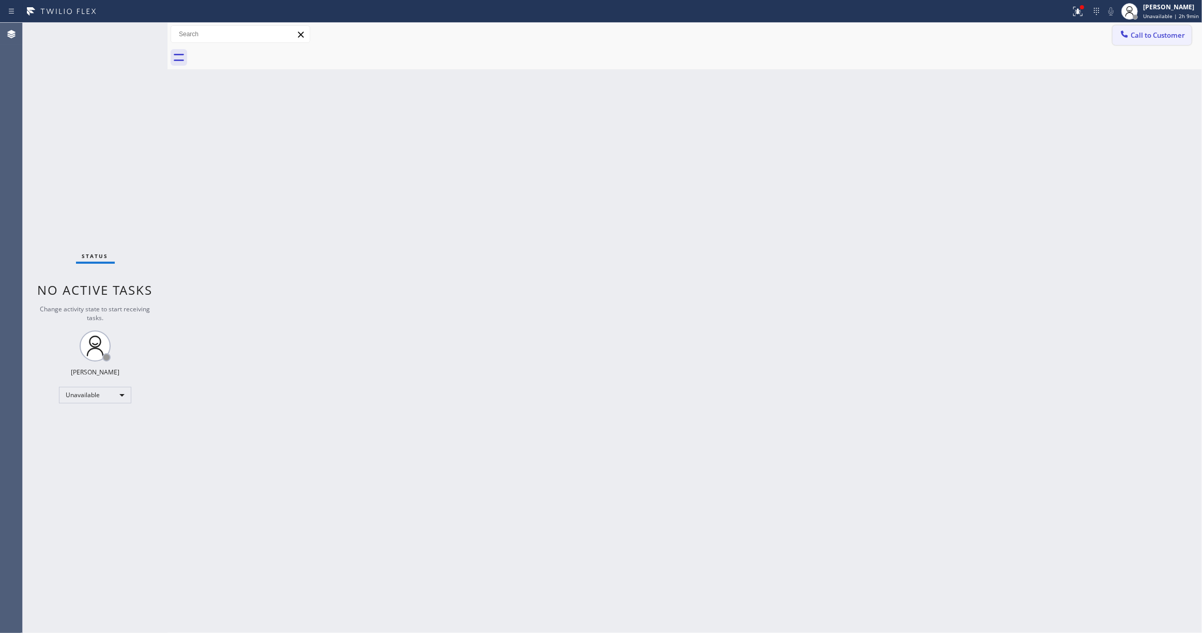
click at [1153, 36] on span "Call to Customer" at bounding box center [1158, 35] width 54 height 9
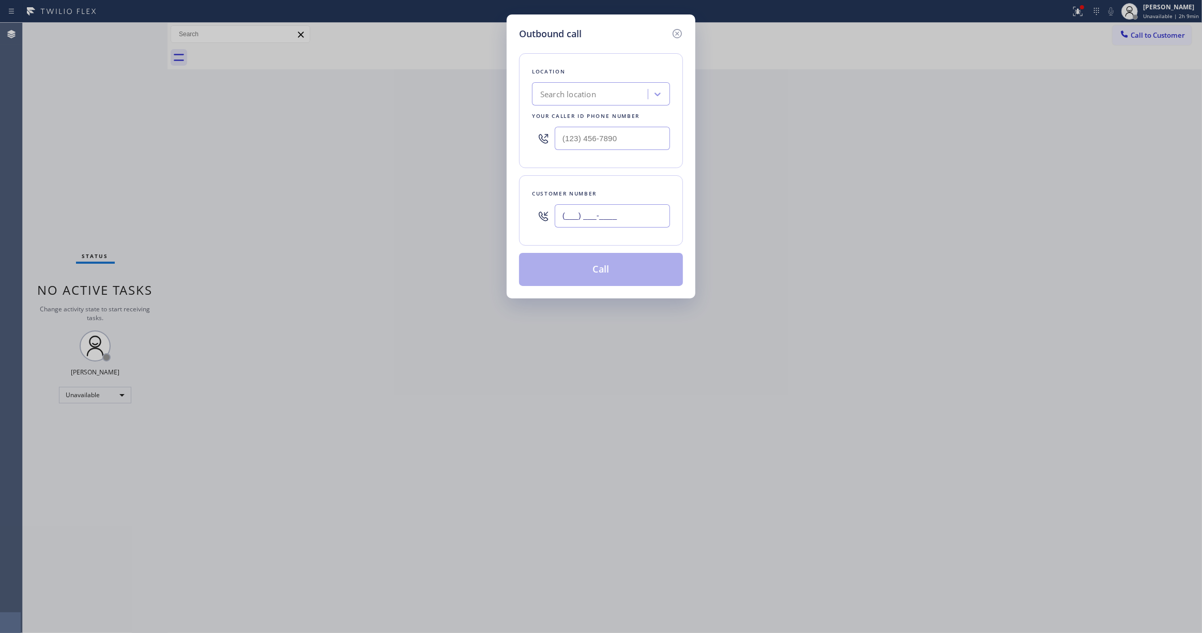
click at [613, 220] on input "(___) ___-____" at bounding box center [612, 215] width 115 height 23
paste input "301) 525-2288"
type input "(301) 525-2288"
drag, startPoint x: 644, startPoint y: 139, endPoint x: 307, endPoint y: 139, distance: 337.1
click at [307, 139] on div "Outbound call Location Search location Your caller id phone number (___) ___-__…" at bounding box center [601, 316] width 1202 height 633
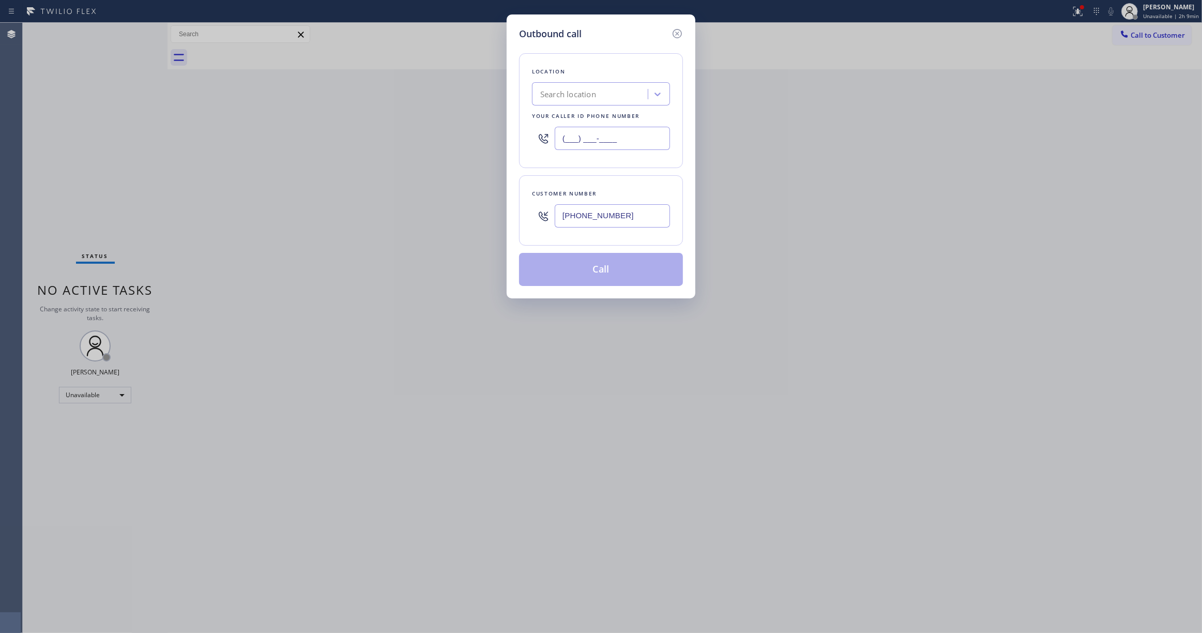
paste input "626) 726-3166"
type input "(626) 726-3166"
click at [603, 271] on button "Call" at bounding box center [601, 269] width 164 height 33
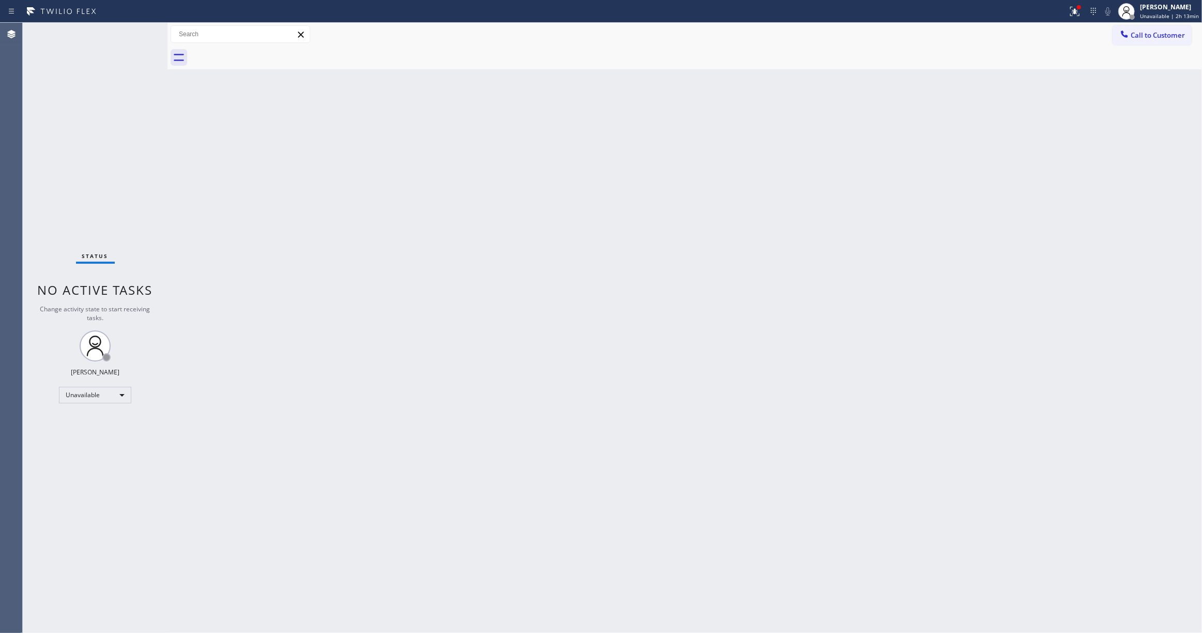
click at [152, 518] on div "Status No active tasks Change activity state to start receiving tasks. [PERSON_…" at bounding box center [95, 328] width 145 height 610
click at [1159, 33] on span "Call to Customer" at bounding box center [1158, 35] width 54 height 9
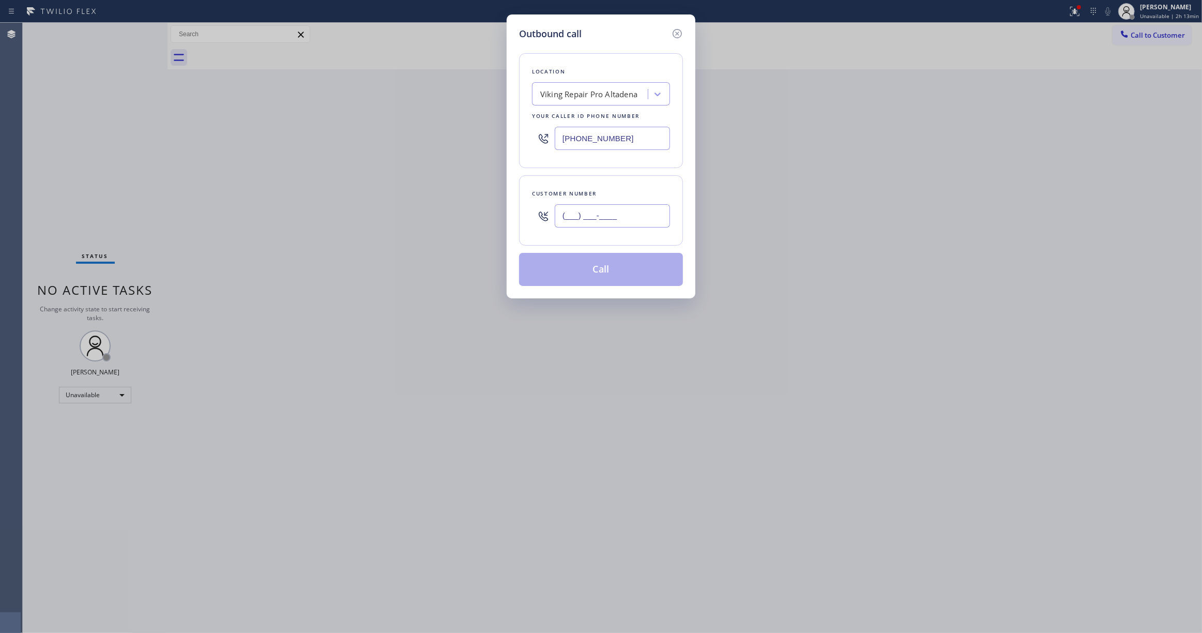
click at [594, 214] on input "(___) ___-____" at bounding box center [612, 215] width 115 height 23
paste input "677) 837-_913"
drag, startPoint x: 635, startPoint y: 220, endPoint x: 7, endPoint y: 220, distance: 628.2
click at [7, 220] on div "Outbound call Location Viking Repair Pro Altadena Your caller id phone number (…" at bounding box center [601, 316] width 1202 height 633
paste input "61) 645-310"
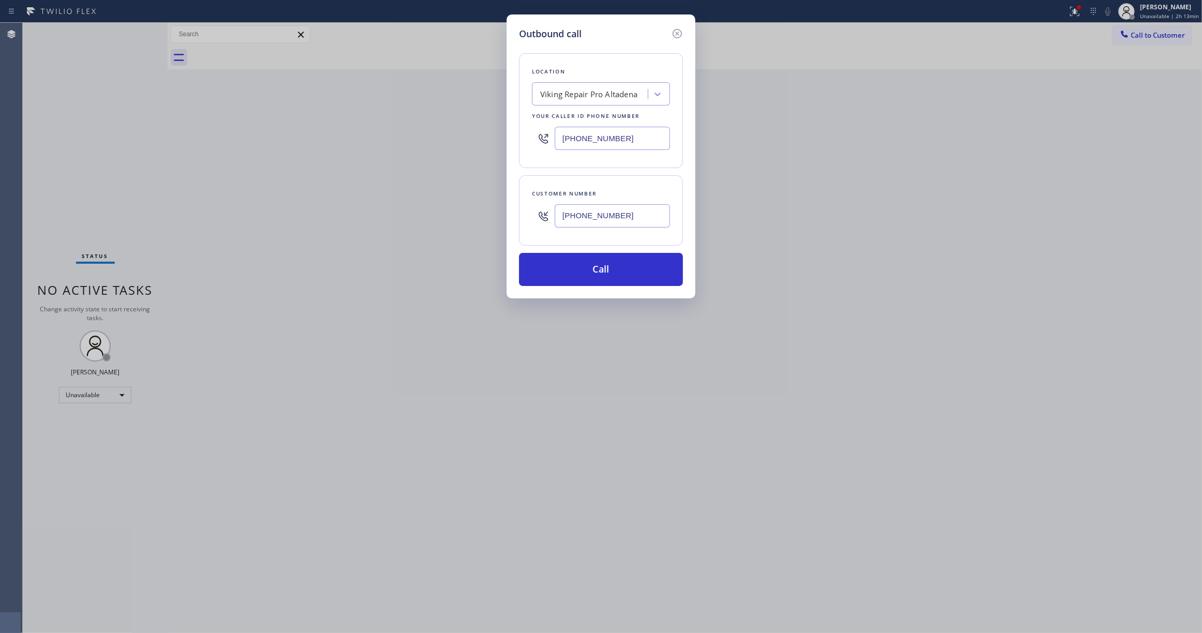
type input "(661) 645-3103"
drag, startPoint x: 629, startPoint y: 136, endPoint x: -31, endPoint y: 131, distance: 659.7
click at [0, 131] on html "Status report Issues detected You are now running in degraded mode and some fun…" at bounding box center [601, 316] width 1202 height 633
paste input "61) 368-9097"
type input "(661) 368-9097"
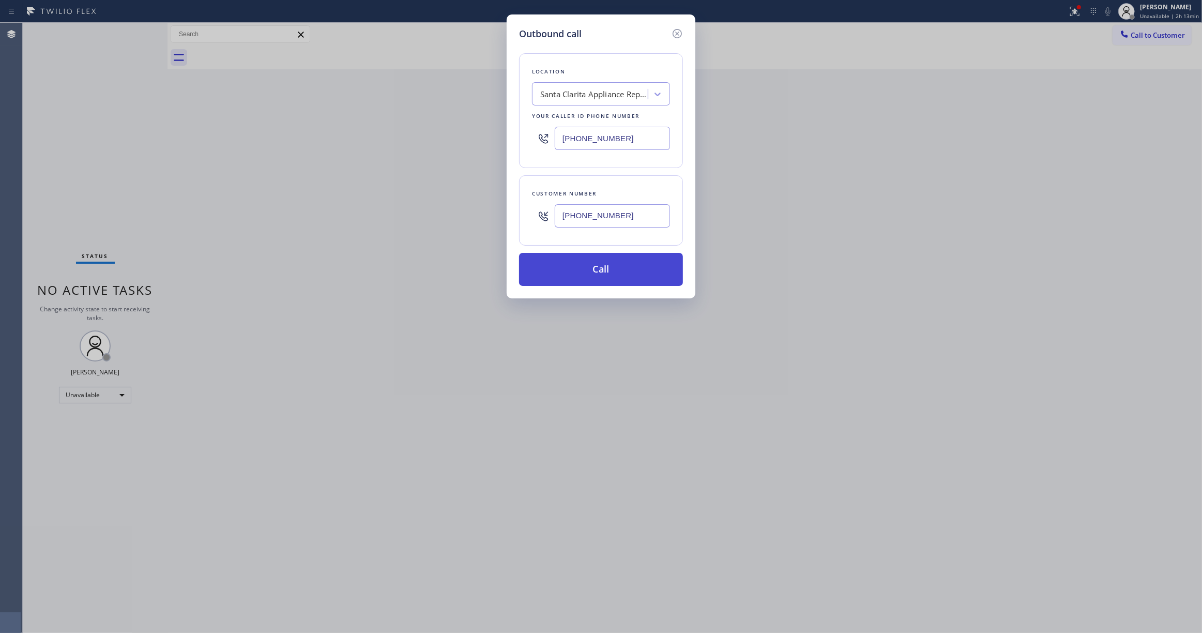
click at [580, 268] on button "Call" at bounding box center [601, 269] width 164 height 33
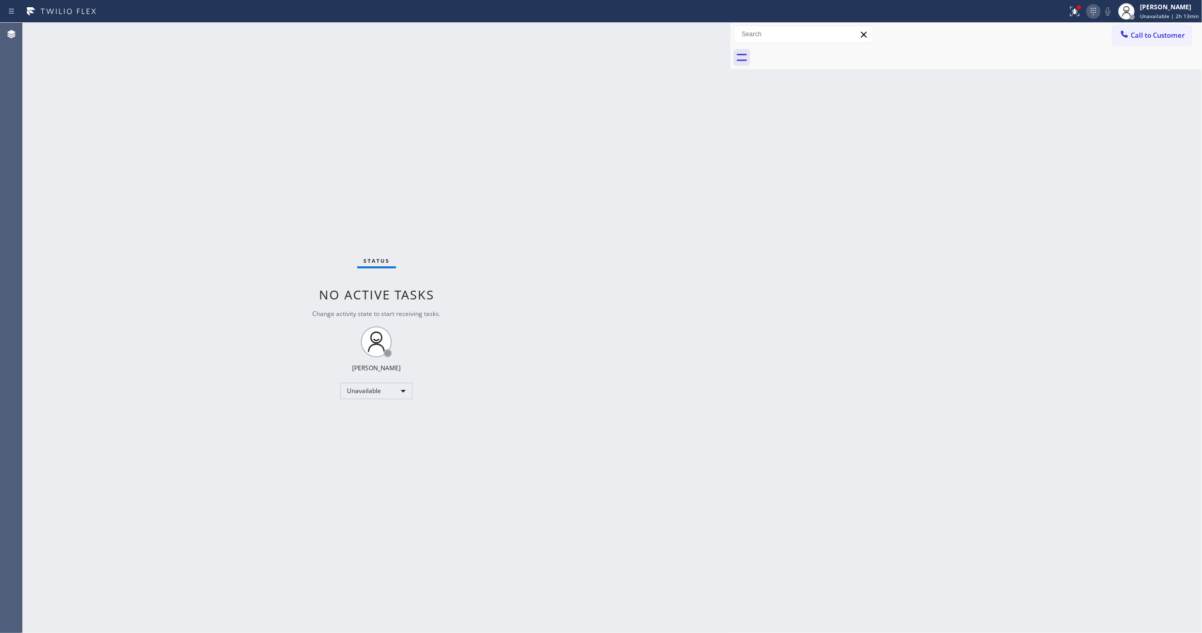
drag, startPoint x: 170, startPoint y: 67, endPoint x: 1082, endPoint y: 10, distance: 914.3
click at [788, 151] on div "Status No active tasks Change activity state to start receiving tasks. Louis Ma…" at bounding box center [612, 328] width 1179 height 610
click at [1074, 14] on icon at bounding box center [1075, 11] width 12 height 12
click at [1037, 148] on span "Clear issues" at bounding box center [1015, 145] width 49 height 7
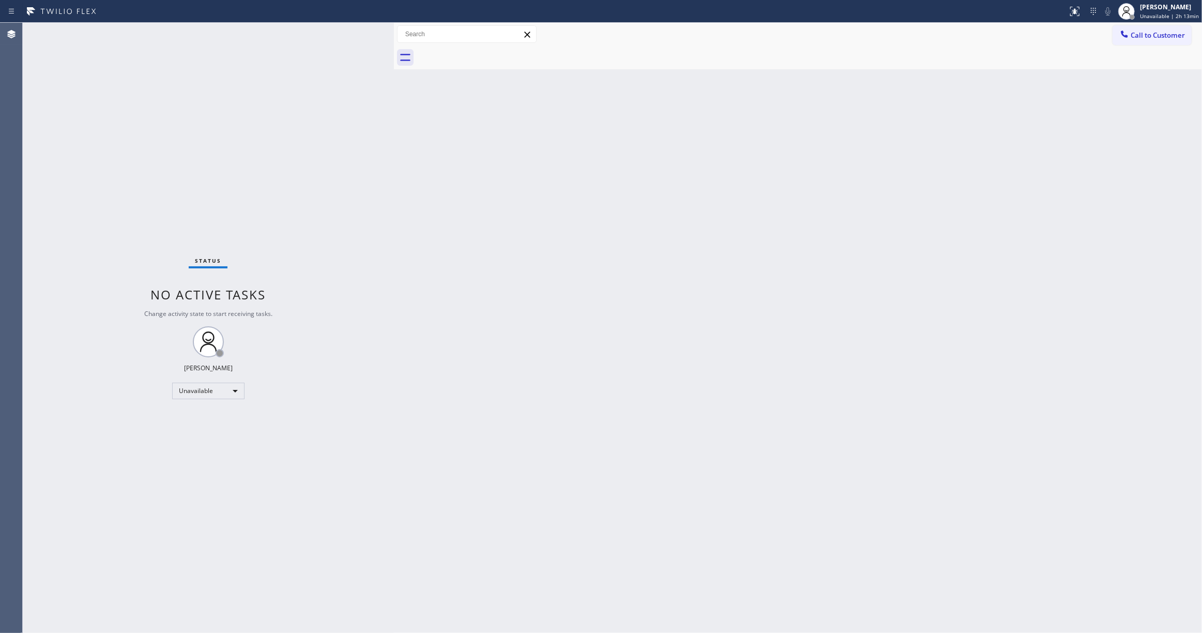
drag, startPoint x: 728, startPoint y: 65, endPoint x: 392, endPoint y: 156, distance: 348.5
click at [394, 156] on div at bounding box center [394, 328] width 0 height 610
click at [1139, 36] on span "Call to Customer" at bounding box center [1158, 35] width 54 height 9
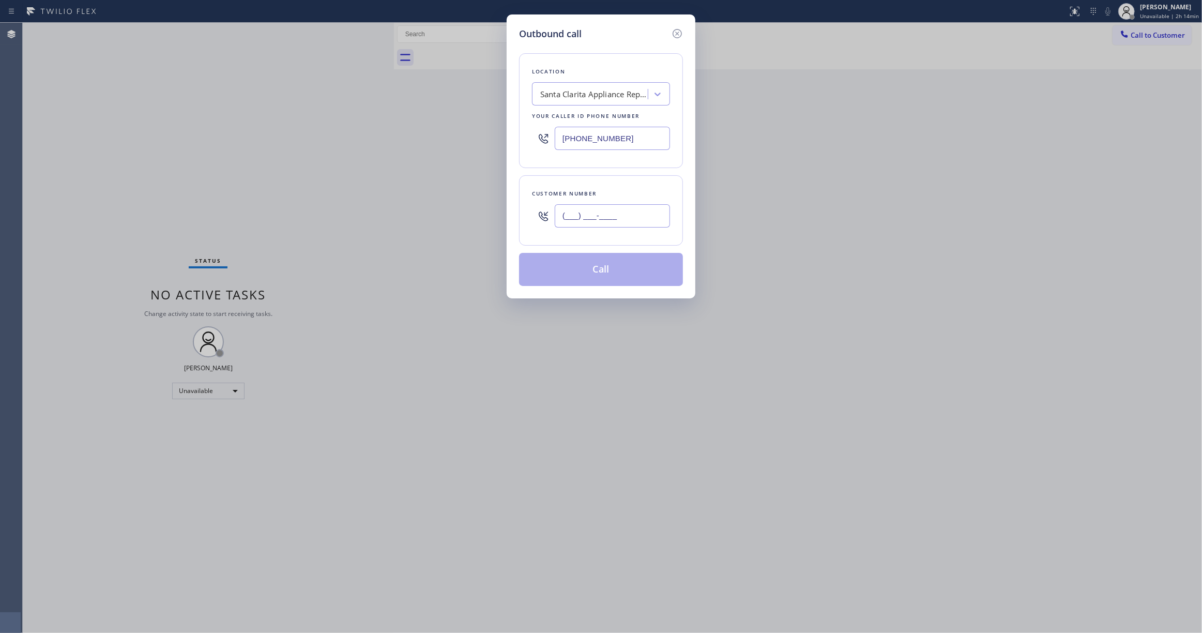
click at [613, 214] on input "(___) ___-____" at bounding box center [612, 215] width 115 height 23
paste input "661) 645-3103"
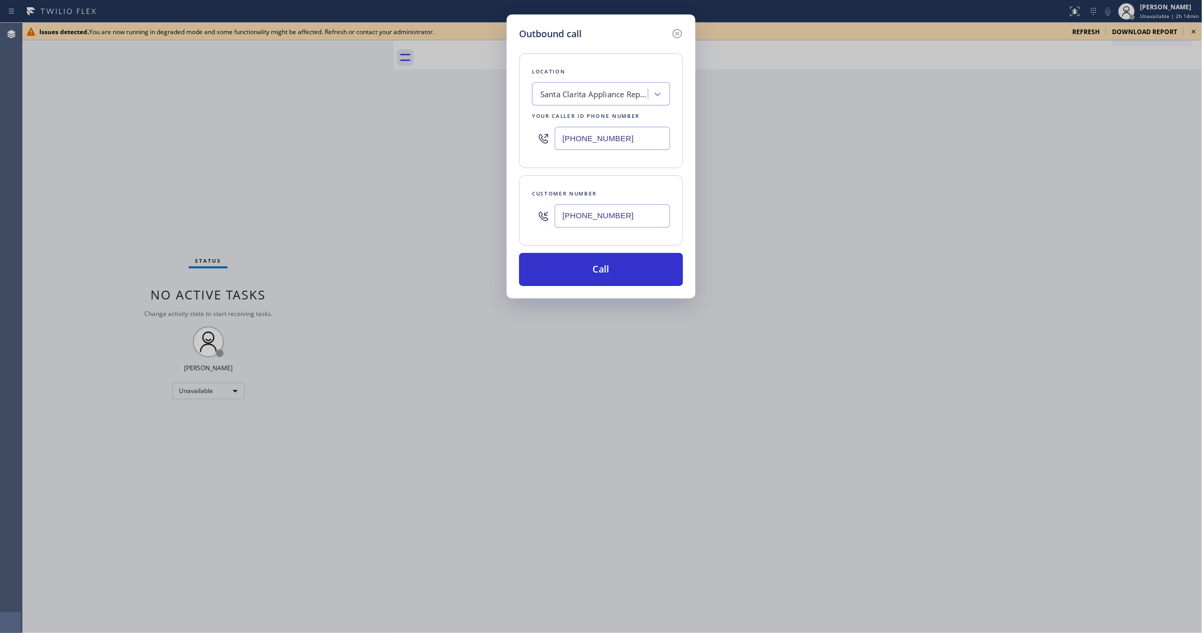
type input "(661) 645-3103"
click at [1199, 32] on div "Outbound call Location Santa Clarita Appliance Repair Your caller id phone numb…" at bounding box center [601, 316] width 1202 height 633
click at [619, 282] on button "Call" at bounding box center [601, 269] width 164 height 33
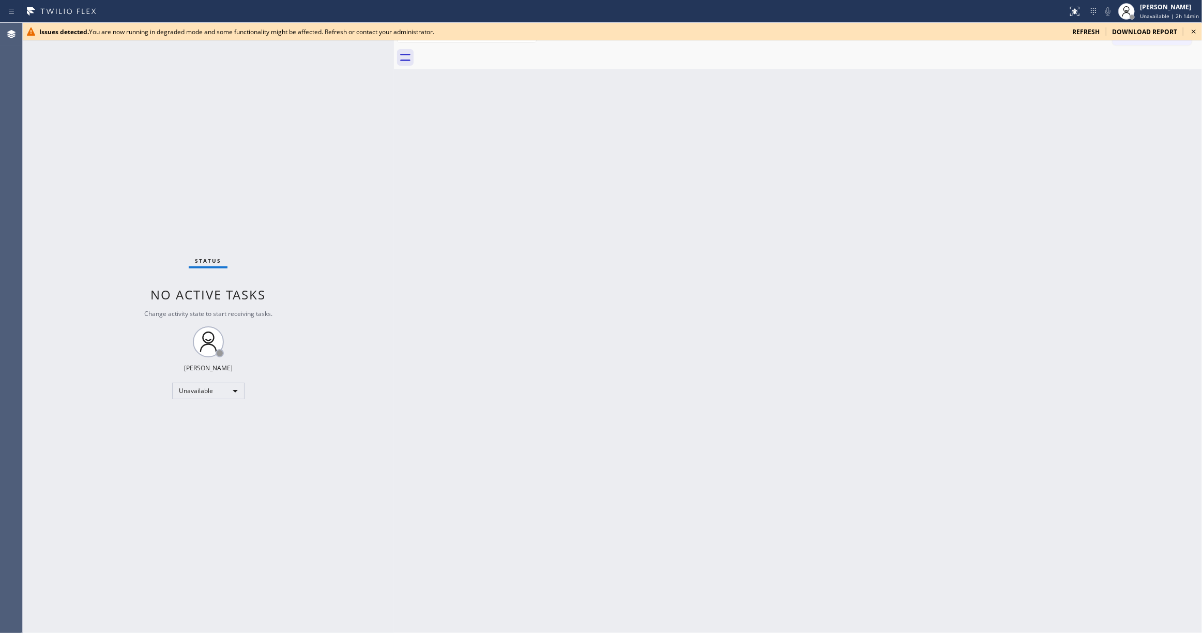
click at [1192, 32] on icon at bounding box center [1194, 31] width 12 height 12
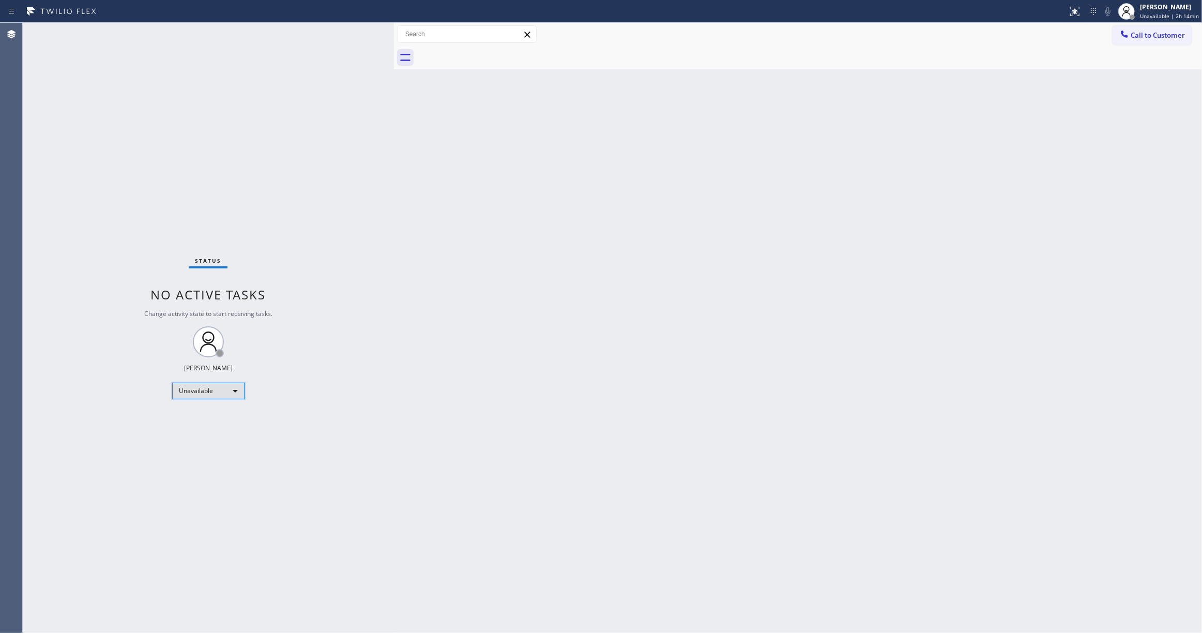
click at [195, 388] on div "Unavailable" at bounding box center [208, 391] width 72 height 17
click at [482, 284] on div at bounding box center [601, 316] width 1202 height 633
click at [616, 313] on div "Back to Dashboard Change Sender ID Customers Technicians Select a contact Outbo…" at bounding box center [798, 328] width 809 height 610
click at [146, 174] on div "Status No active tasks Change activity state to start receiving tasks. Louis Ma…" at bounding box center [208, 328] width 371 height 610
click at [195, 393] on div "Unavailable" at bounding box center [208, 391] width 72 height 17
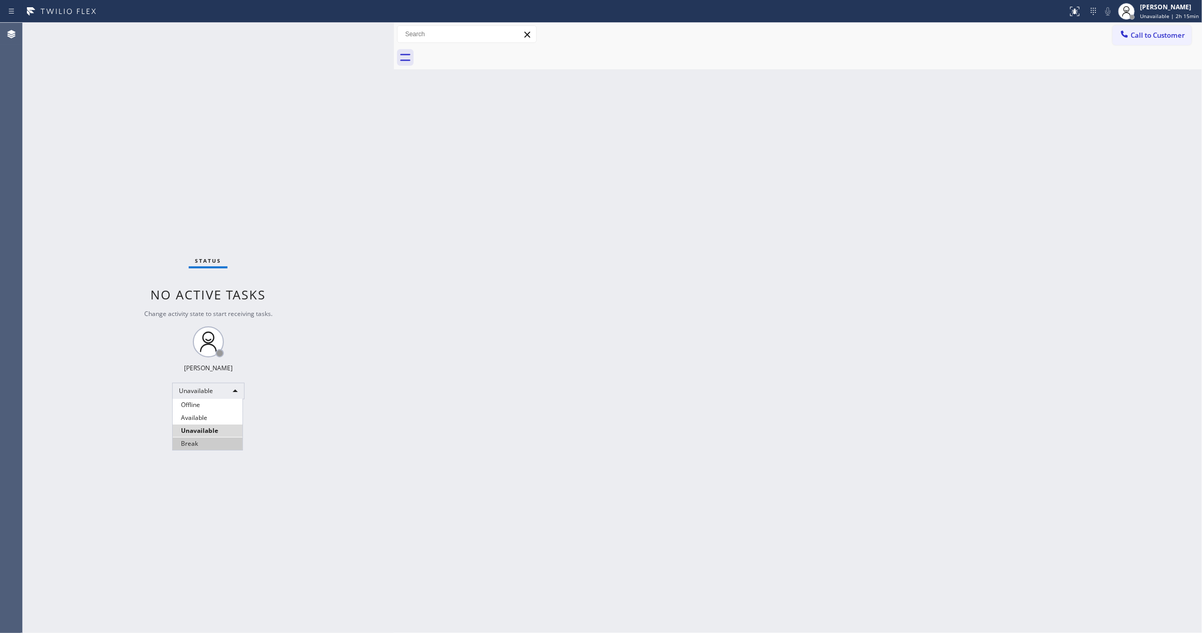
click at [189, 443] on li "Break" at bounding box center [208, 443] width 70 height 12
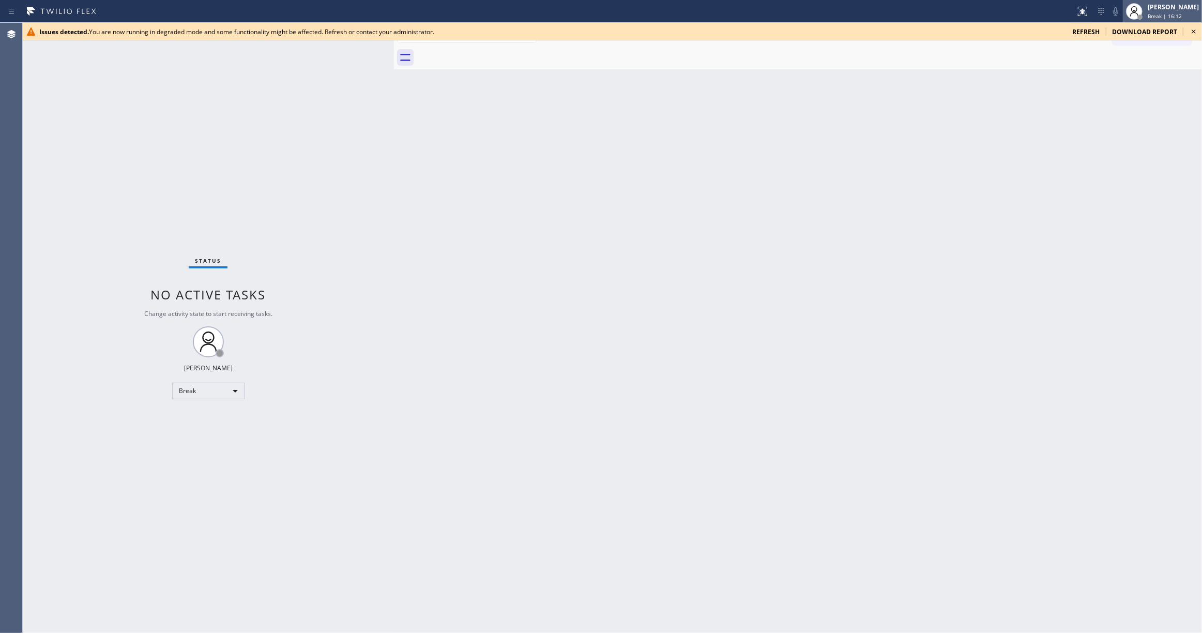
click at [1148, 17] on span "Break | 16:12" at bounding box center [1165, 15] width 34 height 7
click at [1127, 69] on button "Unavailable" at bounding box center [1150, 68] width 103 height 13
click at [1193, 28] on icon at bounding box center [1194, 31] width 12 height 12
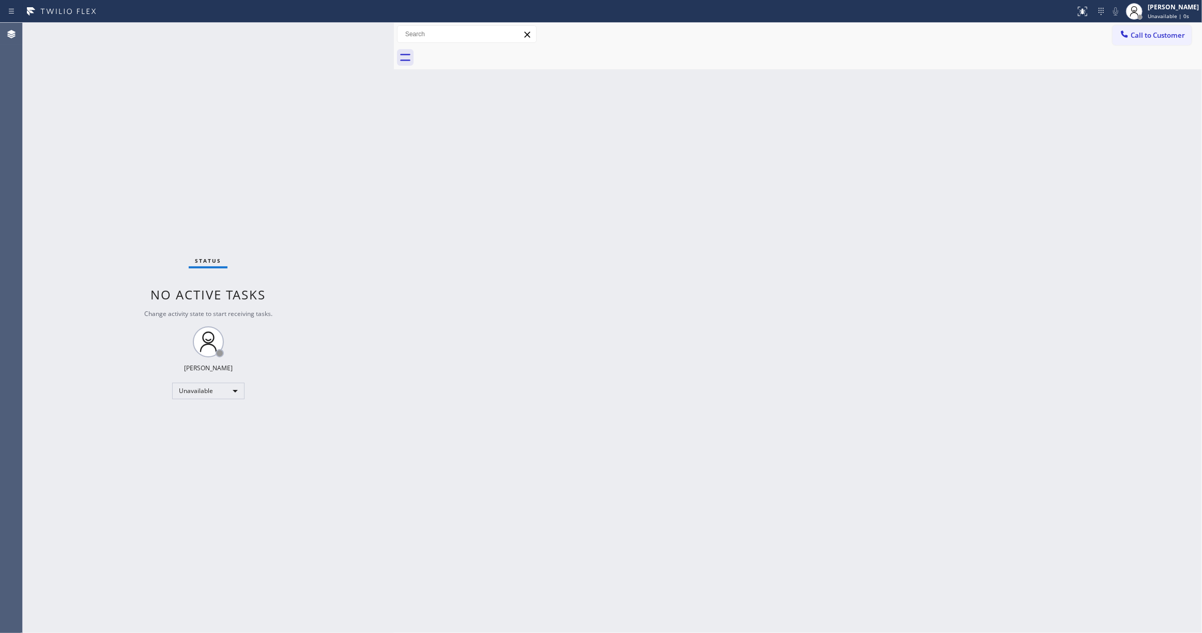
click at [651, 211] on div "Back to Dashboard Change Sender ID Customers Technicians Select a contact Outbo…" at bounding box center [798, 328] width 809 height 610
click at [1157, 31] on span "Call to Customer" at bounding box center [1158, 35] width 54 height 9
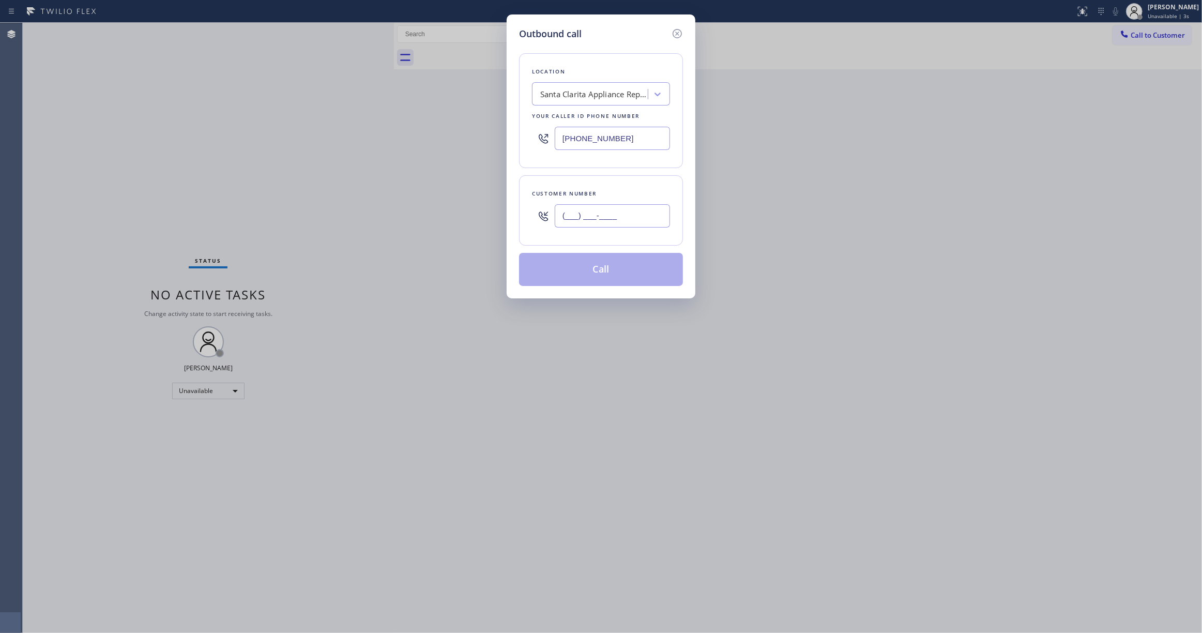
click at [623, 221] on input "(___) ___-____" at bounding box center [612, 215] width 115 height 23
paste input "661) 645-3103"
type input "(661) 645-3103"
click at [604, 273] on button "Call" at bounding box center [601, 269] width 164 height 33
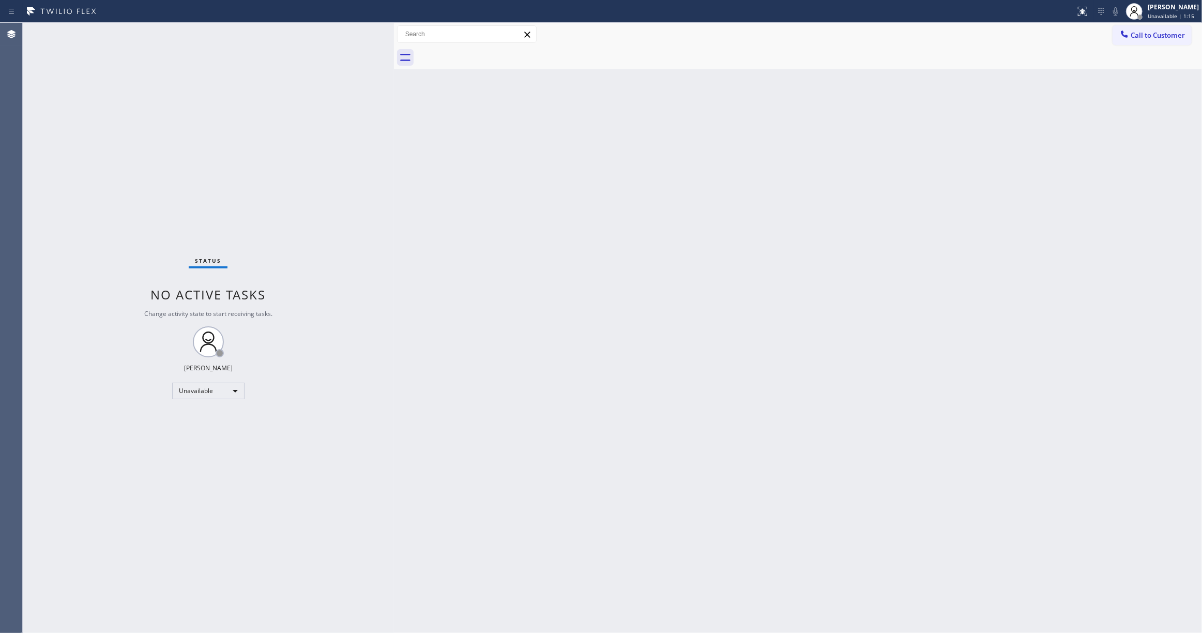
click at [141, 477] on div "Status No active tasks Change activity state to start receiving tasks. Louis Ma…" at bounding box center [208, 328] width 371 height 610
drag, startPoint x: 626, startPoint y: 259, endPoint x: 627, endPoint y: 280, distance: 21.2
click at [626, 259] on div "Back to Dashboard Change Sender ID Customers Technicians Select a contact Outbo…" at bounding box center [798, 328] width 809 height 610
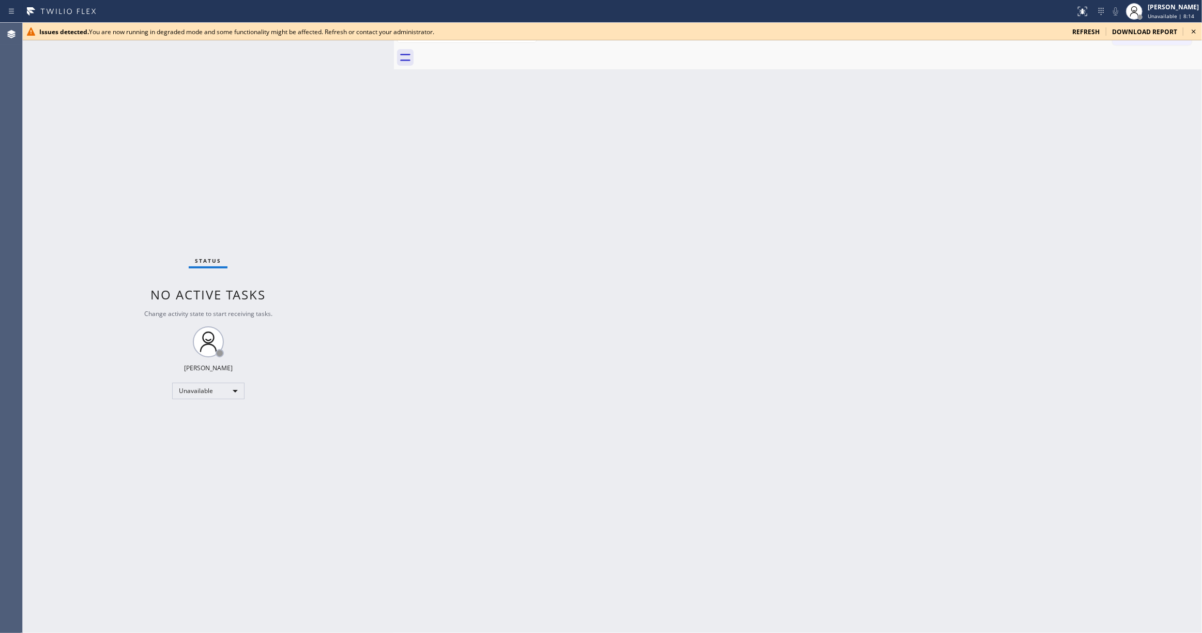
click at [1196, 29] on icon at bounding box center [1194, 31] width 12 height 12
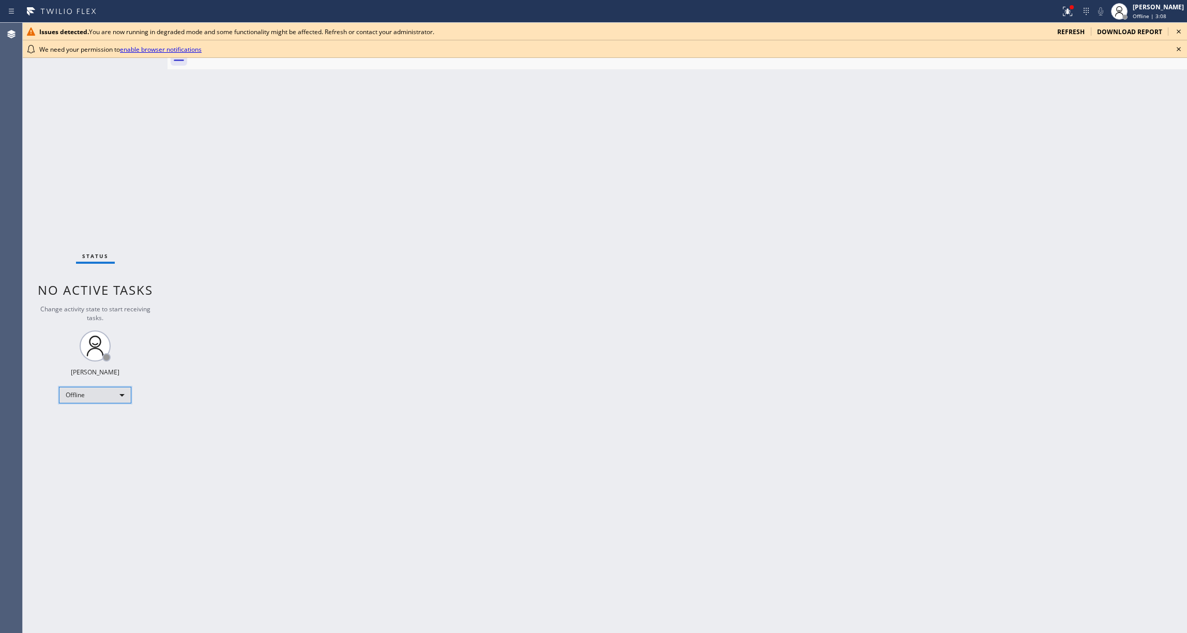
click at [91, 397] on div "Offline" at bounding box center [95, 395] width 72 height 17
click at [93, 437] on li "Unavailable" at bounding box center [94, 435] width 70 height 12
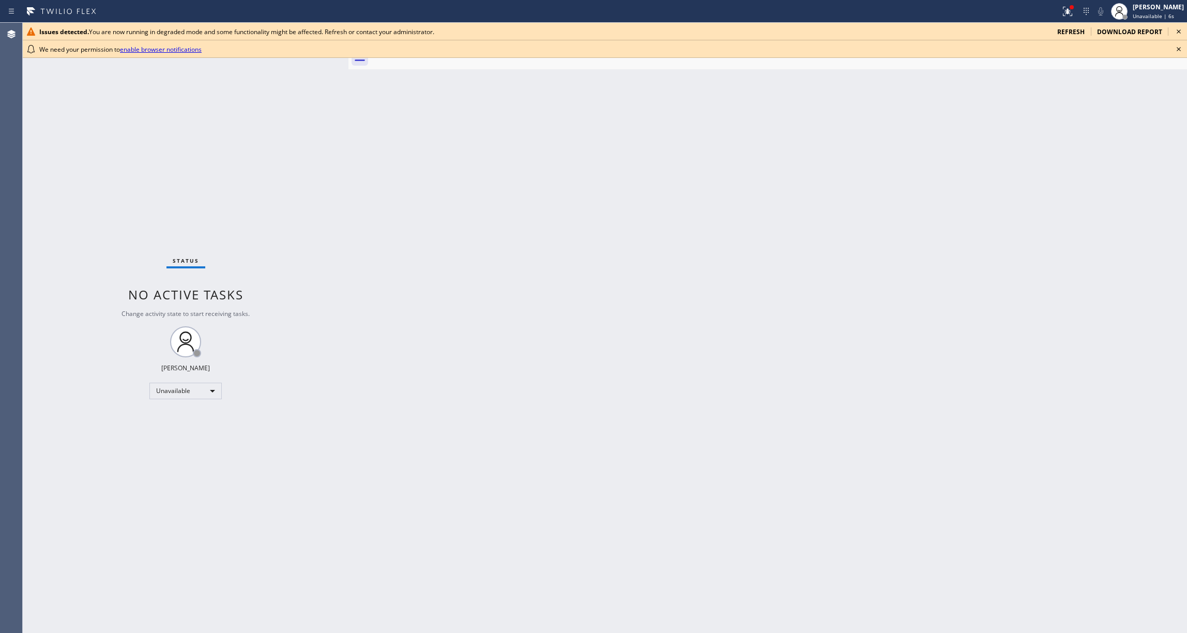
drag, startPoint x: 166, startPoint y: 73, endPoint x: 382, endPoint y: 102, distance: 217.0
click at [348, 102] on div at bounding box center [348, 328] width 0 height 610
click at [1181, 34] on icon at bounding box center [1179, 31] width 12 height 12
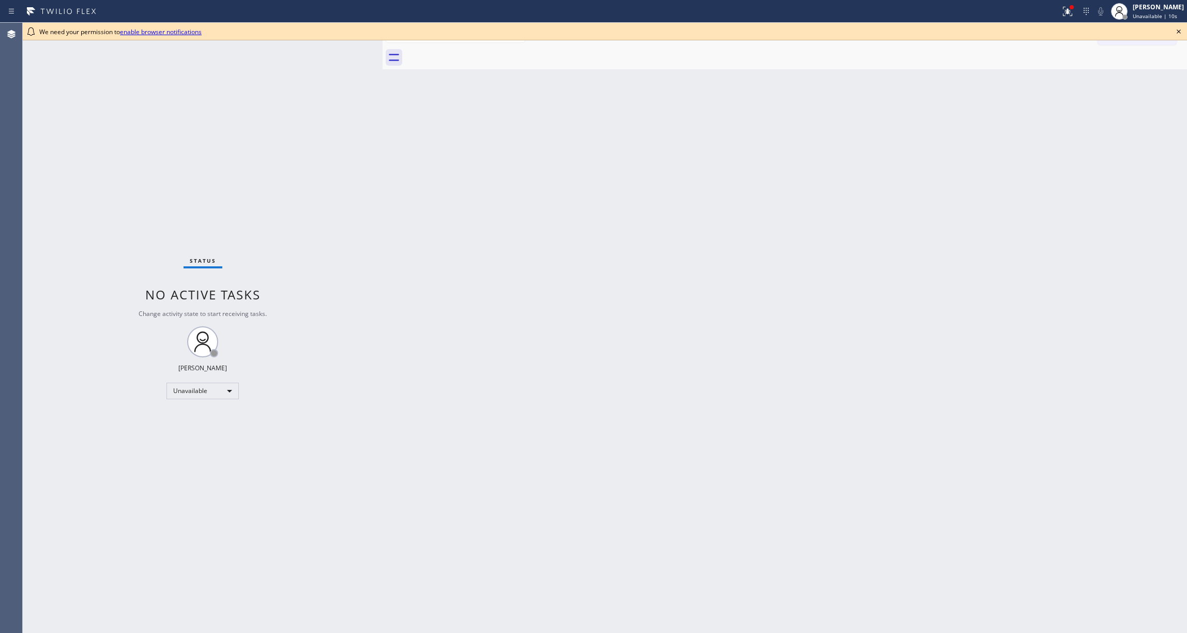
click at [1179, 34] on icon at bounding box center [1179, 31] width 12 height 12
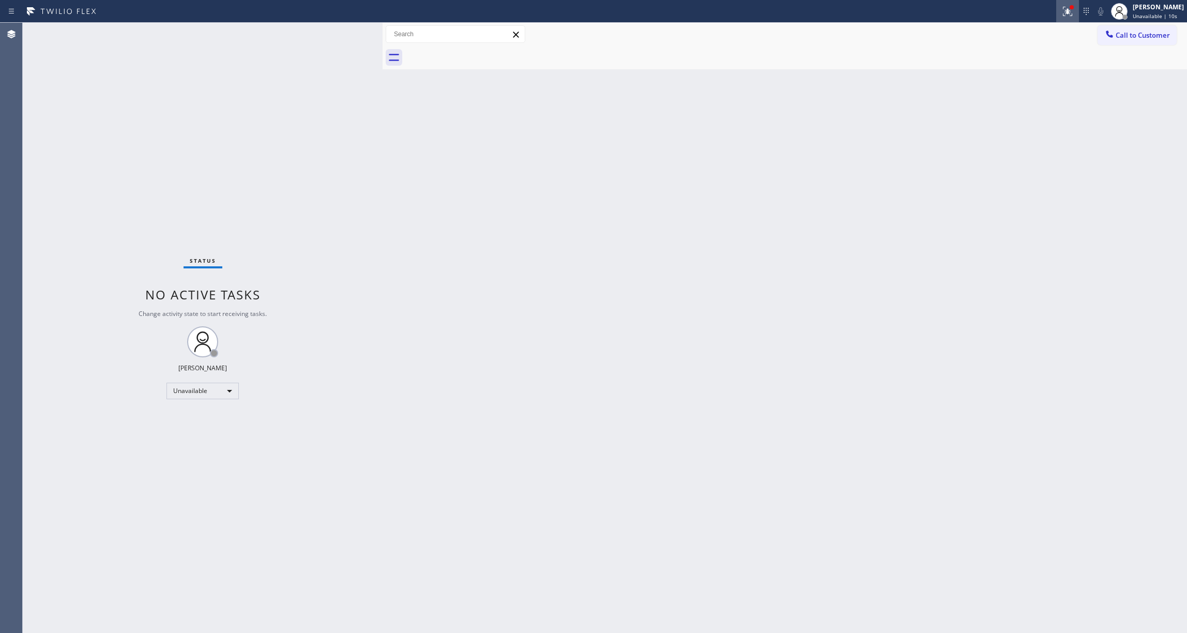
click at [1061, 13] on icon at bounding box center [1067, 11] width 12 height 12
drag, startPoint x: 1024, startPoint y: 144, endPoint x: 1016, endPoint y: 144, distance: 7.8
click at [1020, 145] on button "Clear issues" at bounding box center [999, 146] width 121 height 14
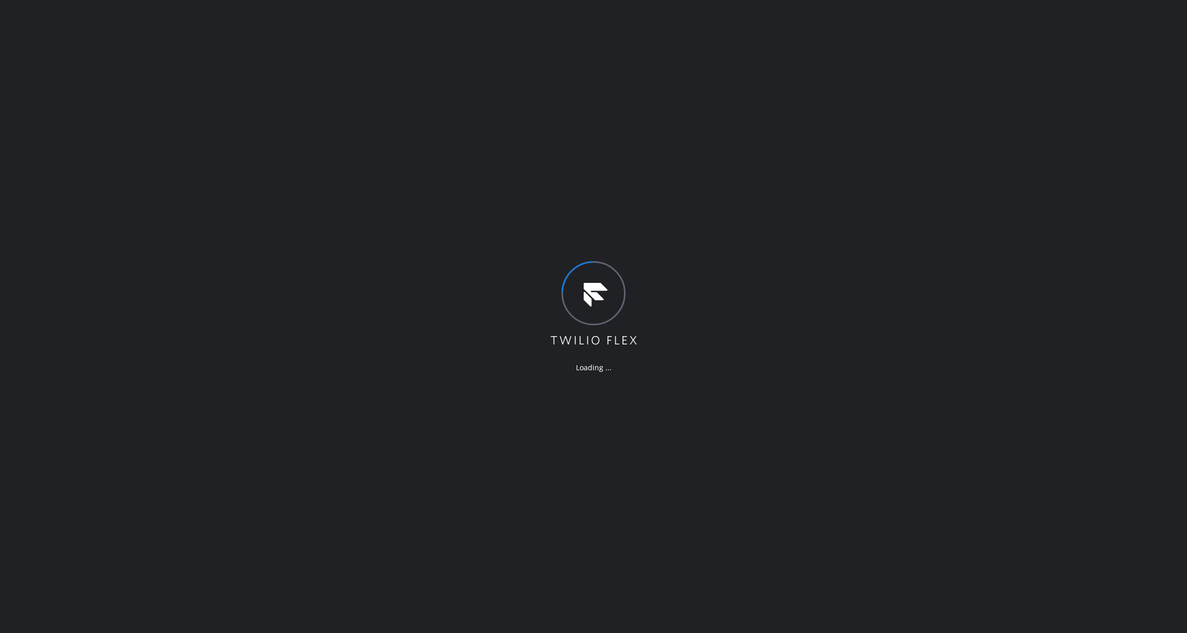
click at [169, 344] on div "Loading ..." at bounding box center [593, 316] width 1187 height 633
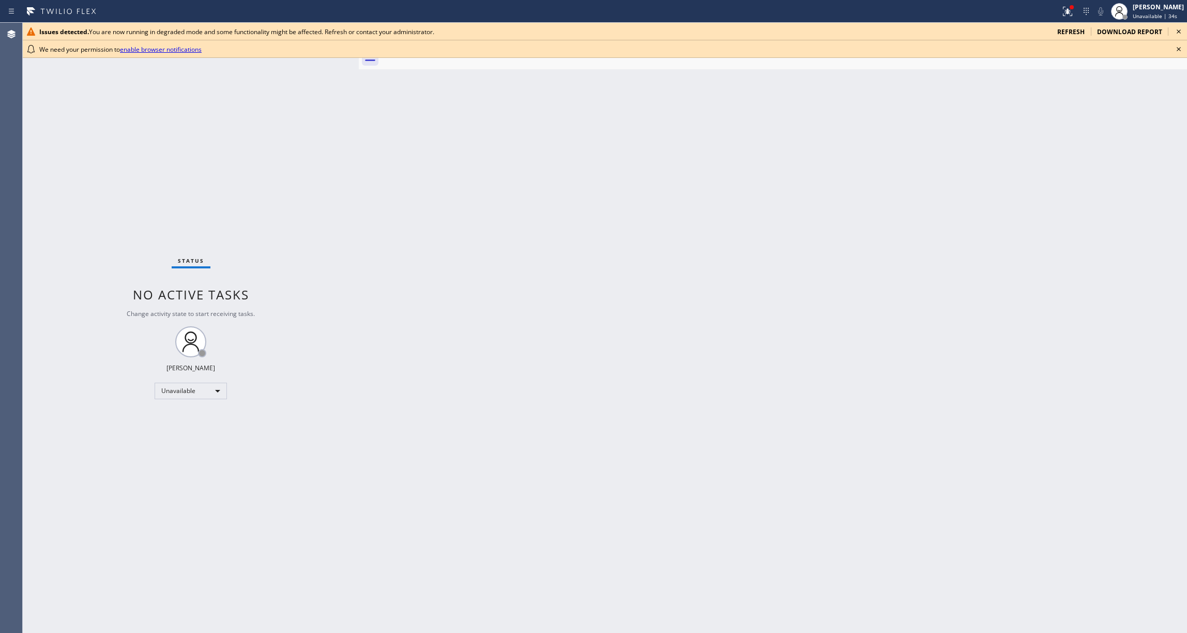
drag, startPoint x: 168, startPoint y: 66, endPoint x: 359, endPoint y: 83, distance: 192.0
click at [359, 83] on div at bounding box center [359, 328] width 0 height 610
click at [1177, 48] on icon at bounding box center [1179, 49] width 4 height 4
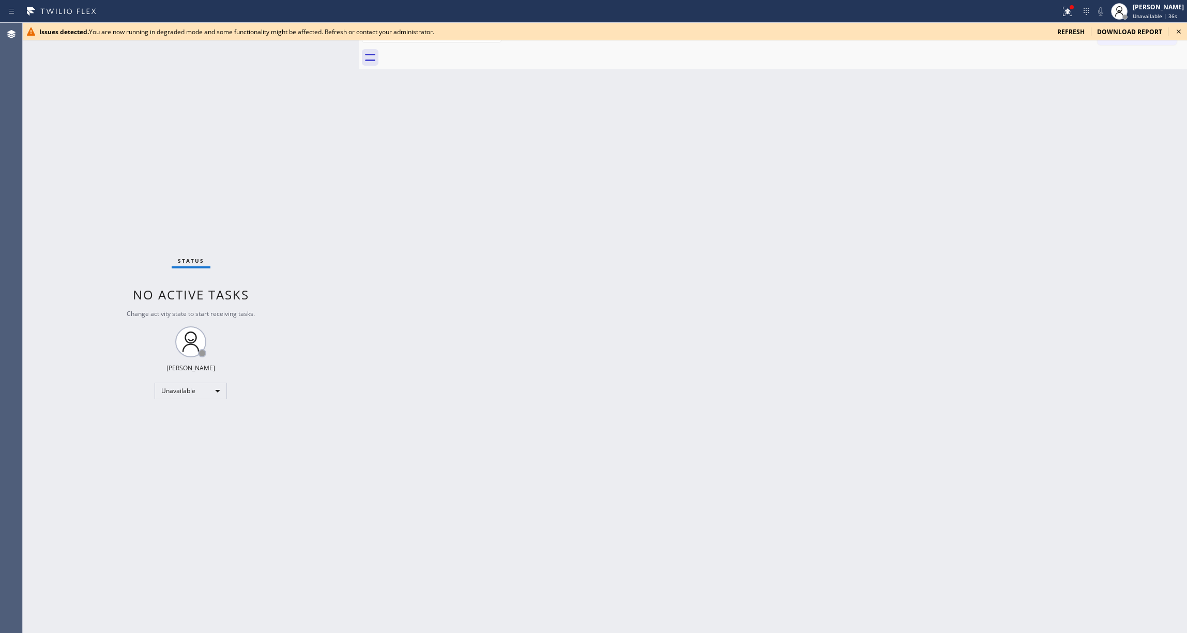
click at [1180, 33] on icon at bounding box center [1179, 31] width 4 height 4
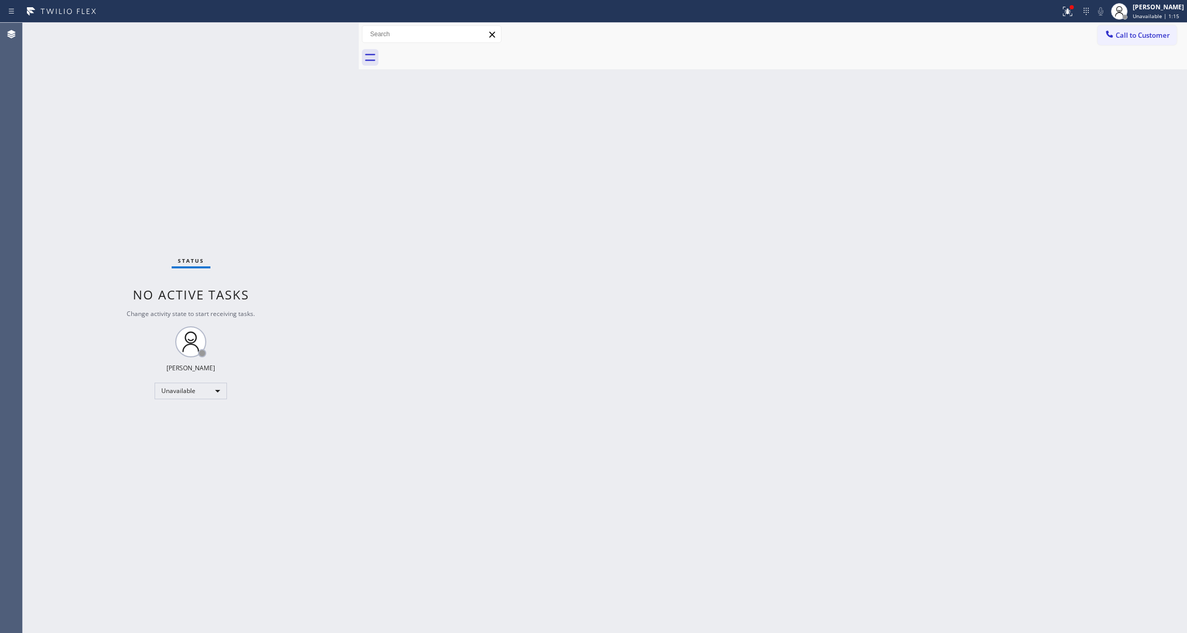
click at [383, 218] on div "Back to Dashboard Change Sender ID Customers Technicians Select a contact Outbo…" at bounding box center [773, 328] width 828 height 610
click at [567, 271] on div "Back to Dashboard Change Sender ID Customers Technicians Select a contact Outbo…" at bounding box center [773, 328] width 828 height 610
click at [1056, 15] on div at bounding box center [1067, 11] width 23 height 12
click at [1020, 144] on span "Clear issues" at bounding box center [999, 145] width 49 height 7
click at [1117, 38] on span "Call to Customer" at bounding box center [1143, 35] width 54 height 9
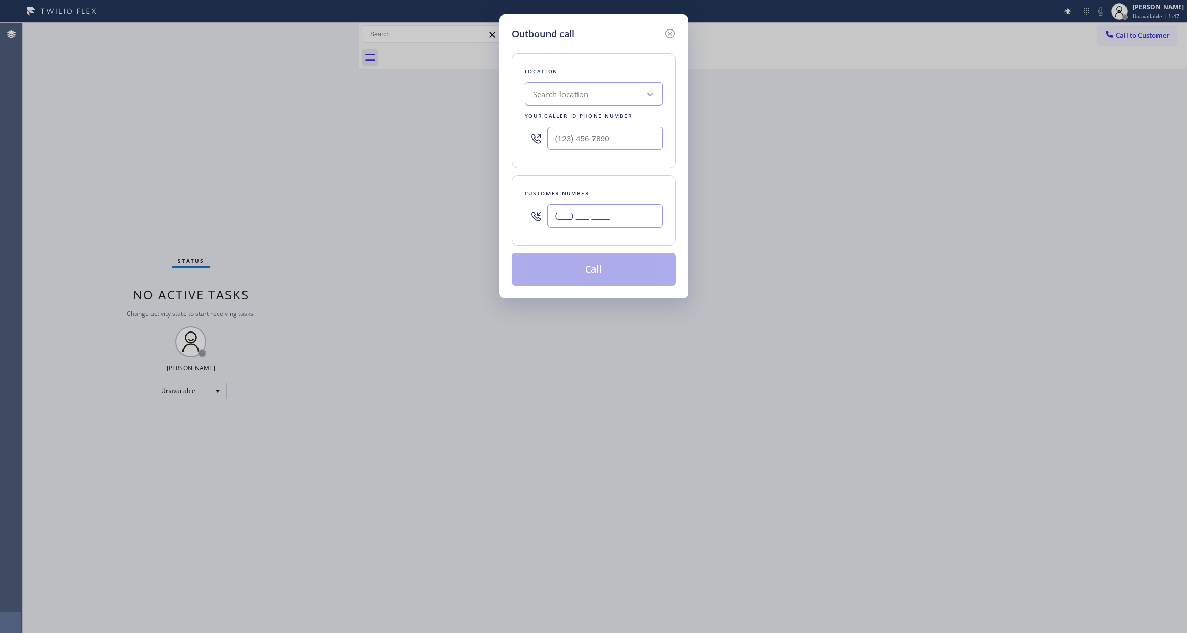
click at [602, 218] on input "(___) ___-____" at bounding box center [605, 215] width 115 height 23
paste input "707) 626-4696"
type input "(707) 626-4696"
click at [614, 144] on input "(___) ___-____" at bounding box center [605, 138] width 115 height 23
paste input "754) 205-3356"
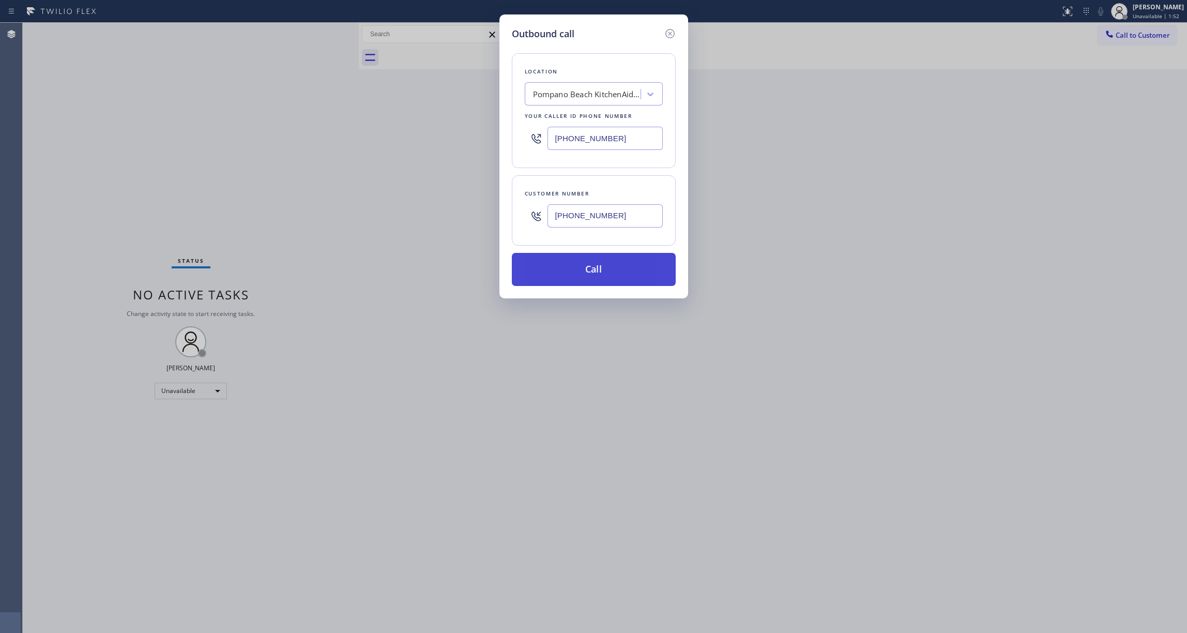
type input "(754) 205-3356"
click at [596, 270] on button "Call" at bounding box center [594, 269] width 164 height 33
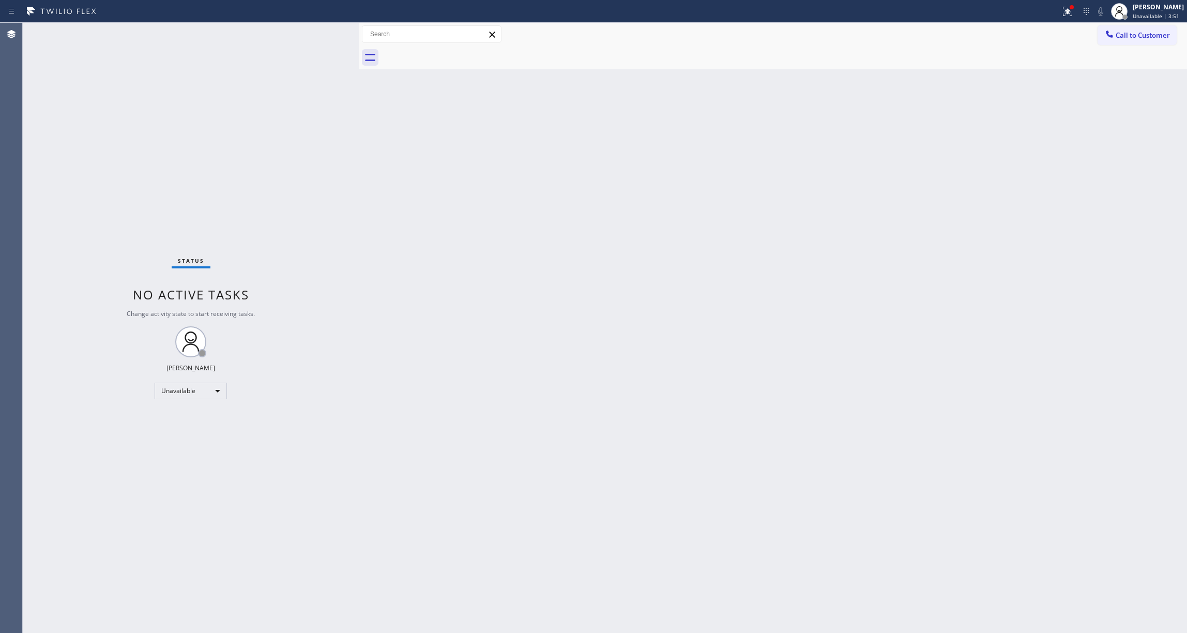
drag, startPoint x: 612, startPoint y: 223, endPoint x: 547, endPoint y: 392, distance: 180.7
click at [612, 223] on div "Back to Dashboard Change Sender ID Customers Technicians Select a contact Outbo…" at bounding box center [773, 328] width 828 height 610
drag, startPoint x: 598, startPoint y: 179, endPoint x: 577, endPoint y: 113, distance: 69.2
click at [592, 165] on div "Back to Dashboard Change Sender ID Customers Technicians Select a contact Outbo…" at bounding box center [773, 328] width 828 height 610
click at [40, 127] on div "Status No active tasks Change activity state to start receiving tasks. Louis Ma…" at bounding box center [191, 328] width 336 height 610
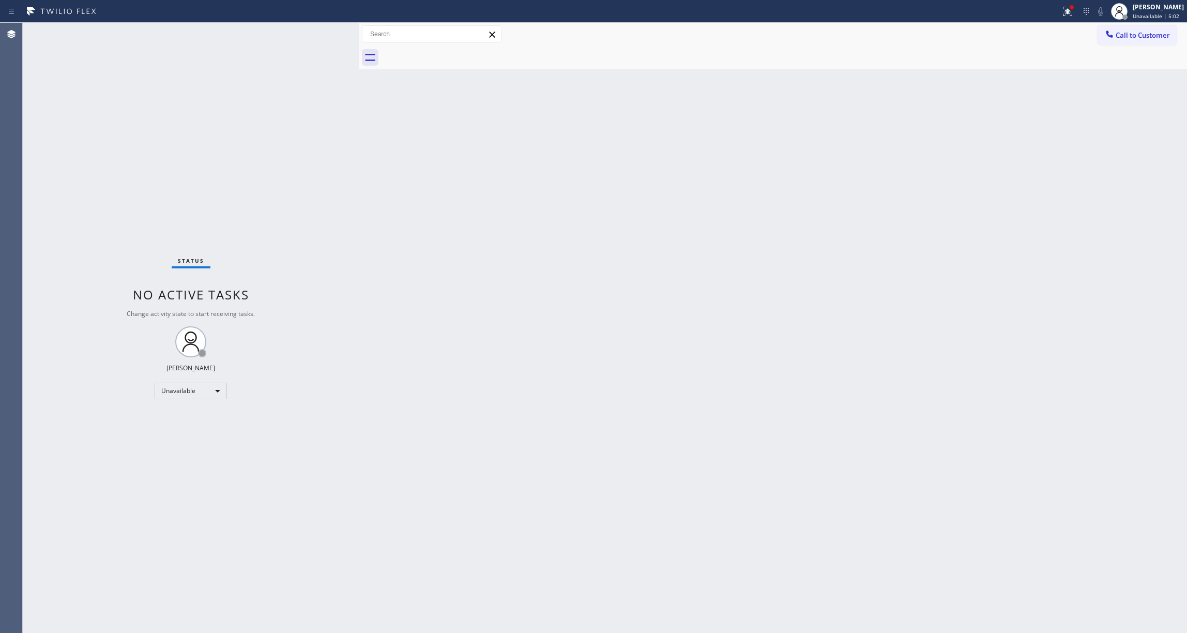
click at [34, 99] on div "Status No active tasks Change activity state to start receiving tasks. Louis Ma…" at bounding box center [191, 328] width 336 height 610
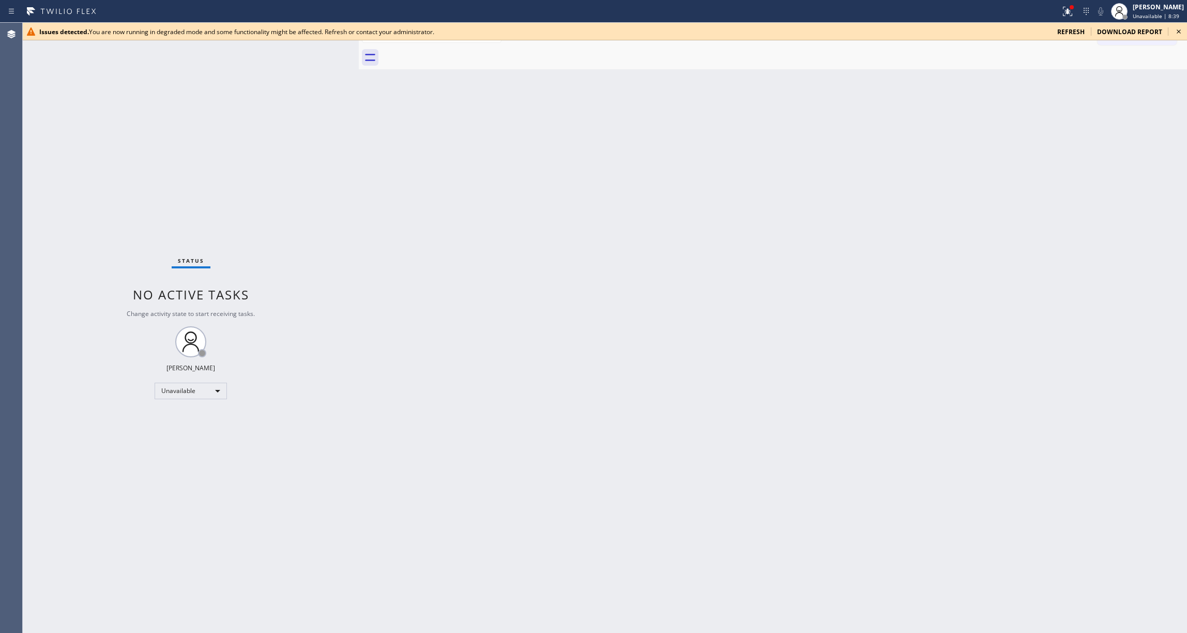
click at [662, 285] on div "Back to Dashboard Change Sender ID Customers Technicians Select a contact Outbo…" at bounding box center [773, 328] width 828 height 610
click at [1177, 32] on icon at bounding box center [1179, 31] width 12 height 12
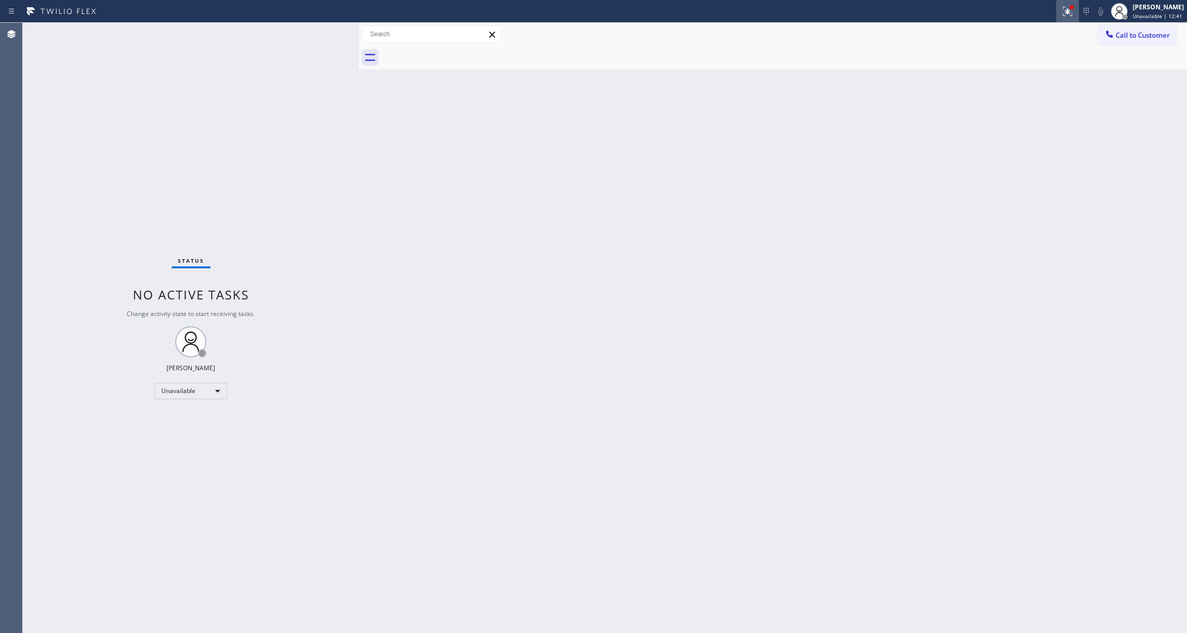
click at [1063, 13] on icon at bounding box center [1066, 10] width 6 height 7
click at [1028, 146] on button "Clear issues" at bounding box center [999, 146] width 121 height 14
click at [44, 282] on div "Status No active tasks Change activity state to start receiving tasks. Louis Ma…" at bounding box center [191, 328] width 336 height 610
click at [1137, 40] on button "Call to Customer" at bounding box center [1137, 35] width 79 height 20
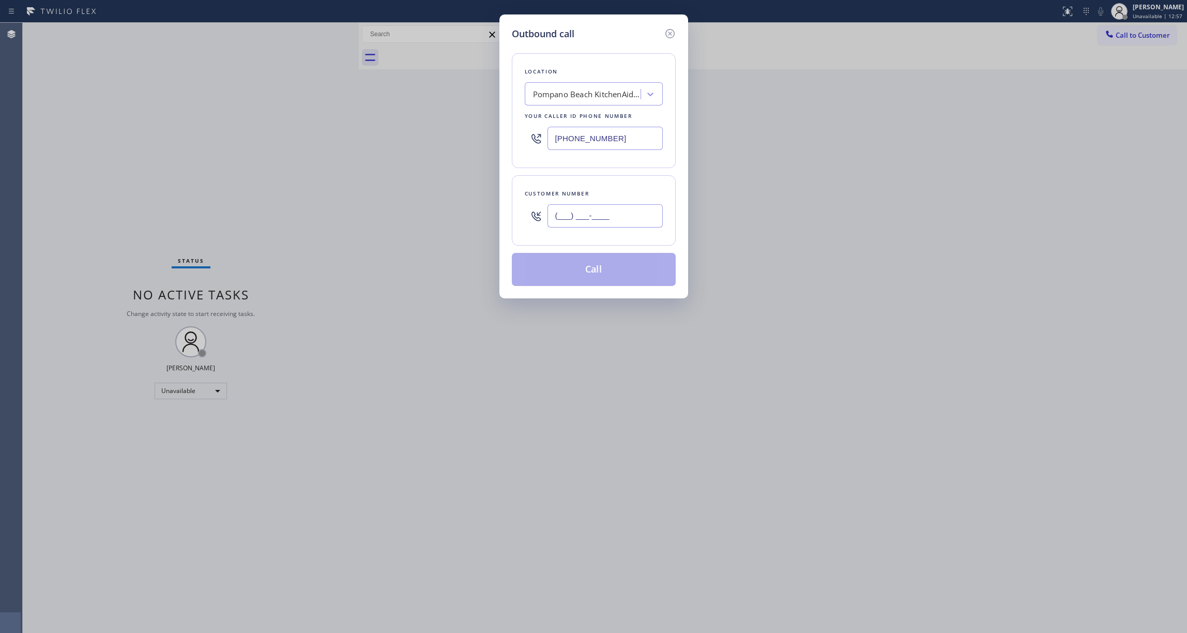
click at [613, 216] on input "(___) ___-____" at bounding box center [605, 215] width 115 height 23
paste input "text"
click at [626, 218] on input "(___) ___-____" at bounding box center [605, 215] width 115 height 23
type input "(___) ___-____"
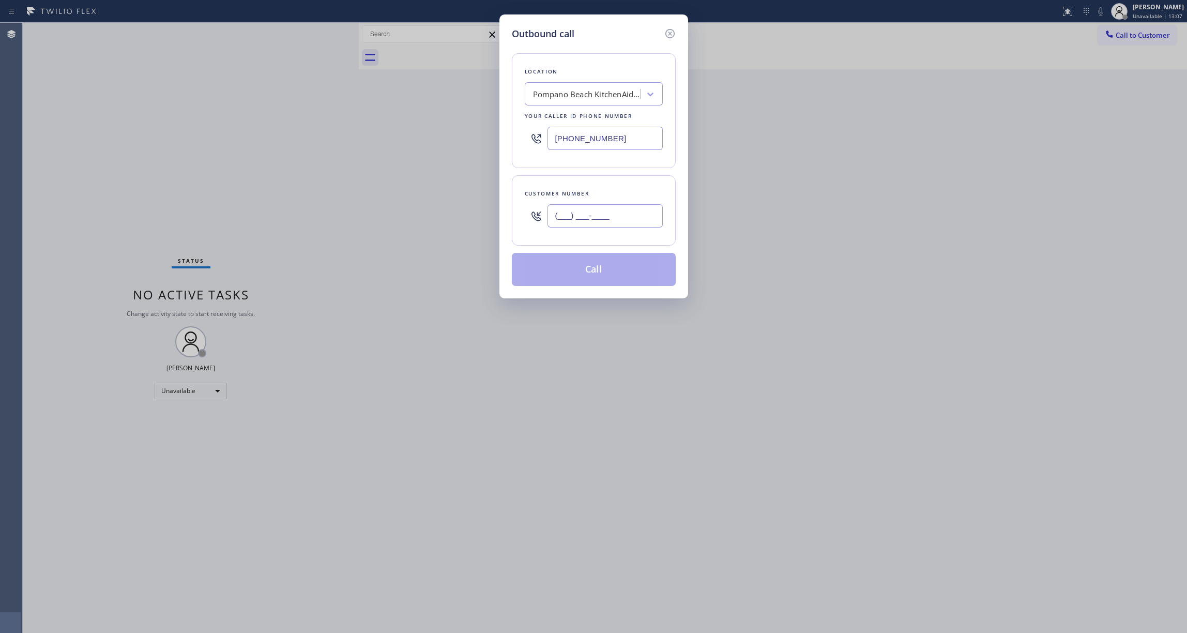
click at [611, 221] on input "(___) ___-____" at bounding box center [605, 215] width 115 height 23
paste input "text"
drag, startPoint x: 625, startPoint y: 220, endPoint x: 377, endPoint y: 211, distance: 247.8
click at [377, 211] on div "Outbound call Location Pompano Beach KitchenAid Repair Your caller id phone num…" at bounding box center [593, 316] width 1187 height 633
paste input "805) 456-9537"
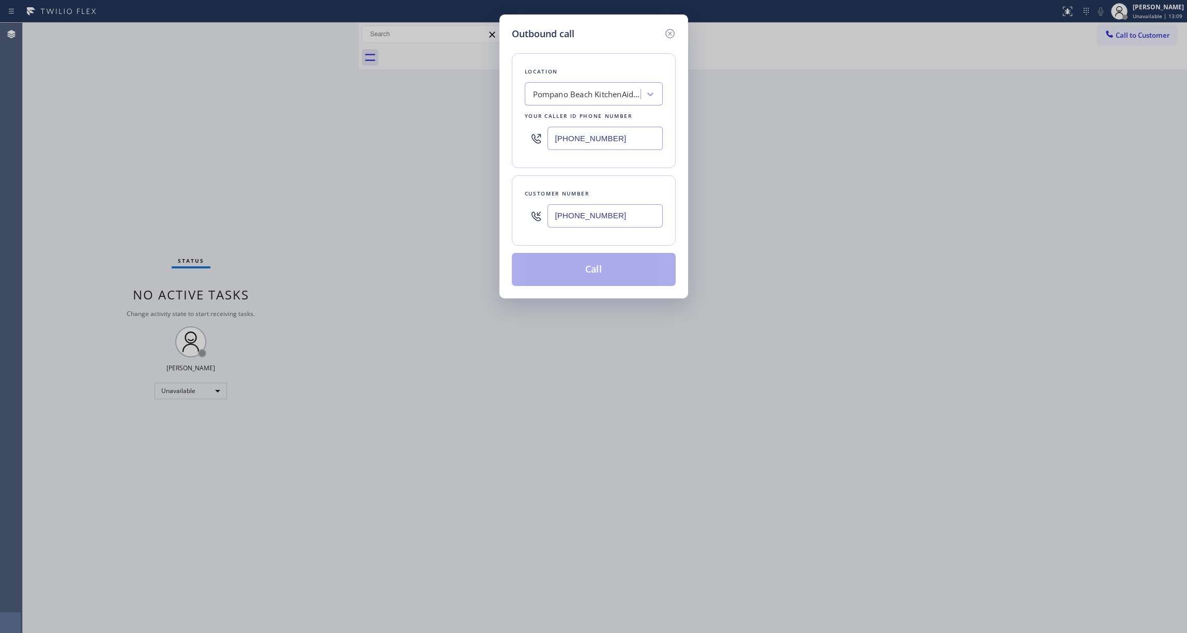
type input "(805) 456-9537"
paste input "805) 973-0877"
drag, startPoint x: 638, startPoint y: 141, endPoint x: 476, endPoint y: 133, distance: 162.5
click at [476, 133] on div "Outbound call Location Pompano Beach KitchenAid Repair Your caller id phone num…" at bounding box center [593, 316] width 1187 height 633
type input "(805) 973-0877"
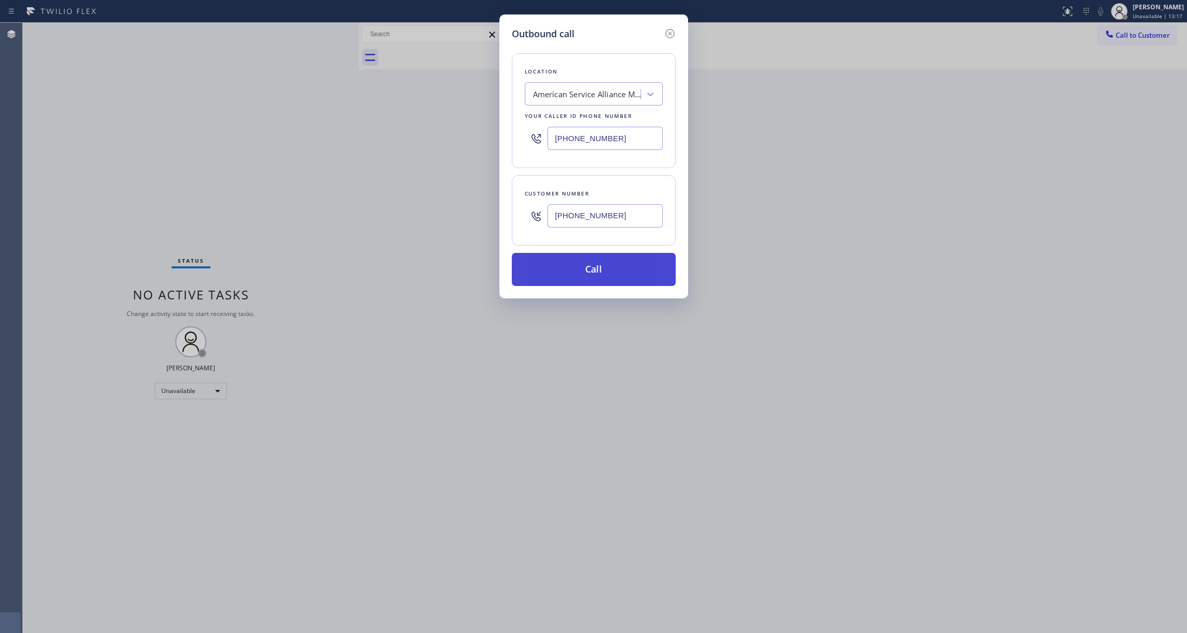
click at [577, 265] on button "Call" at bounding box center [594, 269] width 164 height 33
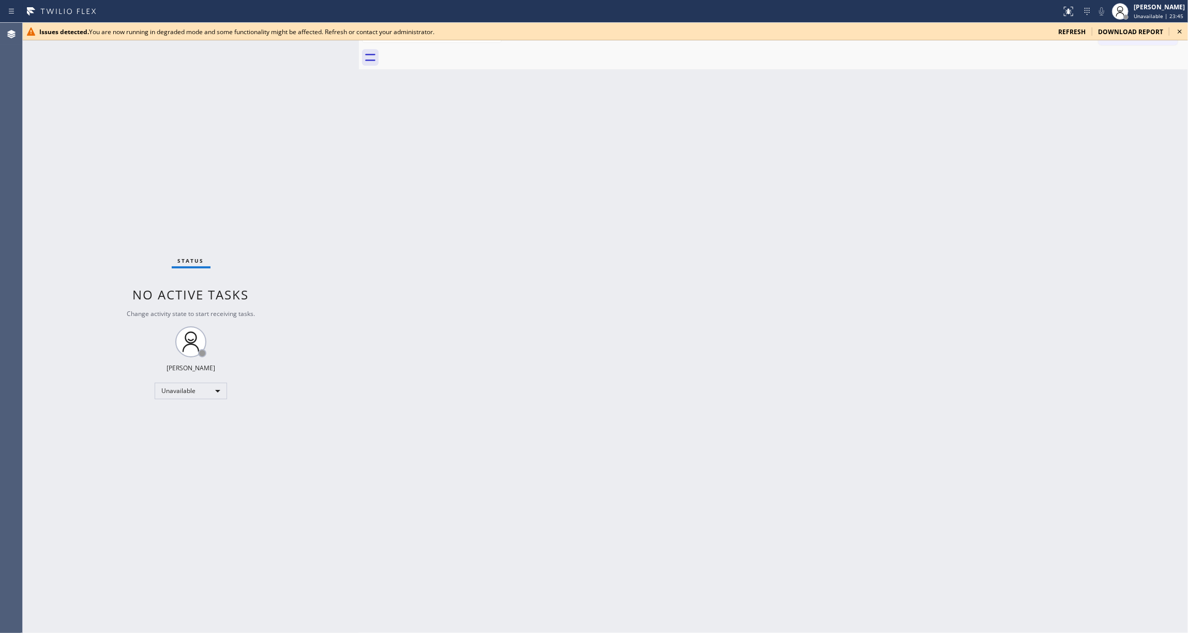
click at [1182, 28] on icon at bounding box center [1179, 31] width 12 height 12
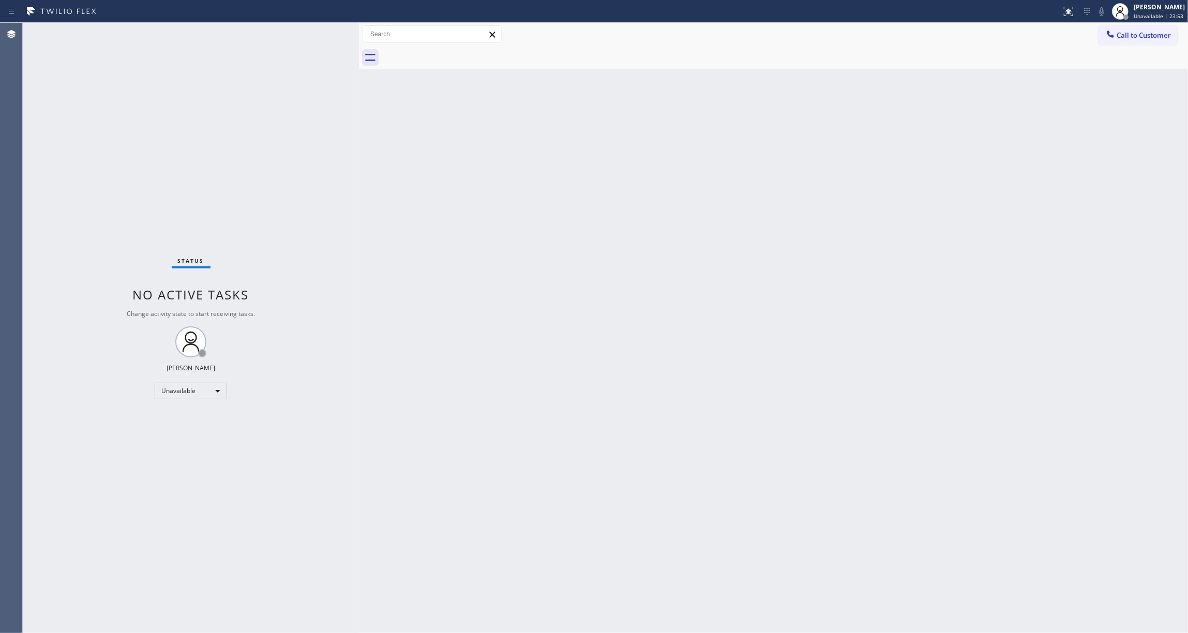
click at [373, 265] on div "Back to Dashboard Change Sender ID Customers Technicians Select a contact Outbo…" at bounding box center [773, 328] width 829 height 610
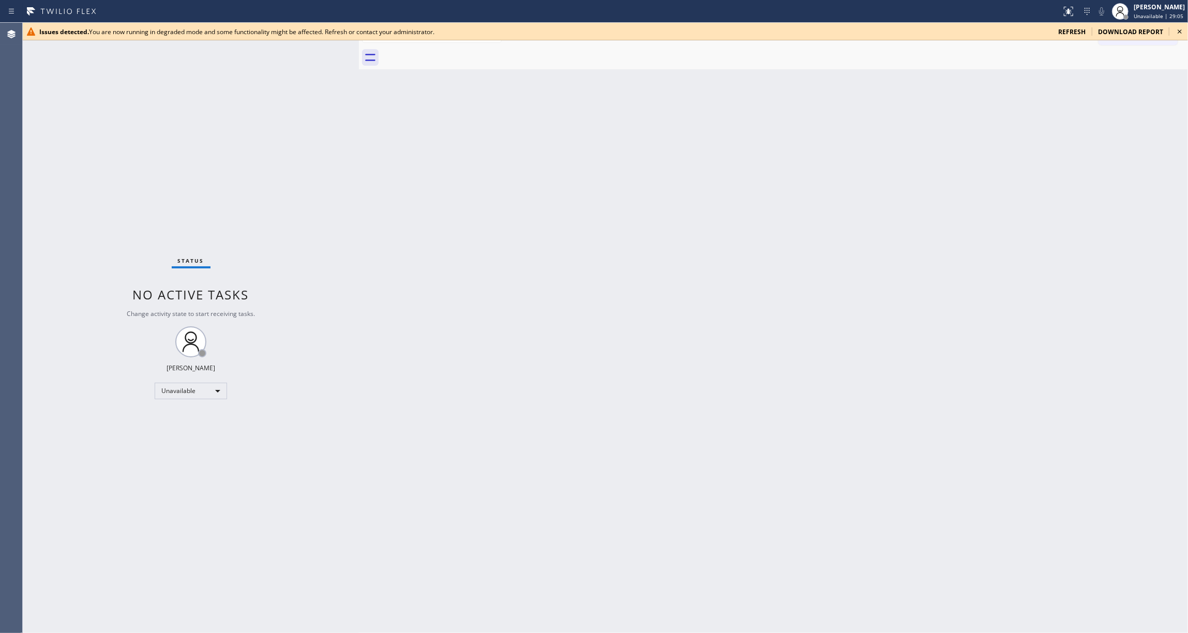
click at [40, 456] on div "Status No active tasks Change activity state to start receiving tasks. Louis Ma…" at bounding box center [191, 328] width 336 height 610
click at [1177, 32] on icon at bounding box center [1179, 31] width 12 height 12
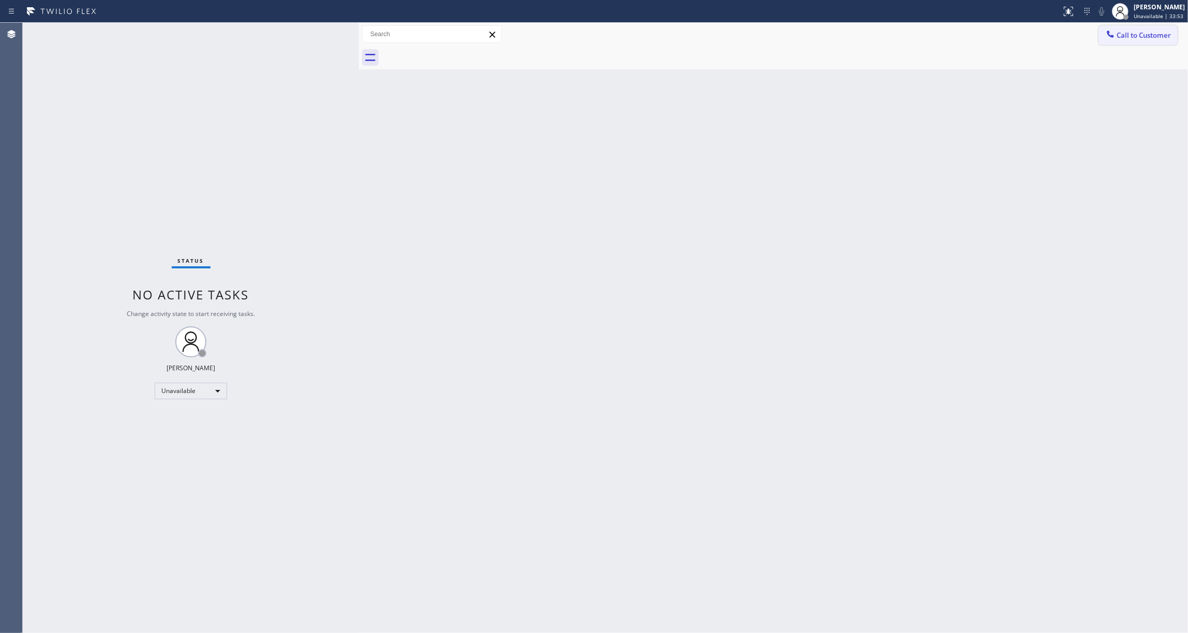
click at [1150, 41] on button "Call to Customer" at bounding box center [1137, 35] width 79 height 20
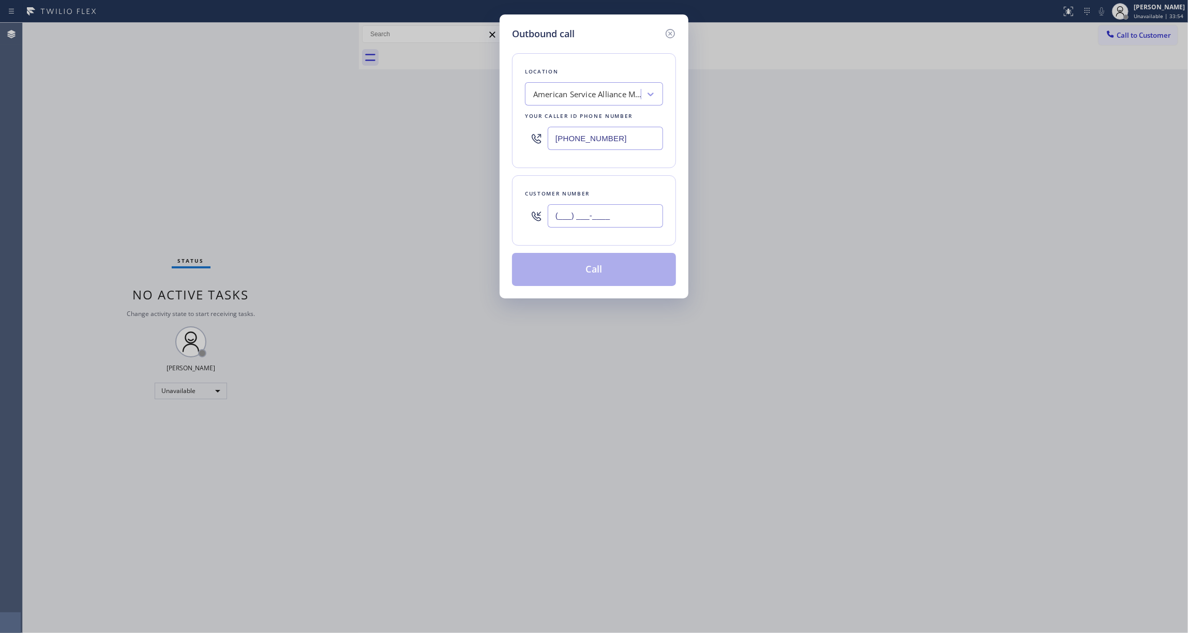
click at [596, 218] on input "(___) ___-____" at bounding box center [605, 215] width 115 height 23
paste input "818) 390-3303"
type input "(818) 390-3303"
click at [586, 96] on div "American Service Alliance Montecito" at bounding box center [587, 94] width 109 height 12
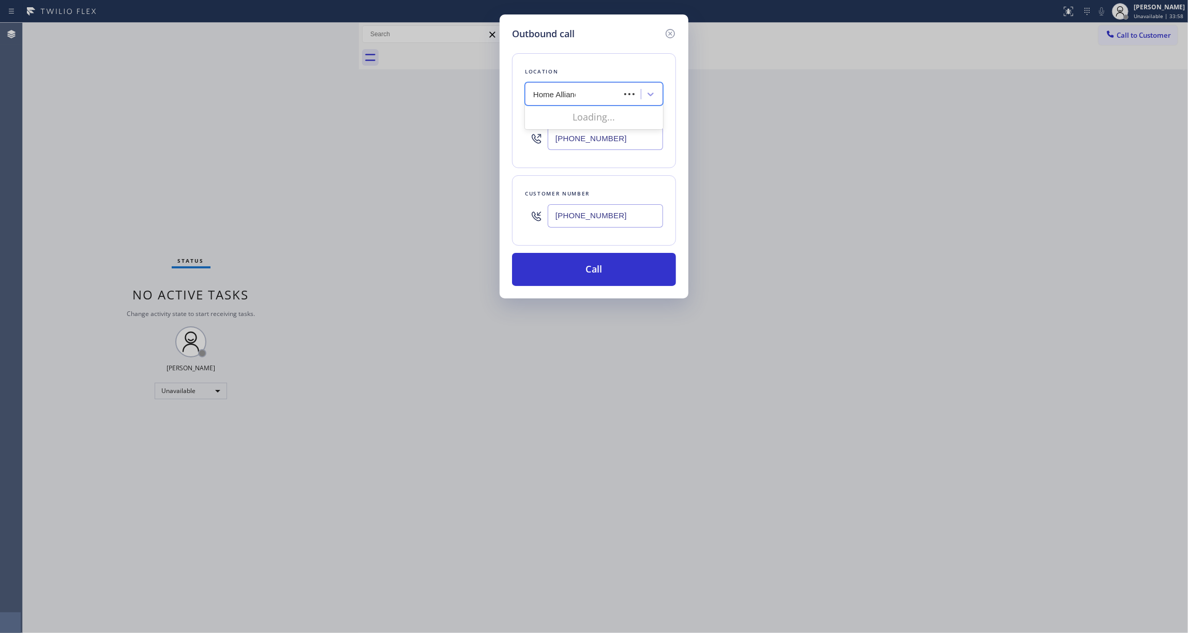
type input "Home Alliance"
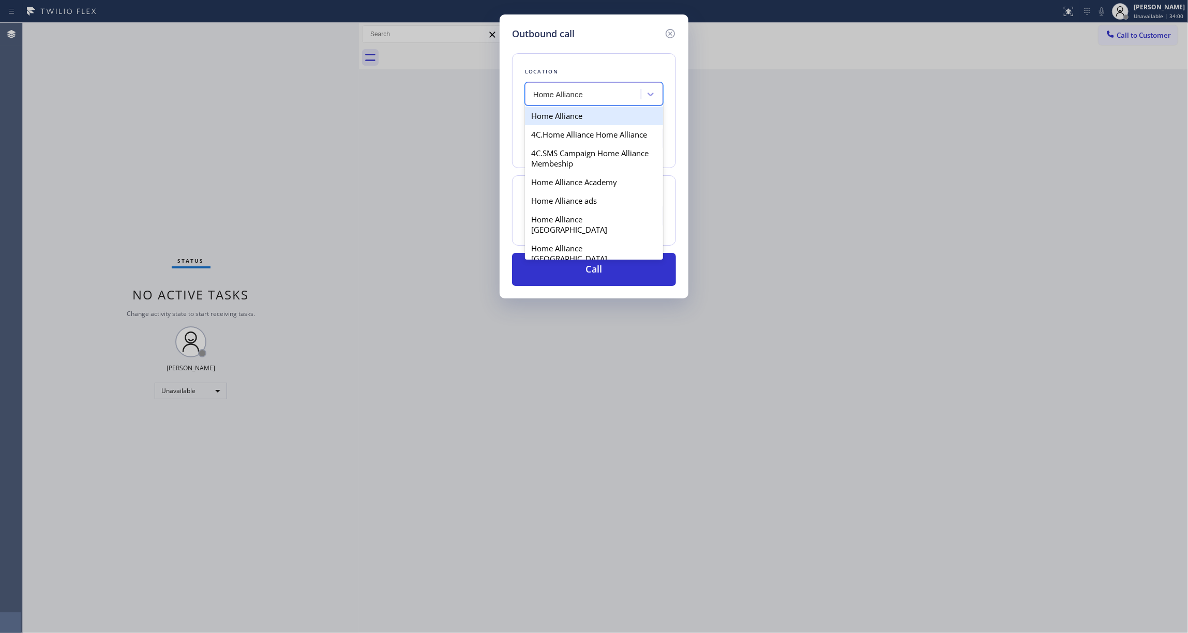
click at [571, 115] on div "Home Alliance" at bounding box center [594, 116] width 138 height 19
type input "(877) 777-0796"
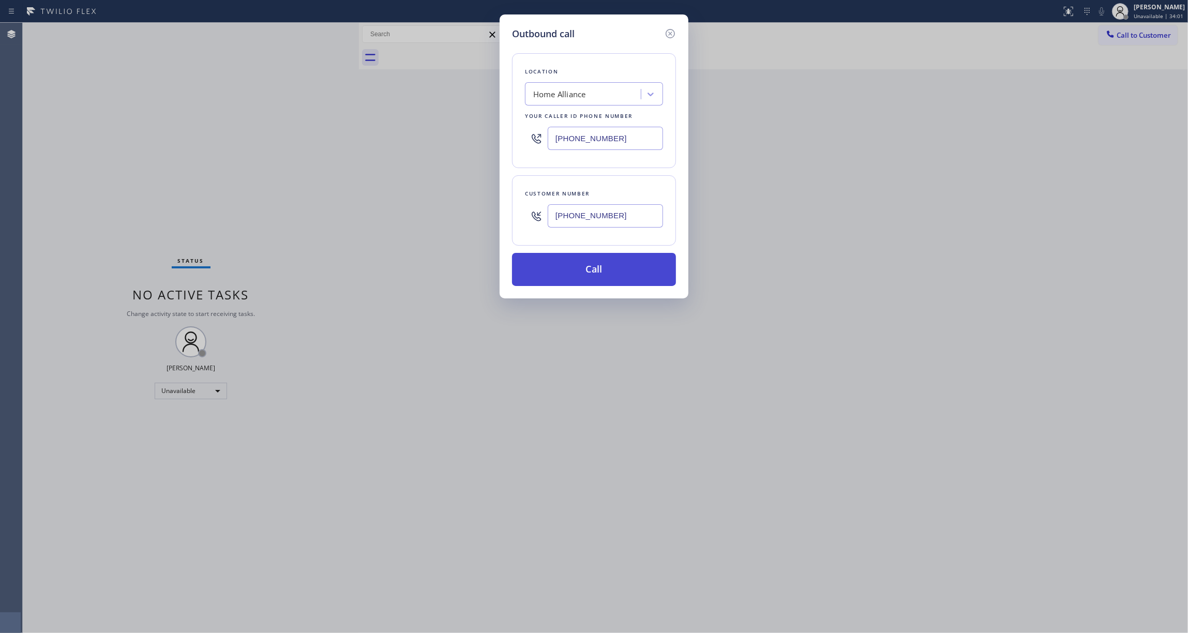
click at [571, 276] on button "Call" at bounding box center [594, 269] width 164 height 33
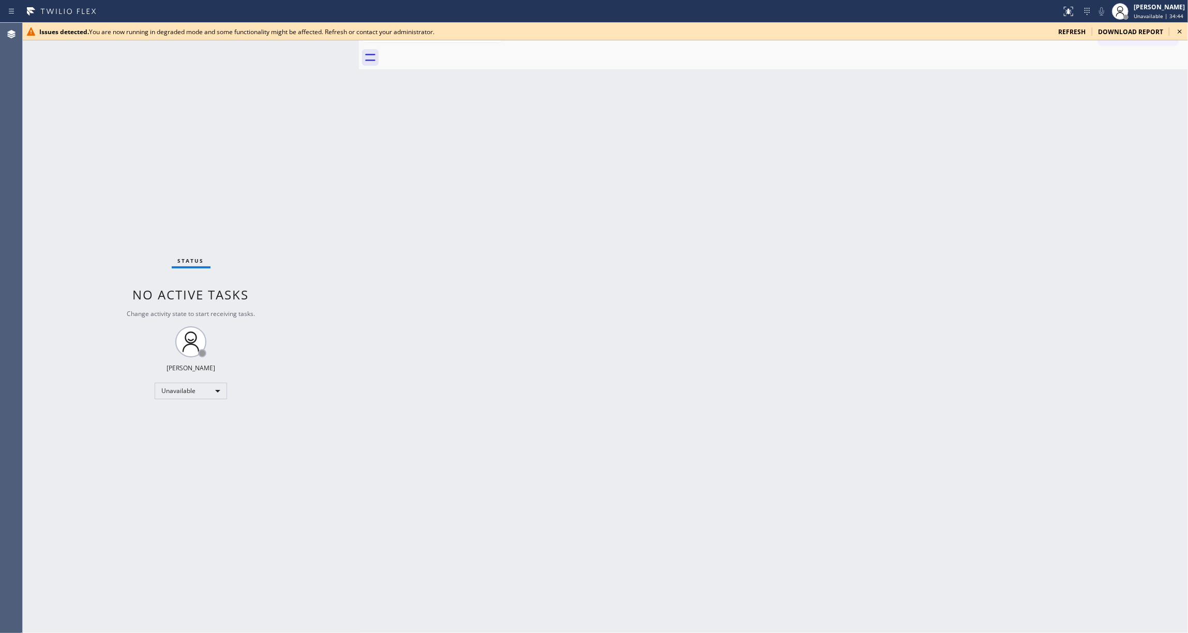
drag, startPoint x: 102, startPoint y: 501, endPoint x: 112, endPoint y: 466, distance: 37.1
click at [102, 501] on div "Status No active tasks Change activity state to start receiving tasks. Louis Ma…" at bounding box center [191, 328] width 336 height 610
click at [1180, 29] on icon at bounding box center [1179, 31] width 12 height 12
click at [1175, 34] on icon at bounding box center [1179, 31] width 12 height 12
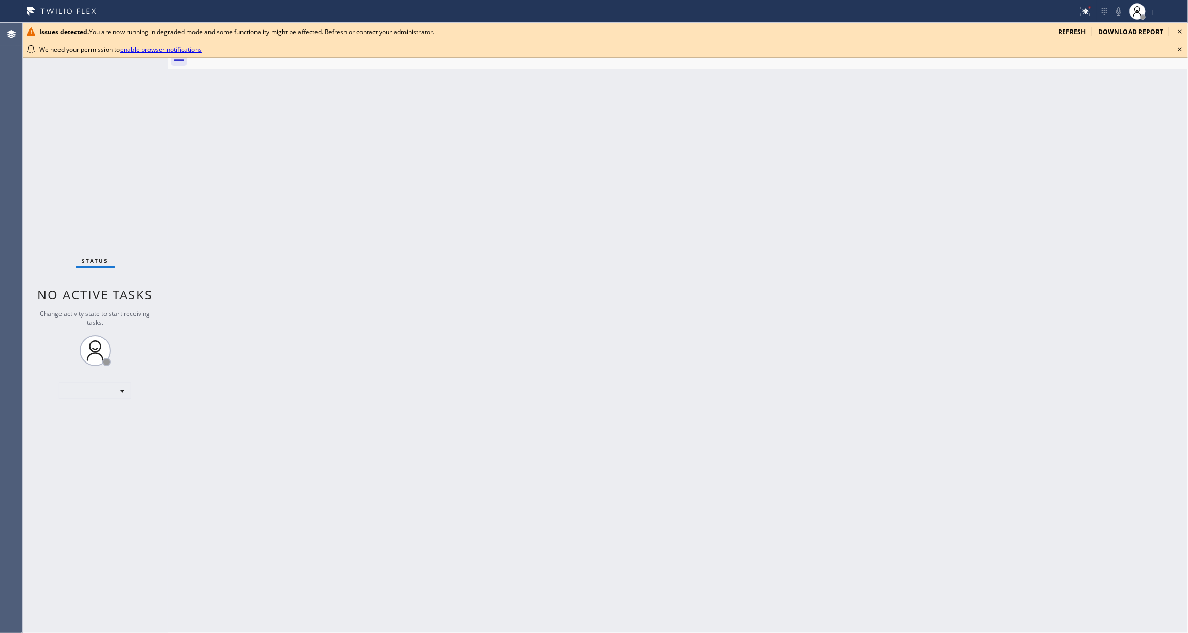
drag, startPoint x: 1179, startPoint y: 52, endPoint x: 1179, endPoint y: 41, distance: 10.3
click at [1179, 51] on icon at bounding box center [1179, 49] width 12 height 12
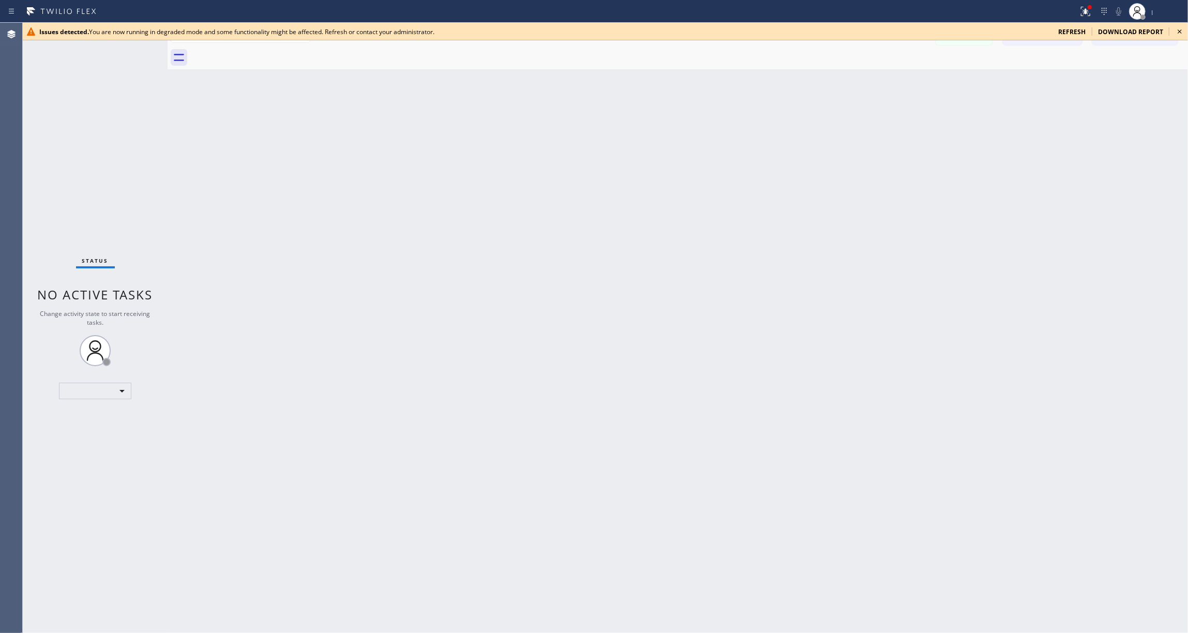
click at [1179, 31] on icon at bounding box center [1179, 31] width 4 height 4
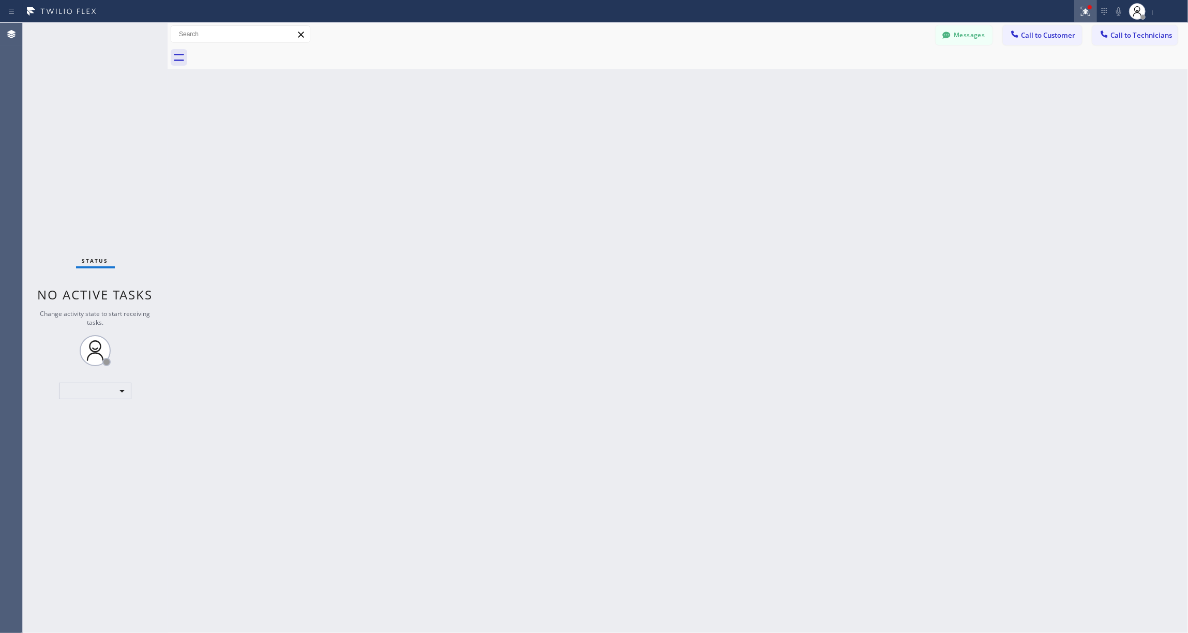
click at [1076, 15] on div at bounding box center [1085, 11] width 23 height 12
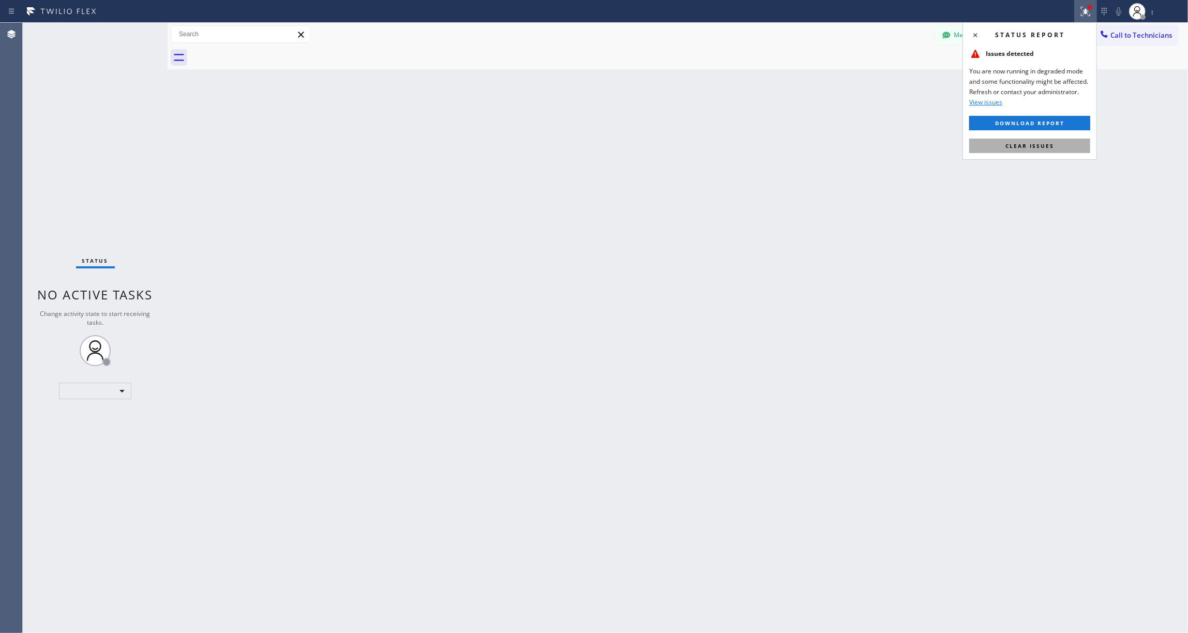
click at [1003, 145] on button "Clear issues" at bounding box center [1029, 146] width 121 height 14
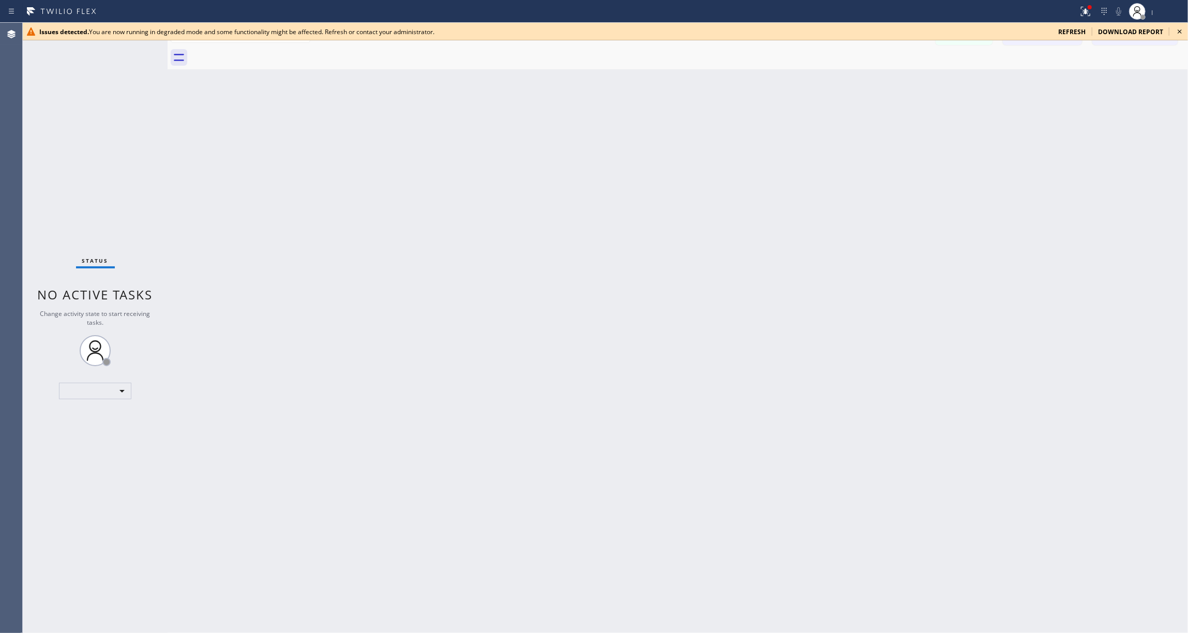
click at [1185, 30] on icon at bounding box center [1179, 31] width 12 height 12
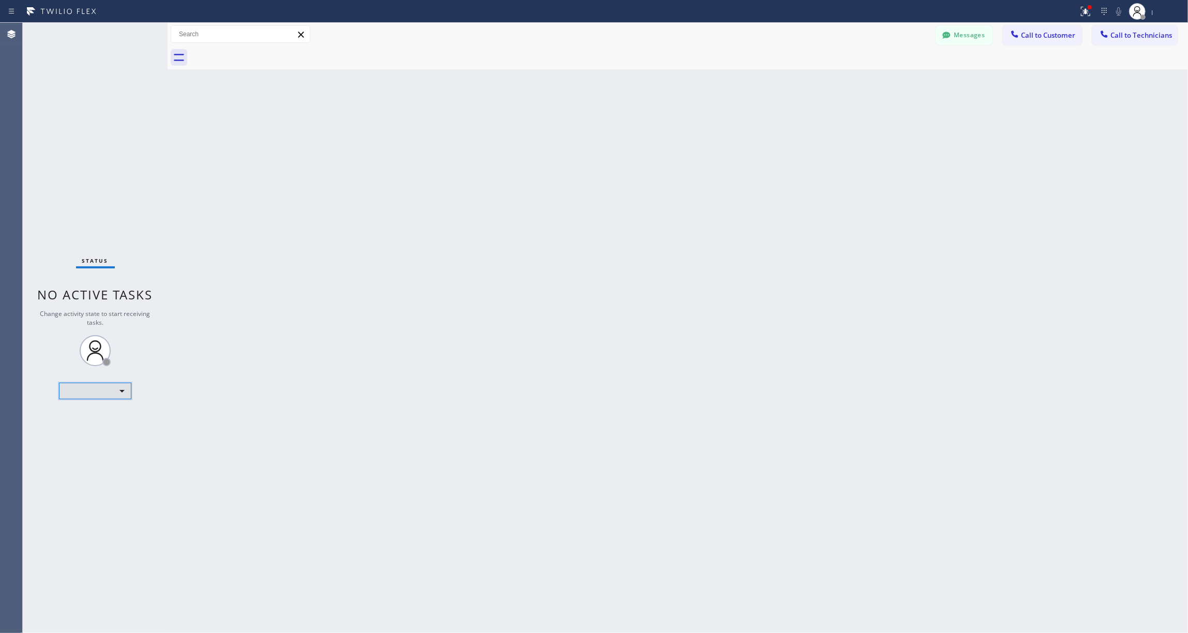
click at [118, 389] on div "​" at bounding box center [95, 391] width 72 height 17
drag, startPoint x: 116, startPoint y: 396, endPoint x: 122, endPoint y: 346, distance: 49.4
click at [122, 367] on div at bounding box center [594, 316] width 1188 height 633
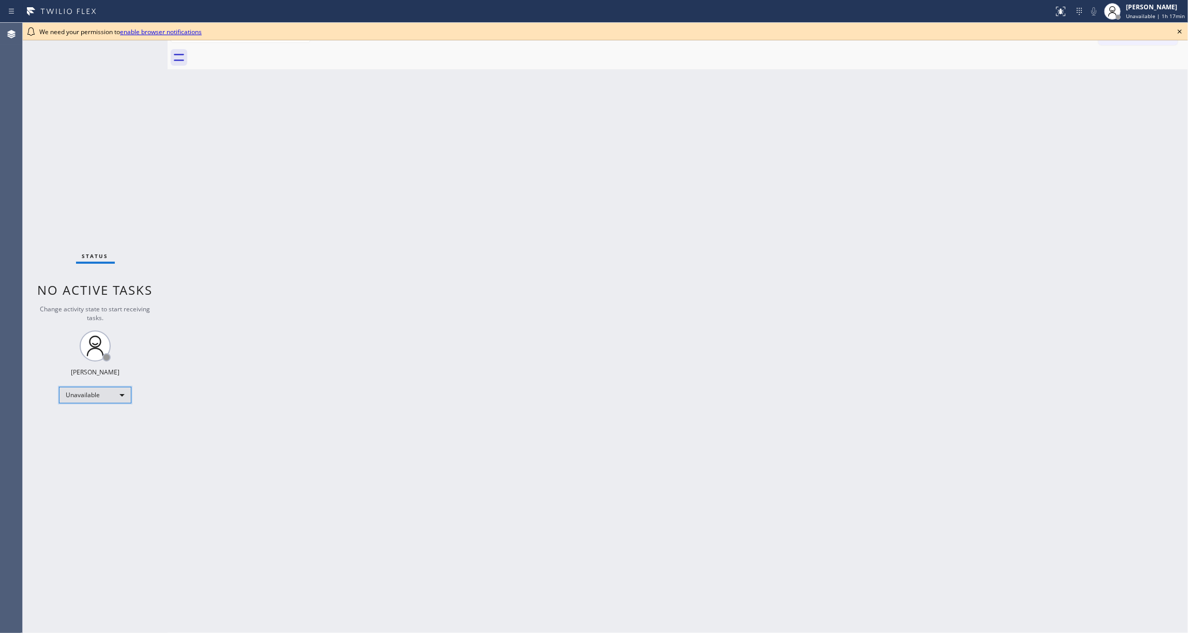
click at [111, 393] on div "Unavailable" at bounding box center [95, 395] width 72 height 17
click at [84, 449] on li "Break" at bounding box center [94, 448] width 70 height 12
